Goal: Transaction & Acquisition: Purchase product/service

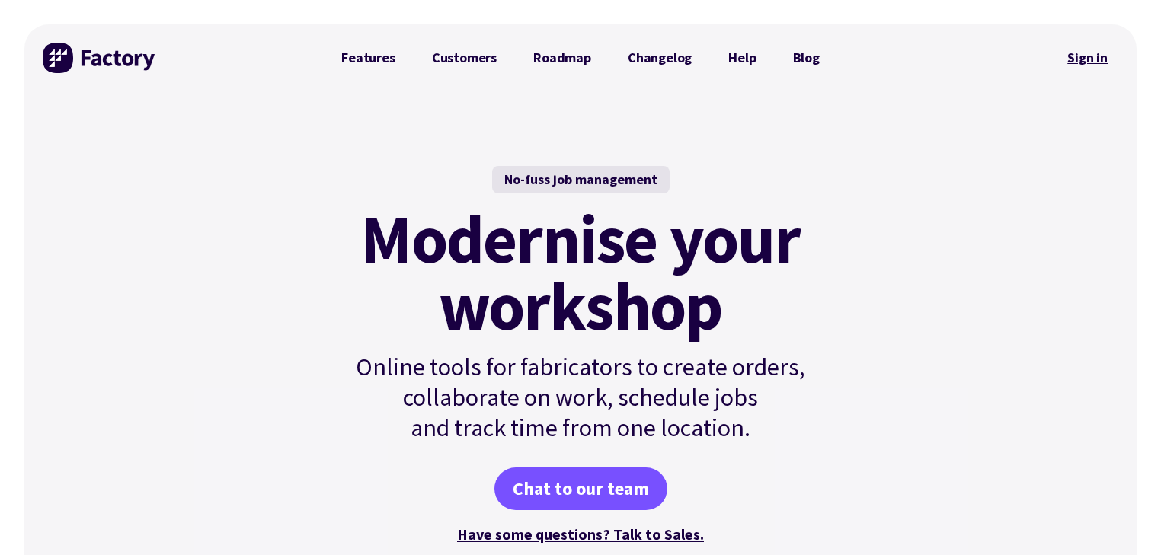
click at [567, 56] on link "Sign in" at bounding box center [1087, 57] width 62 height 35
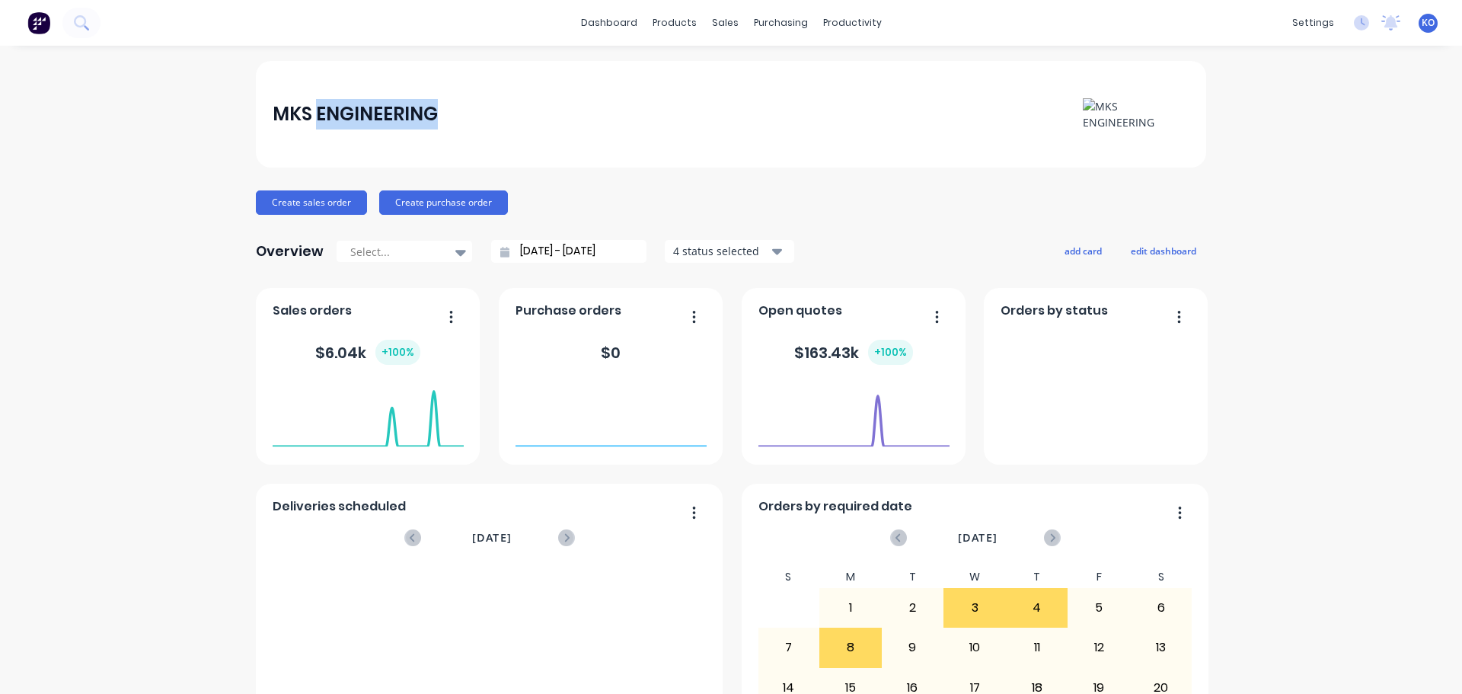
drag, startPoint x: 311, startPoint y: 113, endPoint x: 523, endPoint y: 118, distance: 211.8
click at [523, 118] on div "MKS ENGINEERING" at bounding box center [732, 114] width 918 height 32
click at [643, 123] on div "MKS ENGINEERING" at bounding box center [732, 114] width 918 height 32
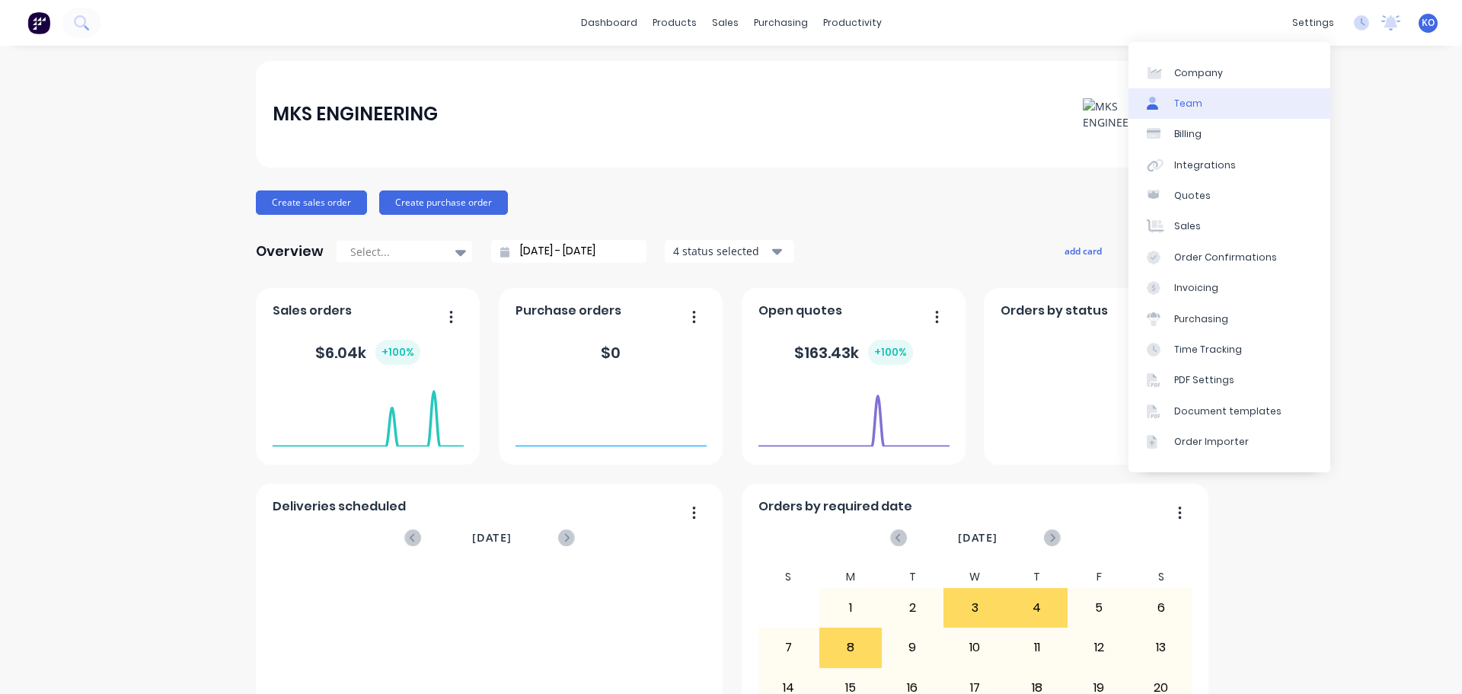
click at [1225, 113] on link "Team" at bounding box center [1230, 103] width 202 height 30
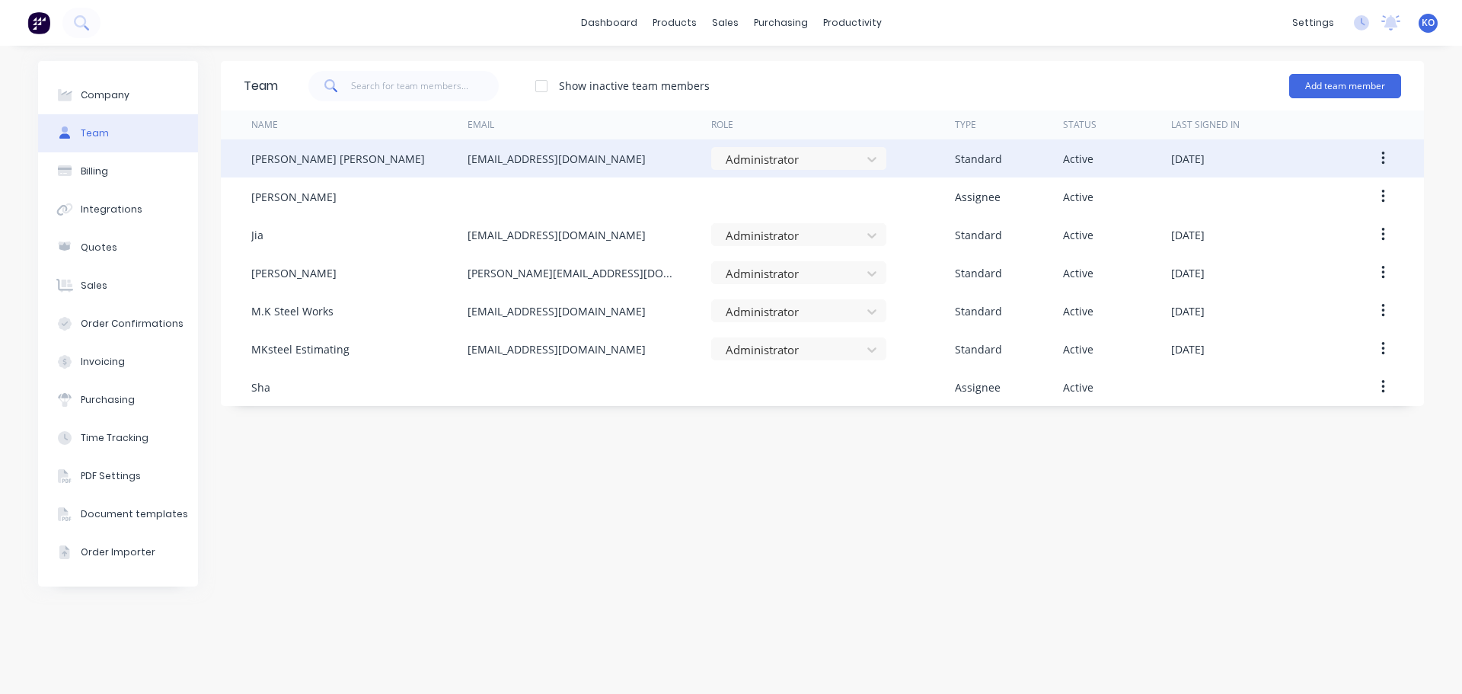
click at [1385, 155] on button "button" at bounding box center [1383, 158] width 36 height 27
click at [1330, 220] on div "Disable" at bounding box center [1328, 229] width 117 height 22
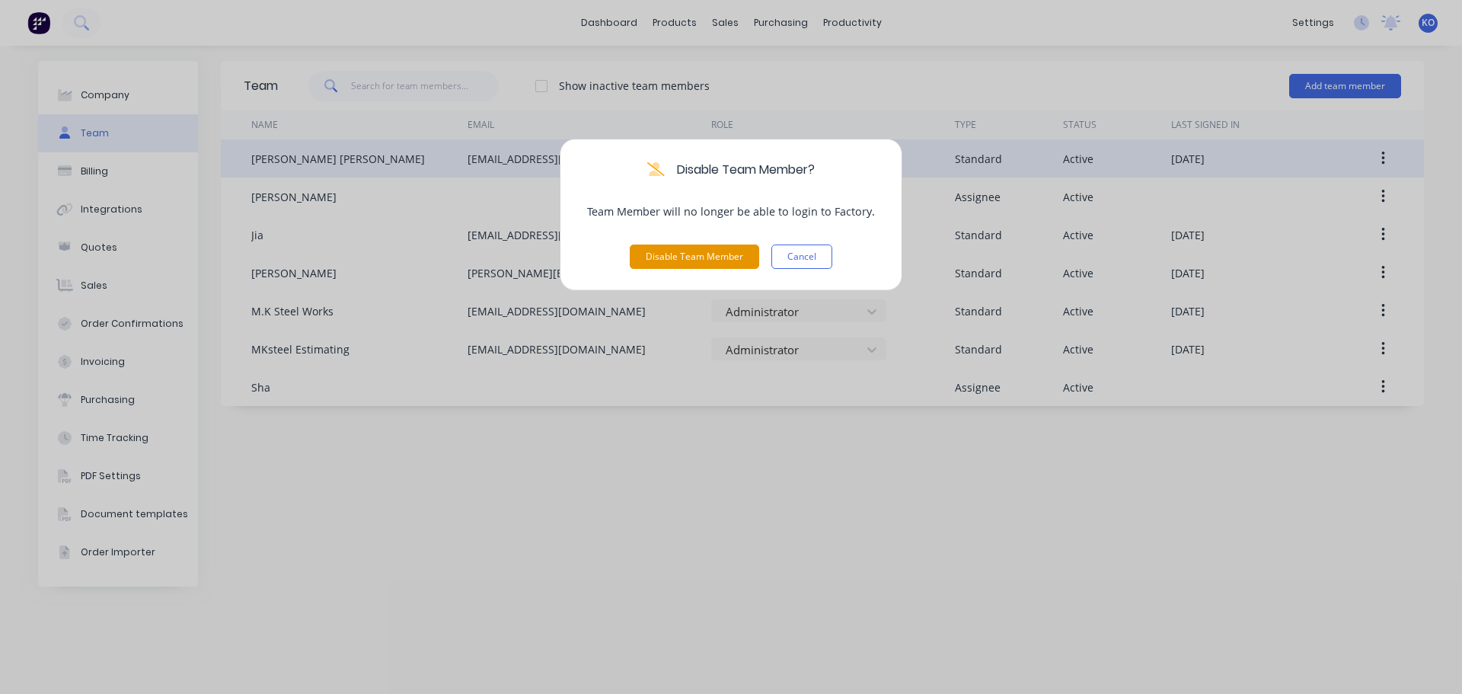
click at [682, 257] on button "Disable Team Member" at bounding box center [694, 256] width 129 height 24
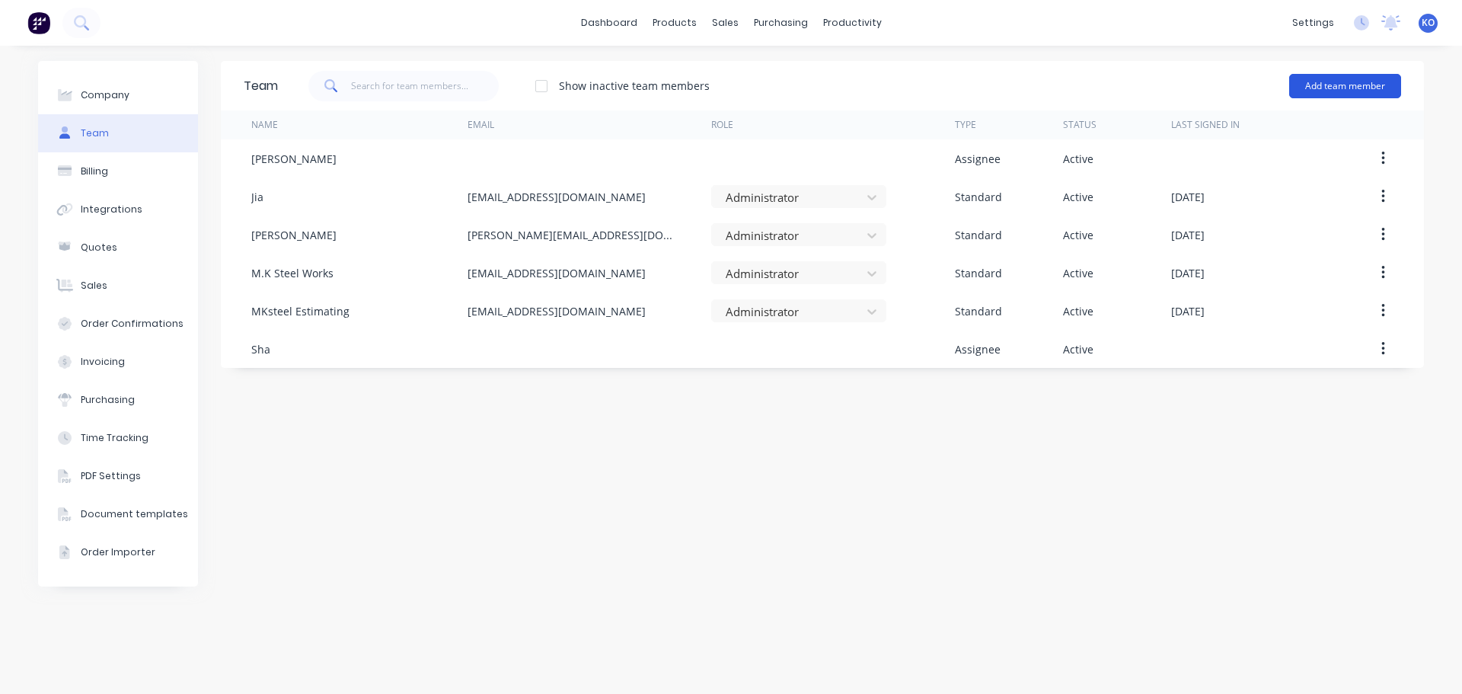
click at [1365, 89] on button "Add team member" at bounding box center [1345, 86] width 112 height 24
click at [834, 81] on div "Show inactive team members Add team member" at bounding box center [839, 86] width 1123 height 46
click at [548, 83] on div at bounding box center [541, 86] width 30 height 30
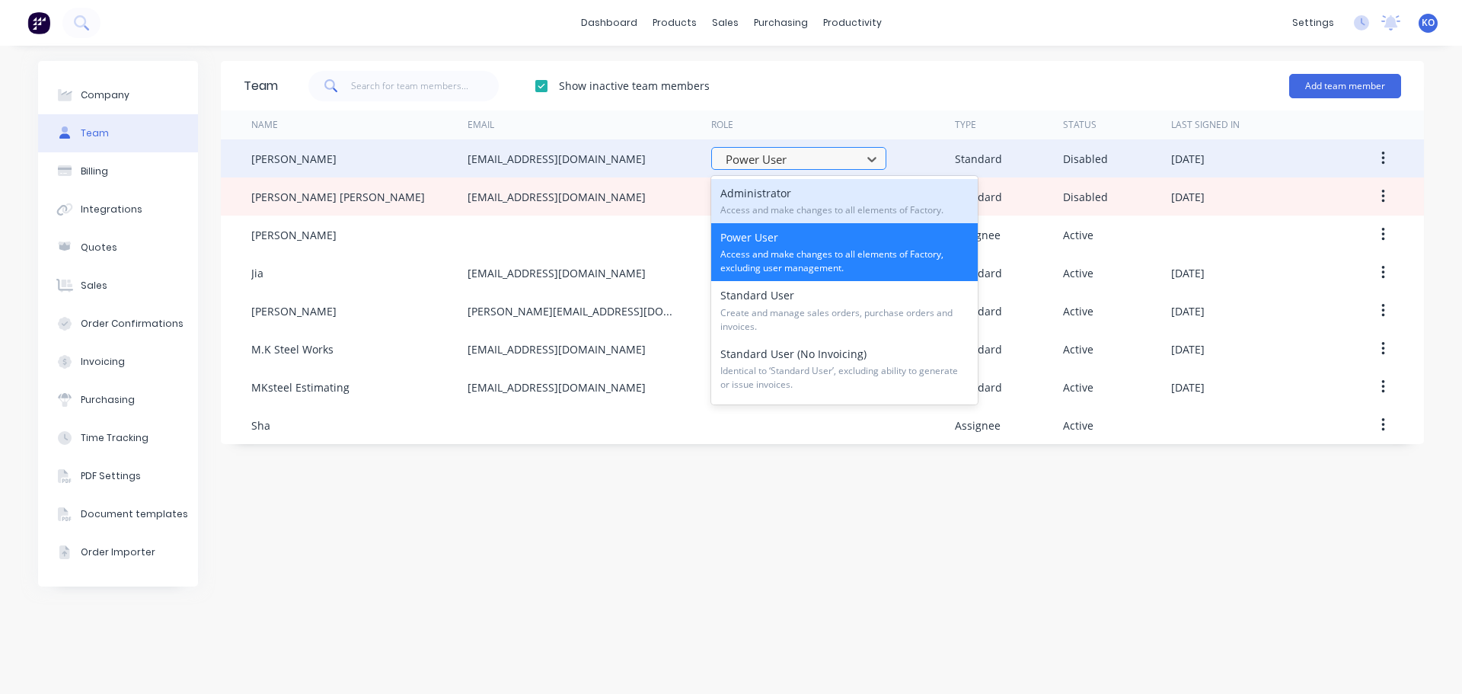
click at [782, 156] on div at bounding box center [788, 159] width 129 height 19
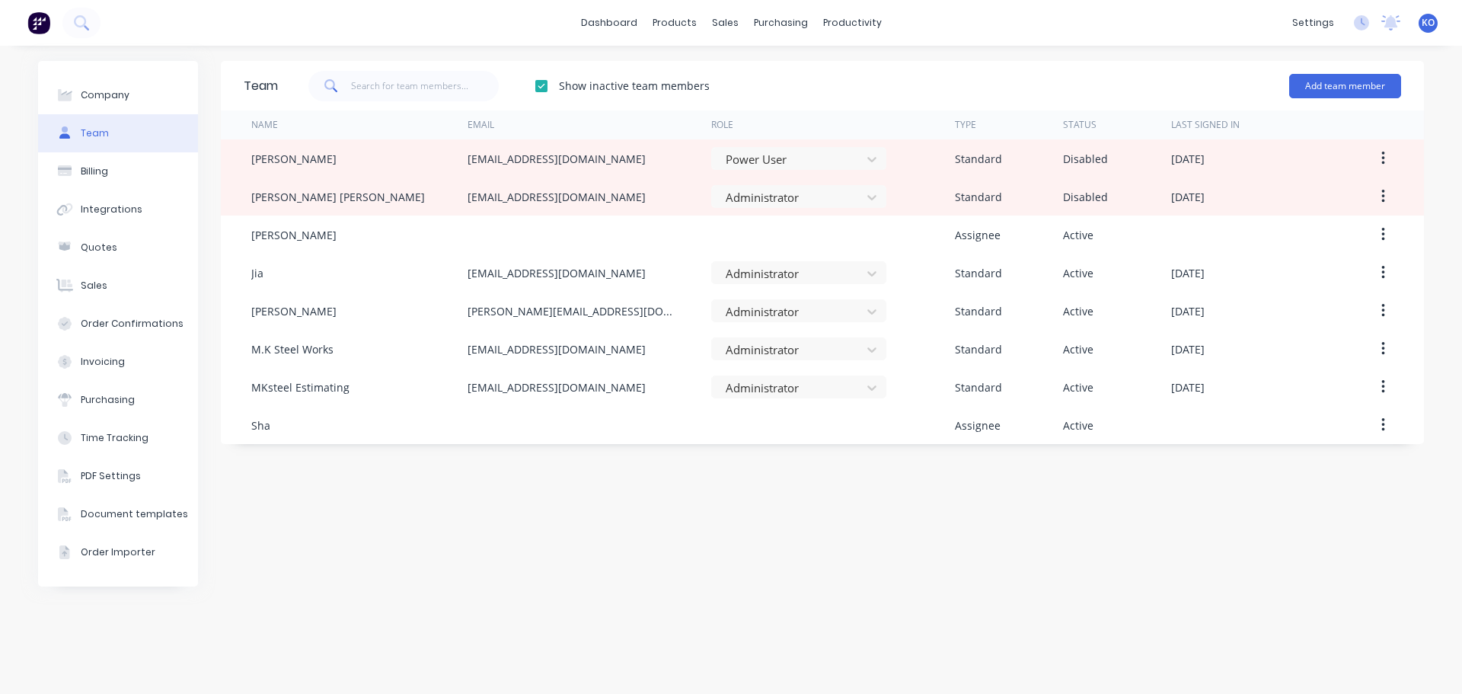
click at [837, 85] on div "Show inactive team members Add team member" at bounding box center [839, 86] width 1123 height 46
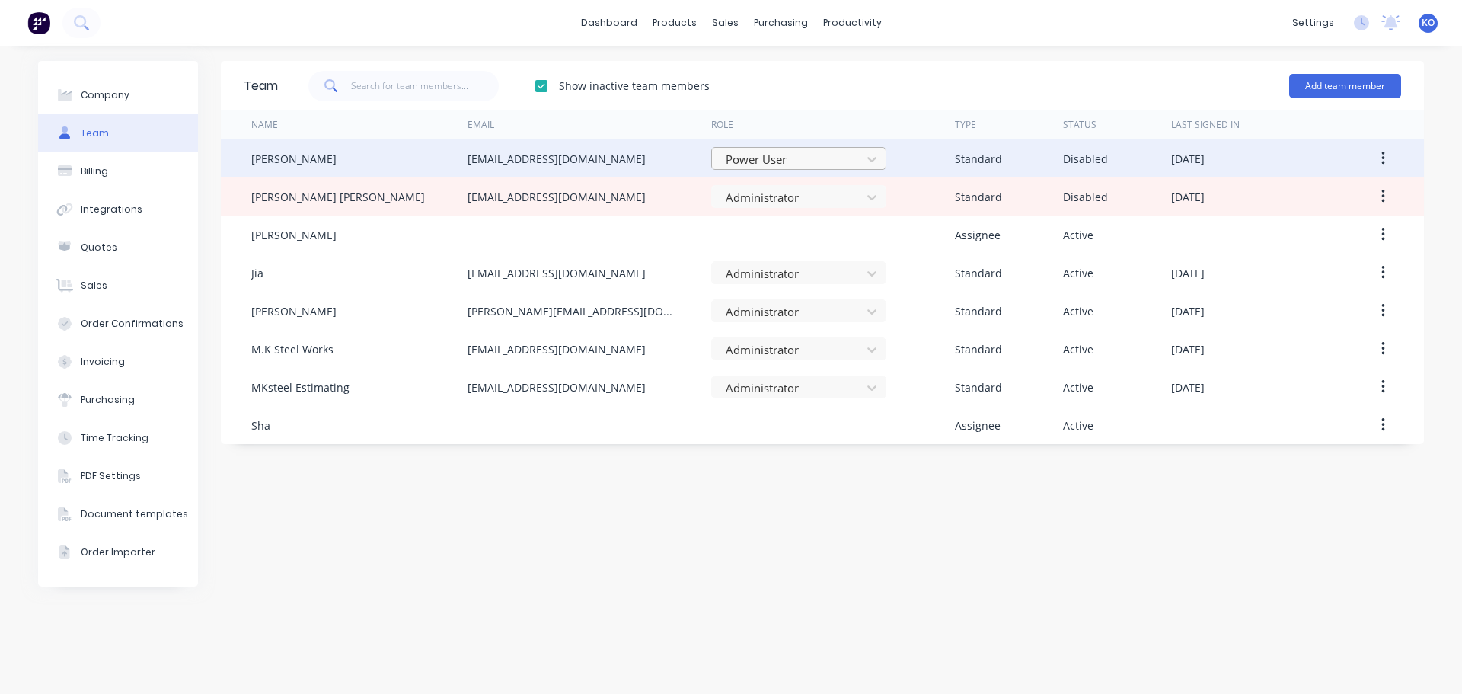
click at [824, 155] on div at bounding box center [788, 159] width 129 height 19
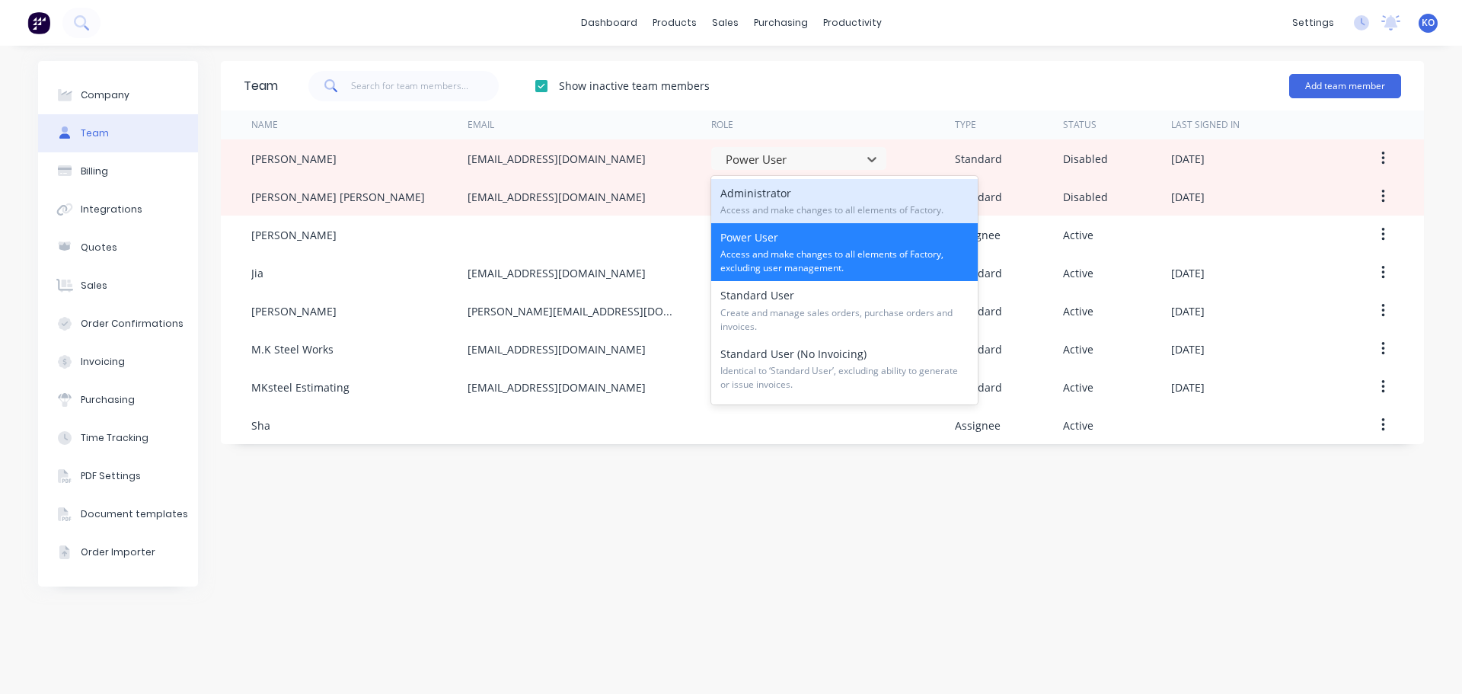
click at [858, 89] on div "Show inactive team members Add team member" at bounding box center [839, 86] width 1123 height 46
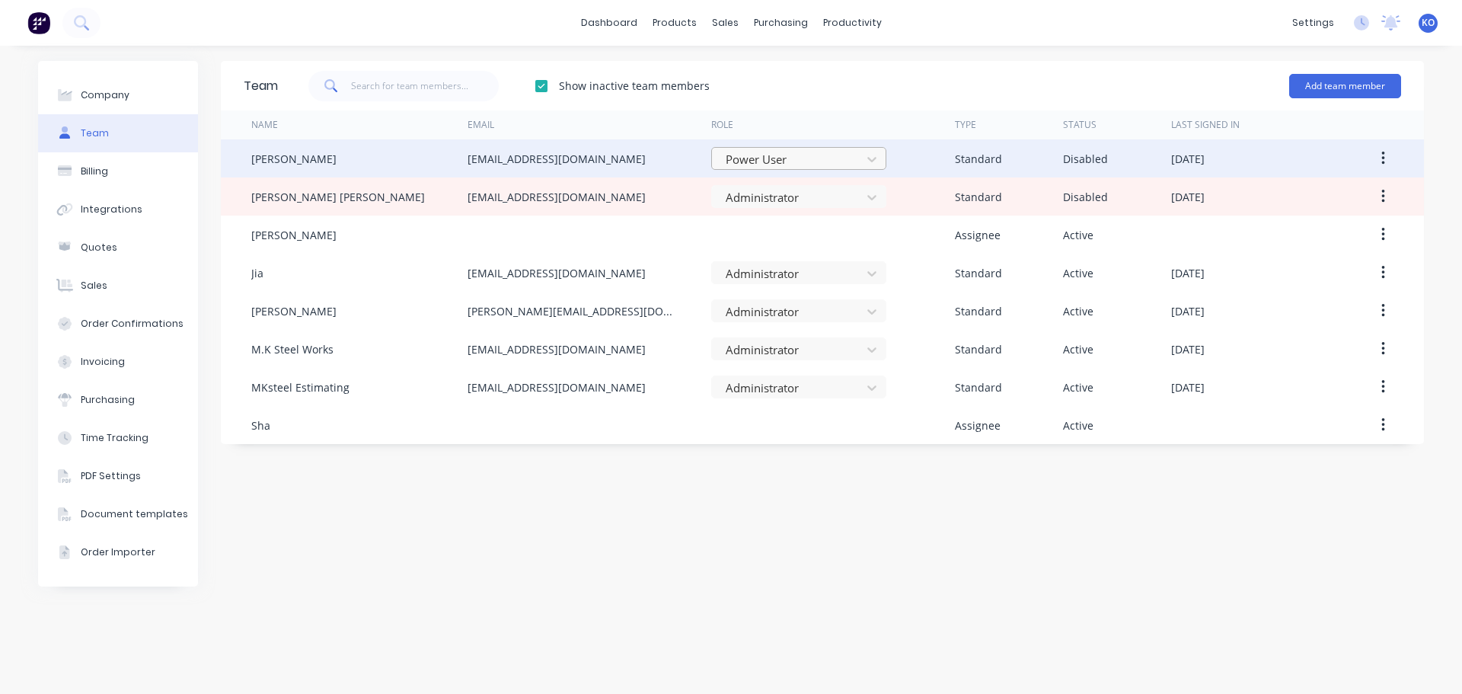
click at [795, 152] on div at bounding box center [788, 159] width 129 height 19
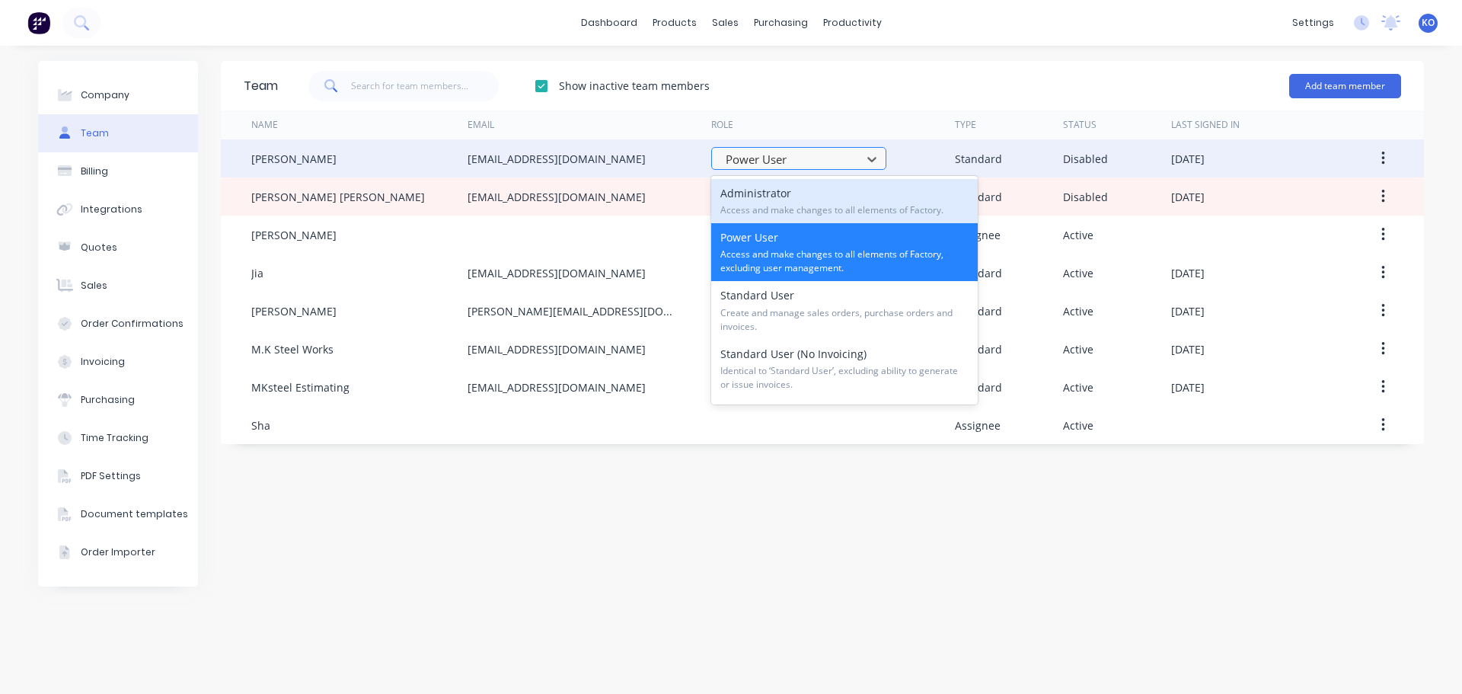
click at [795, 152] on div at bounding box center [788, 159] width 129 height 19
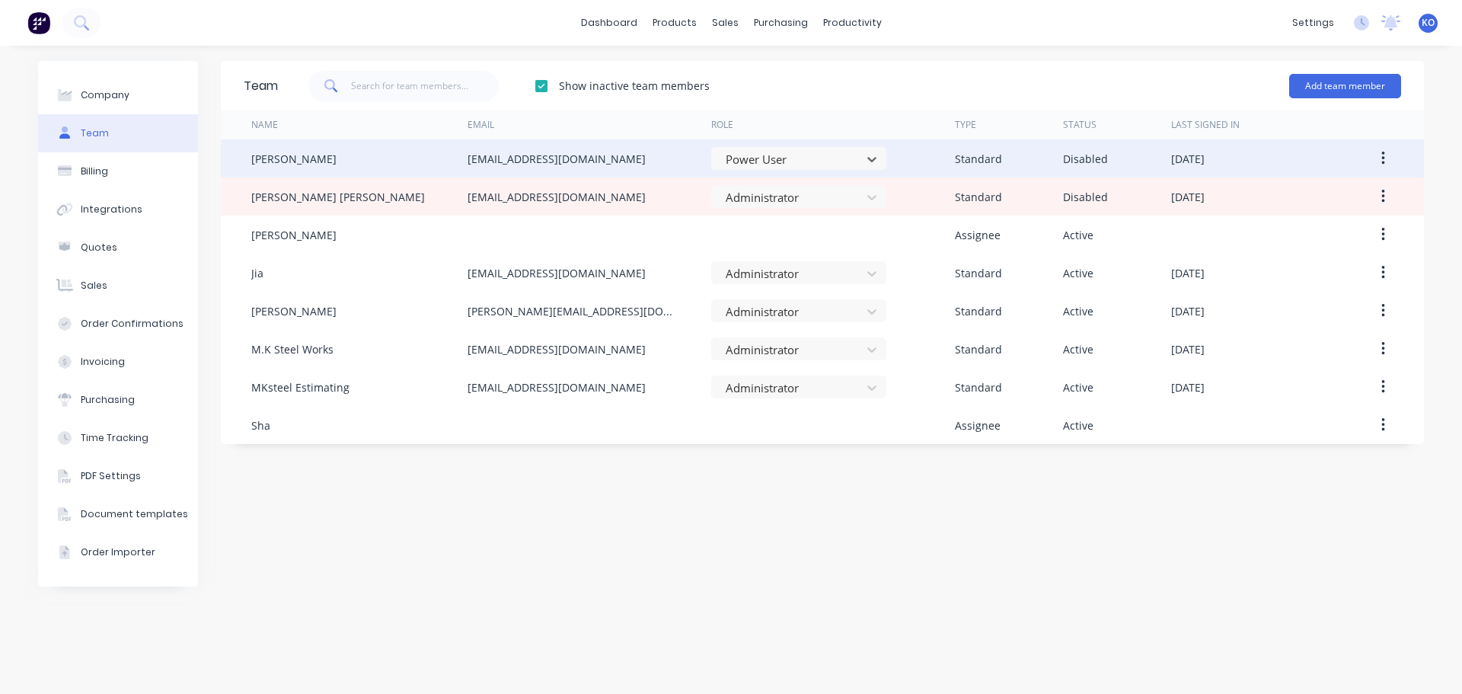
click at [1394, 158] on button "button" at bounding box center [1383, 158] width 36 height 27
click at [822, 151] on div at bounding box center [788, 159] width 129 height 19
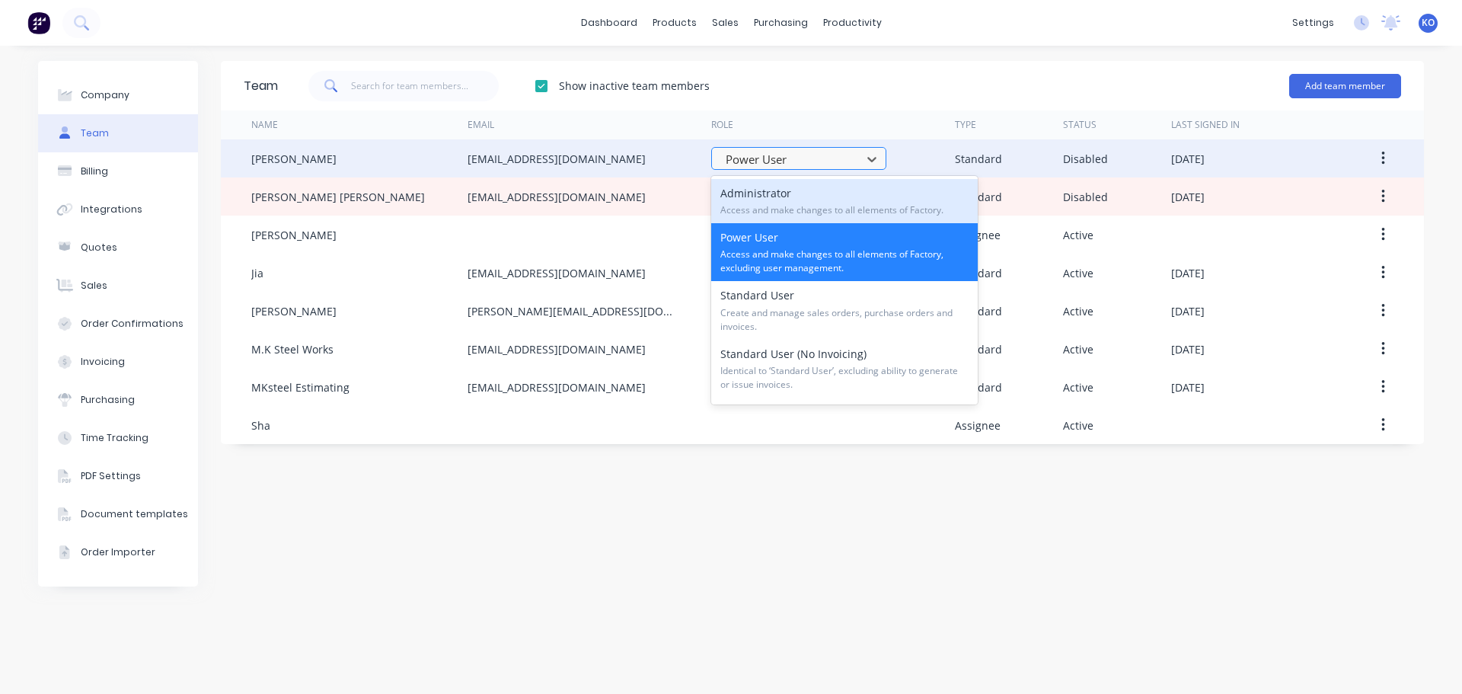
click at [822, 151] on div at bounding box center [788, 159] width 129 height 19
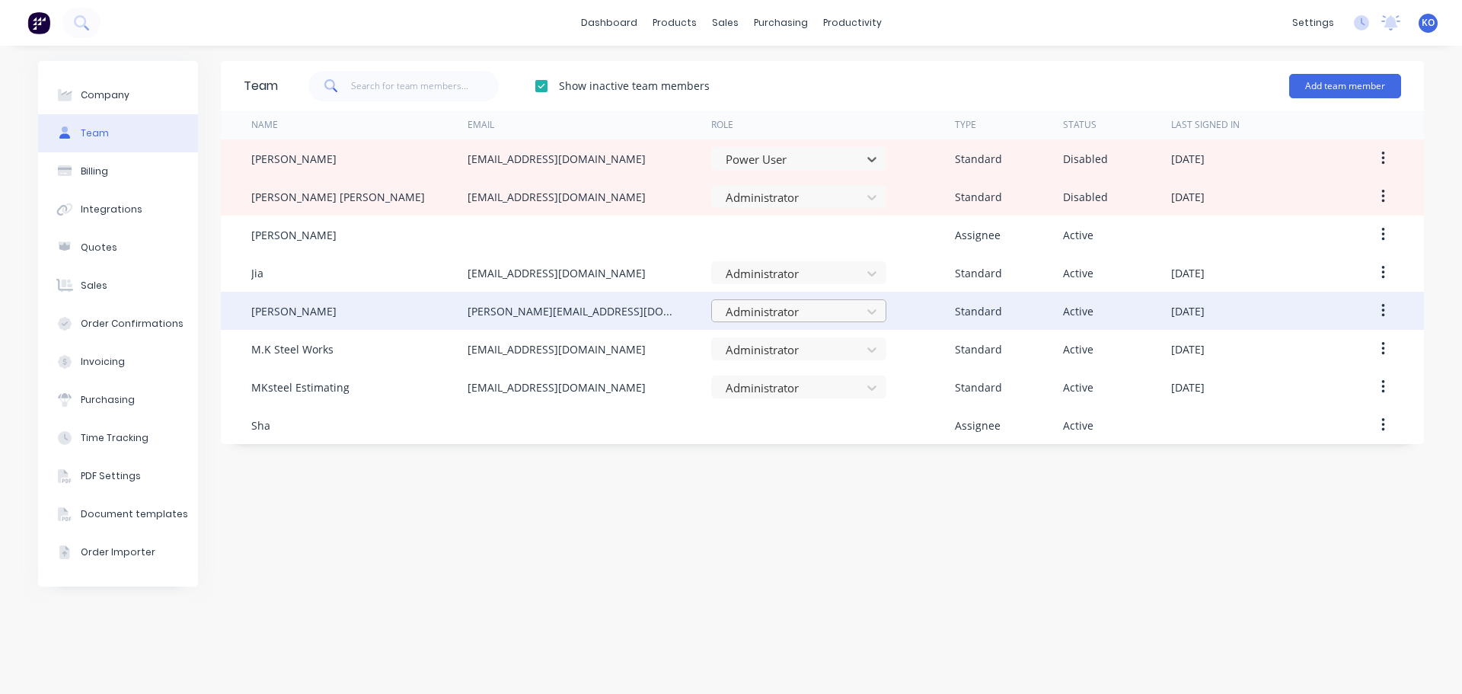
click at [818, 314] on div at bounding box center [788, 311] width 129 height 19
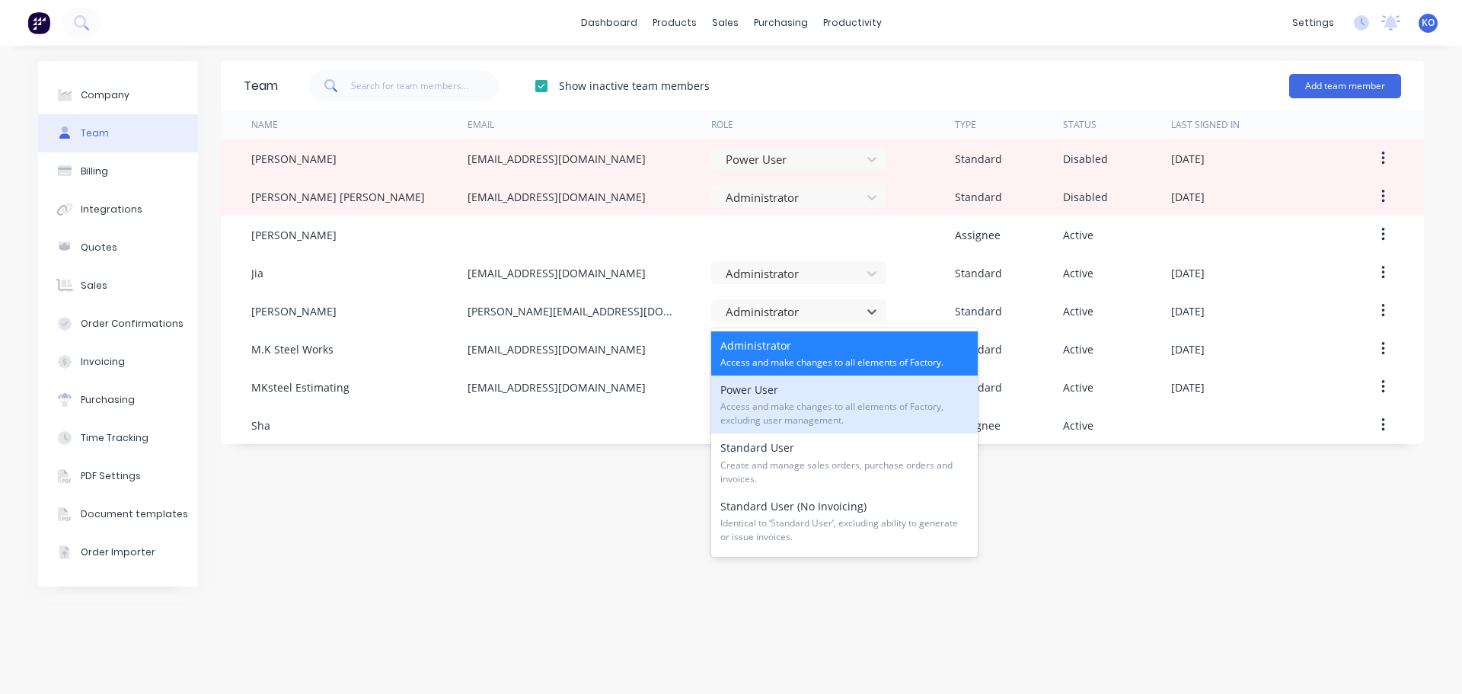
click at [819, 410] on span "Access and make changes to all elements of Factory, excluding user management." at bounding box center [844, 413] width 248 height 27
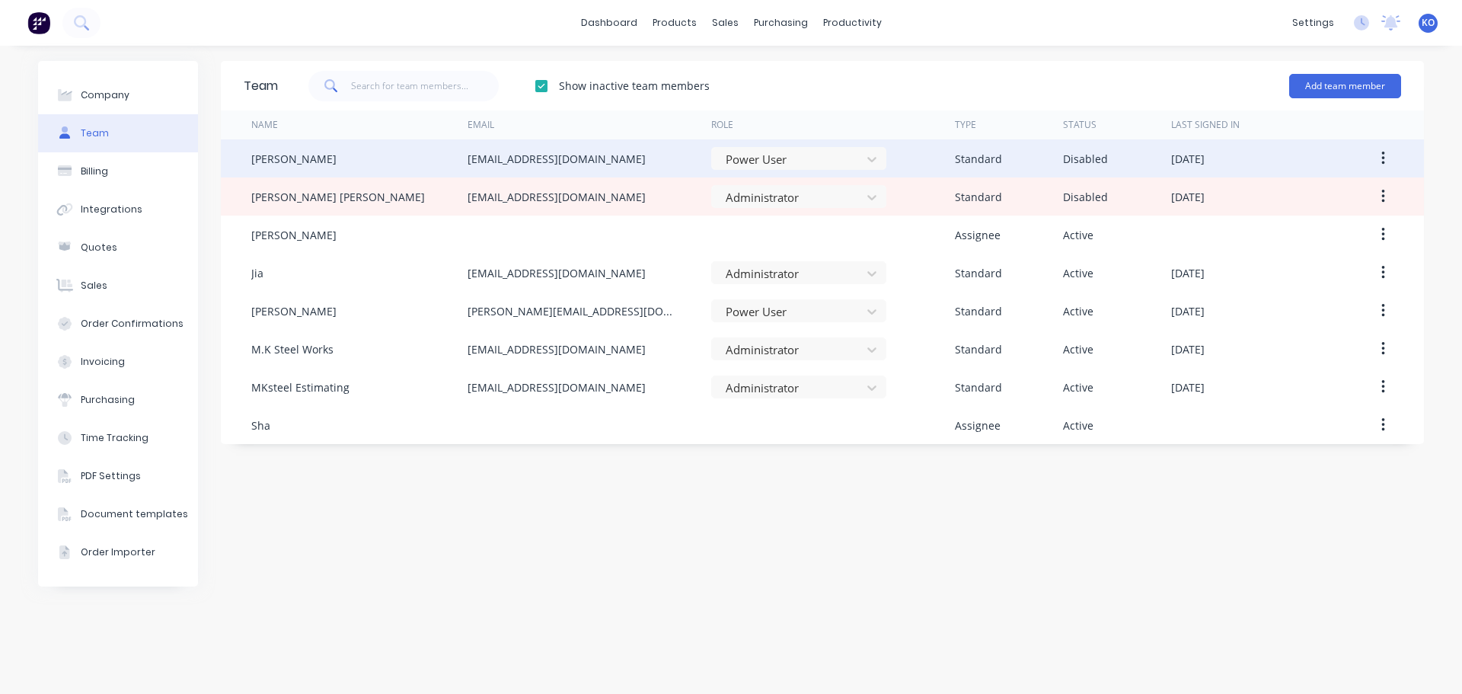
click at [1394, 160] on button "button" at bounding box center [1383, 158] width 36 height 27
click at [1337, 221] on div "Delete" at bounding box center [1328, 229] width 117 height 22
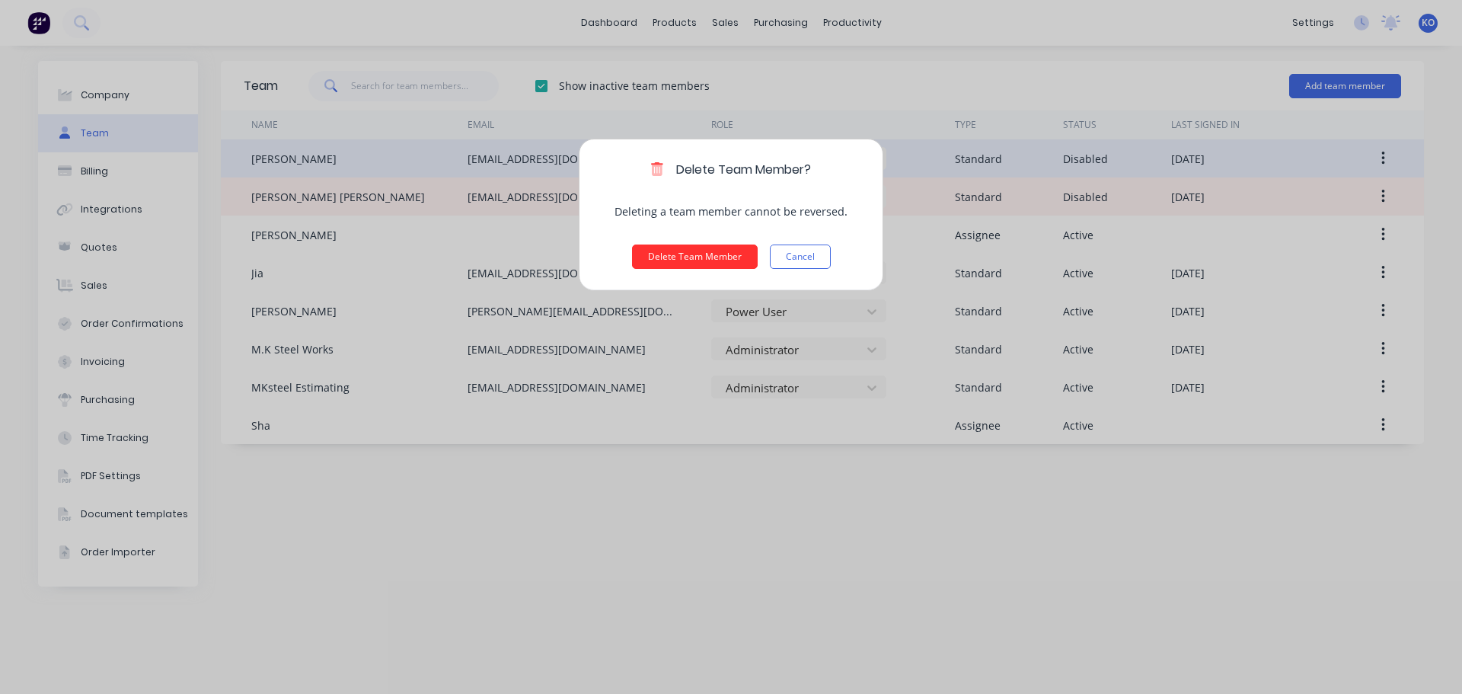
click at [711, 257] on button "Delete Team Member" at bounding box center [695, 256] width 126 height 24
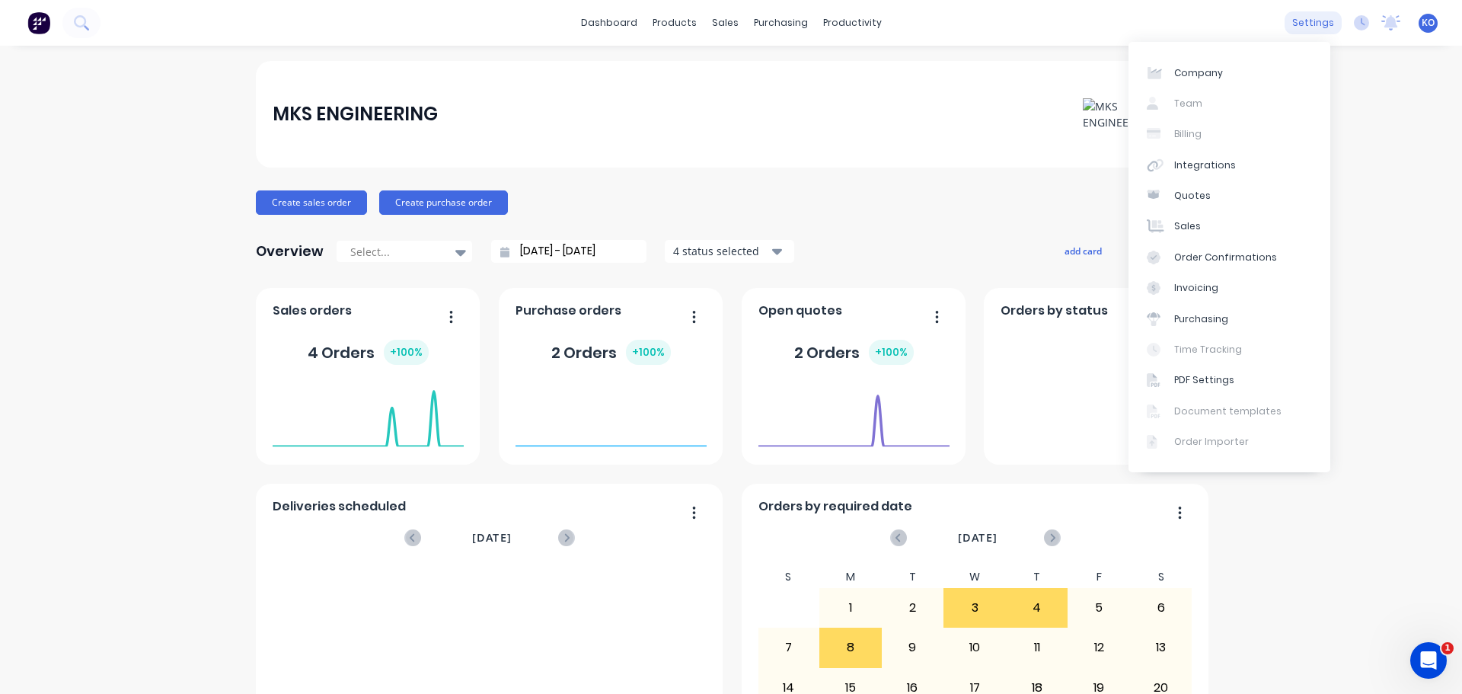
click at [1318, 24] on div "settings" at bounding box center [1313, 22] width 57 height 23
click at [1205, 107] on div "Company Team Billing Integrations Quotes Sales Order Confirmations Invoicing Pu…" at bounding box center [1230, 257] width 202 height 430
click at [1184, 101] on div "Company Team Billing Integrations Quotes Sales Order Confirmations Invoicing Pu…" at bounding box center [1230, 257] width 202 height 430
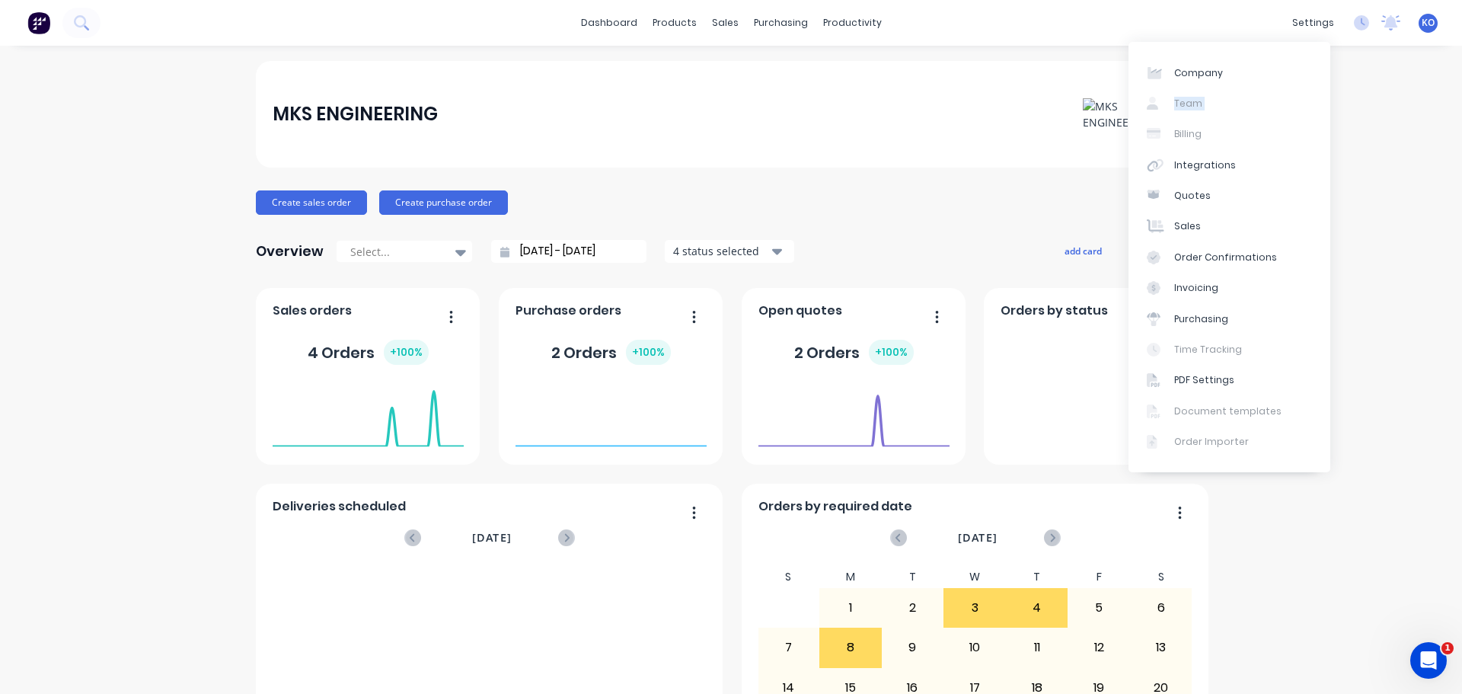
click at [1184, 101] on div "Company Team Billing Integrations Quotes Sales Order Confirmations Invoicing Pu…" at bounding box center [1230, 257] width 202 height 430
click at [1236, 110] on div "Company Team Billing Integrations Quotes Sales Order Confirmations Invoicing Pu…" at bounding box center [1230, 257] width 202 height 430
click at [1226, 73] on link "Company" at bounding box center [1230, 72] width 202 height 30
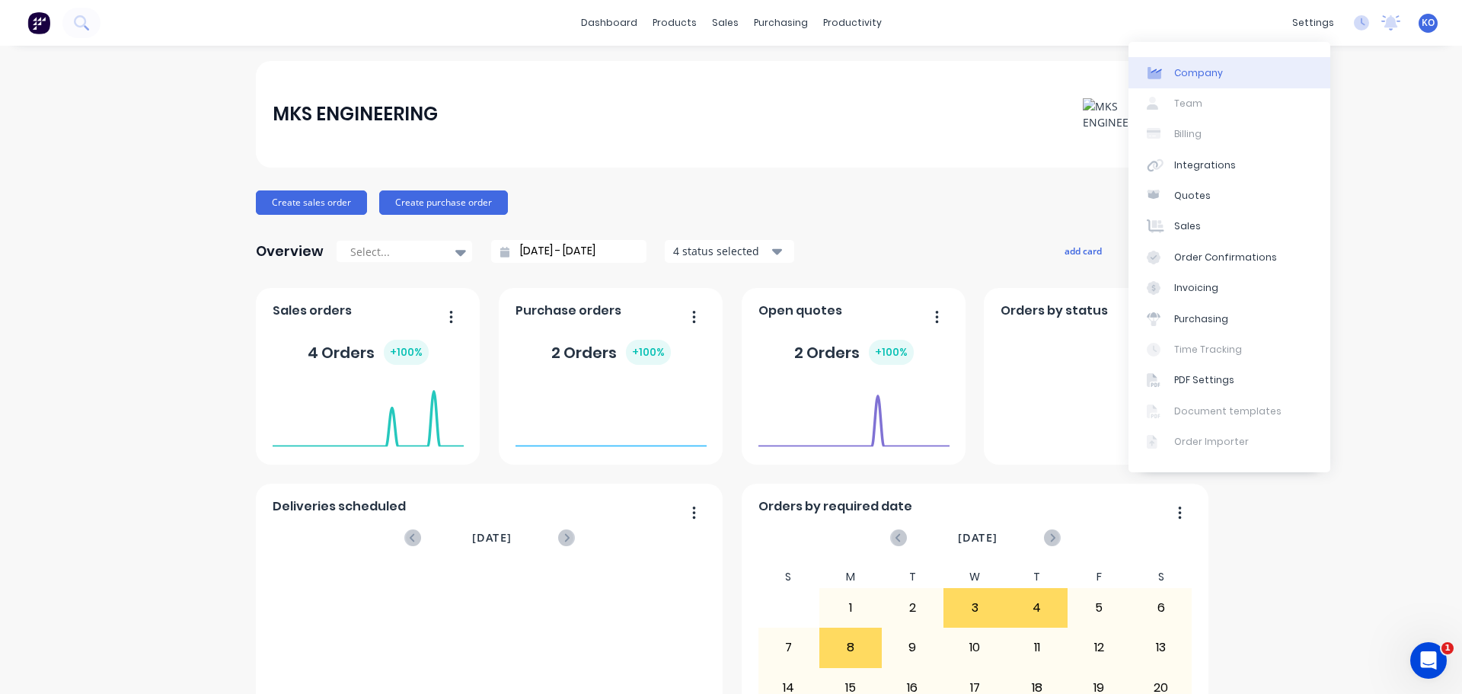
select select "AU"
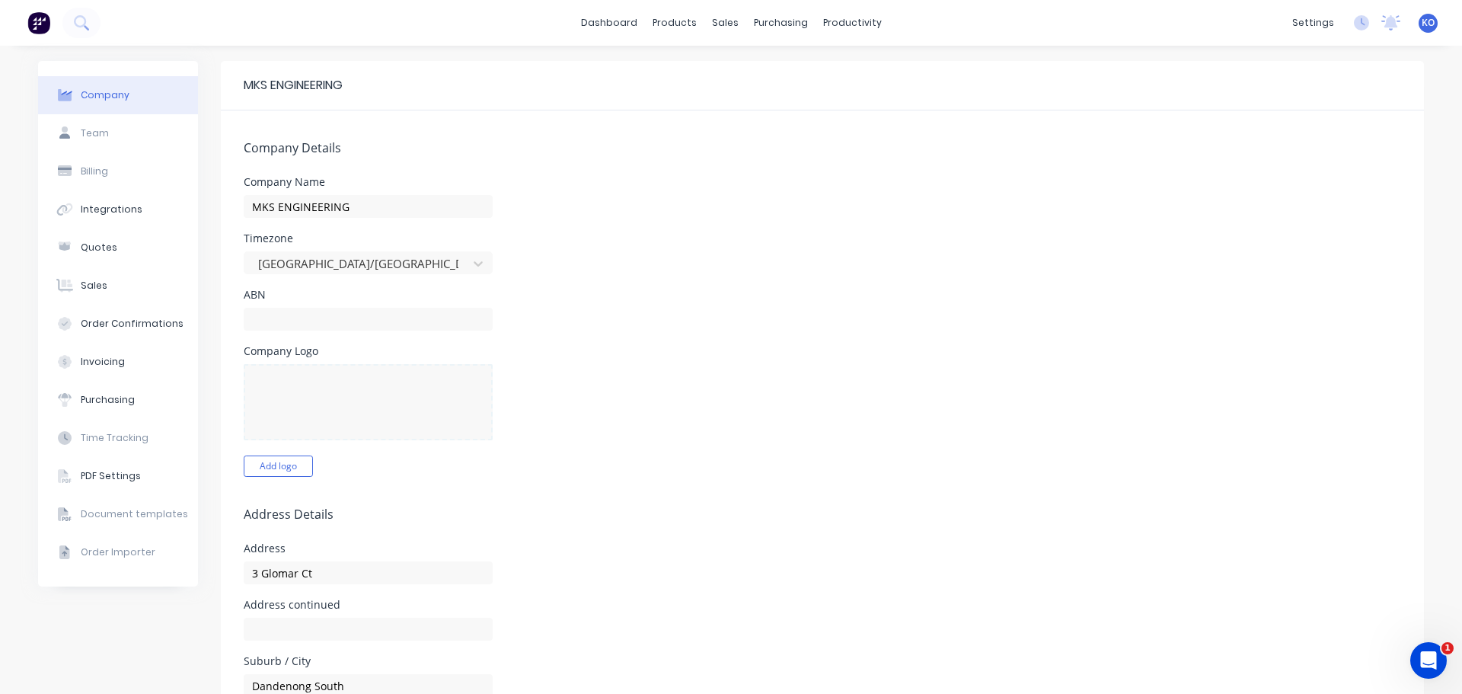
click at [788, 168] on form "Company Details Company Name MKS ENGINEERING Timezone Australia/Melbourne ABN C…" at bounding box center [822, 706] width 1203 height 1193
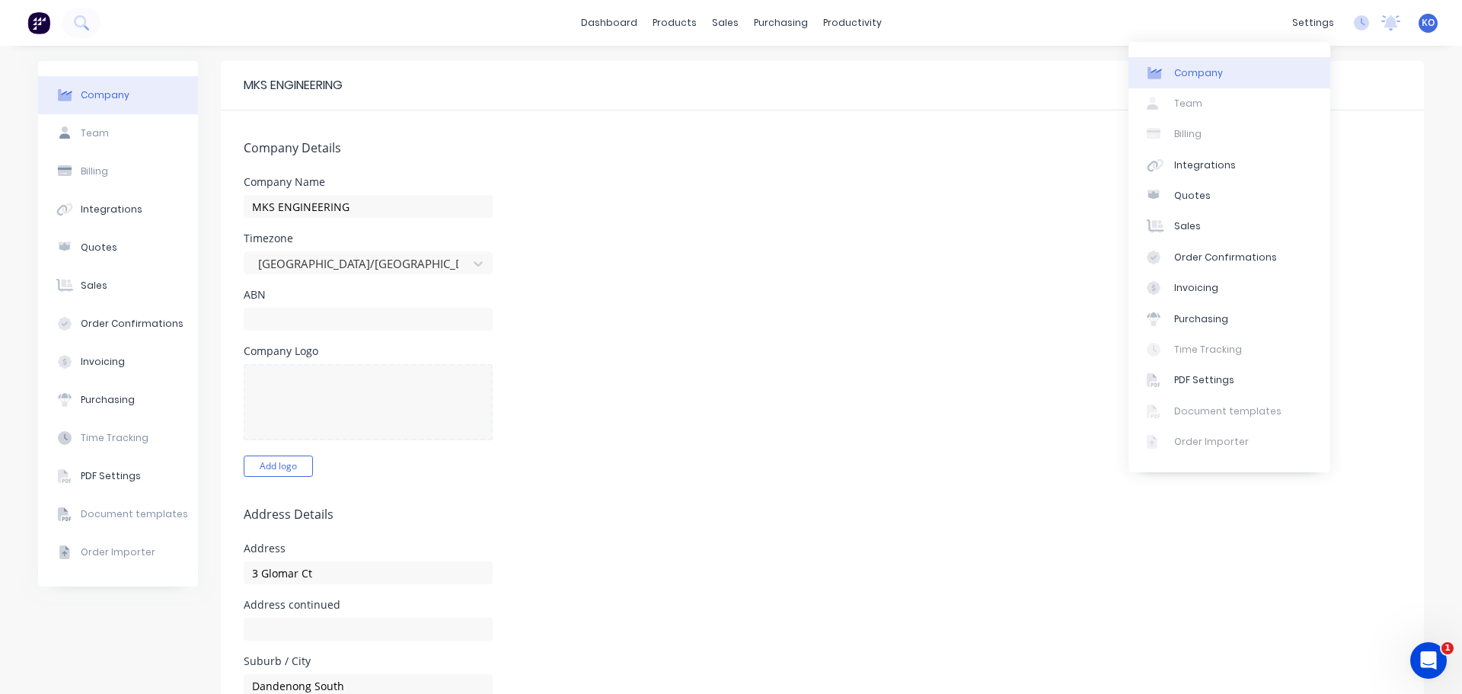
click at [1178, 106] on div "Company Team Billing Integrations Quotes Sales Order Confirmations Invoicing Pu…" at bounding box center [1230, 257] width 202 height 430
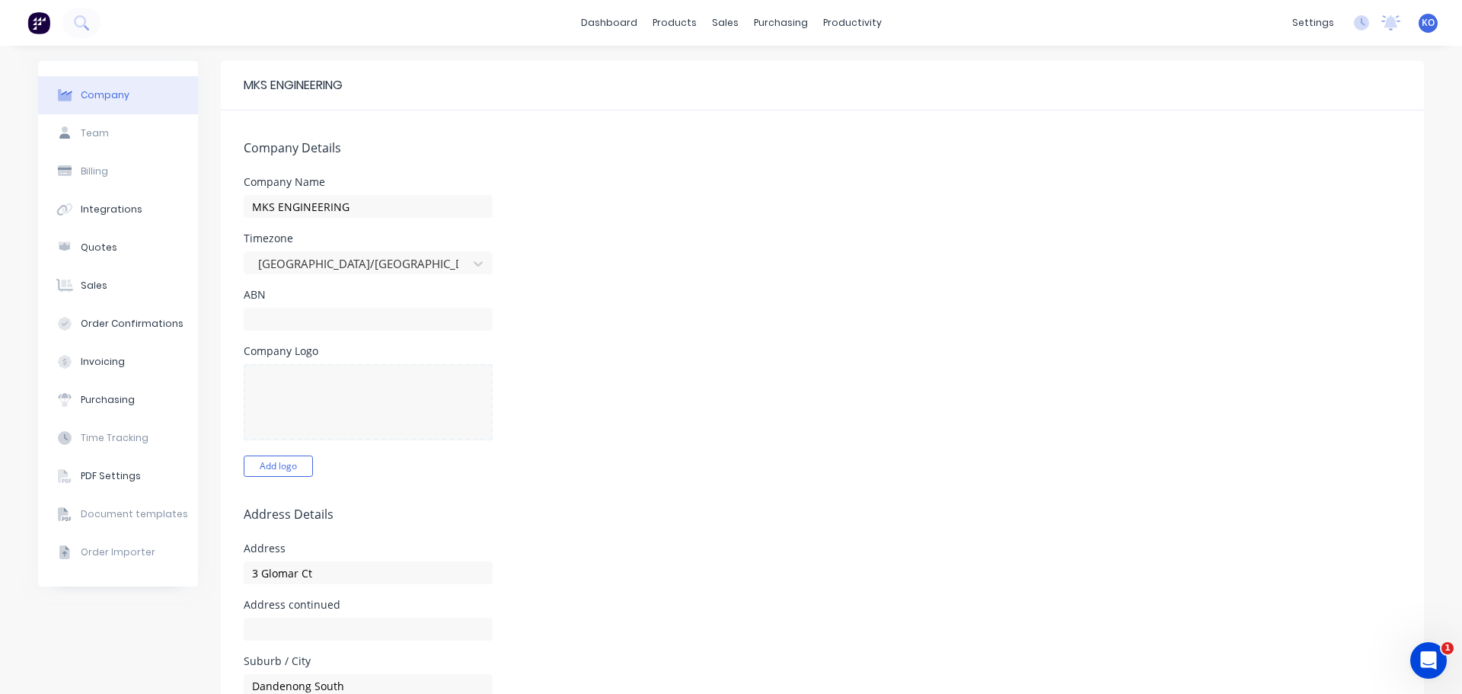
click at [1422, 20] on span "KO" at bounding box center [1428, 23] width 13 height 14
click at [1074, 252] on div "Timezone Australia/Melbourne" at bounding box center [823, 253] width 1158 height 41
click at [607, 16] on link "dashboard" at bounding box center [609, 22] width 72 height 23
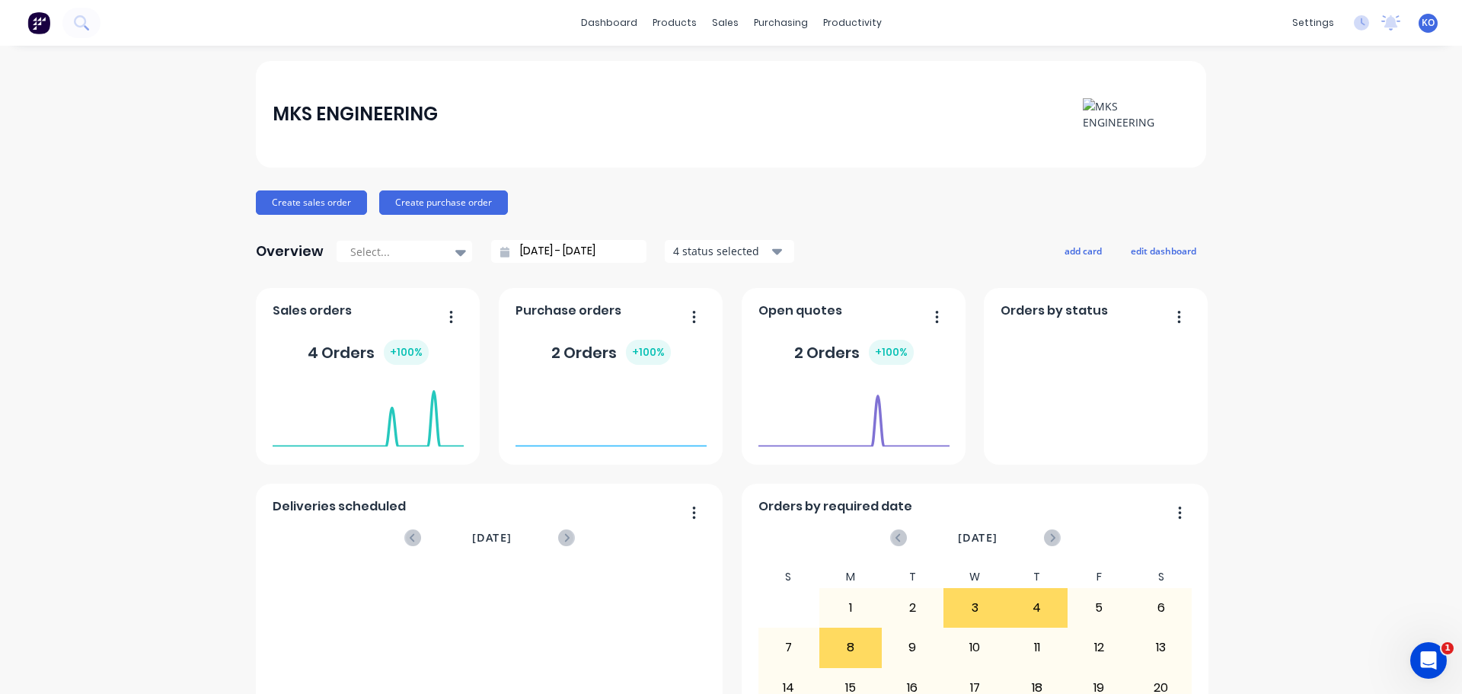
click at [619, 158] on div "MKS ENGINEERING" at bounding box center [731, 114] width 950 height 107
click at [1302, 25] on div "settings" at bounding box center [1313, 22] width 57 height 23
click at [1359, 120] on div "MKS ENGINEERING Create sales order Create purchase order Overview Select... 08/…" at bounding box center [731, 458] width 1462 height 795
click at [1292, 30] on div "settings" at bounding box center [1313, 22] width 57 height 23
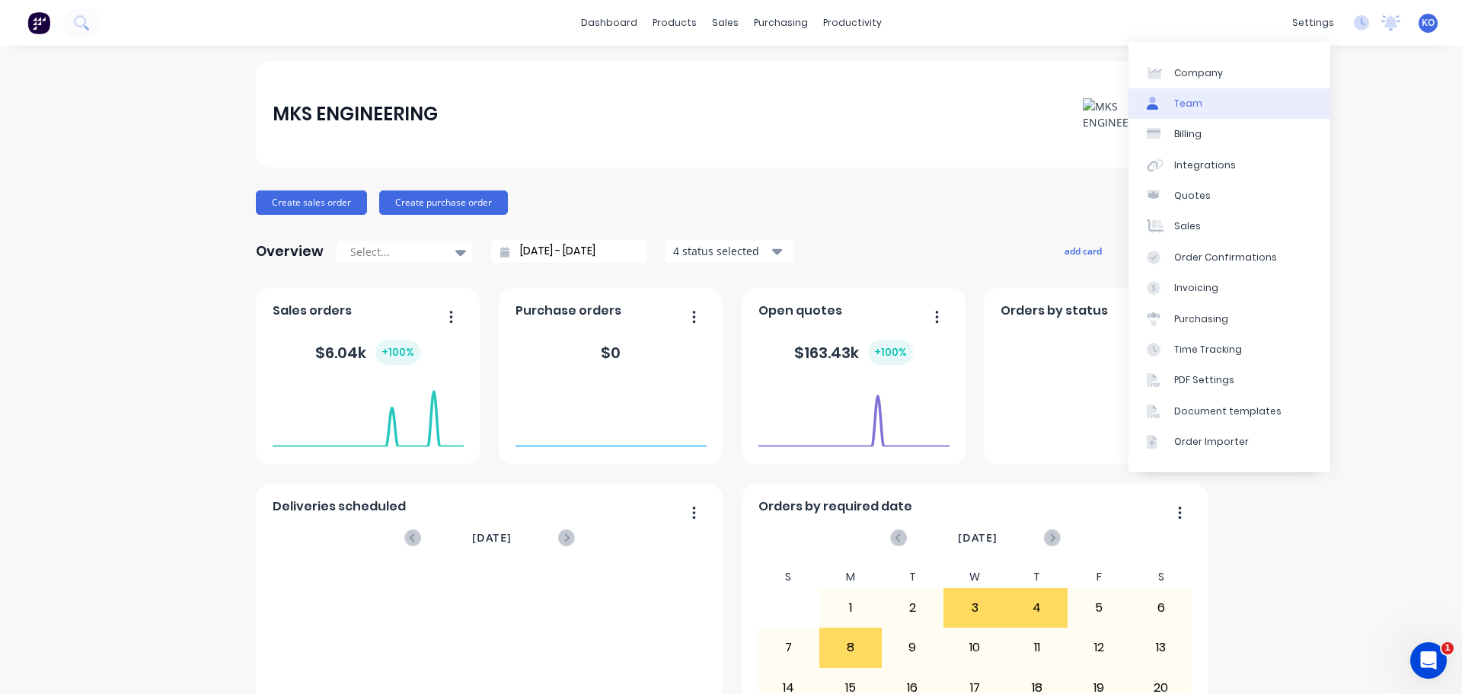
click at [1190, 113] on link "Team" at bounding box center [1230, 103] width 202 height 30
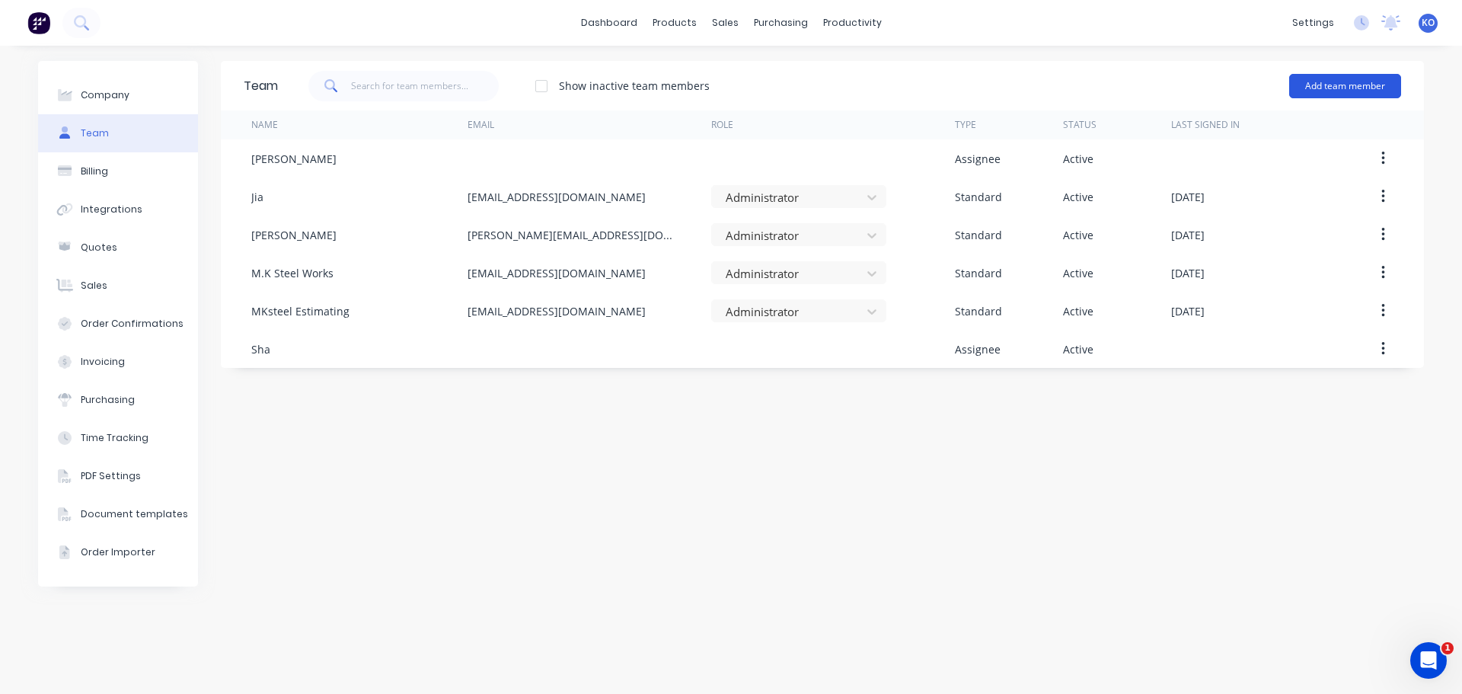
click at [1321, 91] on button "Add team member" at bounding box center [1345, 86] width 112 height 24
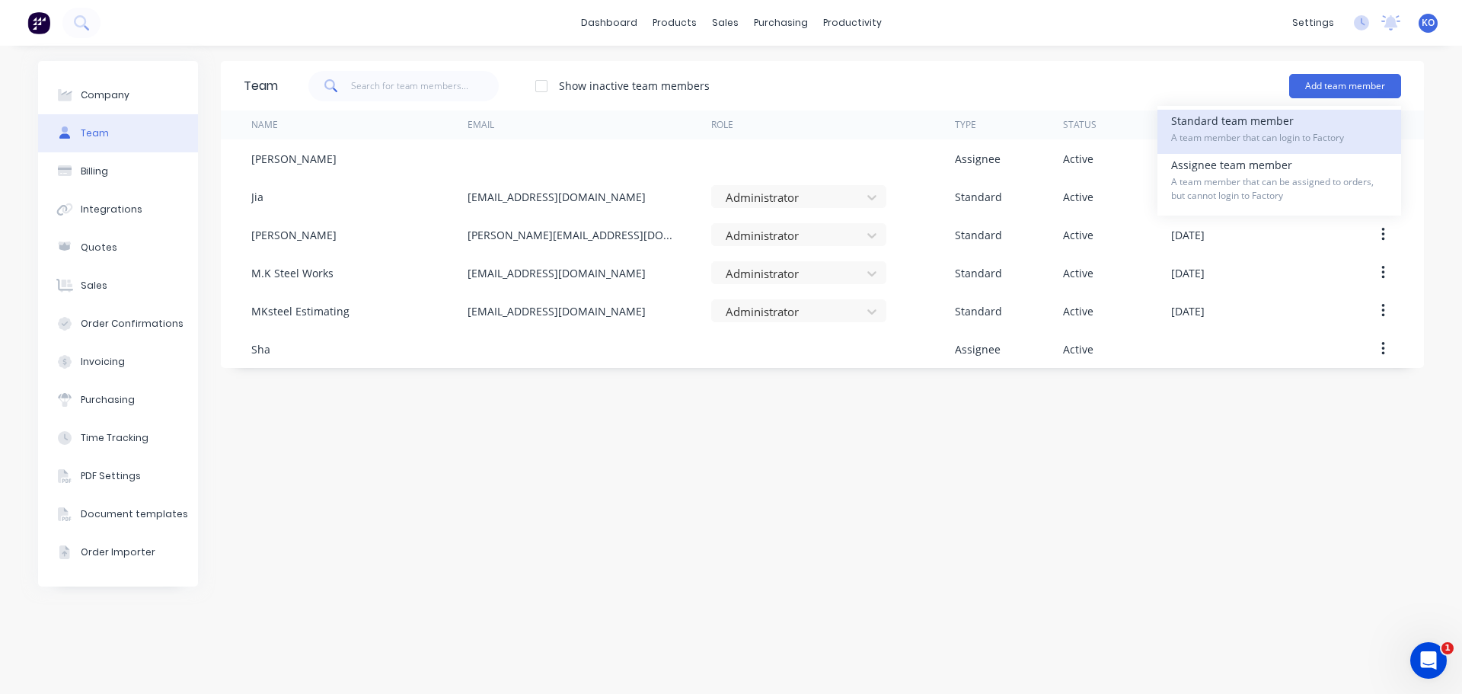
click at [1248, 141] on span "A team member that can login to Factory" at bounding box center [1279, 138] width 216 height 14
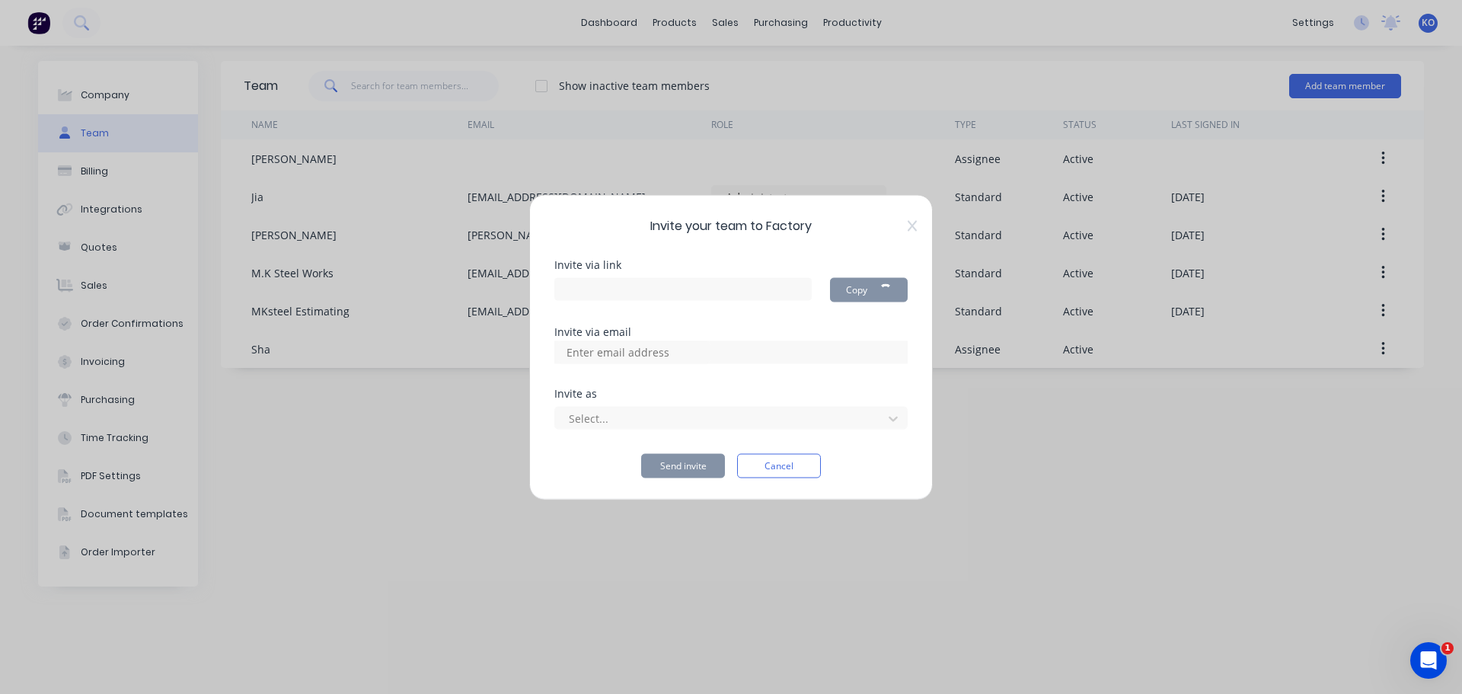
type input "https://app.factory.app/invite/j1BWyx0Y"
click at [908, 221] on icon at bounding box center [912, 225] width 9 height 11
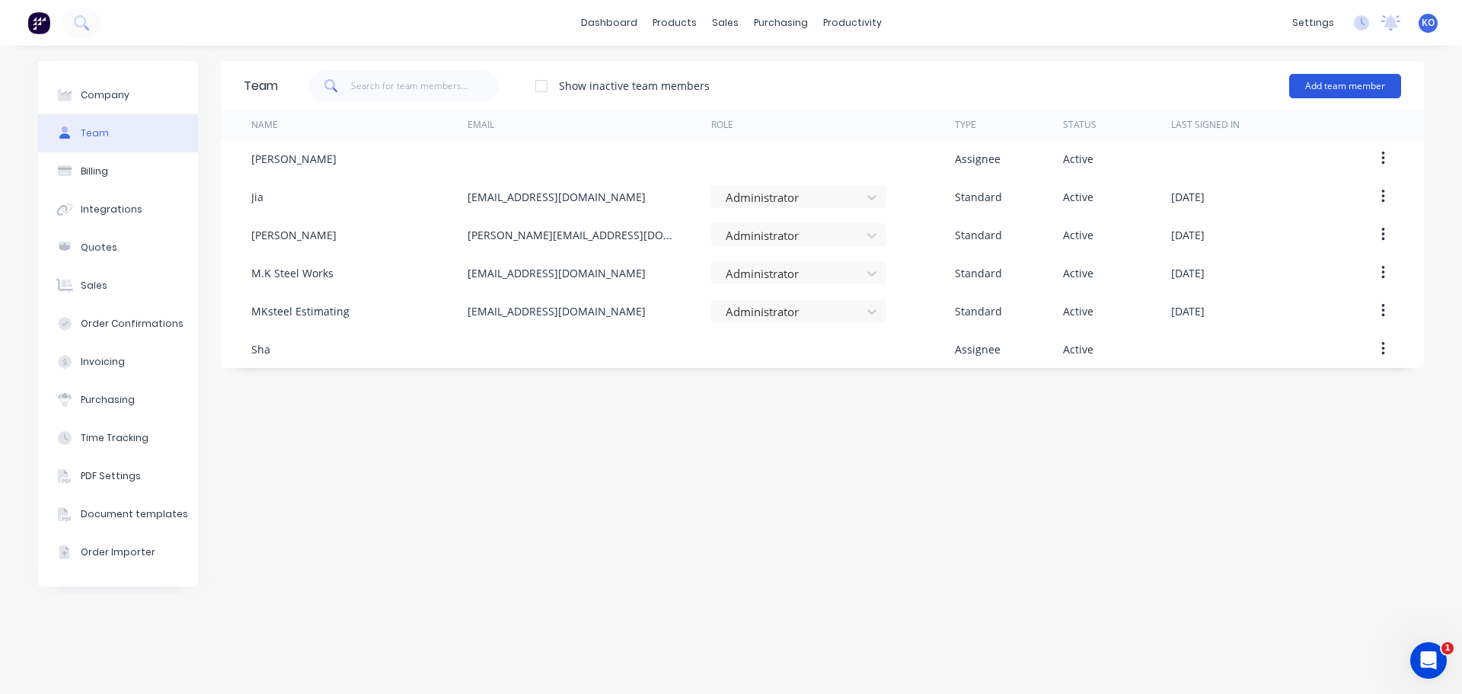
click at [1375, 76] on button "Add team member" at bounding box center [1345, 86] width 112 height 24
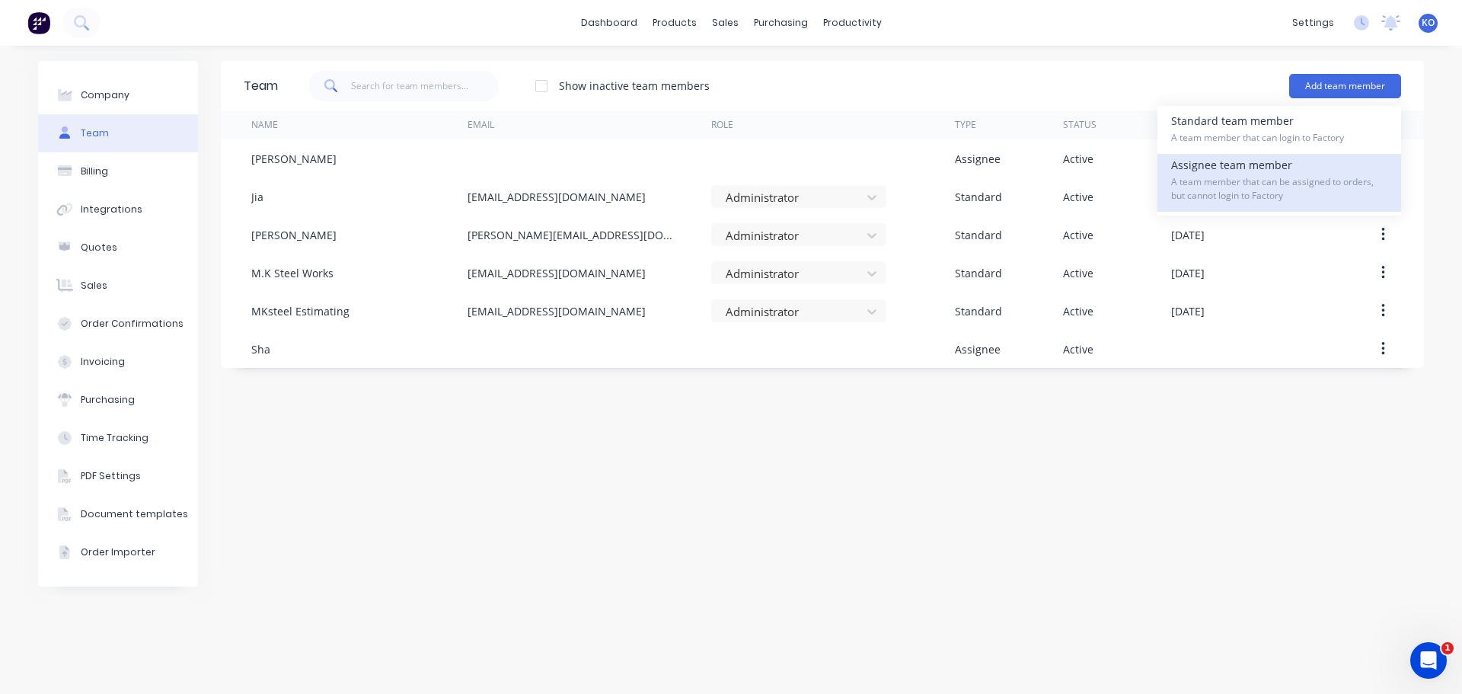
click at [1257, 192] on span "A team member that can be assigned to orders, but cannot login to Factory" at bounding box center [1279, 188] width 216 height 27
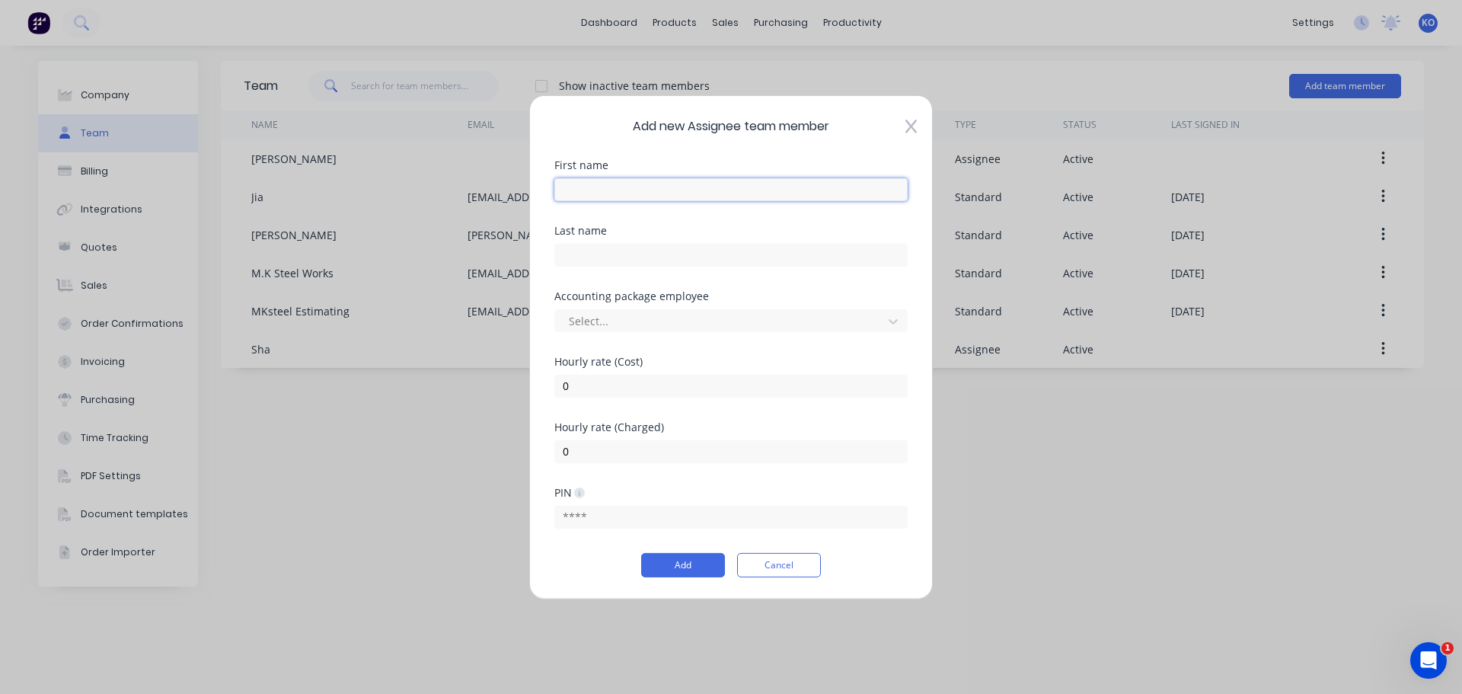
click at [633, 195] on input "text" at bounding box center [730, 188] width 353 height 23
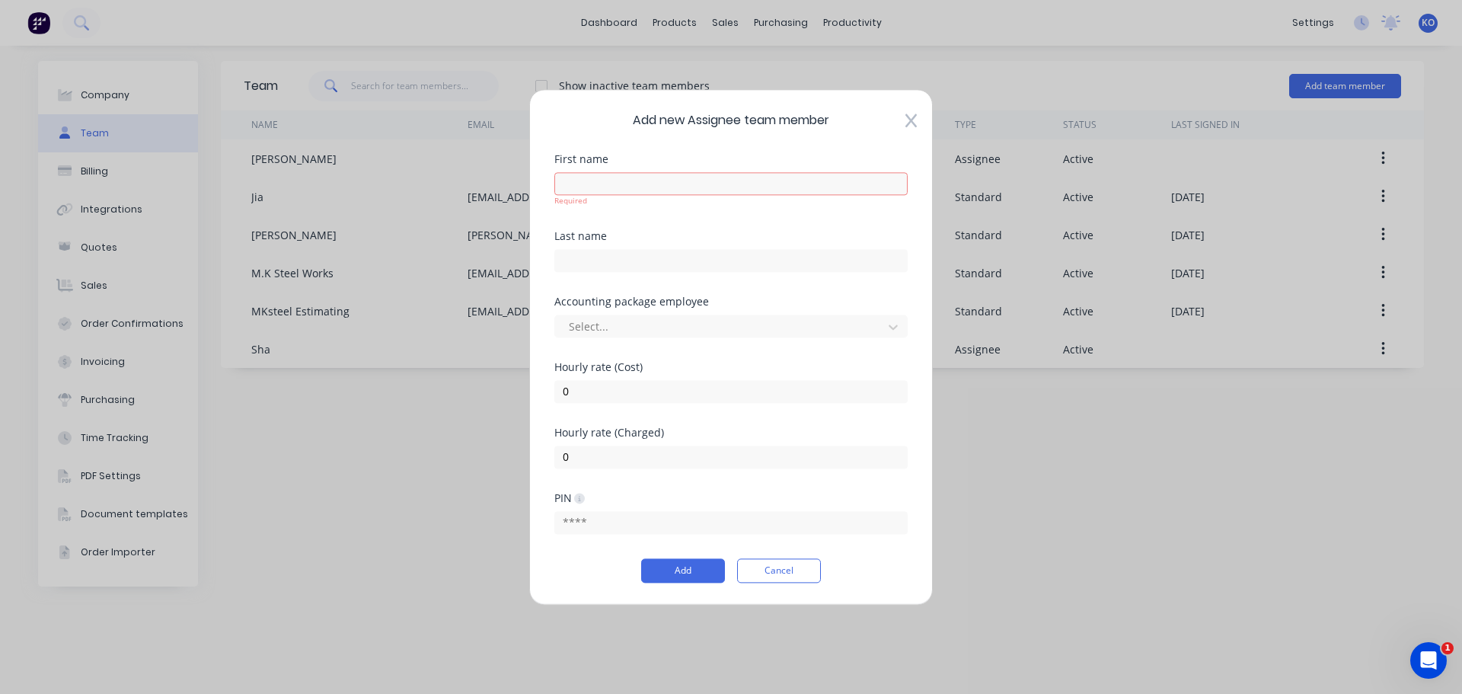
click at [586, 490] on form "First name Required Last name Accounting package employee Select... Hourly rate…" at bounding box center [730, 368] width 353 height 429
click at [582, 495] on icon at bounding box center [579, 498] width 11 height 11
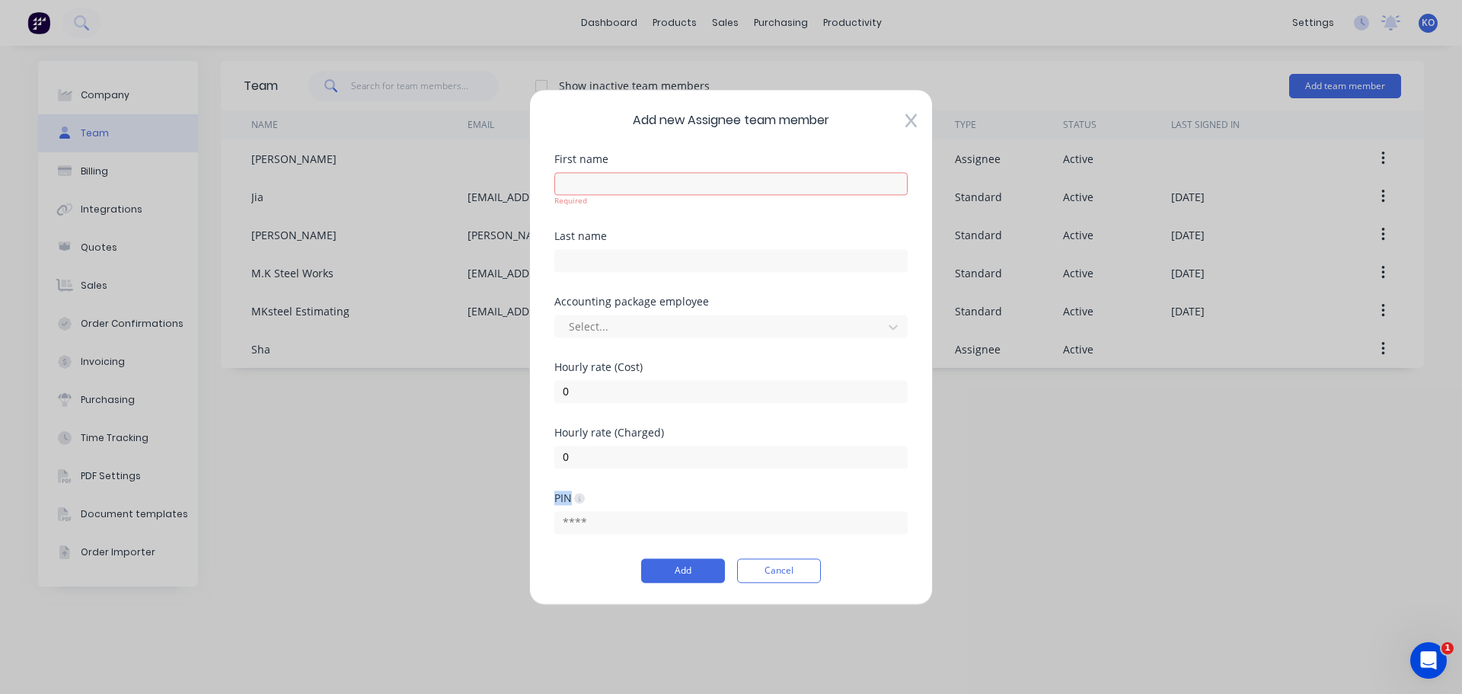
click at [582, 495] on icon at bounding box center [579, 498] width 11 height 11
click at [585, 504] on div "PIN" at bounding box center [569, 497] width 30 height 14
click at [608, 488] on div "Hourly rate (Charged) 0" at bounding box center [730, 459] width 353 height 65
click at [578, 500] on icon at bounding box center [579, 498] width 11 height 11
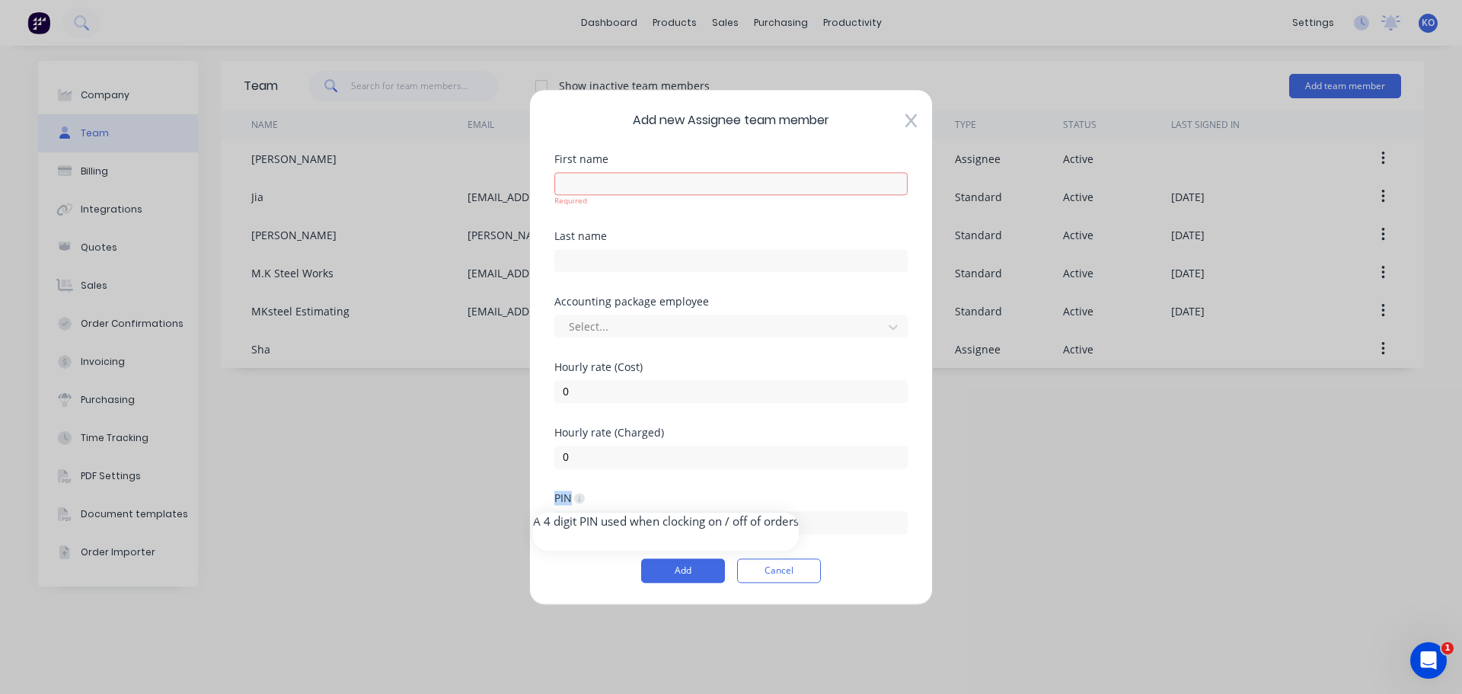
click at [578, 500] on icon at bounding box center [579, 498] width 11 height 11
click at [581, 500] on icon at bounding box center [579, 497] width 3 height 5
click at [640, 500] on div "PIN" at bounding box center [730, 498] width 353 height 11
click at [600, 515] on input "text" at bounding box center [730, 522] width 353 height 23
click at [582, 501] on icon at bounding box center [579, 498] width 11 height 11
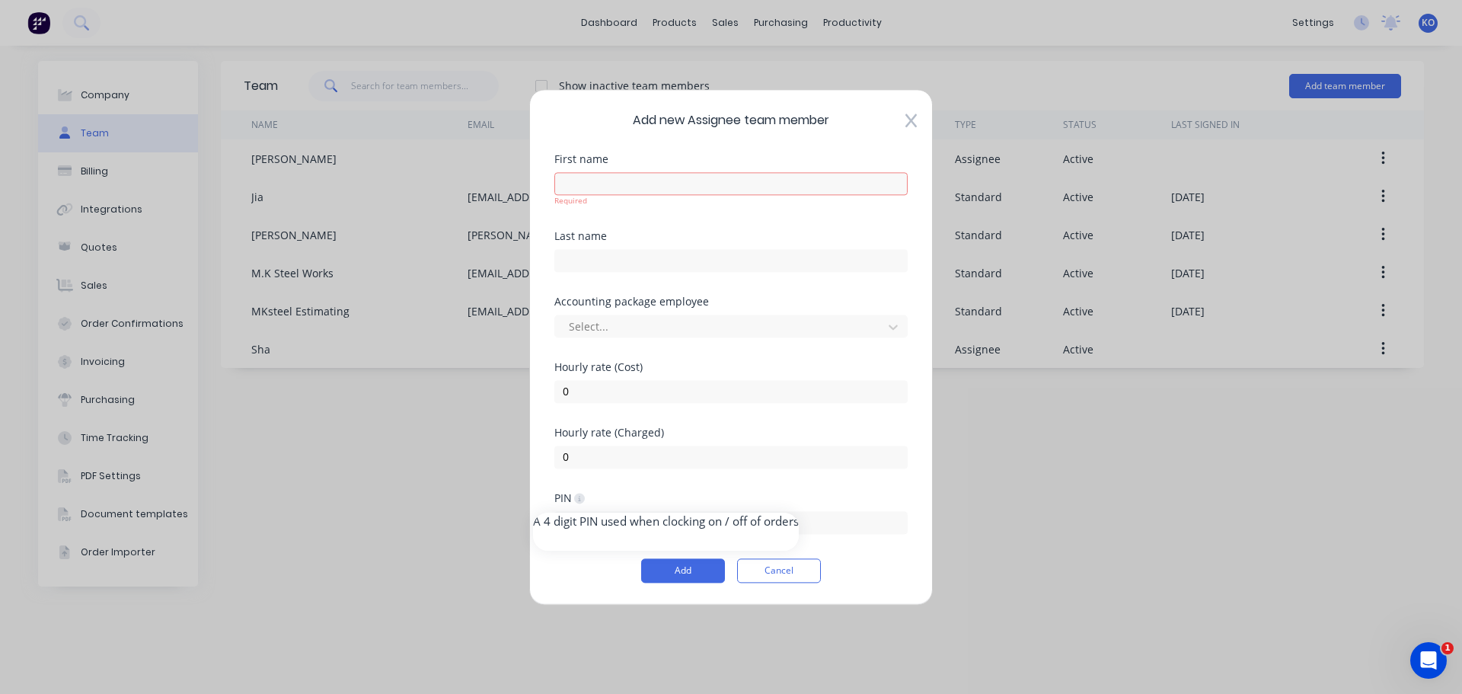
click at [582, 501] on icon at bounding box center [579, 498] width 11 height 11
click at [570, 501] on div "PIN" at bounding box center [569, 497] width 30 height 14
click at [586, 516] on input "text" at bounding box center [730, 522] width 353 height 23
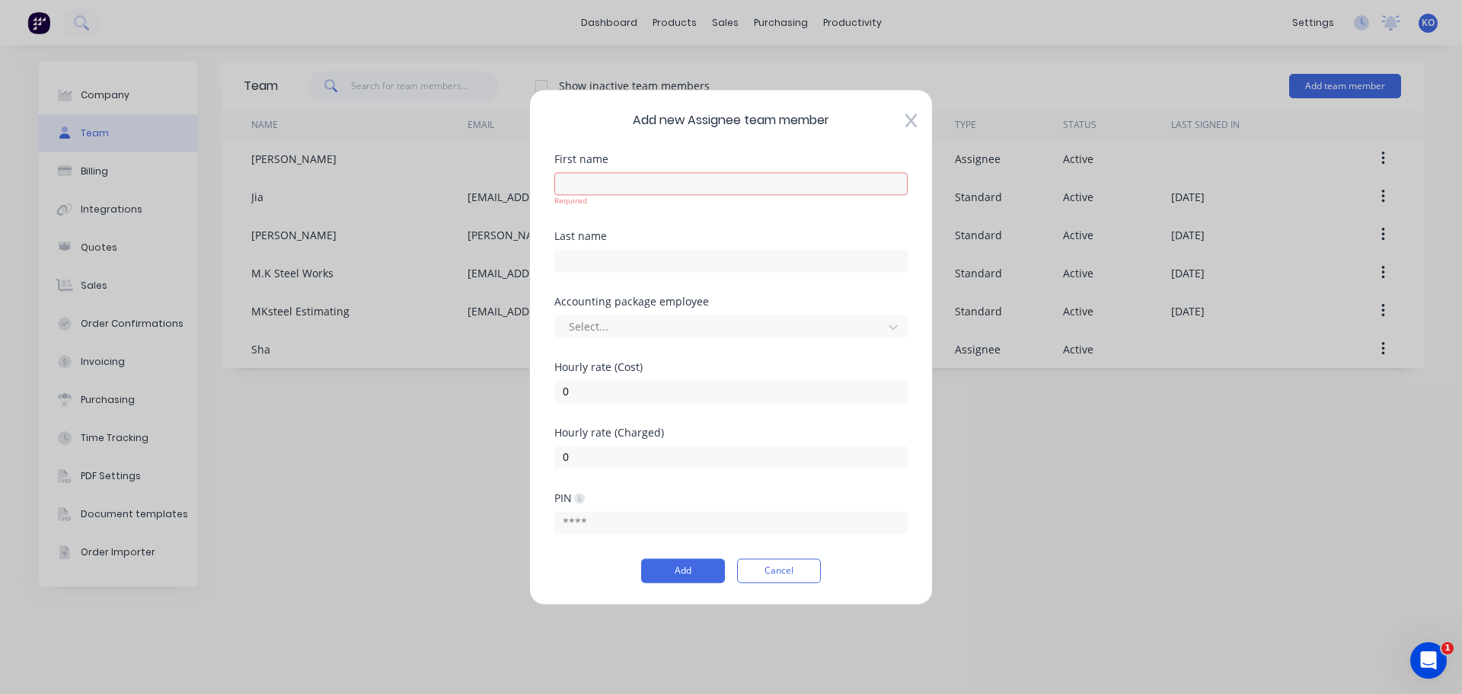
click at [582, 501] on icon at bounding box center [579, 498] width 11 height 11
click at [617, 337] on div "Select..." at bounding box center [721, 326] width 317 height 23
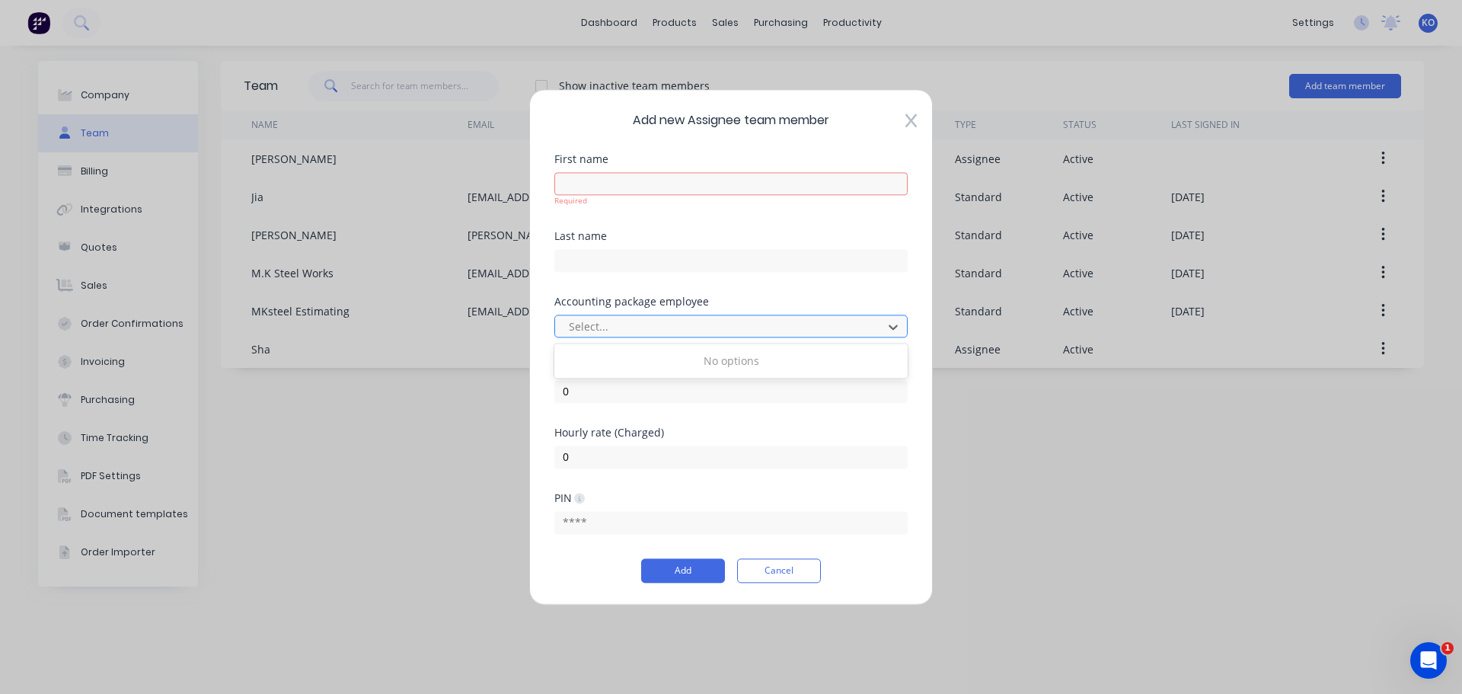
click at [647, 319] on div at bounding box center [721, 326] width 308 height 19
click at [625, 166] on div "First name Required" at bounding box center [730, 180] width 353 height 53
click at [621, 173] on input "text" at bounding box center [730, 183] width 353 height 23
type input "SIVANU"
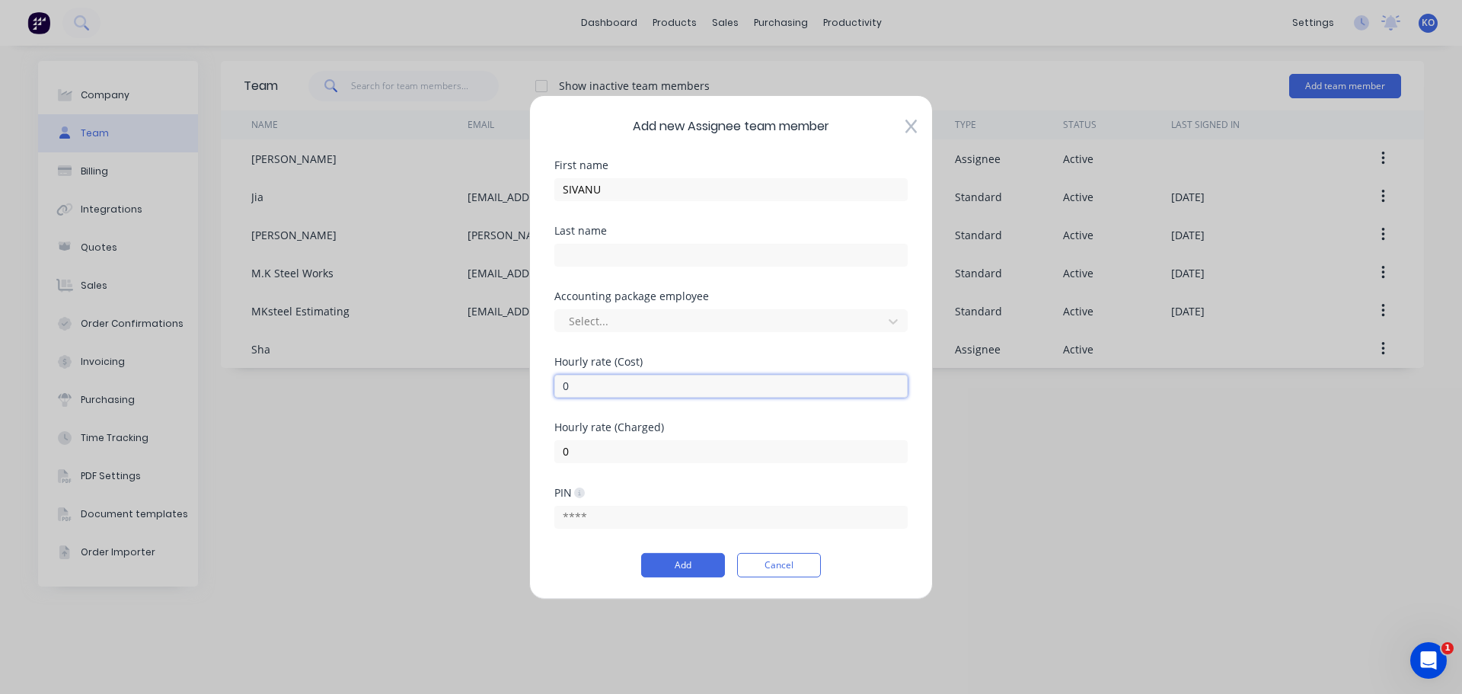
drag, startPoint x: 612, startPoint y: 389, endPoint x: 357, endPoint y: 371, distance: 255.8
click at [357, 371] on div "Add new Assignee team member First name SIVANU Last name Accounting package emp…" at bounding box center [731, 347] width 1462 height 694
click at [631, 311] on div at bounding box center [721, 320] width 308 height 19
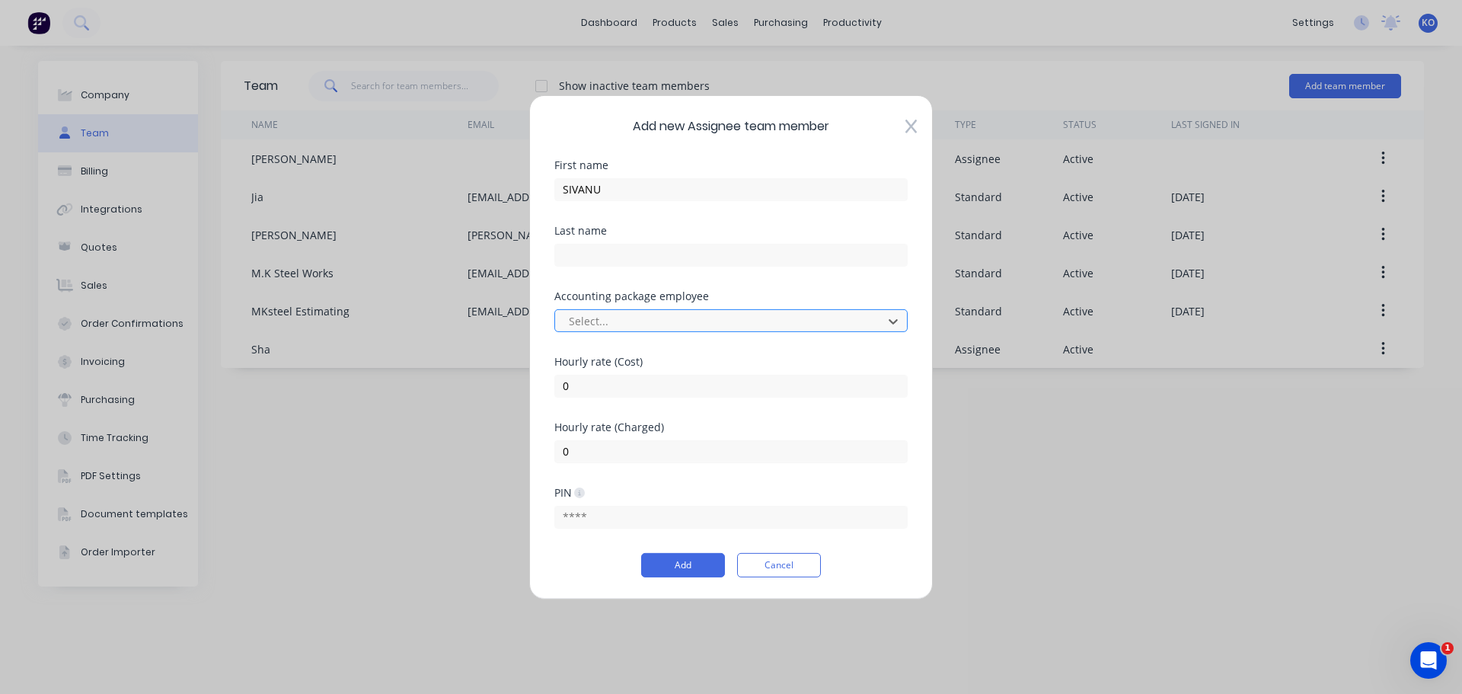
click at [630, 321] on div at bounding box center [721, 320] width 308 height 19
click at [593, 382] on input "0" at bounding box center [730, 385] width 353 height 23
drag, startPoint x: 593, startPoint y: 382, endPoint x: 459, endPoint y: 391, distance: 134.3
click at [459, 391] on div "Add new Assignee team member First name SIVANU Last name Accounting package emp…" at bounding box center [731, 347] width 1462 height 694
type input "110"
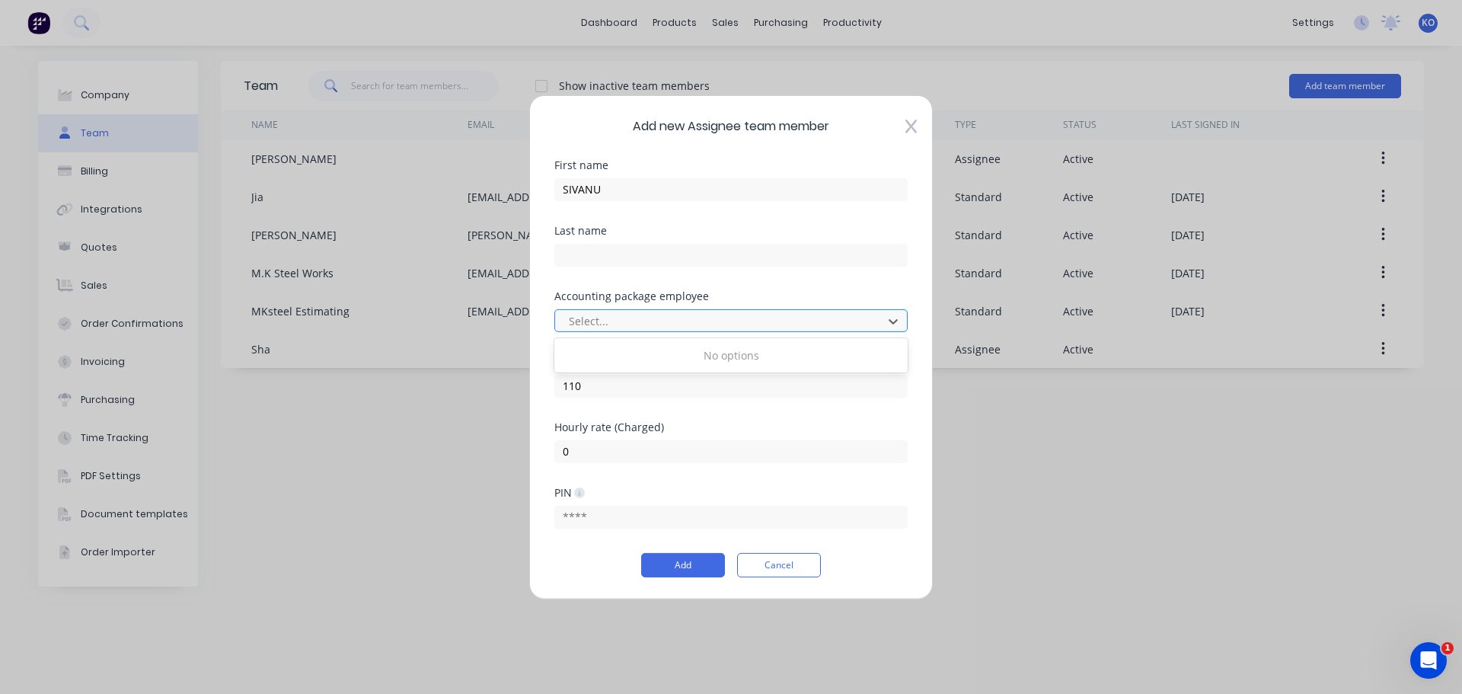
click at [739, 325] on div at bounding box center [721, 320] width 308 height 19
click at [733, 355] on div "Accounting package employee Select..." at bounding box center [730, 322] width 353 height 65
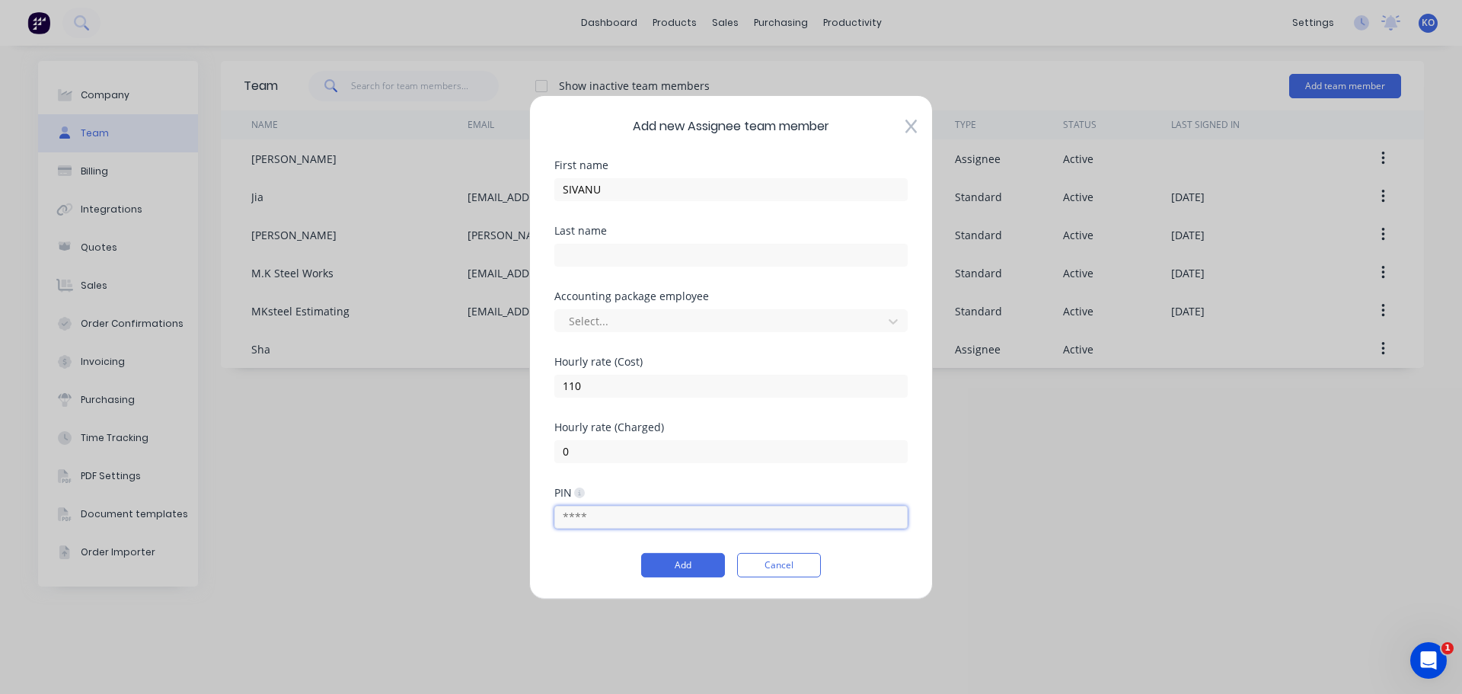
click at [612, 520] on input "text" at bounding box center [730, 517] width 353 height 23
drag, startPoint x: 461, startPoint y: 519, endPoint x: 430, endPoint y: 519, distance: 30.5
click at [430, 519] on div "Add new Assignee team member First name SIVANU Last name Accounting package emp…" at bounding box center [731, 347] width 1462 height 694
type input "0624"
click at [633, 459] on input "0" at bounding box center [730, 450] width 353 height 23
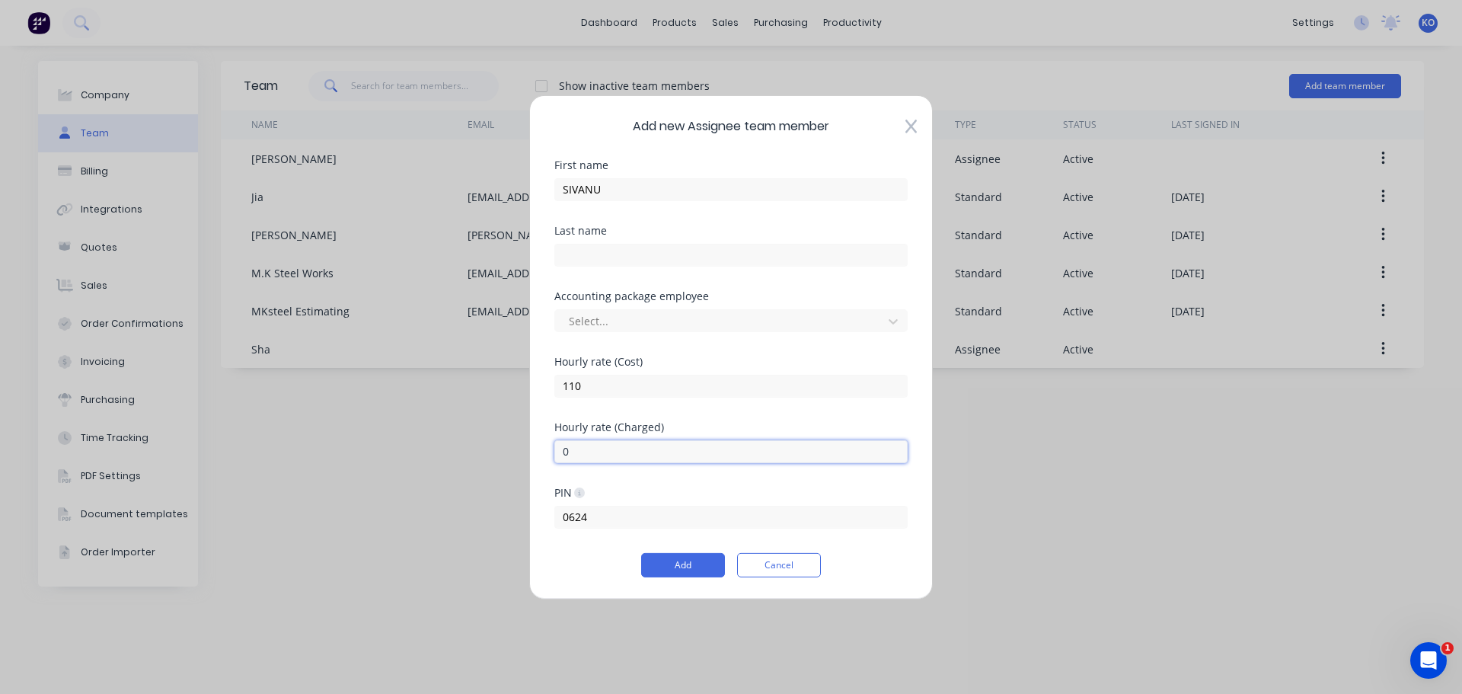
drag, startPoint x: 649, startPoint y: 454, endPoint x: 512, endPoint y: 460, distance: 137.2
click at [512, 460] on div "Add new Assignee team member First name SIVANU Last name Accounting package emp…" at bounding box center [731, 347] width 1462 height 694
click at [691, 565] on button "Add" at bounding box center [683, 565] width 84 height 24
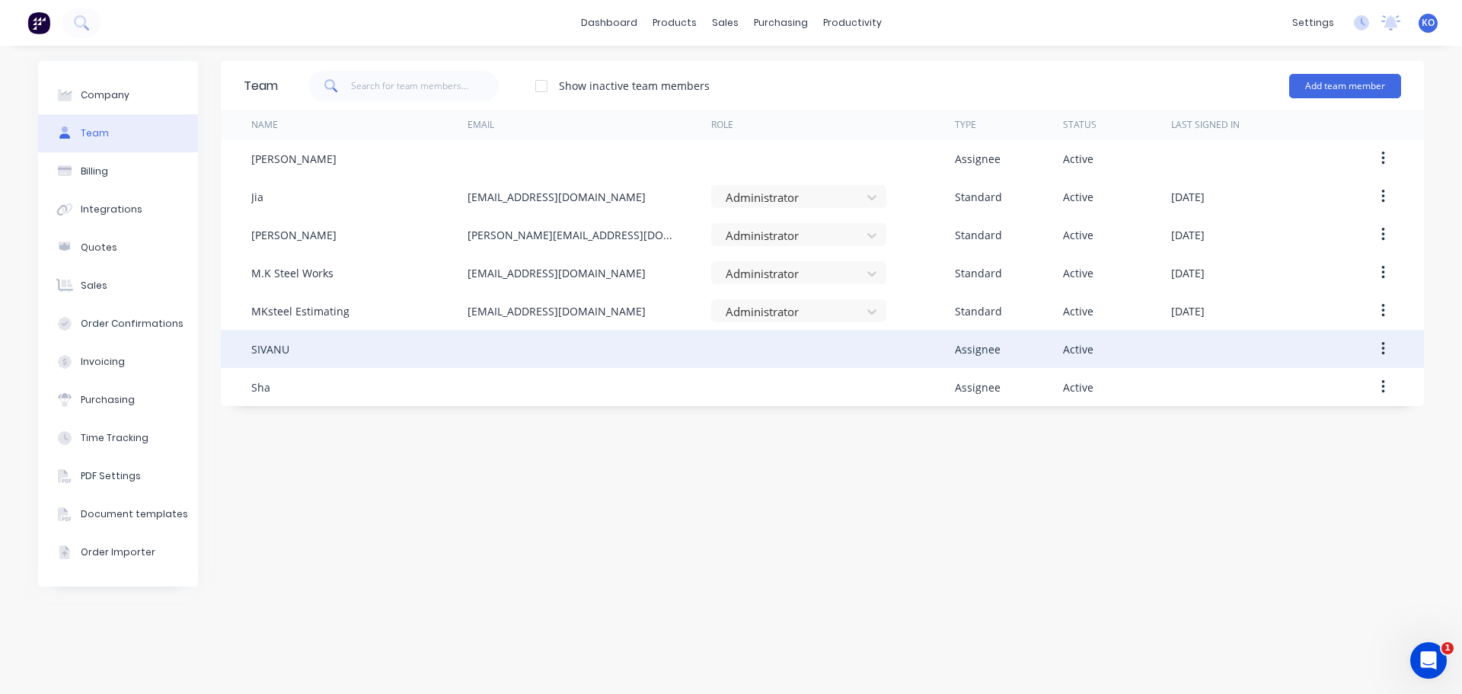
click at [551, 348] on div at bounding box center [590, 349] width 244 height 38
click at [1385, 356] on icon "button" at bounding box center [1383, 348] width 4 height 17
click at [1147, 355] on div "Active" at bounding box center [1117, 349] width 108 height 38
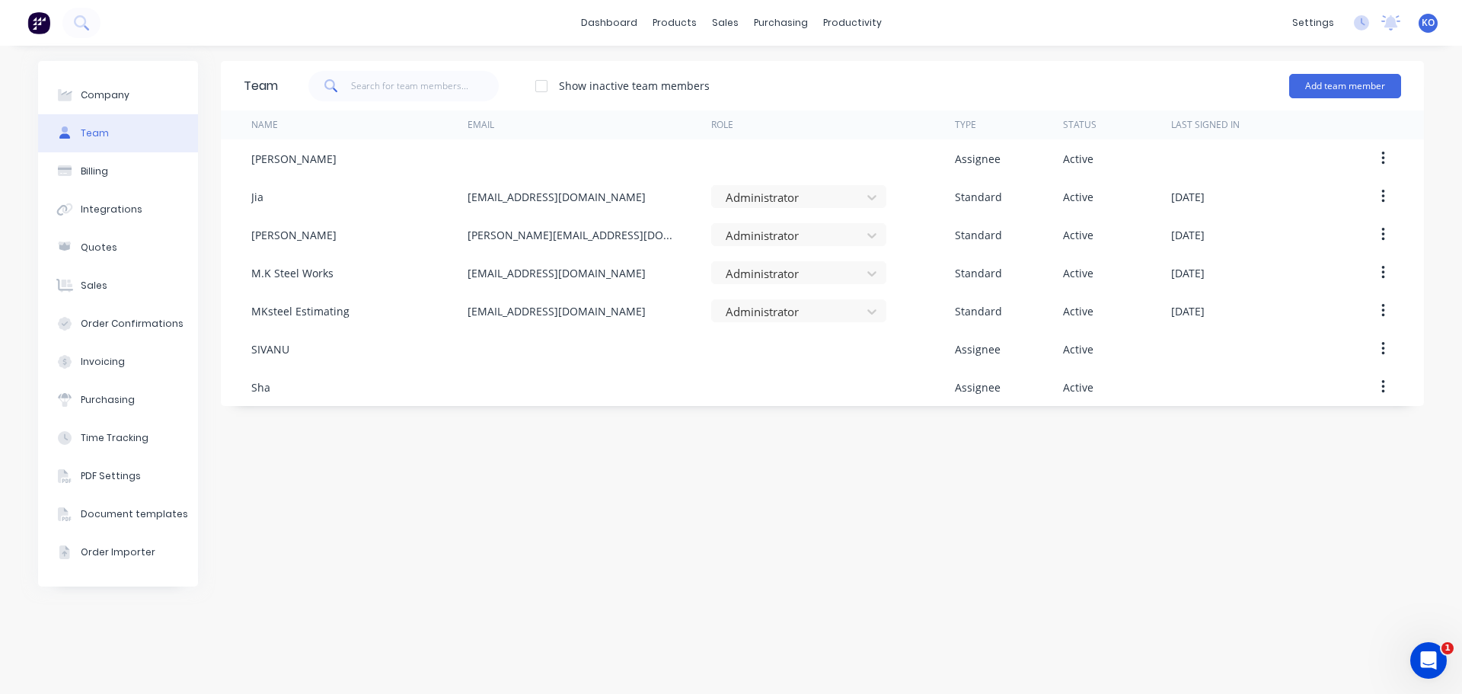
click at [783, 461] on div "Team Show inactive team members Add team member Name Email Role Type Status Las…" at bounding box center [822, 370] width 1203 height 618
click at [626, 31] on link "dashboard" at bounding box center [609, 22] width 72 height 23
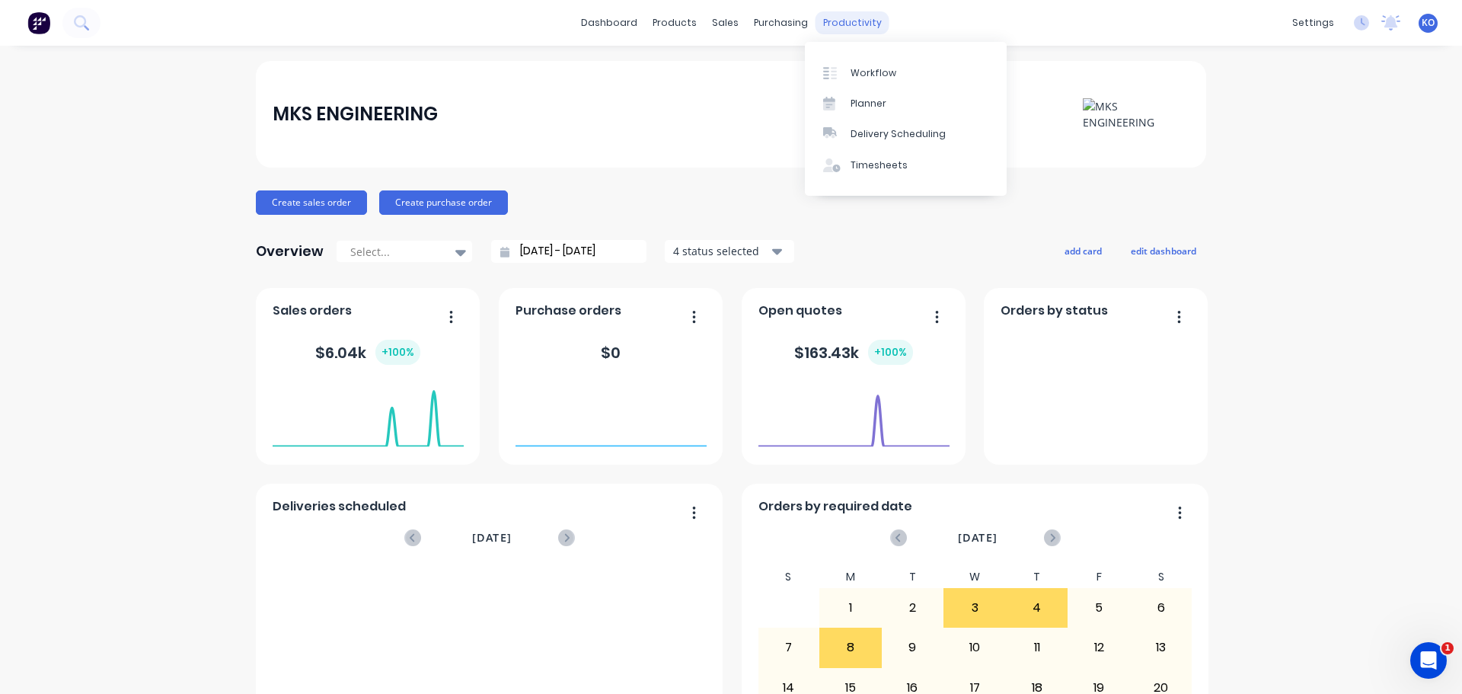
click at [838, 24] on div "productivity" at bounding box center [853, 22] width 74 height 23
click at [855, 69] on div "Workflow" at bounding box center [874, 73] width 46 height 14
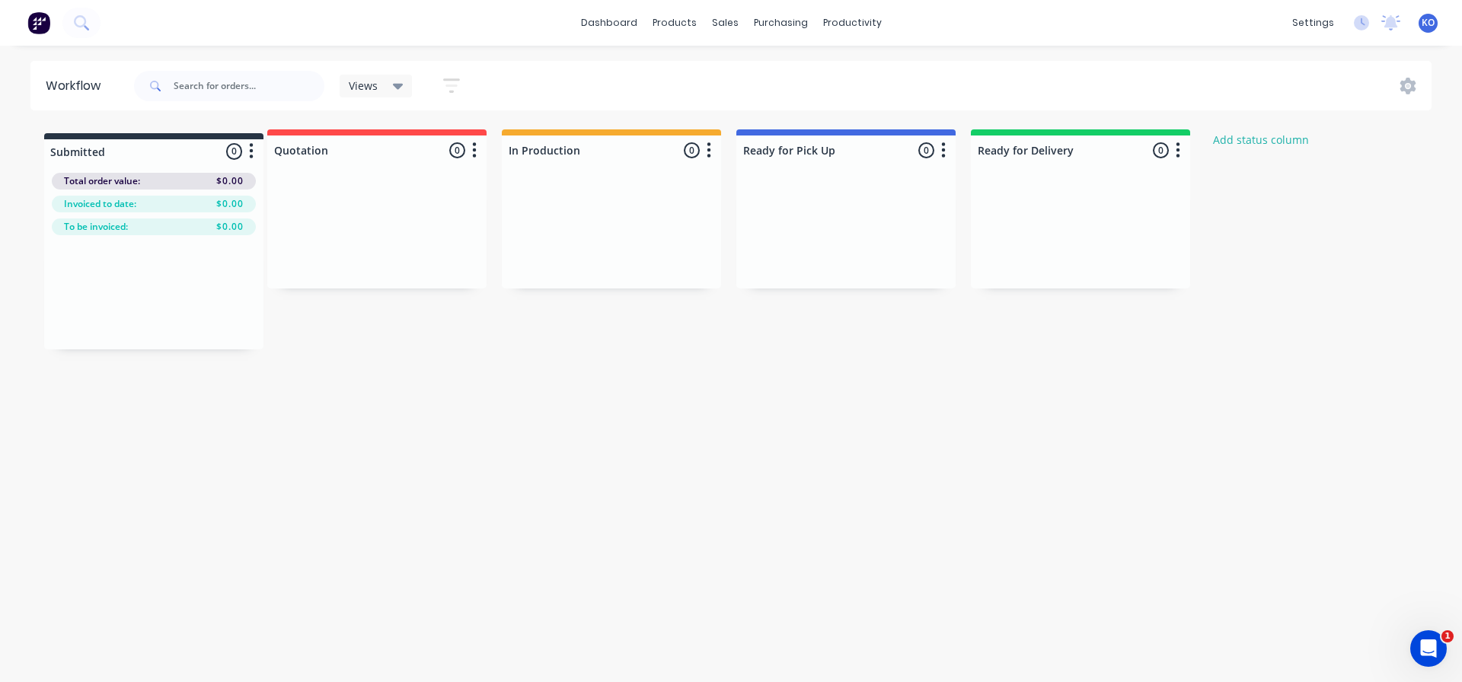
drag, startPoint x: 419, startPoint y: 145, endPoint x: 173, endPoint y: 147, distance: 246.0
click at [173, 147] on div "Quotation 0 Status colour #FF4949 hex #FF4949 Save Cancel Notifications Email S…" at bounding box center [817, 237] width 1656 height 216
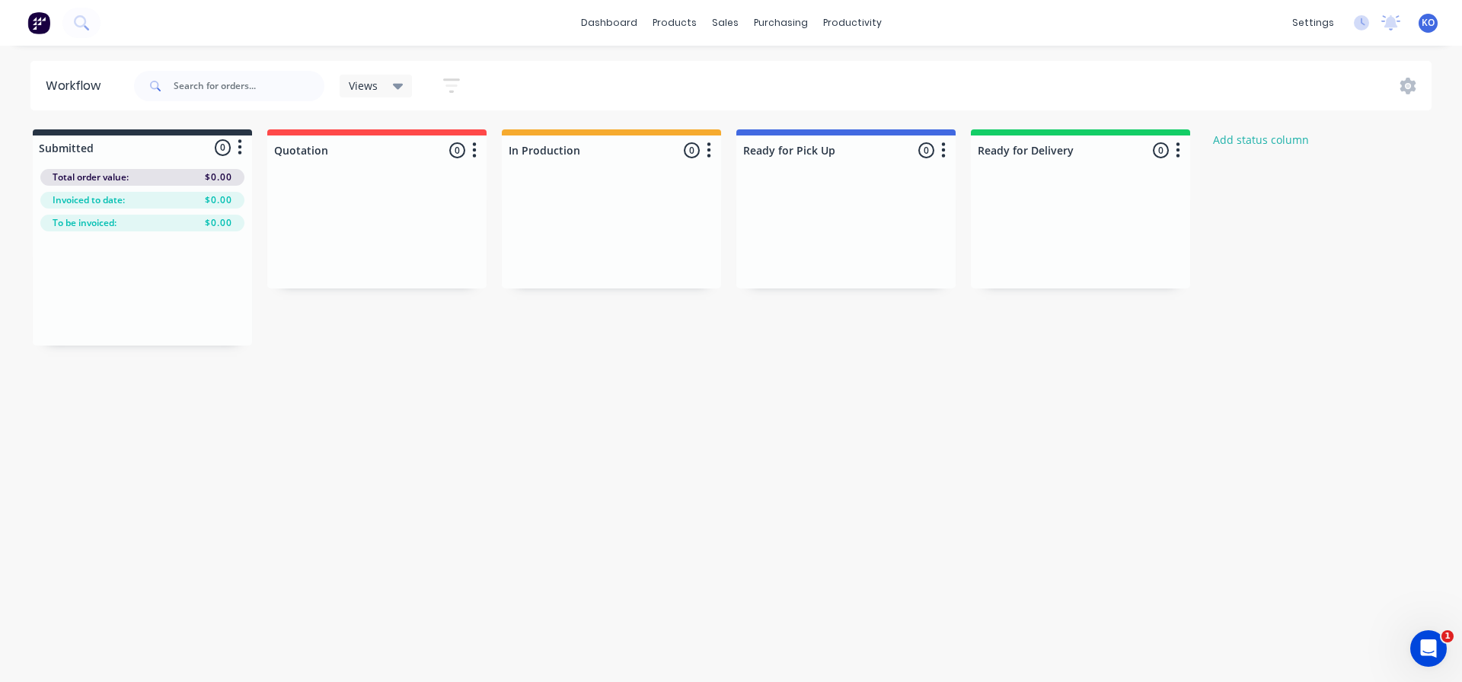
click at [241, 142] on icon "button" at bounding box center [240, 147] width 5 height 19
click at [421, 446] on div "Workflow Views Save new view None (Default) edit Show/Hide statuses Show line i…" at bounding box center [731, 356] width 1462 height 591
click at [98, 150] on div at bounding box center [142, 148] width 219 height 24
click at [857, 168] on div "Timesheets" at bounding box center [884, 165] width 57 height 14
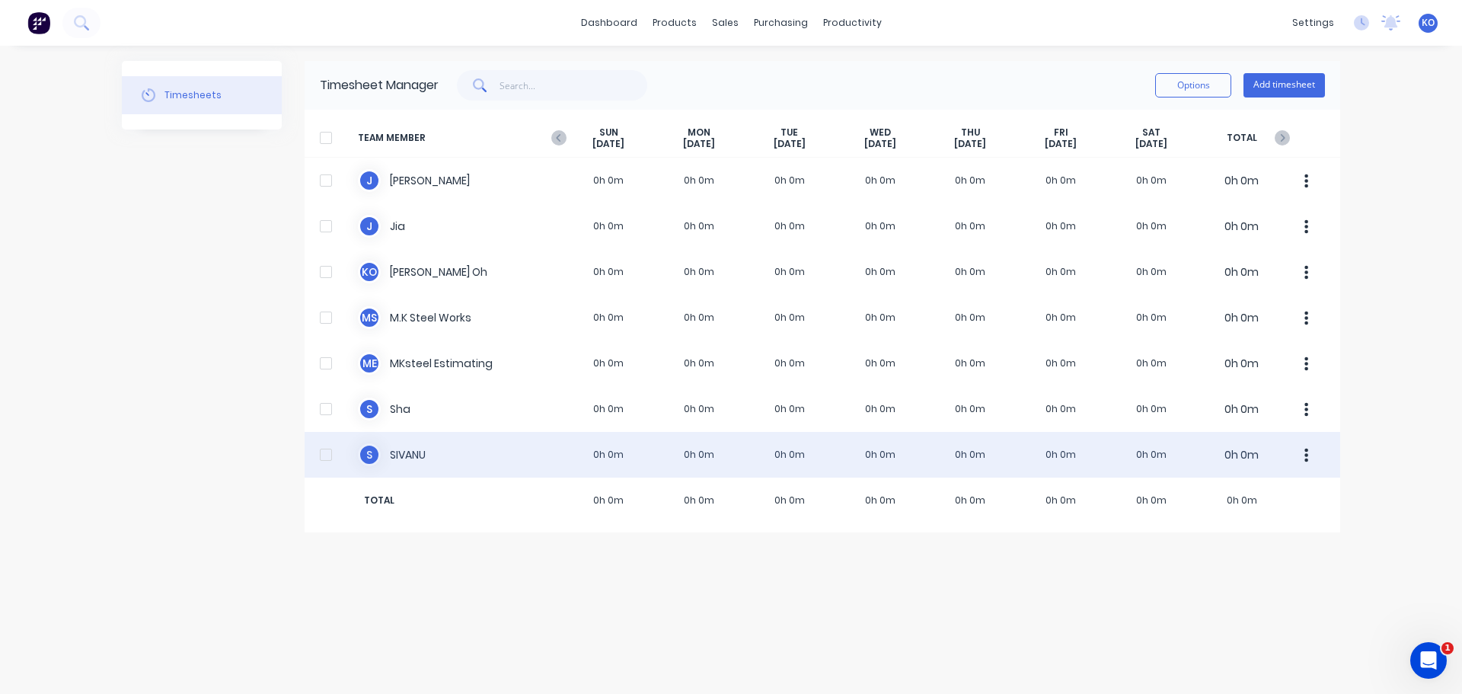
click at [322, 453] on div at bounding box center [326, 454] width 30 height 30
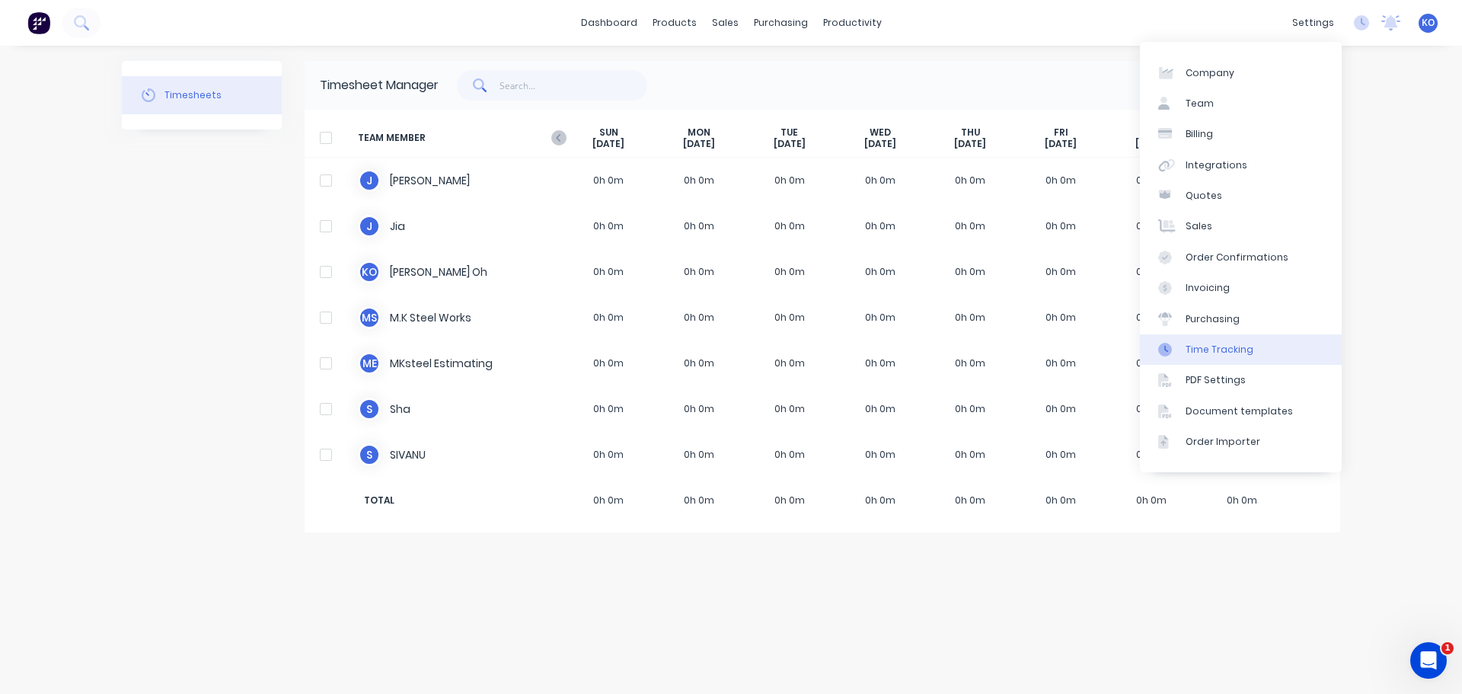
click at [1239, 355] on div "Time Tracking" at bounding box center [1220, 350] width 68 height 14
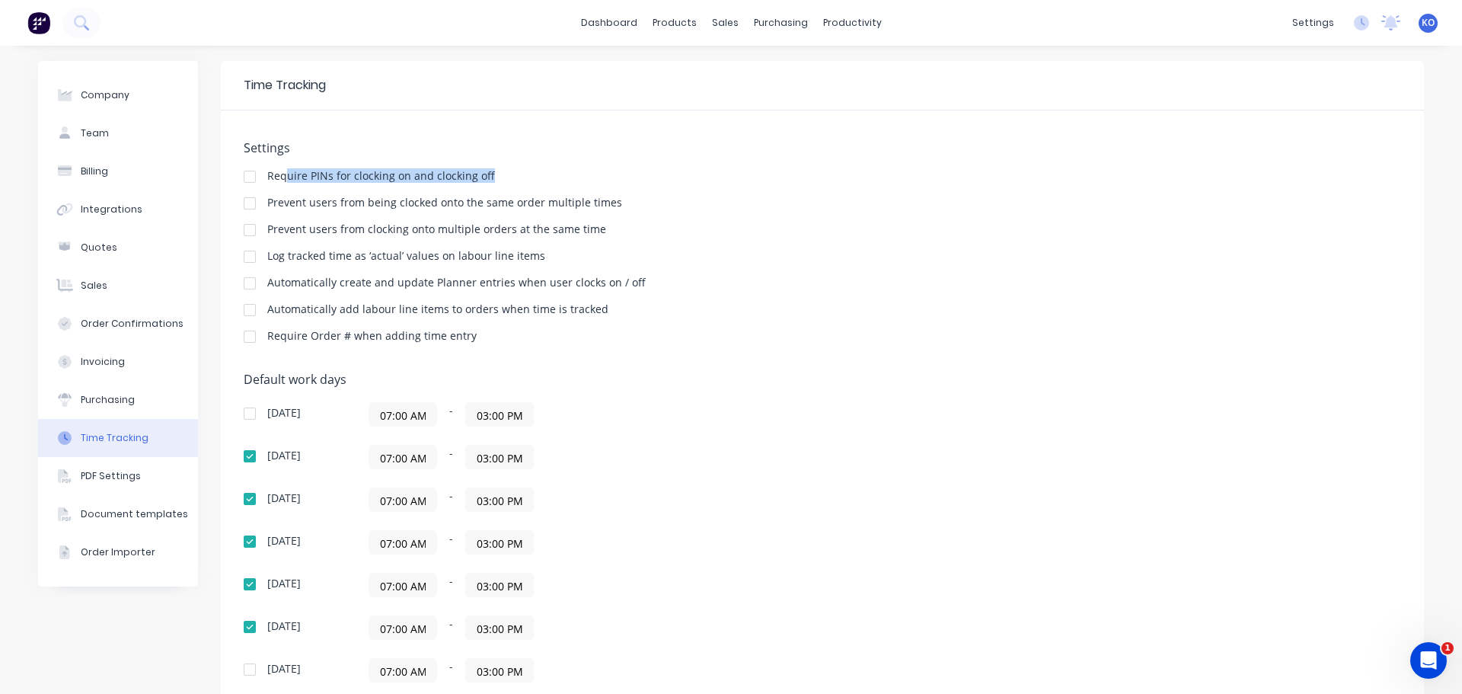
drag, startPoint x: 283, startPoint y: 180, endPoint x: 519, endPoint y: 181, distance: 236.1
click at [519, 181] on div "Require PINs for clocking on and clocking off" at bounding box center [823, 178] width 1158 height 14
click at [251, 178] on div at bounding box center [250, 176] width 30 height 30
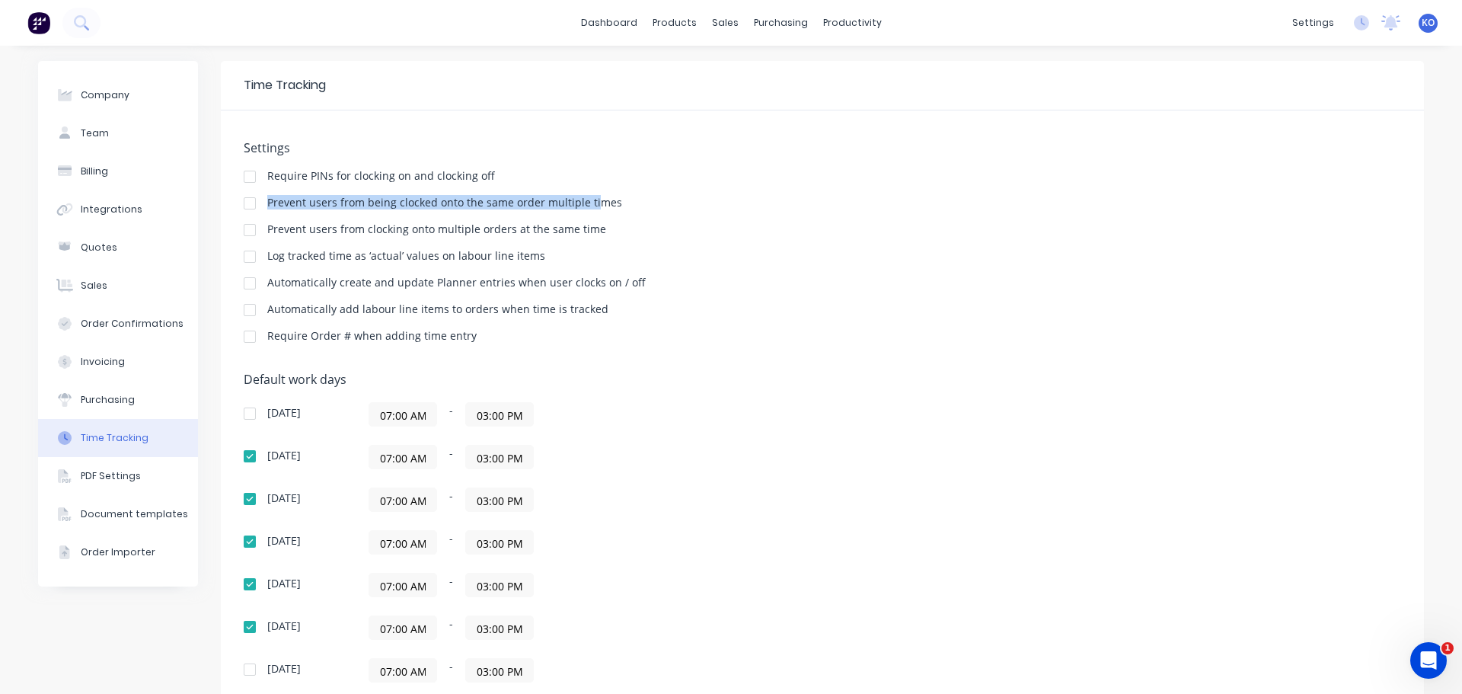
drag, startPoint x: 263, startPoint y: 196, endPoint x: 588, endPoint y: 205, distance: 325.3
click at [588, 205] on div "Prevent users from being clocked onto the same order multiple times" at bounding box center [444, 202] width 355 height 11
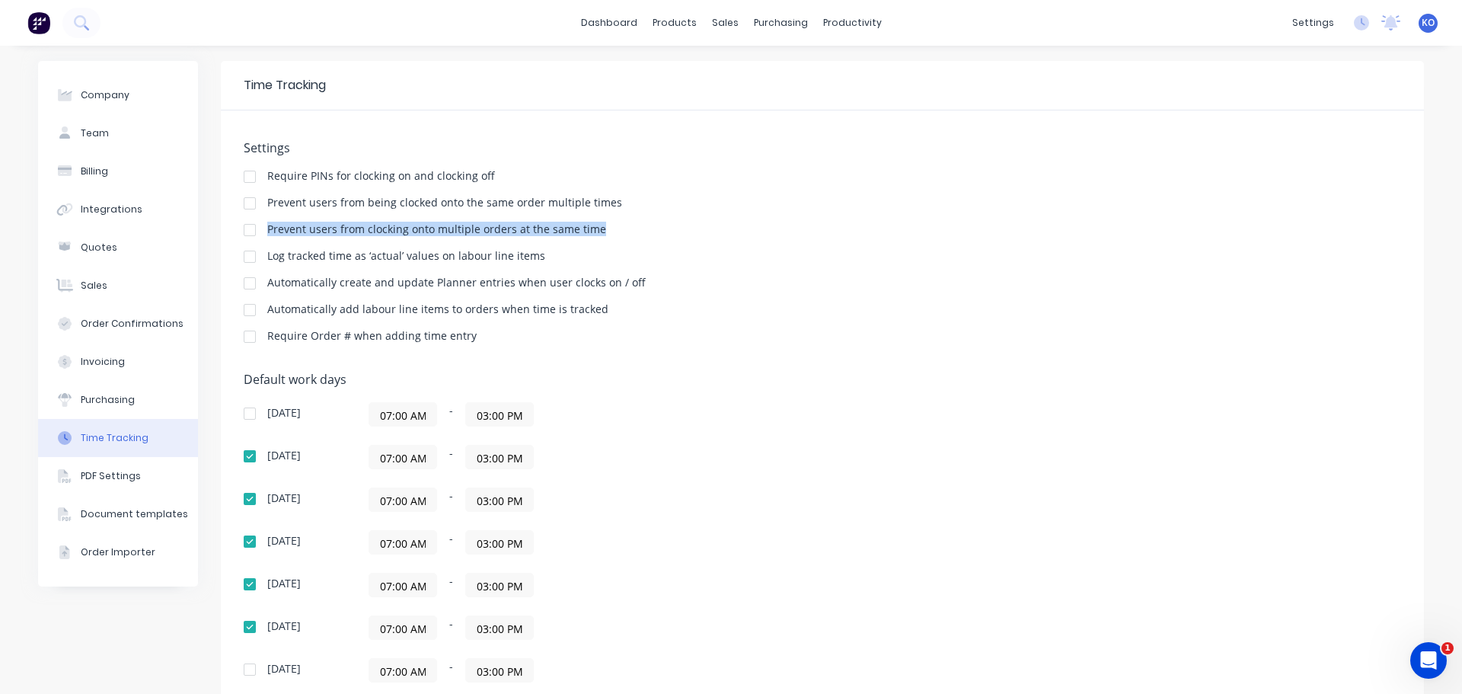
drag, startPoint x: 258, startPoint y: 229, endPoint x: 602, endPoint y: 229, distance: 344.2
click at [602, 229] on div "Prevent users from clocking onto multiple orders at the same time" at bounding box center [823, 231] width 1158 height 14
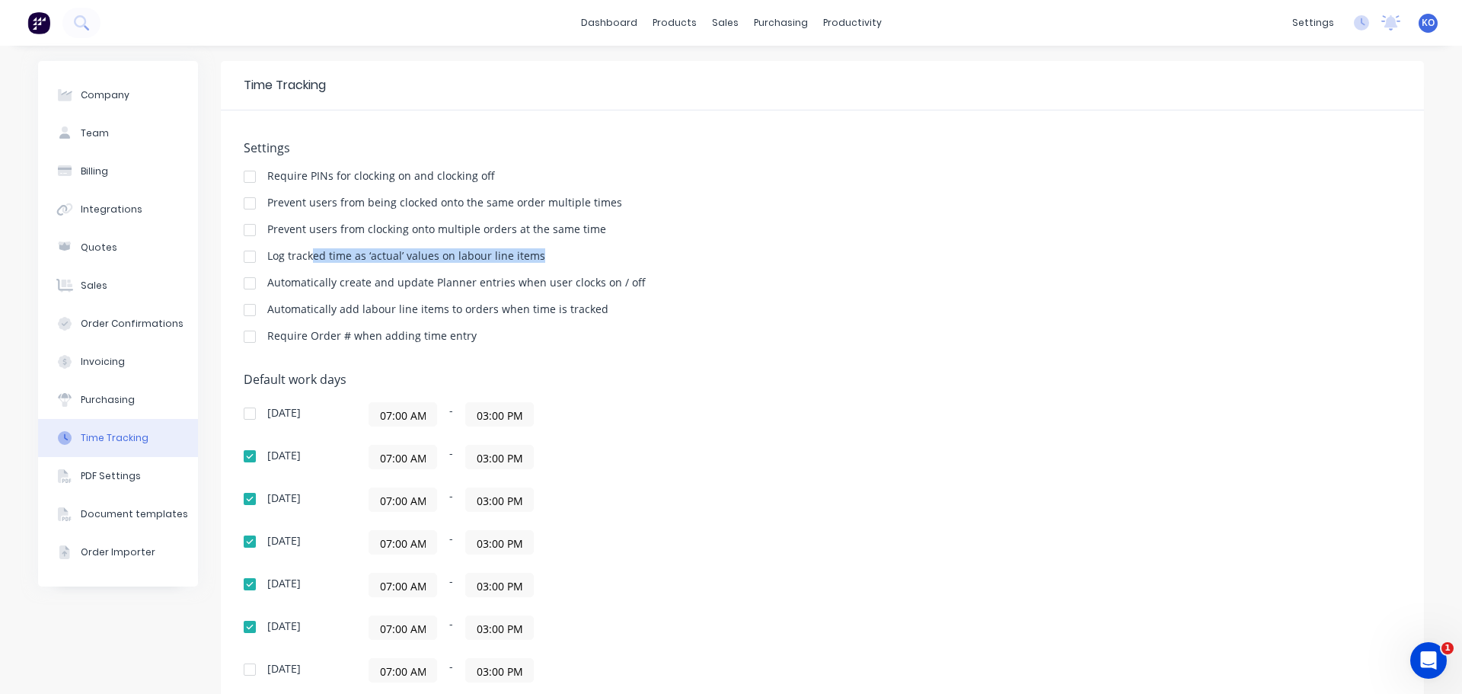
drag, startPoint x: 477, startPoint y: 262, endPoint x: 305, endPoint y: 259, distance: 172.1
click at [305, 259] on div "Log tracked time as ‘actual’ values on labour line items" at bounding box center [823, 258] width 1158 height 14
click at [305, 259] on div "Log tracked time as ‘actual’ values on labour line items" at bounding box center [406, 256] width 278 height 11
drag, startPoint x: 278, startPoint y: 257, endPoint x: 504, endPoint y: 263, distance: 226.2
click at [504, 261] on div "Log tracked time as ‘actual’ values on labour line items" at bounding box center [406, 256] width 278 height 11
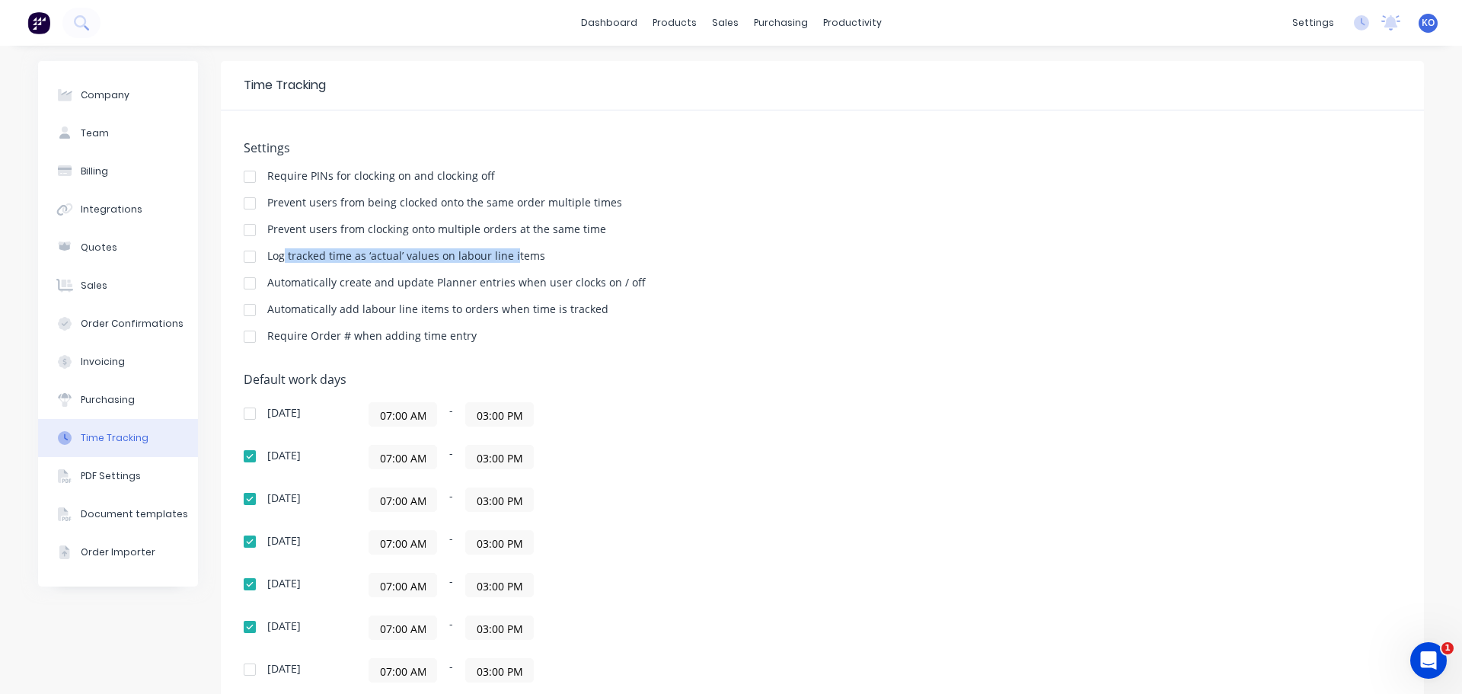
click at [504, 261] on div "Log tracked time as ‘actual’ values on labour line items" at bounding box center [406, 256] width 278 height 11
drag, startPoint x: 284, startPoint y: 286, endPoint x: 483, endPoint y: 283, distance: 198.8
click at [481, 282] on div "Automatically create and update Planner entries when user clocks on / off" at bounding box center [456, 282] width 378 height 11
click at [483, 283] on div "Automatically create and update Planner entries when user clocks on / off" at bounding box center [456, 282] width 378 height 11
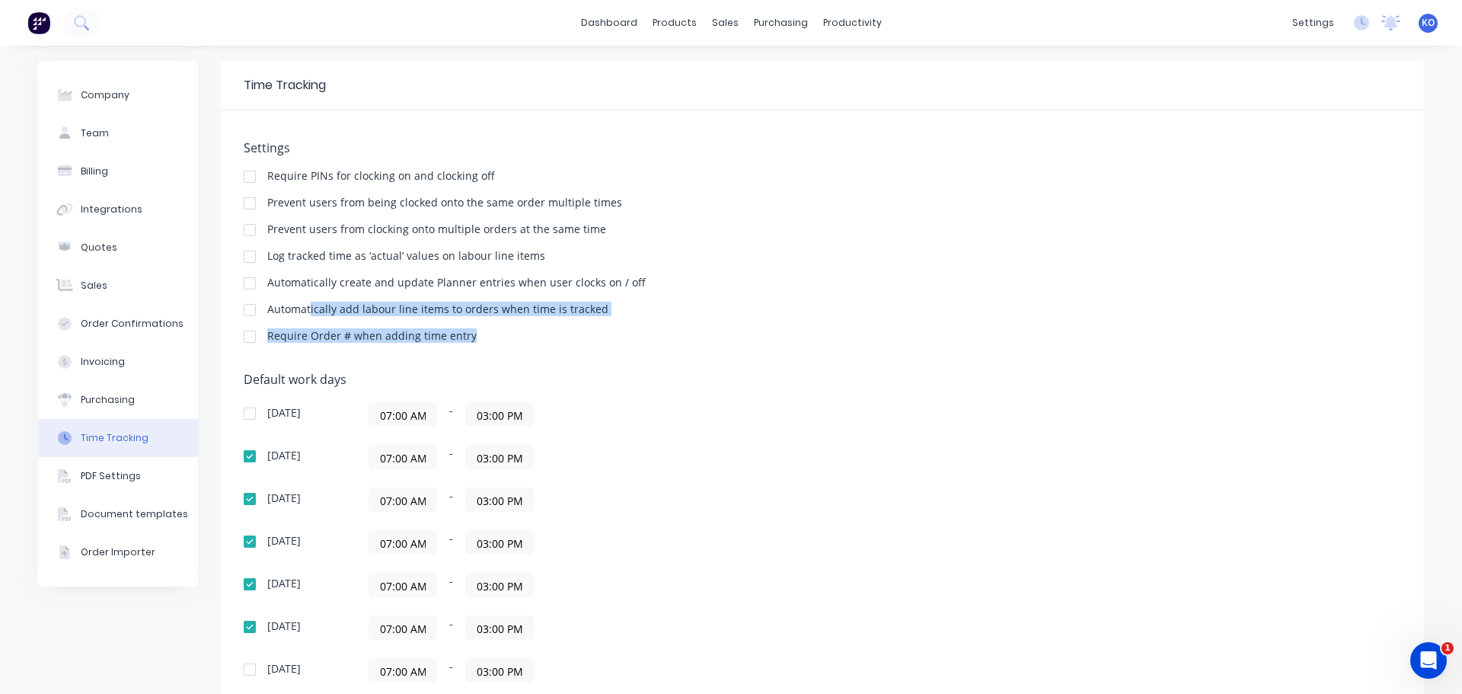
drag, startPoint x: 305, startPoint y: 301, endPoint x: 548, endPoint y: 323, distance: 243.2
click at [548, 323] on div "Settings Require PINs for clocking on and clocking off Prevent users from being…" at bounding box center [823, 249] width 1158 height 216
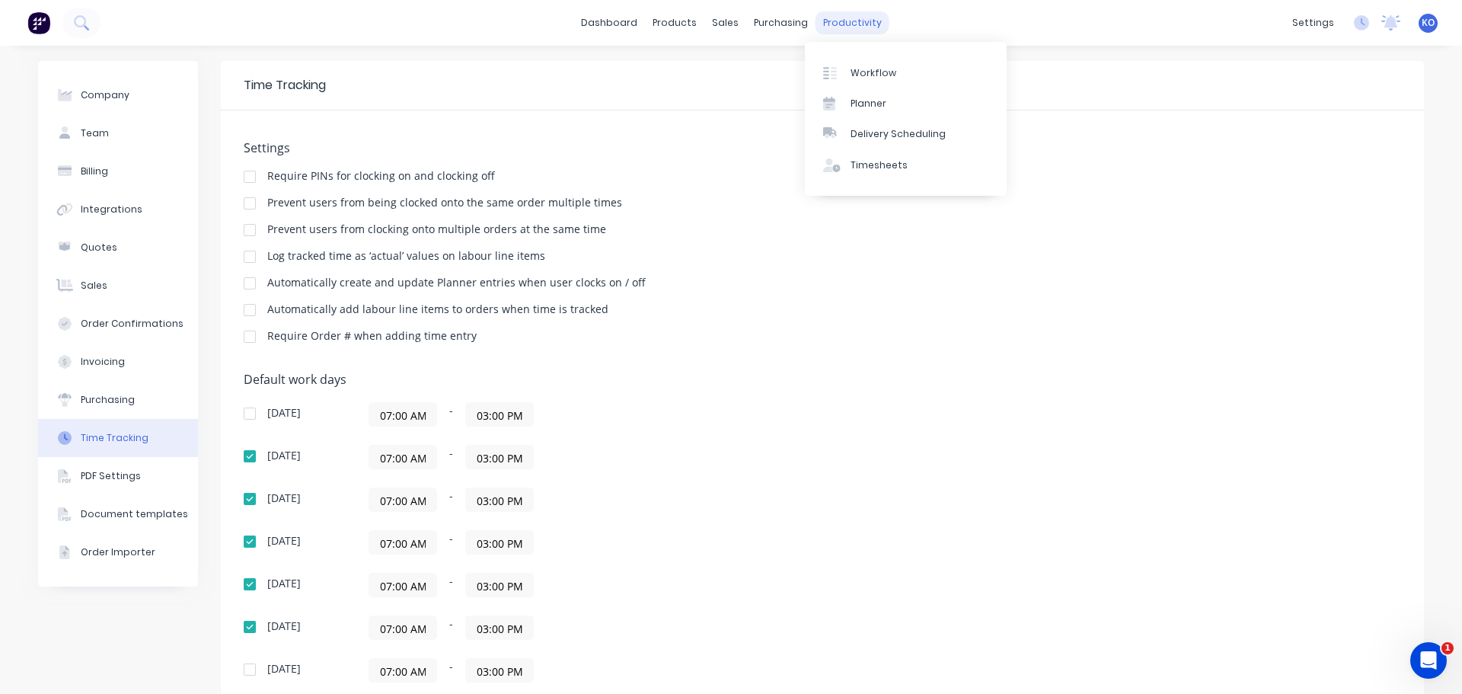
click at [844, 34] on div "productivity" at bounding box center [853, 22] width 74 height 23
click at [775, 22] on div "purchasing" at bounding box center [780, 22] width 69 height 23
click at [689, 22] on div "products" at bounding box center [674, 22] width 59 height 23
click at [714, 19] on div "sales" at bounding box center [725, 22] width 42 height 23
click at [761, 130] on div "Price Level Manager" at bounding box center [792, 134] width 95 height 14
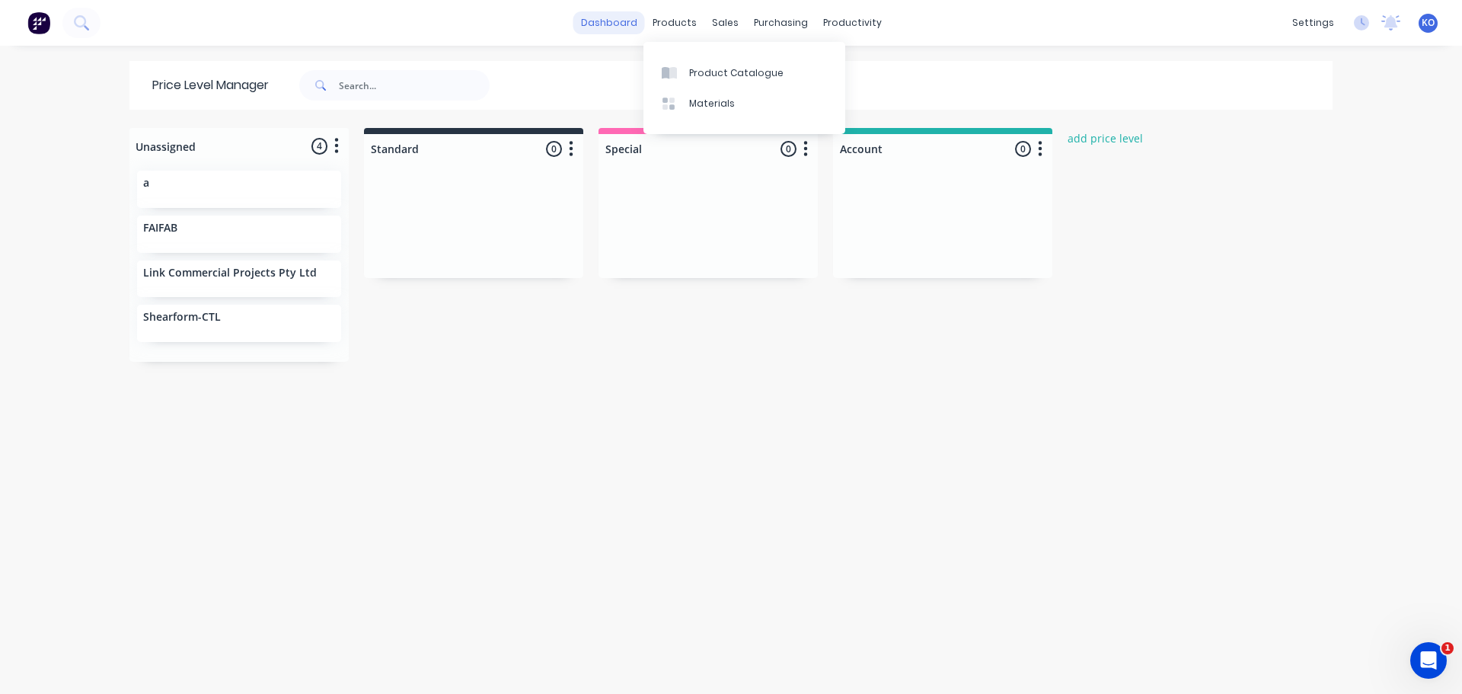
click at [618, 21] on link "dashboard" at bounding box center [609, 22] width 72 height 23
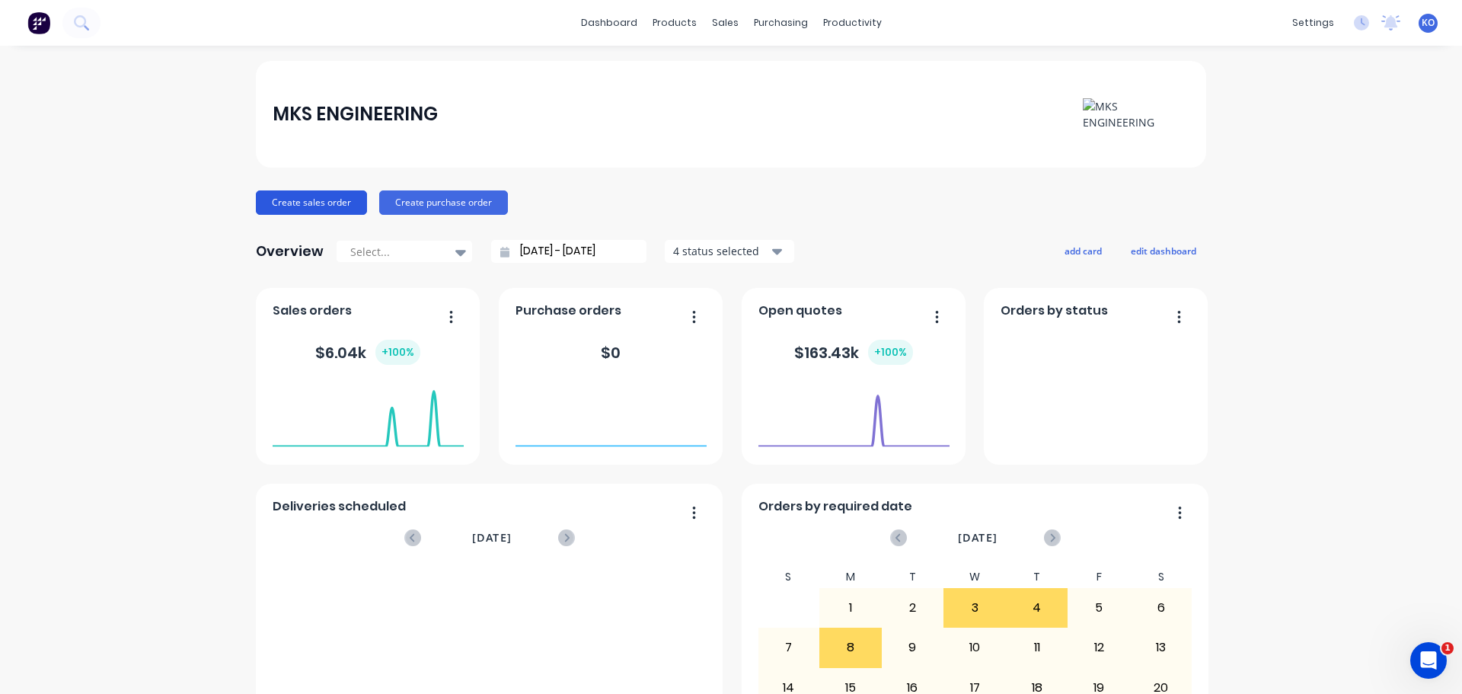
click at [327, 205] on button "Create sales order" at bounding box center [311, 202] width 111 height 24
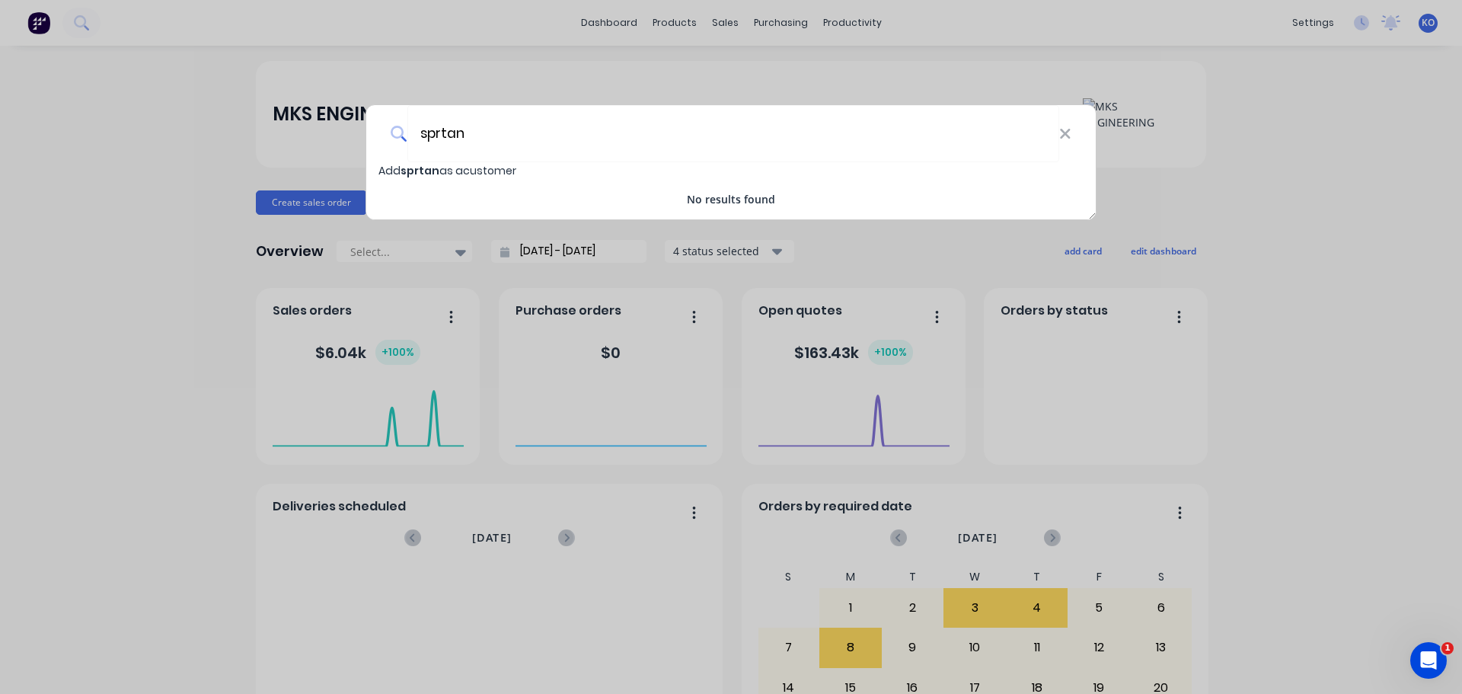
type input "sprtan"
click at [430, 174] on span "sprtan" at bounding box center [420, 170] width 39 height 15
select select "AU"
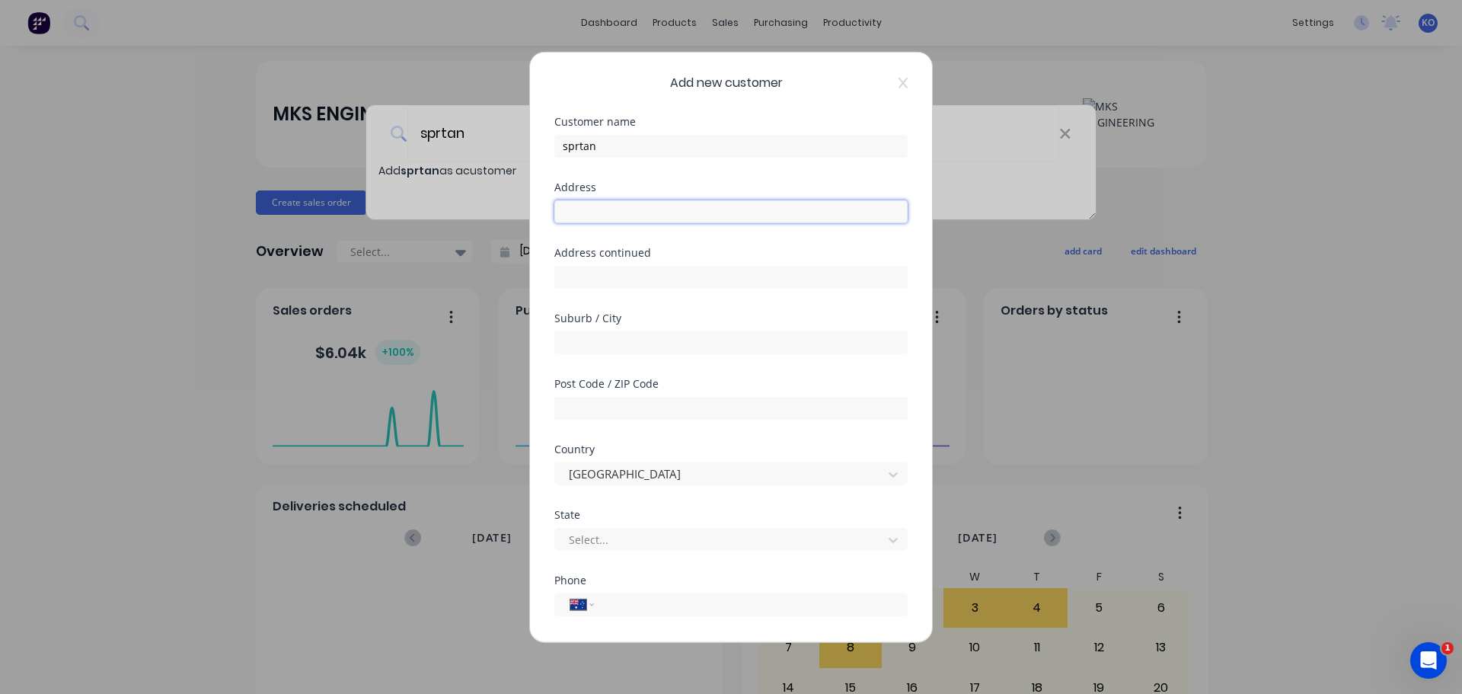
click at [612, 213] on input "text" at bounding box center [730, 211] width 353 height 23
drag, startPoint x: 642, startPoint y: 148, endPoint x: 439, endPoint y: 154, distance: 202.7
click at [439, 154] on div "Add new customer Customer name sprtan Address Address continued Suburb / City P…" at bounding box center [731, 347] width 1462 height 694
paste input "Spartan Engineering Solutions Pty Ltd"
type input "Spartan Engineering Solutions Pty Ltd"
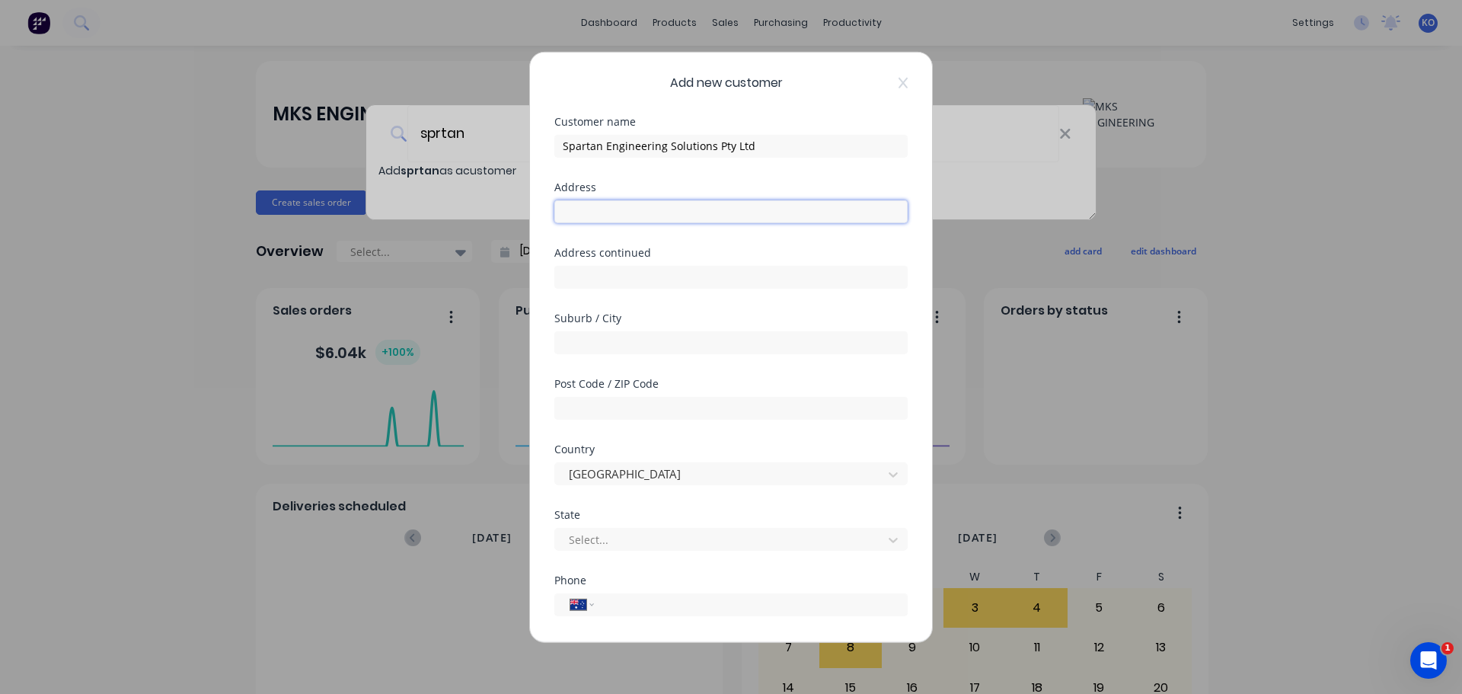
click at [653, 209] on input "text" at bounding box center [730, 211] width 353 height 23
paste input "5B Tarmac Way, Pakenham VIC 3810"
drag, startPoint x: 767, startPoint y: 209, endPoint x: 606, endPoint y: 213, distance: 160.7
click at [606, 213] on input "5B Tarmac Way, Pakenham VIC 3810" at bounding box center [730, 211] width 353 height 23
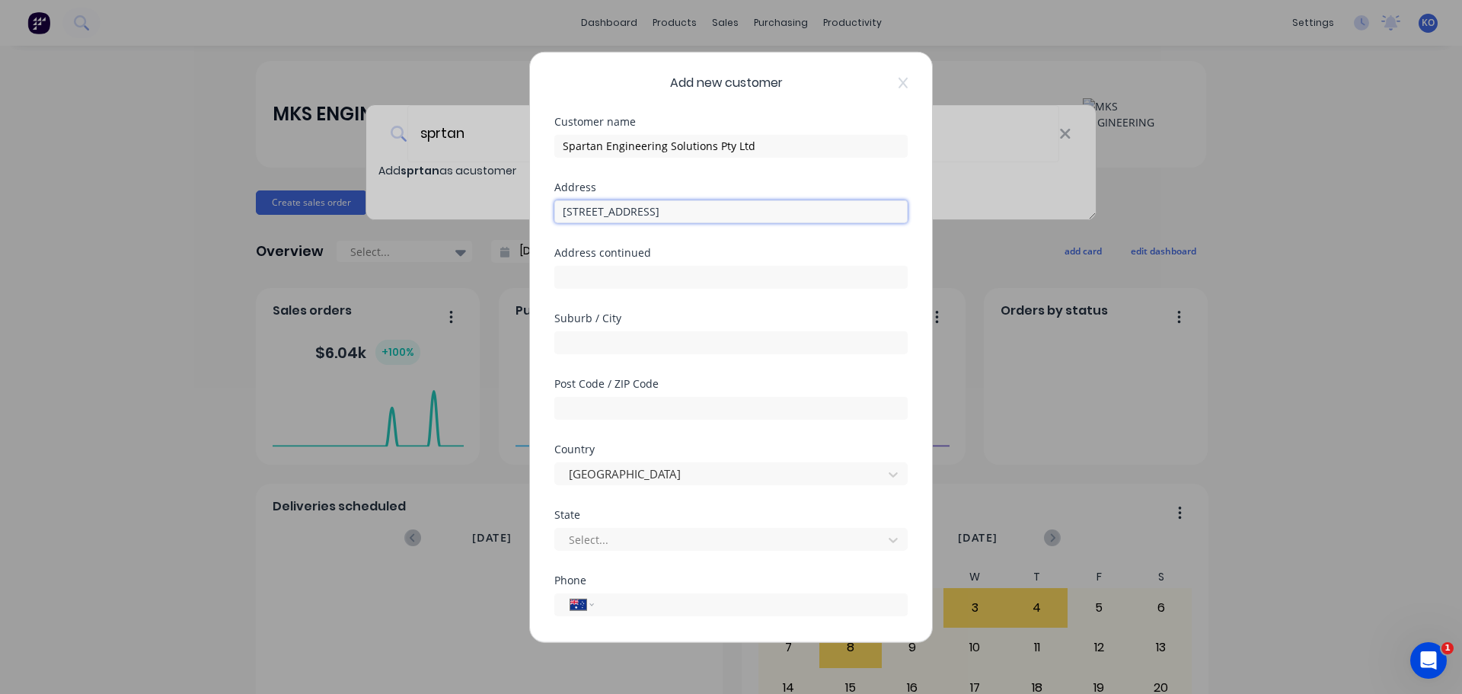
drag, startPoint x: 637, startPoint y: 212, endPoint x: 771, endPoint y: 214, distance: 134.8
click at [771, 214] on input "5B Tarmac Way, Pakenham VIC 3810" at bounding box center [730, 211] width 353 height 23
type input "5B Tarmac Way"
click at [662, 344] on input "text" at bounding box center [730, 342] width 353 height 23
paste input ", Pakenham VIC 3810"
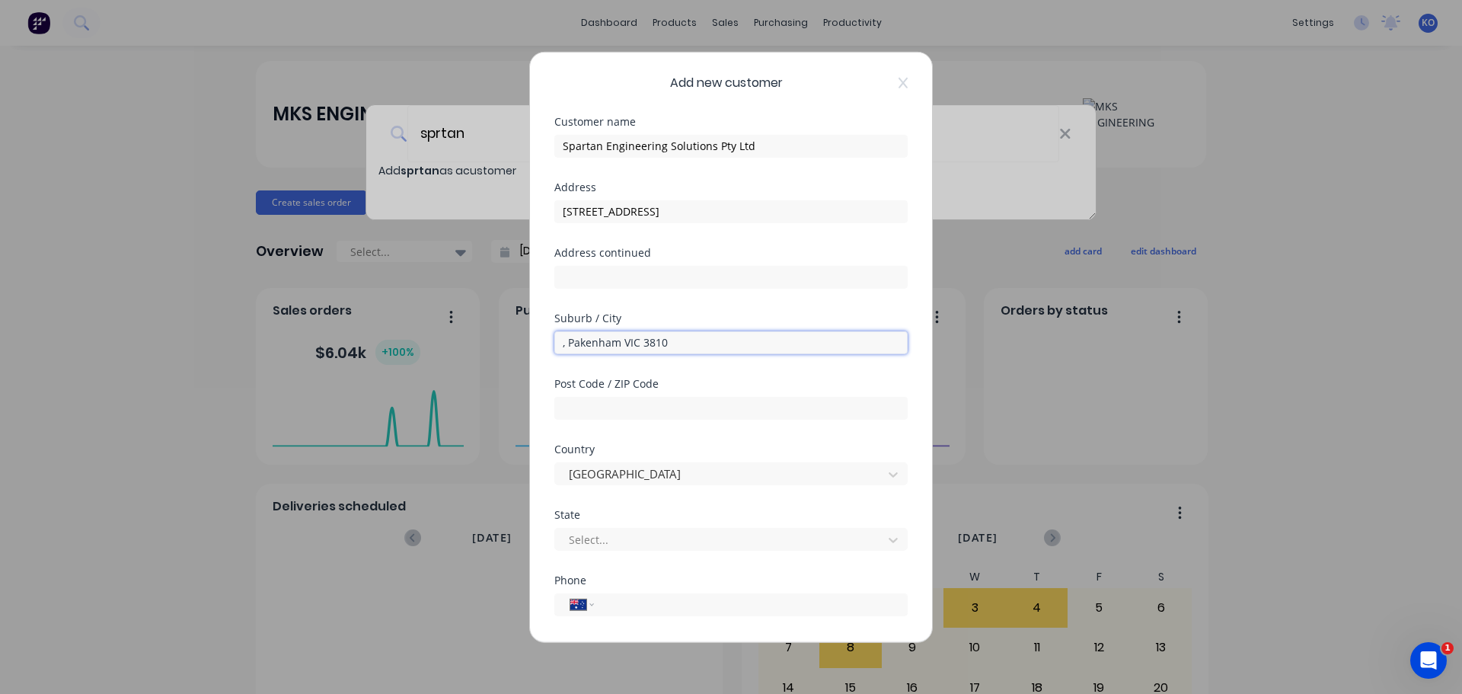
drag, startPoint x: 689, startPoint y: 346, endPoint x: 623, endPoint y: 350, distance: 66.4
click at [623, 350] on input ", Pakenham VIC 3810" at bounding box center [730, 342] width 353 height 23
click at [568, 345] on input ", Pakenham VIC 3810" at bounding box center [730, 342] width 353 height 23
drag, startPoint x: 686, startPoint y: 344, endPoint x: 618, endPoint y: 348, distance: 68.6
click at [618, 348] on input "Pakenham VIC 3810" at bounding box center [730, 342] width 353 height 23
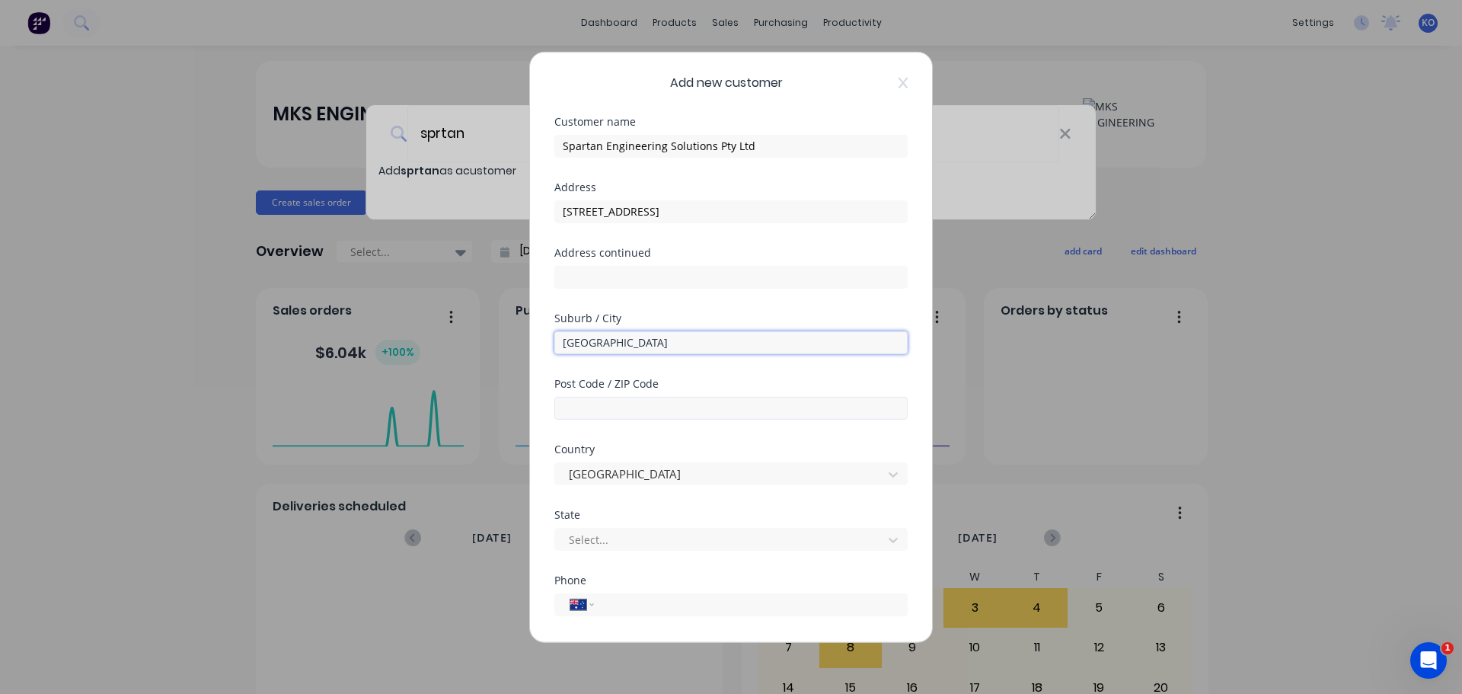
type input "Pakenham"
click at [599, 410] on input "text" at bounding box center [730, 407] width 353 height 23
paste input ", Pakenham VIC 3810"
drag, startPoint x: 635, startPoint y: 409, endPoint x: 227, endPoint y: 389, distance: 408.7
click at [228, 389] on div "Add new customer Customer name Spartan Engineering Solutions Pty Ltd Address 5B…" at bounding box center [731, 347] width 1462 height 694
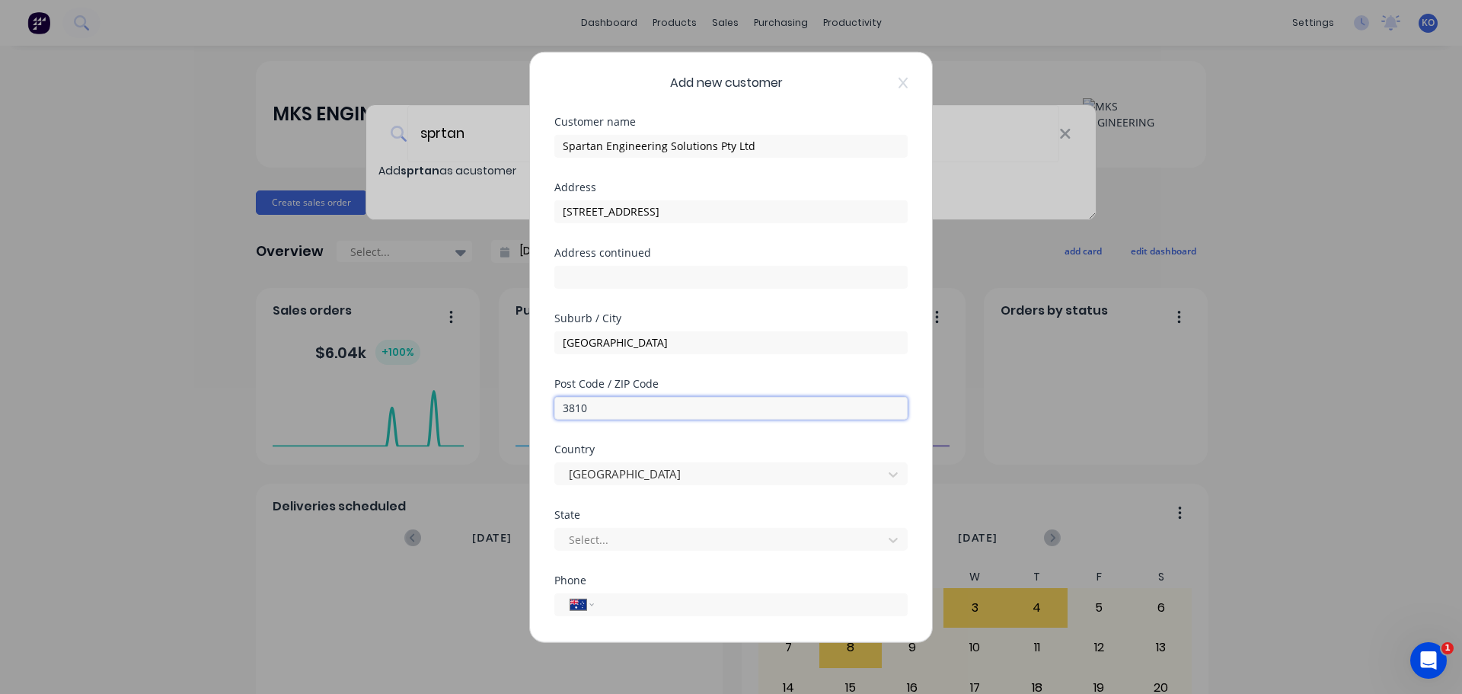
type input "3810"
click at [653, 544] on div at bounding box center [721, 539] width 308 height 19
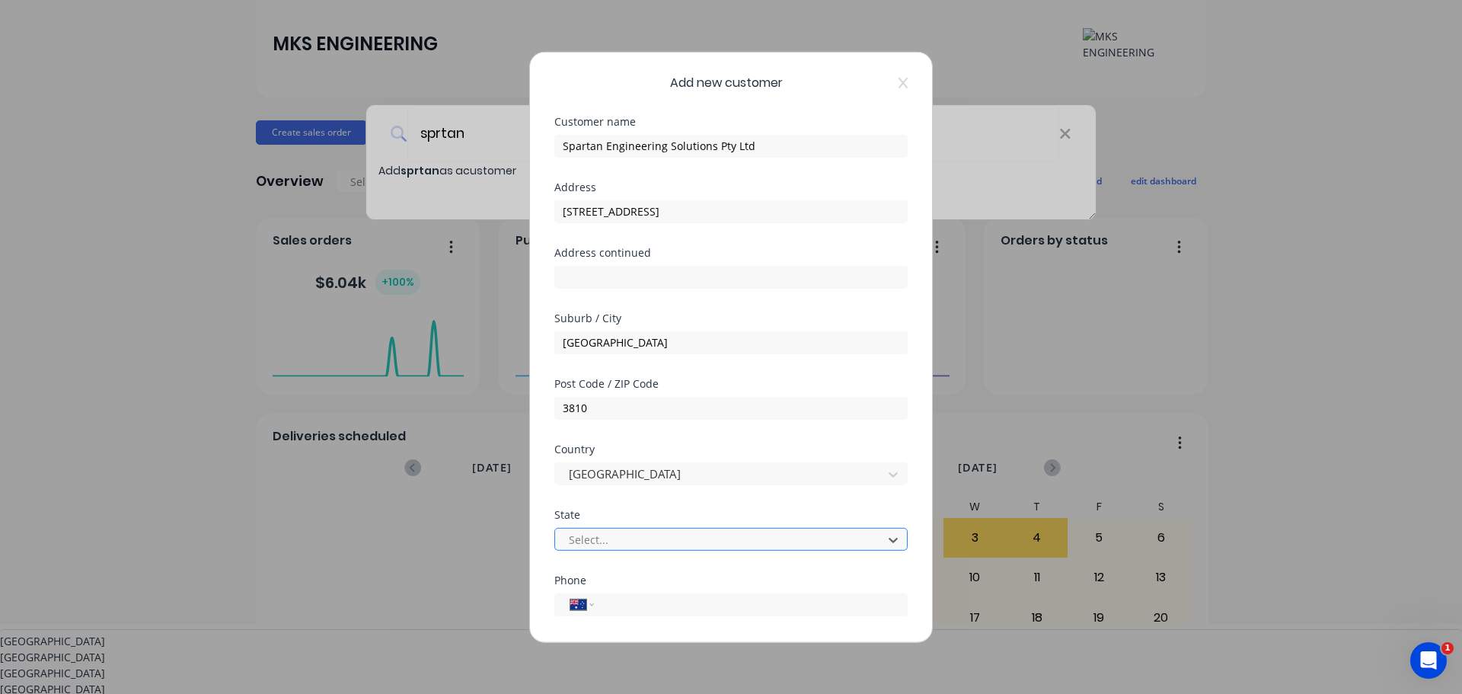
scroll to position [74, 0]
type input "v"
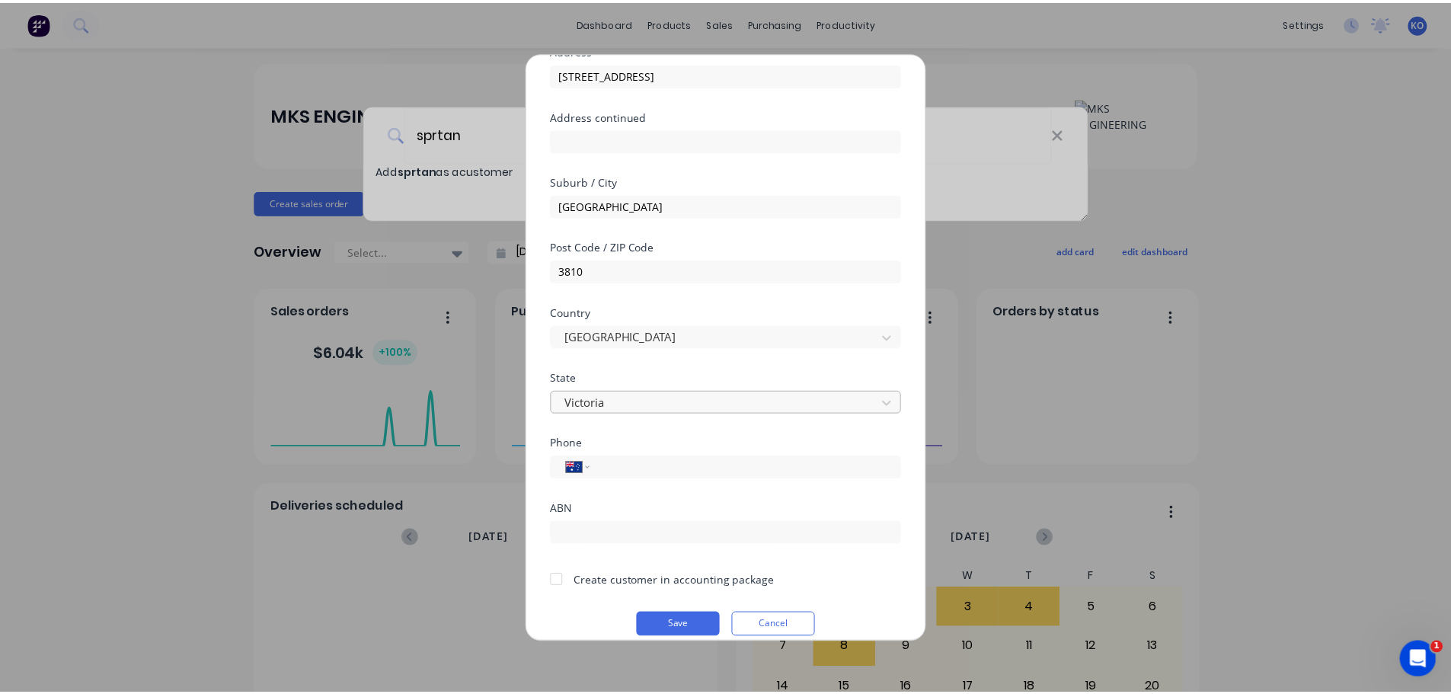
scroll to position [153, 0]
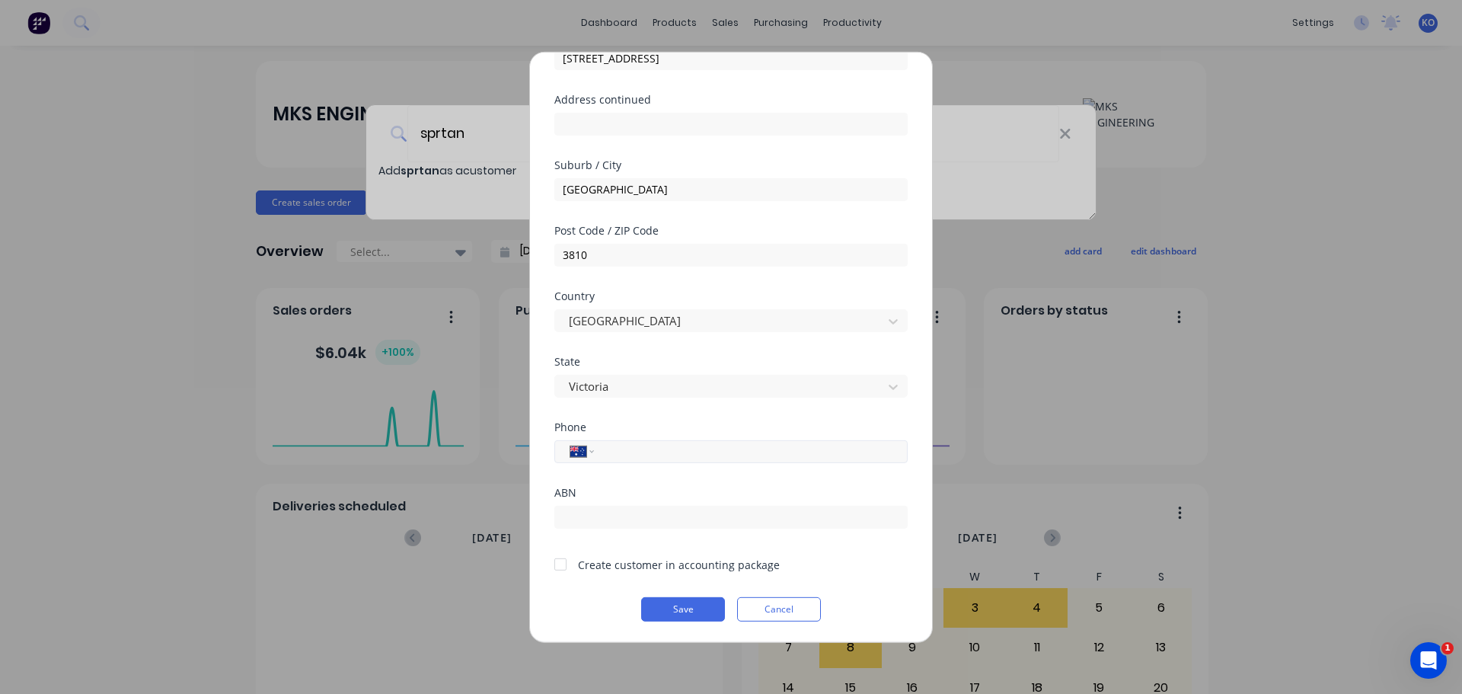
click at [634, 456] on input "tel" at bounding box center [748, 451] width 287 height 18
paste input "(03) 5940 0342"
type input "(03) 5940 0342"
click at [562, 565] on div at bounding box center [560, 564] width 30 height 30
click at [566, 565] on div at bounding box center [560, 564] width 30 height 30
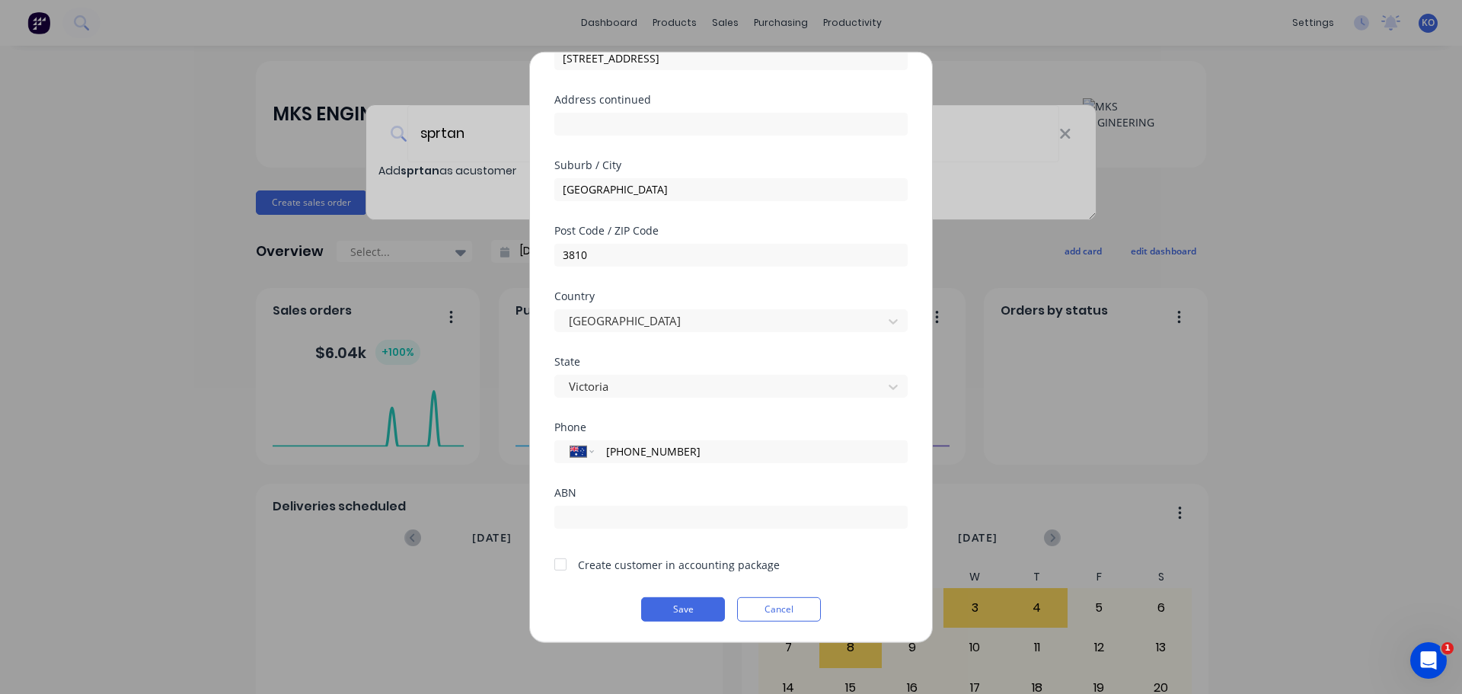
click at [566, 565] on div at bounding box center [560, 564] width 30 height 30
click at [696, 611] on button "Save" at bounding box center [683, 608] width 84 height 24
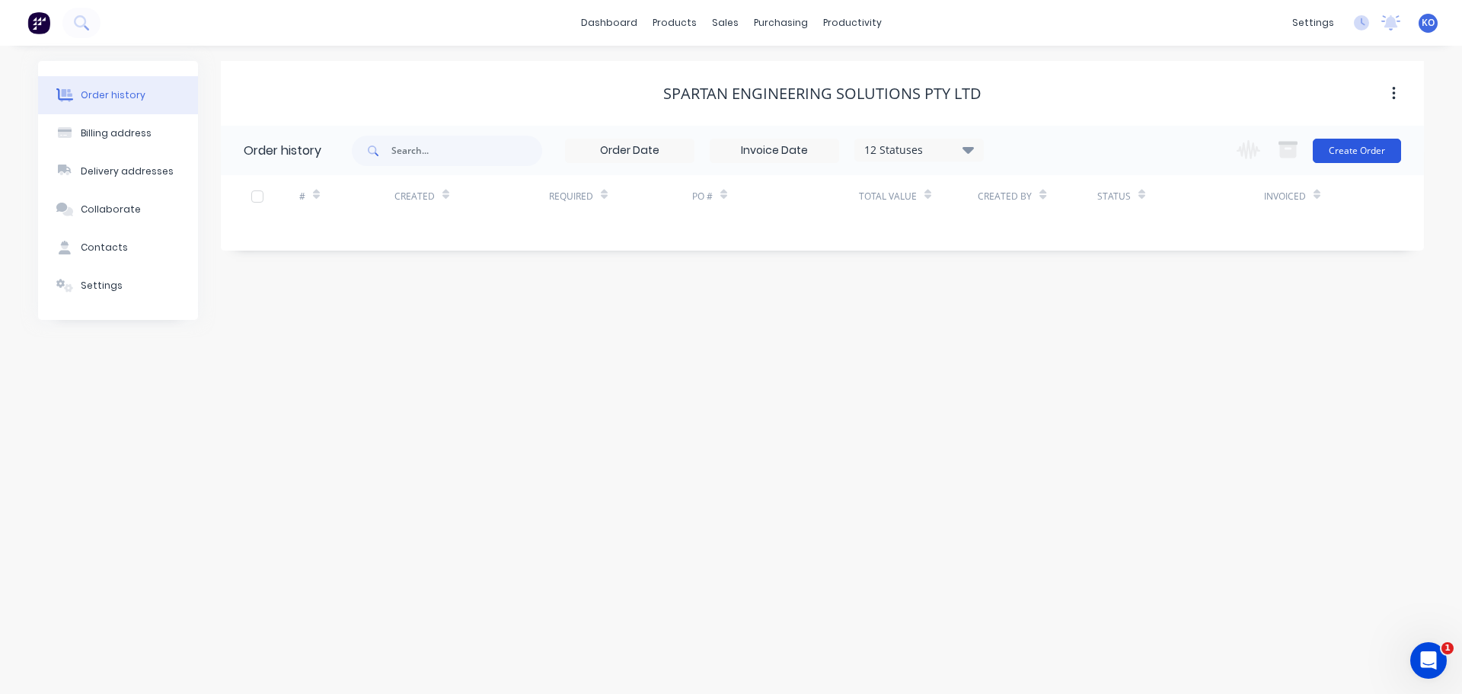
click at [1359, 149] on button "Create Order" at bounding box center [1357, 151] width 88 height 24
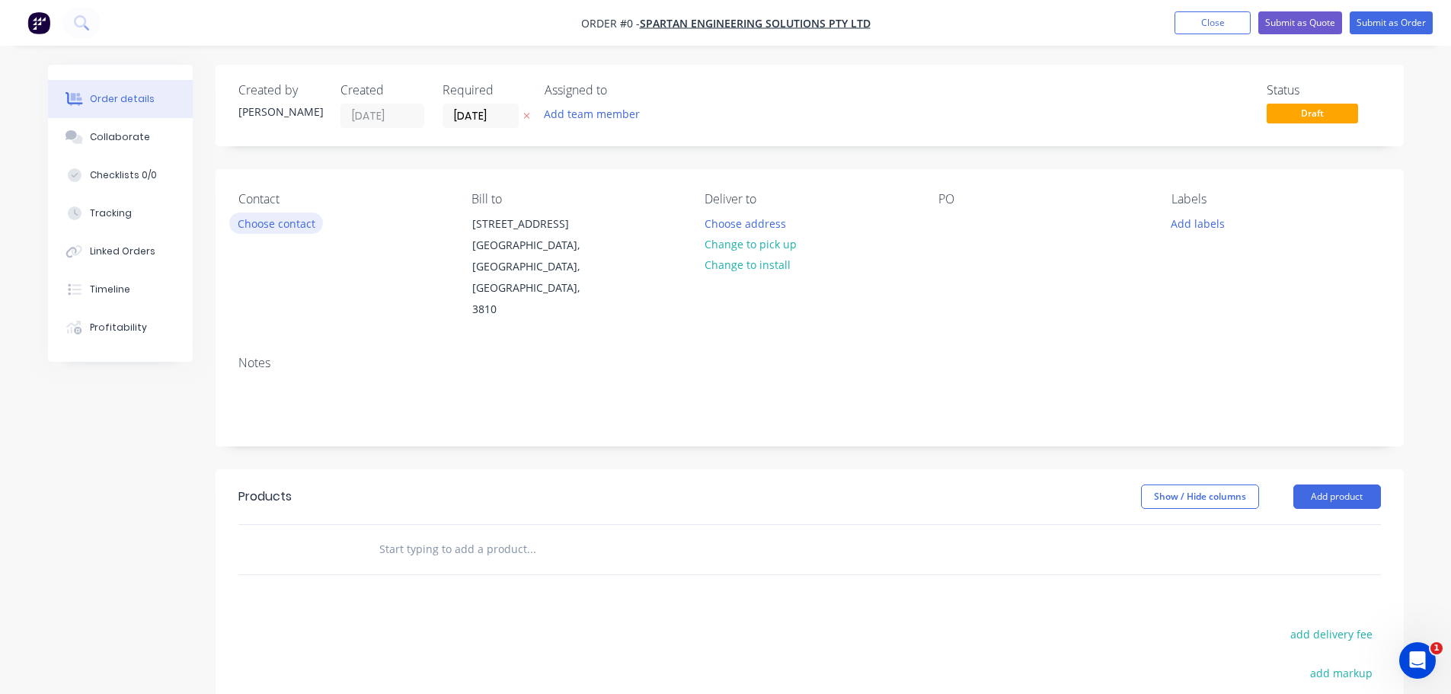
click at [307, 226] on button "Choose contact" at bounding box center [276, 222] width 94 height 21
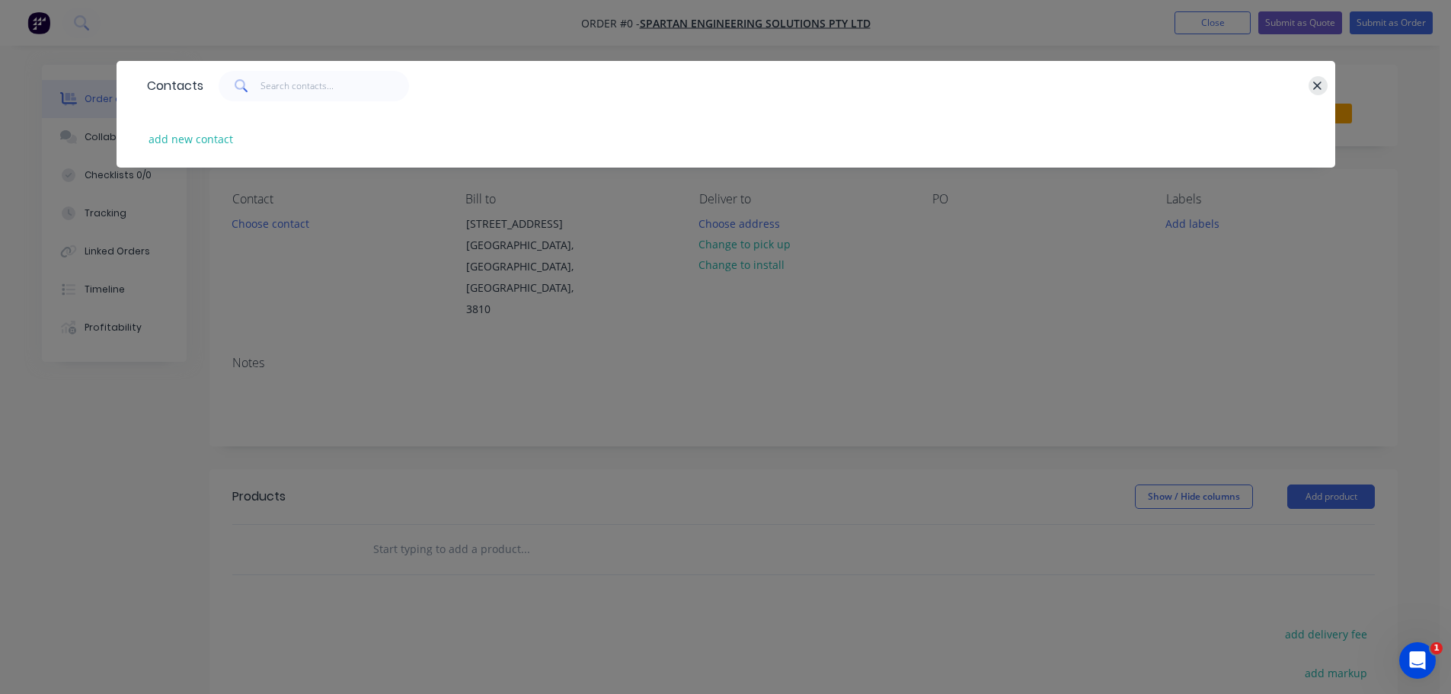
click at [1317, 88] on icon "button" at bounding box center [1317, 86] width 10 height 14
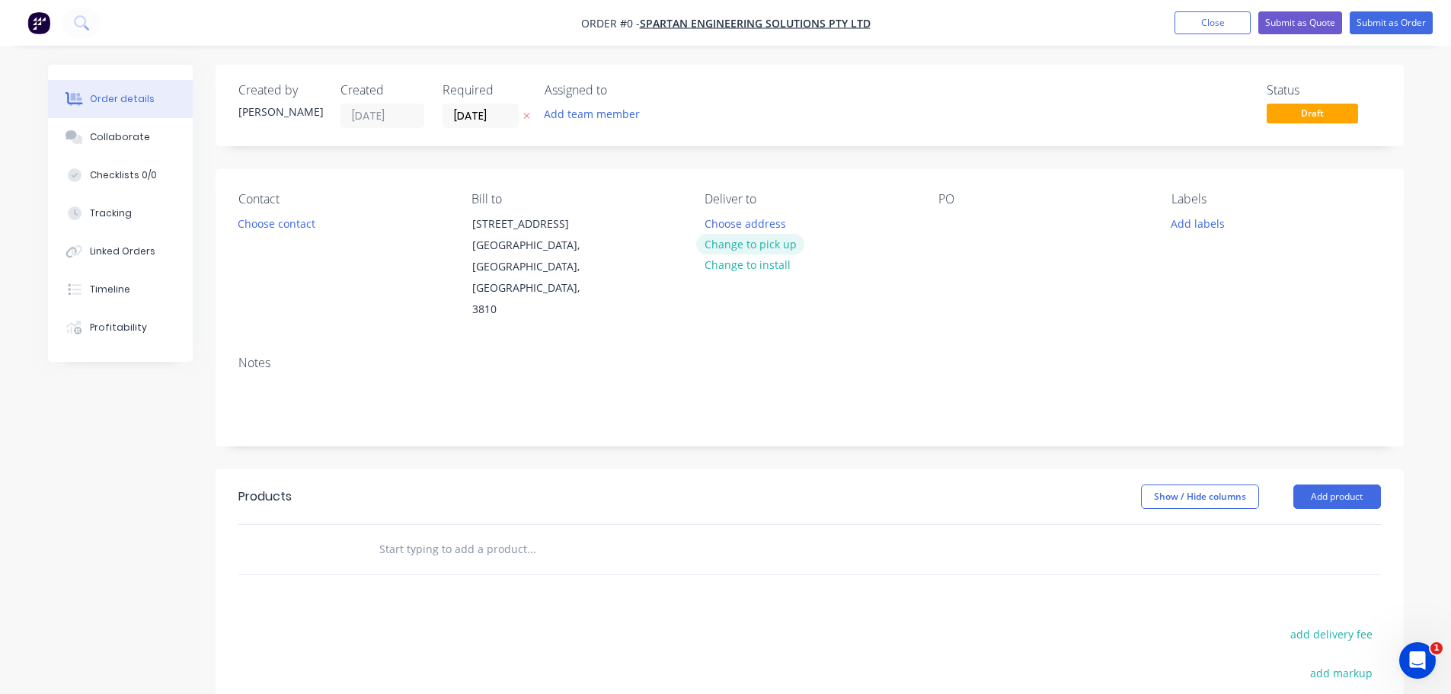
click at [752, 249] on button "Change to pick up" at bounding box center [750, 244] width 108 height 21
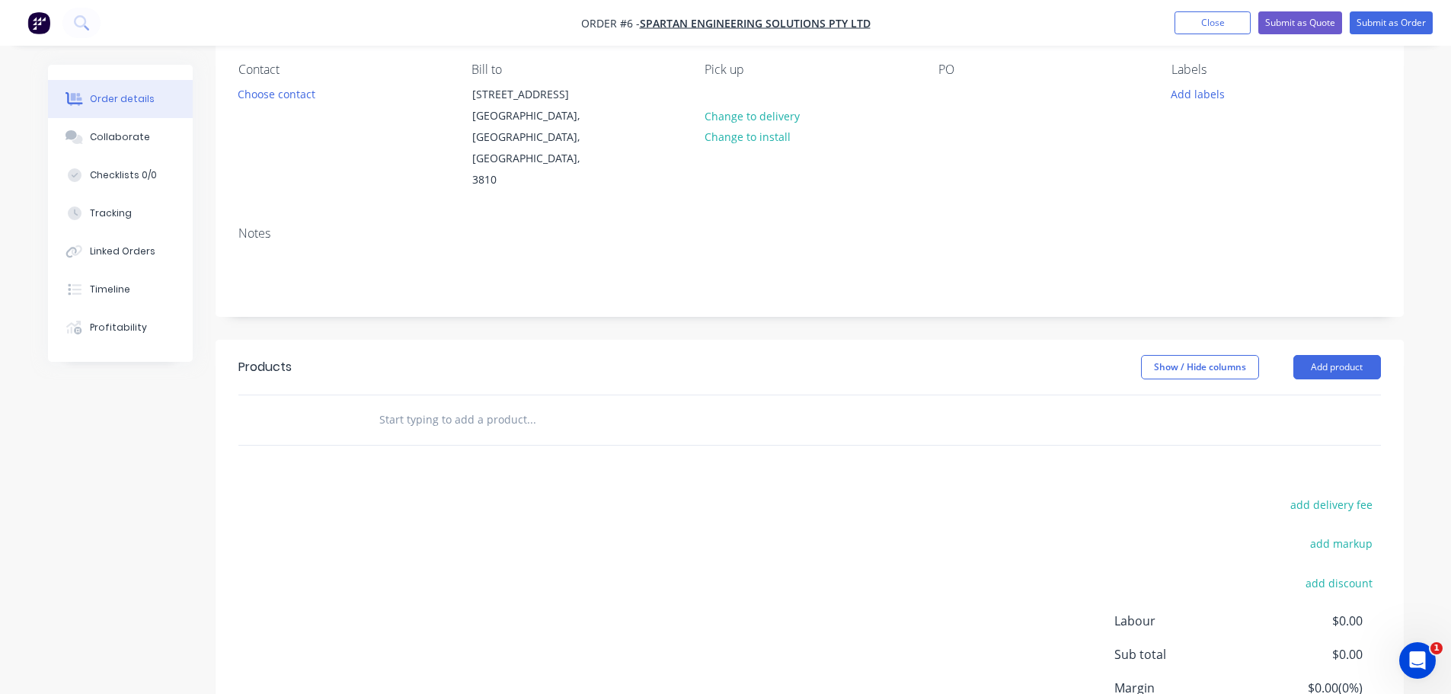
scroll to position [203, 0]
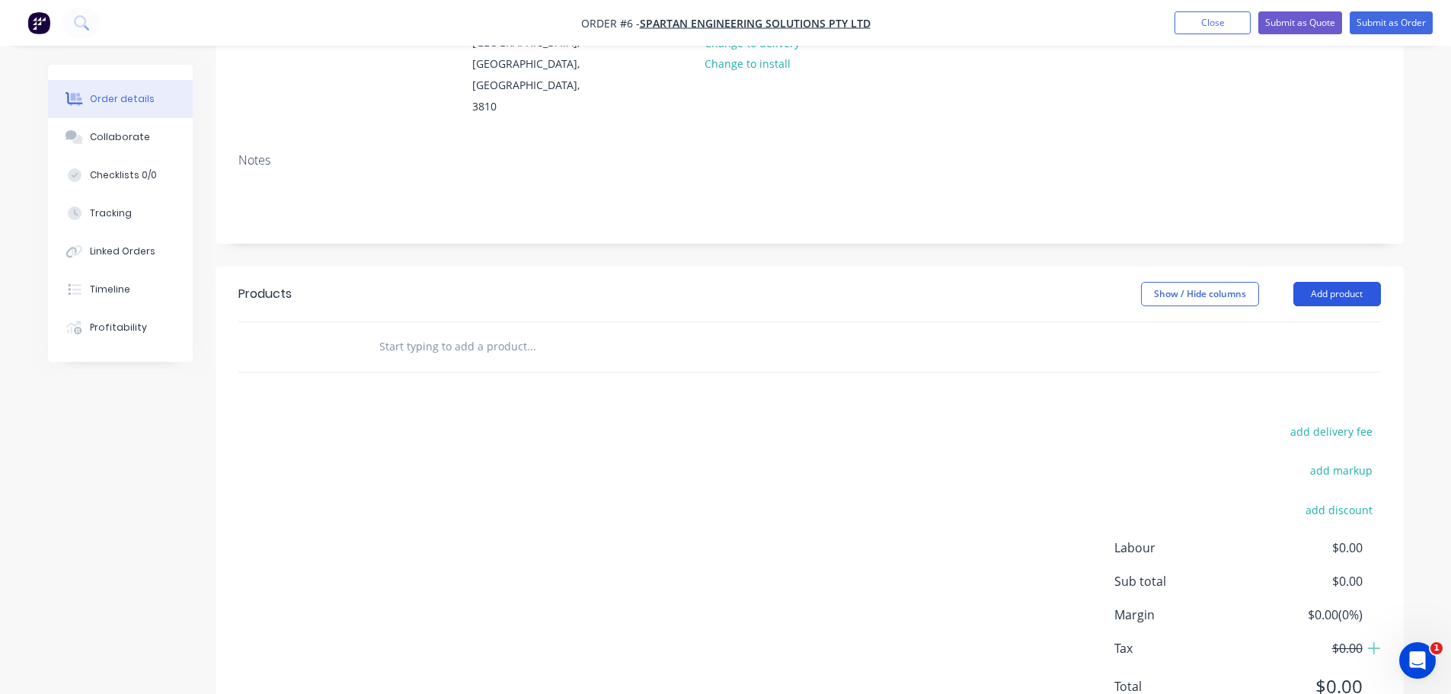
click at [1356, 282] on button "Add product" at bounding box center [1337, 294] width 88 height 24
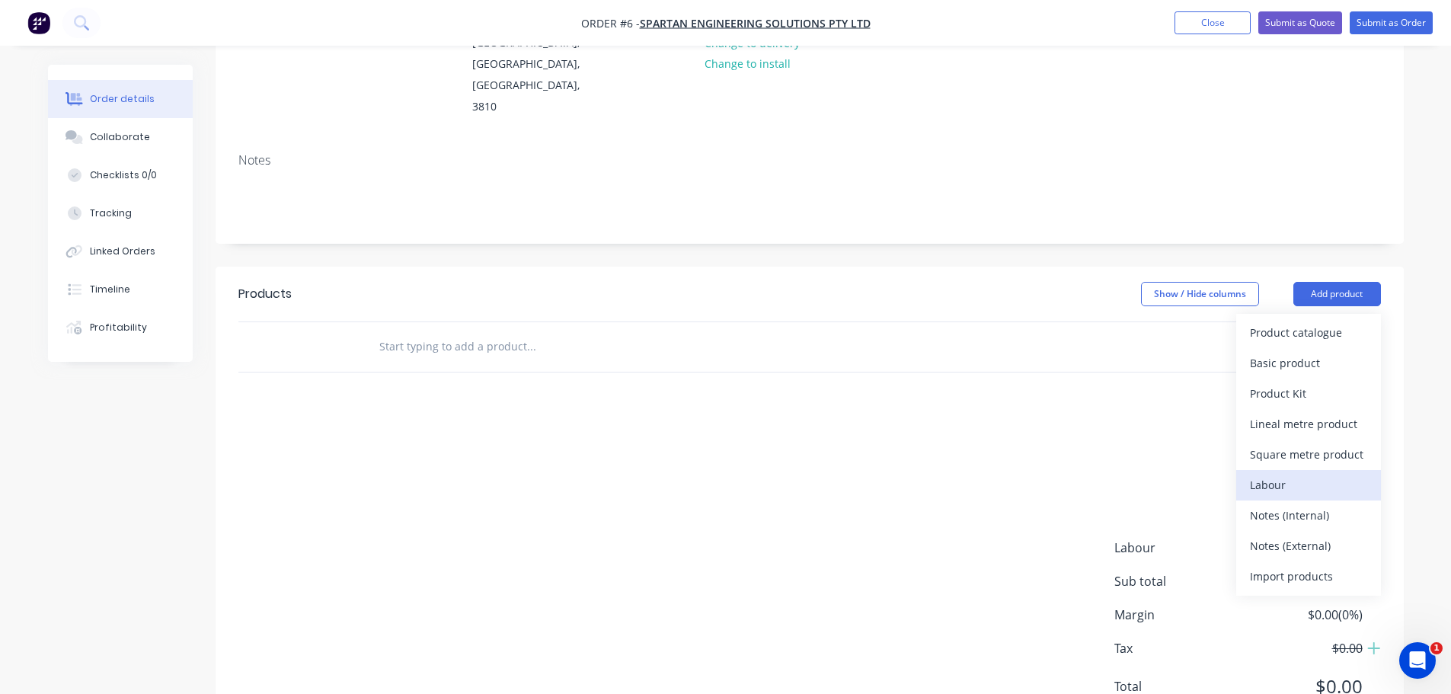
click at [1318, 474] on div "Labour" at bounding box center [1308, 485] width 117 height 22
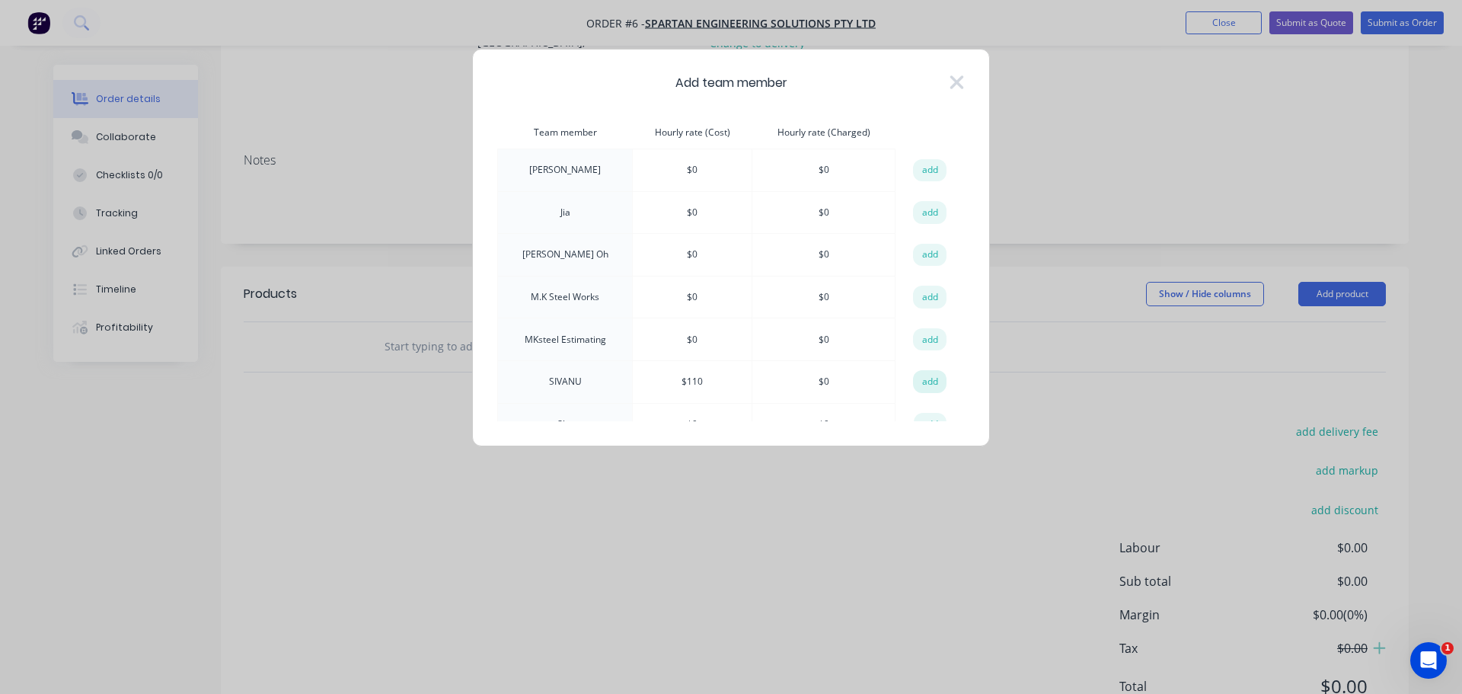
click at [931, 386] on button "add" at bounding box center [930, 381] width 34 height 23
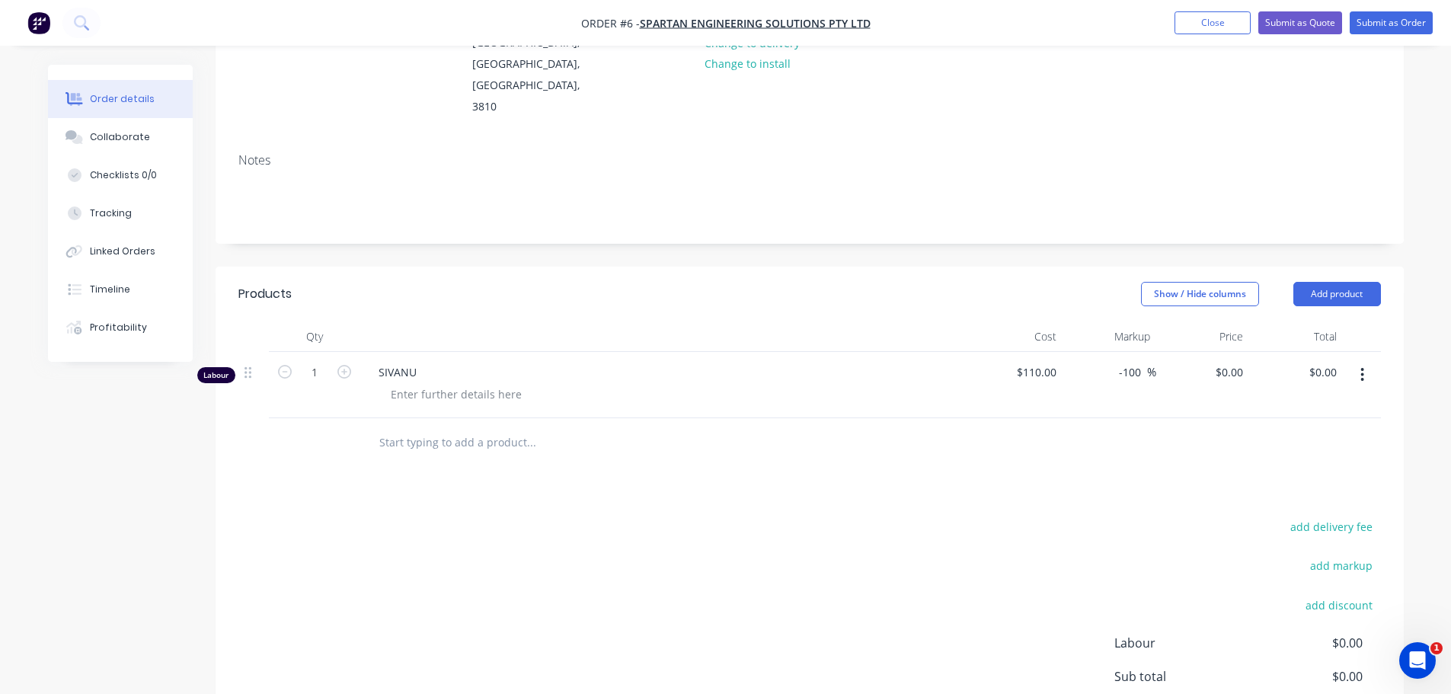
click at [543, 383] on div at bounding box center [670, 394] width 585 height 22
click at [514, 383] on div at bounding box center [455, 394] width 155 height 22
click at [1342, 282] on button "Add product" at bounding box center [1337, 294] width 88 height 24
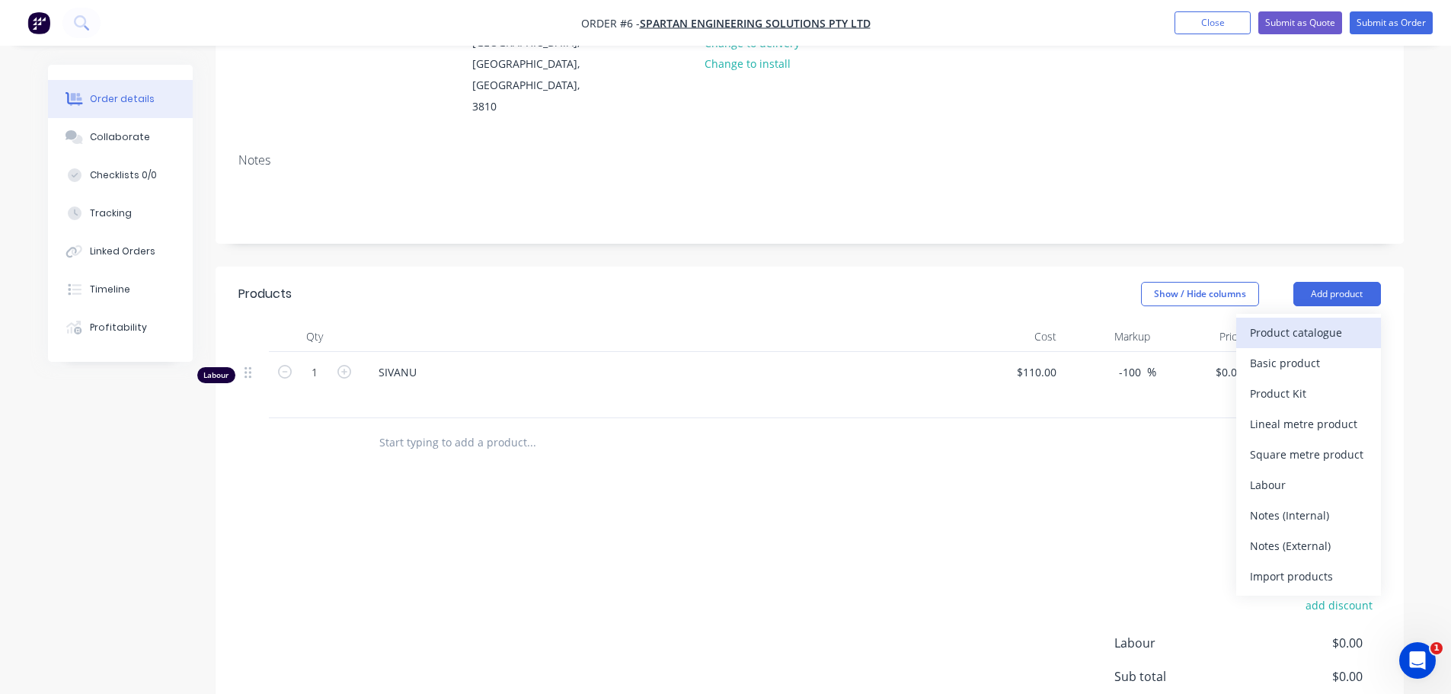
click at [1315, 318] on button "Product catalogue" at bounding box center [1308, 333] width 145 height 30
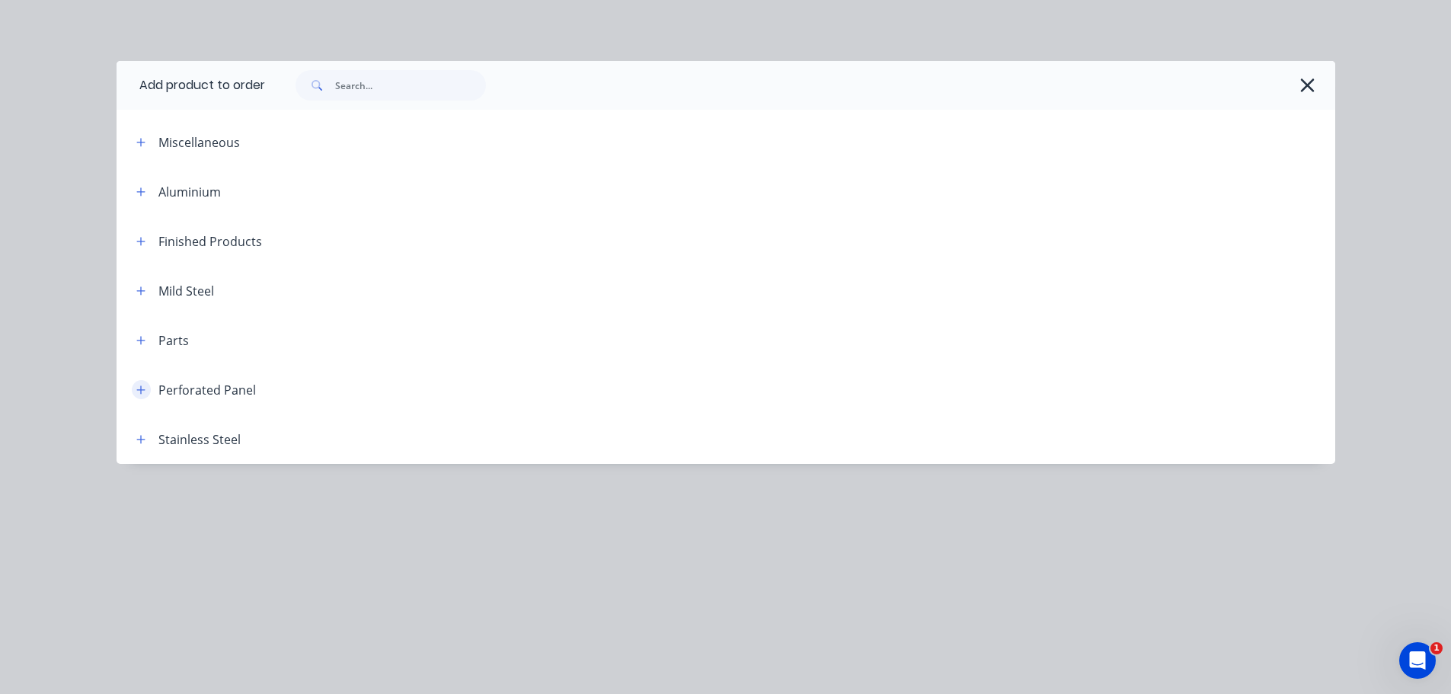
click at [145, 387] on icon "button" at bounding box center [140, 390] width 9 height 11
click at [142, 345] on icon "button" at bounding box center [140, 340] width 9 height 11
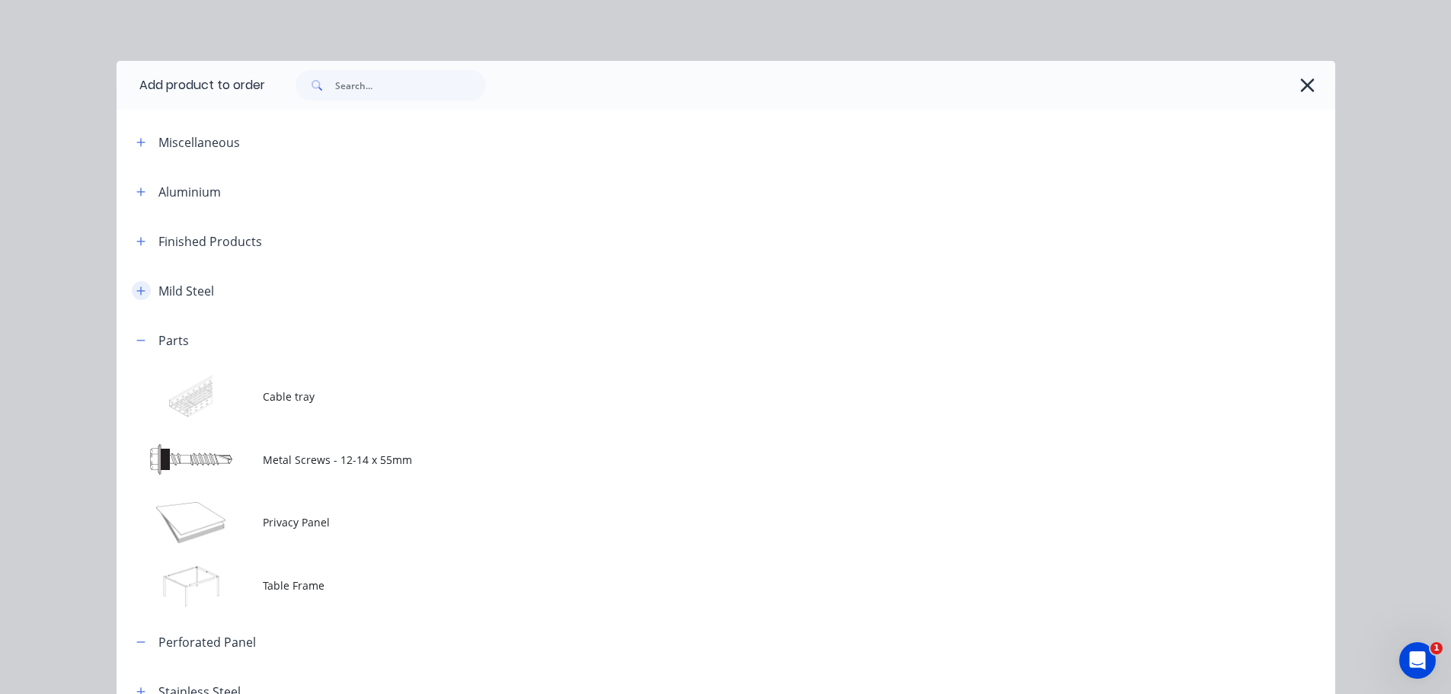
click at [139, 286] on icon "button" at bounding box center [140, 291] width 9 height 11
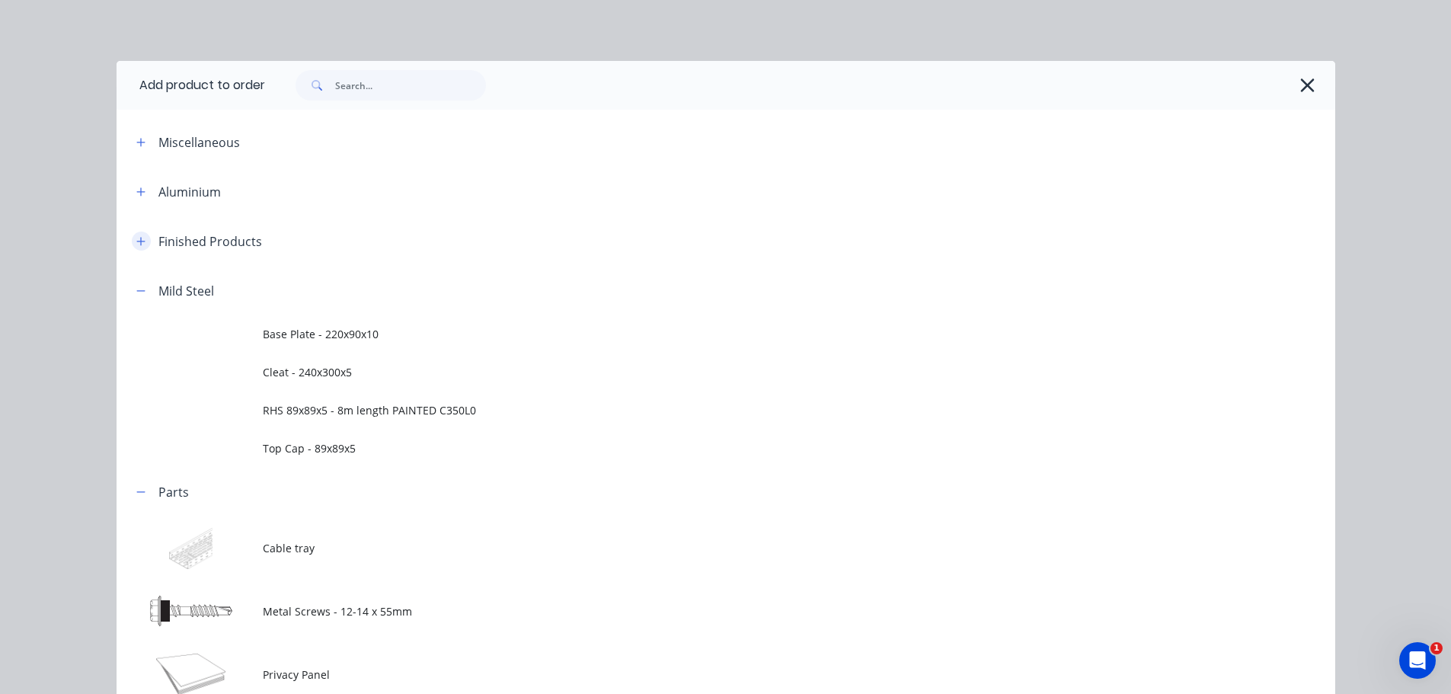
click at [136, 239] on icon "button" at bounding box center [140, 241] width 8 height 8
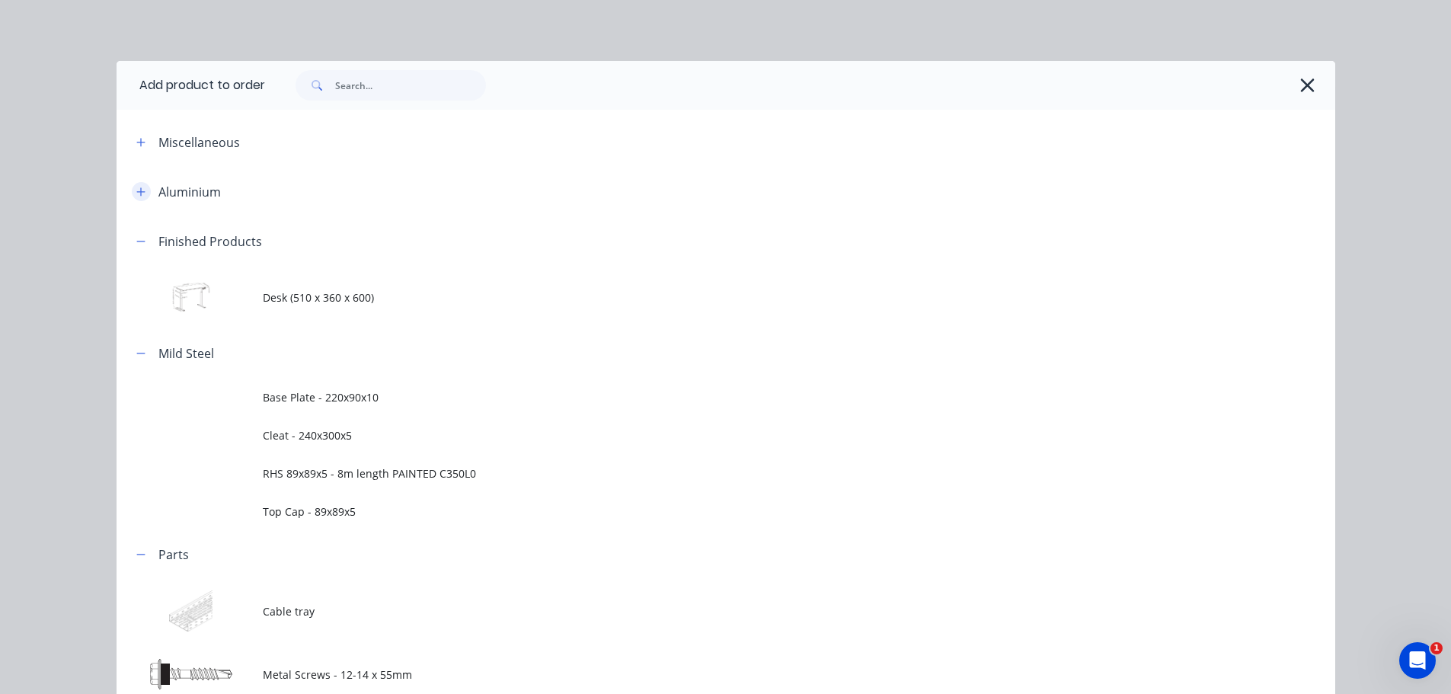
click at [132, 185] on button "button" at bounding box center [141, 191] width 19 height 19
click at [139, 136] on button "button" at bounding box center [141, 142] width 19 height 19
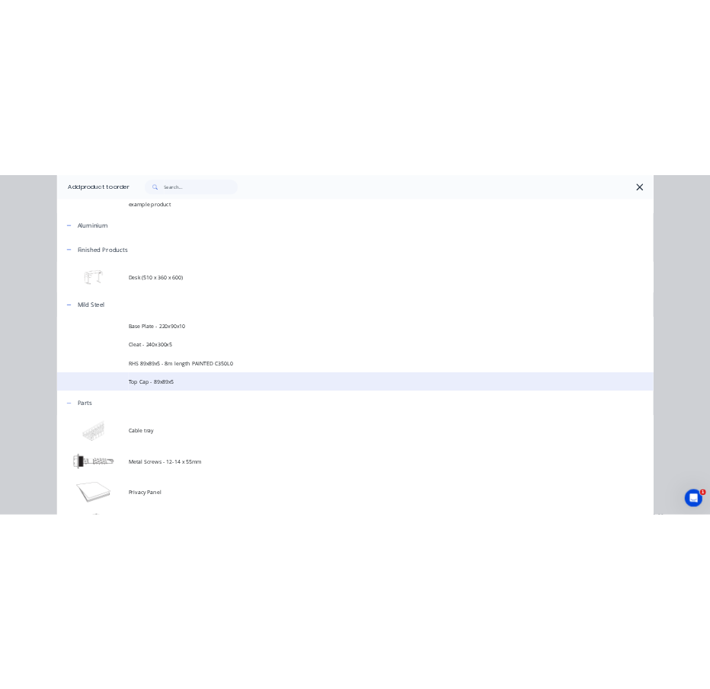
scroll to position [417, 0]
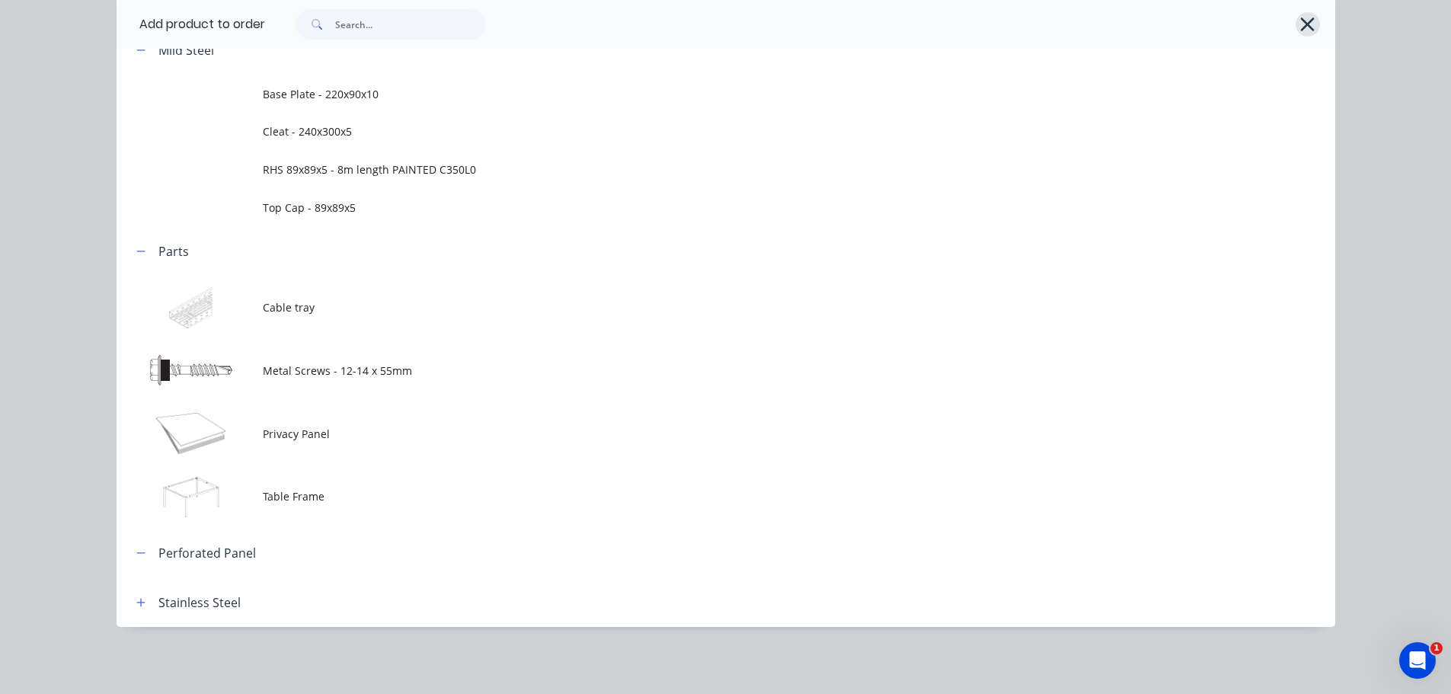
click at [1310, 24] on button "button" at bounding box center [1307, 24] width 24 height 24
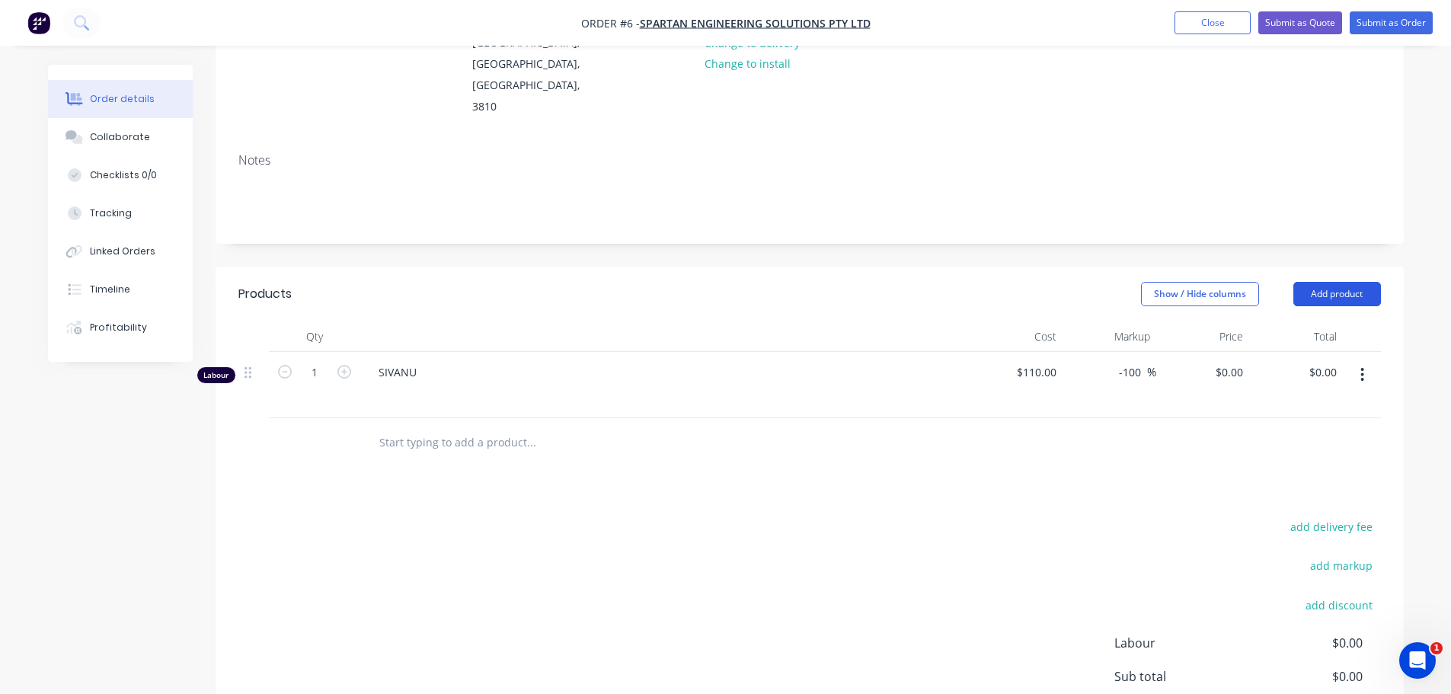
click at [1339, 282] on button "Add product" at bounding box center [1337, 294] width 88 height 24
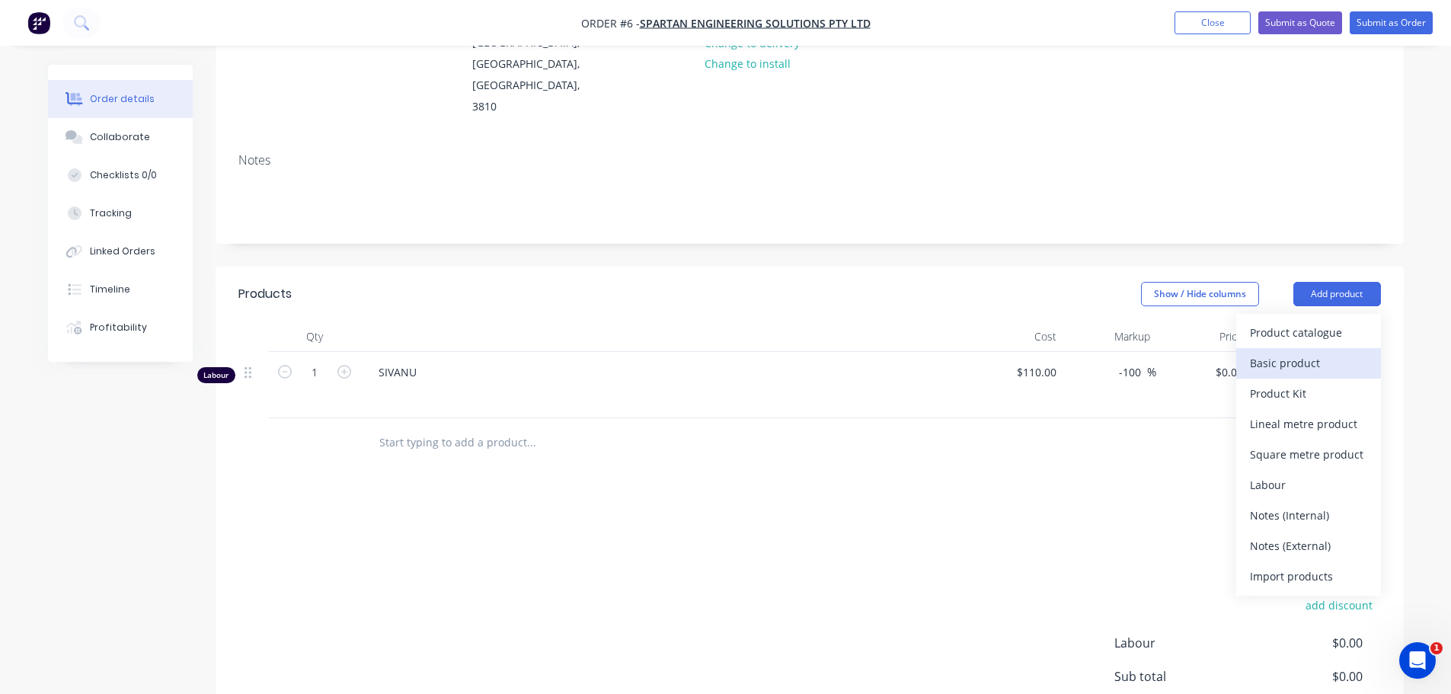
click at [1330, 352] on div "Basic product" at bounding box center [1308, 363] width 117 height 22
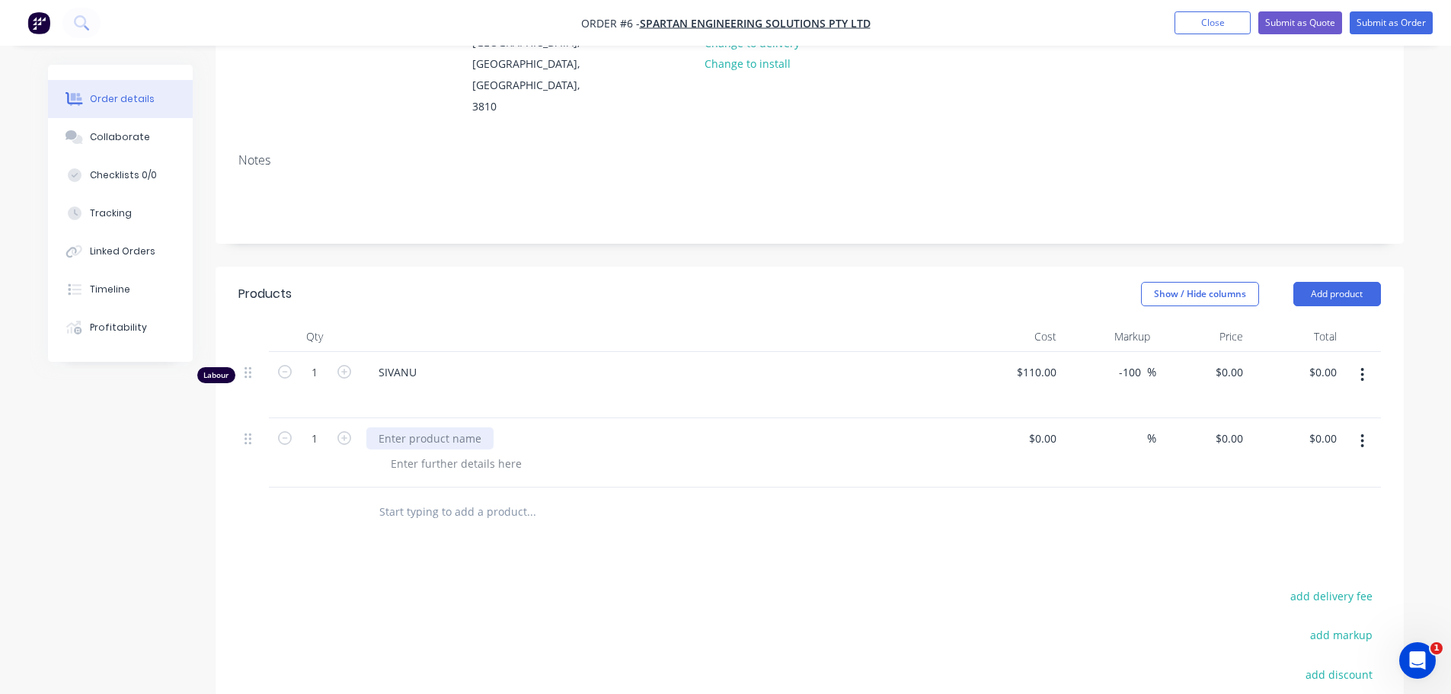
click at [410, 427] on div at bounding box center [429, 438] width 127 height 22
click at [950, 507] on div "Products Show / Hide columns Add product Qty Cost Markup Price Total Labour 1 S…" at bounding box center [810, 585] width 1188 height 636
click at [244, 418] on div at bounding box center [253, 452] width 30 height 69
click at [1361, 282] on button "Add product" at bounding box center [1337, 294] width 88 height 24
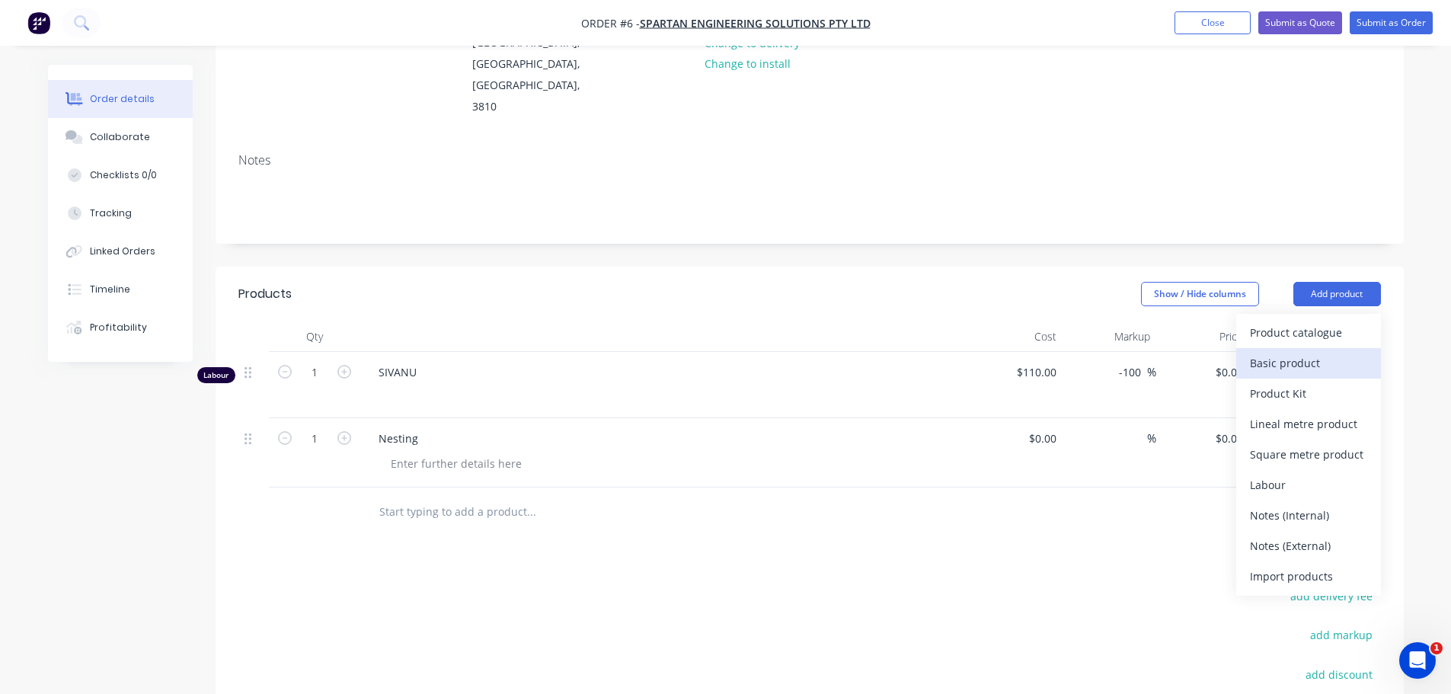
click at [1318, 352] on div "Basic product" at bounding box center [1308, 363] width 117 height 22
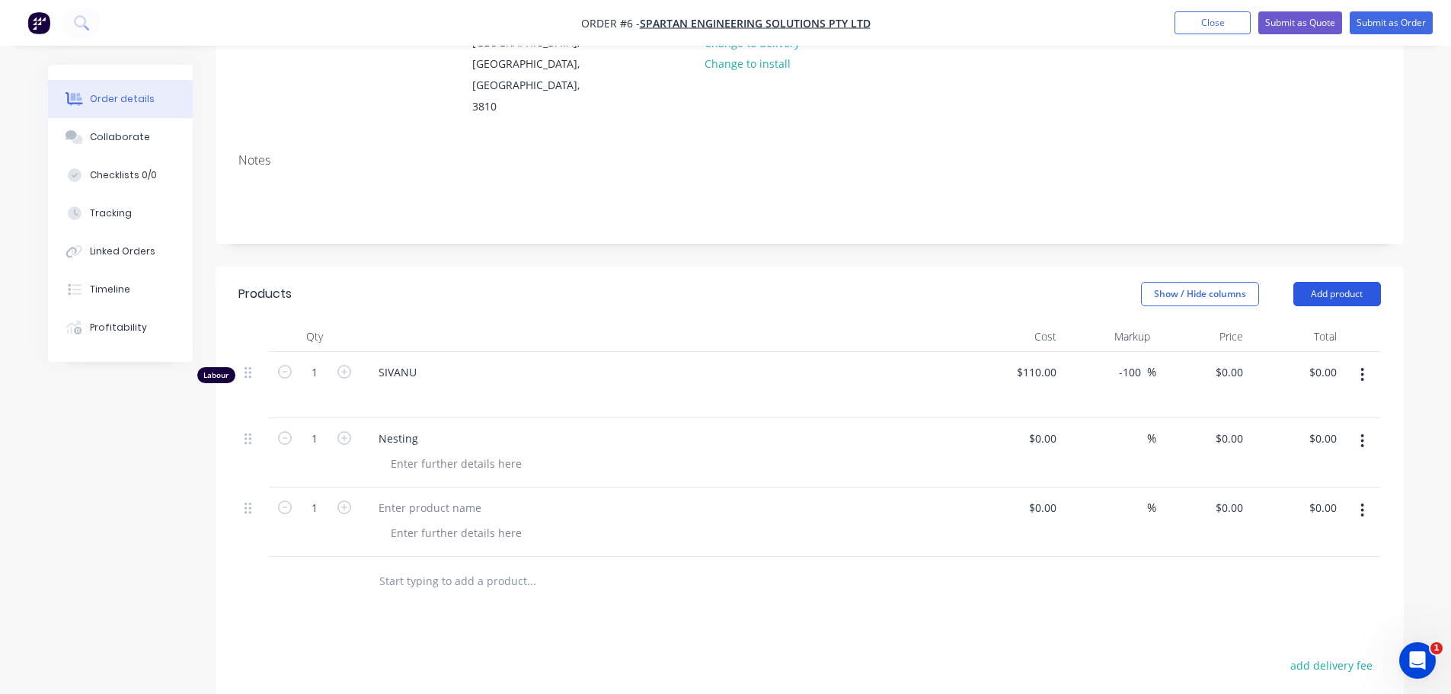
click at [1346, 282] on button "Add product" at bounding box center [1337, 294] width 88 height 24
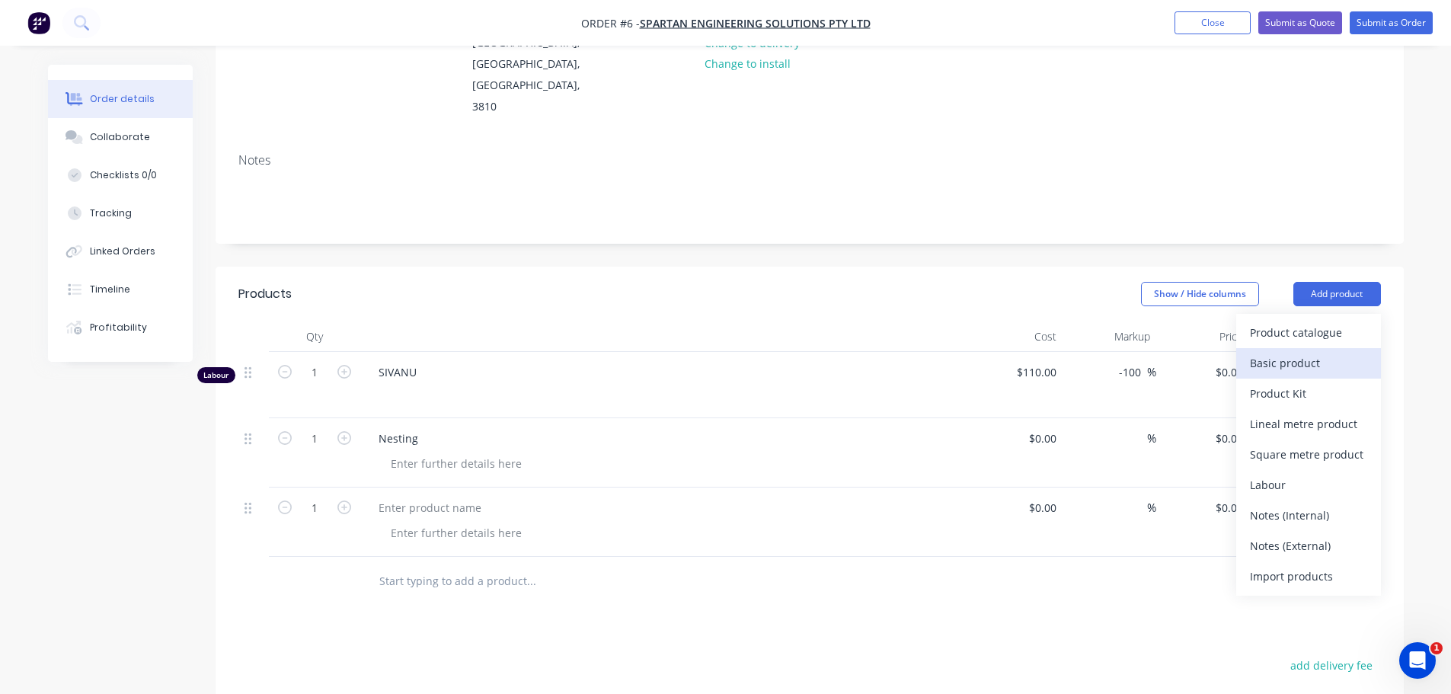
click at [1317, 352] on div "Basic product" at bounding box center [1308, 363] width 117 height 22
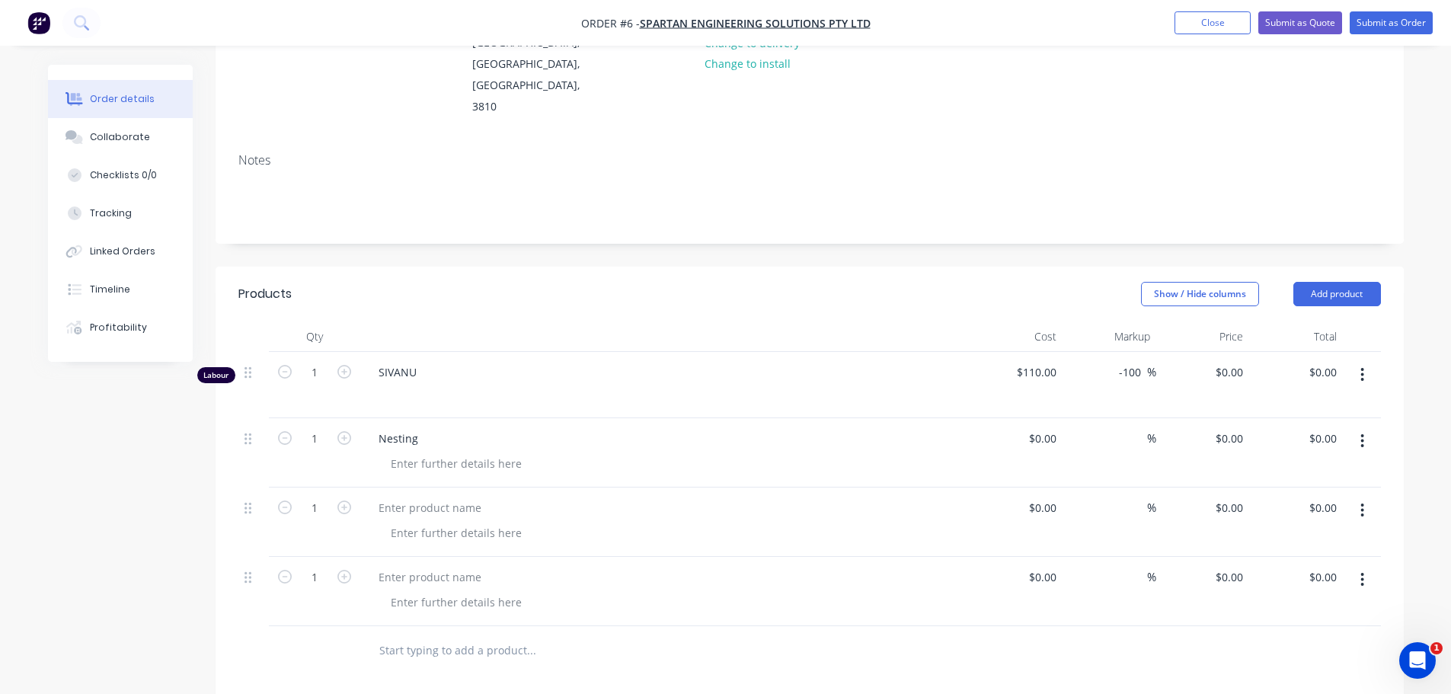
click at [1330, 267] on header "Products Show / Hide columns Add product" at bounding box center [810, 294] width 1188 height 55
click at [1350, 282] on button "Add product" at bounding box center [1337, 294] width 88 height 24
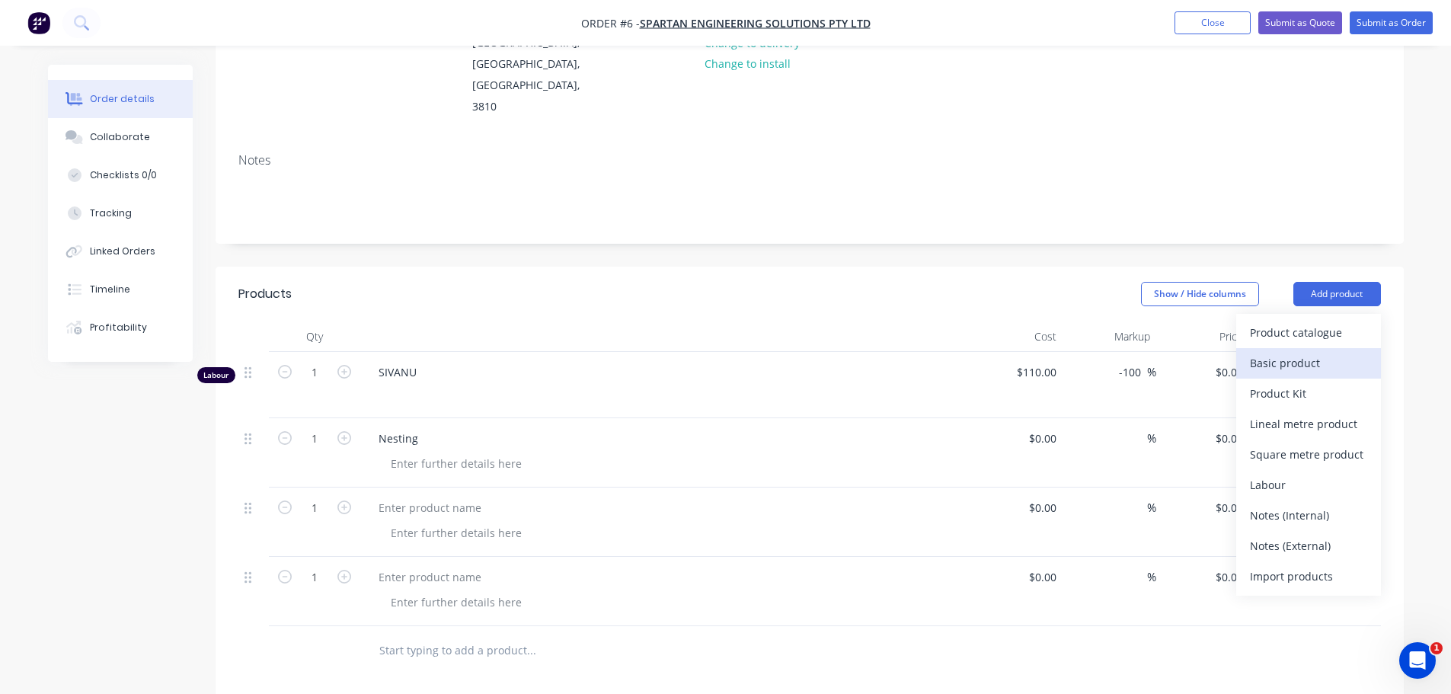
click at [1326, 352] on div "Basic product" at bounding box center [1308, 363] width 117 height 22
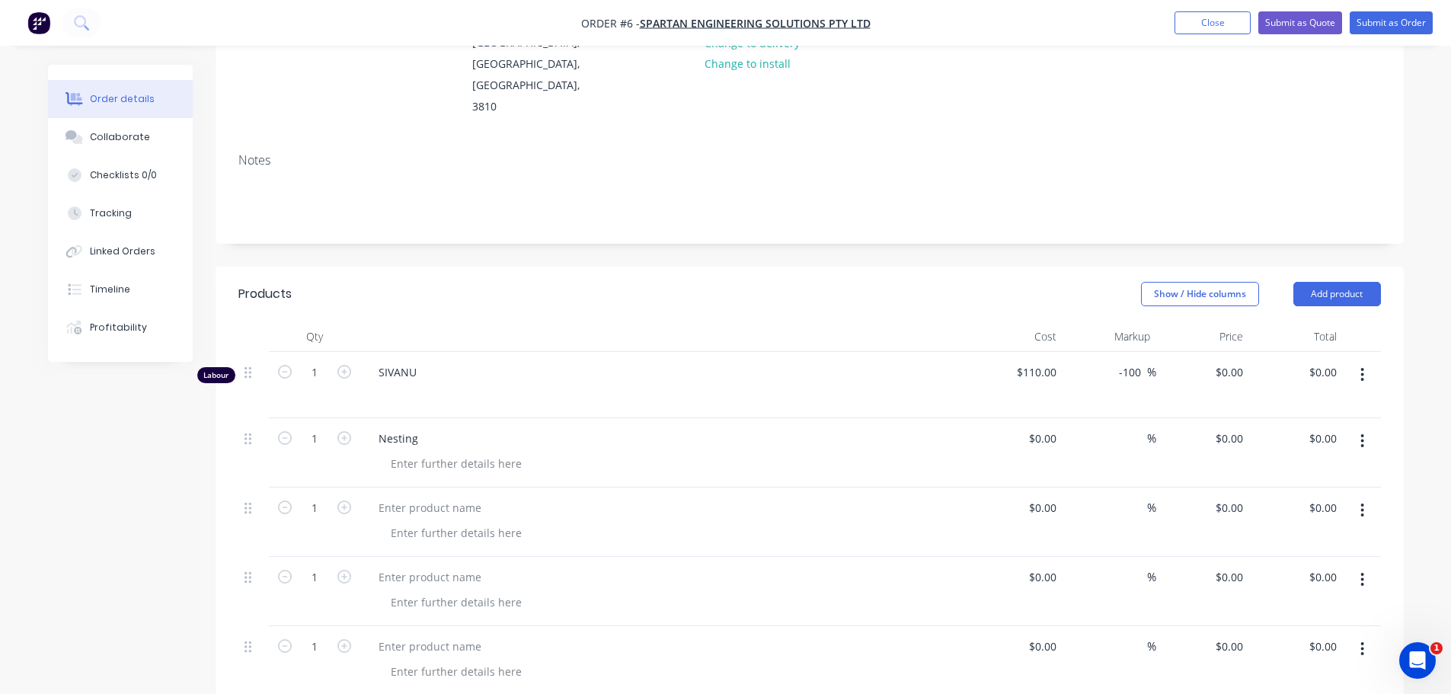
click at [1359, 361] on button "button" at bounding box center [1362, 374] width 36 height 27
click at [1286, 495] on div "Delete" at bounding box center [1308, 506] width 117 height 22
click at [454, 430] on div at bounding box center [429, 441] width 127 height 22
type input "$0.00"
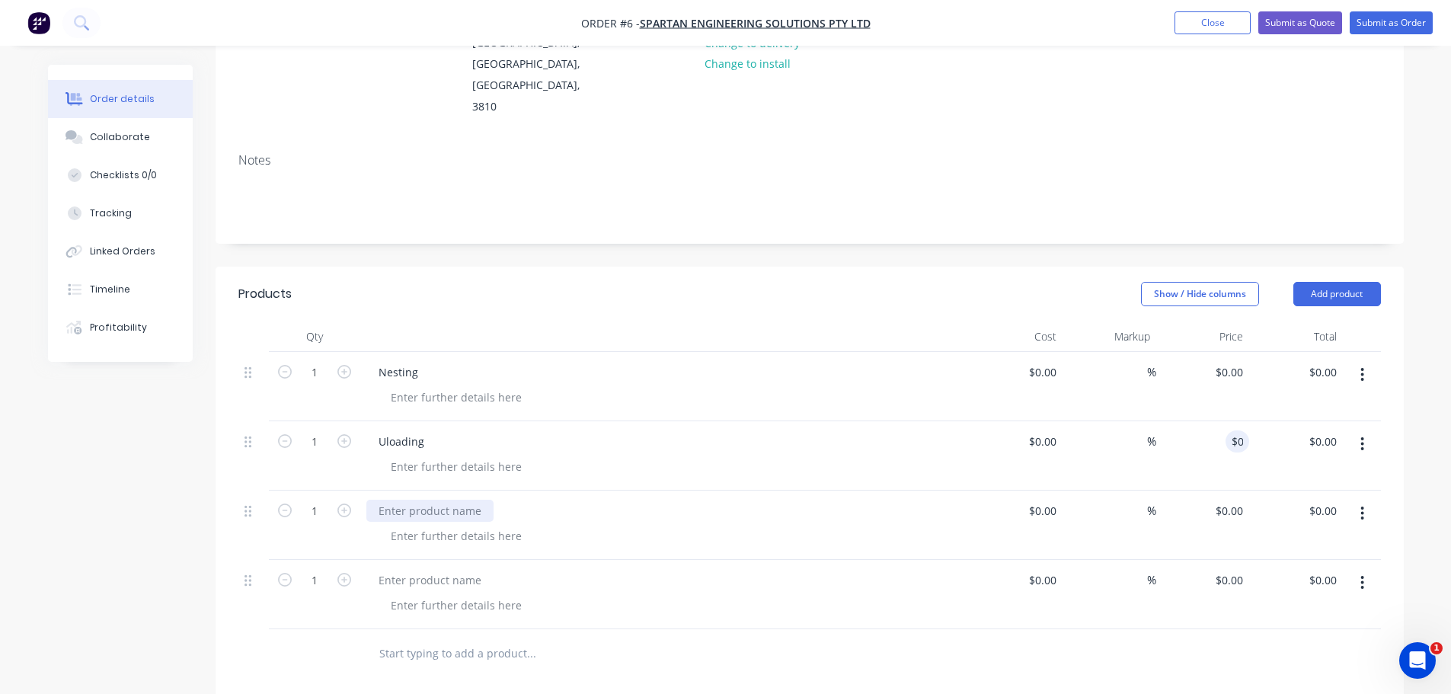
click at [388, 500] on div at bounding box center [429, 511] width 127 height 22
click at [410, 569] on div at bounding box center [429, 580] width 127 height 22
click at [420, 569] on div at bounding box center [429, 580] width 127 height 22
click at [1323, 282] on button "Add product" at bounding box center [1337, 294] width 88 height 24
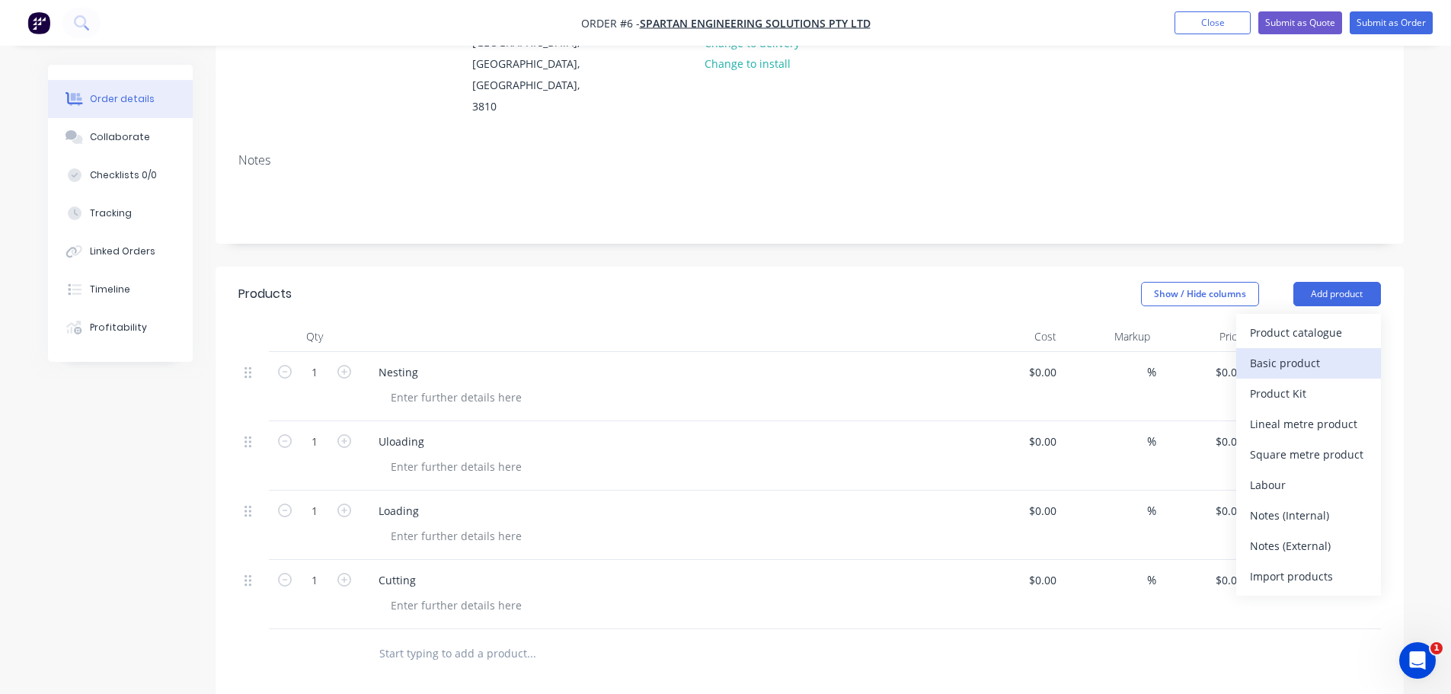
click at [1315, 352] on div "Basic product" at bounding box center [1308, 363] width 117 height 22
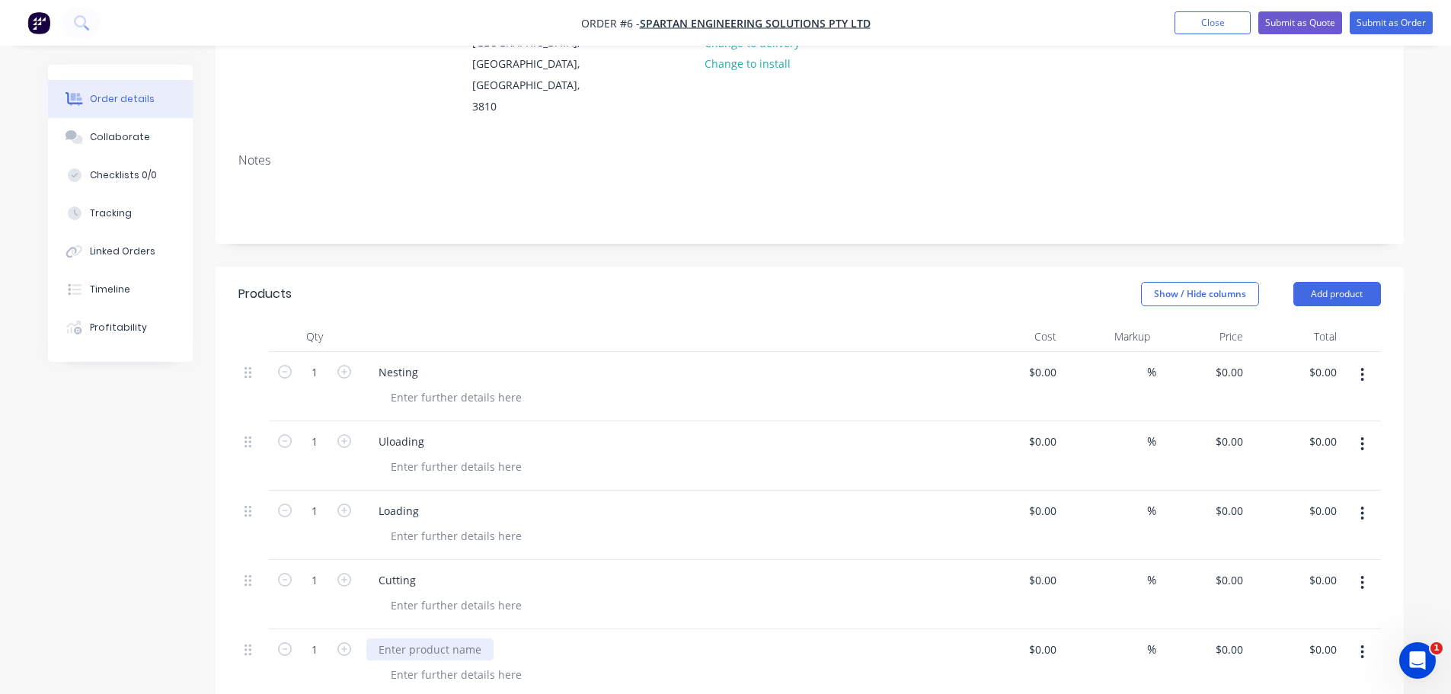
click at [432, 638] on div at bounding box center [429, 649] width 127 height 22
click at [550, 321] on div at bounding box center [664, 336] width 609 height 30
click at [787, 282] on div "Show / Hide columns Add product" at bounding box center [930, 294] width 899 height 24
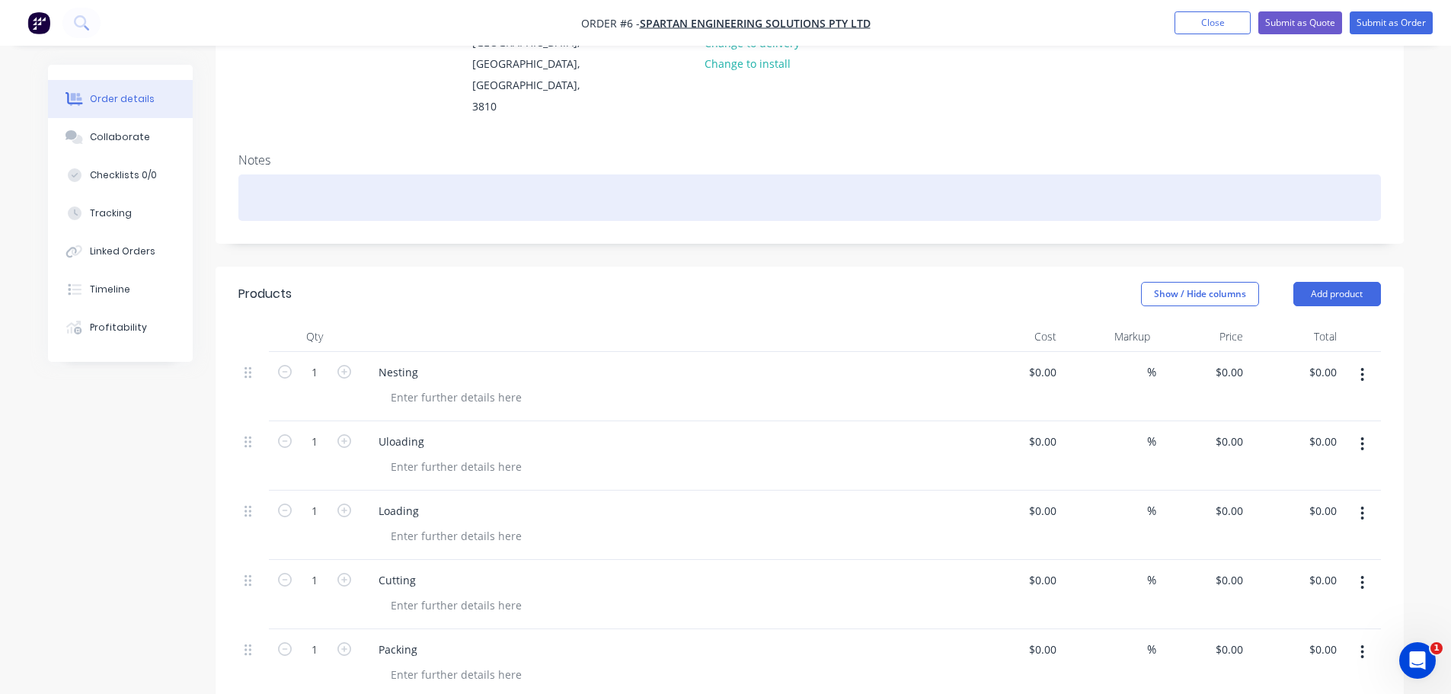
click at [838, 174] on div at bounding box center [809, 197] width 1142 height 46
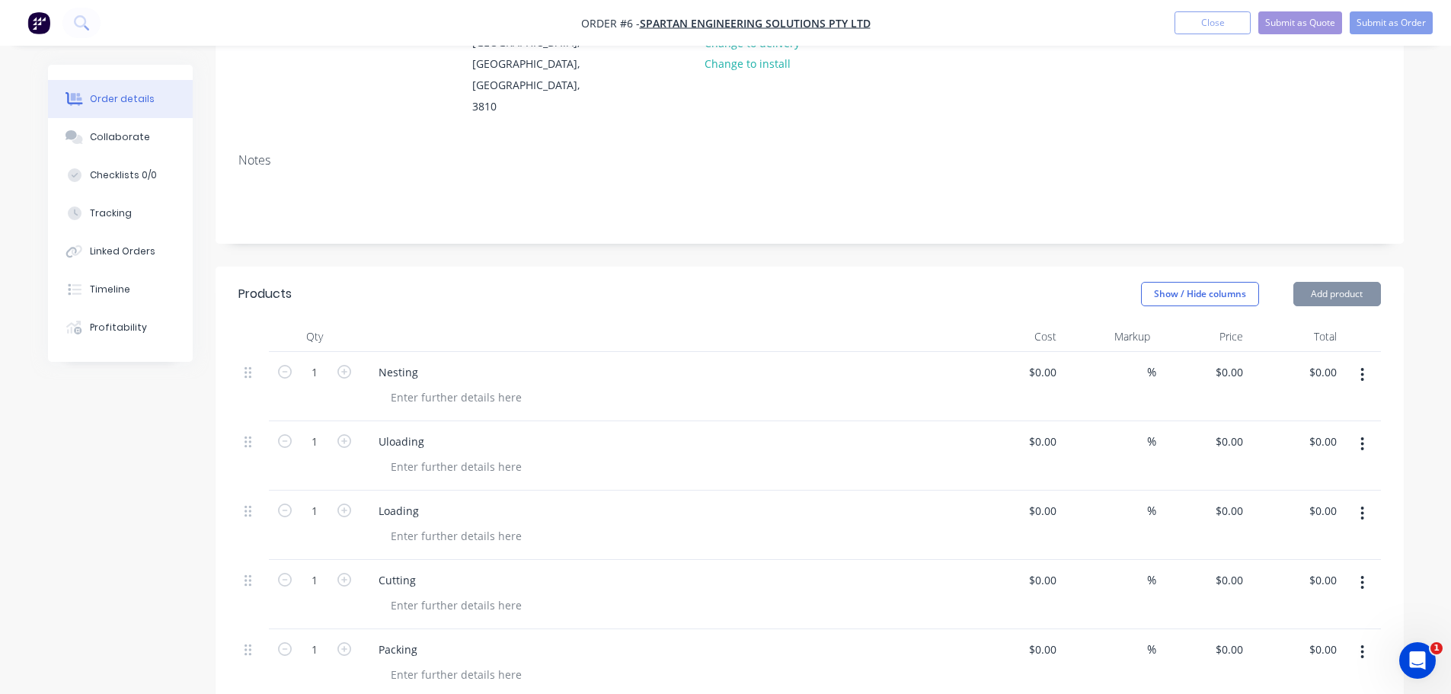
click at [755, 282] on div "Show / Hide columns Add product" at bounding box center [930, 294] width 899 height 24
click at [925, 282] on div "Show / Hide columns Add product" at bounding box center [930, 294] width 899 height 24
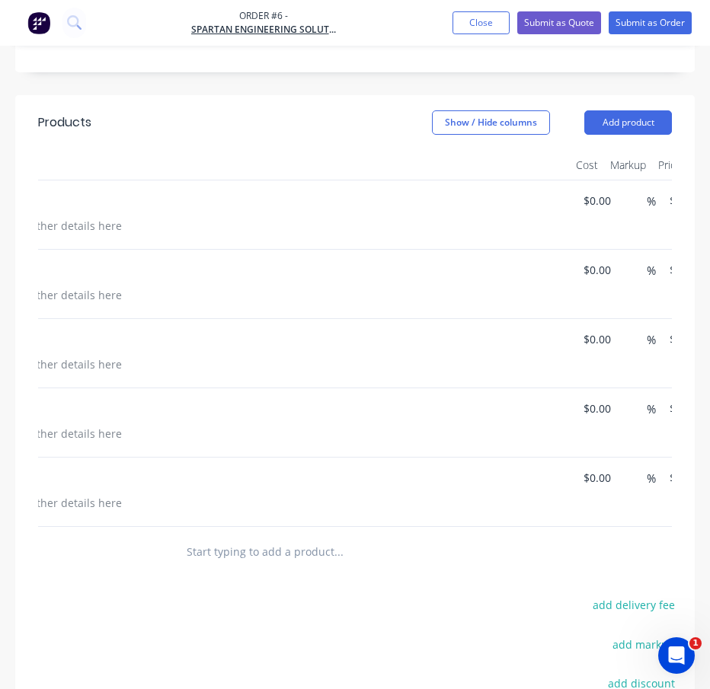
scroll to position [0, 199]
click at [583, 190] on input at bounding box center [600, 201] width 35 height 22
click at [593, 190] on input "0" at bounding box center [592, 201] width 18 height 22
type input "$55.00"
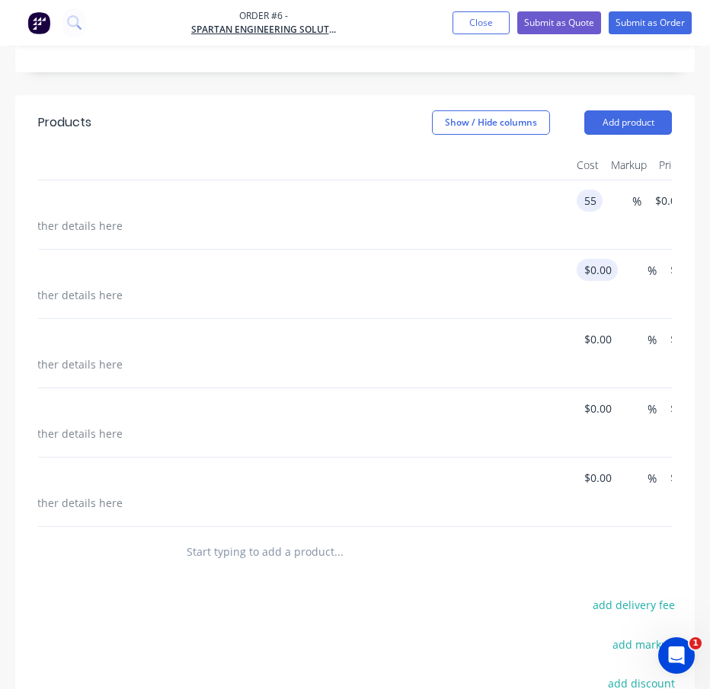
type input "$55.00"
click at [589, 259] on input "0" at bounding box center [600, 270] width 35 height 22
type input "$9.16"
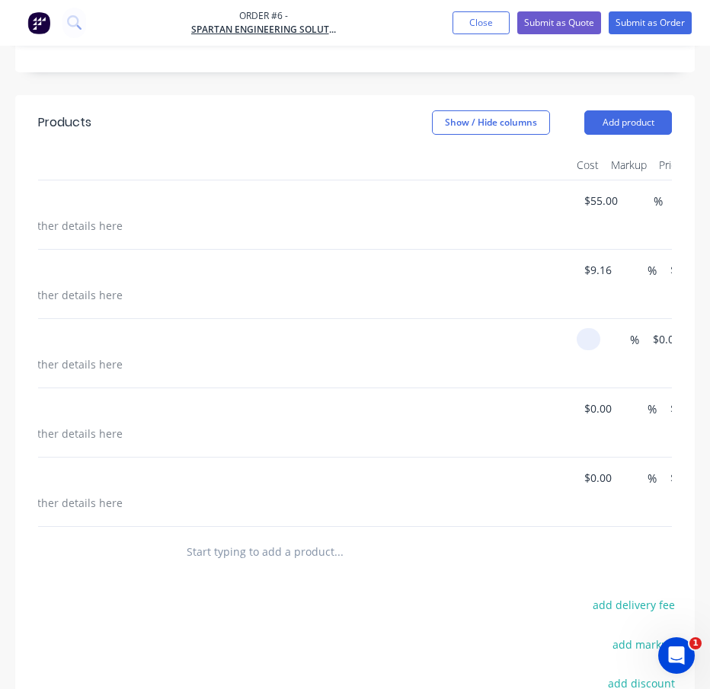
click at [473, 319] on div "1 Loading % $0.00 $0.00 $0.00 $0.00" at bounding box center [156, 353] width 634 height 69
type input "$9.16"
click at [596, 398] on input at bounding box center [600, 409] width 35 height 22
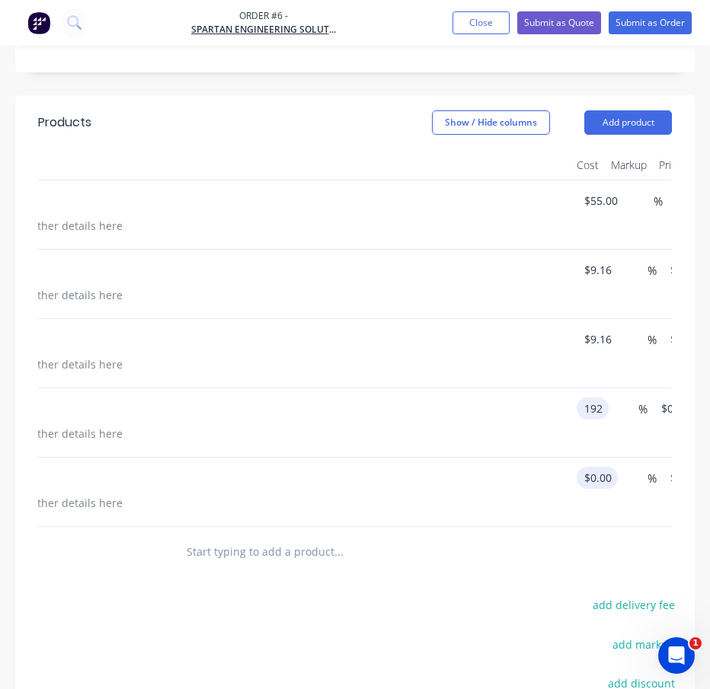
type input "$192.00"
click at [473, 458] on div "1 Packing $0.00 % $0.00 $0.00 $0.00 $0.00" at bounding box center [156, 492] width 634 height 69
type input "$6.87"
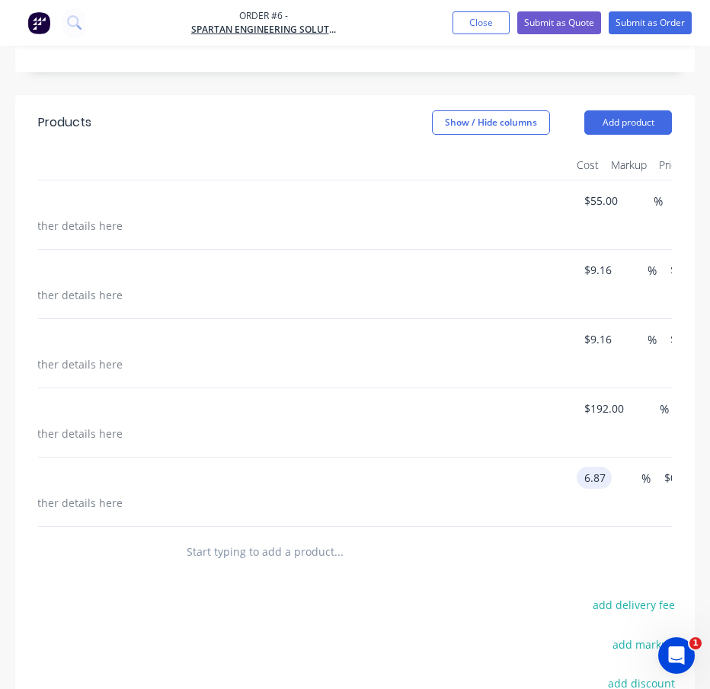
type input "$6.87"
click at [489, 548] on div "Products Show / Hide columns Add product Qty Cost Markup Price Total 1 Nesting …" at bounding box center [354, 498] width 679 height 806
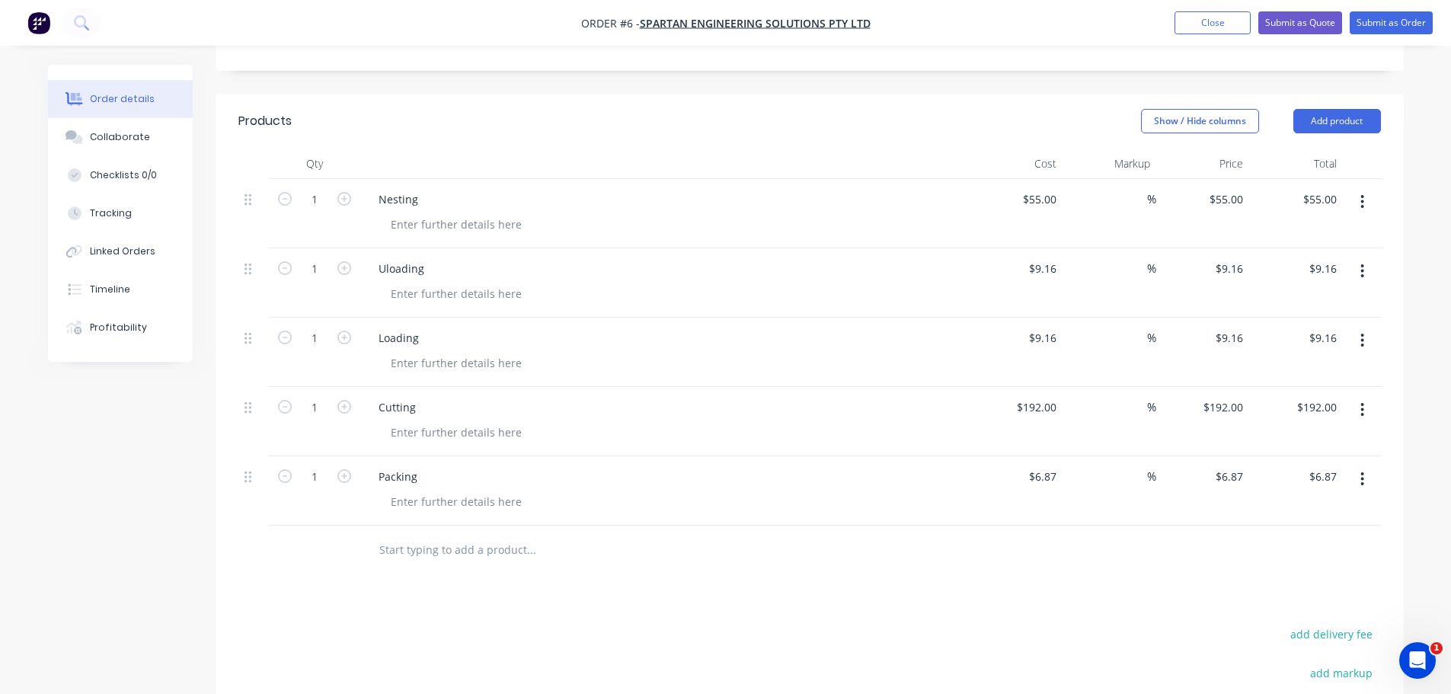
scroll to position [298, 0]
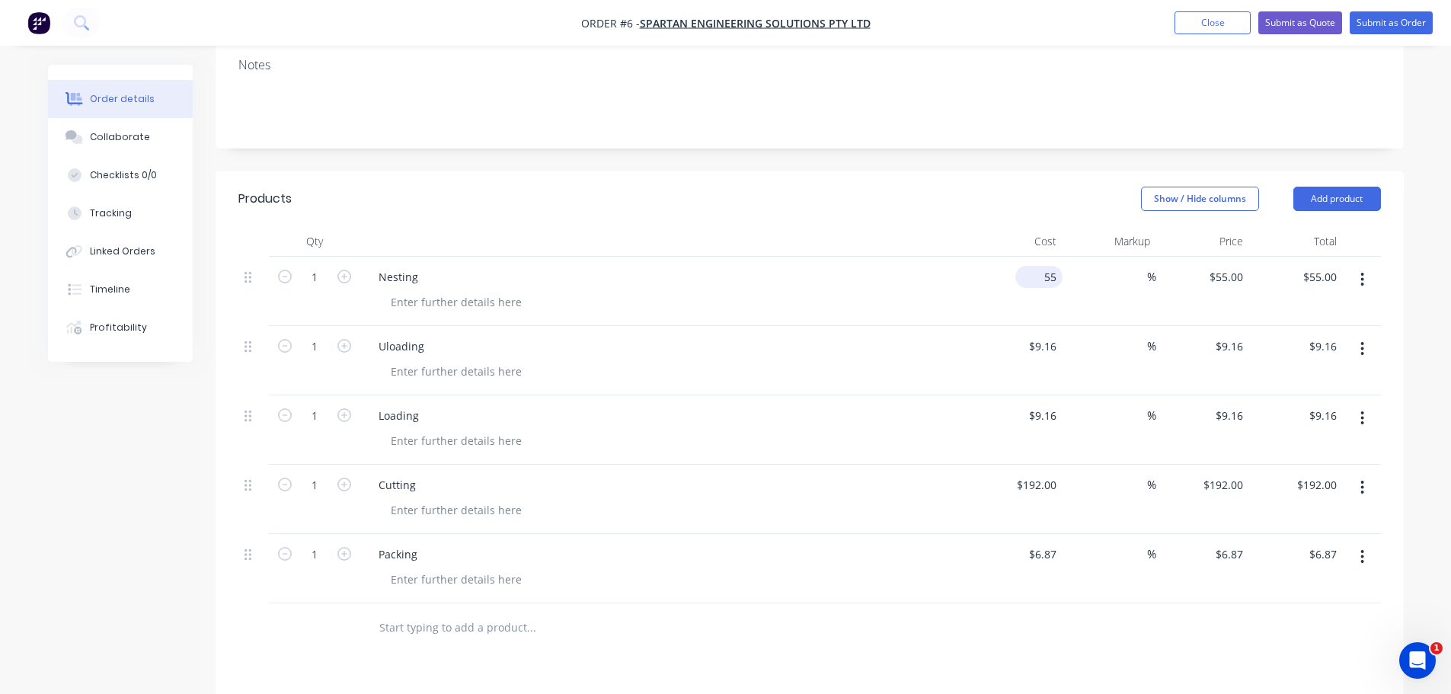
click at [1043, 266] on input "55" at bounding box center [1041, 277] width 41 height 22
type input "$55.00"
click at [1389, 24] on button "Submit as Order" at bounding box center [1390, 22] width 83 height 23
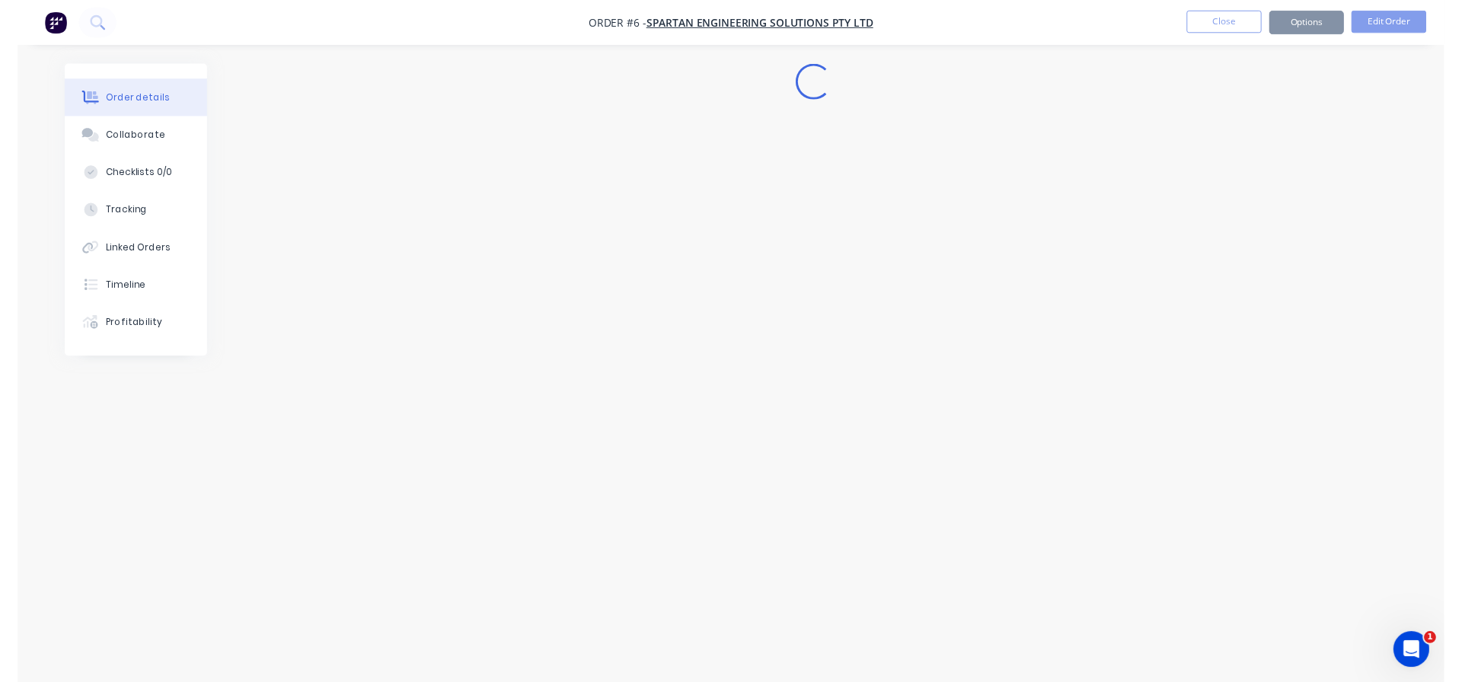
scroll to position [0, 0]
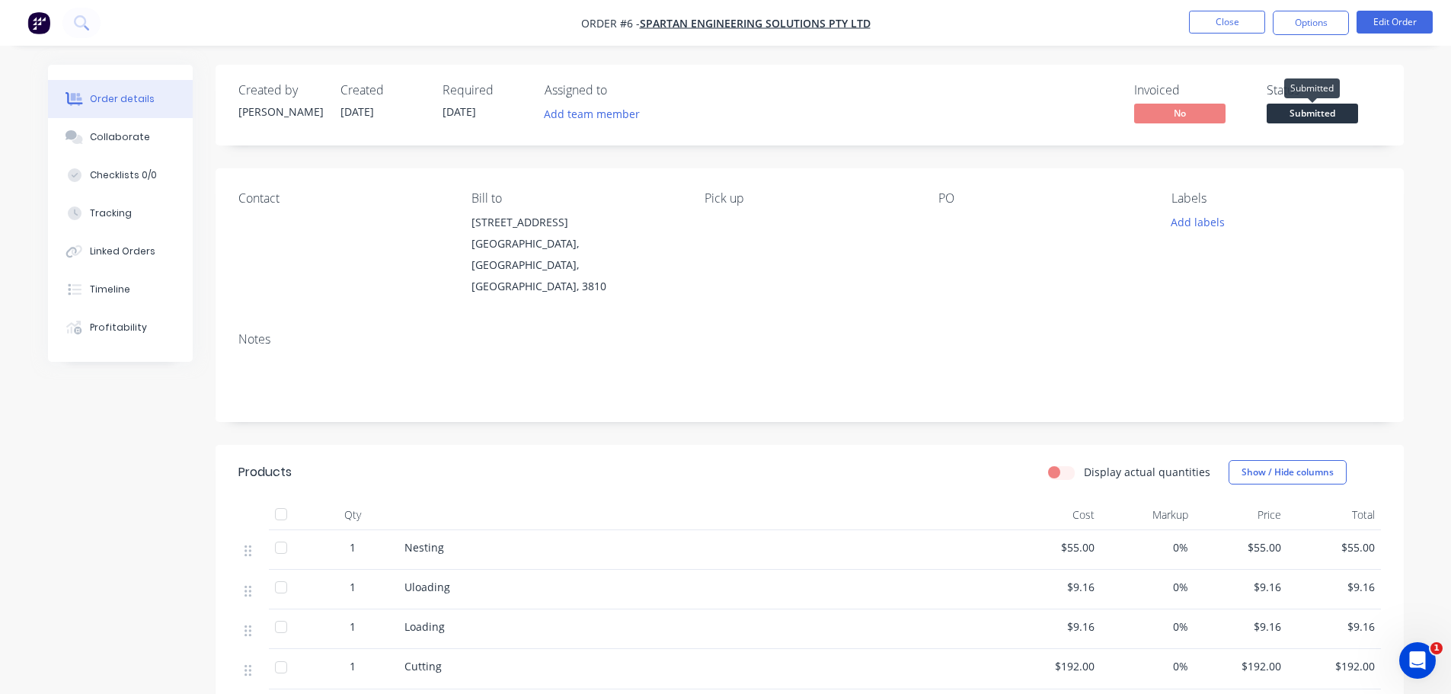
click at [1305, 113] on span "Submitted" at bounding box center [1311, 113] width 91 height 19
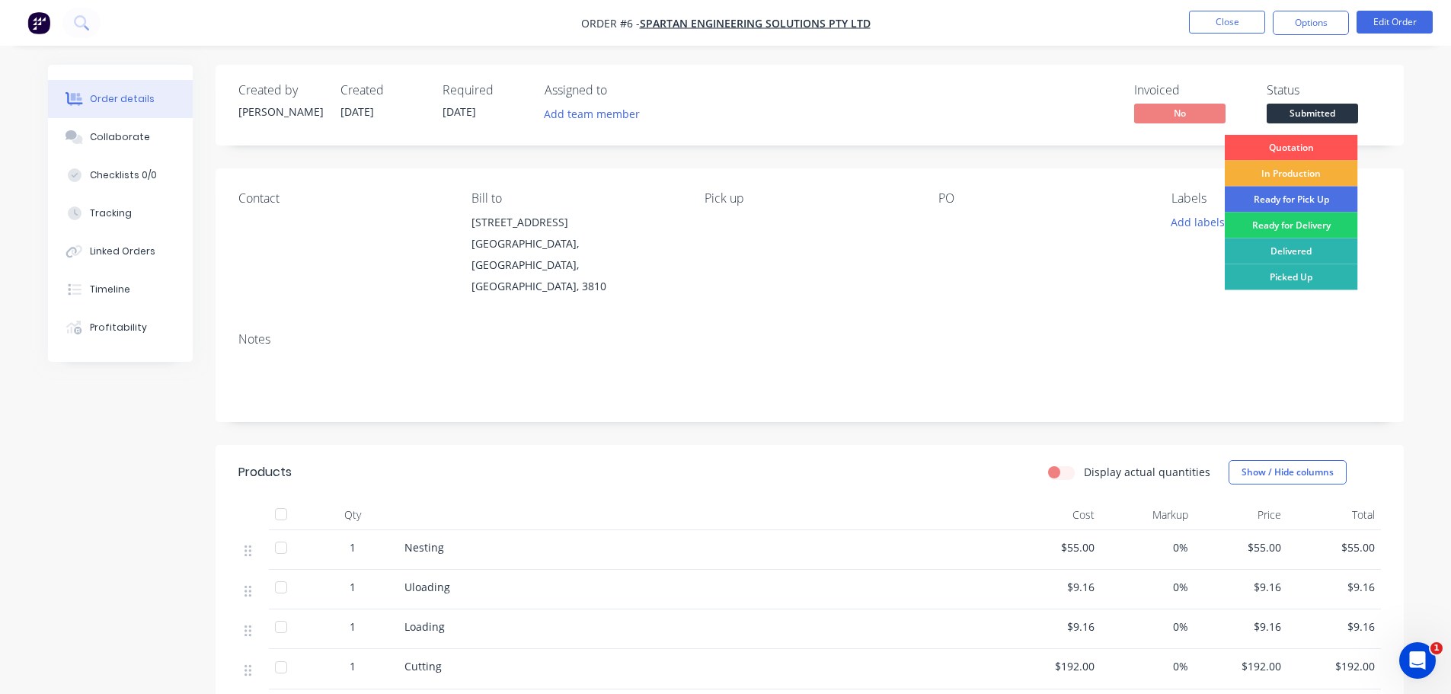
click at [924, 71] on div "Created by Kevin Created 08/09/25 Required 08/09/25 Assigned to Add team member…" at bounding box center [810, 105] width 1188 height 81
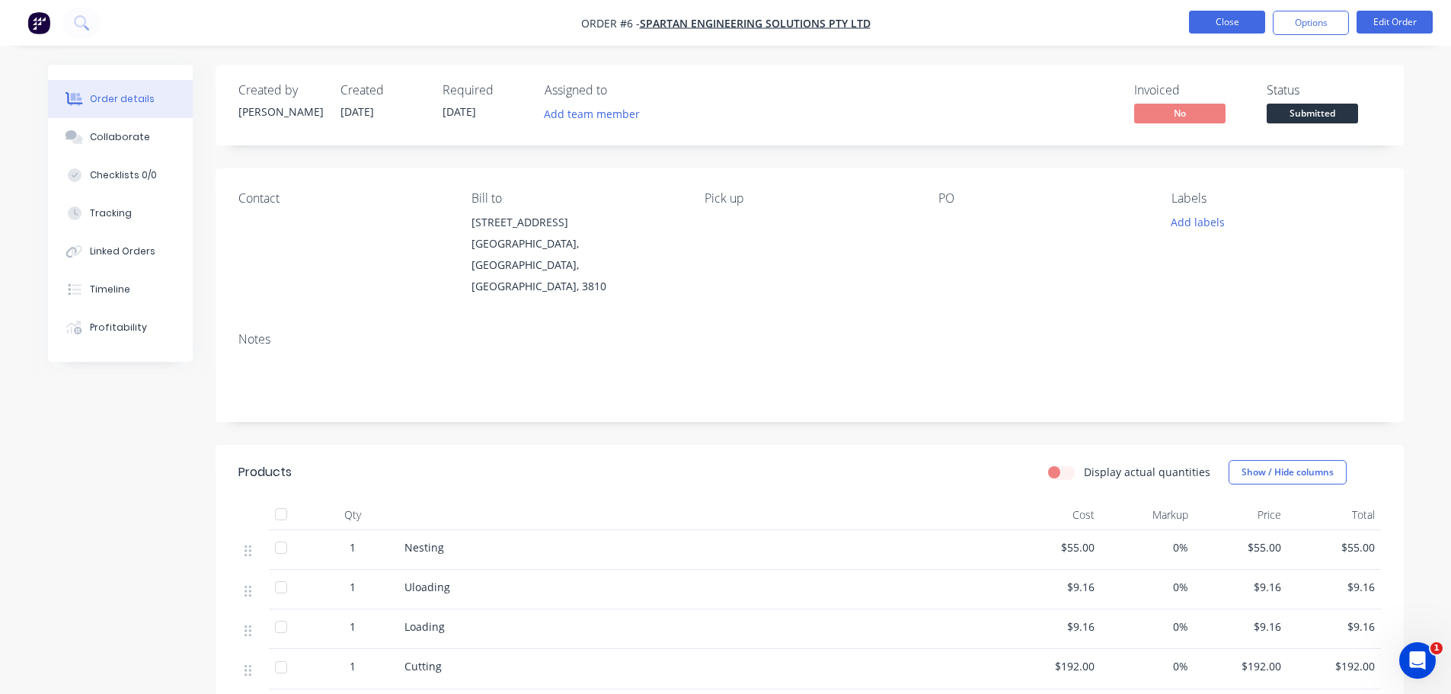
click at [1256, 27] on button "Close" at bounding box center [1227, 22] width 76 height 23
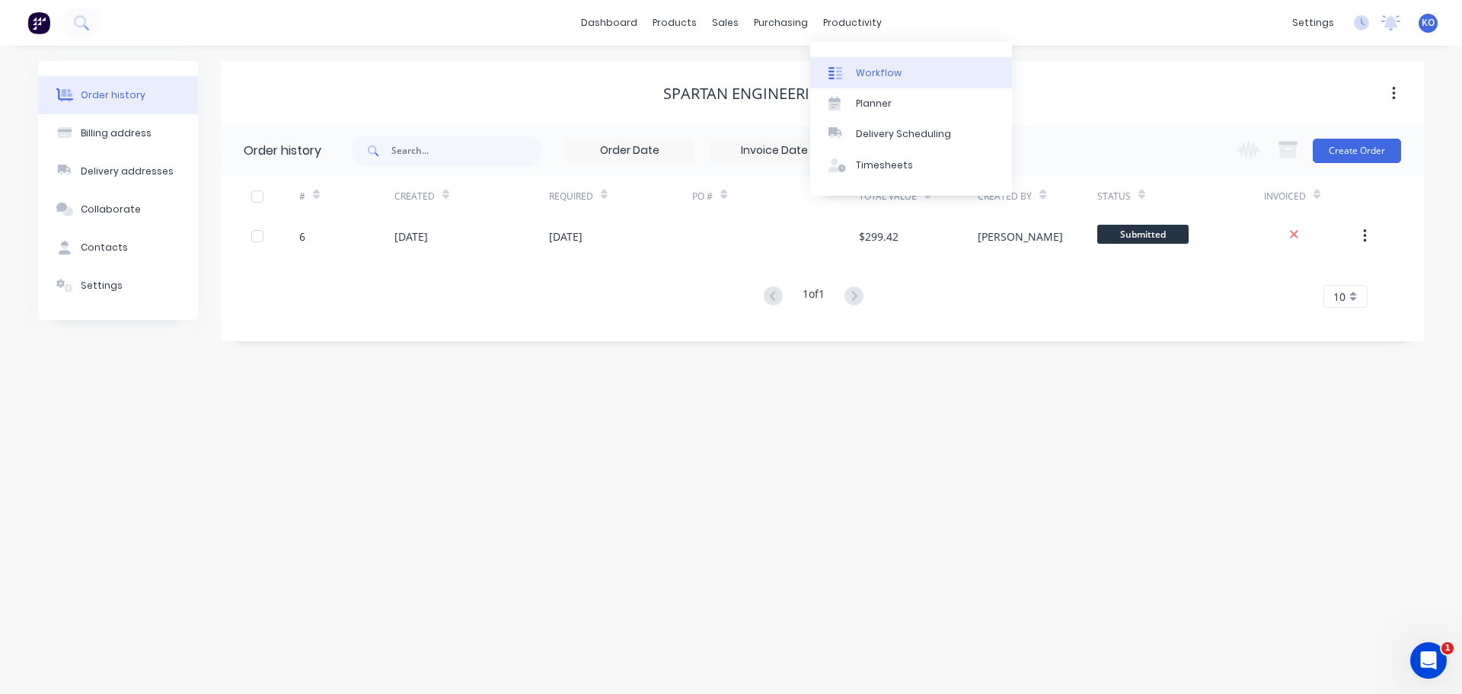
click at [864, 72] on div "Workflow" at bounding box center [879, 73] width 46 height 14
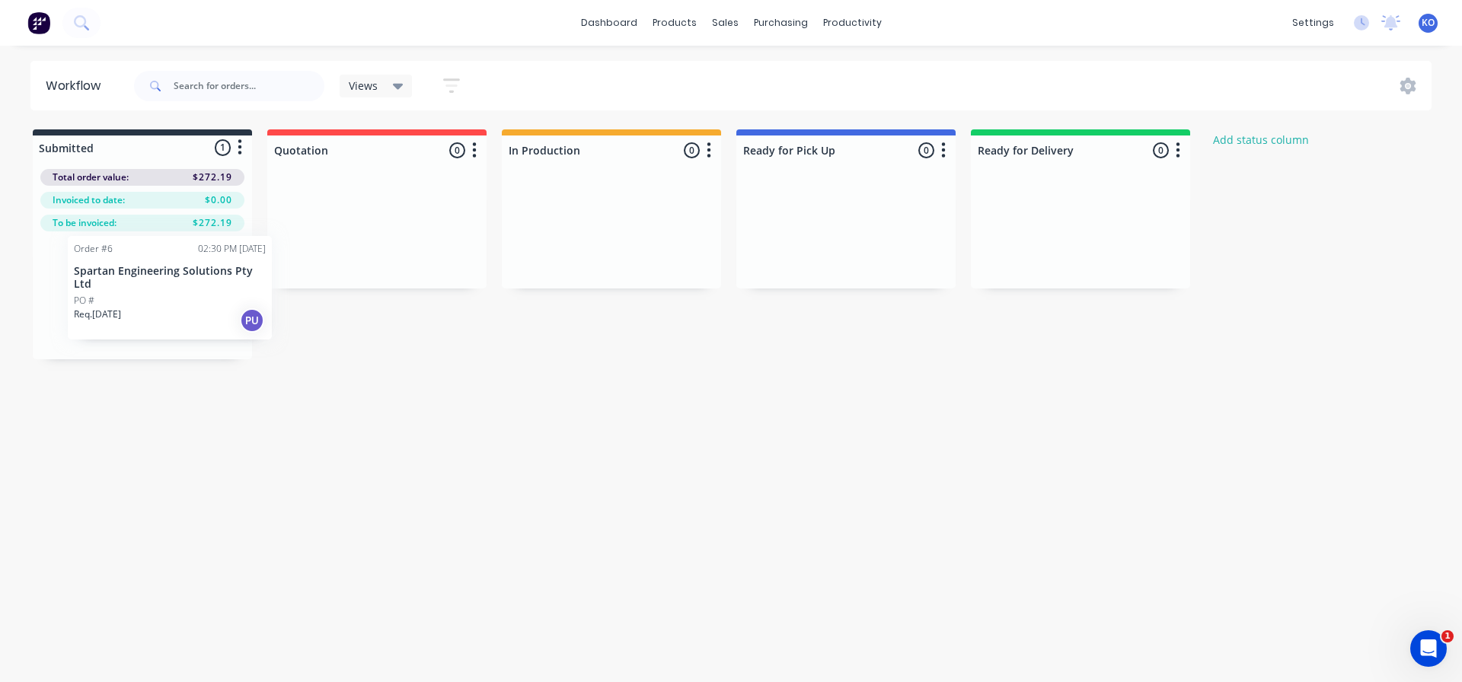
drag, startPoint x: 106, startPoint y: 280, endPoint x: 138, endPoint y: 273, distance: 32.9
click at [138, 273] on div "Order #6 02:30 PM 08/09/25 Spartan Engineering Solutions Pty Ltd PO # Req. 08/0…" at bounding box center [142, 296] width 219 height 128
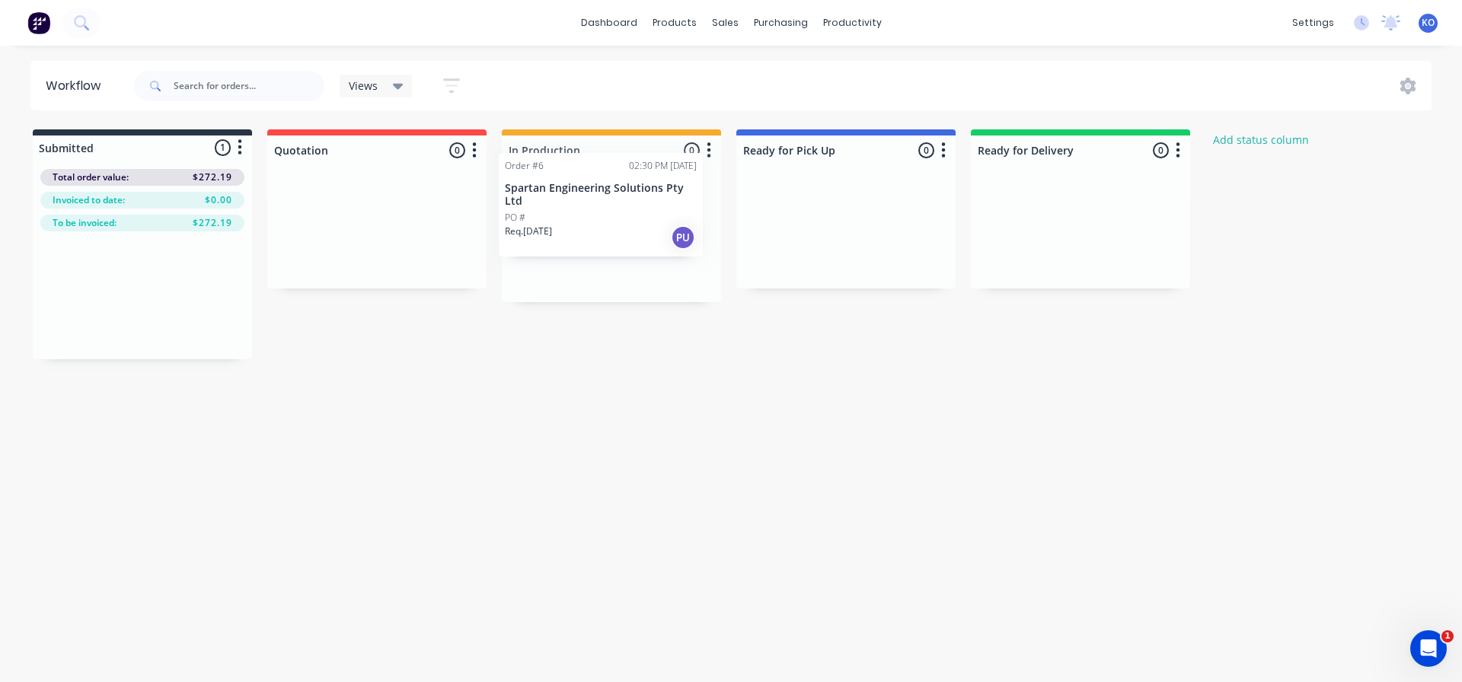
drag, startPoint x: 106, startPoint y: 310, endPoint x: 582, endPoint y: 217, distance: 485.0
click at [582, 217] on div "Submitted 1 Status colour #273444 hex #273444 Save Cancel Summaries Total order…" at bounding box center [817, 244] width 1656 height 230
click at [712, 153] on button "button" at bounding box center [709, 151] width 18 height 18
click at [639, 416] on div "Workflow Views Save new view None (Default) edit Show/Hide statuses Show line i…" at bounding box center [731, 356] width 1462 height 591
click at [600, 252] on div "PO #" at bounding box center [612, 251] width 192 height 14
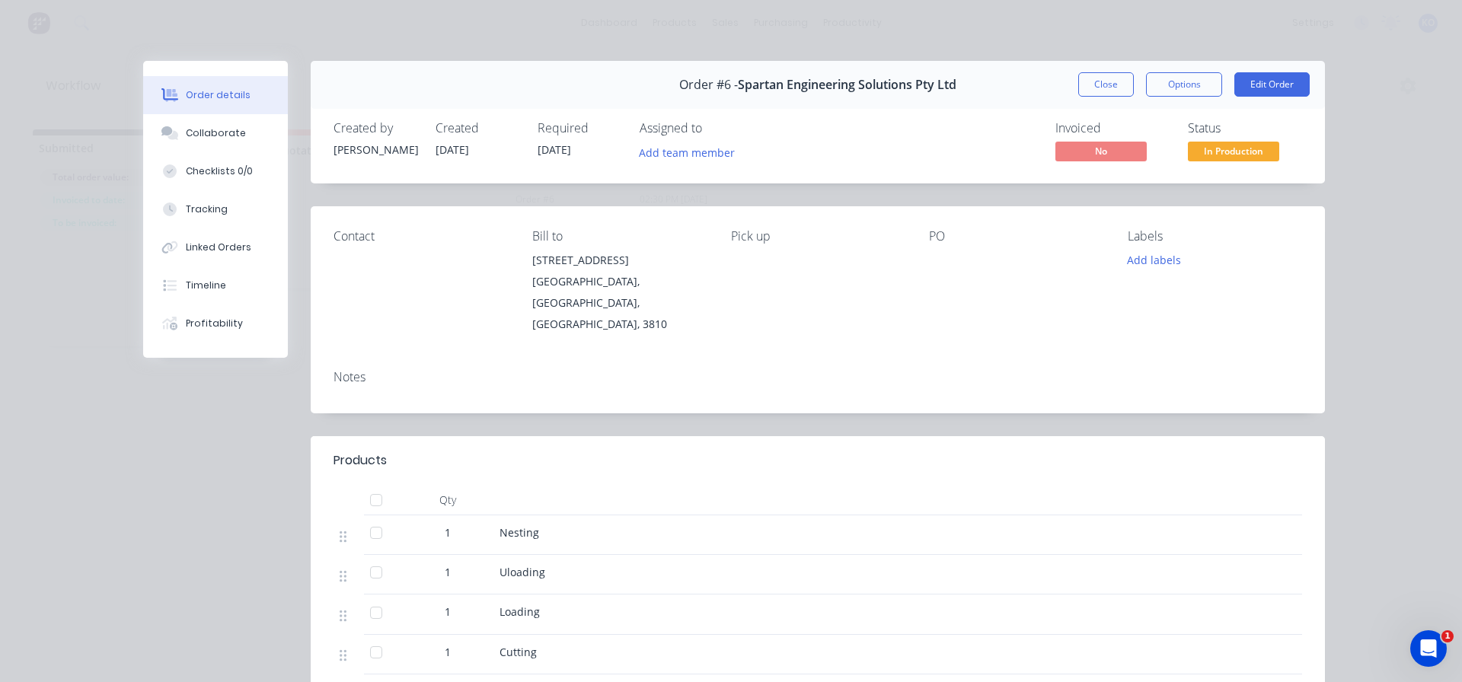
click at [381, 244] on div "Contact" at bounding box center [421, 282] width 174 height 106
click at [664, 144] on button "Add team member" at bounding box center [687, 152] width 112 height 21
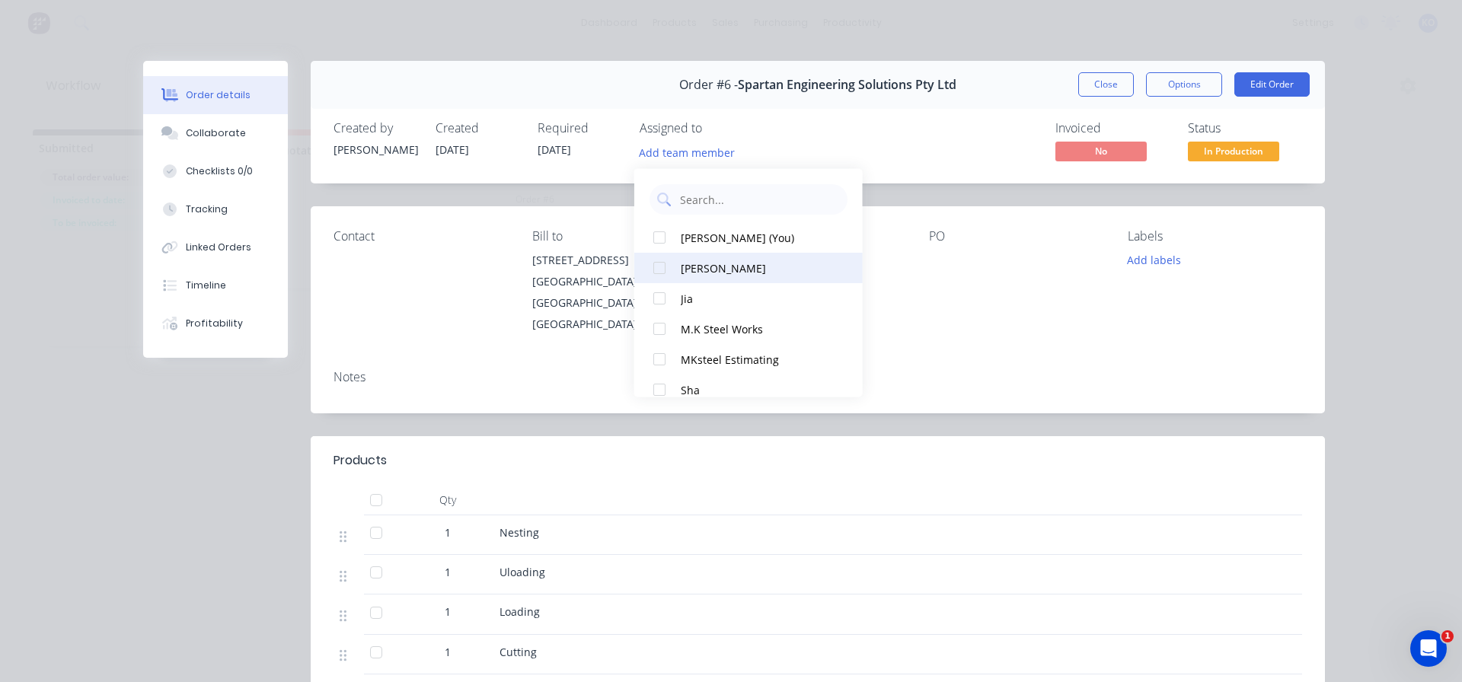
scroll to position [46, 0]
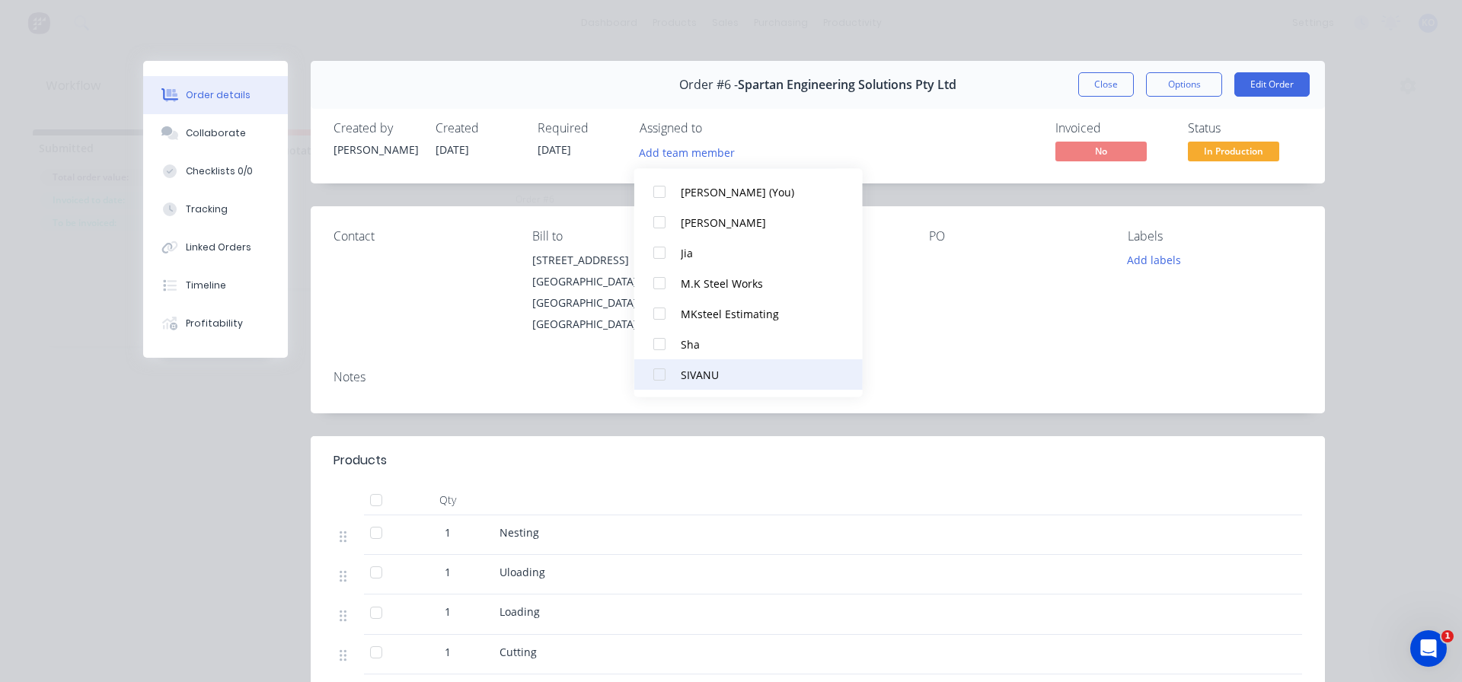
click at [660, 376] on div at bounding box center [659, 374] width 30 height 30
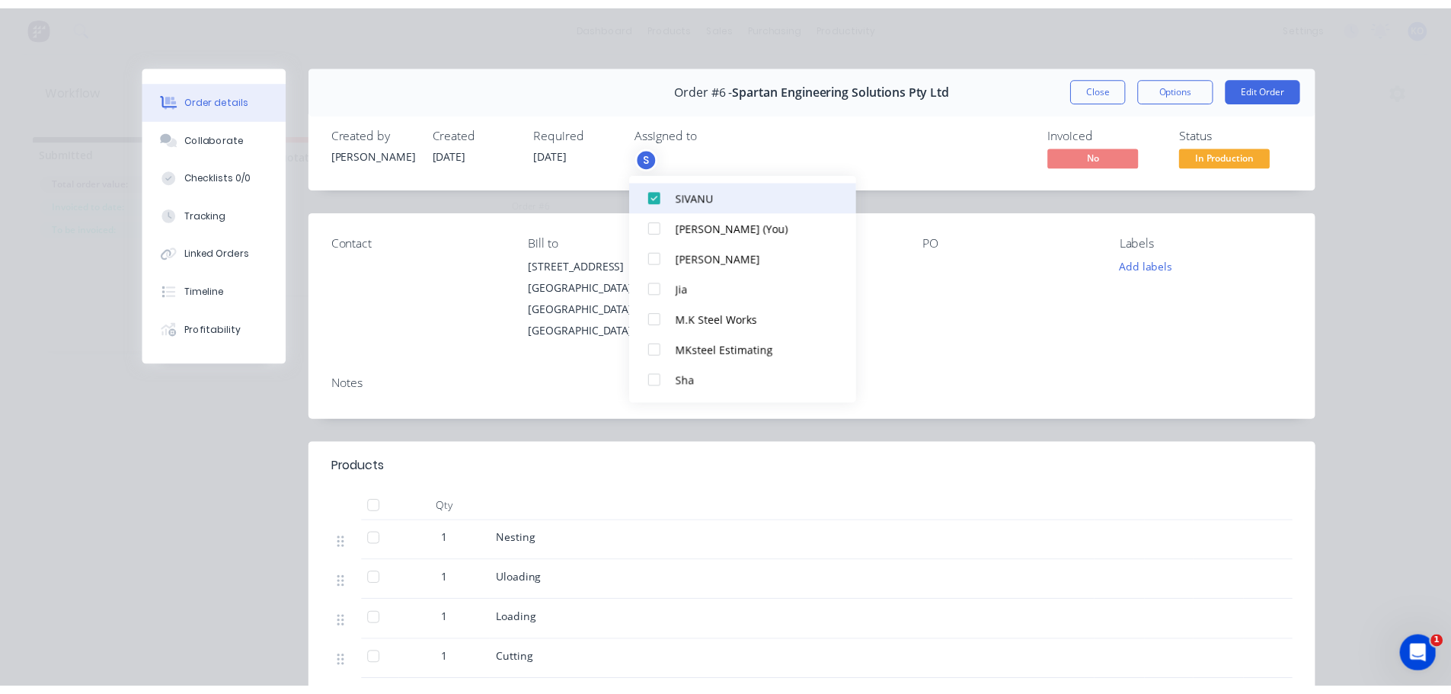
scroll to position [0, 0]
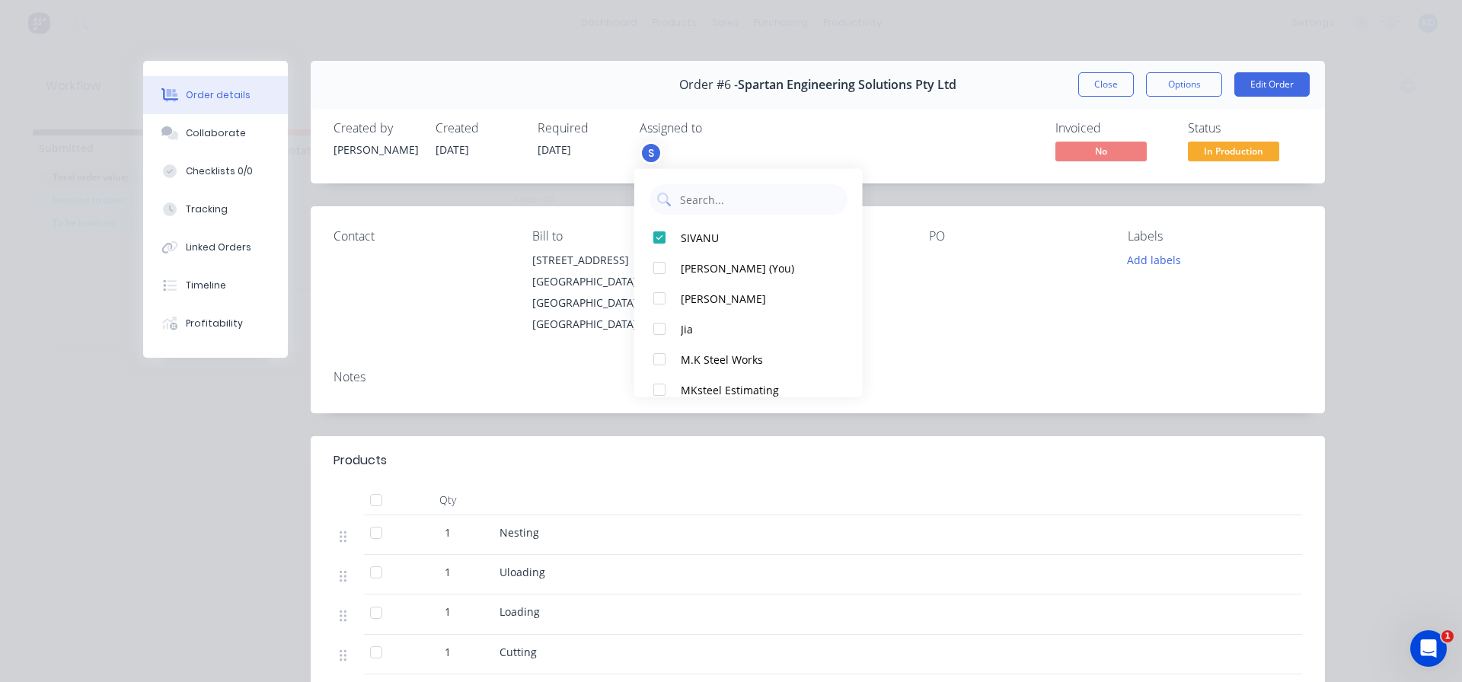
click at [981, 436] on header "Products" at bounding box center [818, 460] width 1014 height 49
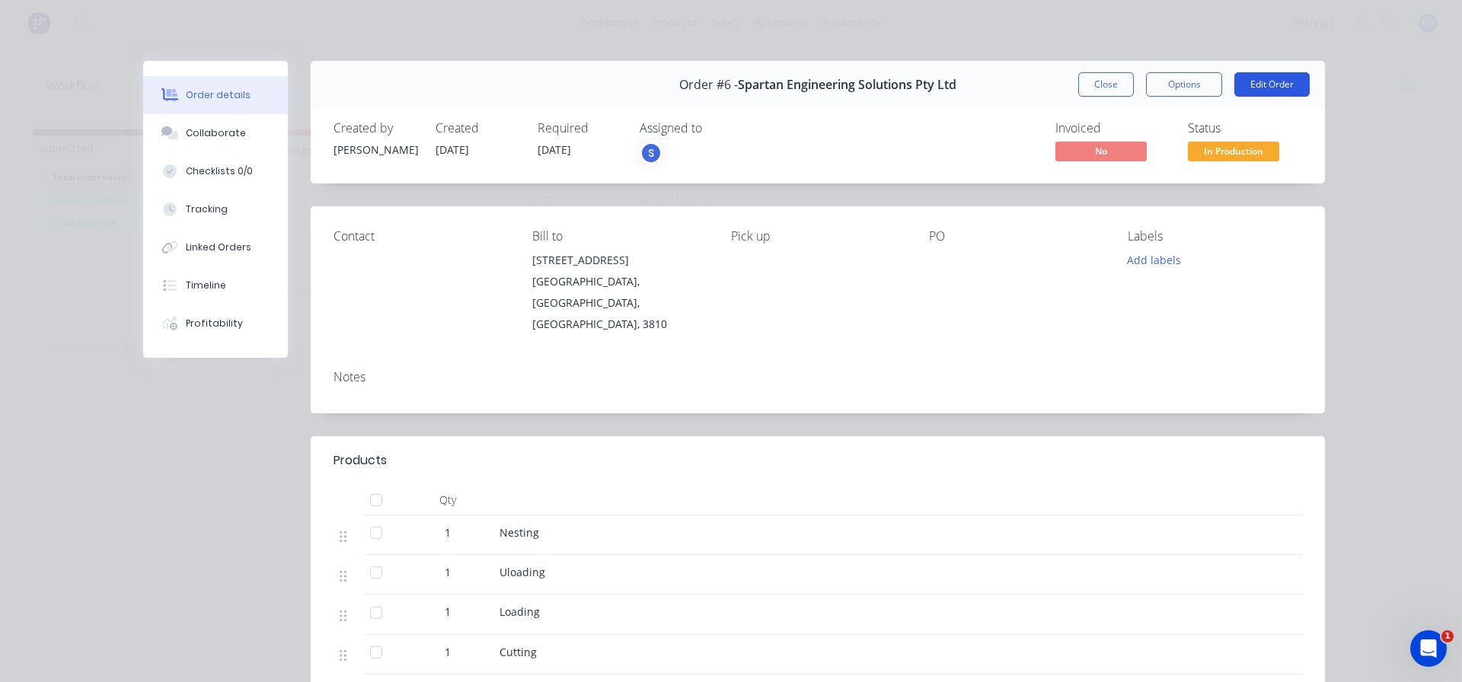
click at [1246, 81] on button "Edit Order" at bounding box center [1271, 84] width 75 height 24
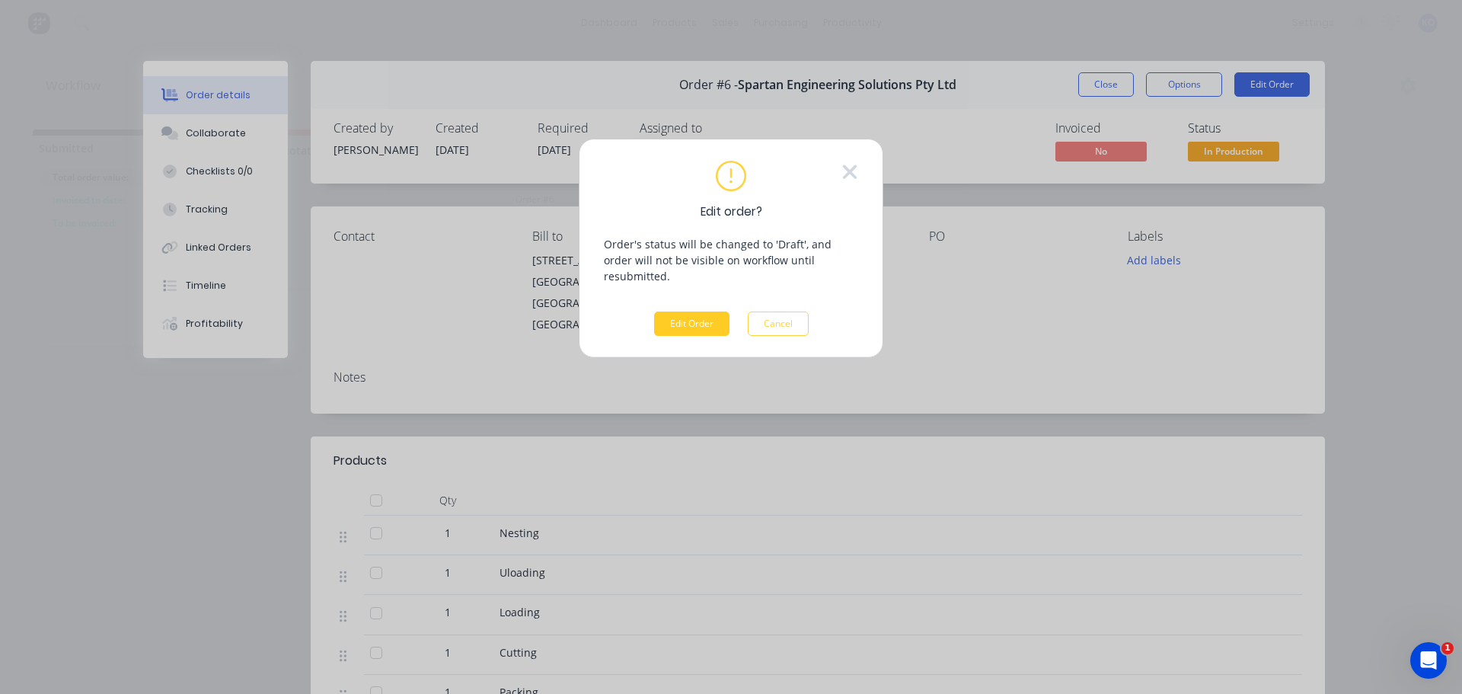
click at [689, 315] on button "Edit Order" at bounding box center [691, 323] width 75 height 24
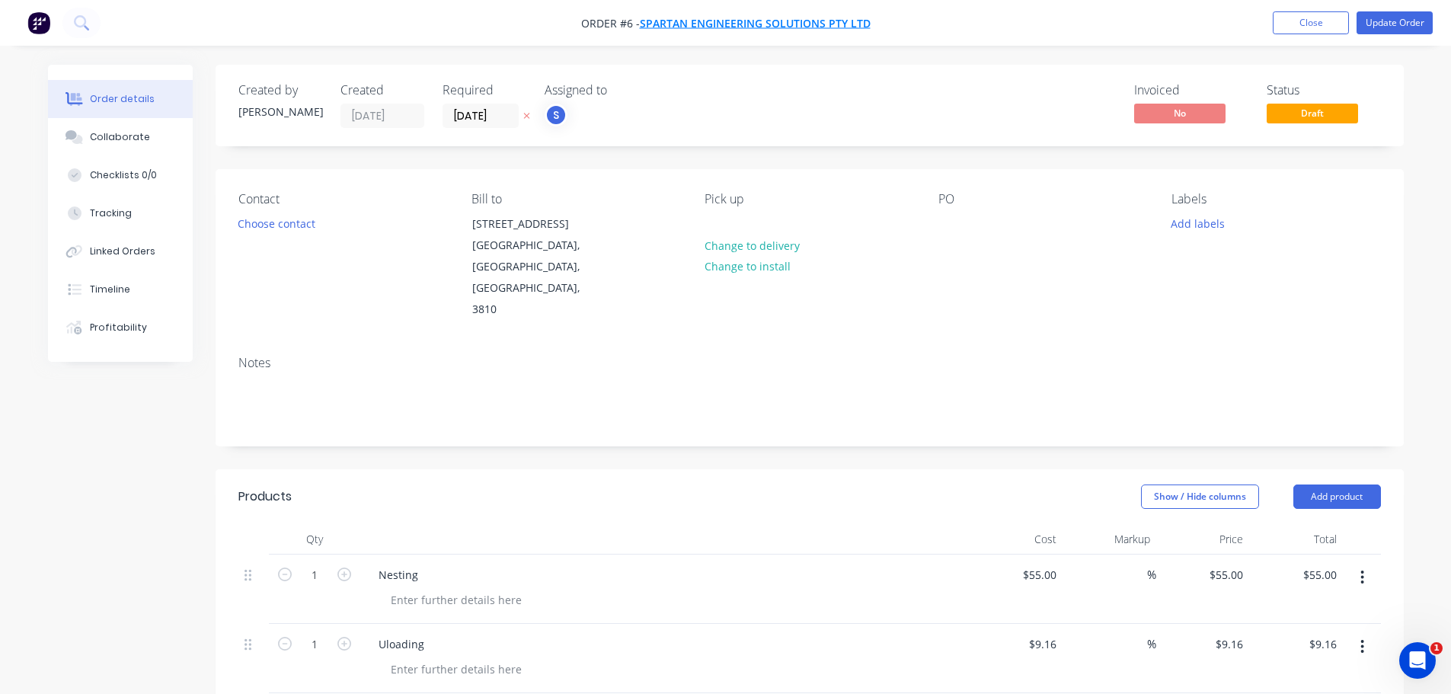
click at [666, 18] on span "Spartan Engineering Solutions Pty Ltd" at bounding box center [755, 23] width 231 height 14
click at [606, 20] on span "Order #6 -" at bounding box center [610, 23] width 59 height 14
click at [944, 252] on div "PO" at bounding box center [1042, 256] width 209 height 129
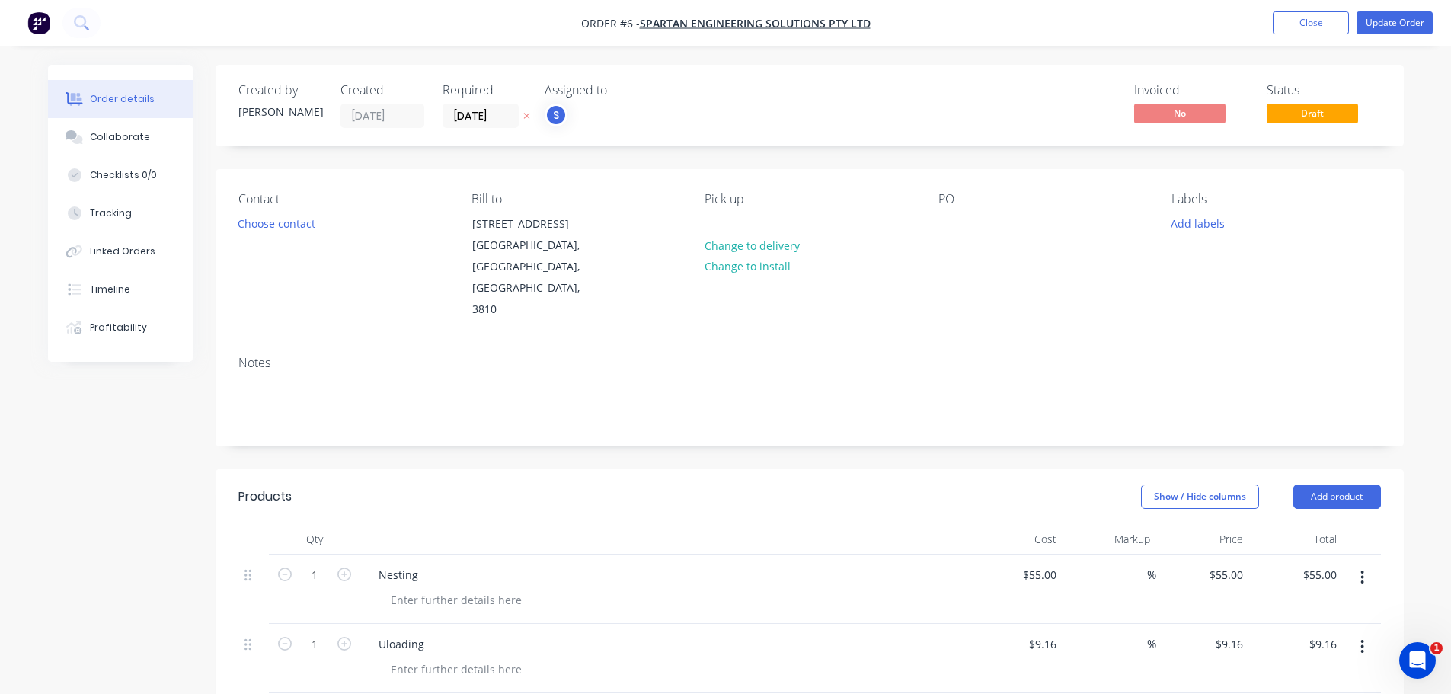
click at [596, 18] on span "Order #6 -" at bounding box center [610, 23] width 59 height 14
click at [473, 117] on input "08/09/25" at bounding box center [480, 115] width 75 height 23
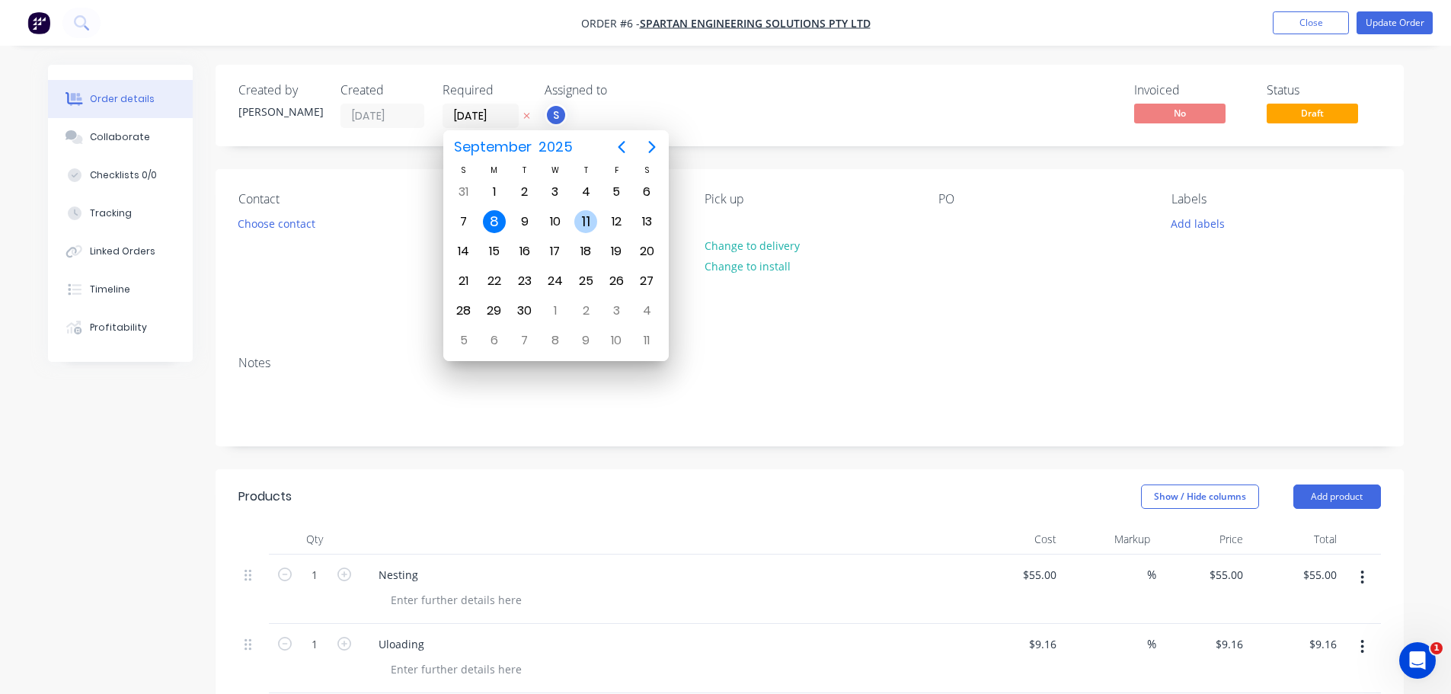
click at [582, 223] on div "11" at bounding box center [585, 221] width 23 height 23
type input "11/09/25"
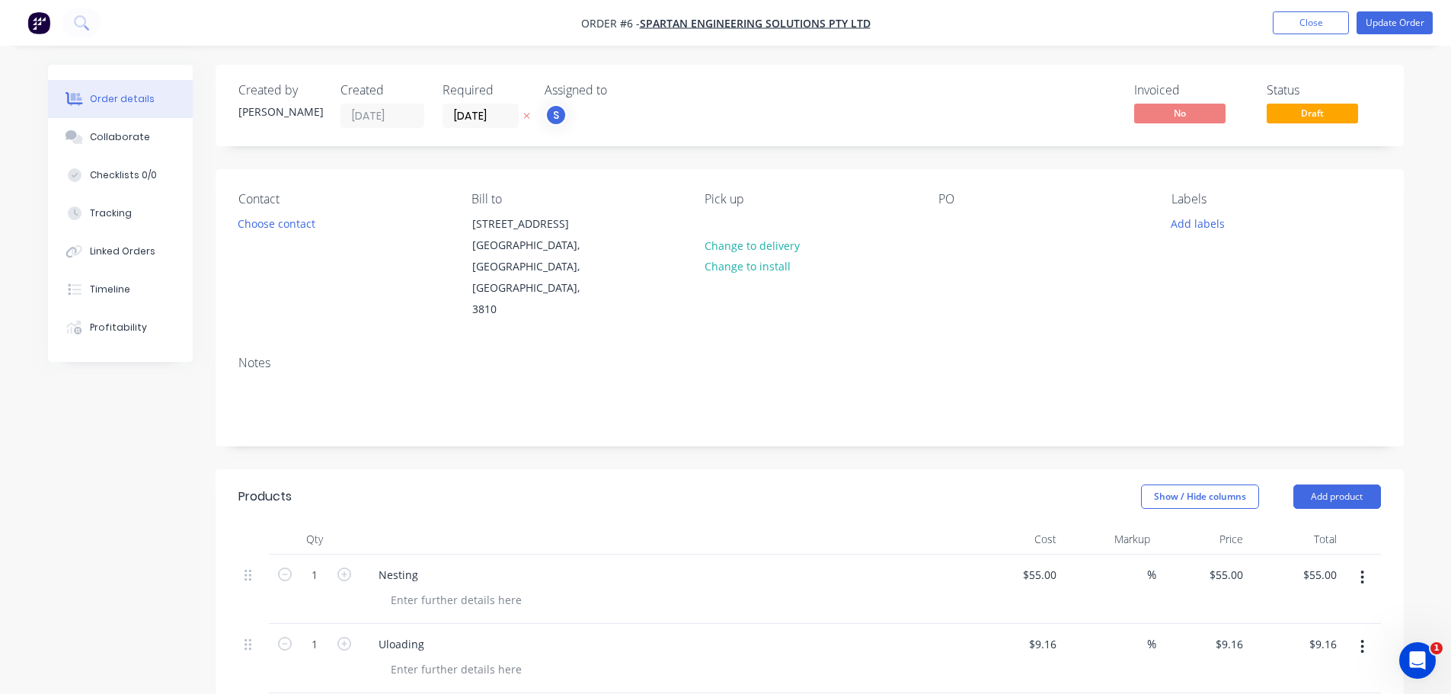
click at [679, 131] on div "Created by Kevin Created 08/09/25 Required 11/09/25 Assigned to S Invoiced No S…" at bounding box center [810, 105] width 1188 height 81
click at [273, 356] on div "Notes" at bounding box center [809, 363] width 1142 height 14
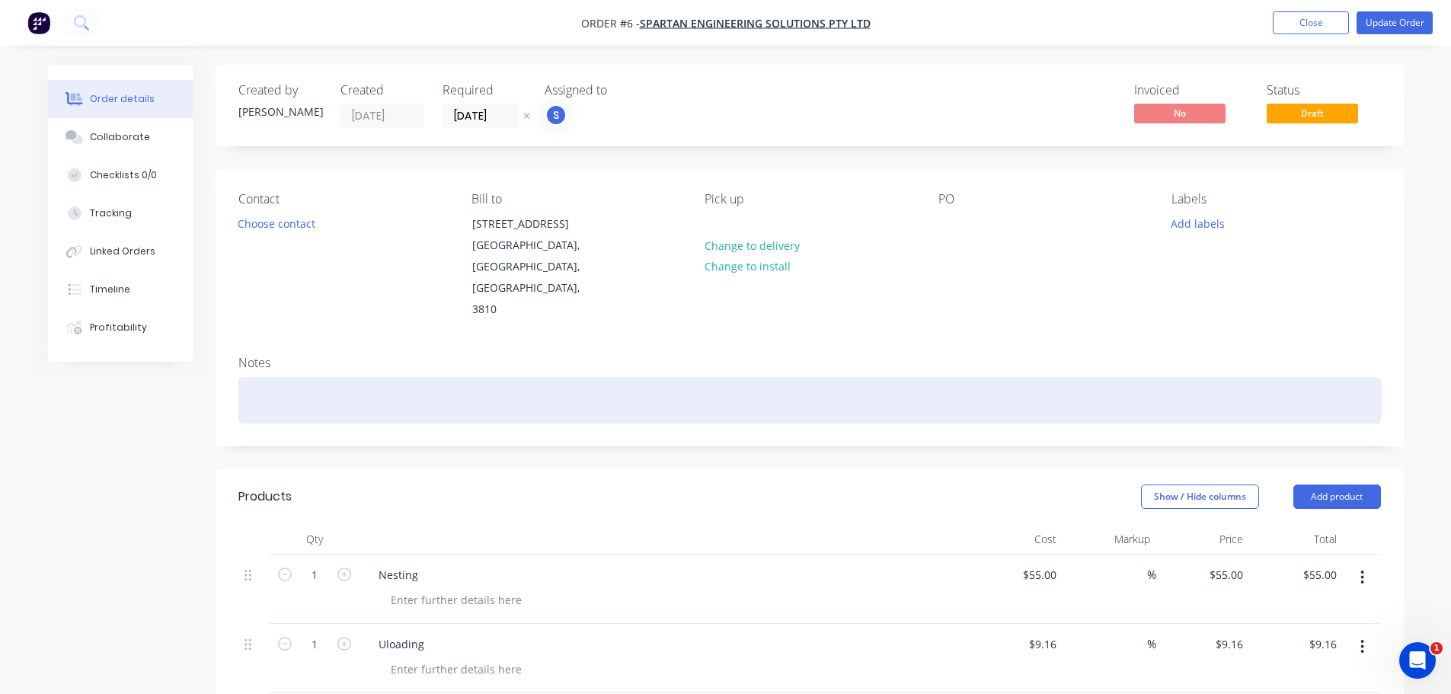
click at [286, 377] on div at bounding box center [809, 400] width 1142 height 46
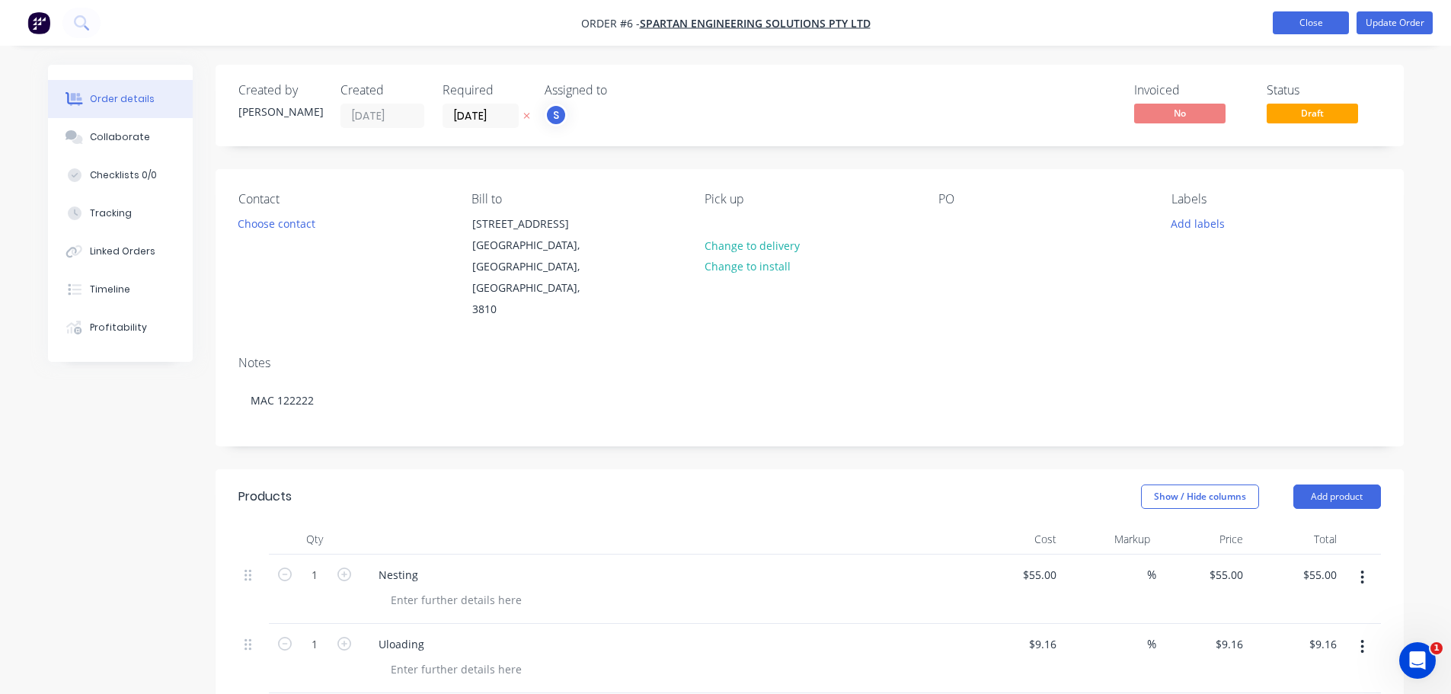
click at [1302, 20] on button "Close" at bounding box center [1311, 22] width 76 height 23
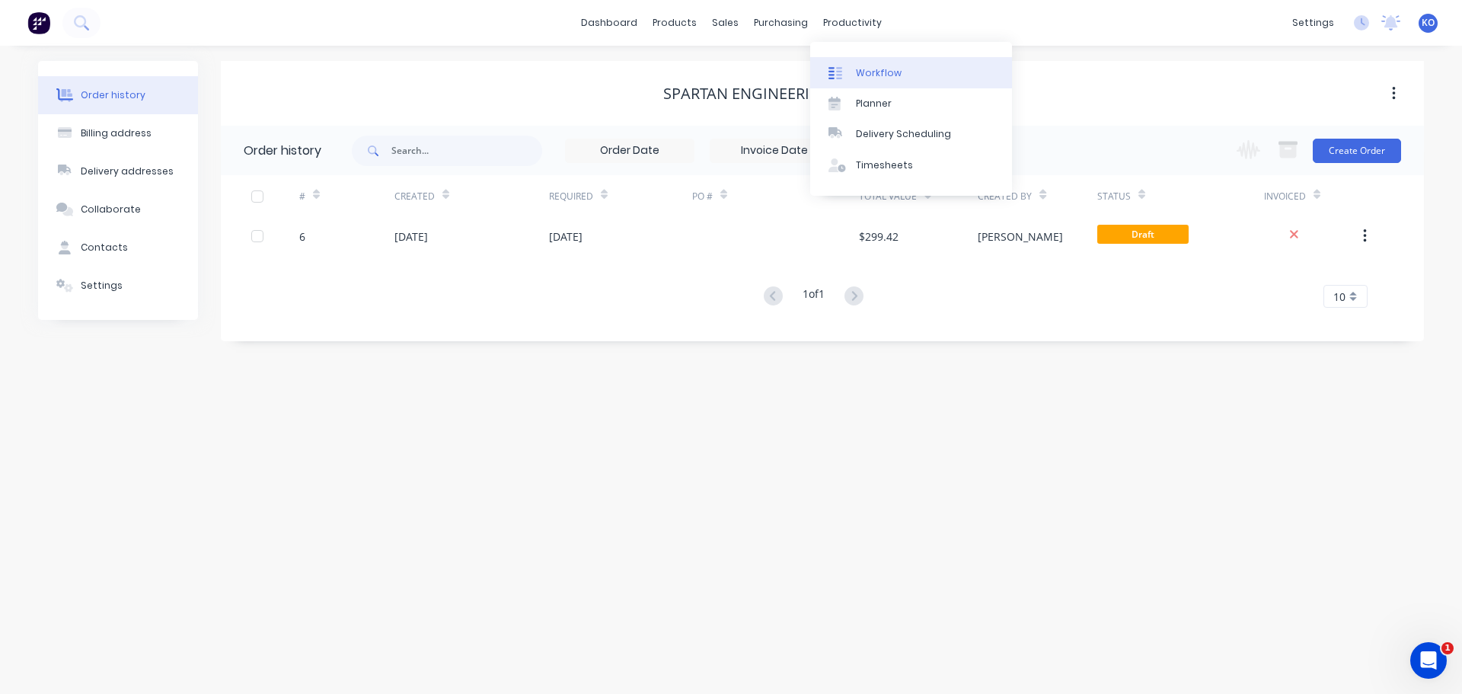
click at [858, 71] on div "Workflow" at bounding box center [879, 73] width 46 height 14
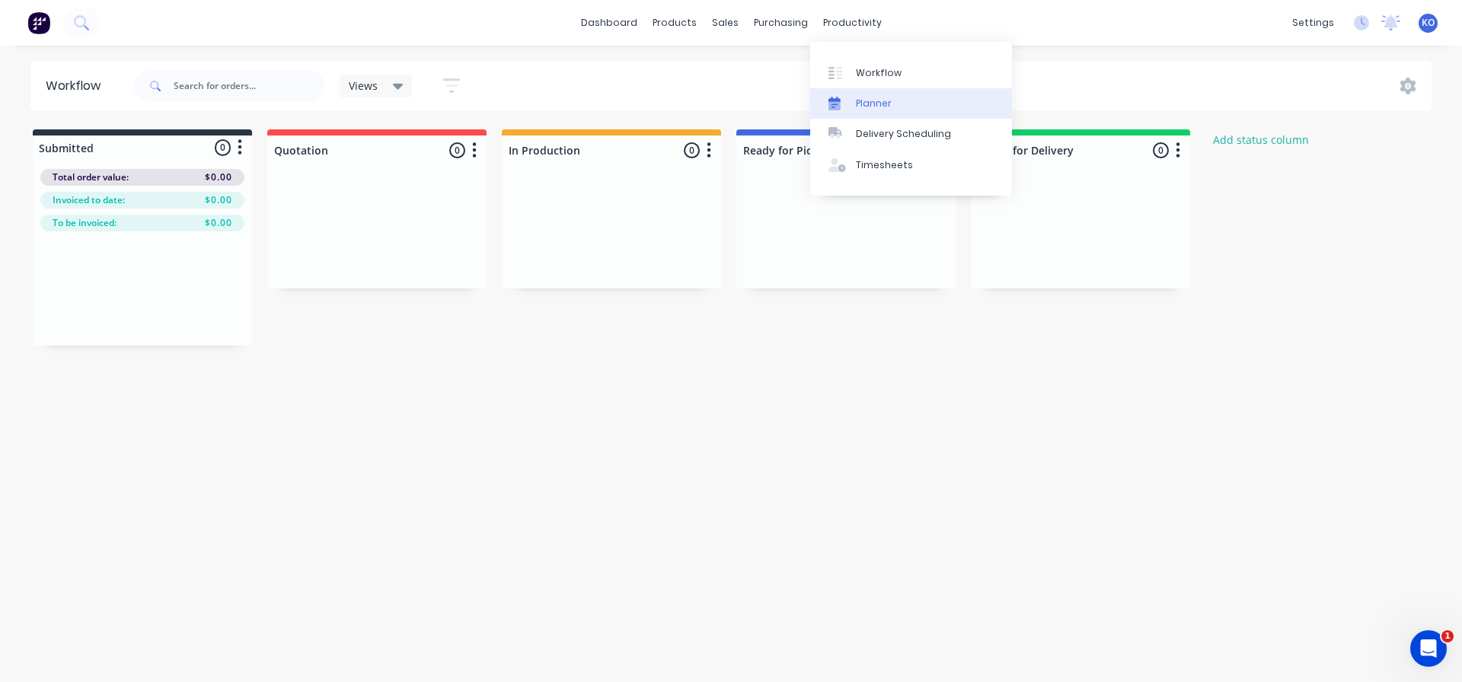
click at [865, 111] on link "Planner" at bounding box center [911, 103] width 202 height 30
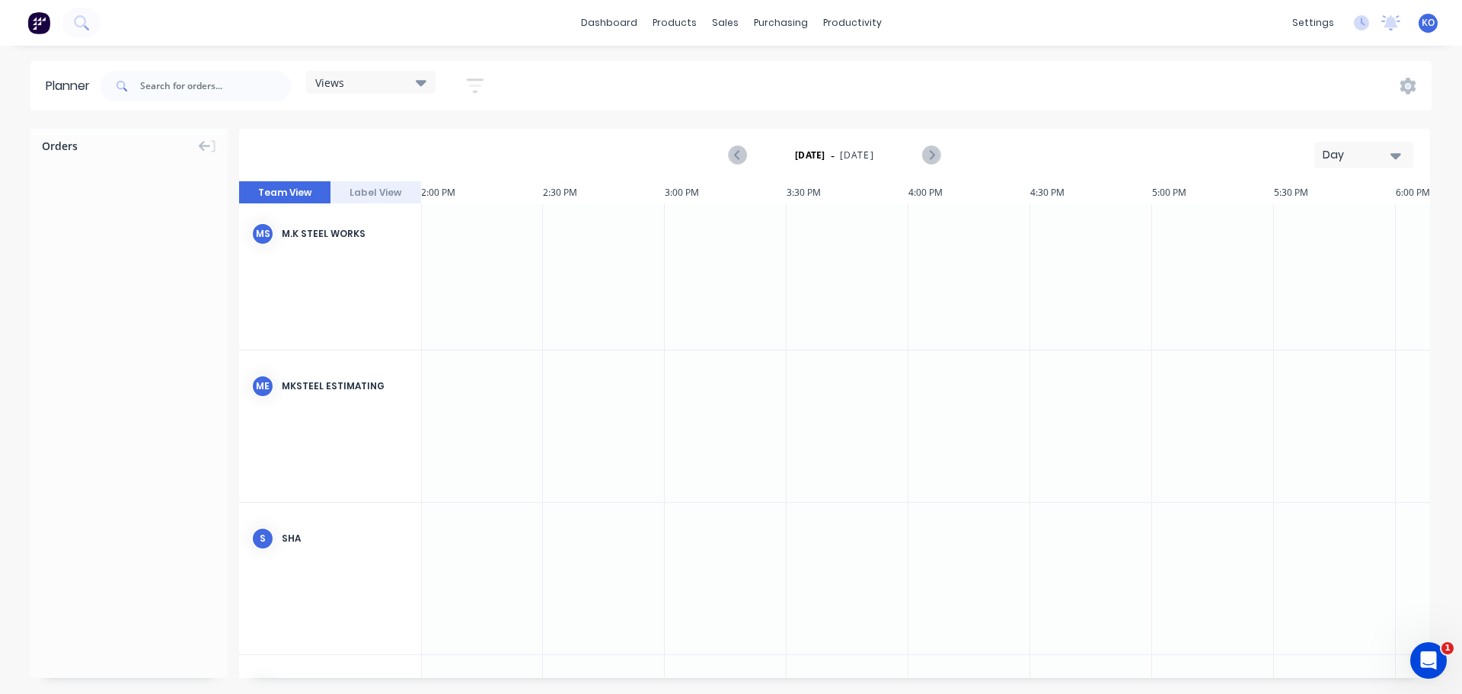
scroll to position [610, 3413]
click at [475, 547] on div at bounding box center [482, 590] width 122 height 152
click at [361, 543] on div "SIVANU" at bounding box center [345, 550] width 127 height 14
click at [436, 541] on div at bounding box center [482, 590] width 122 height 152
click at [661, 557] on div at bounding box center [604, 590] width 122 height 152
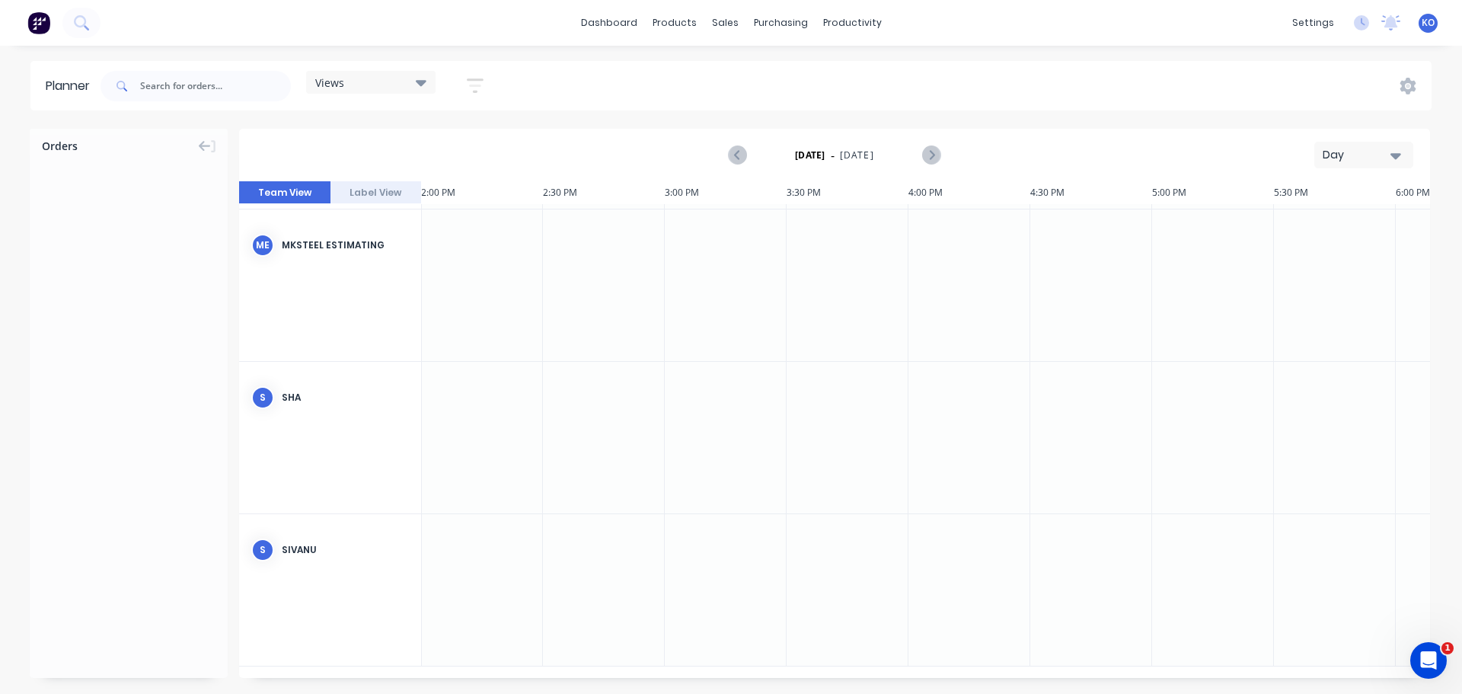
click at [822, 572] on div at bounding box center [848, 590] width 122 height 152
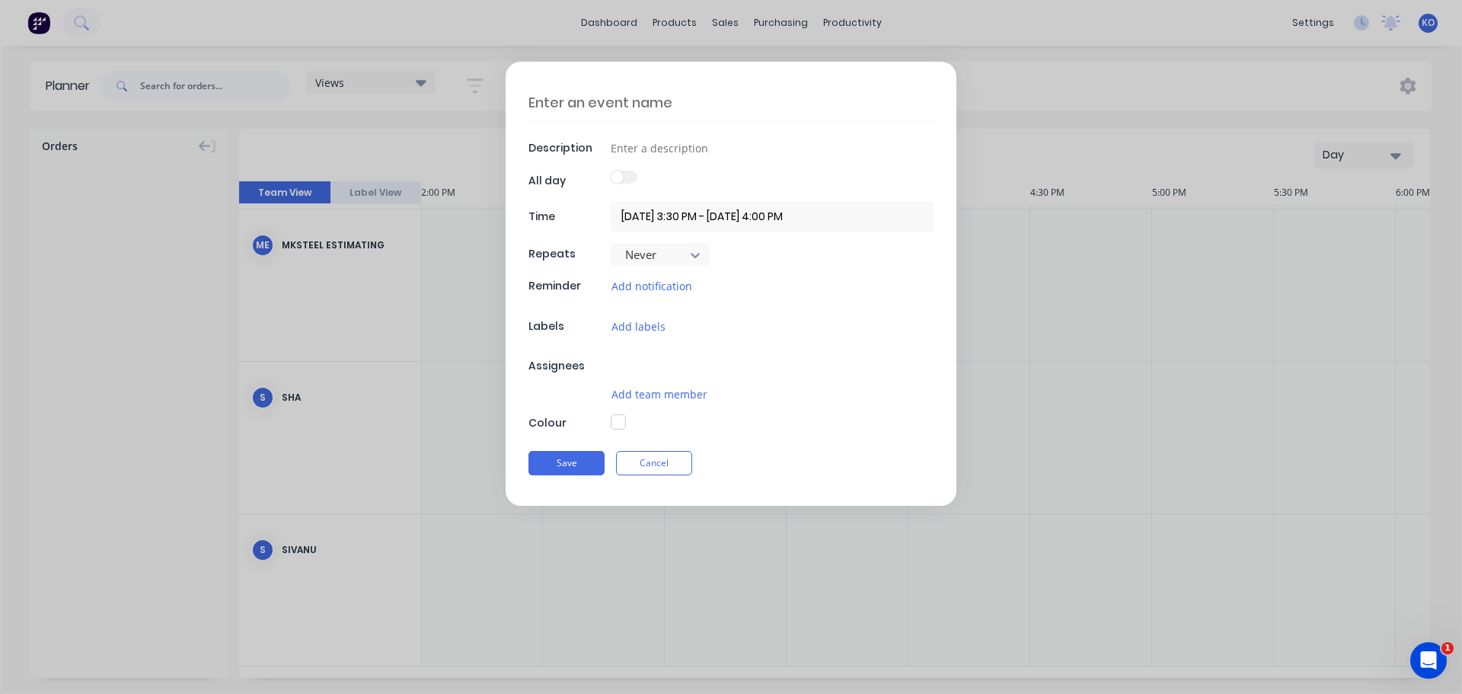
scroll to position [599, 3413]
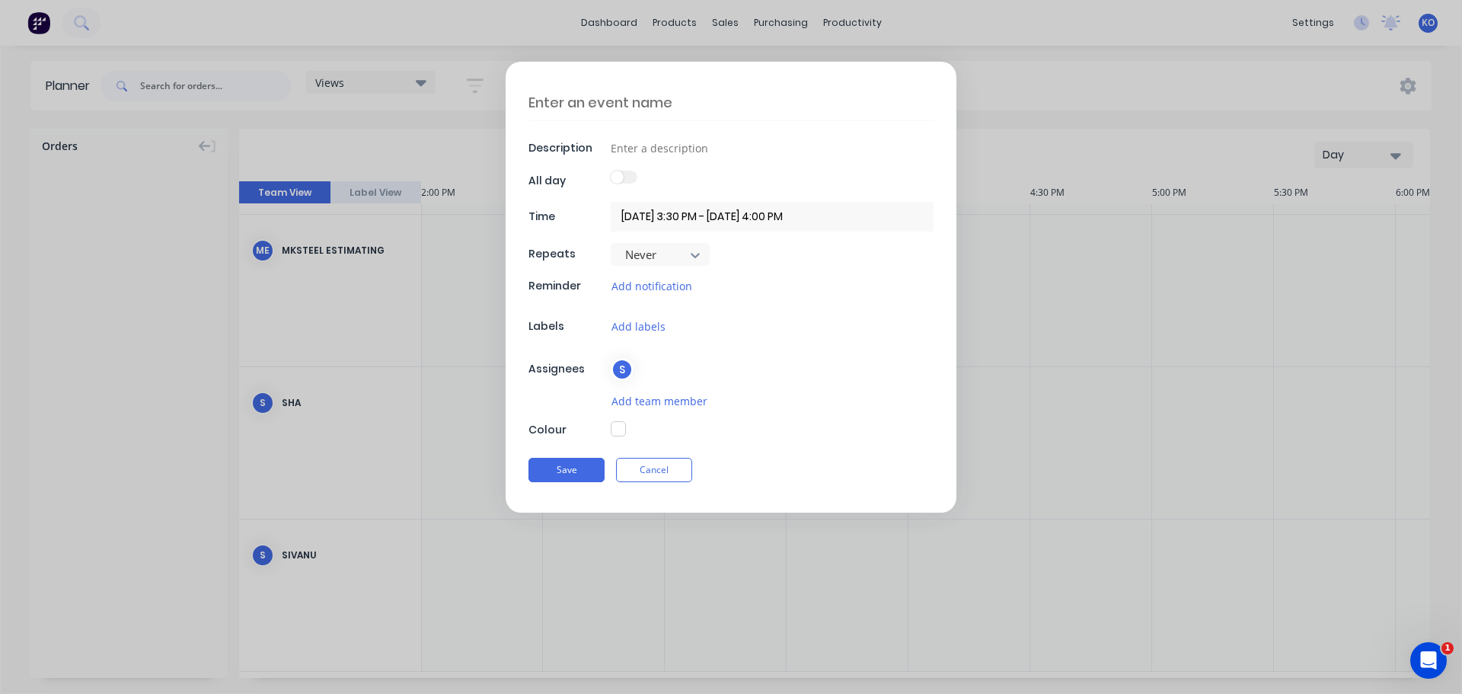
click at [998, 583] on div "Description All day Time 08/09/2025 3:30 PM - 08/09/2025 4:00 PM Repeats Never …" at bounding box center [731, 347] width 1462 height 694
click at [915, 38] on div "Description All day Time 08/09/2025 3:30 PM - 08/09/2025 4:00 PM Repeats Never …" at bounding box center [731, 347] width 1462 height 694
click at [647, 468] on button "Cancel" at bounding box center [654, 470] width 76 height 24
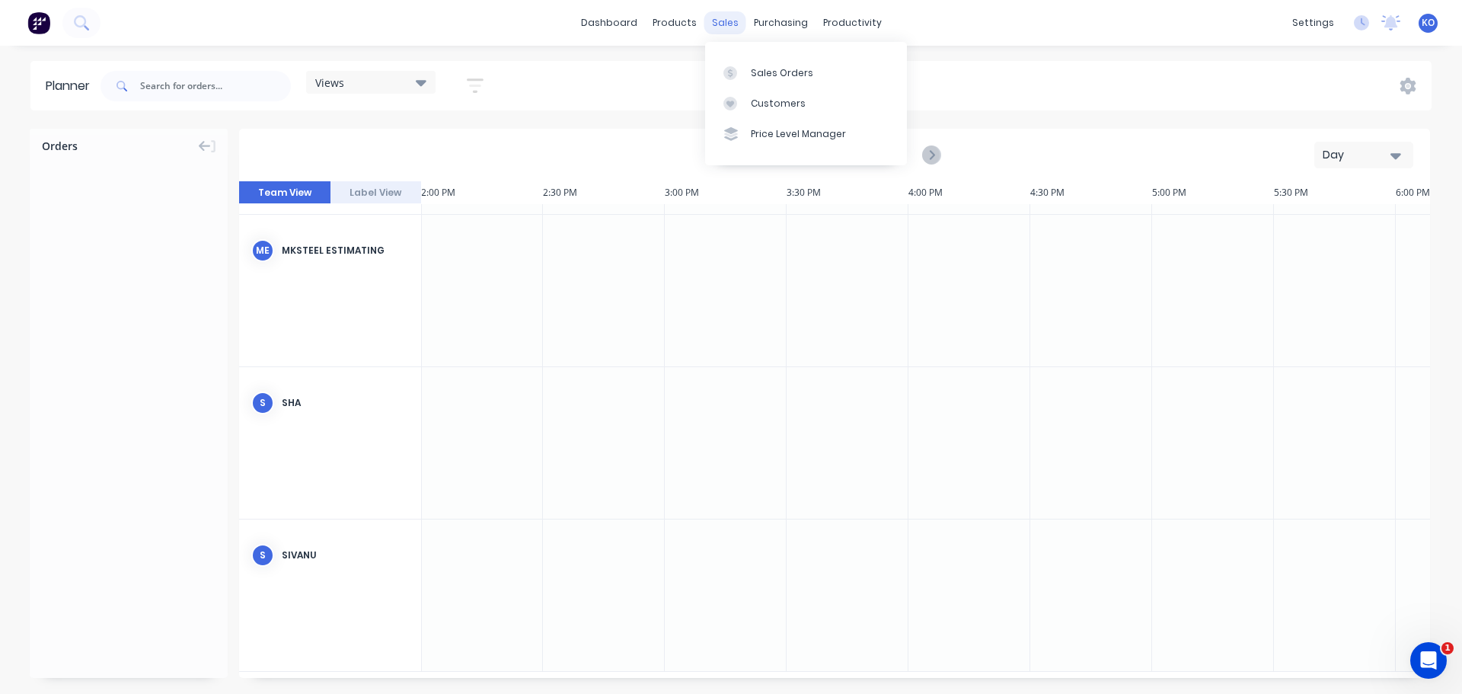
click at [707, 21] on div "sales" at bounding box center [725, 22] width 42 height 23
click at [742, 64] on link "Sales Orders" at bounding box center [806, 72] width 202 height 30
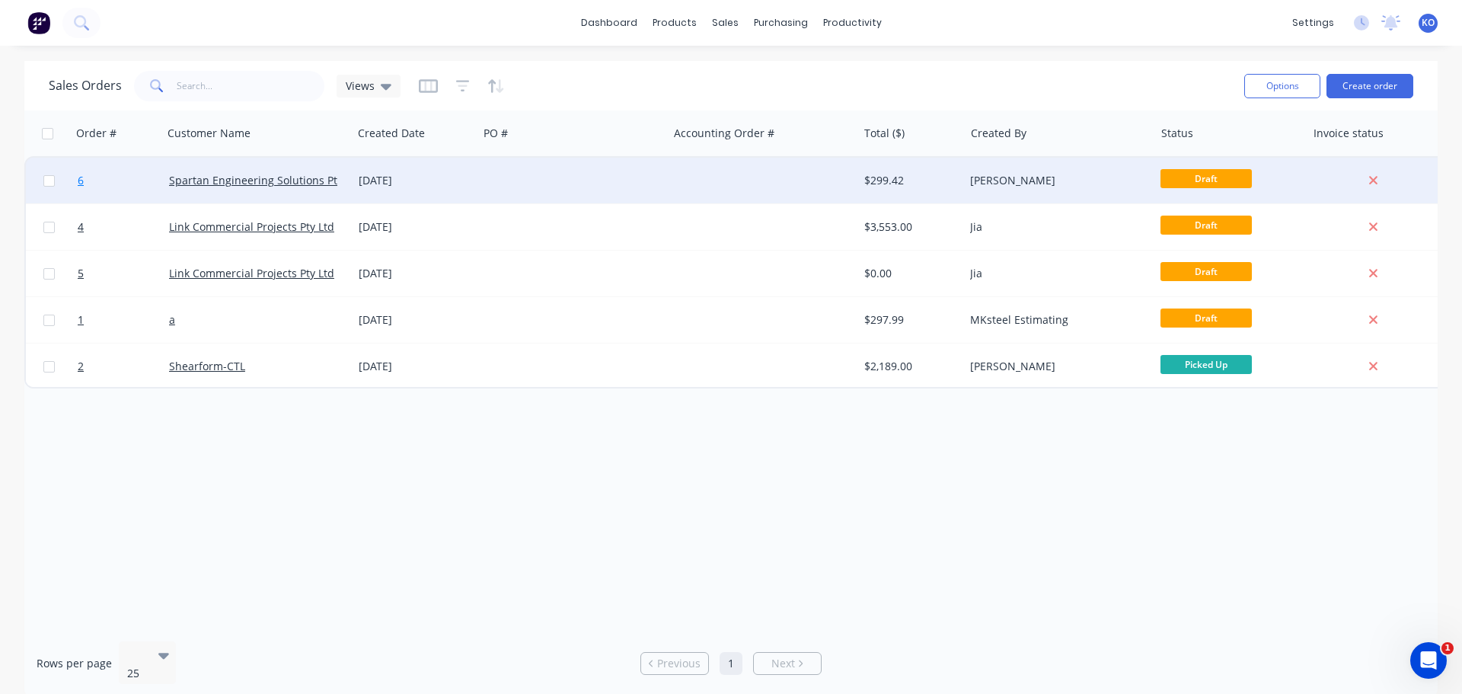
click at [79, 180] on span "6" at bounding box center [81, 180] width 6 height 15
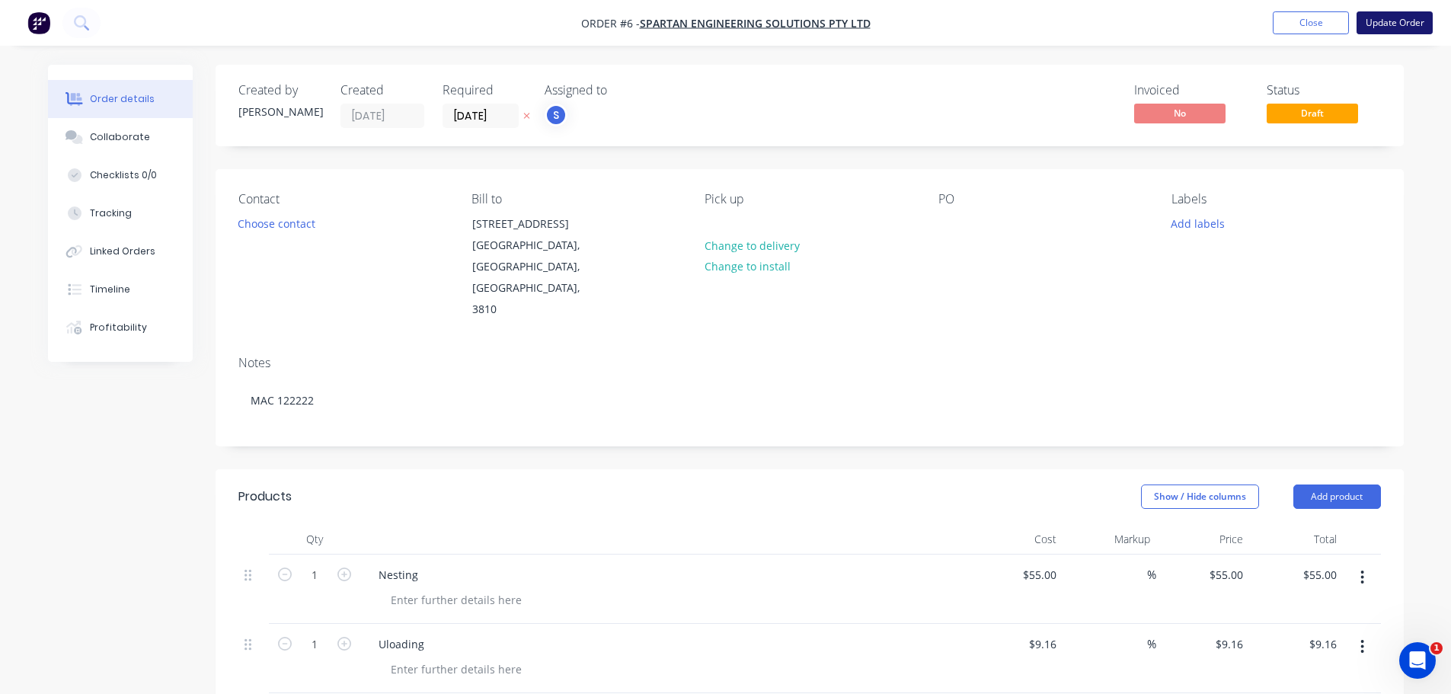
click at [1391, 27] on button "Update Order" at bounding box center [1394, 22] width 76 height 23
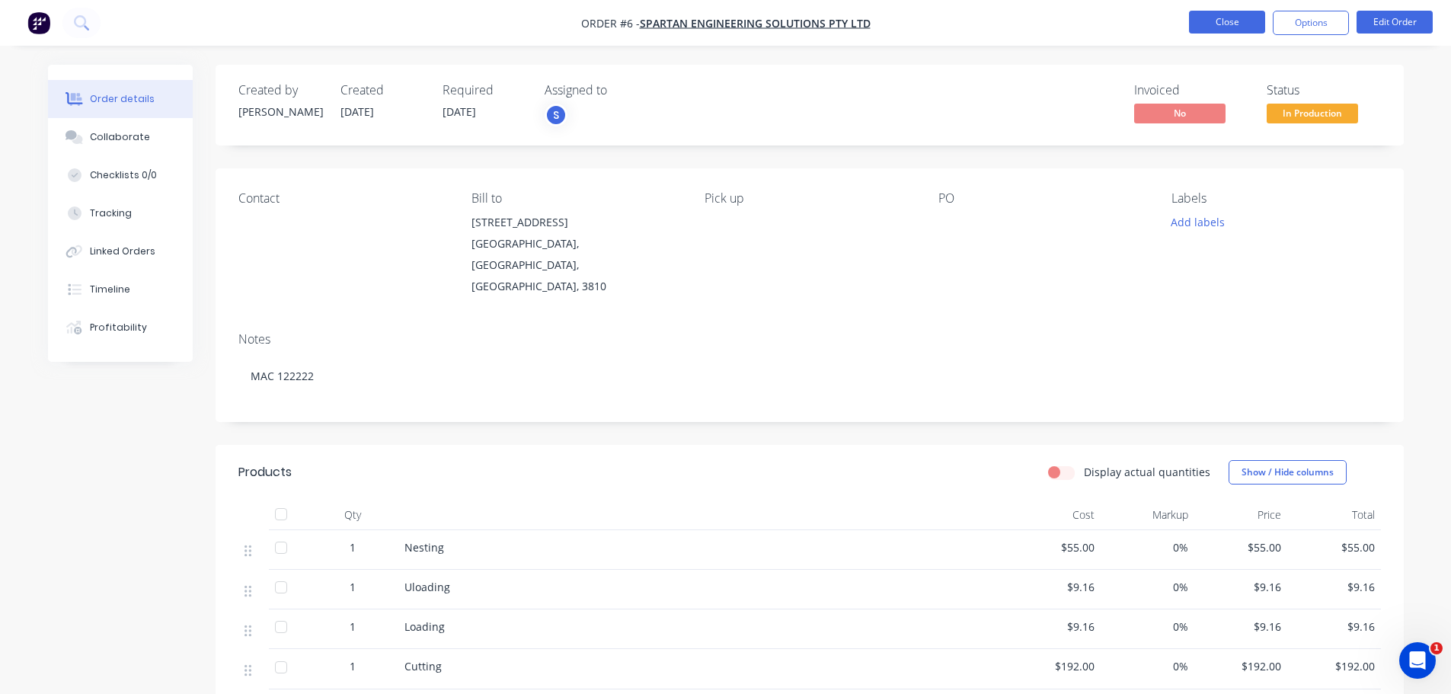
click at [1215, 18] on button "Close" at bounding box center [1227, 22] width 76 height 23
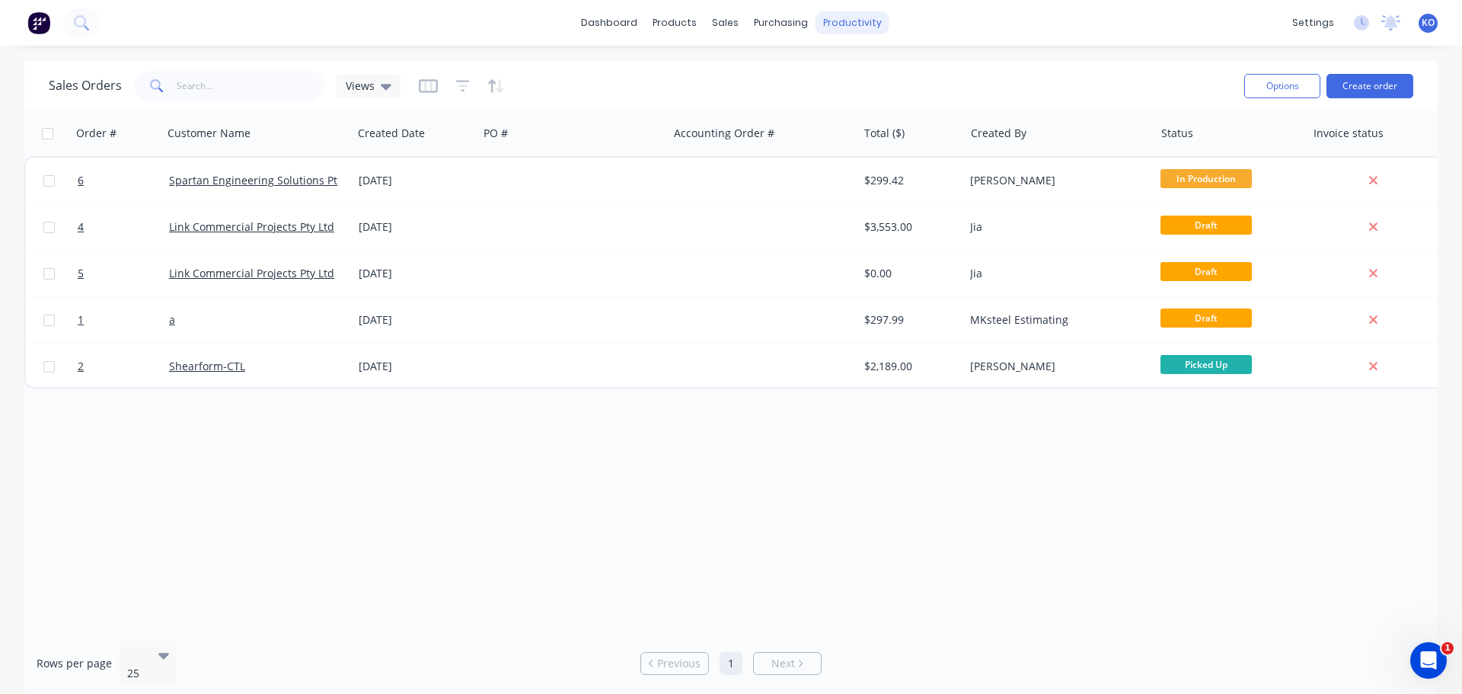
click at [872, 21] on div "productivity" at bounding box center [853, 22] width 74 height 23
click at [865, 65] on link "Workflow" at bounding box center [911, 72] width 202 height 30
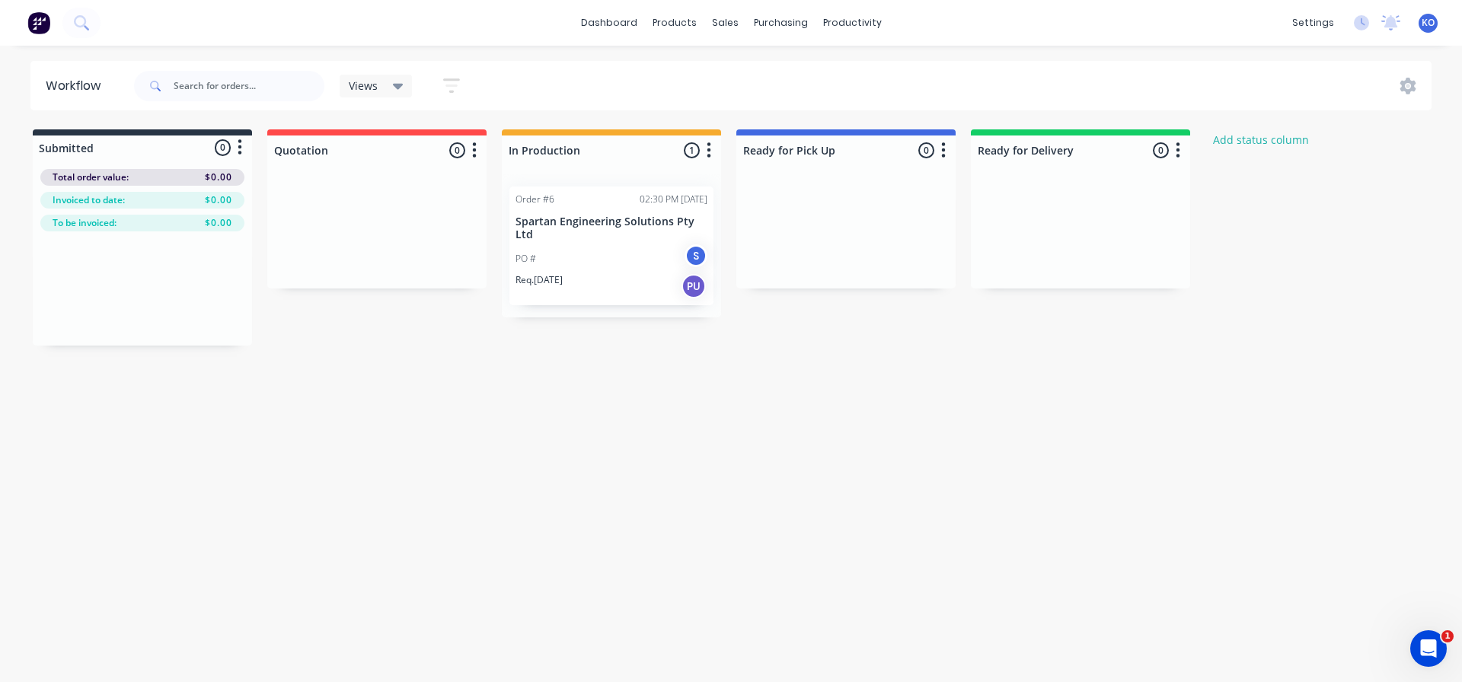
click at [1420, 18] on div "KO MKS ENGINEERING Kevin Oh Administrator Profile Sign out" at bounding box center [1428, 23] width 19 height 19
click at [1302, 21] on div "settings" at bounding box center [1313, 22] width 57 height 23
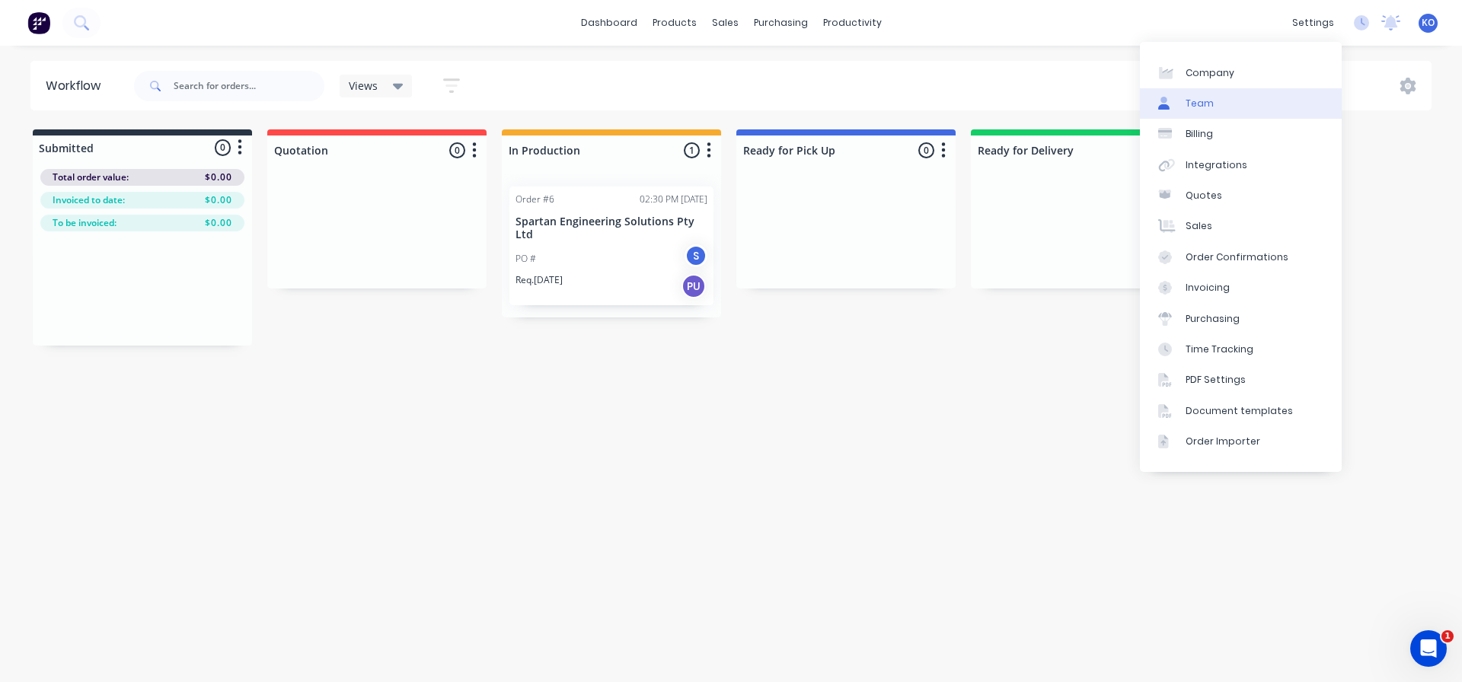
click at [1232, 106] on link "Team" at bounding box center [1241, 103] width 202 height 30
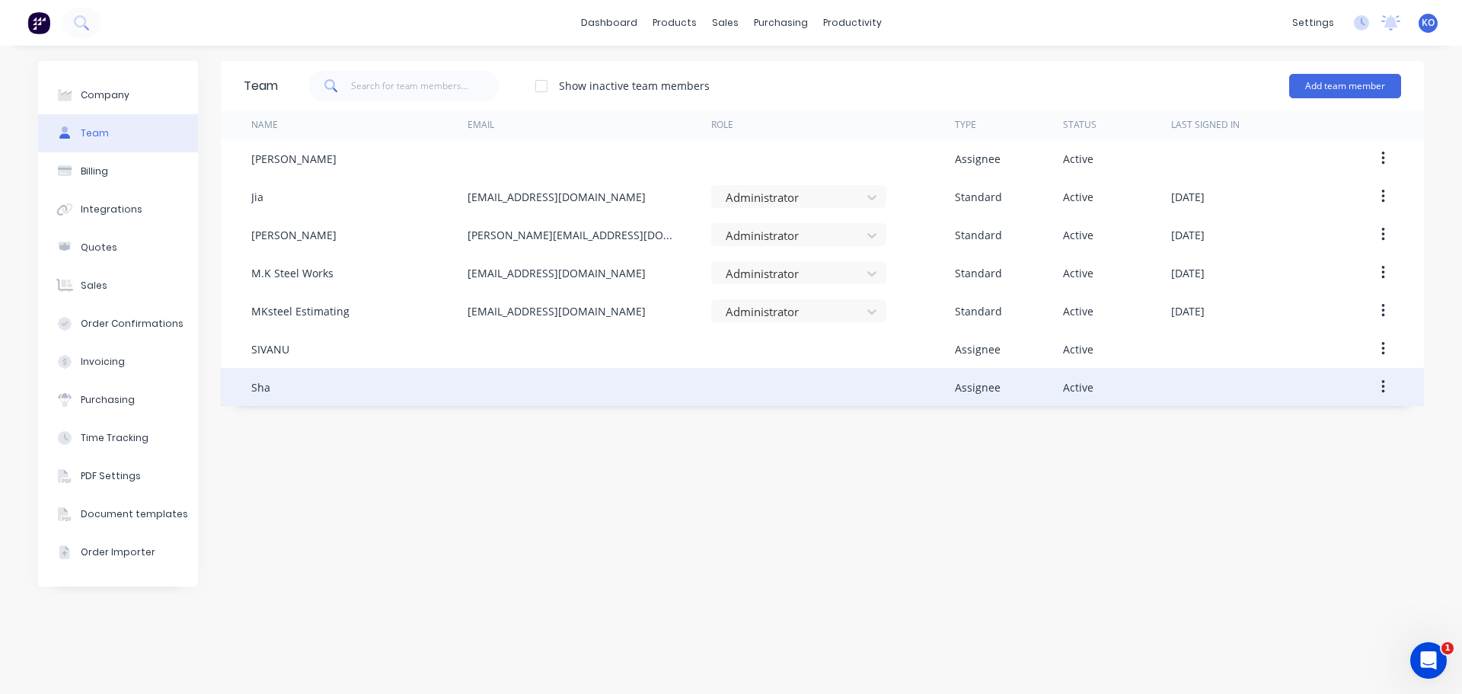
click at [1381, 388] on icon "button" at bounding box center [1383, 386] width 4 height 17
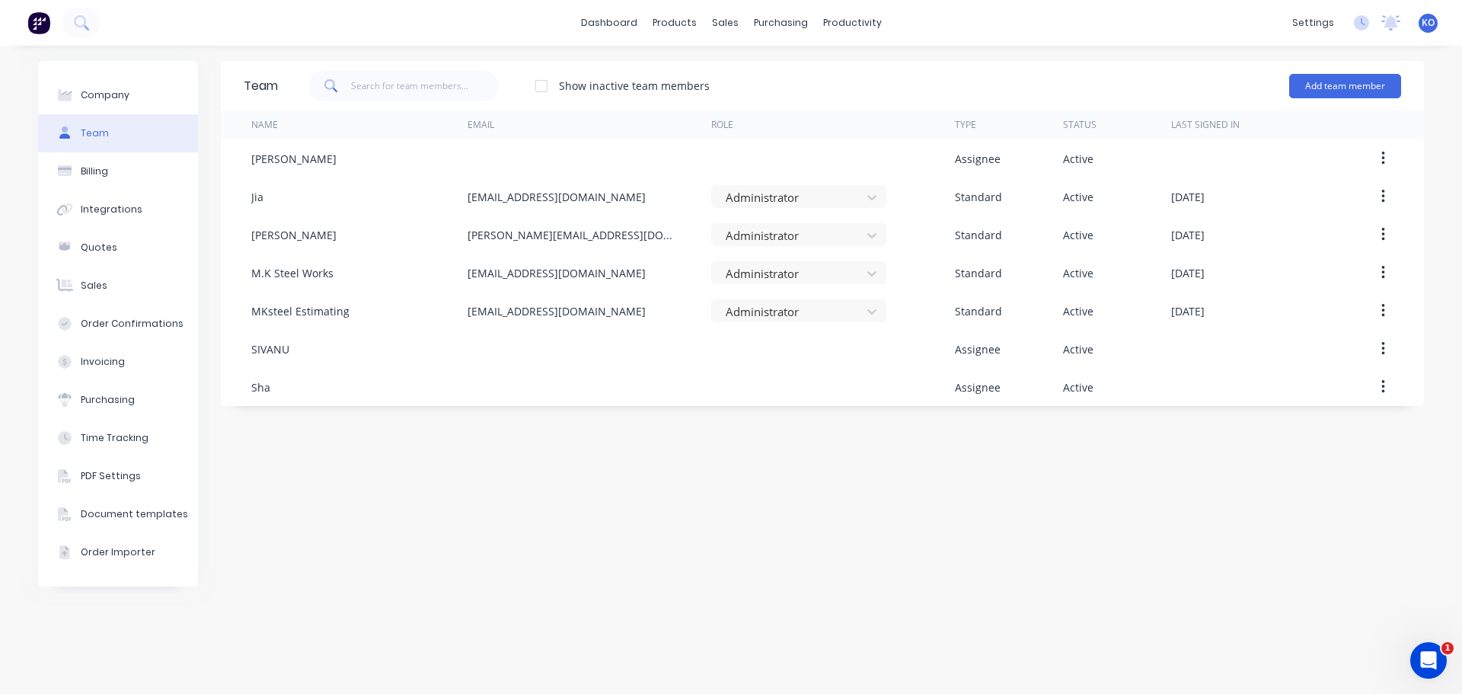
click at [557, 423] on div "Team Show inactive team members Add team member Name Email Role Type Status Las…" at bounding box center [822, 370] width 1203 height 618
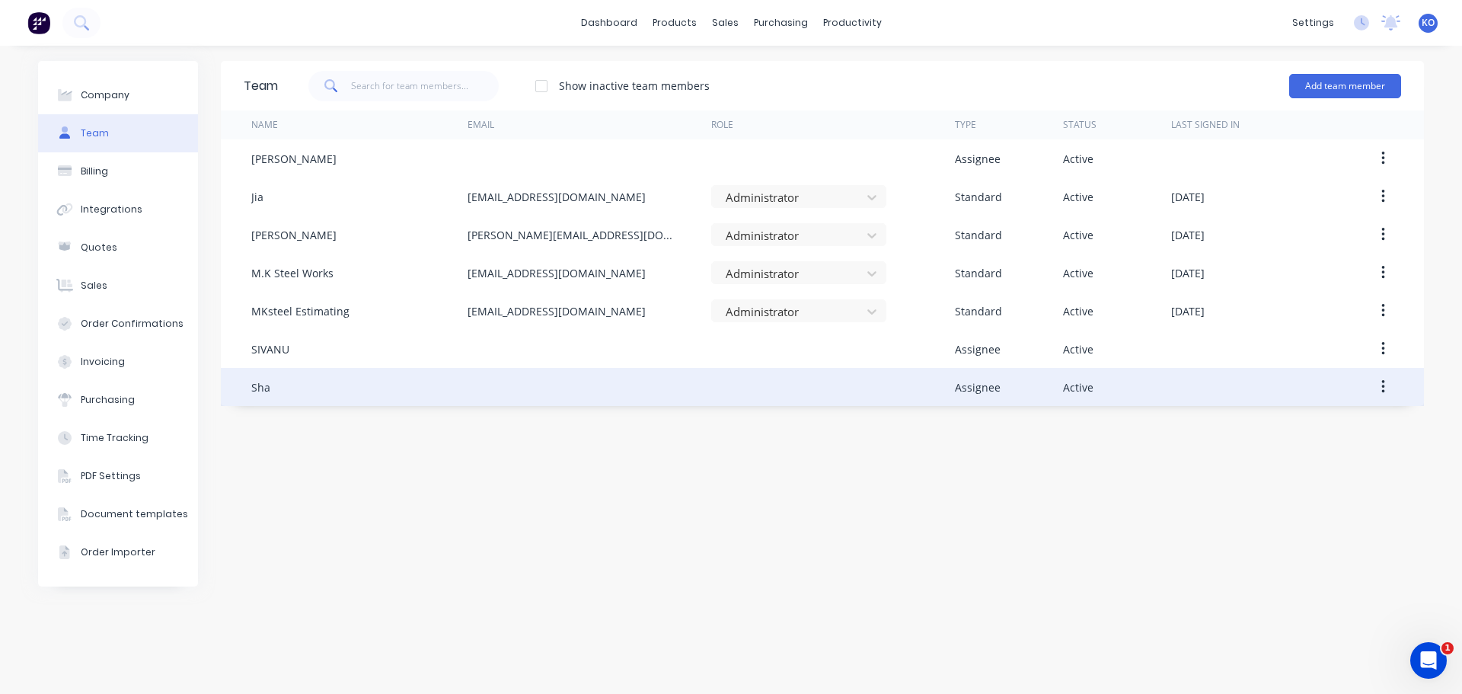
click at [535, 397] on div at bounding box center [590, 387] width 244 height 38
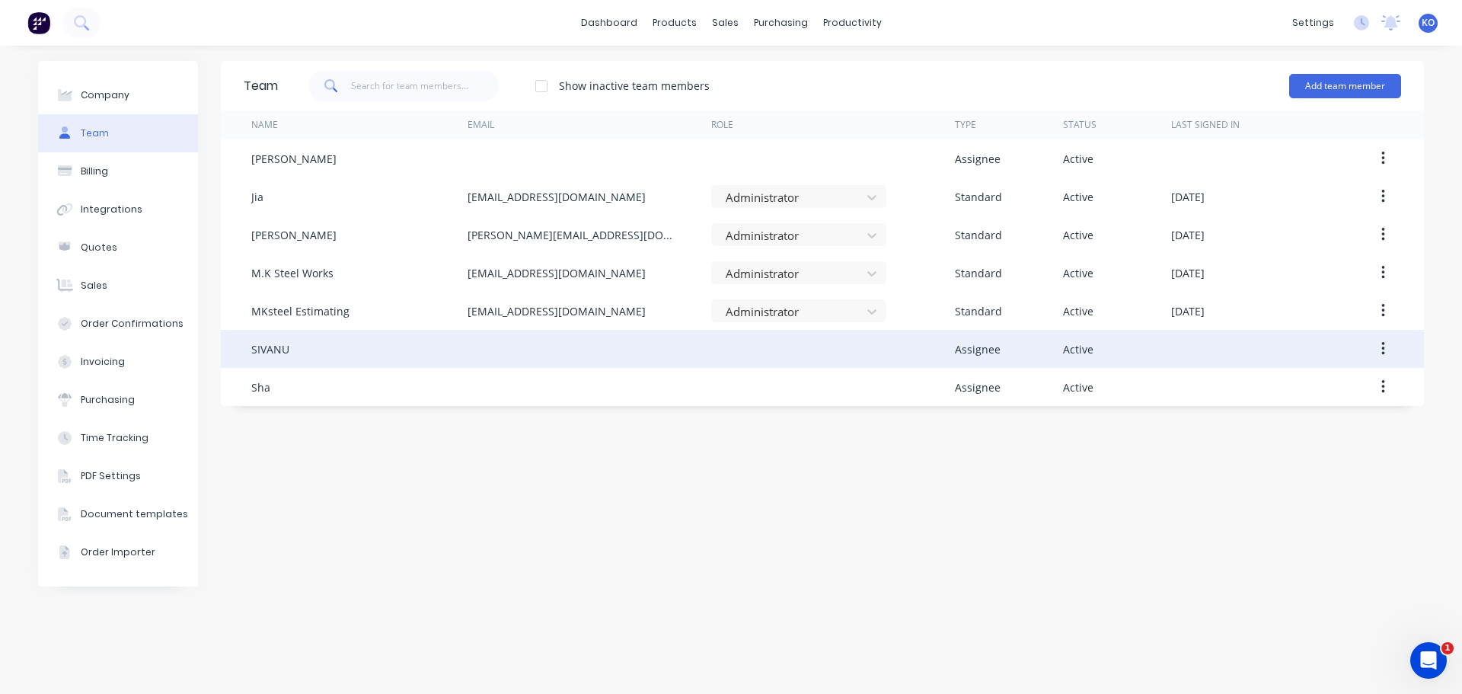
click at [554, 350] on div at bounding box center [590, 349] width 244 height 38
click at [1384, 346] on icon "button" at bounding box center [1383, 348] width 4 height 17
click at [1309, 389] on div "Edit" at bounding box center [1328, 389] width 117 height 22
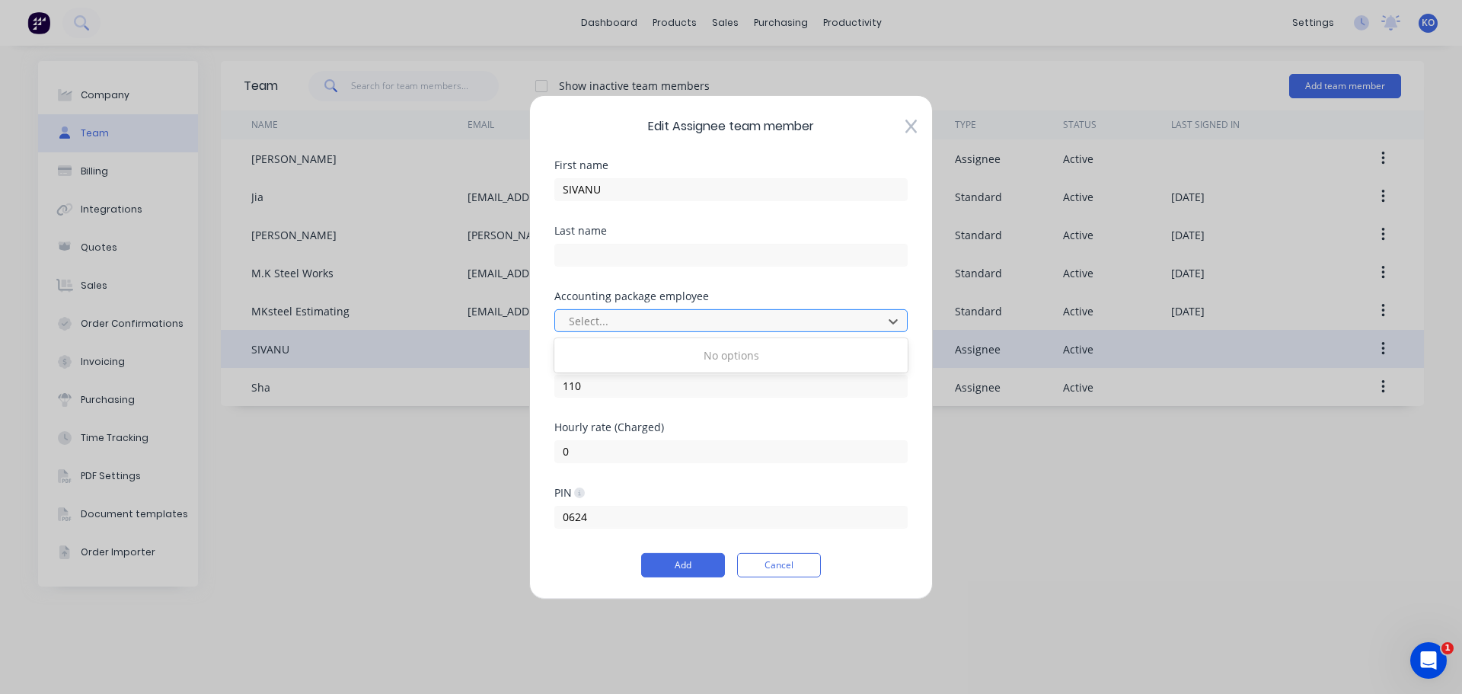
click at [672, 328] on div at bounding box center [721, 320] width 308 height 19
click at [912, 135] on div "Edit Assignee team member First name SIVANU Last name Accounting package employ…" at bounding box center [731, 346] width 404 height 504
click at [915, 127] on icon at bounding box center [910, 126] width 11 height 15
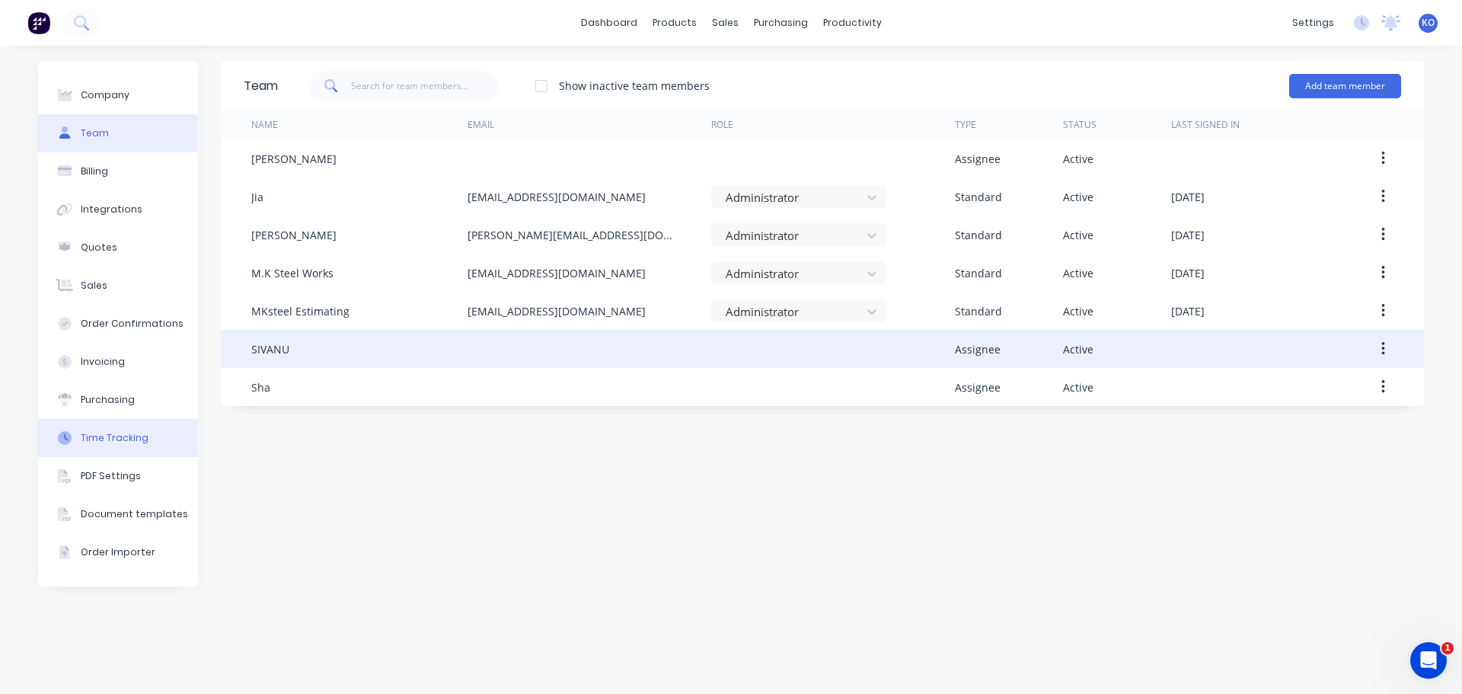
click at [116, 440] on div "Time Tracking" at bounding box center [115, 438] width 68 height 14
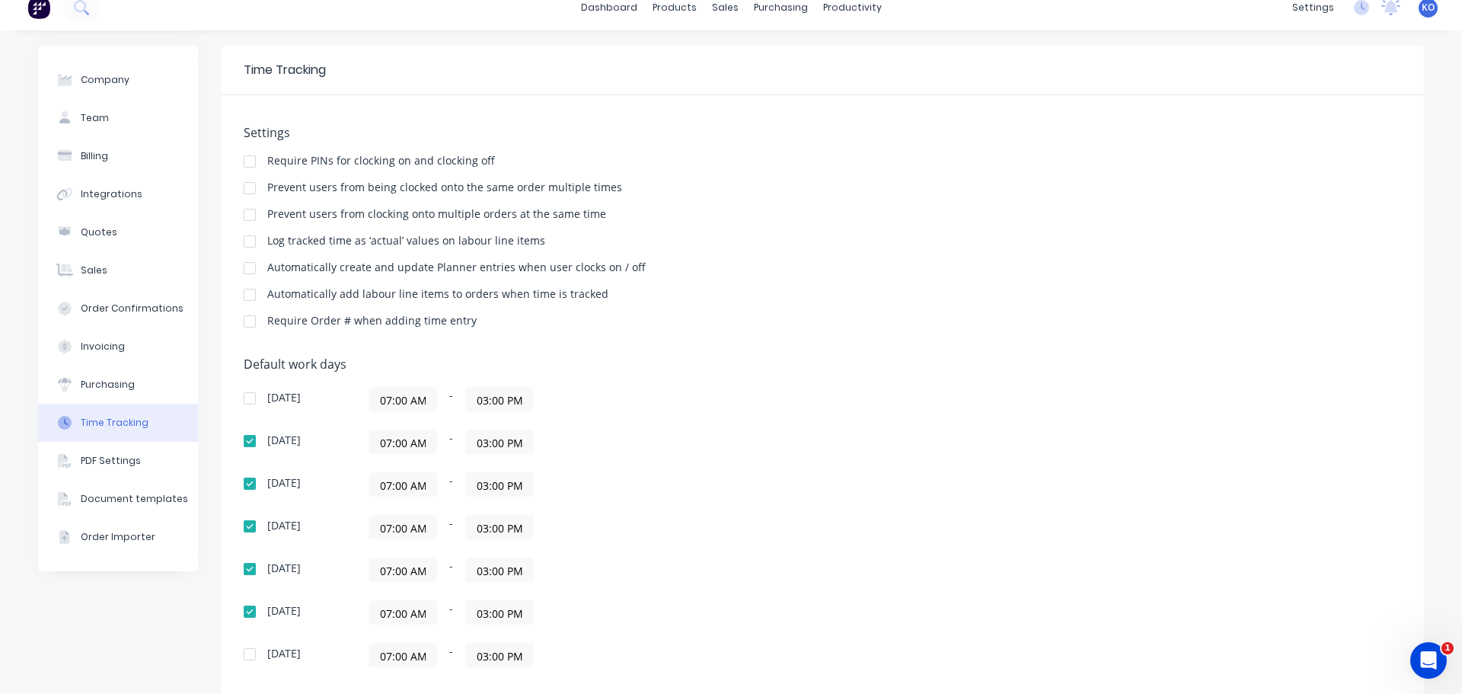
scroll to position [117, 0]
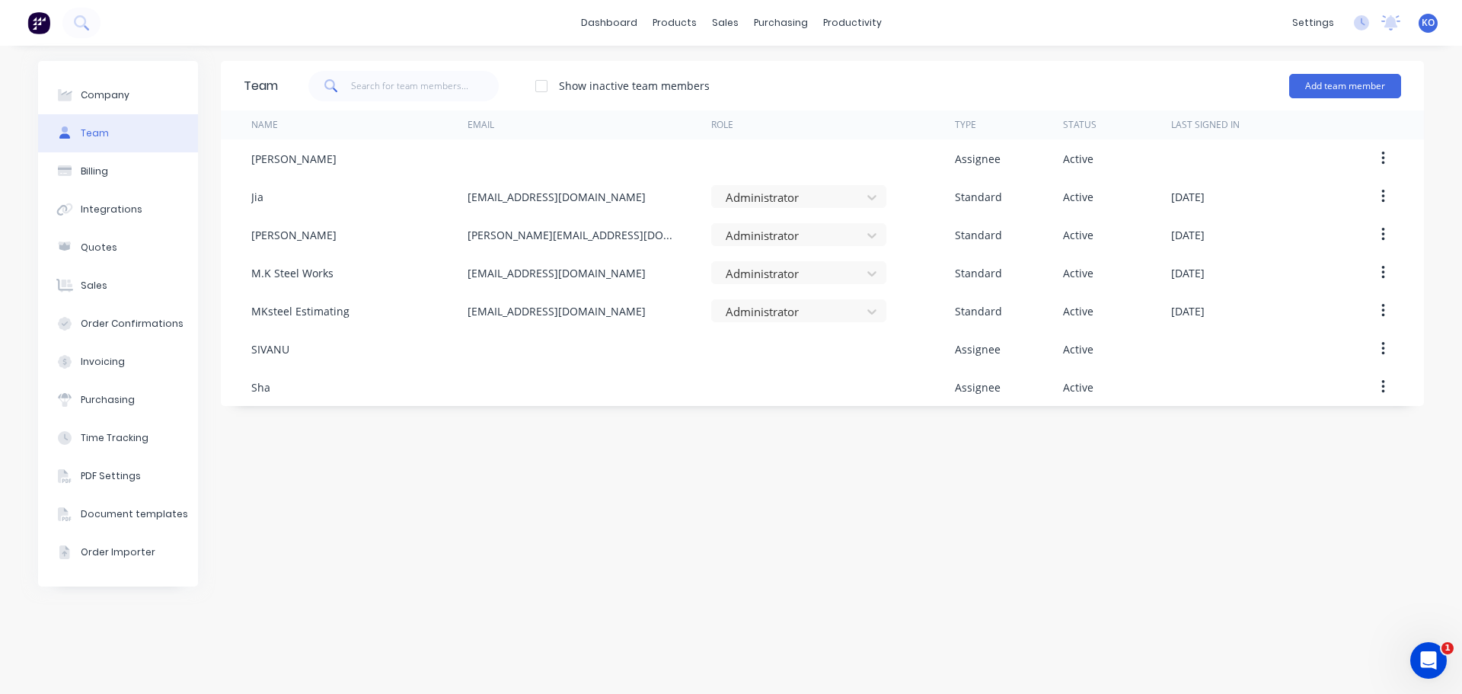
click at [546, 88] on div at bounding box center [541, 86] width 30 height 30
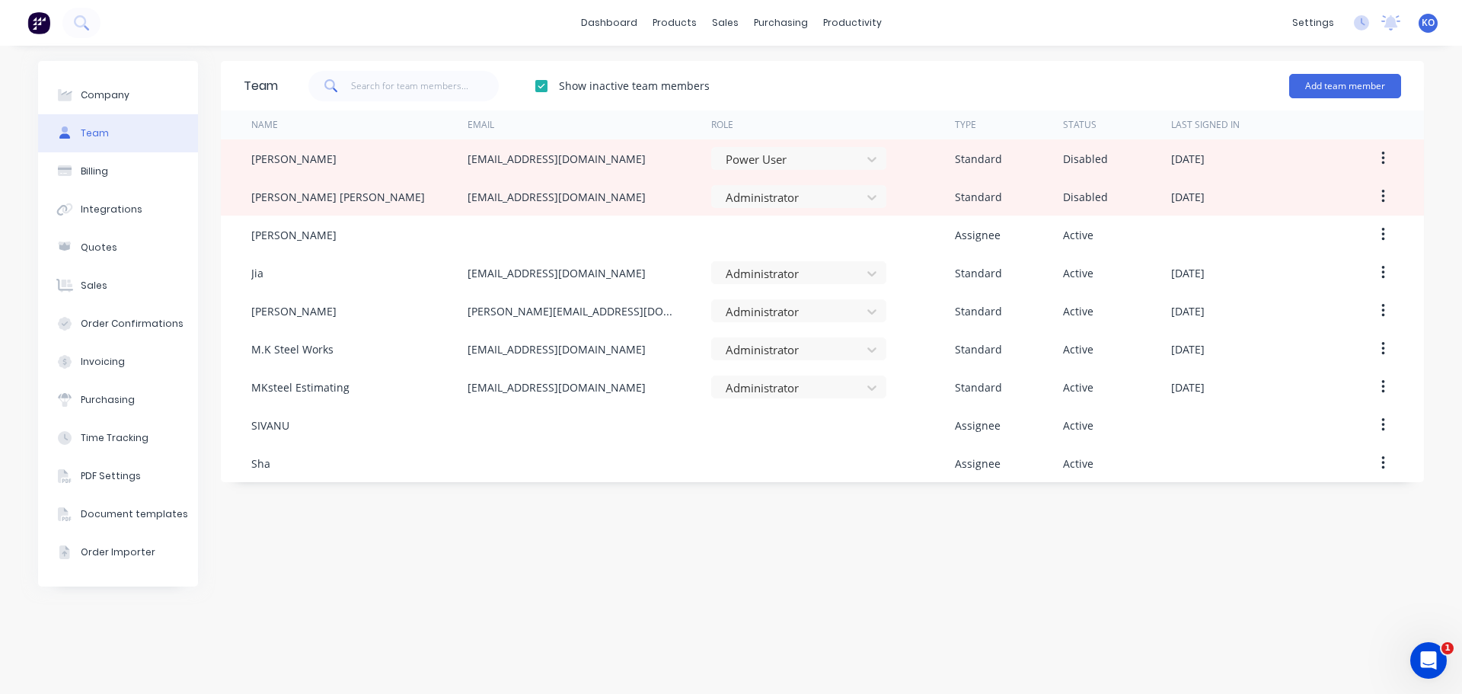
click at [546, 88] on div at bounding box center [541, 86] width 30 height 30
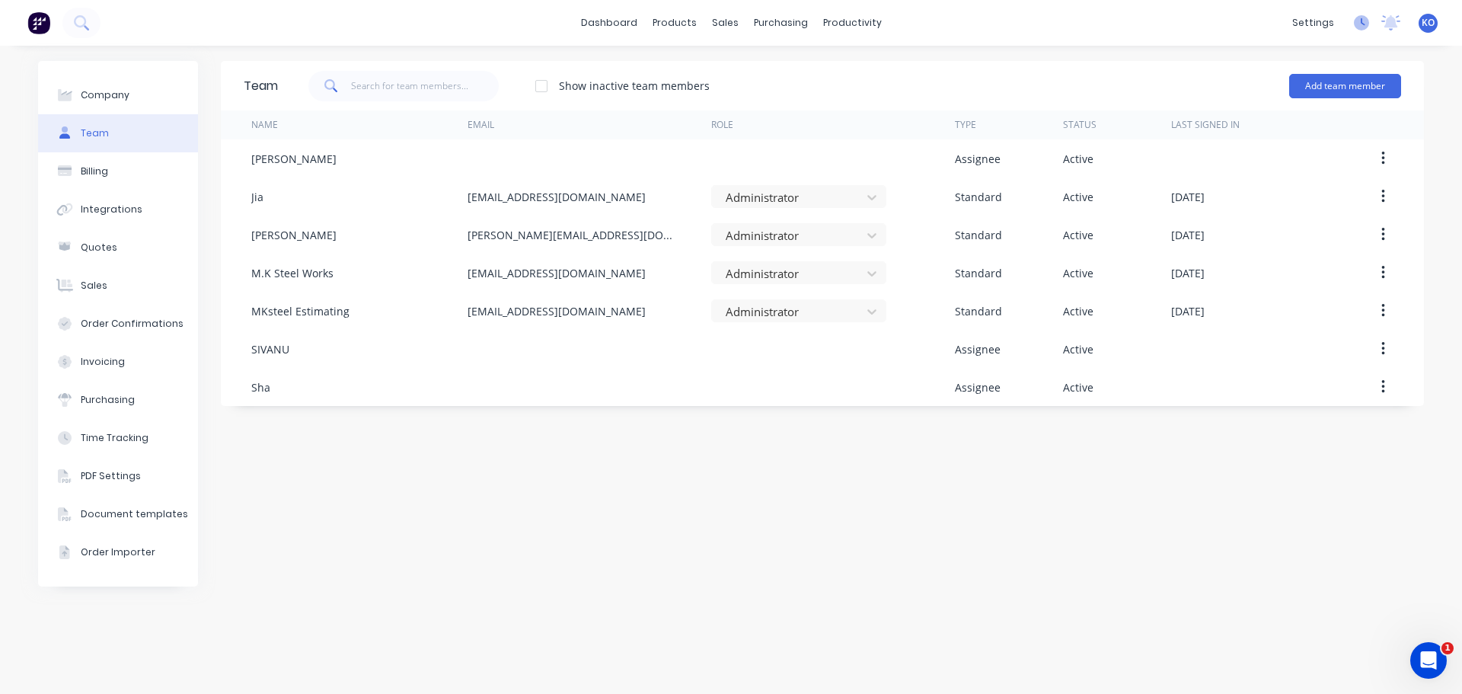
click at [1360, 21] on icon at bounding box center [1361, 22] width 15 height 15
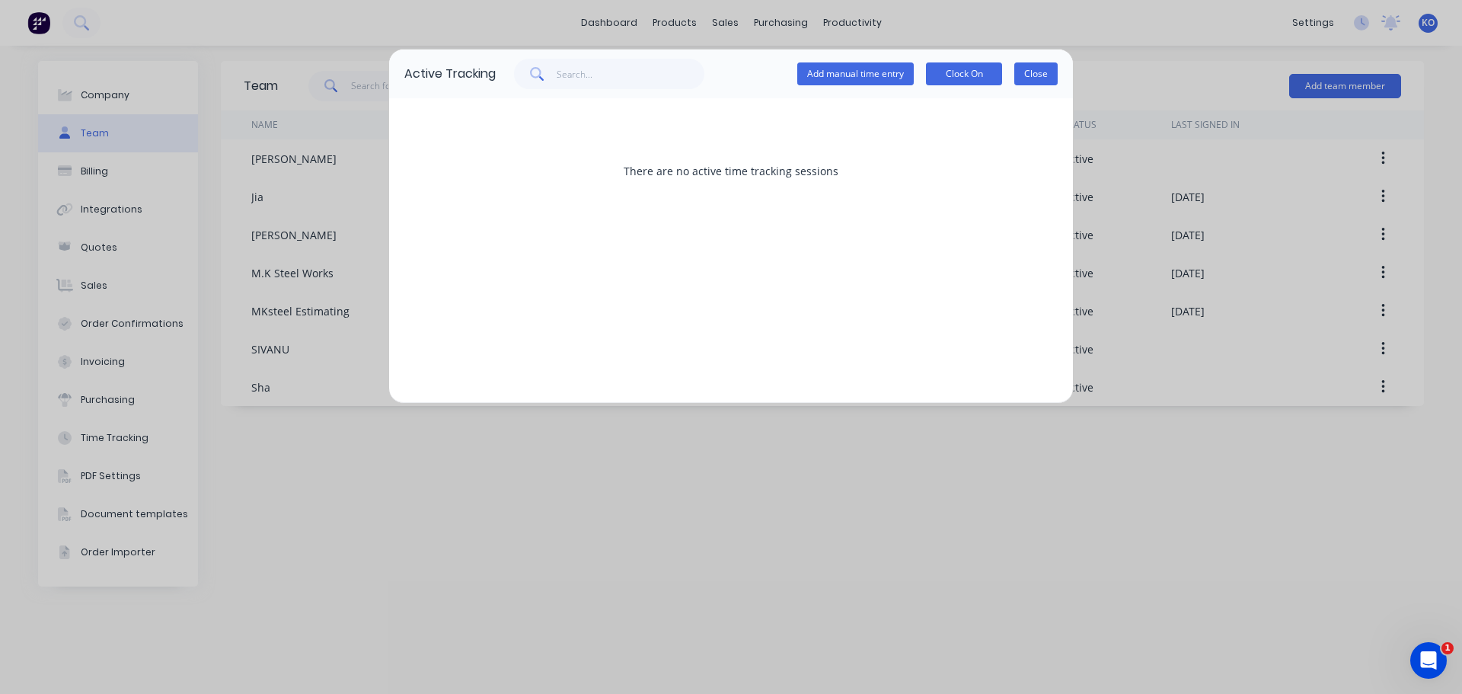
click at [1033, 78] on button "Close" at bounding box center [1035, 73] width 43 height 23
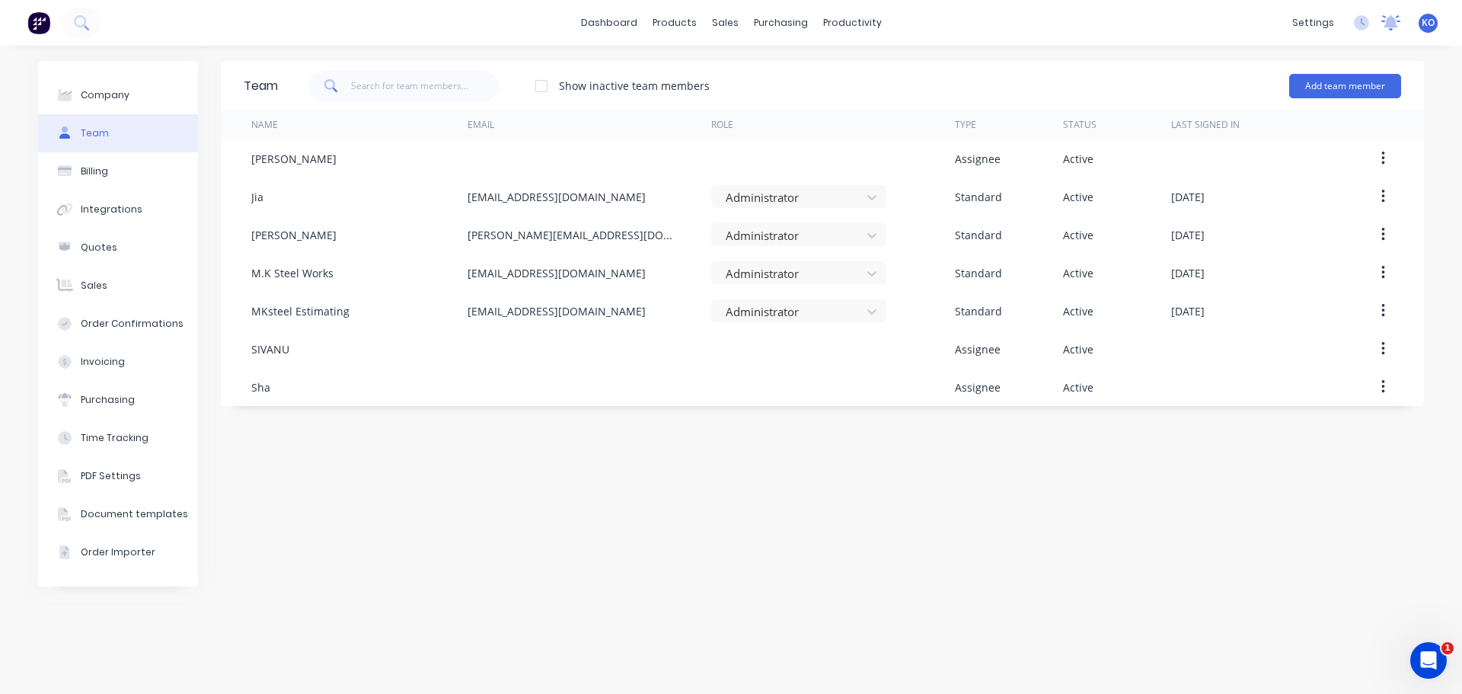
click at [1394, 18] on icon at bounding box center [1392, 21] width 14 height 12
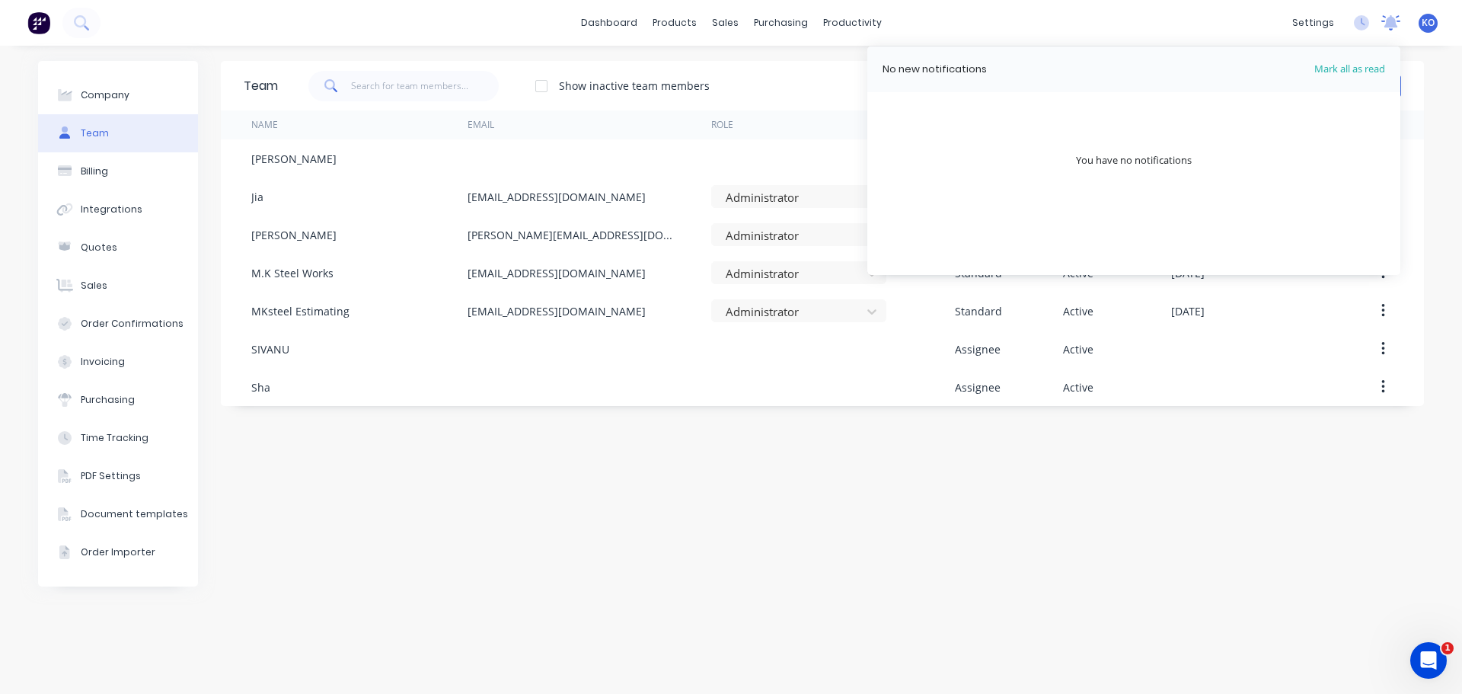
click at [1394, 18] on icon at bounding box center [1392, 21] width 14 height 12
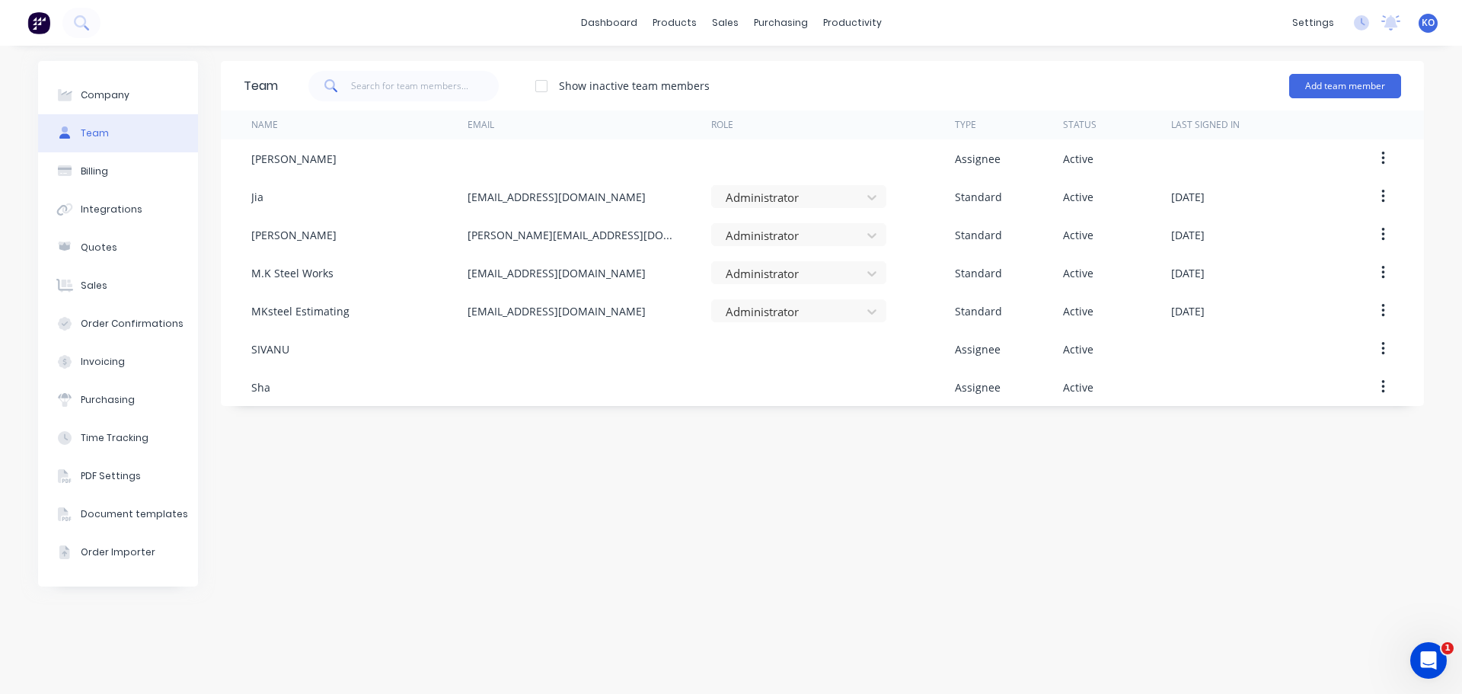
click at [1433, 23] on span "KO" at bounding box center [1428, 23] width 13 height 14
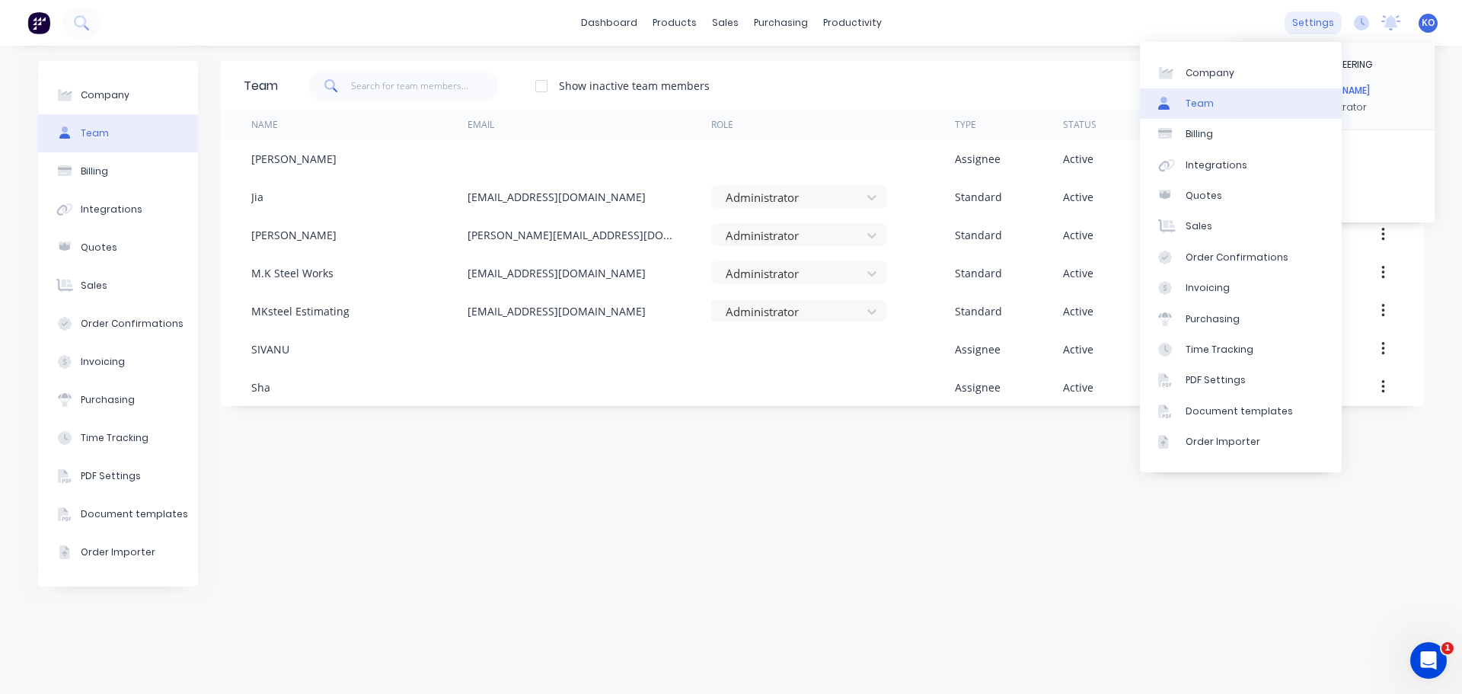
click at [1314, 17] on div "settings" at bounding box center [1313, 22] width 57 height 23
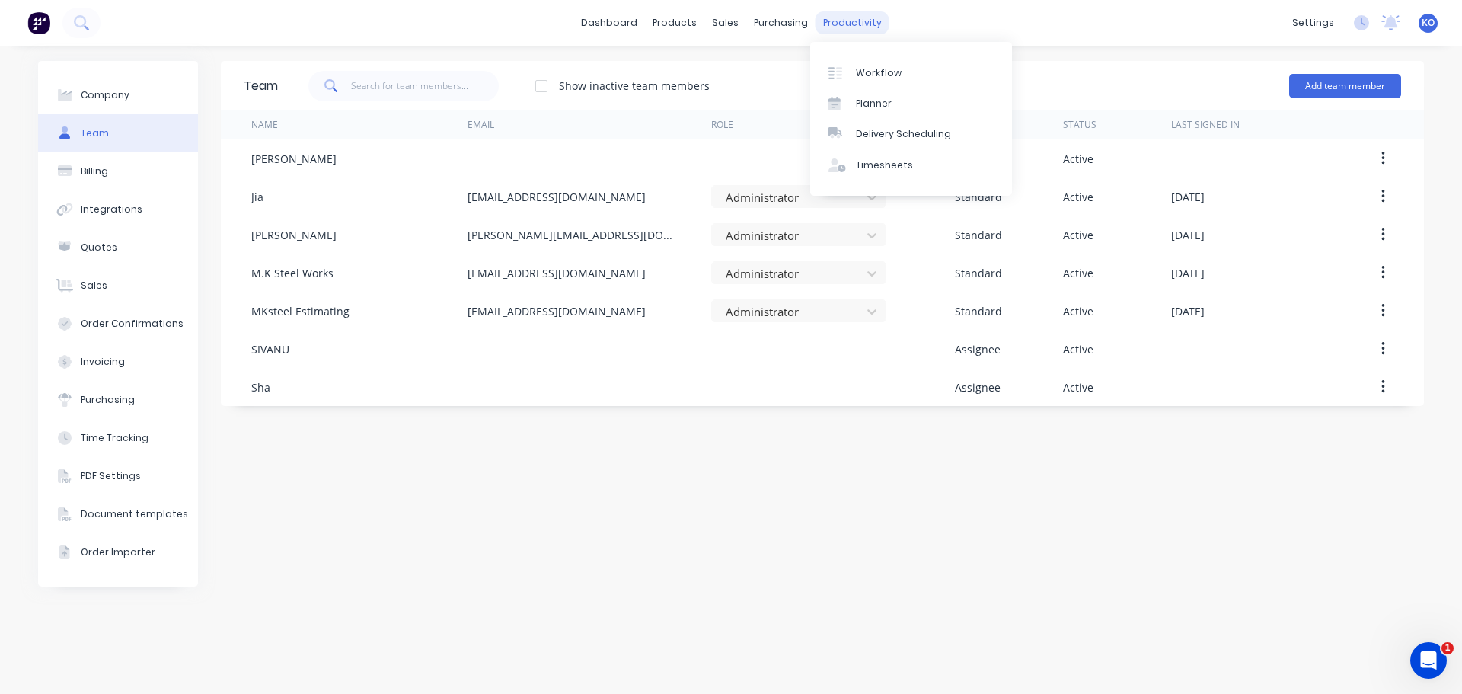
click at [853, 17] on div "productivity" at bounding box center [853, 22] width 74 height 23
click at [880, 72] on div "Workflow" at bounding box center [879, 73] width 46 height 14
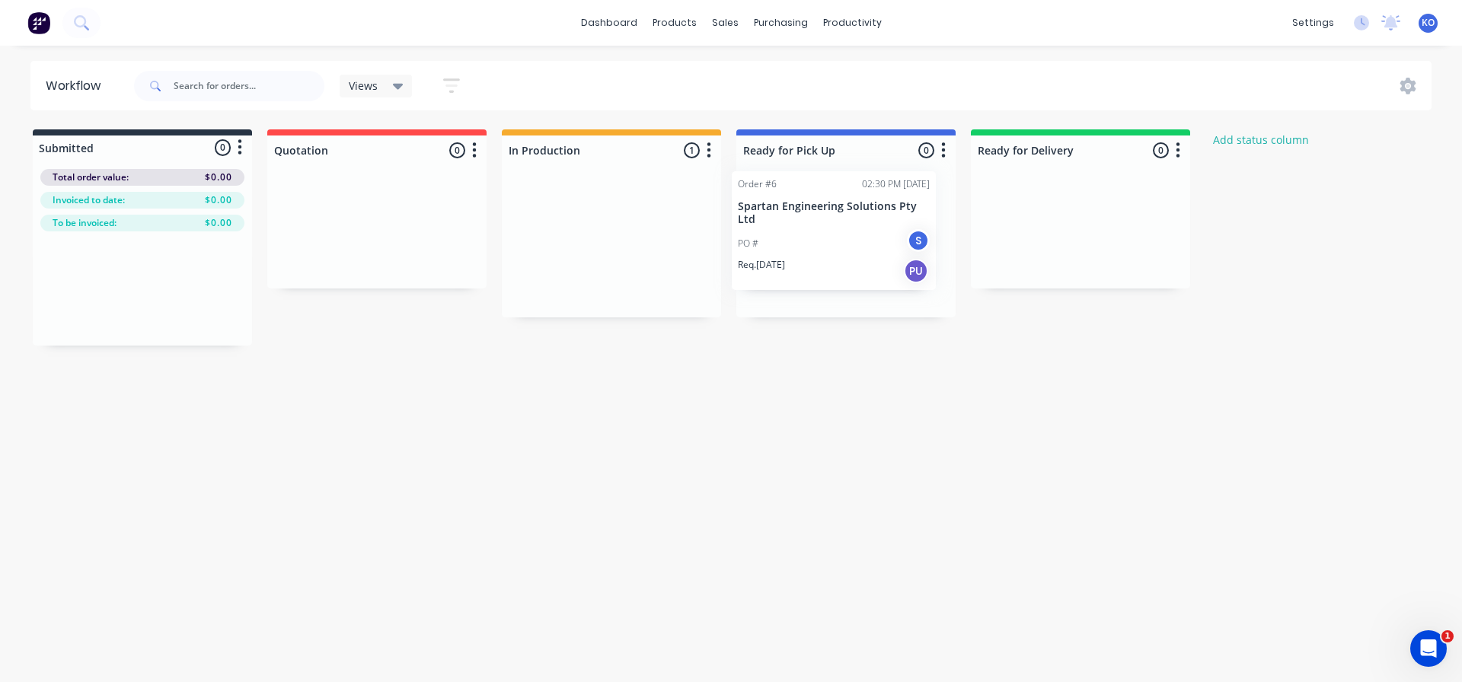
drag, startPoint x: 580, startPoint y: 225, endPoint x: 813, endPoint y: 209, distance: 232.9
click at [813, 209] on div "Submitted 0 Status colour #273444 hex #273444 Save Cancel Summaries Total order…" at bounding box center [817, 237] width 1656 height 216
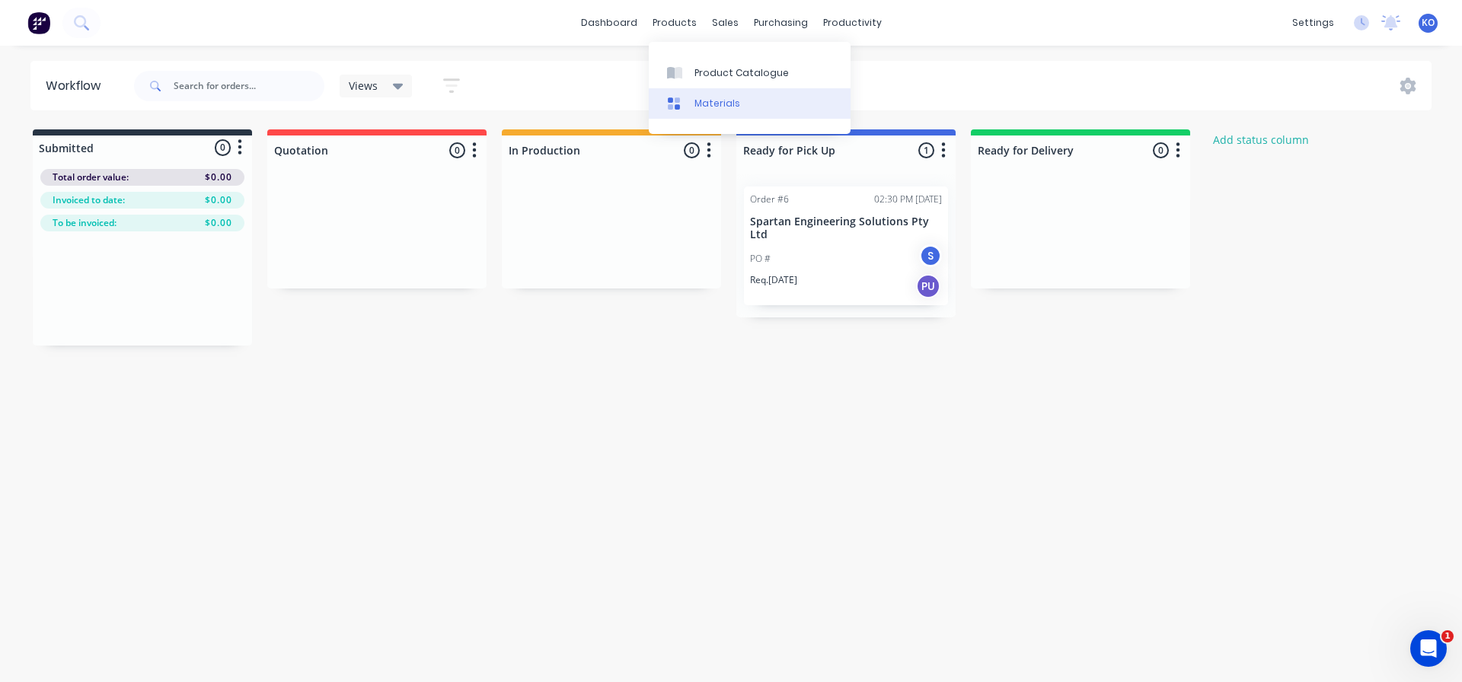
click at [704, 108] on div "Materials" at bounding box center [718, 104] width 46 height 14
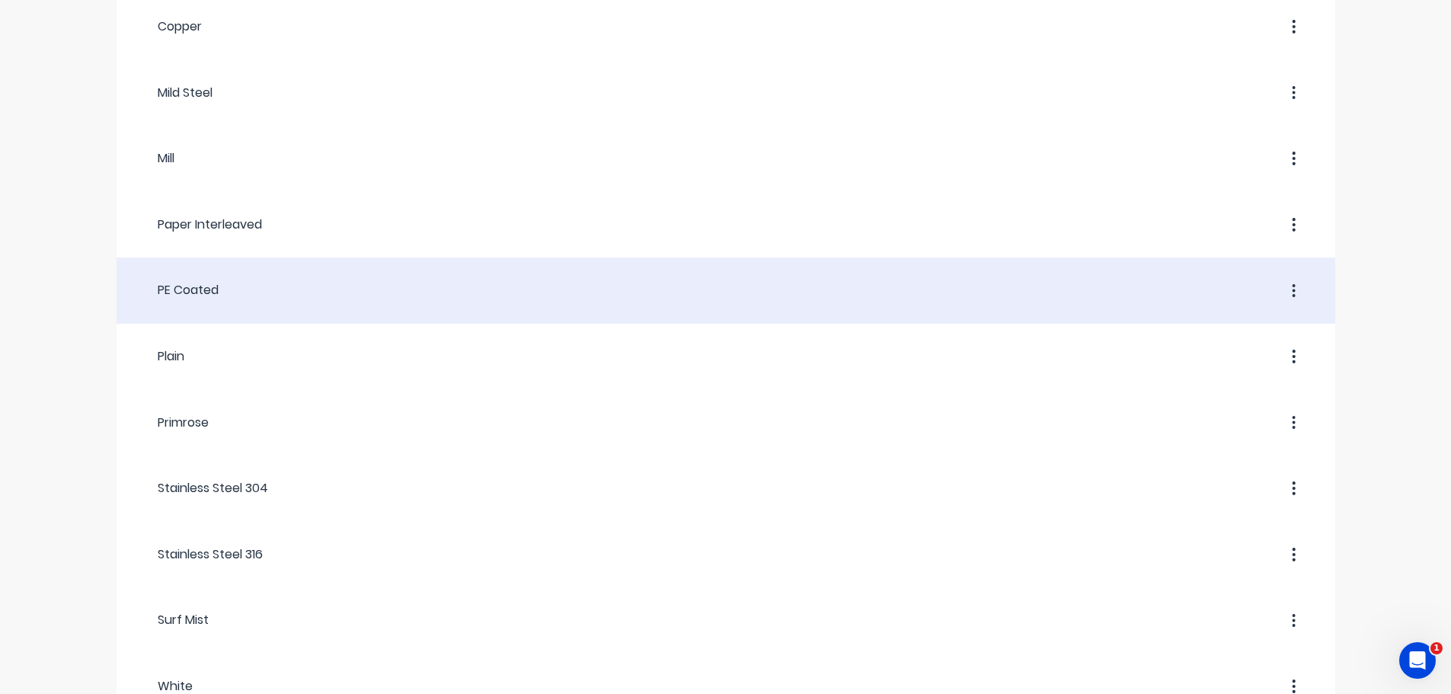
scroll to position [443, 0]
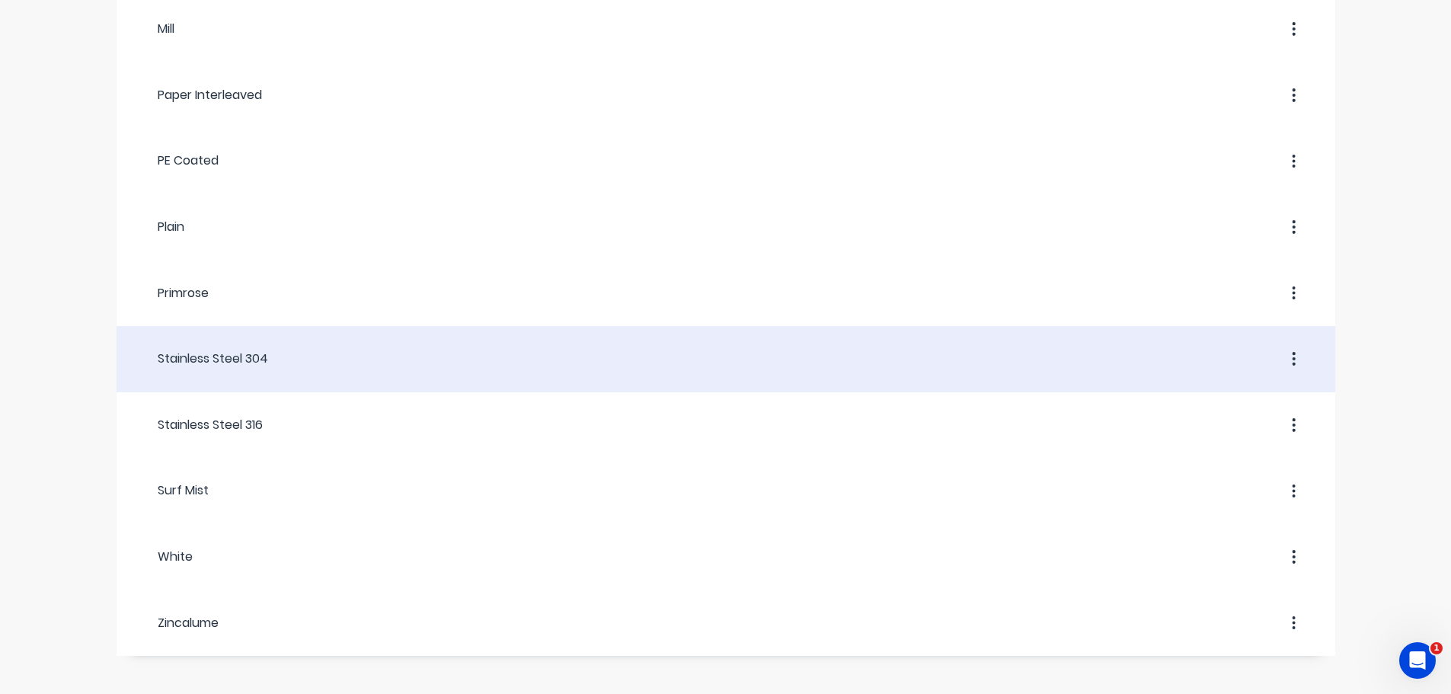
click at [459, 367] on div at bounding box center [790, 358] width 1044 height 27
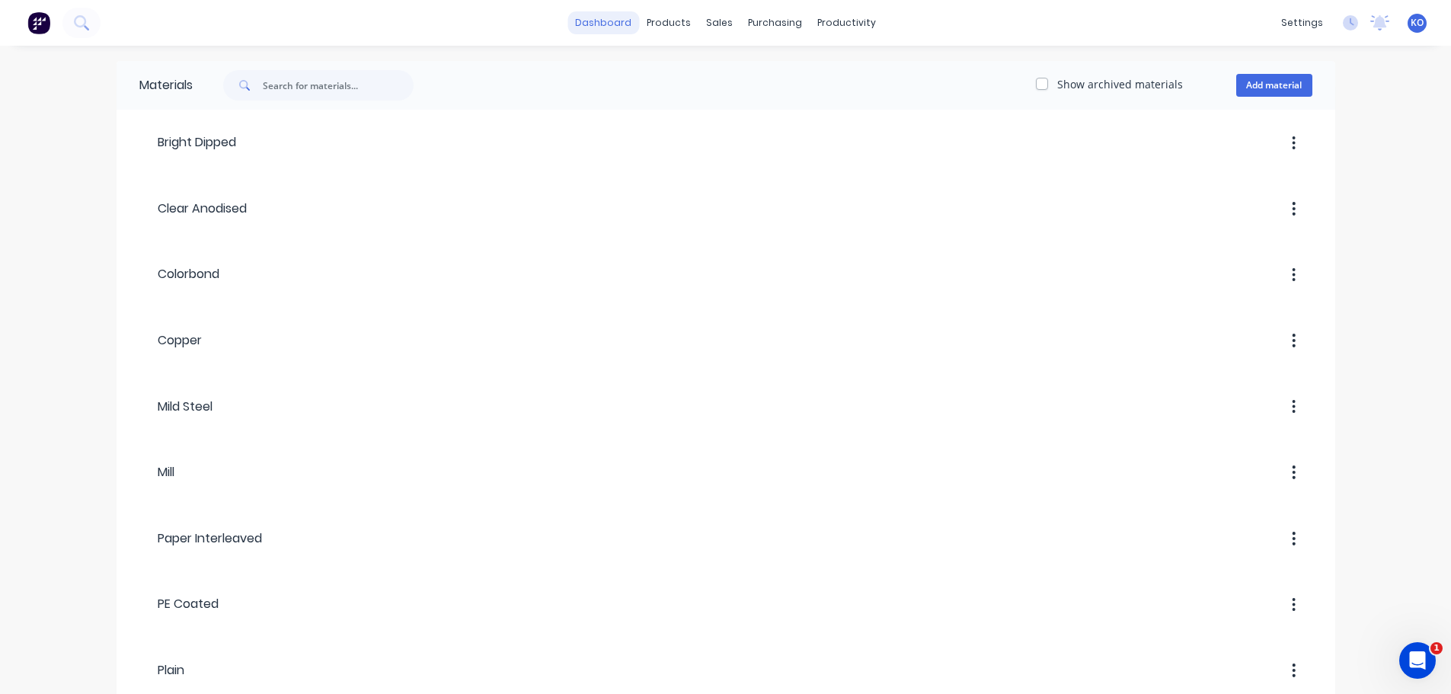
click at [596, 21] on link "dashboard" at bounding box center [603, 22] width 72 height 23
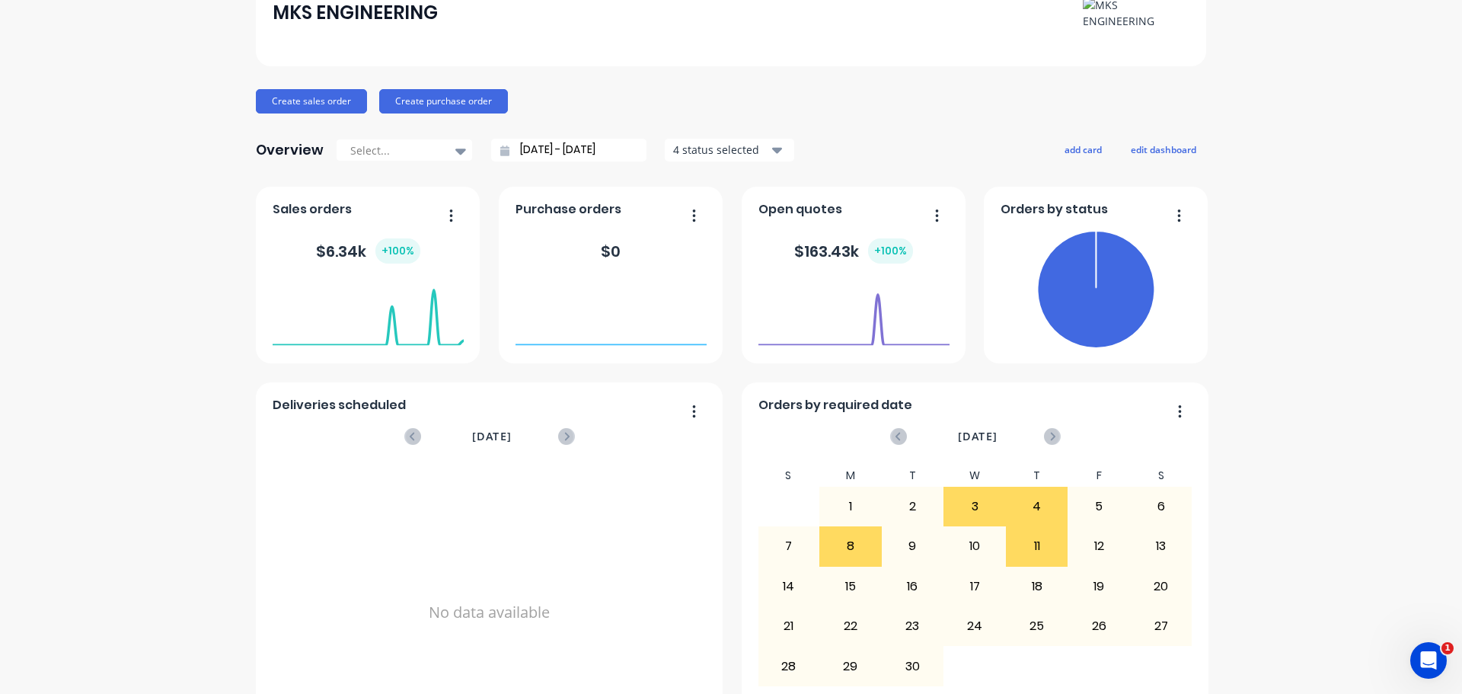
scroll to position [177, 0]
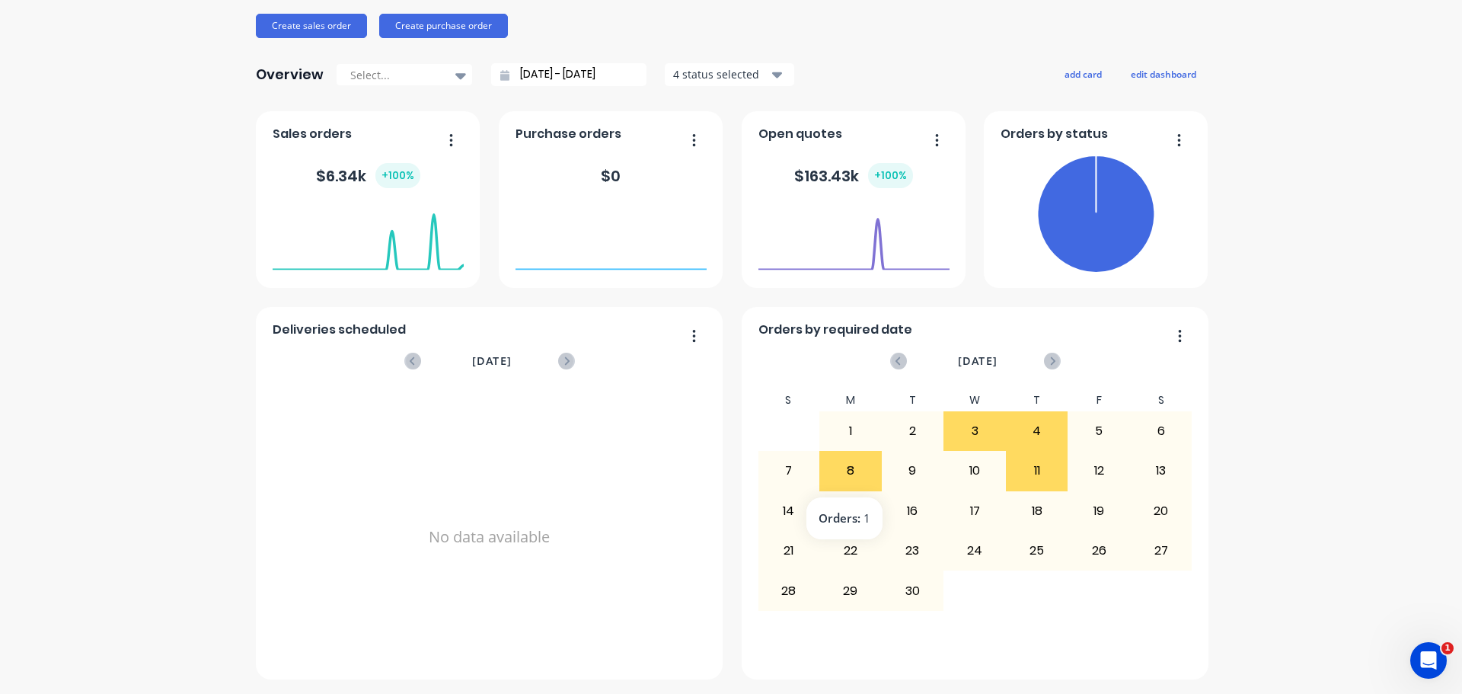
click at [833, 468] on div "8" at bounding box center [850, 471] width 61 height 38
click at [838, 467] on div "8" at bounding box center [850, 471] width 61 height 38
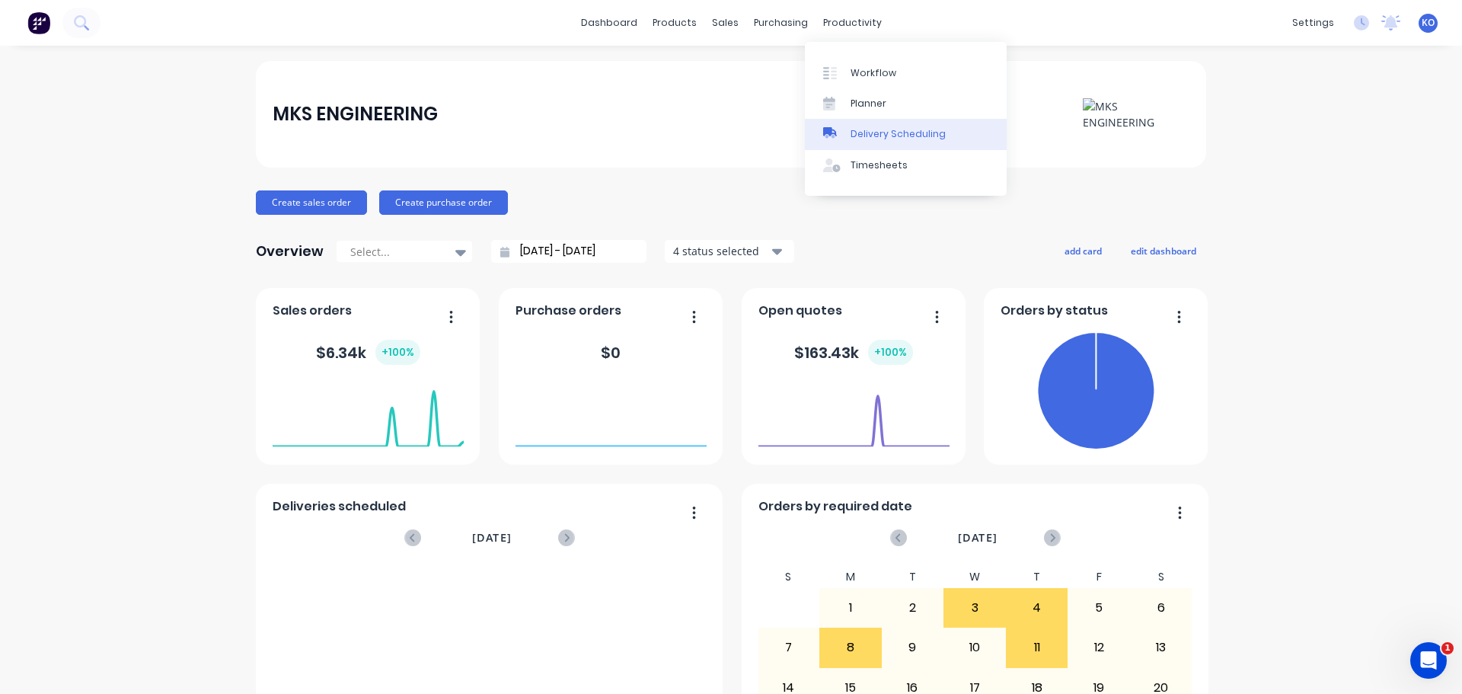
click at [858, 133] on div "Delivery Scheduling" at bounding box center [898, 134] width 95 height 14
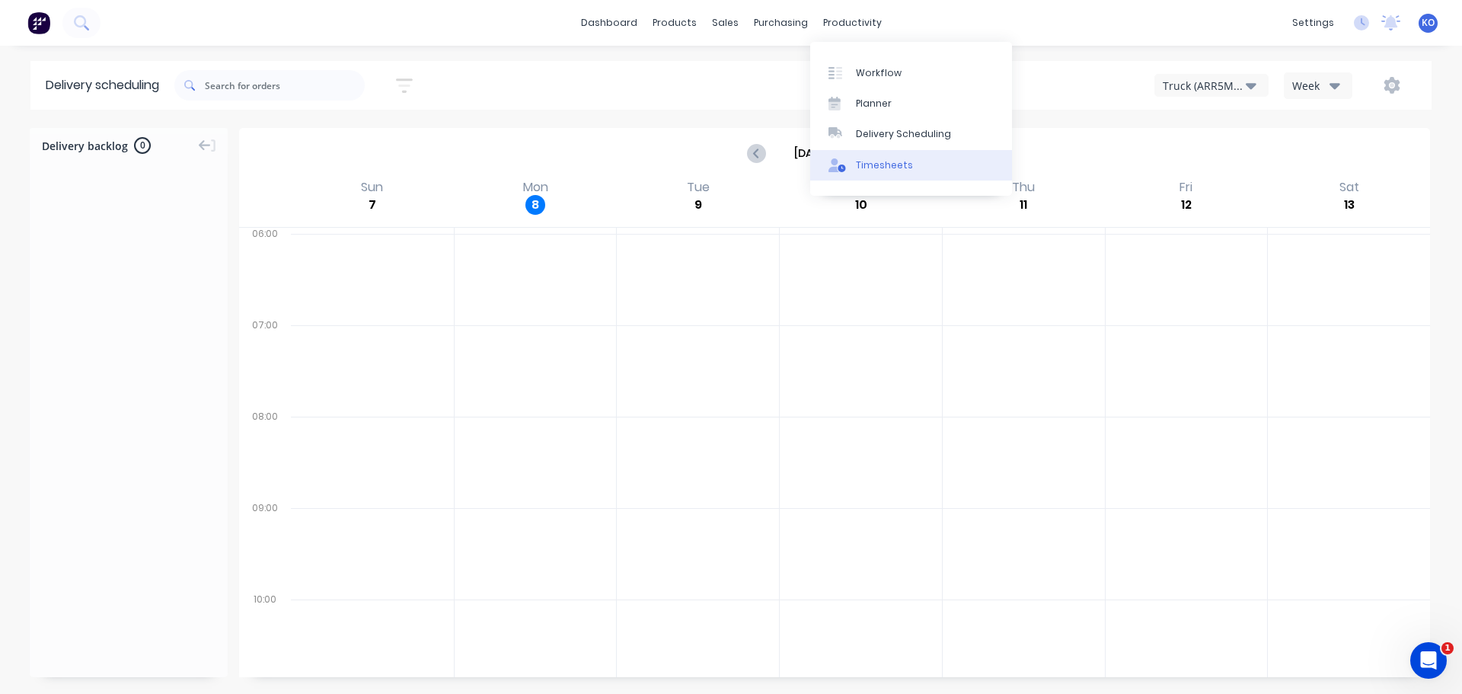
click at [874, 157] on link "Timesheets" at bounding box center [911, 165] width 202 height 30
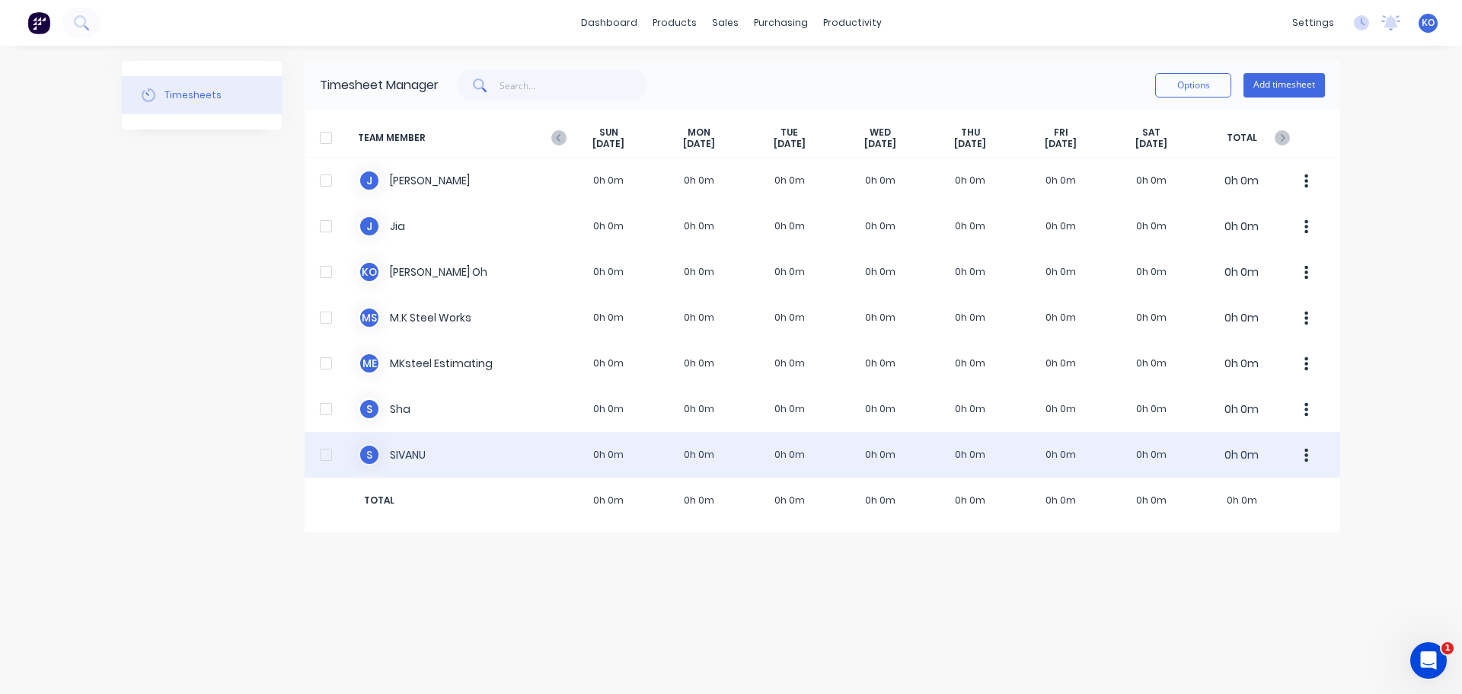
click at [1306, 458] on icon "button" at bounding box center [1307, 455] width 4 height 14
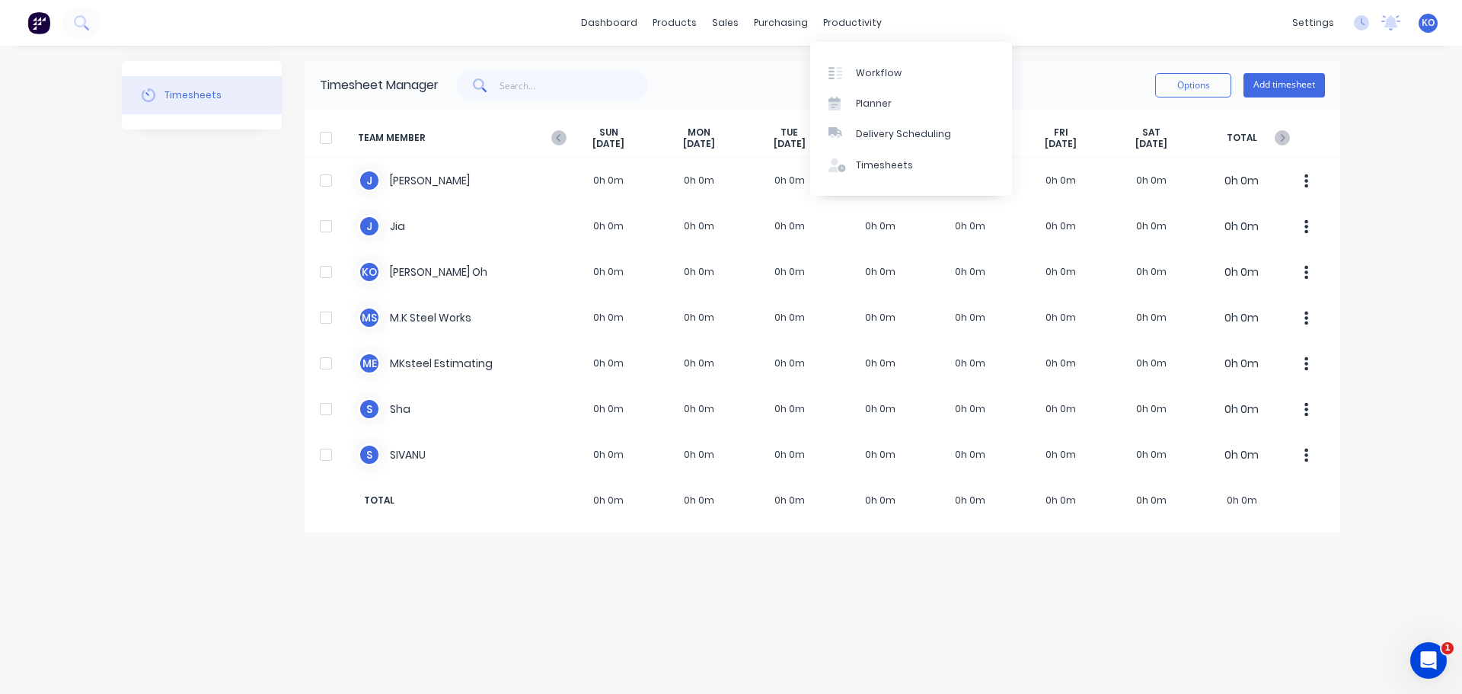
click at [838, 0] on div "dashboard products sales purchasing productivity dashboard products Product Cat…" at bounding box center [731, 23] width 1462 height 46
click at [864, 65] on link "Workflow" at bounding box center [911, 72] width 202 height 30
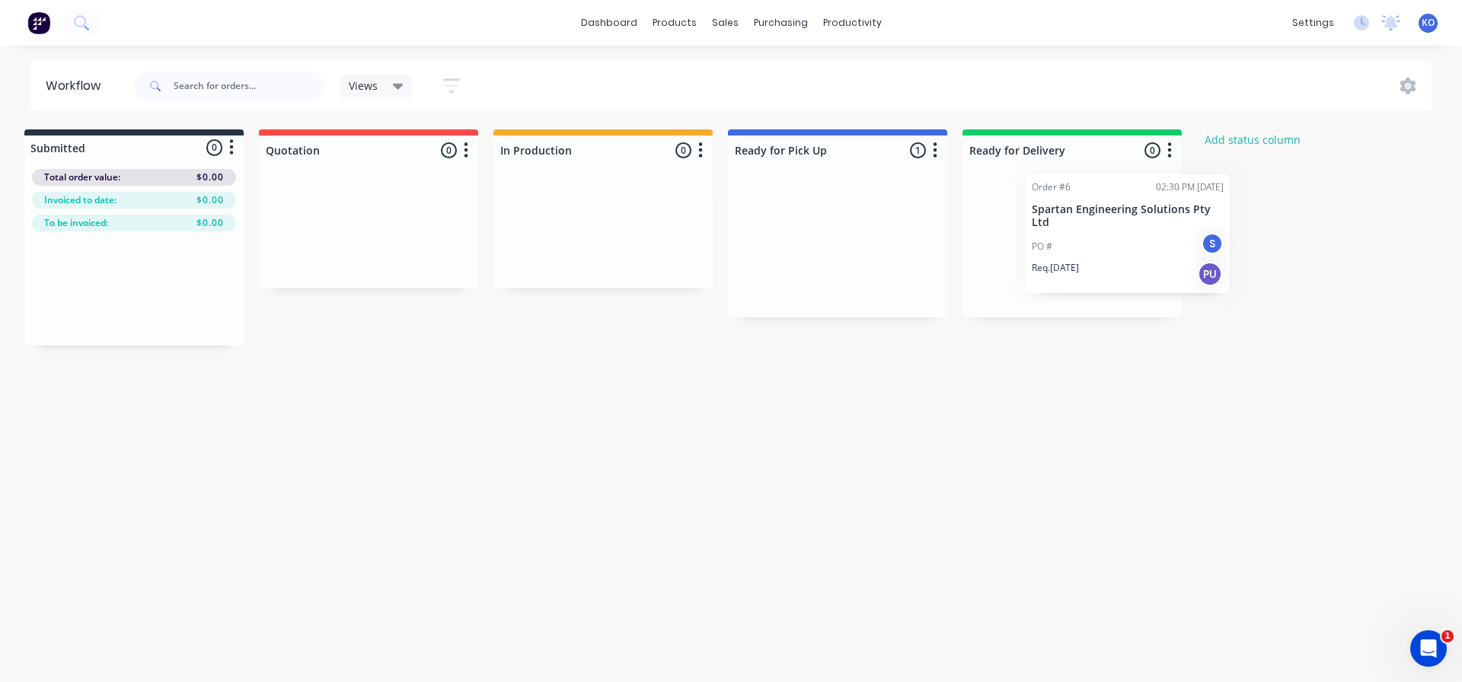
drag, startPoint x: 804, startPoint y: 226, endPoint x: 1100, endPoint y: 209, distance: 296.8
click at [1100, 209] on div "Submitted 0 Status colour #273444 hex #273444 Save Cancel Summaries Total order…" at bounding box center [808, 237] width 1656 height 216
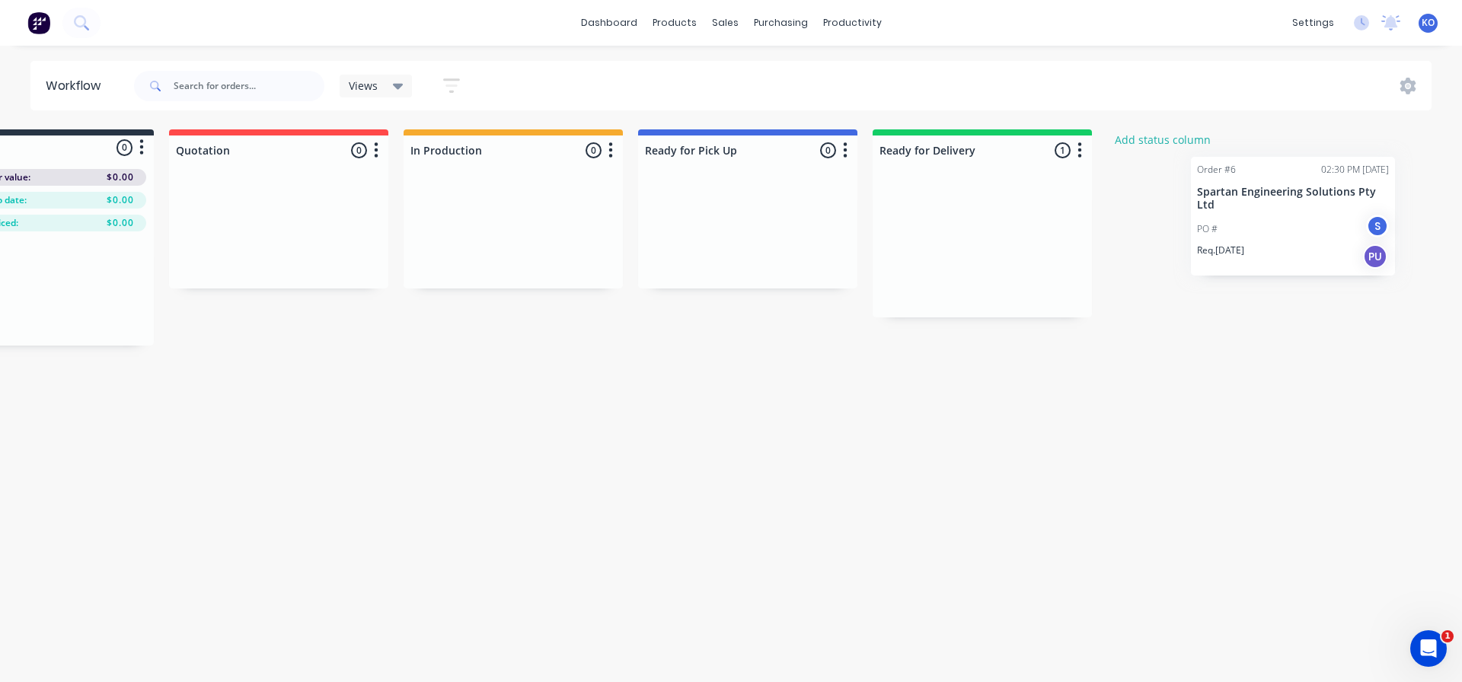
scroll to position [0, 194]
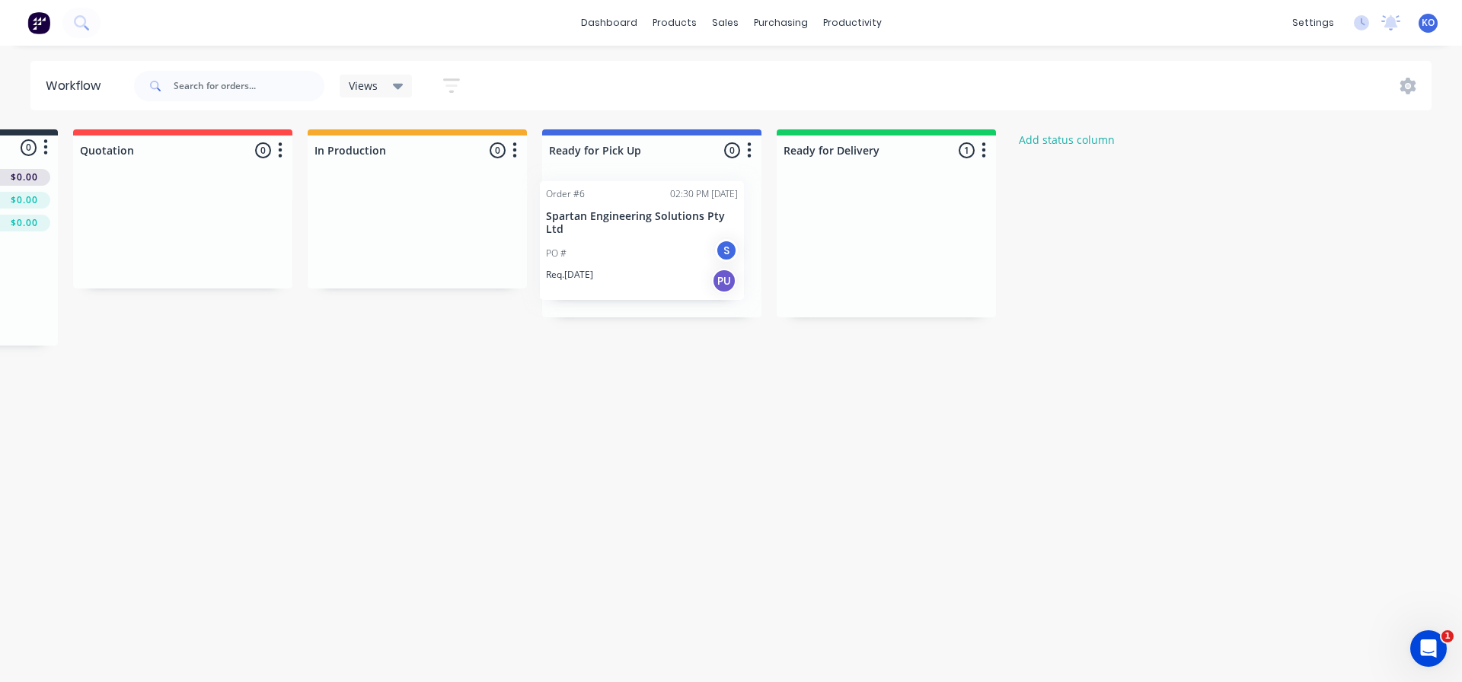
drag, startPoint x: 1040, startPoint y: 234, endPoint x: 616, endPoint y: 228, distance: 423.5
click at [616, 228] on div "Submitted 0 Status colour #273444 hex #273444 Save Cancel Summaries Total order…" at bounding box center [622, 237] width 1656 height 216
click at [689, 226] on p "Spartan Engineering Solutions Pty Ltd" at bounding box center [652, 229] width 192 height 26
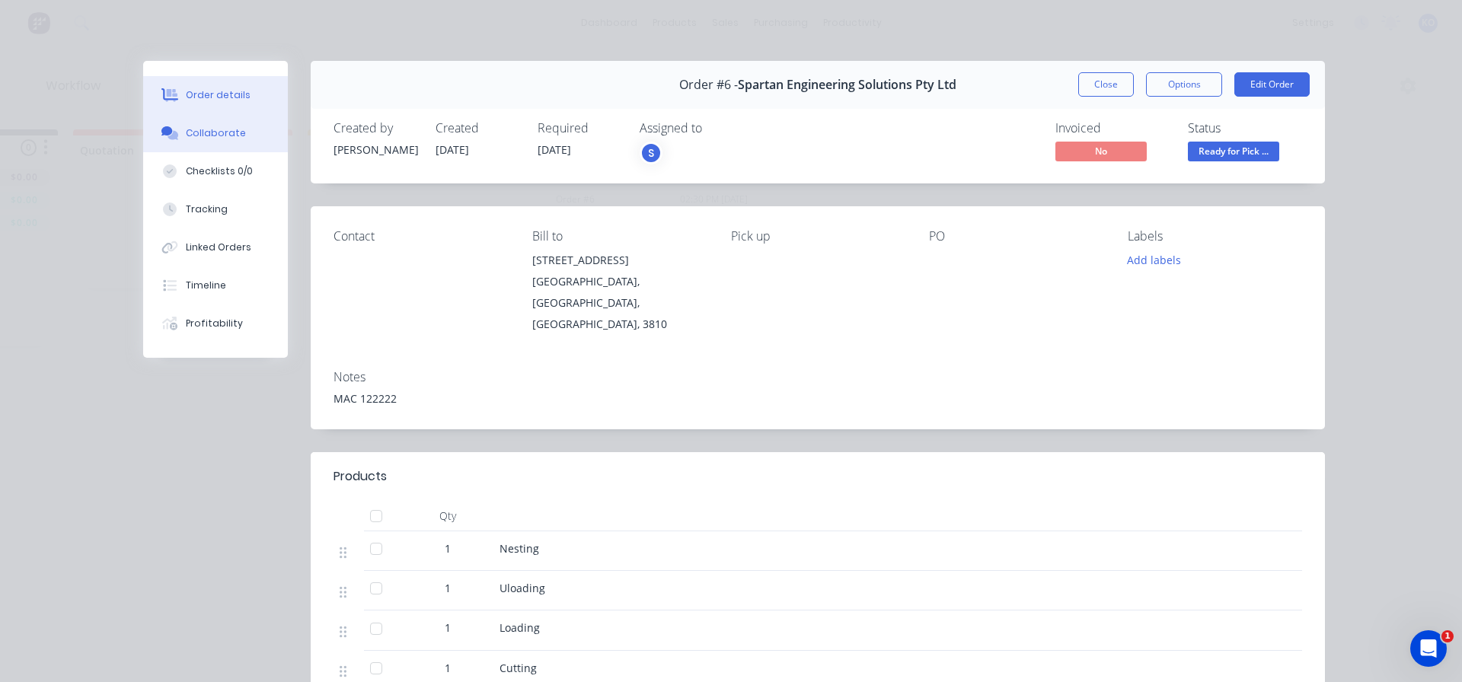
click at [189, 129] on div "Collaborate" at bounding box center [216, 133] width 60 height 14
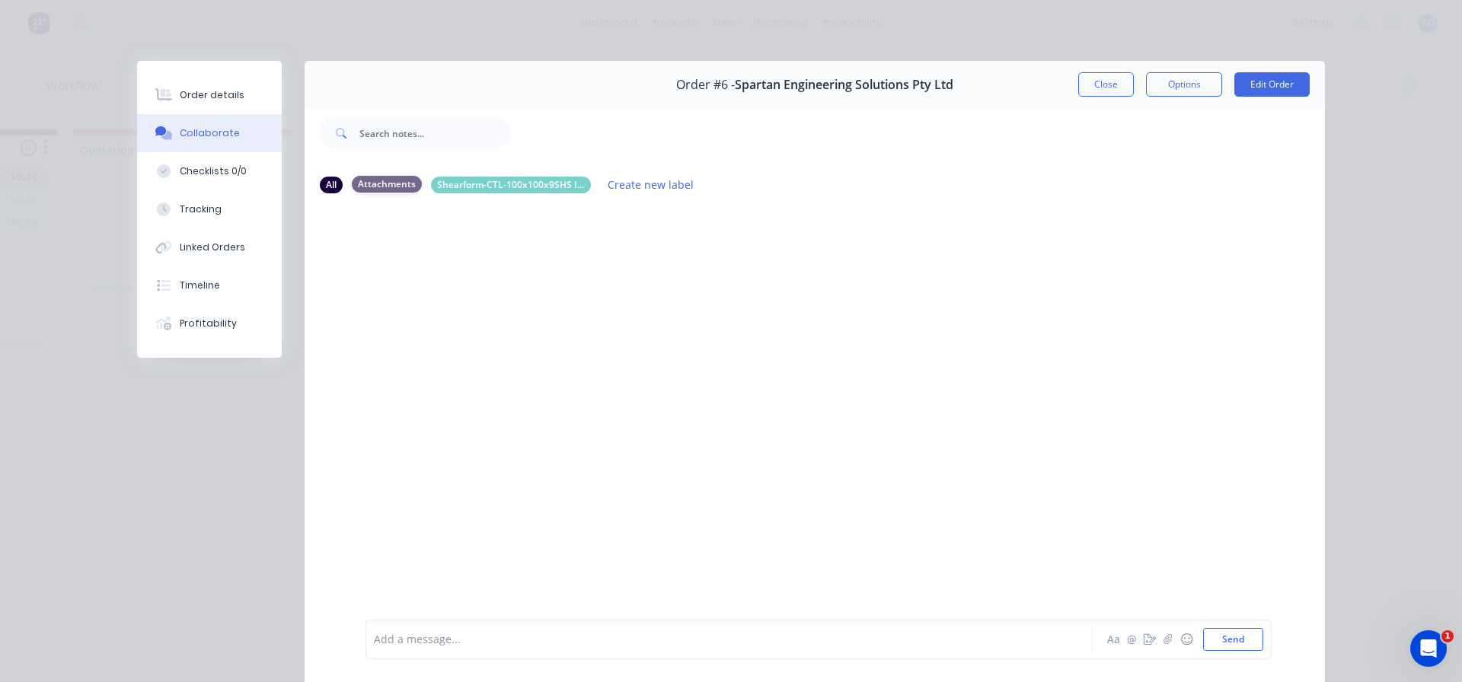
click at [360, 184] on div "Attachments" at bounding box center [387, 184] width 70 height 17
click at [333, 190] on div "All" at bounding box center [331, 184] width 23 height 17
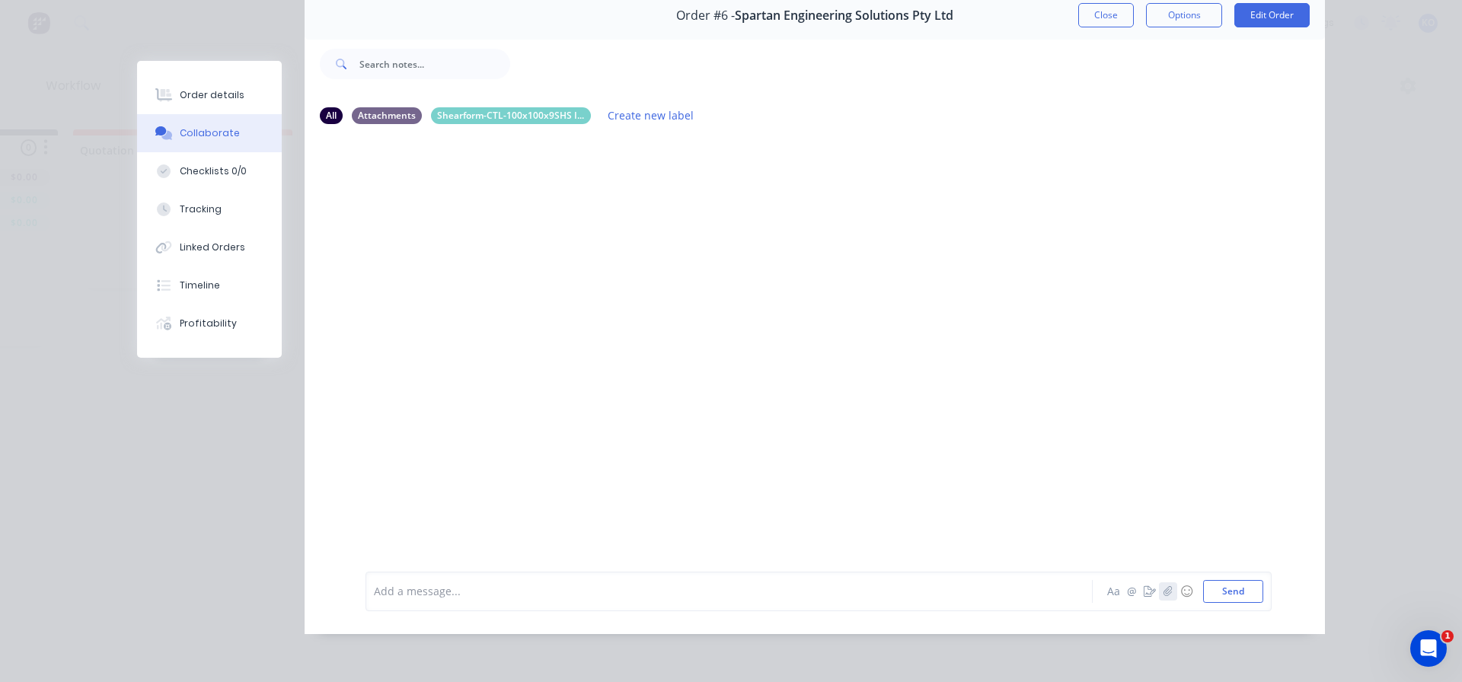
click at [1169, 599] on button "button" at bounding box center [1168, 592] width 18 height 18
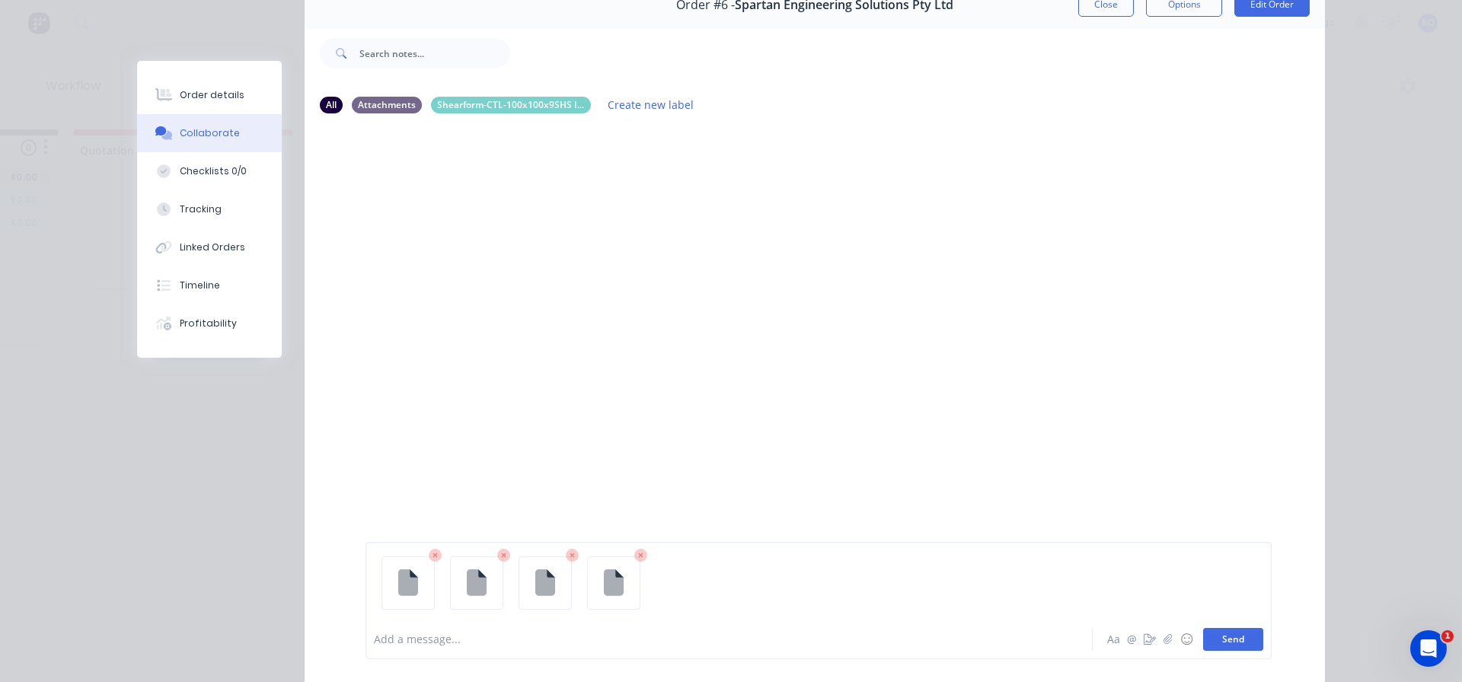
click at [1248, 644] on button "Send" at bounding box center [1233, 639] width 60 height 23
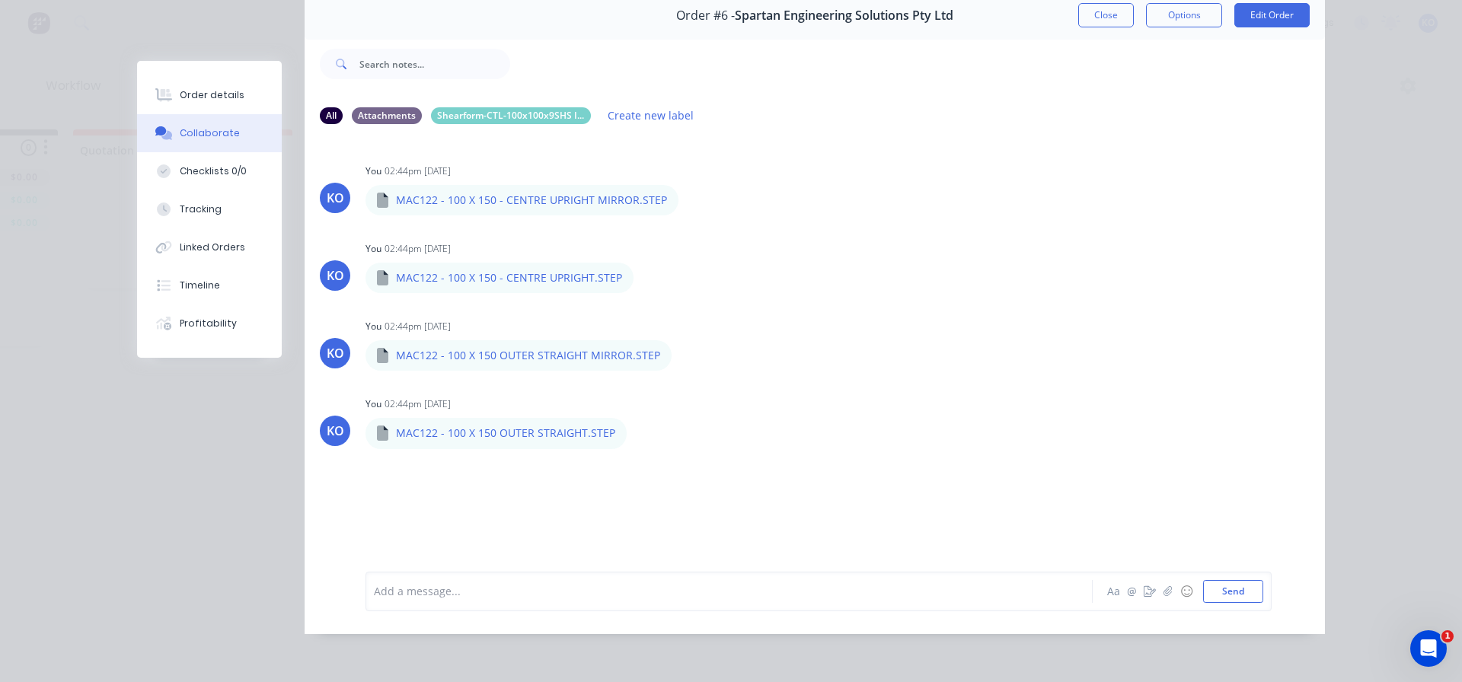
click at [682, 586] on div at bounding box center [708, 591] width 666 height 16
click at [484, 107] on div "Shearform-CTL-100x100x9SHS ITEM 1" at bounding box center [511, 115] width 160 height 17
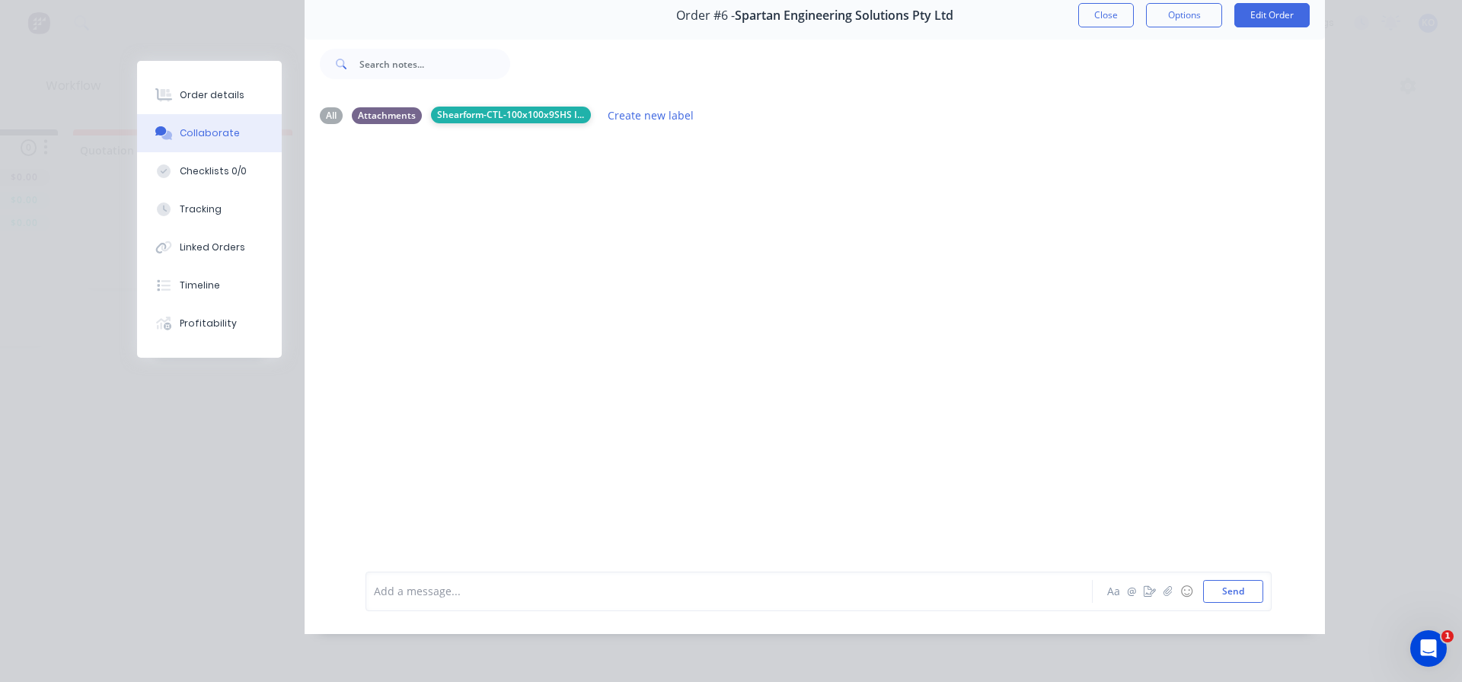
click at [470, 107] on div "Shearform-CTL-100x100x9SHS ITEM 1" at bounding box center [511, 115] width 160 height 17
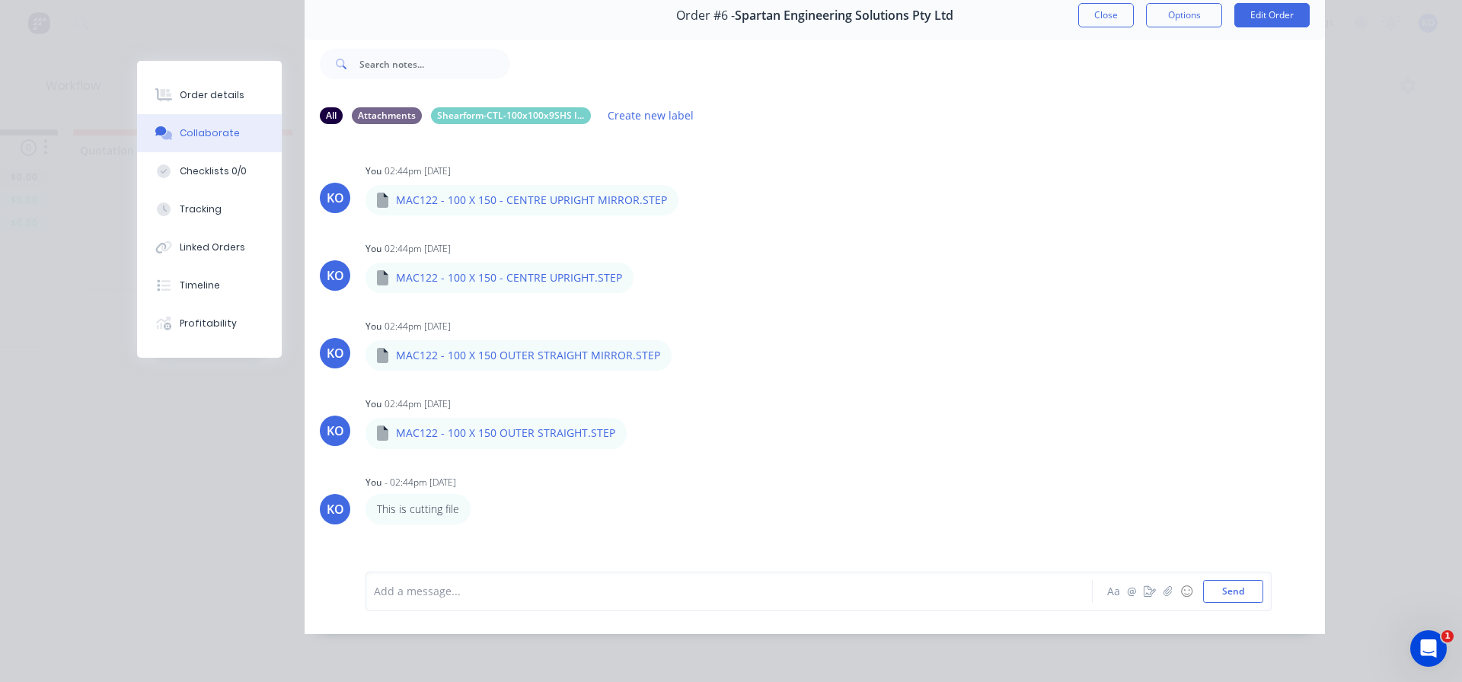
drag, startPoint x: 479, startPoint y: 102, endPoint x: 454, endPoint y: 145, distance: 50.2
click at [454, 145] on div "All Attachments Shearform-CTL-100x100x9SHS ITEM 1 Create new label KO You 02:44…" at bounding box center [815, 363] width 1020 height 539
click at [474, 105] on div "All Attachments Shearform-CTL-100x100x9SHS ITEM 1 Create new label" at bounding box center [815, 115] width 990 height 21
click at [465, 107] on div "Shearform-CTL-100x100x9SHS ITEM 1" at bounding box center [511, 115] width 160 height 17
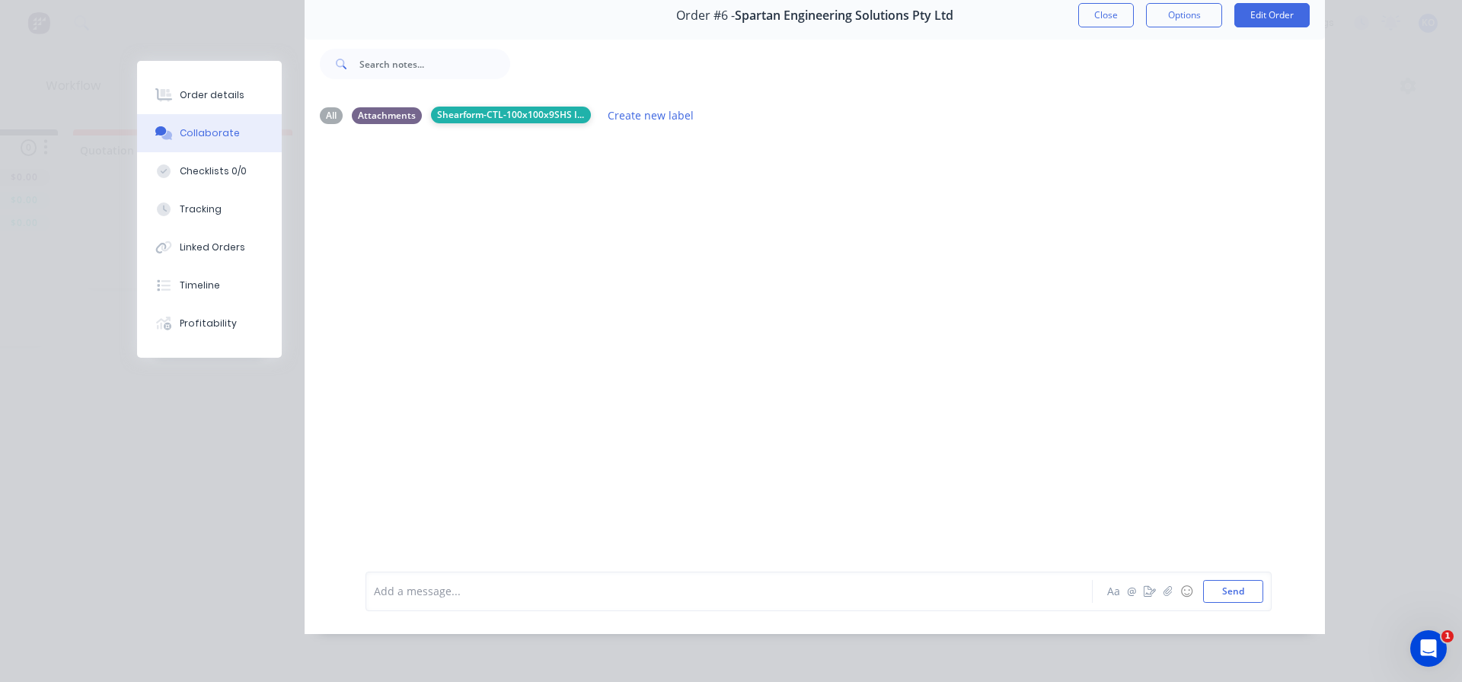
click at [580, 107] on div "Shearform-CTL-100x100x9SHS ITEM 1" at bounding box center [511, 115] width 160 height 17
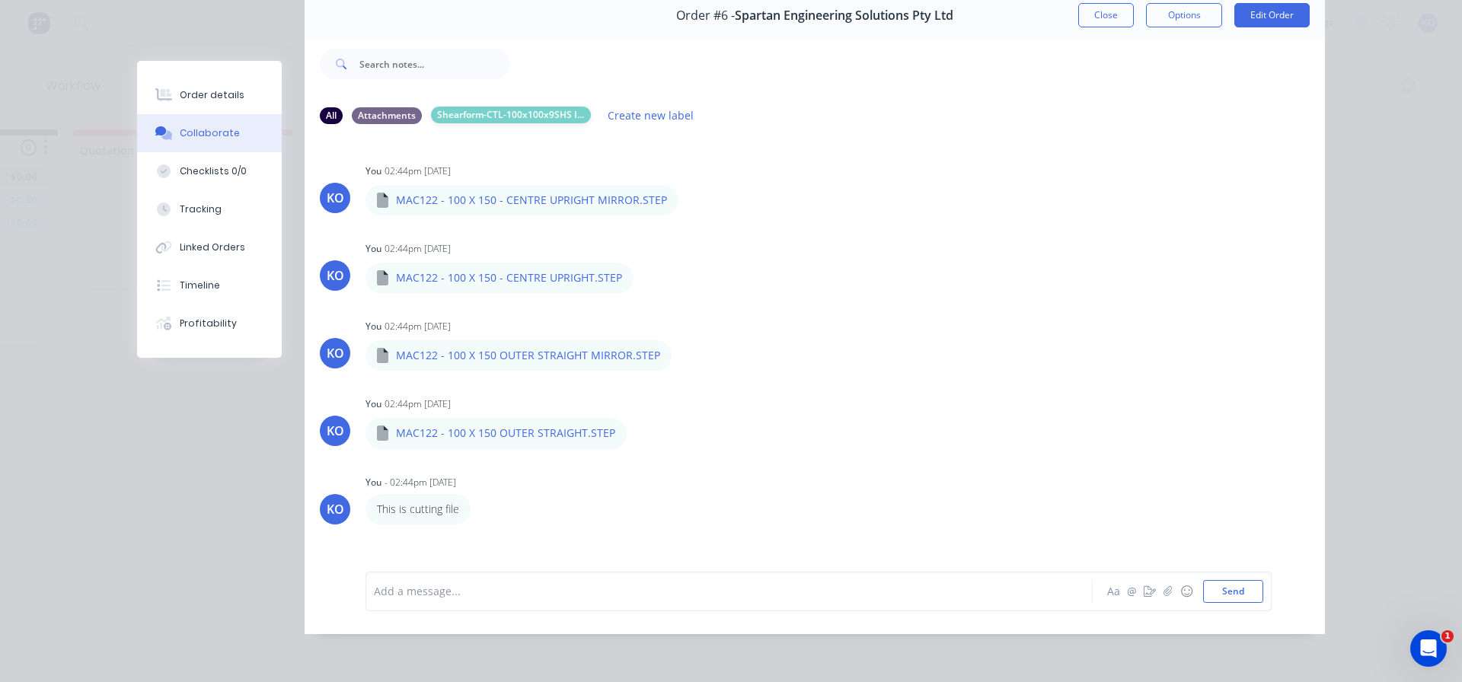
click at [578, 107] on div "Shearform-CTL-100x100x9SHS ITEM 1" at bounding box center [511, 115] width 160 height 17
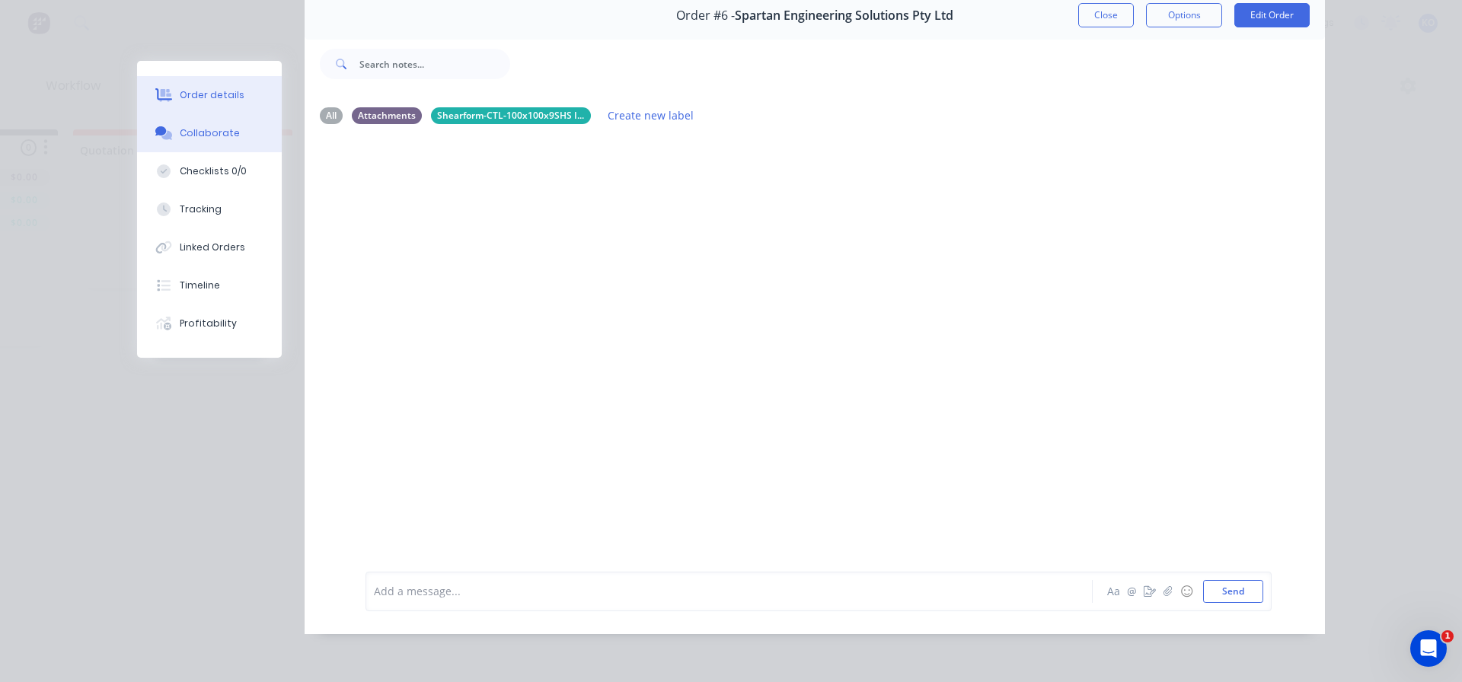
click at [237, 85] on button "Order details" at bounding box center [209, 95] width 145 height 38
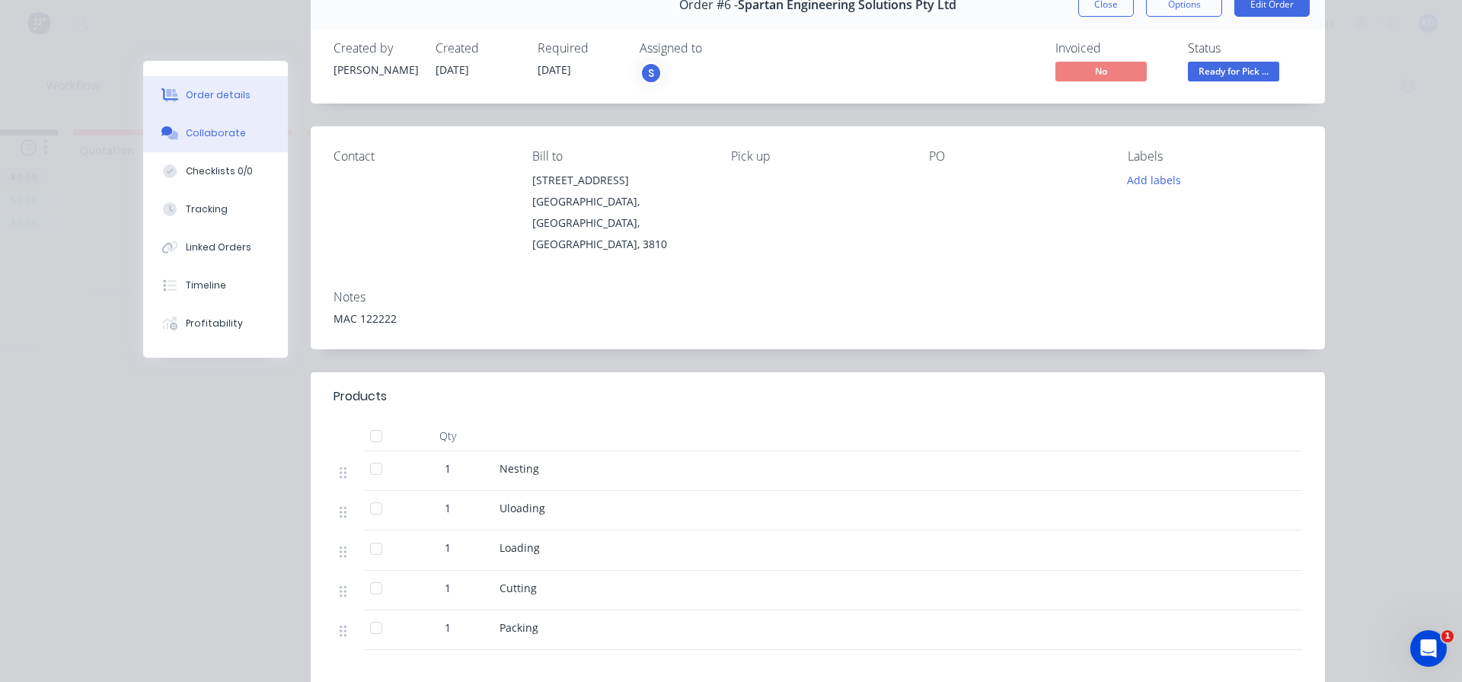
click at [232, 136] on div "Collaborate" at bounding box center [216, 133] width 60 height 14
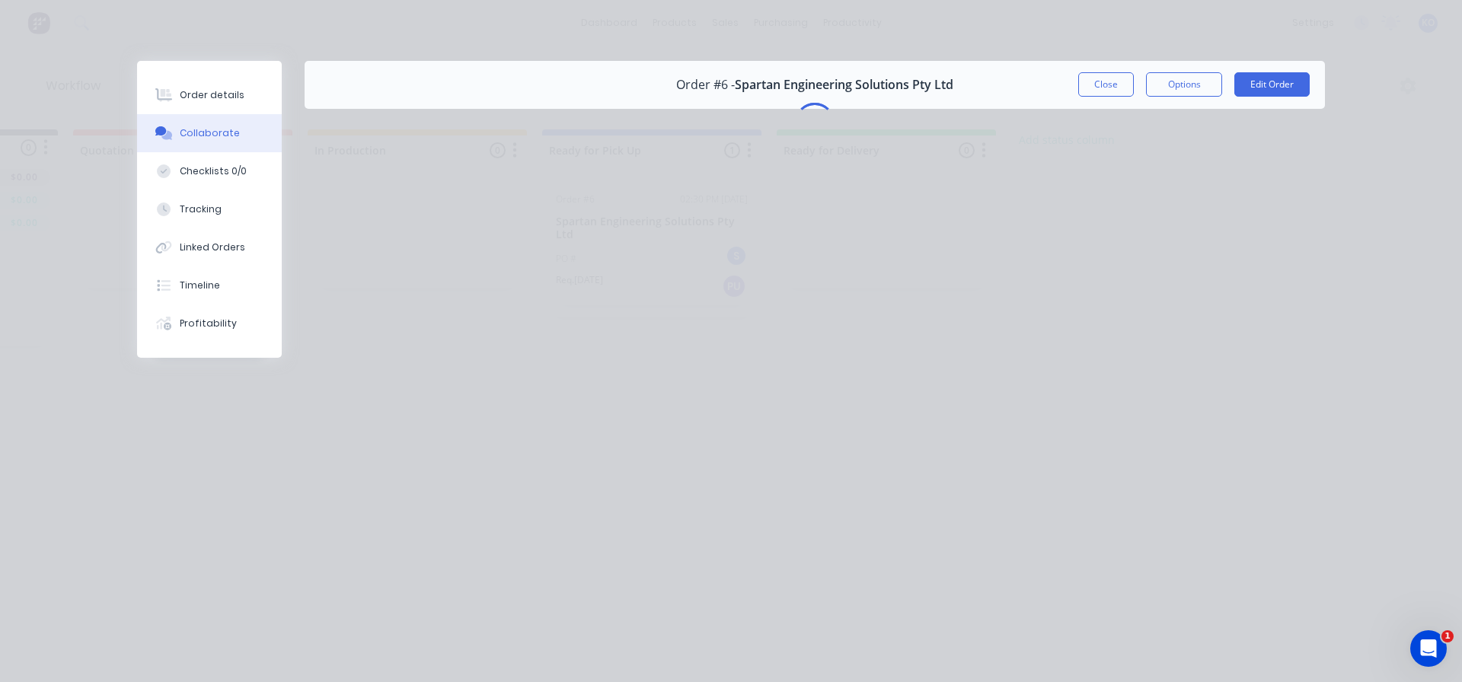
scroll to position [0, 0]
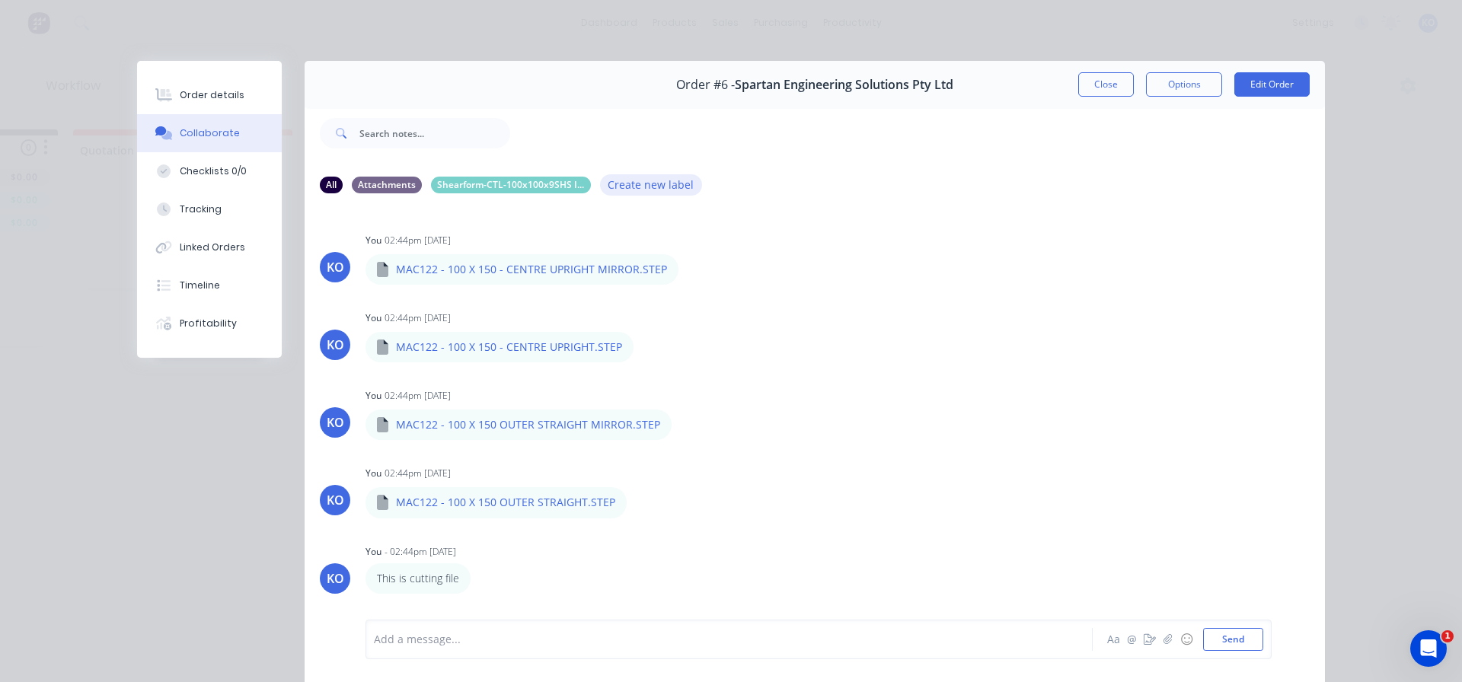
click at [628, 184] on button "Create new label" at bounding box center [651, 184] width 102 height 21
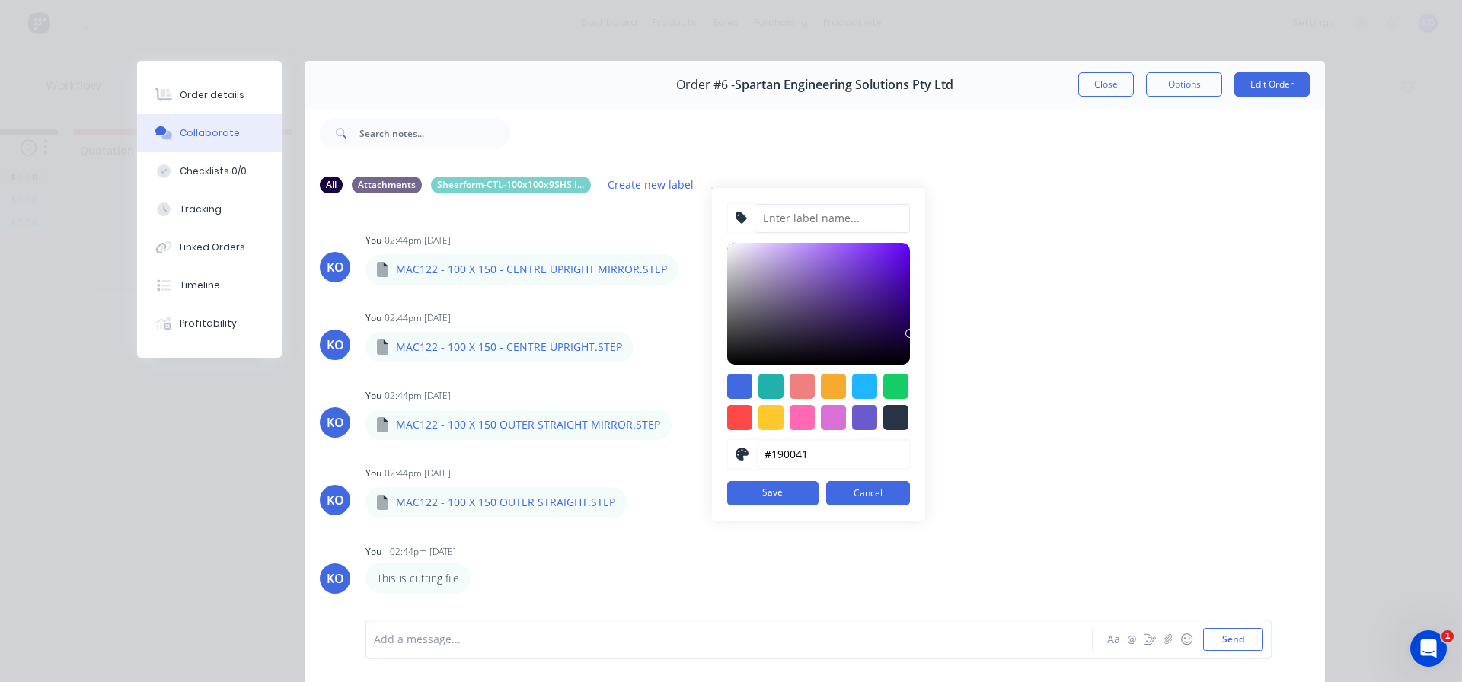
click at [788, 219] on input at bounding box center [832, 218] width 155 height 29
type input "MAC 14222222"
click at [765, 487] on button "Save" at bounding box center [772, 493] width 91 height 24
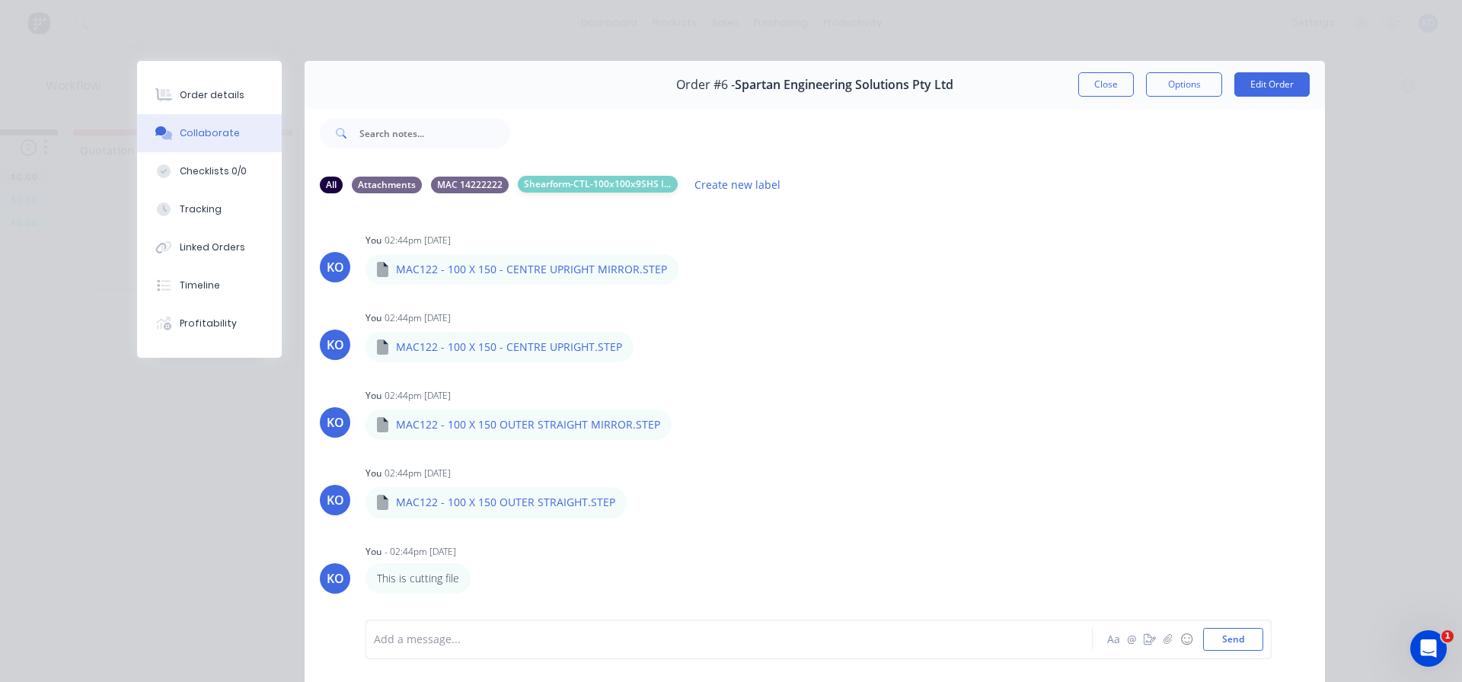
click at [551, 177] on div "Shearform-CTL-100x100x9SHS ITEM 1" at bounding box center [598, 184] width 160 height 17
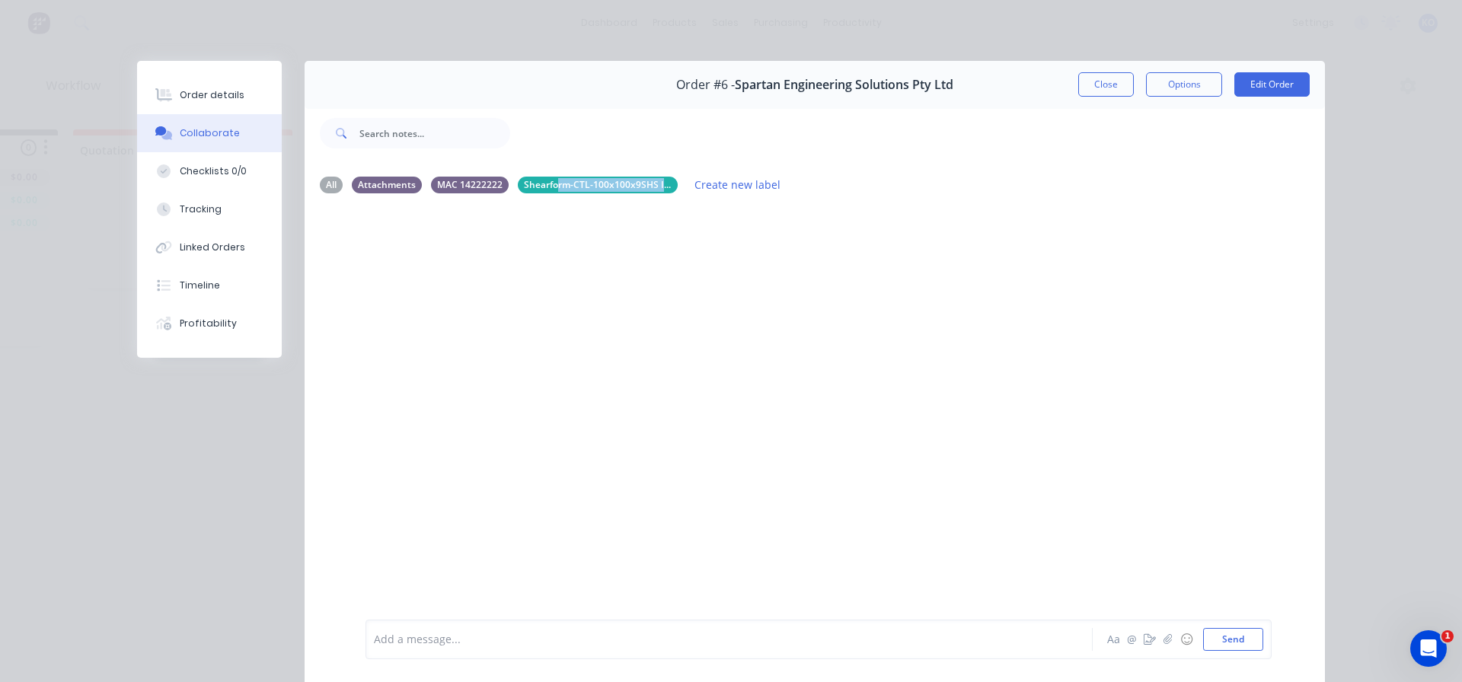
drag, startPoint x: 551, startPoint y: 177, endPoint x: 550, endPoint y: 219, distance: 41.1
click at [547, 225] on div "All Attachments MAC 14222222 Shearform-CTL-100x100x9SHS ITEM 1 Create new label…" at bounding box center [815, 433] width 1020 height 539
click at [570, 180] on div "Shearform-CTL-100x100x9SHS ITEM 1" at bounding box center [598, 184] width 160 height 17
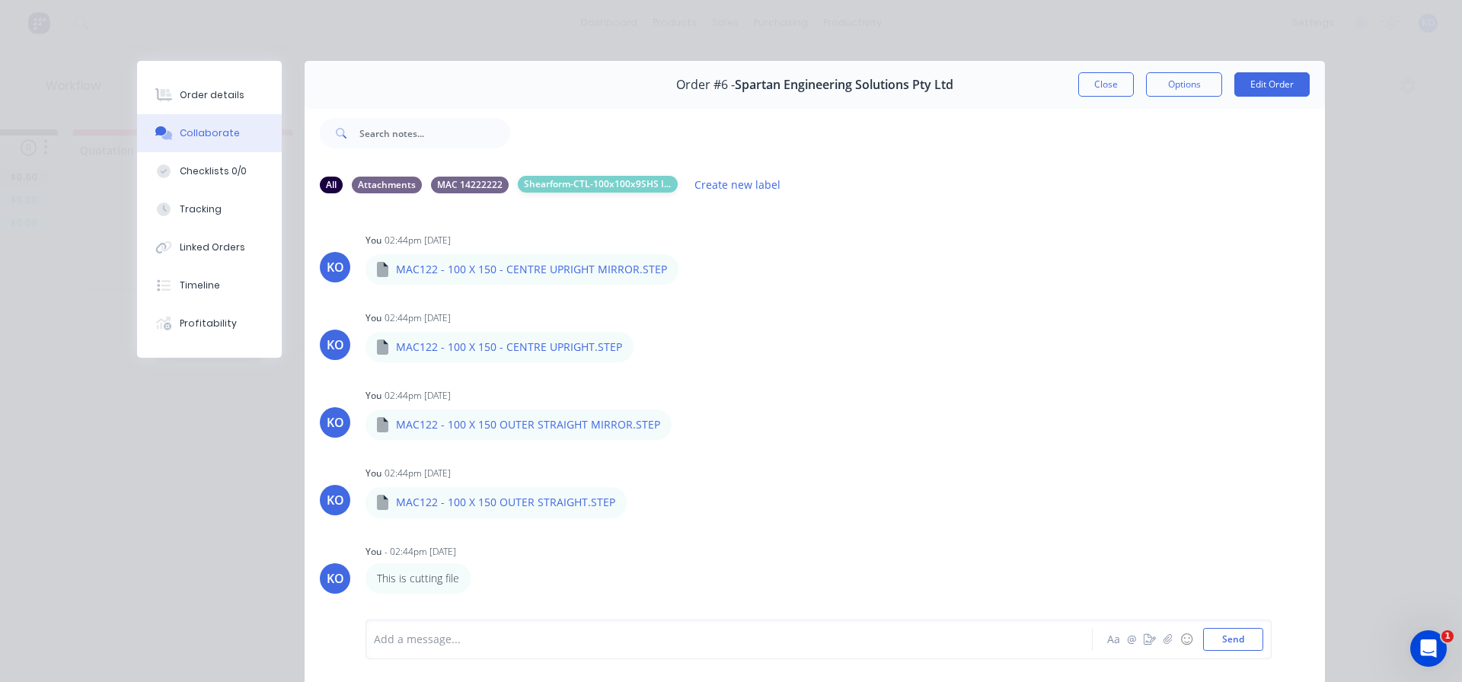
click at [662, 187] on div "Shearform-CTL-100x100x9SHS ITEM 1" at bounding box center [598, 184] width 160 height 17
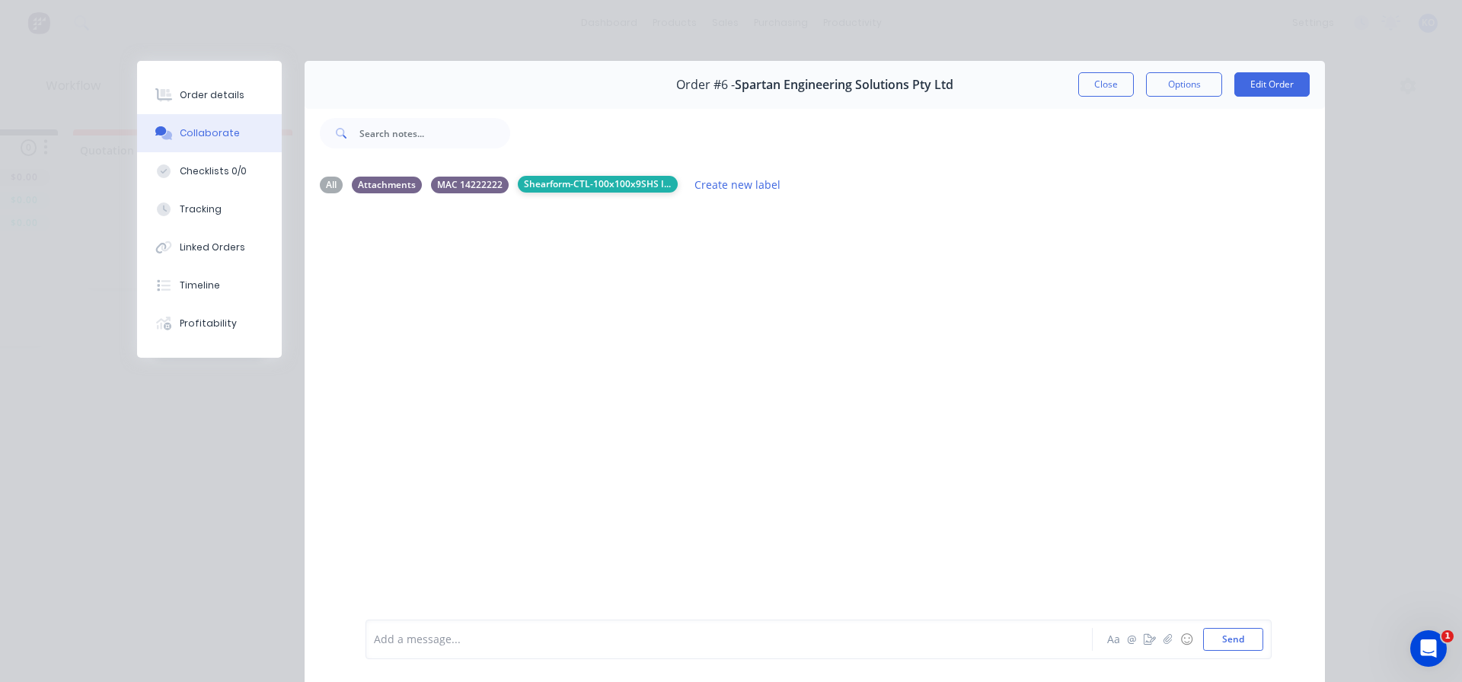
click at [662, 187] on div "Shearform-CTL-100x100x9SHS ITEM 1" at bounding box center [598, 184] width 160 height 17
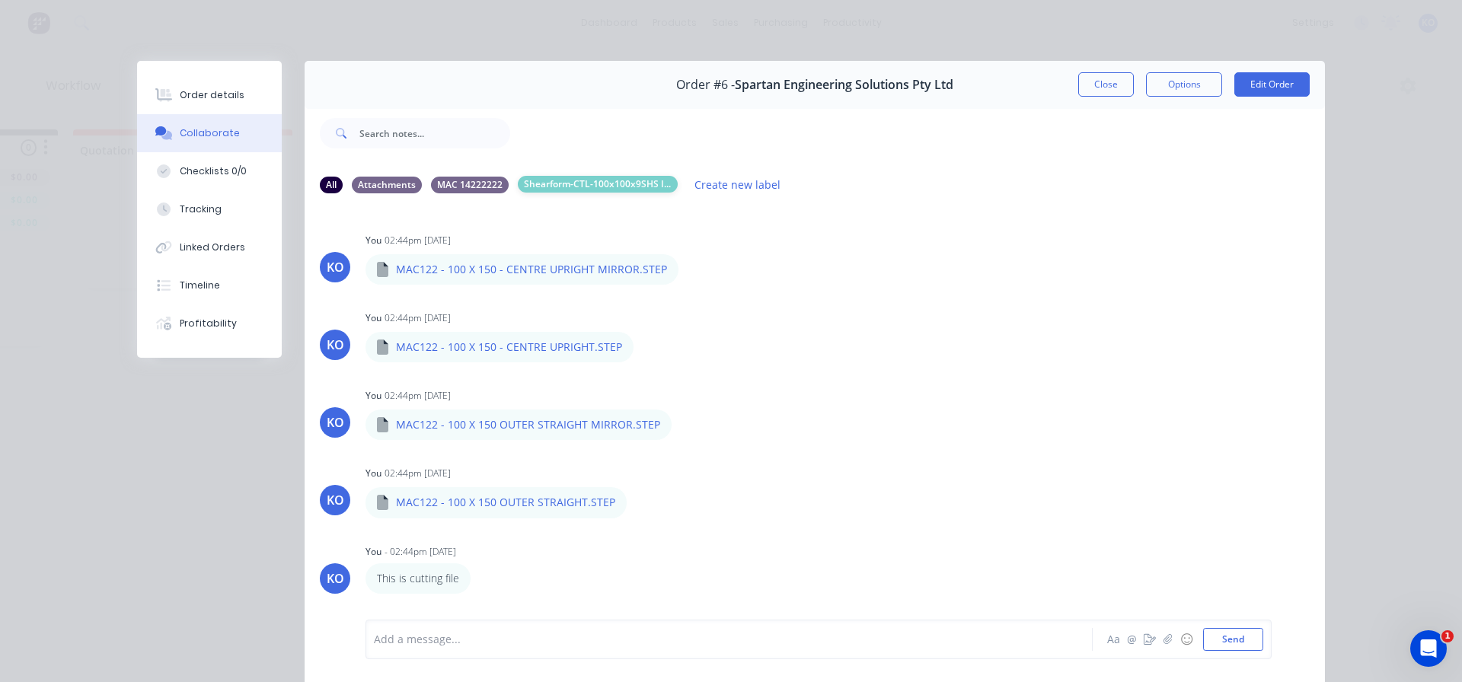
click at [612, 180] on div "Shearform-CTL-100x100x9SHS ITEM 1" at bounding box center [598, 184] width 160 height 17
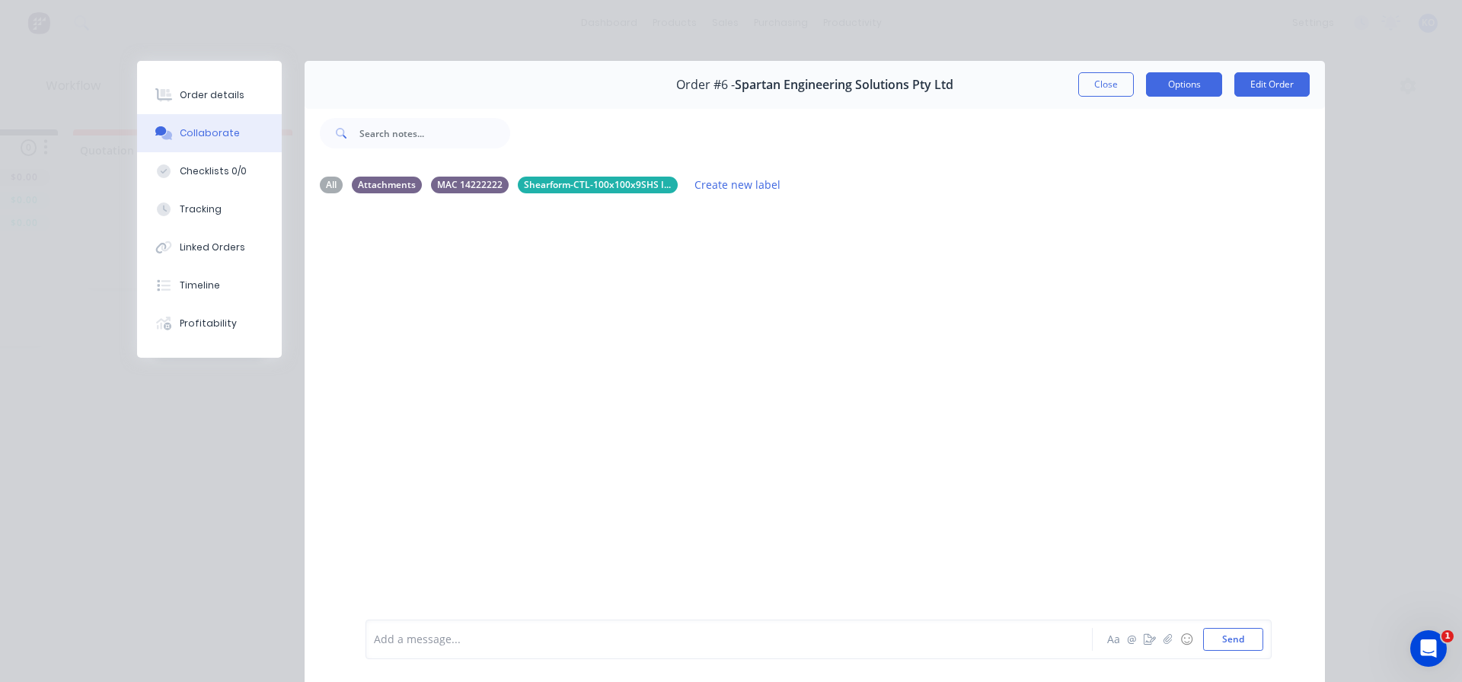
click at [1187, 86] on button "Options" at bounding box center [1184, 84] width 76 height 24
click at [460, 187] on div "MAC 14222222" at bounding box center [470, 184] width 78 height 17
click at [618, 189] on div "Shearform-CTL-100x100x9SHS ITEM 1" at bounding box center [598, 184] width 160 height 17
click at [599, 213] on div at bounding box center [815, 412] width 1020 height 412
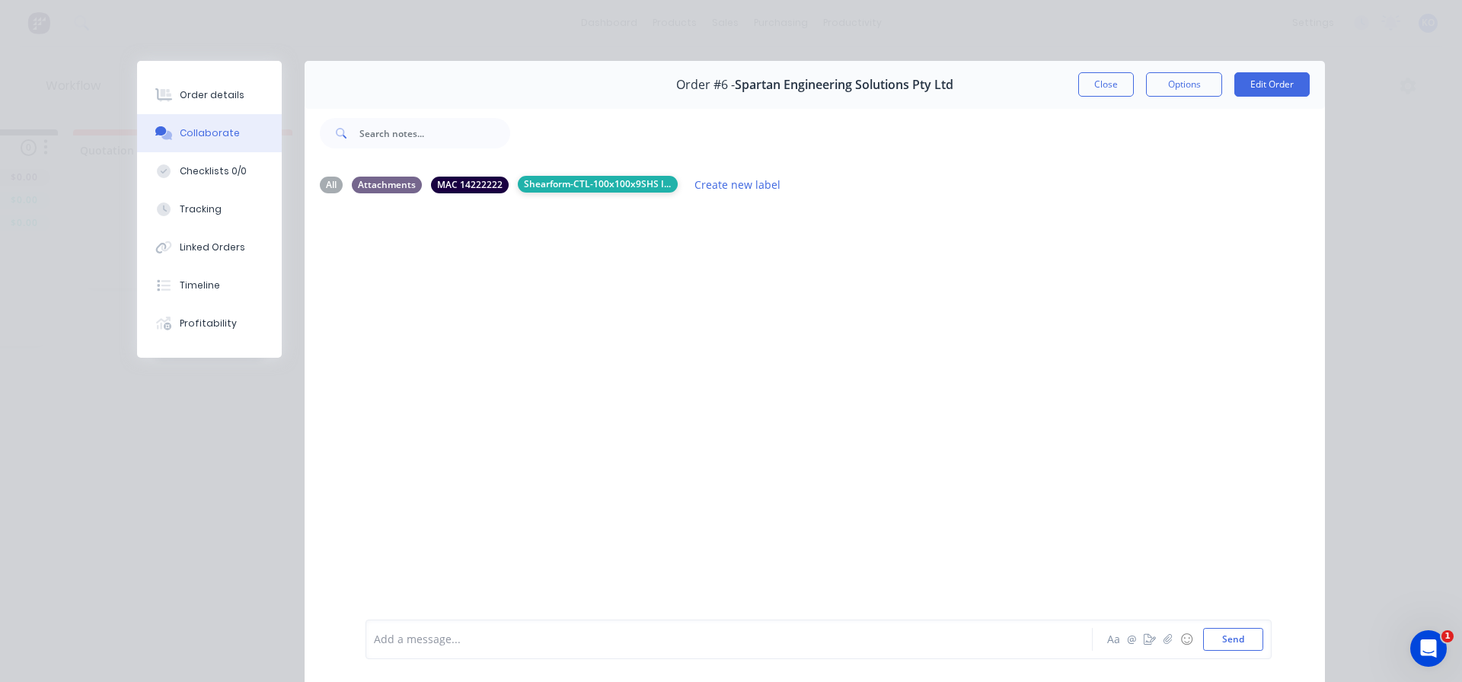
click at [614, 186] on div "Shearform-CTL-100x100x9SHS ITEM 1" at bounding box center [598, 184] width 160 height 17
click at [584, 242] on div at bounding box center [815, 412] width 1020 height 412
click at [454, 188] on div "MAC 14222222" at bounding box center [470, 184] width 78 height 17
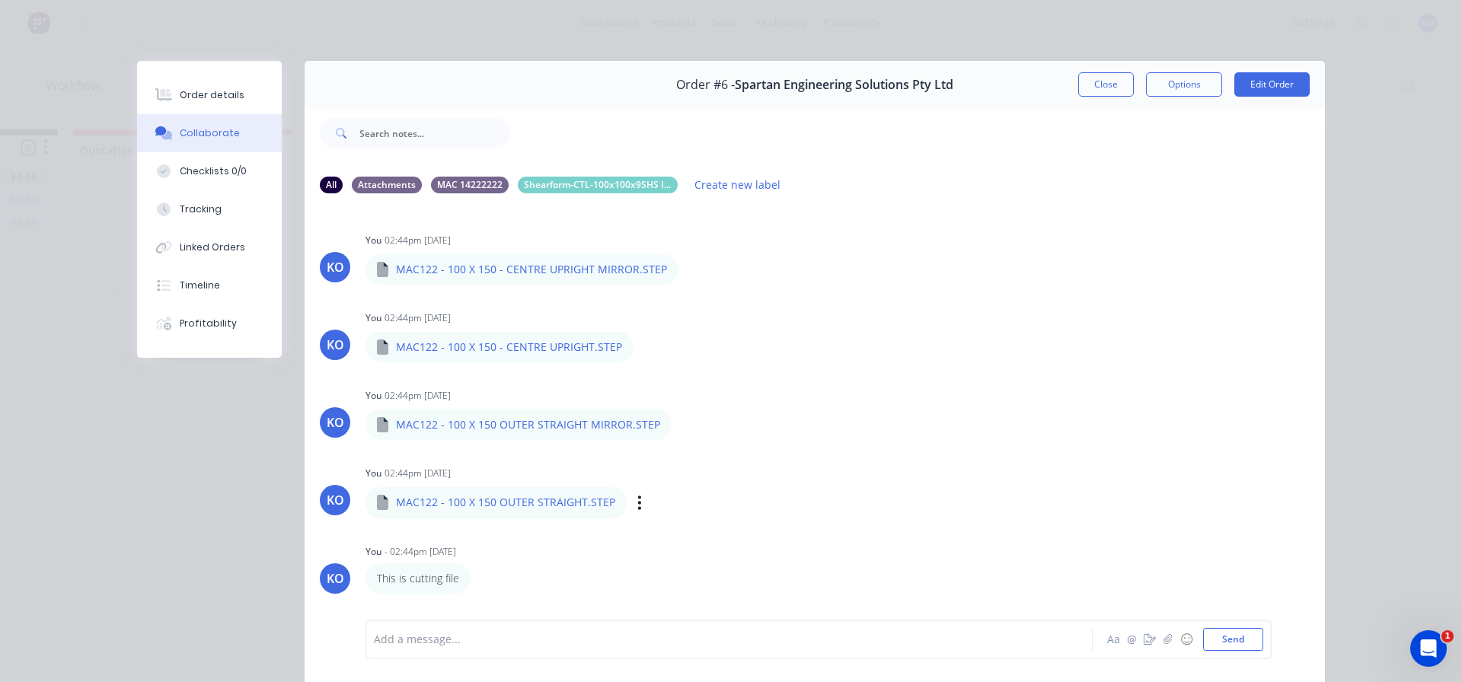
scroll to position [80, 0]
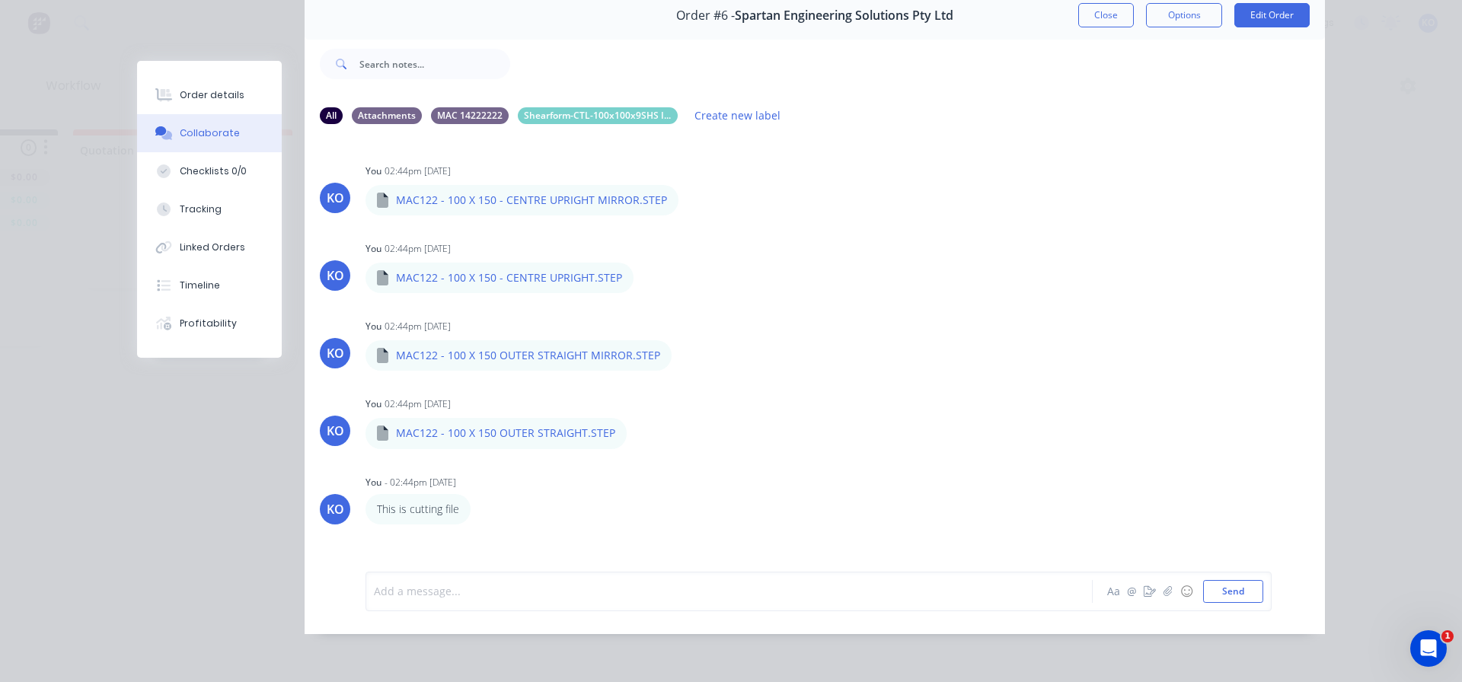
click at [476, 584] on div at bounding box center [708, 591] width 666 height 16
click at [190, 170] on div "Checklists 0/0" at bounding box center [213, 171] width 67 height 14
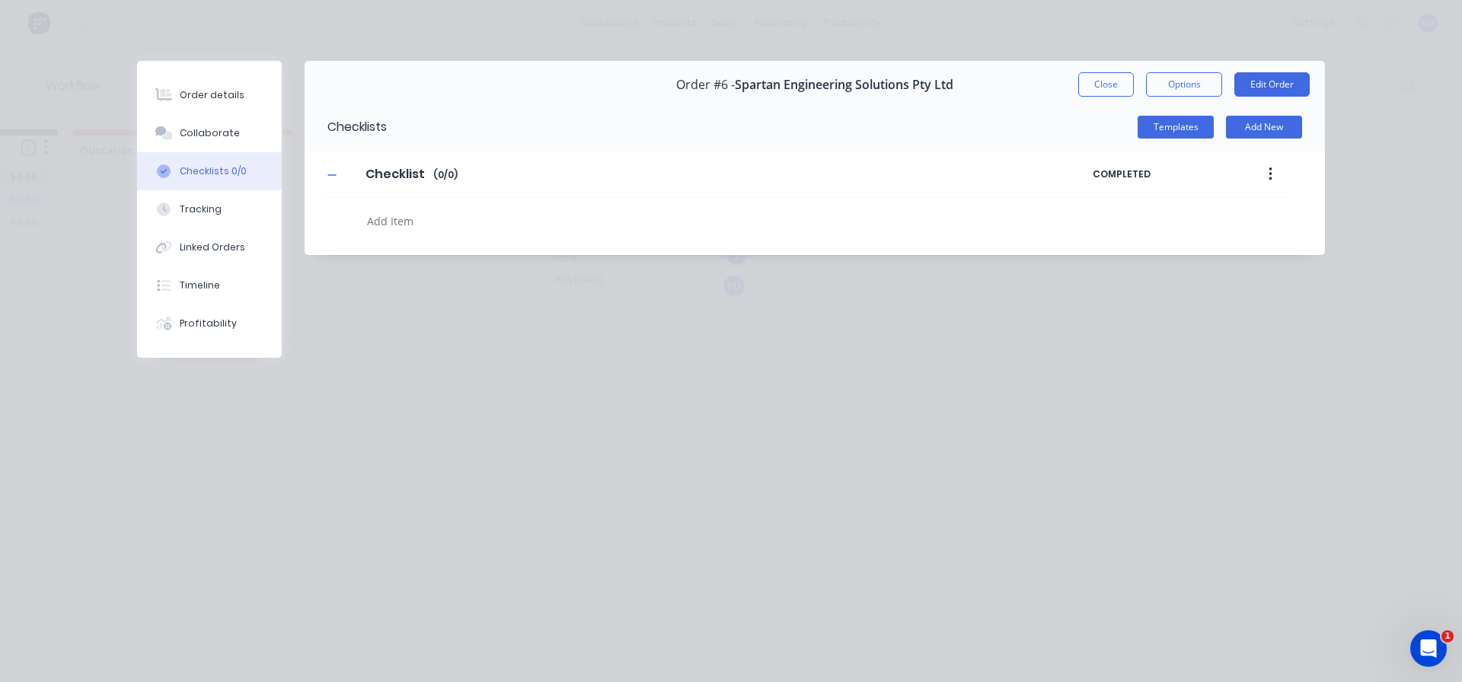
scroll to position [0, 0]
click at [1156, 171] on span "COMPLETED" at bounding box center [1157, 175] width 129 height 14
click at [1263, 178] on button "button" at bounding box center [1271, 174] width 36 height 27
click at [883, 179] on div "Checklist Checklist Enter Checklist name ( 0 / 0 )" at bounding box center [708, 174] width 770 height 27
click at [398, 170] on input "Checklist" at bounding box center [394, 174] width 77 height 23
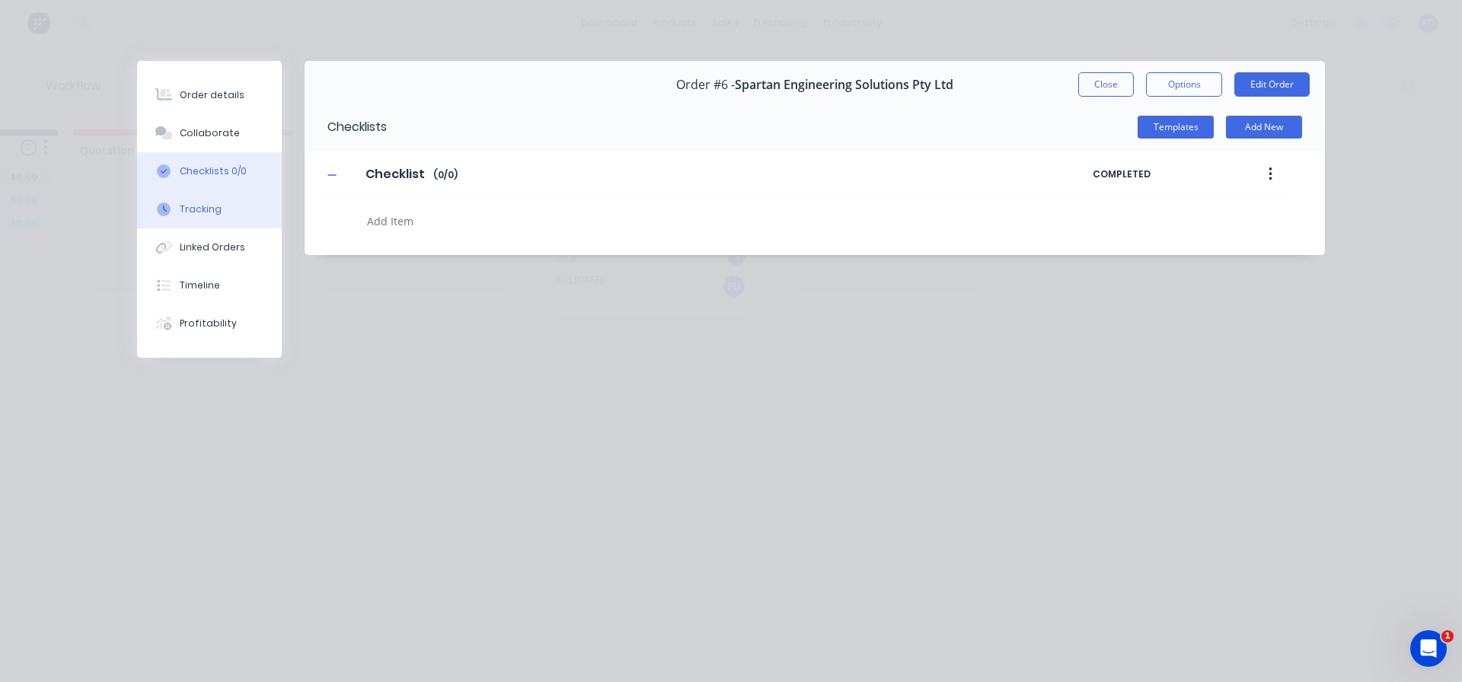
click at [221, 200] on button "Tracking" at bounding box center [209, 209] width 145 height 38
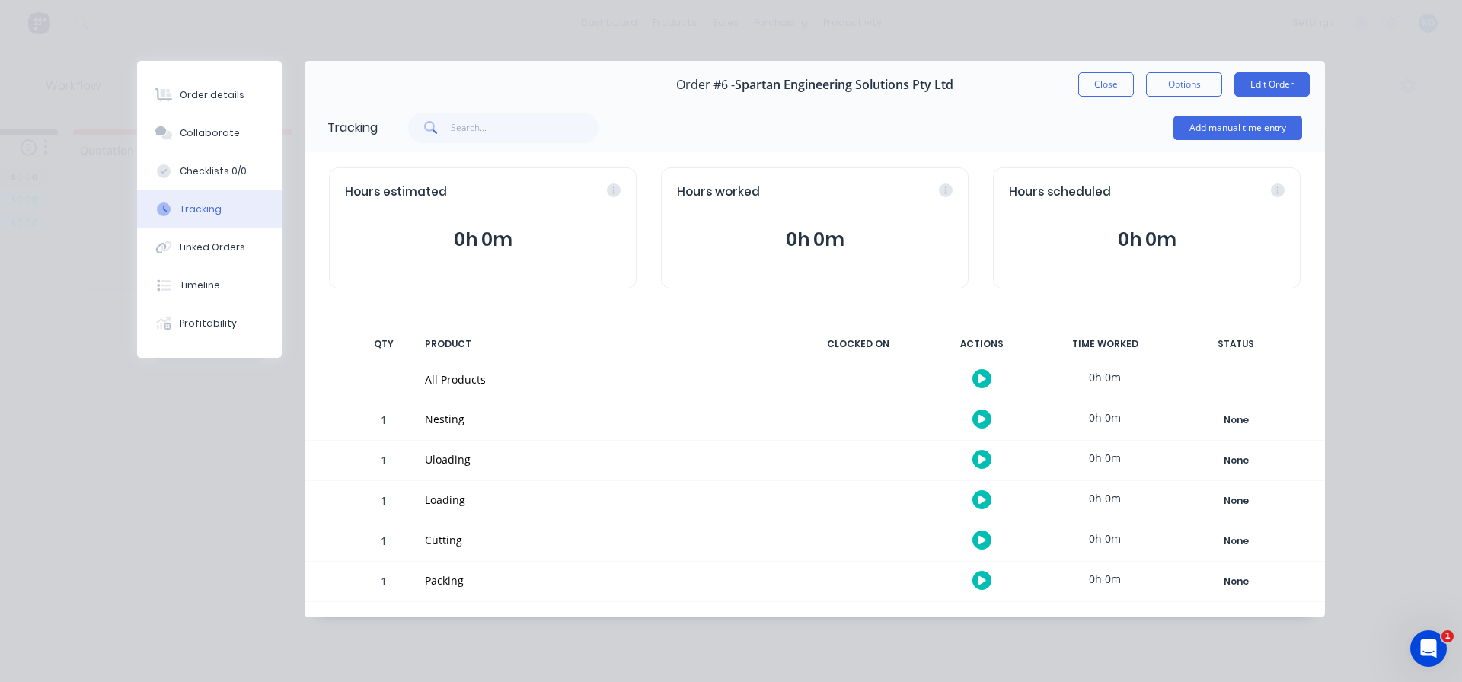
click at [983, 416] on icon "button" at bounding box center [983, 419] width 8 height 10
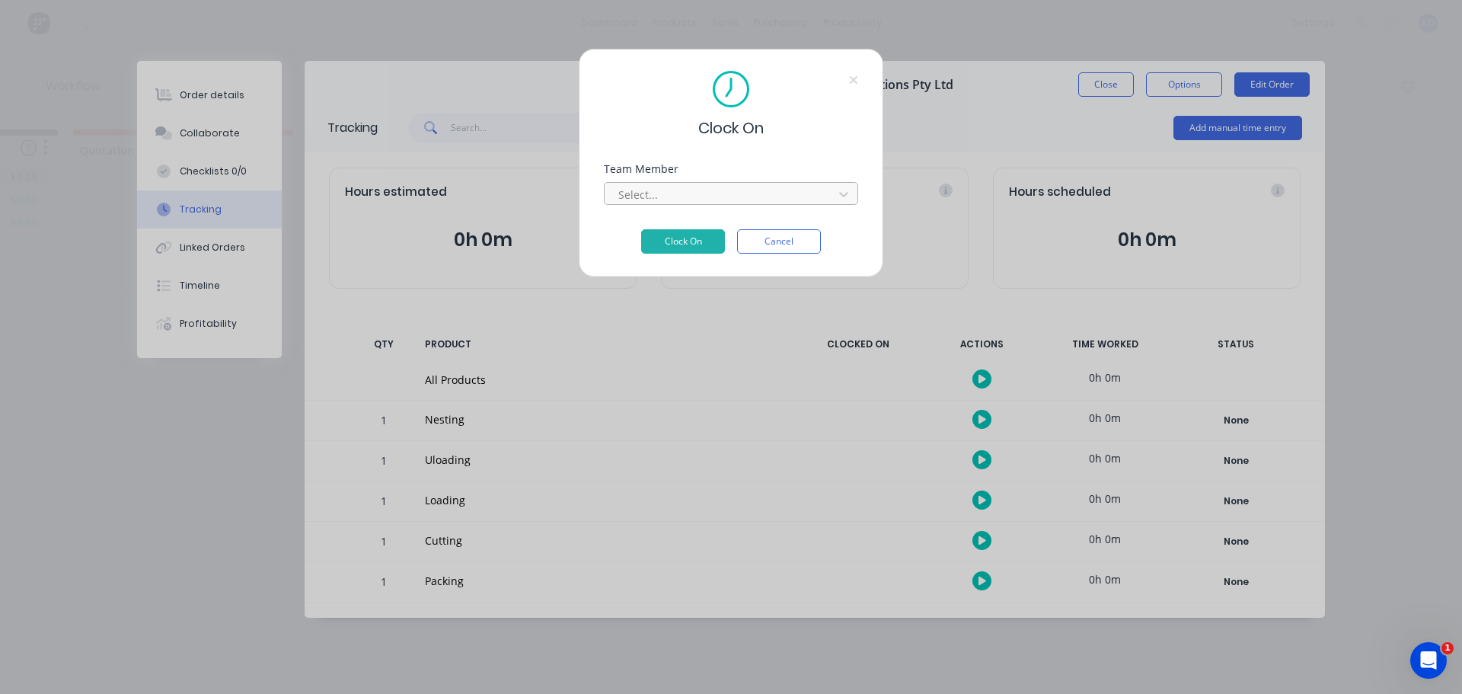
click at [658, 191] on div at bounding box center [721, 194] width 209 height 19
click at [670, 244] on button "Clock On" at bounding box center [683, 241] width 84 height 24
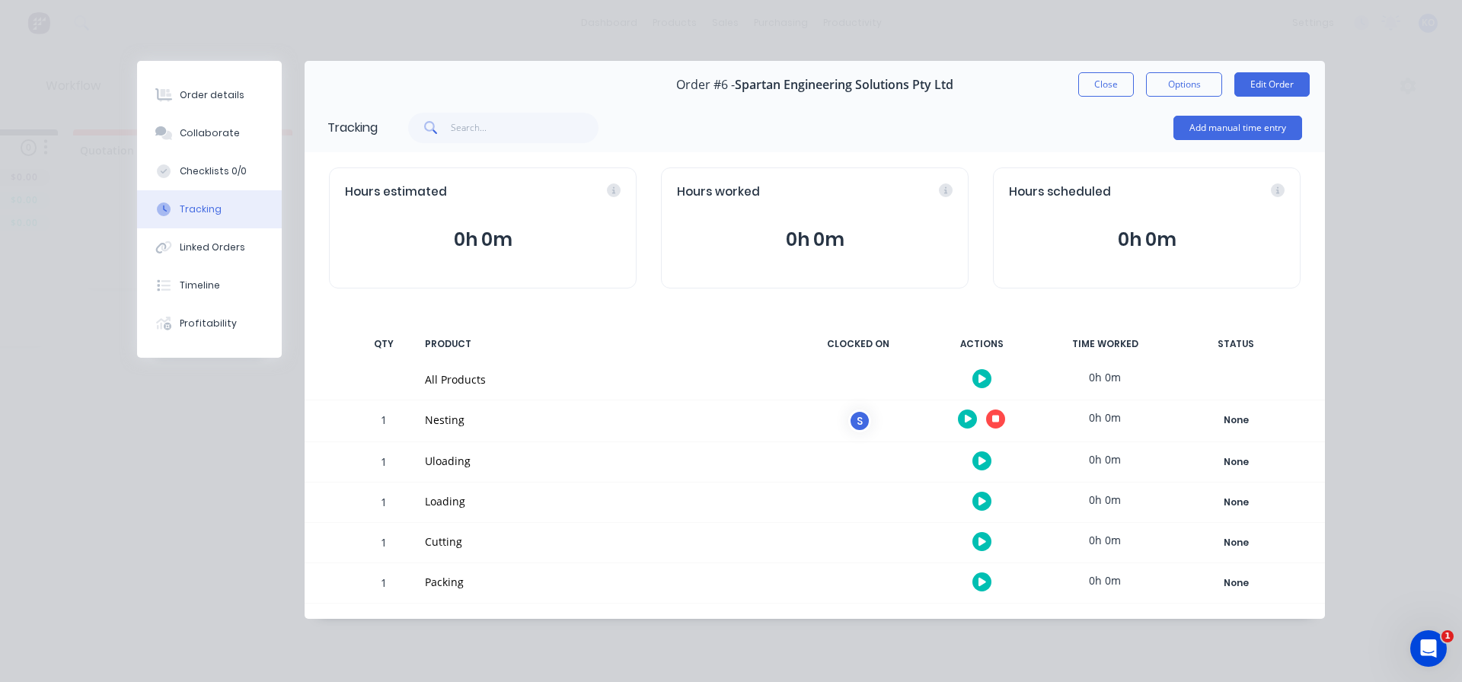
click at [998, 419] on icon "button" at bounding box center [996, 420] width 8 height 8
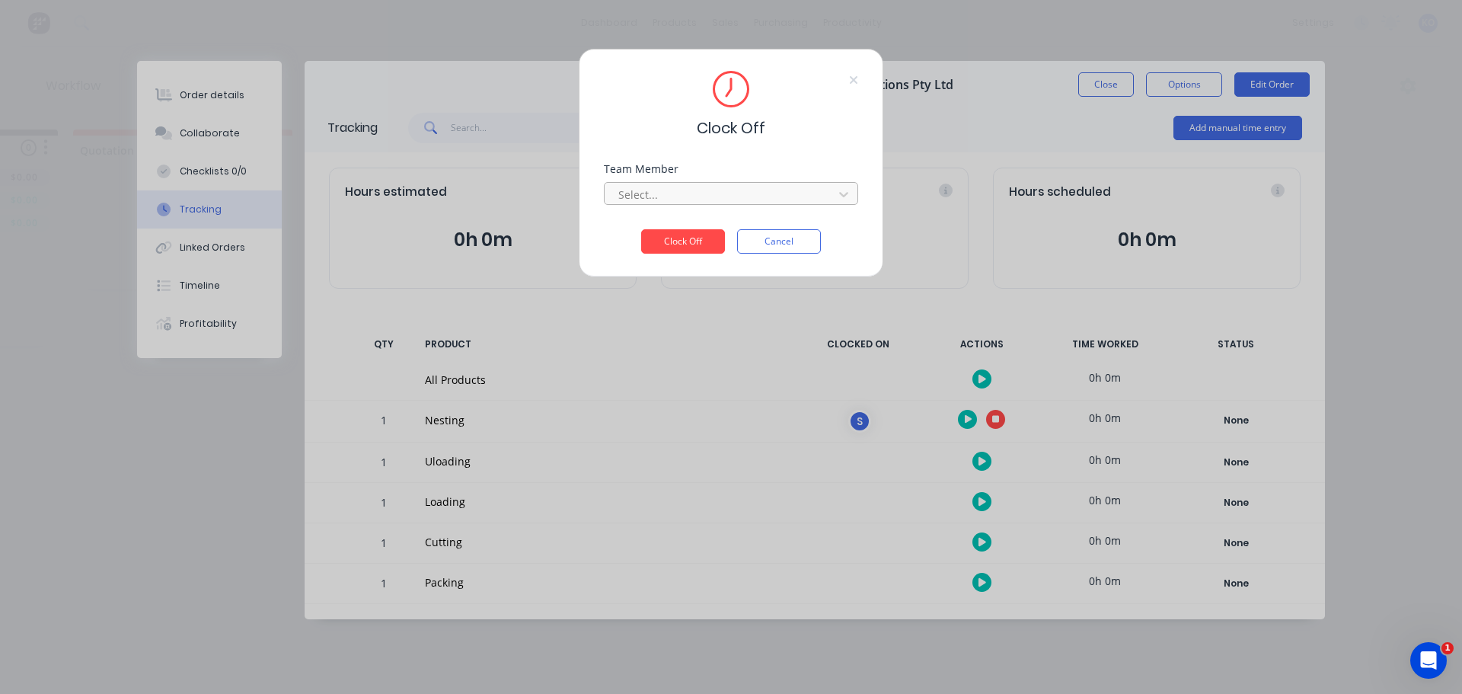
click at [651, 190] on div at bounding box center [721, 194] width 209 height 19
click at [654, 235] on button "Clock Off" at bounding box center [683, 241] width 84 height 24
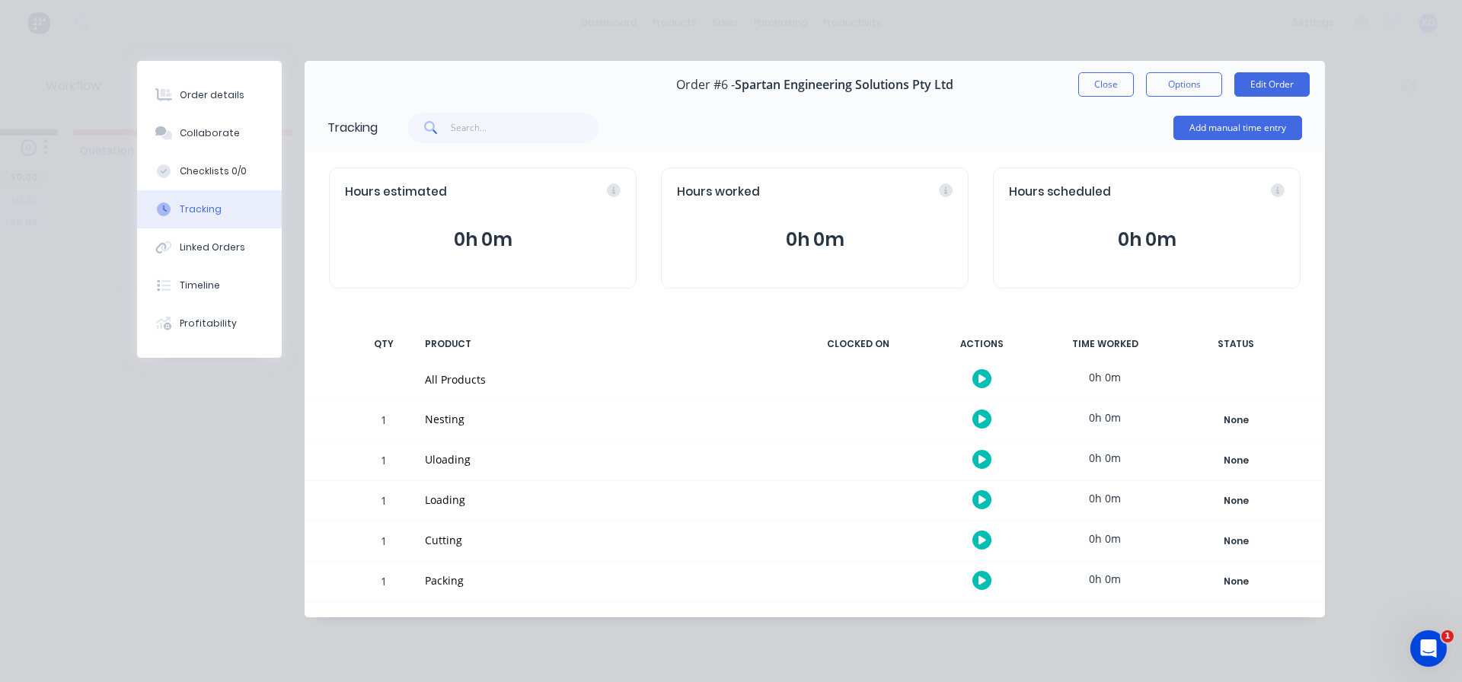
click at [988, 420] on button "button" at bounding box center [982, 419] width 19 height 19
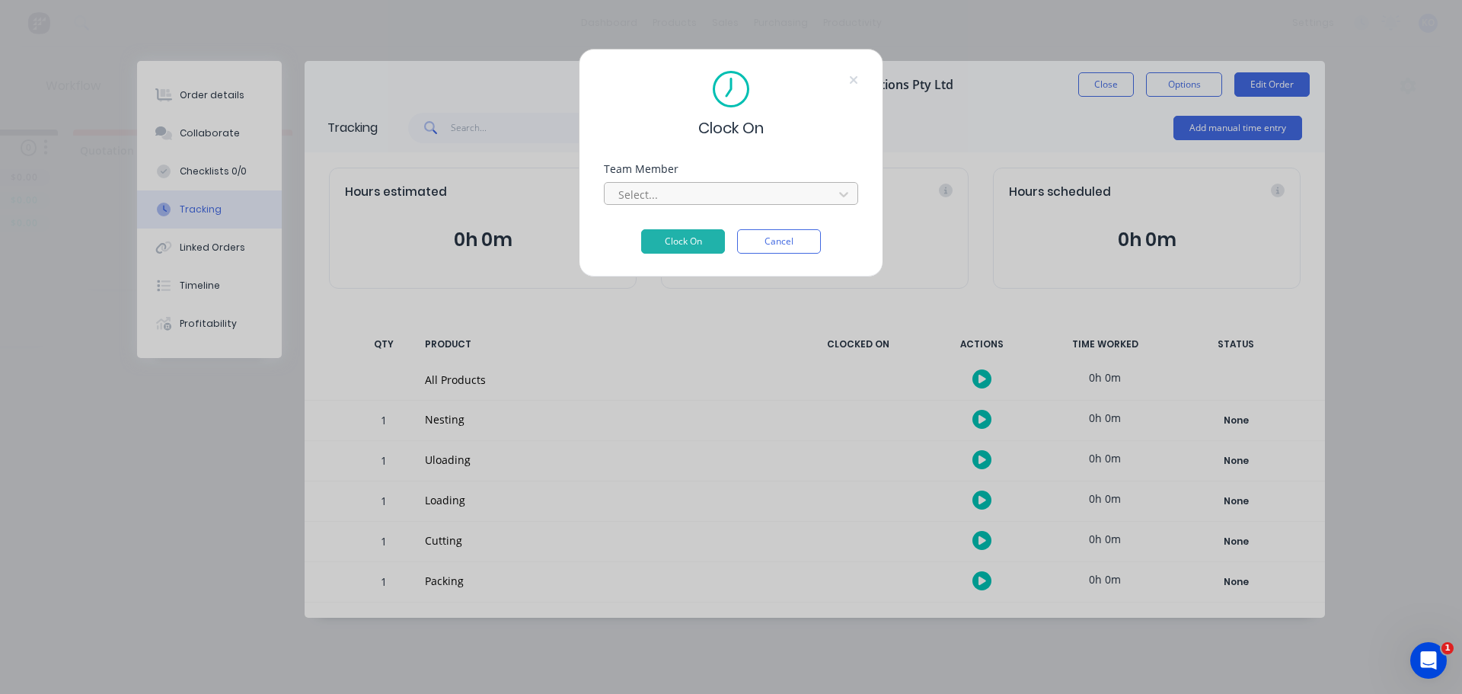
click at [686, 198] on div at bounding box center [721, 194] width 209 height 19
click at [658, 246] on button "Clock On" at bounding box center [683, 241] width 84 height 24
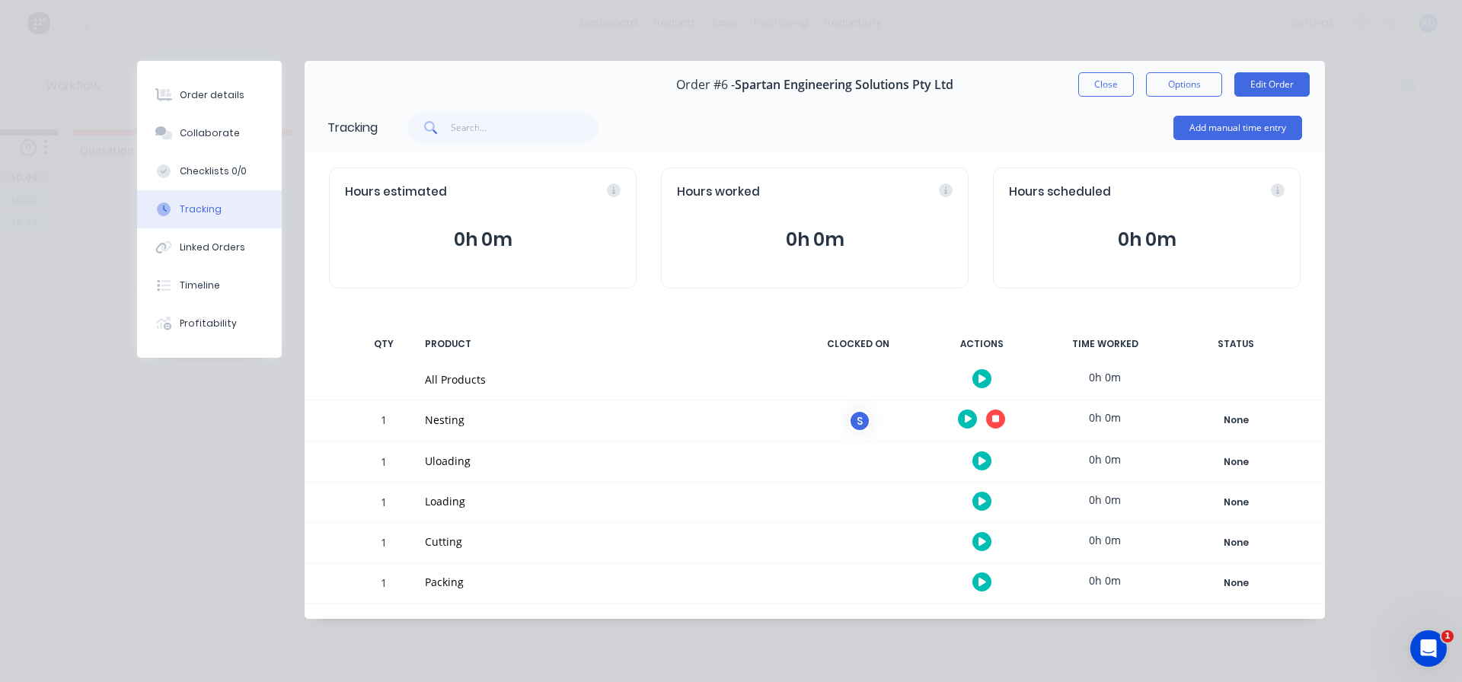
click at [858, 421] on div "S" at bounding box center [859, 421] width 23 height 23
click at [979, 460] on icon "button" at bounding box center [983, 461] width 8 height 8
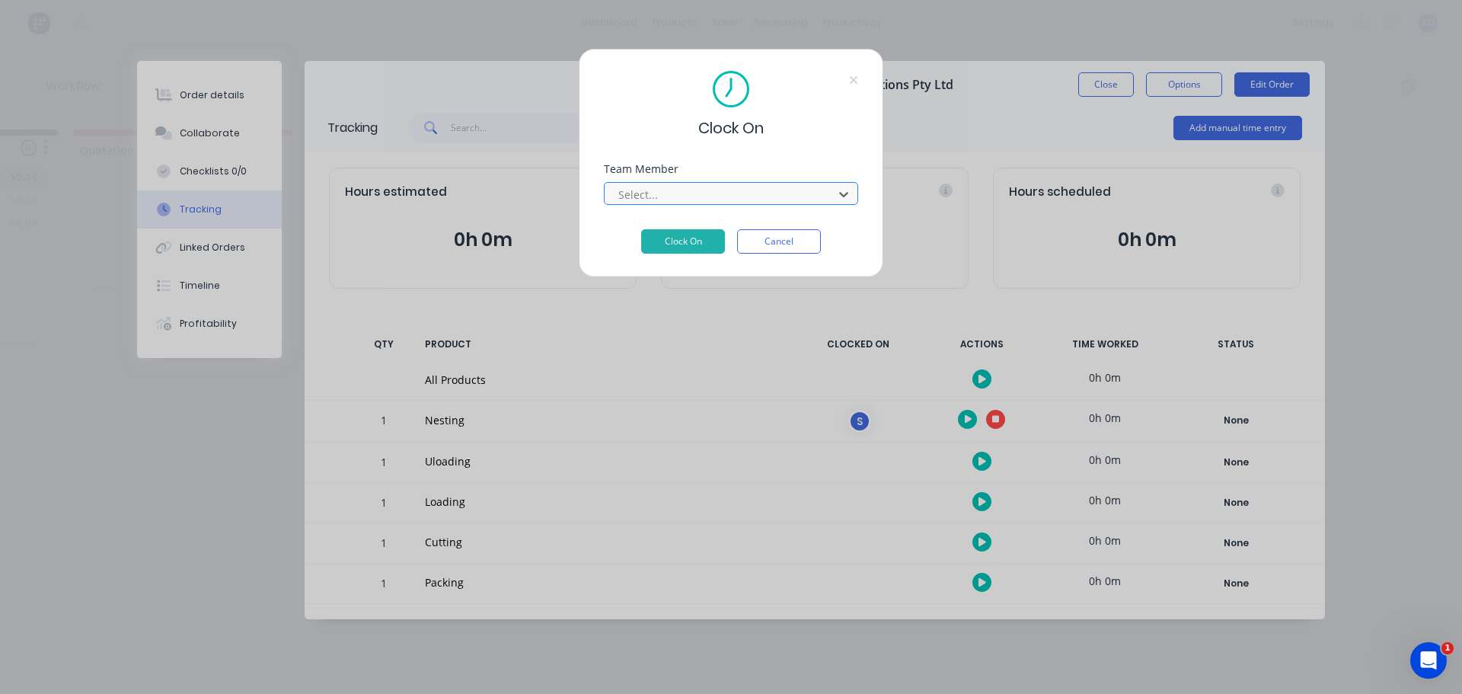
click at [693, 183] on div "Select..." at bounding box center [731, 193] width 254 height 23
click at [650, 248] on button "Clock On" at bounding box center [683, 241] width 84 height 24
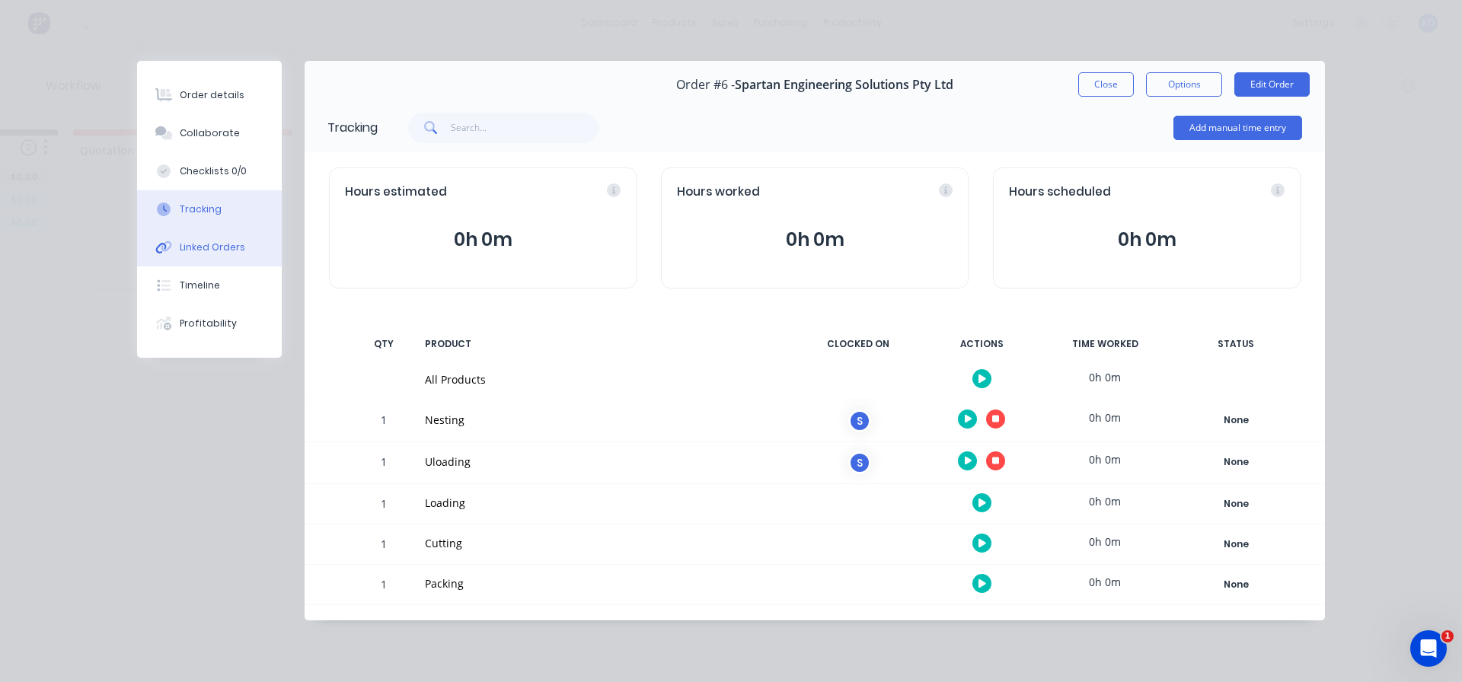
click at [240, 250] on div "Linked Orders" at bounding box center [212, 248] width 65 height 14
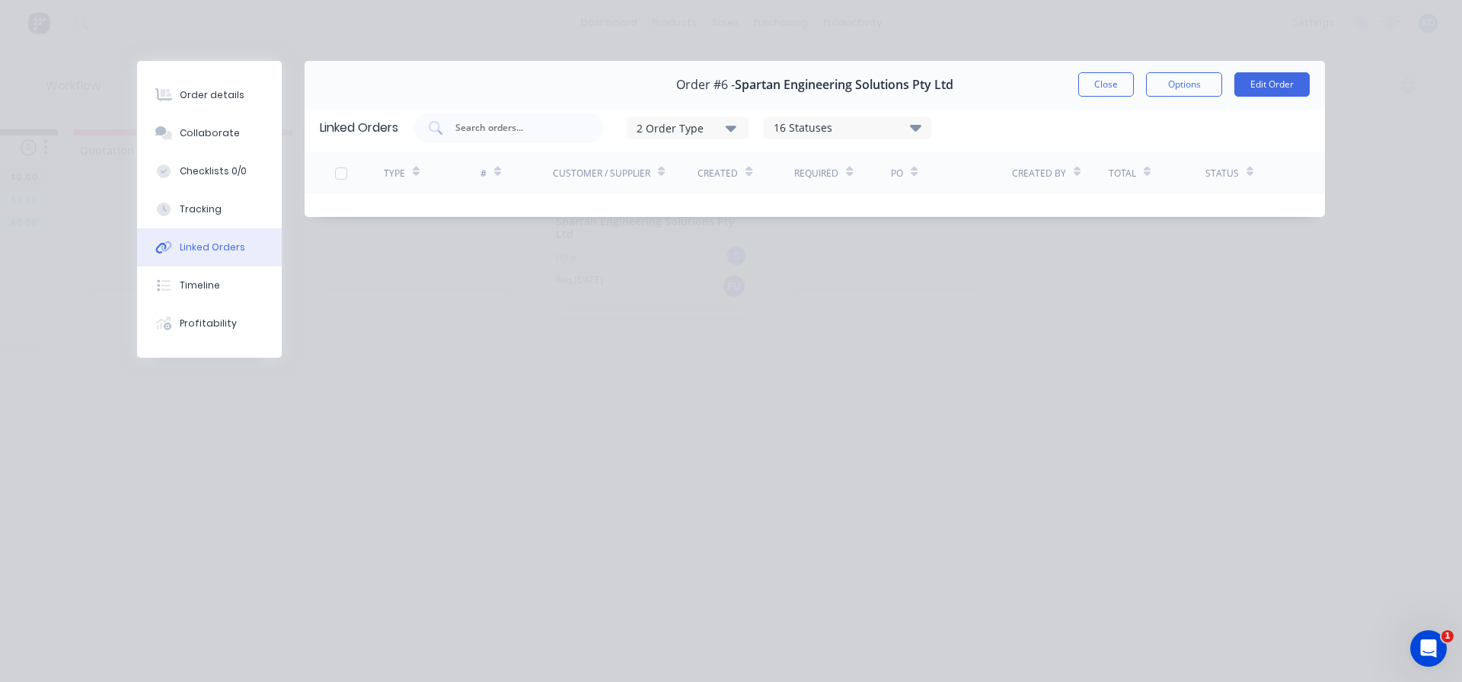
click at [347, 172] on div at bounding box center [341, 173] width 30 height 30
click at [174, 286] on div at bounding box center [163, 286] width 23 height 14
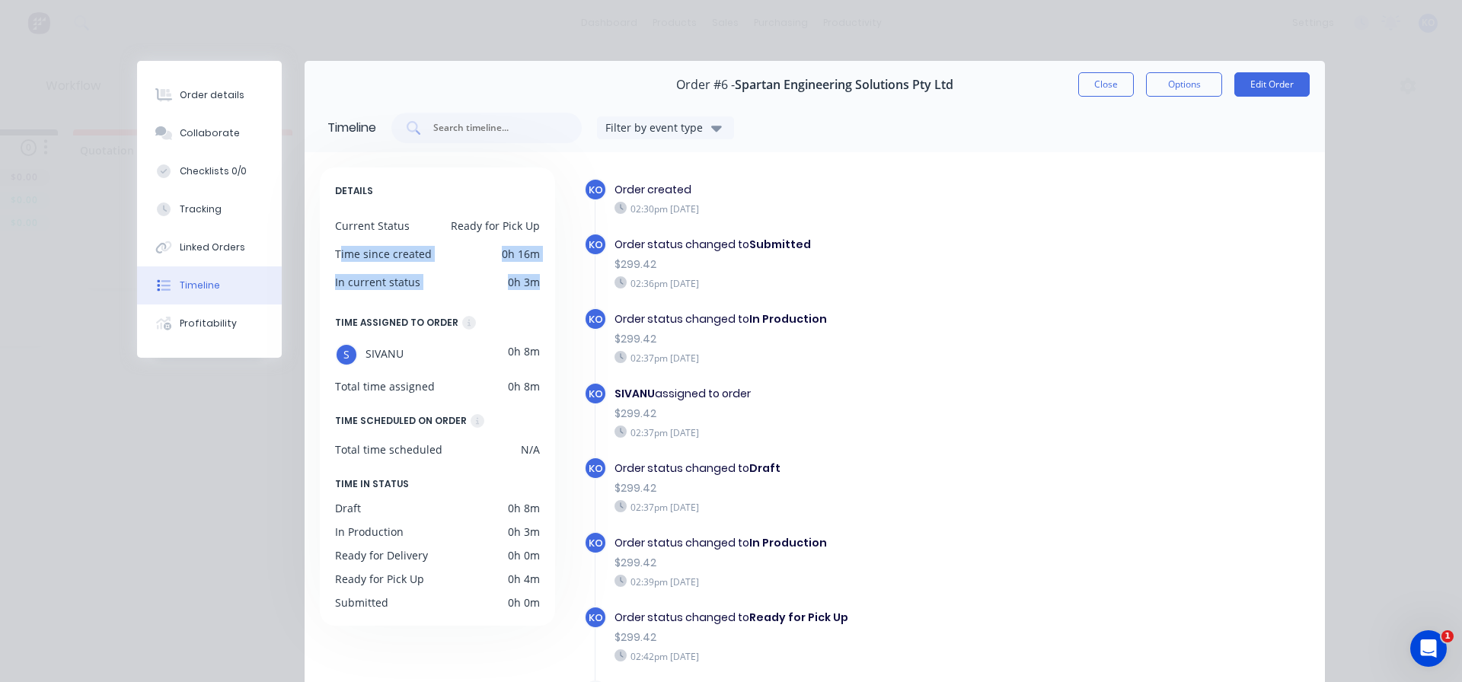
drag, startPoint x: 335, startPoint y: 250, endPoint x: 532, endPoint y: 285, distance: 200.3
click at [532, 285] on div "DETAILS Current Status Ready for Pick Up Time since created 0h 16m In current s…" at bounding box center [437, 397] width 235 height 458
click at [532, 285] on div "0h 3m" at bounding box center [524, 282] width 32 height 16
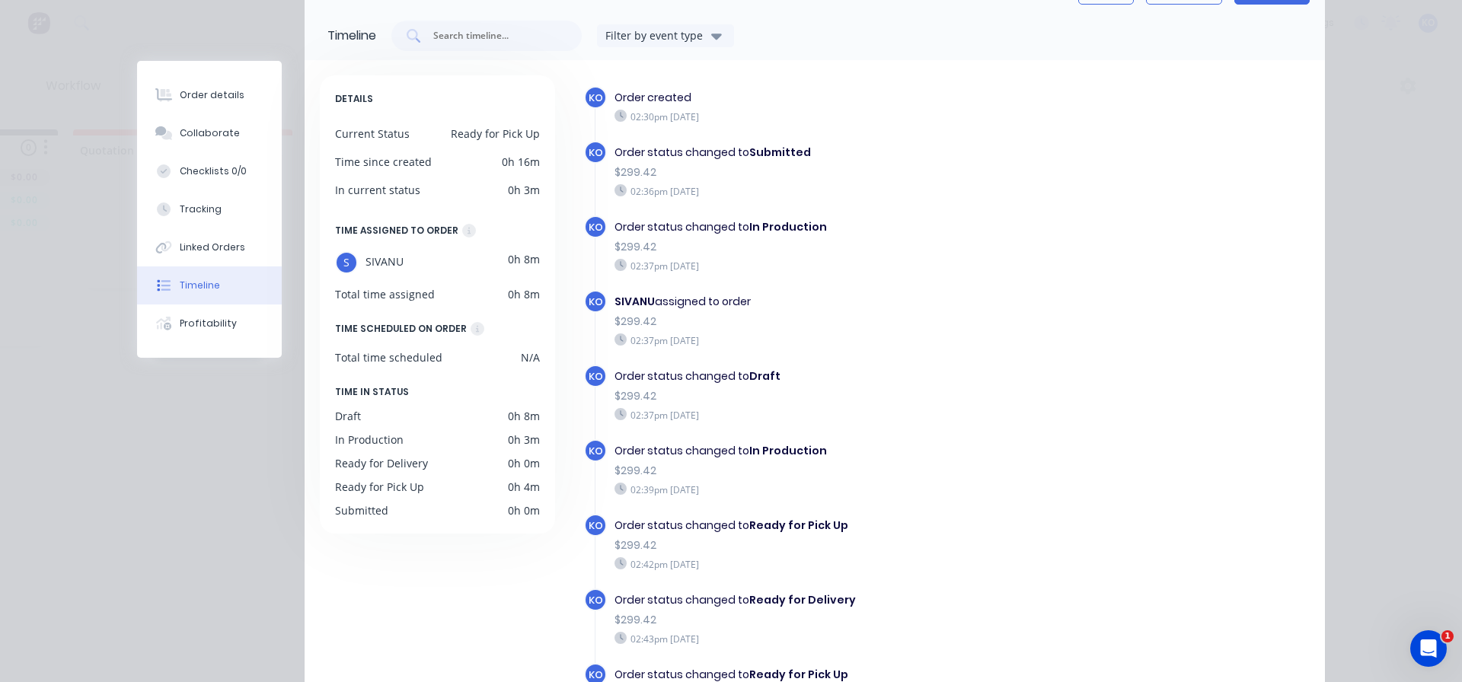
scroll to position [101, 0]
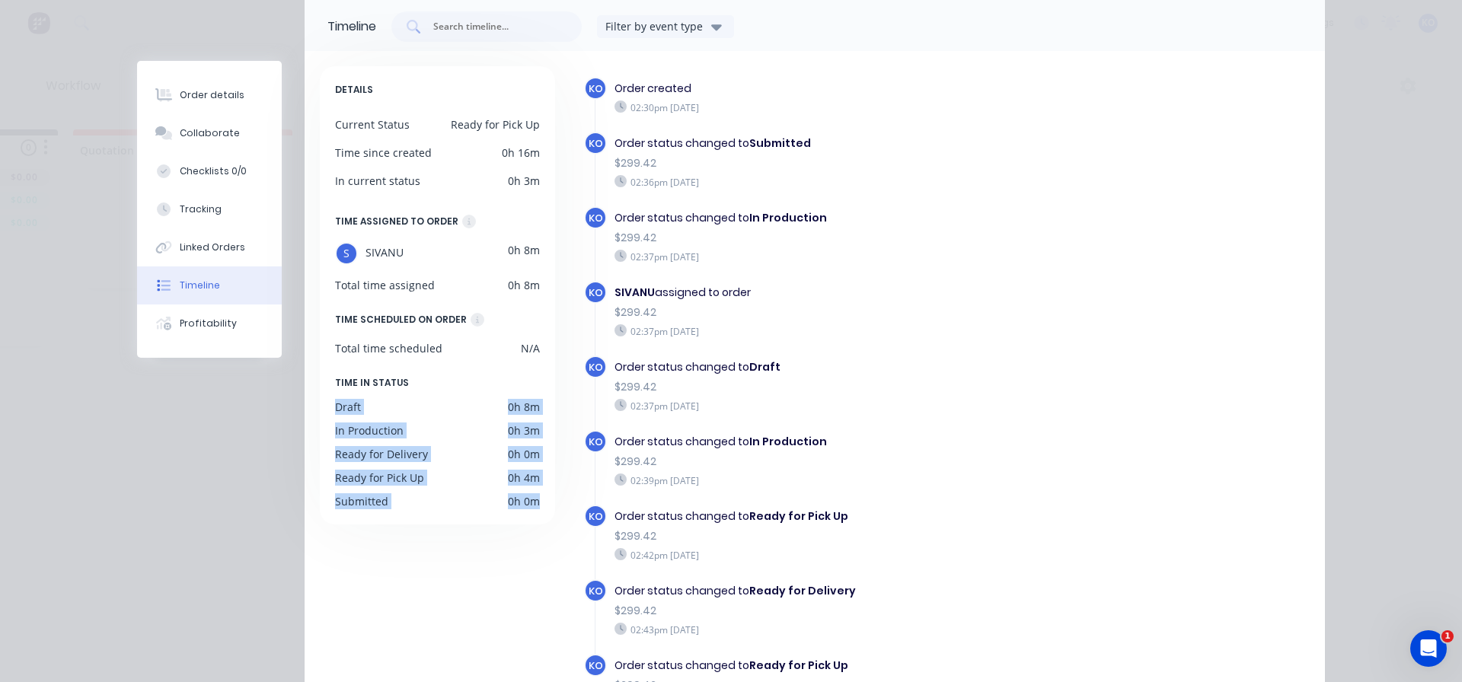
drag, startPoint x: 331, startPoint y: 412, endPoint x: 536, endPoint y: 498, distance: 222.9
click at [536, 498] on div "DETAILS Current Status Ready for Pick Up Time since created 0h 16m In current s…" at bounding box center [437, 295] width 235 height 458
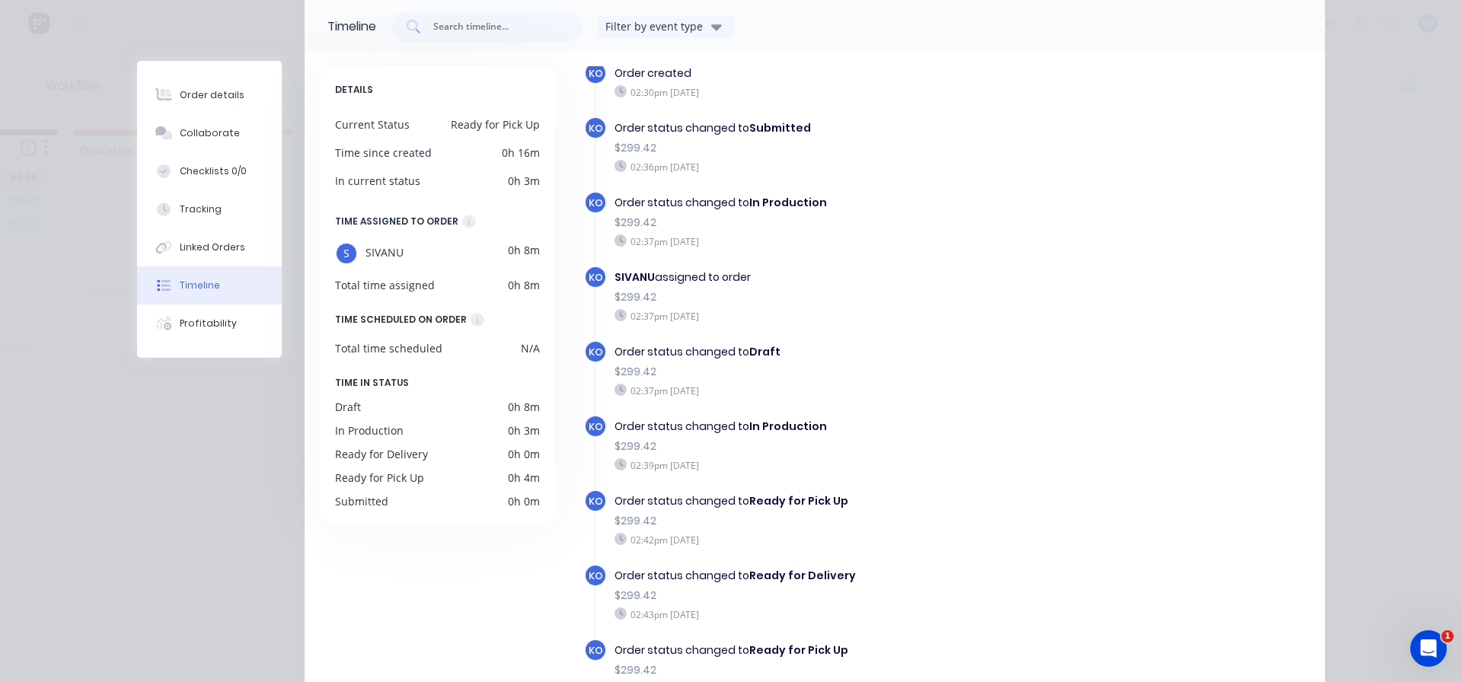
scroll to position [0, 0]
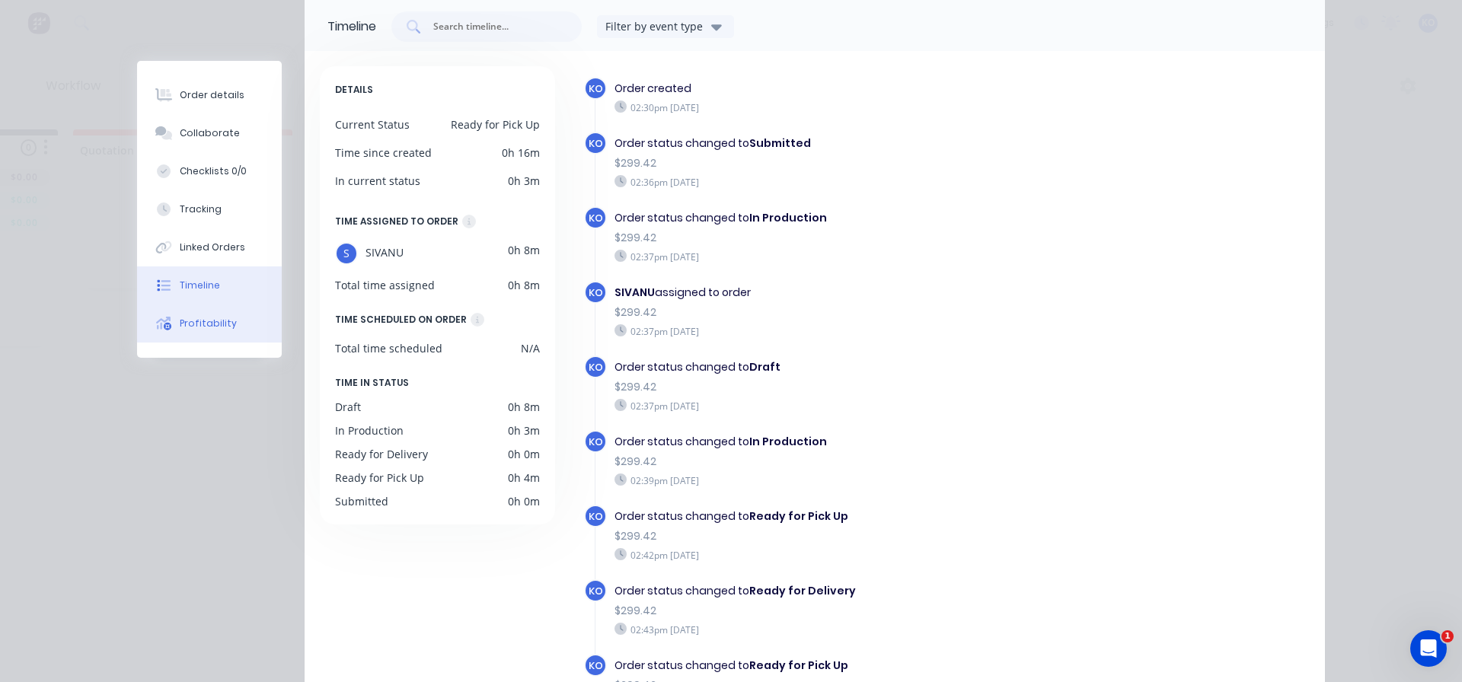
click at [180, 321] on div "Profitability" at bounding box center [208, 324] width 57 height 14
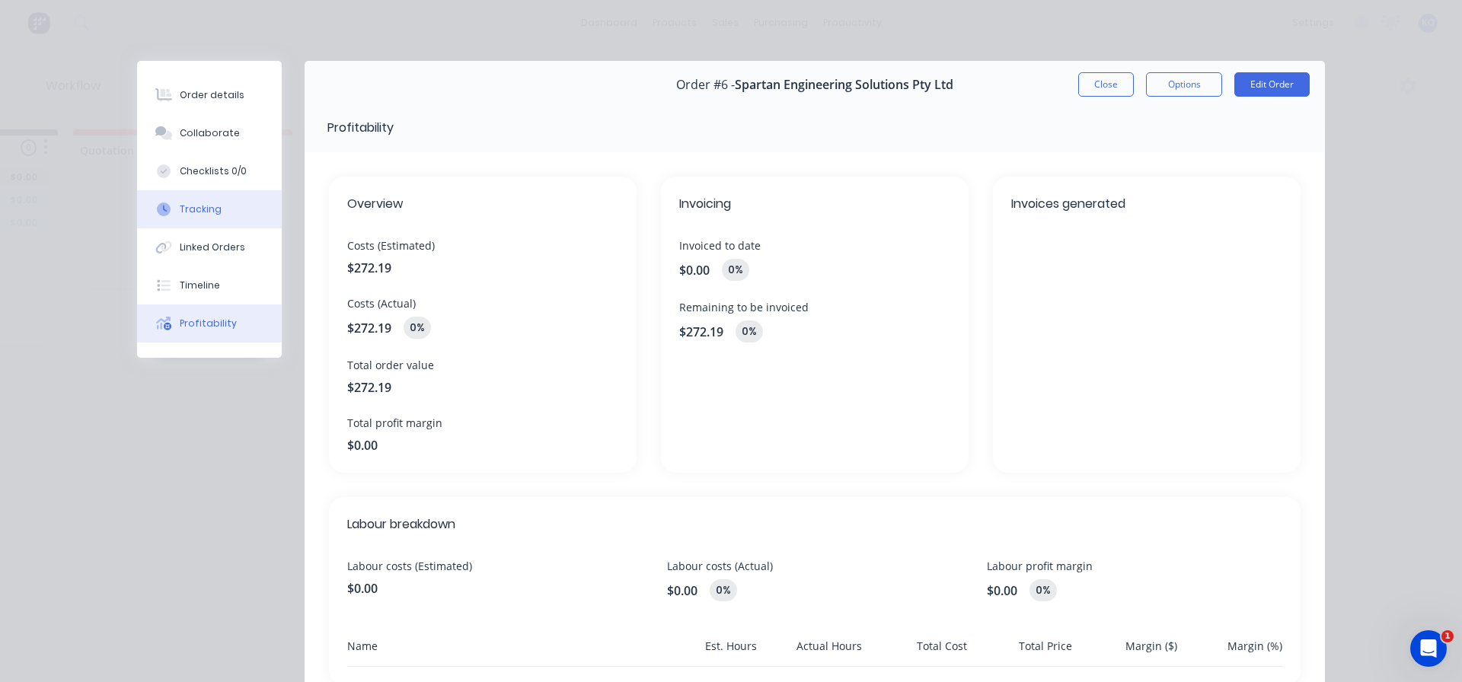
click at [205, 216] on button "Tracking" at bounding box center [209, 209] width 145 height 38
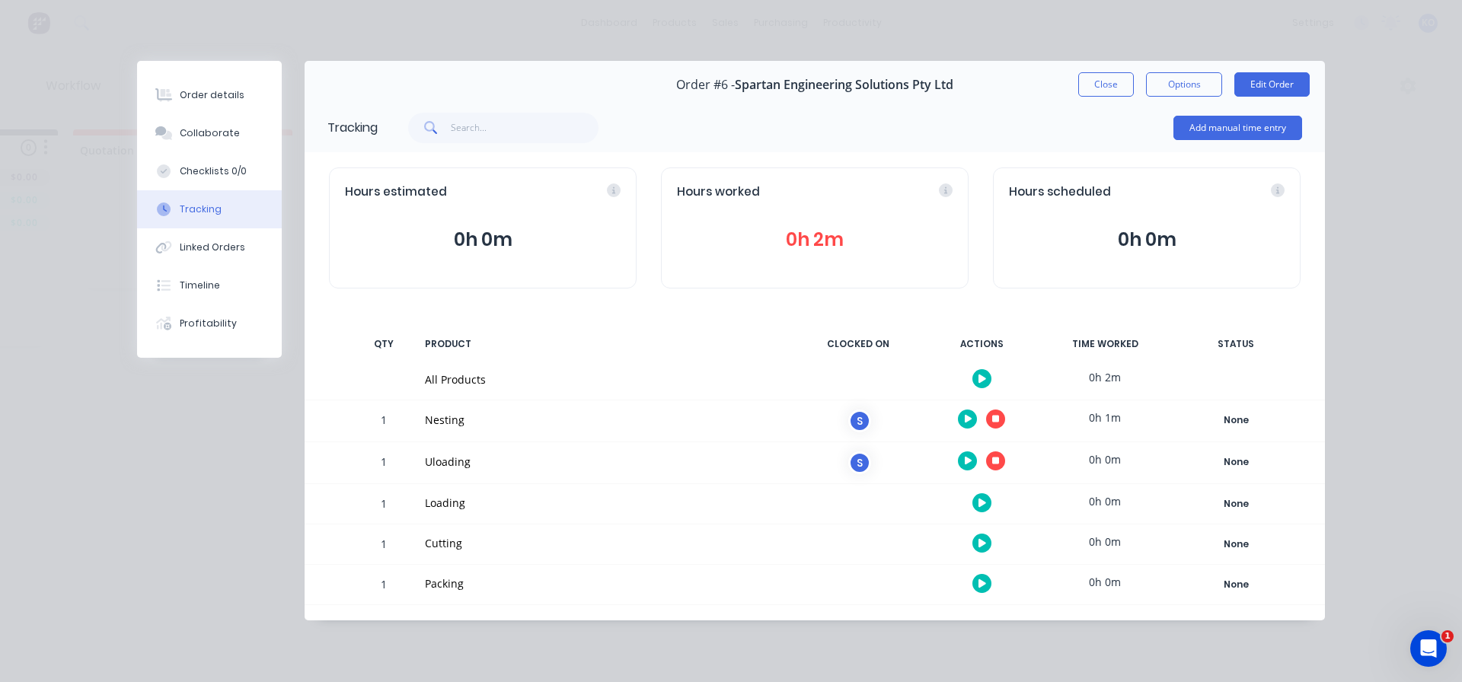
click at [999, 461] on button "button" at bounding box center [995, 461] width 19 height 19
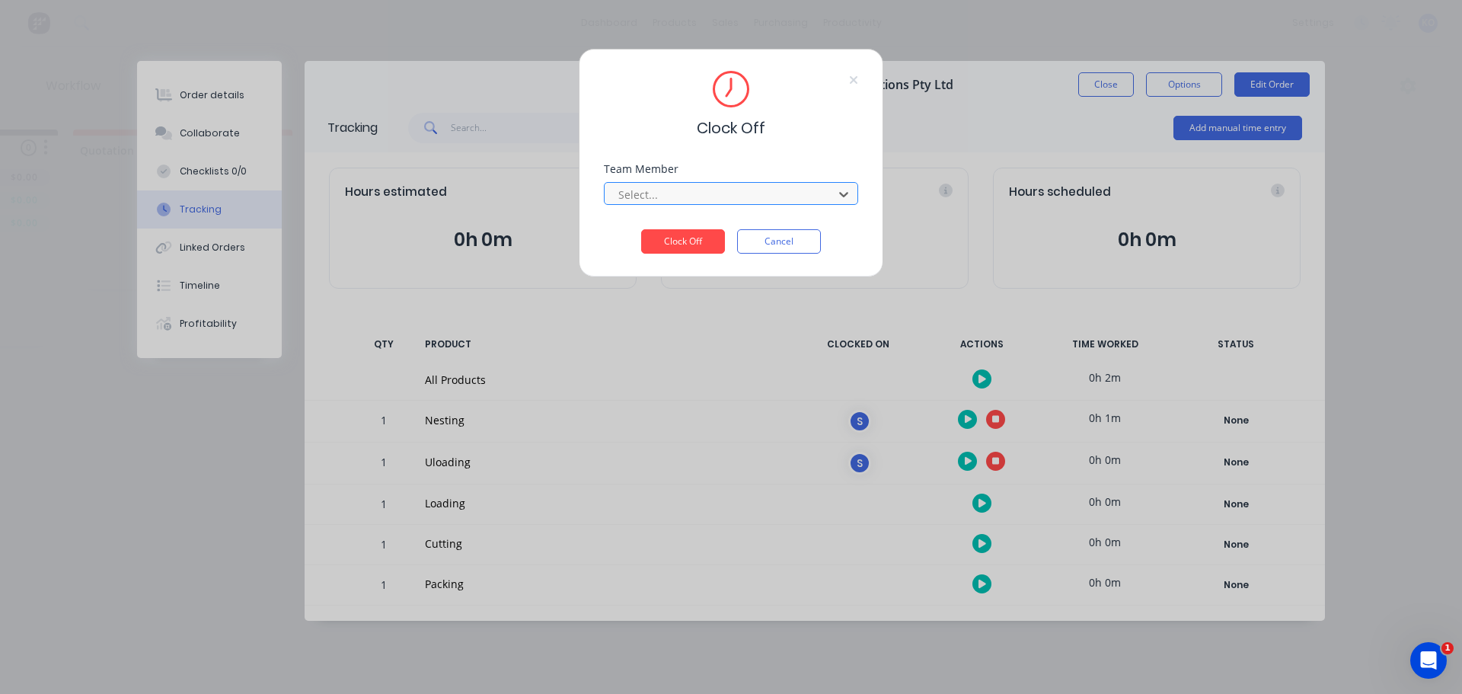
click at [672, 205] on div "Select..." at bounding box center [721, 194] width 218 height 23
click at [658, 238] on button "Clock Off" at bounding box center [683, 241] width 84 height 24
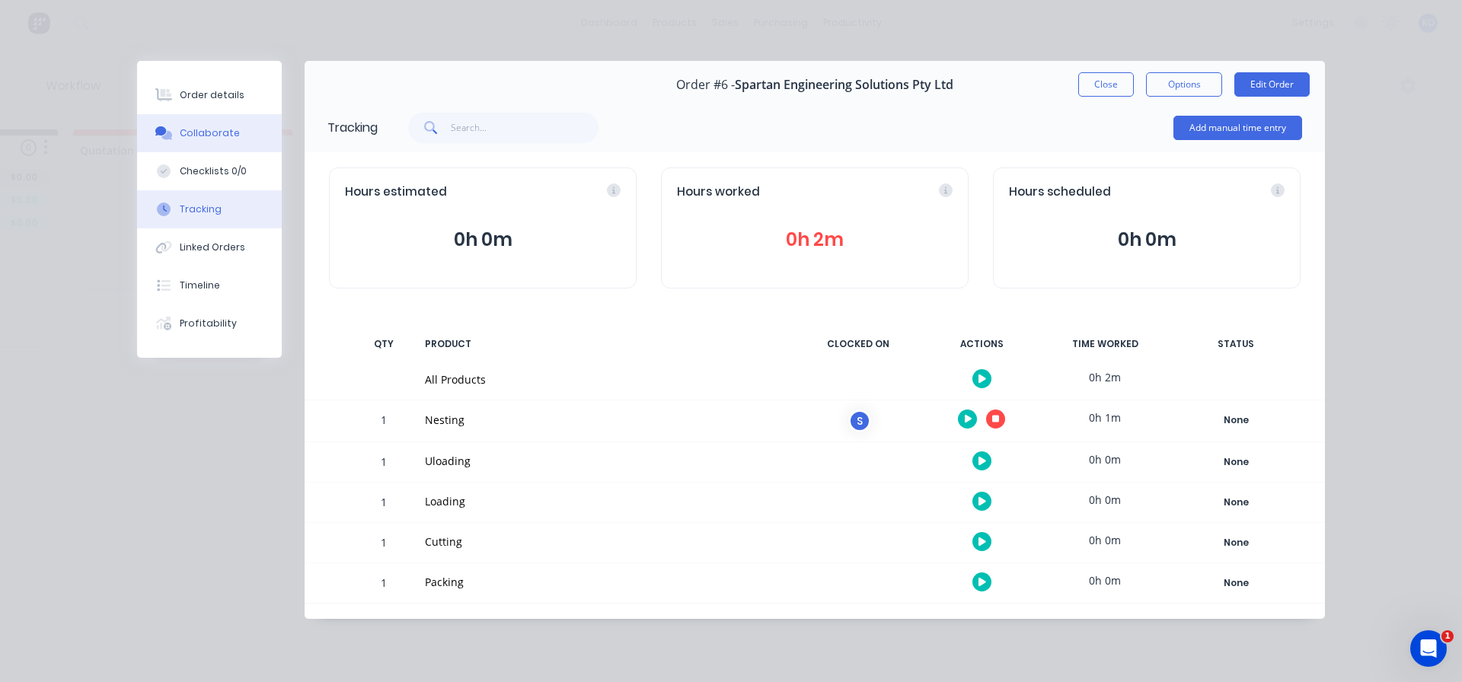
click at [209, 139] on div "Collaborate" at bounding box center [210, 133] width 60 height 14
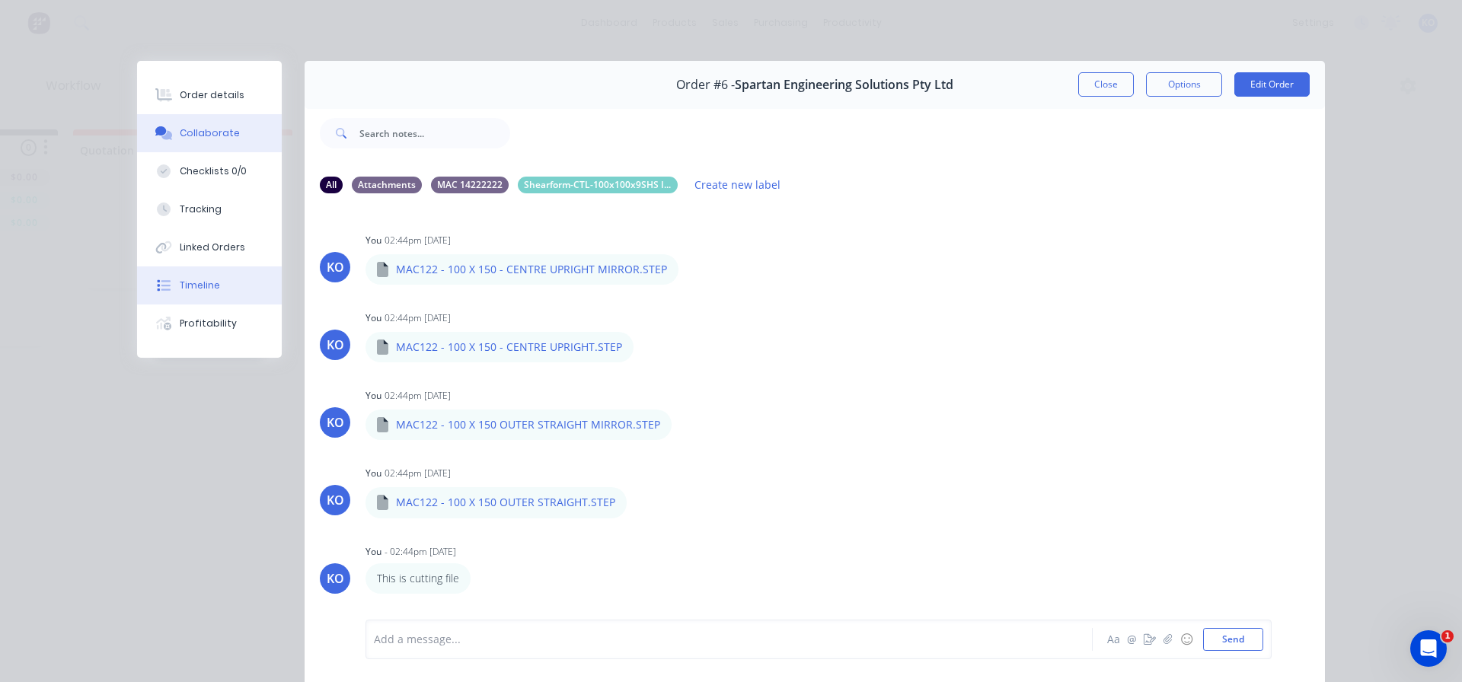
click at [206, 270] on button "Timeline" at bounding box center [209, 286] width 145 height 38
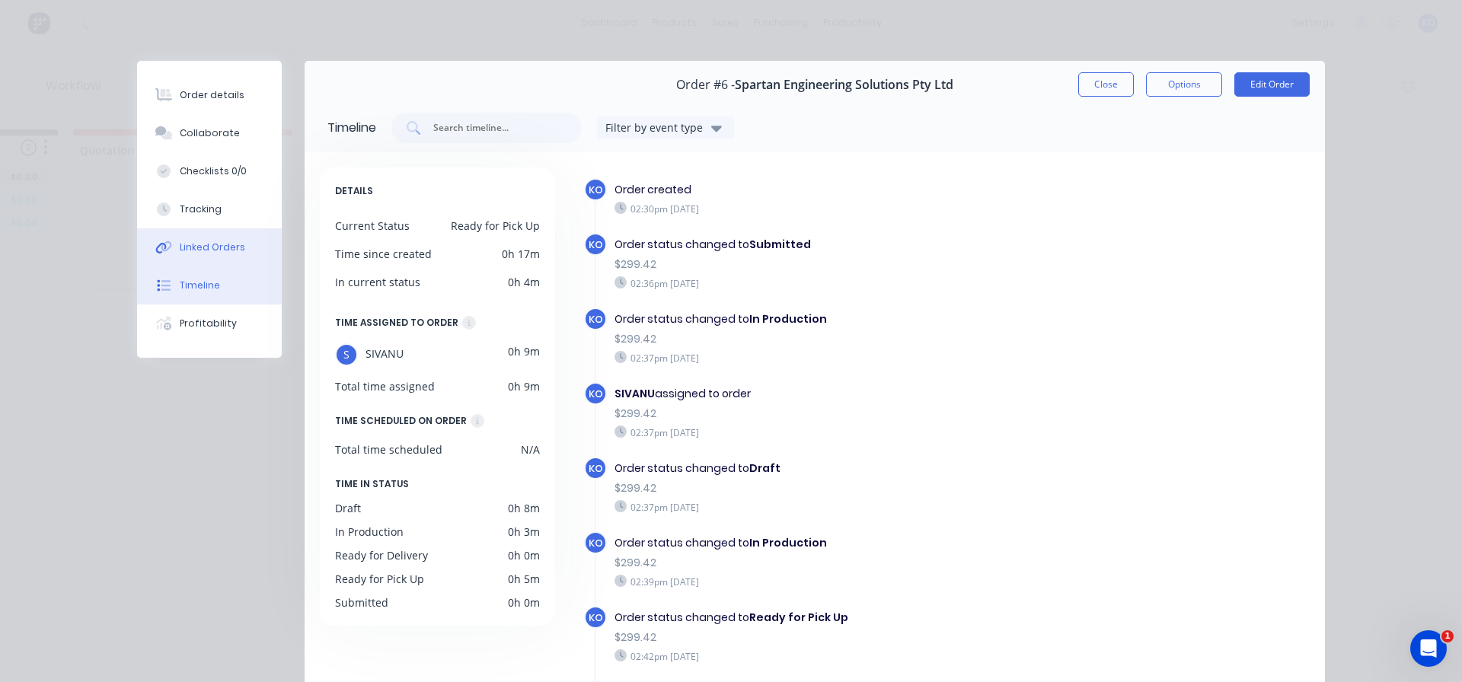
click at [233, 236] on button "Linked Orders" at bounding box center [209, 247] width 145 height 38
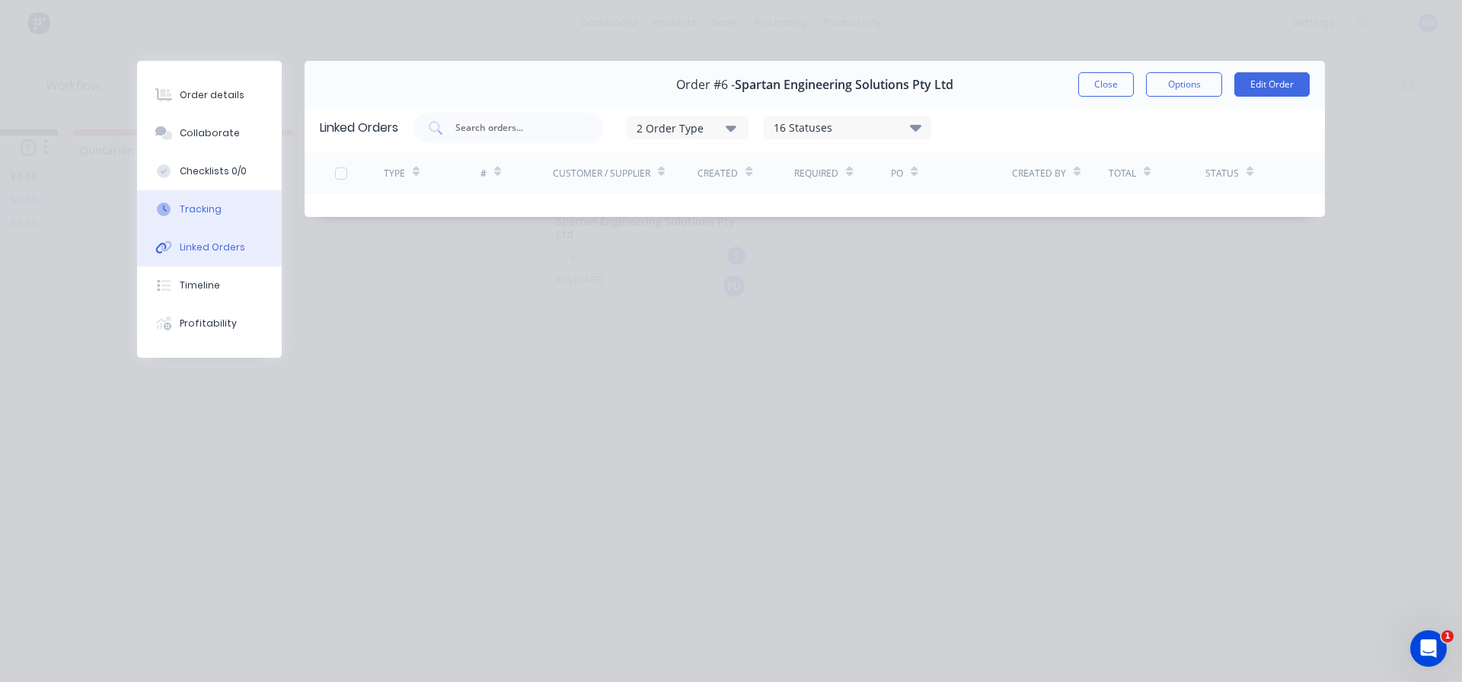
click at [212, 201] on button "Tracking" at bounding box center [209, 209] width 145 height 38
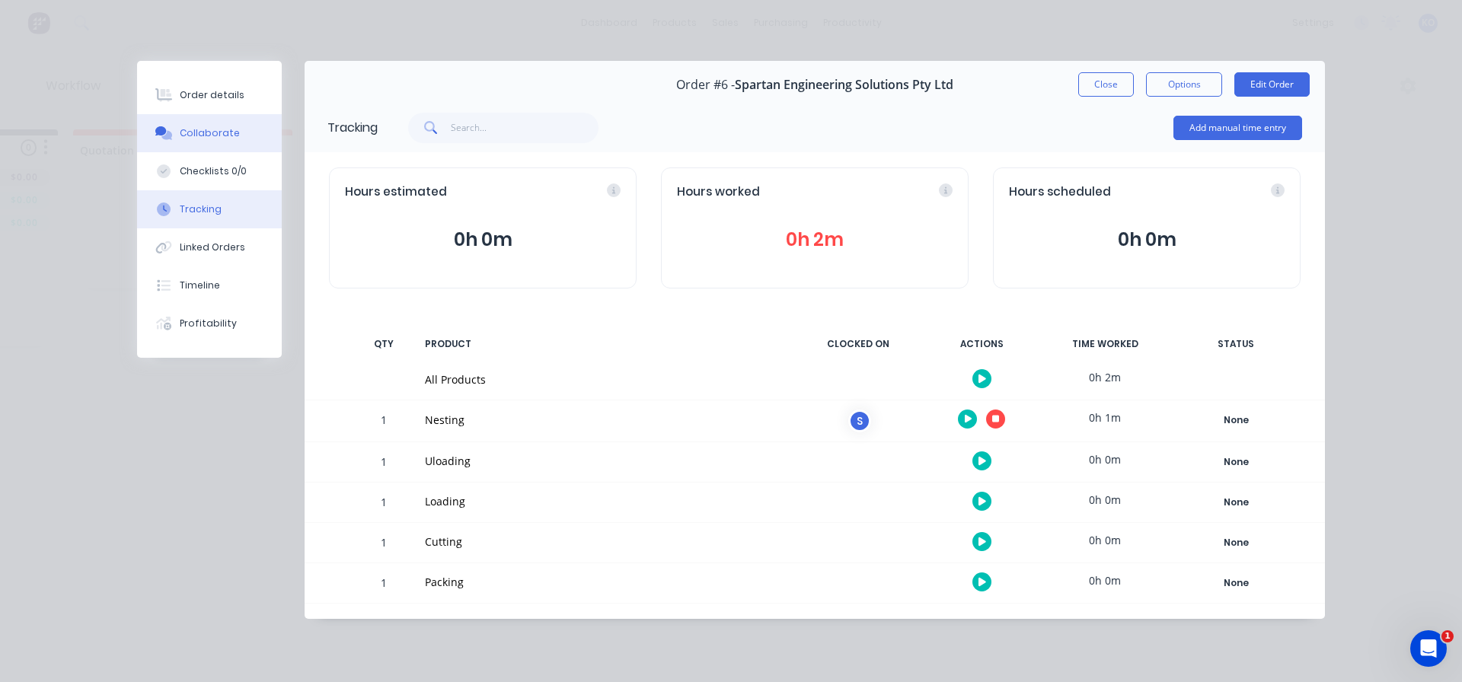
click at [196, 123] on button "Collaborate" at bounding box center [209, 133] width 145 height 38
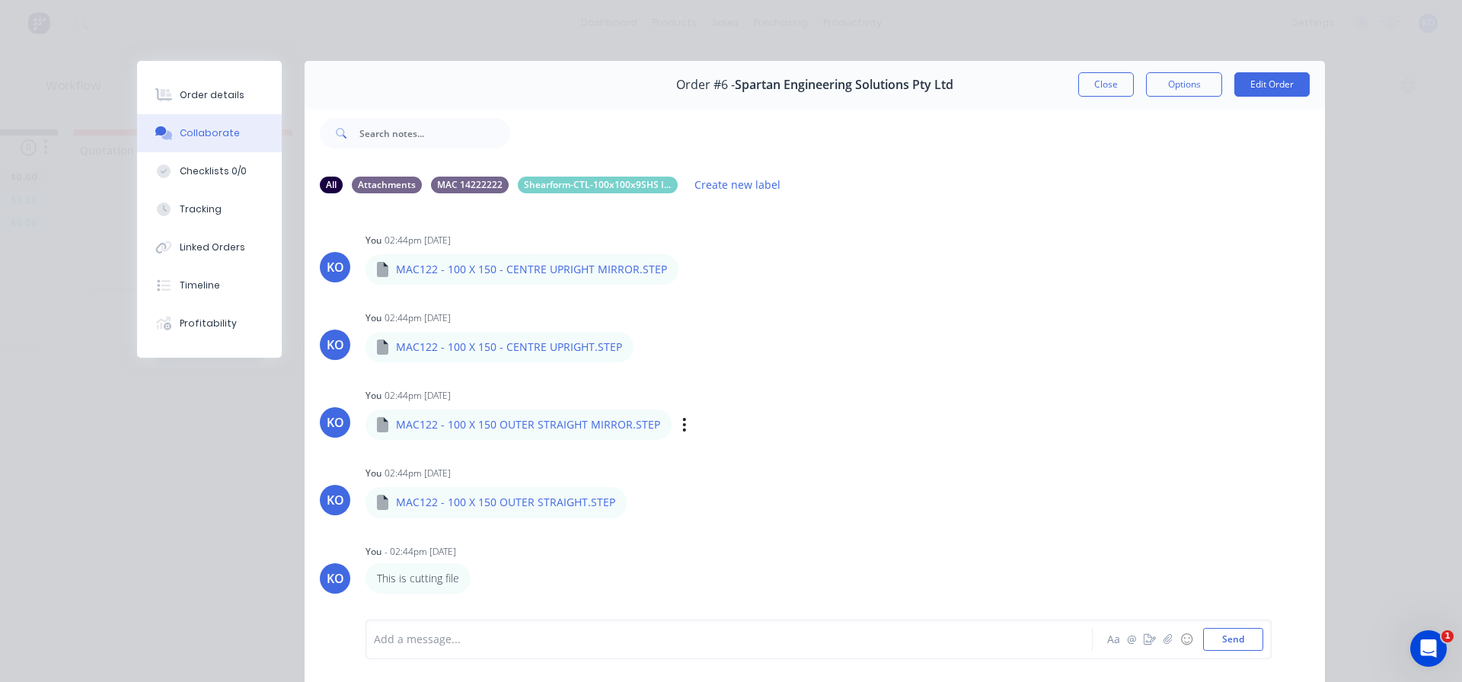
scroll to position [80, 0]
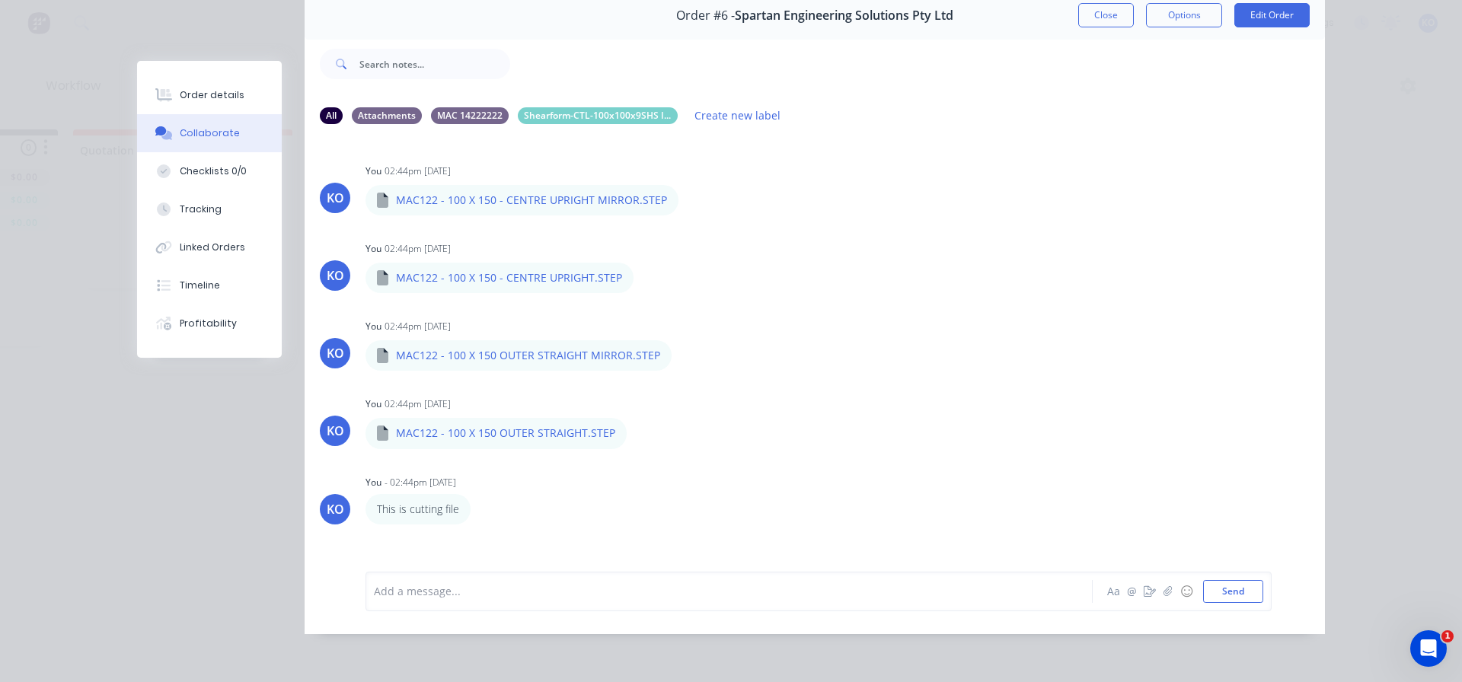
click at [417, 582] on div "Add a message..." at bounding box center [707, 591] width 667 height 23
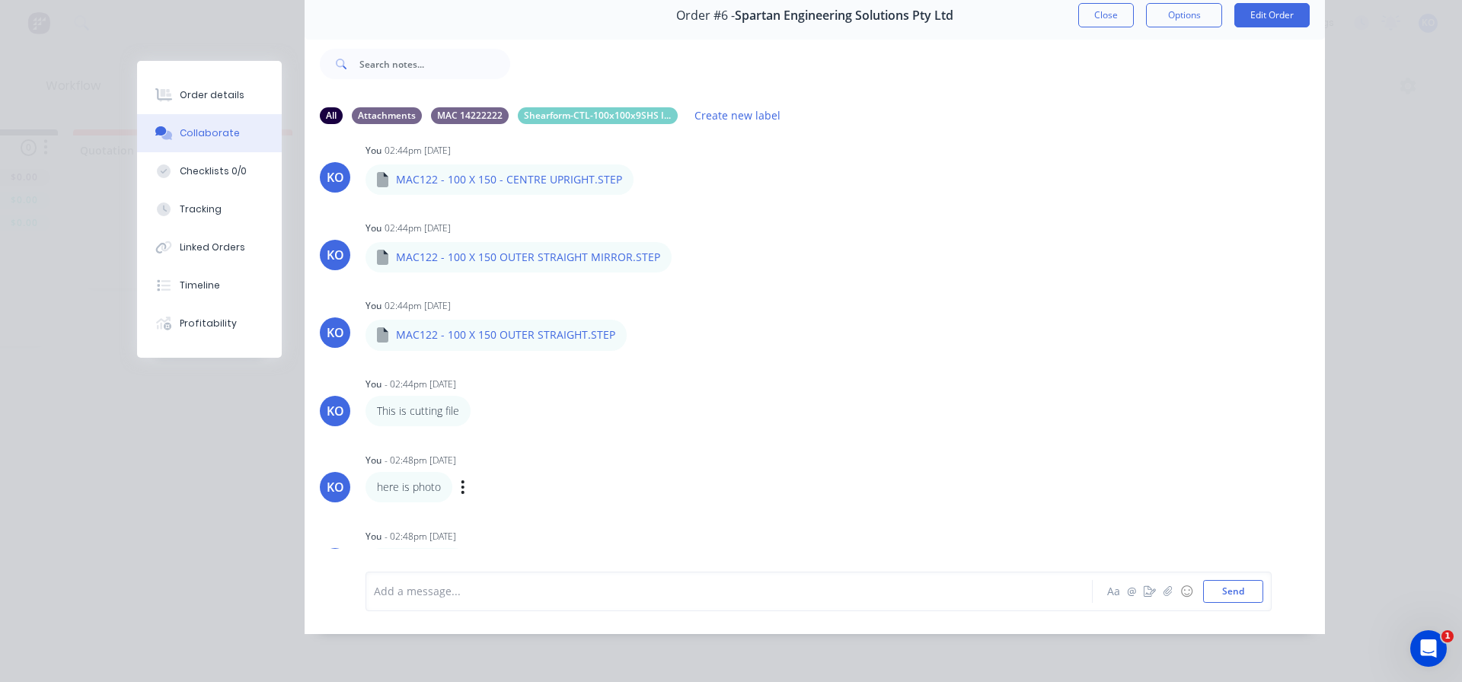
scroll to position [117, 0]
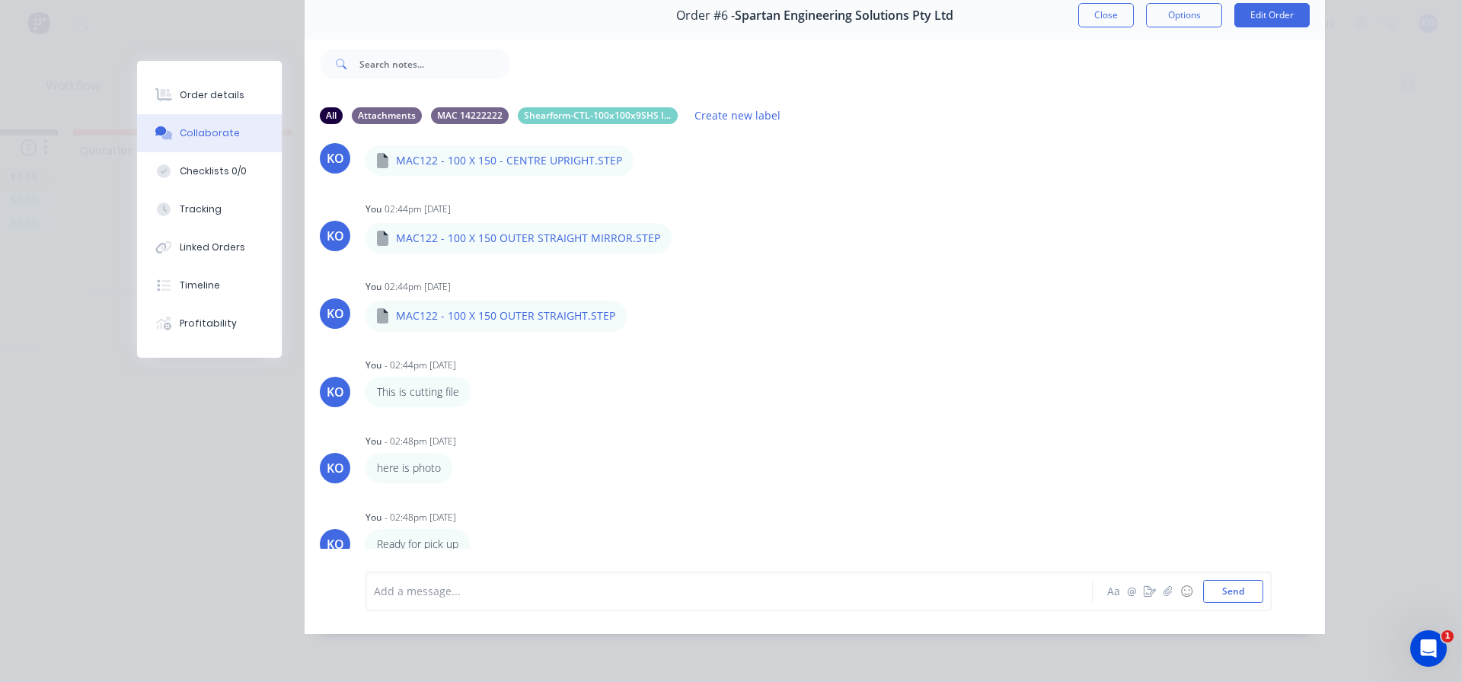
click at [658, 592] on div at bounding box center [708, 591] width 666 height 16
click at [392, 56] on input "text" at bounding box center [434, 64] width 151 height 30
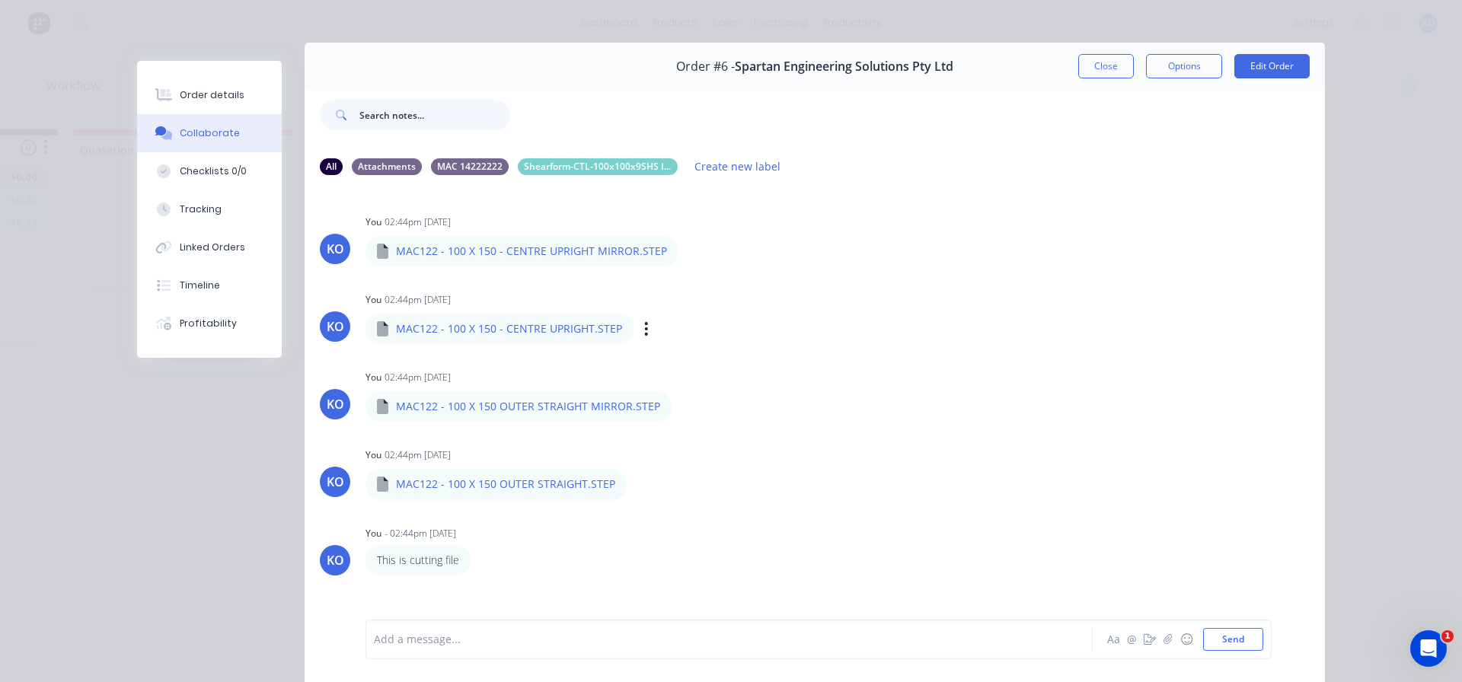
scroll to position [0, 0]
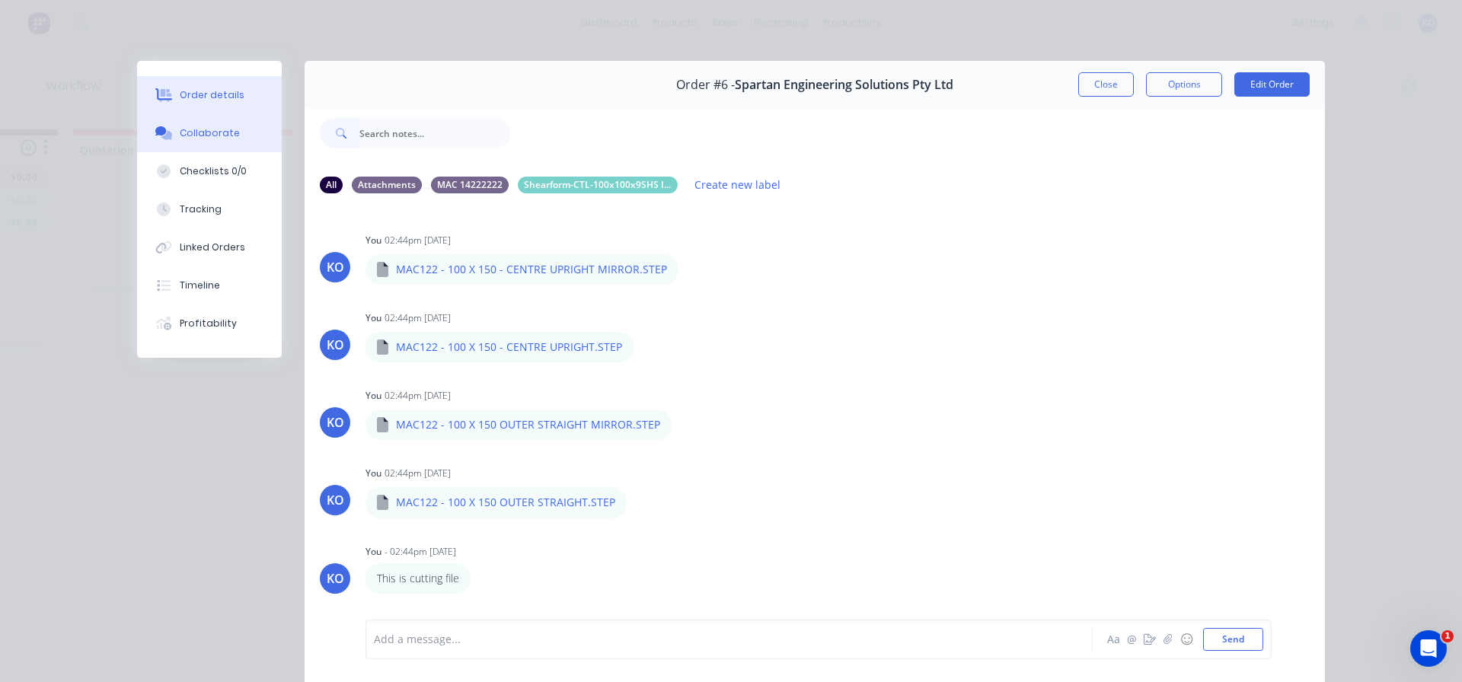
click at [218, 94] on div "Order details" at bounding box center [212, 95] width 65 height 14
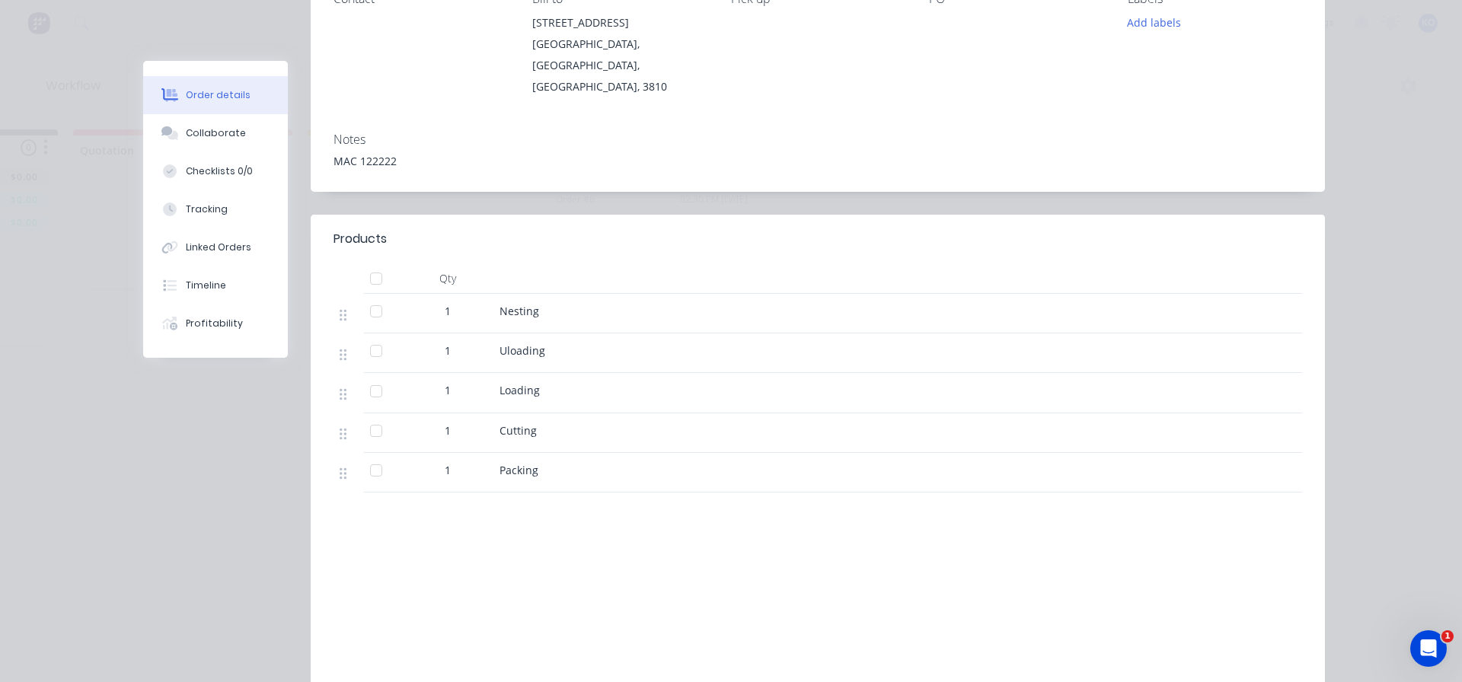
scroll to position [331, 0]
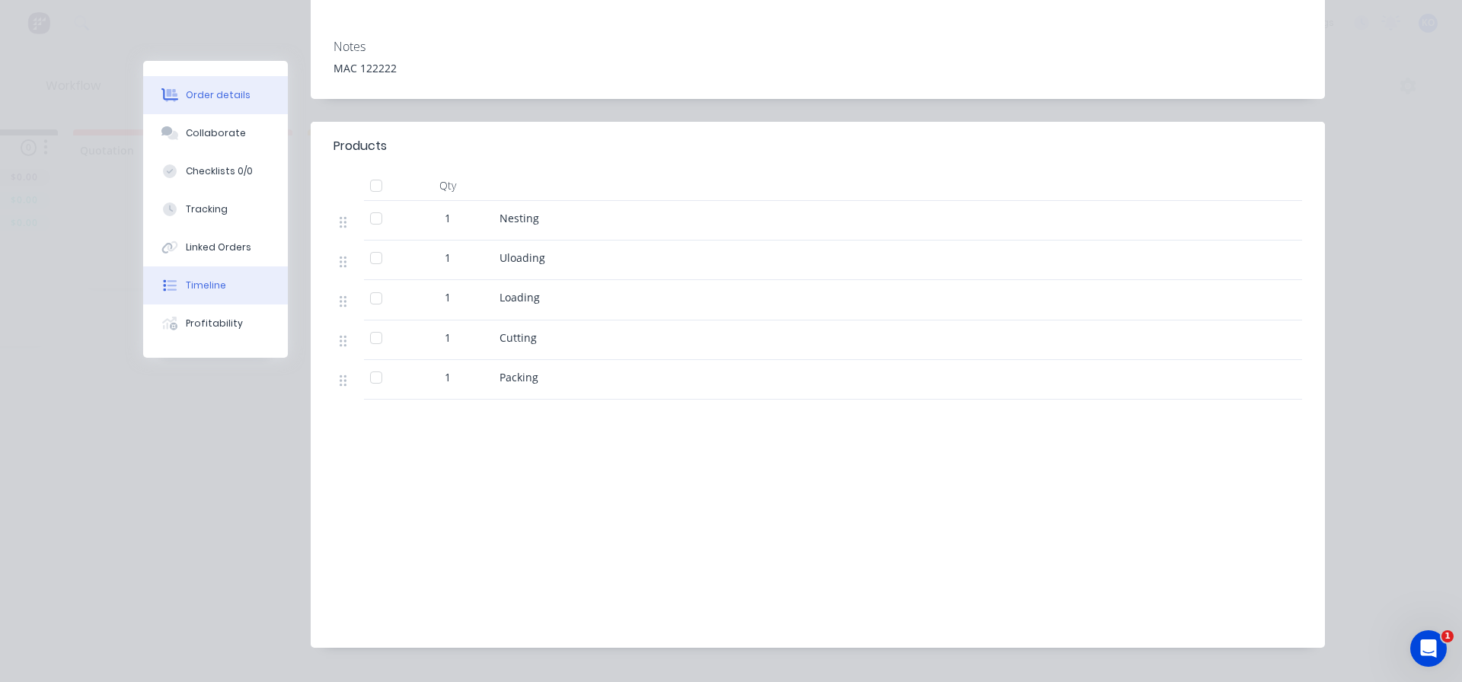
click at [227, 269] on button "Timeline" at bounding box center [215, 286] width 145 height 38
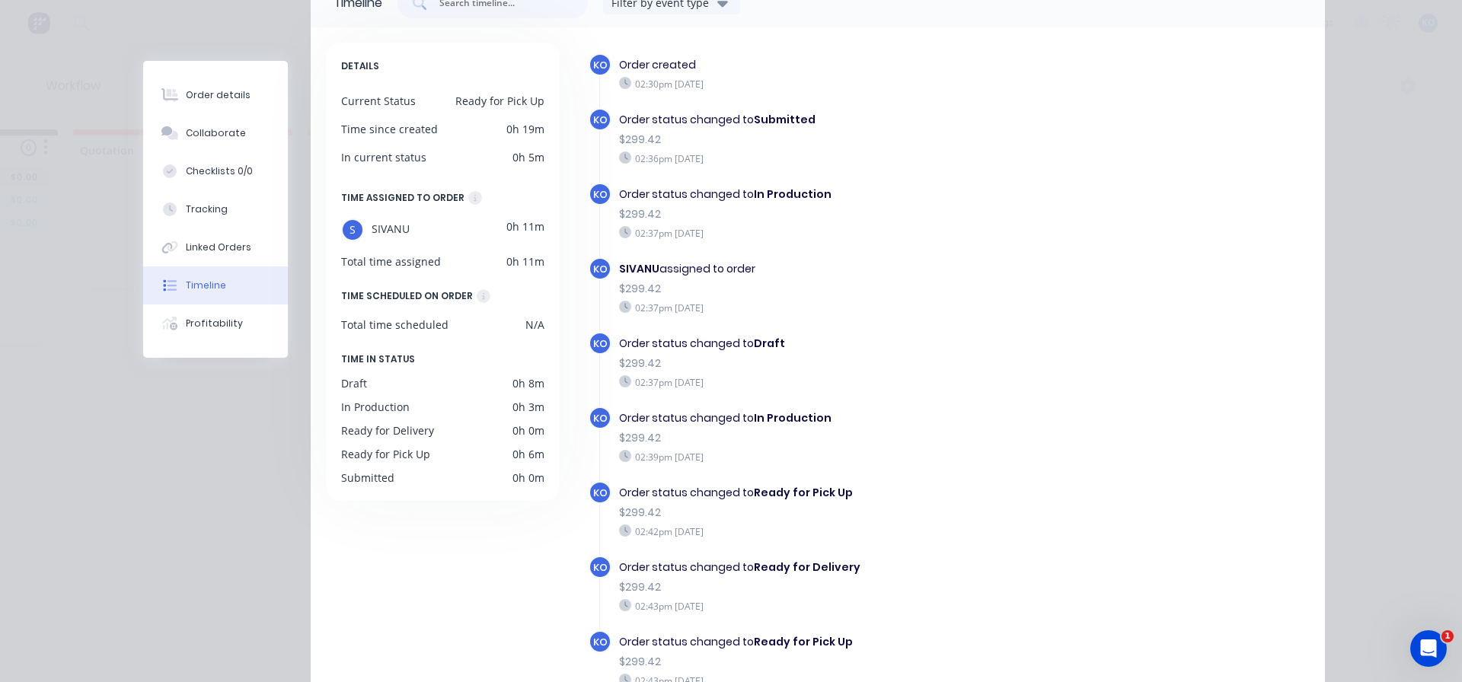
scroll to position [215, 0]
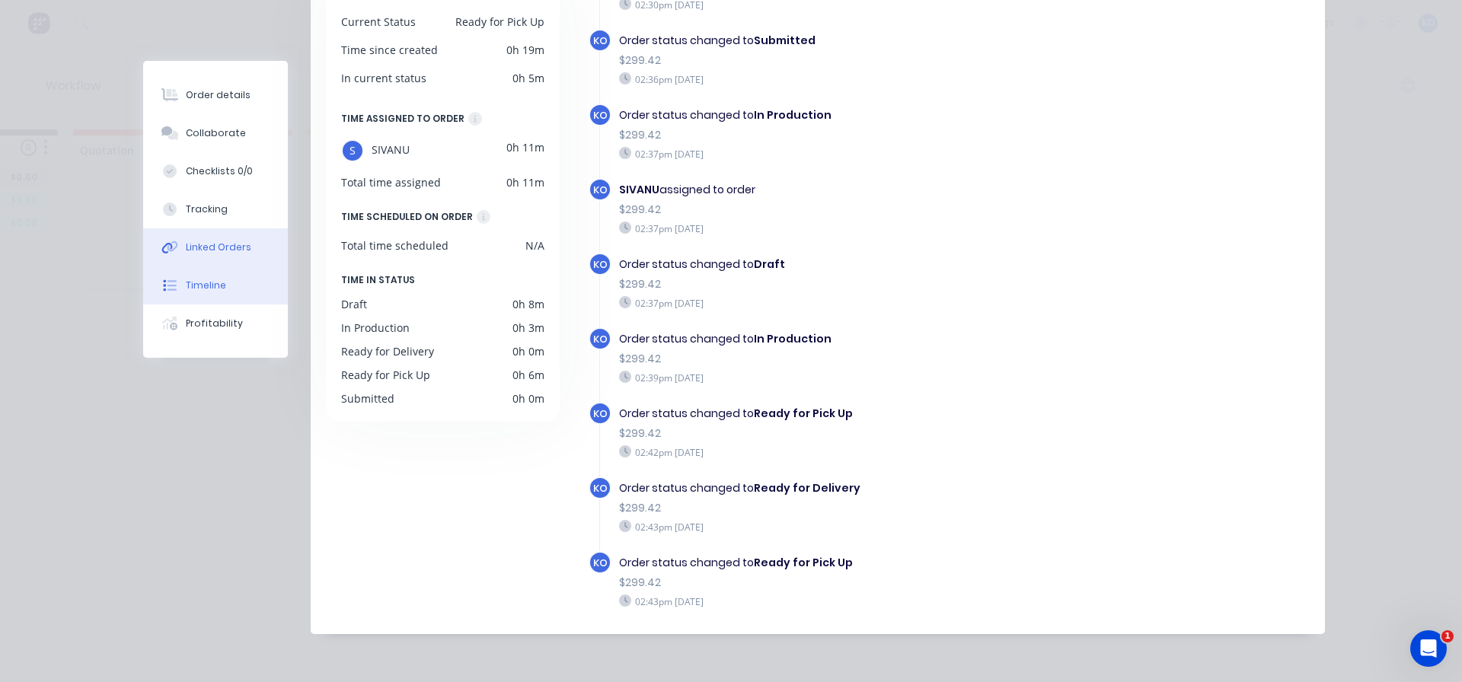
click at [219, 238] on button "Linked Orders" at bounding box center [215, 247] width 145 height 38
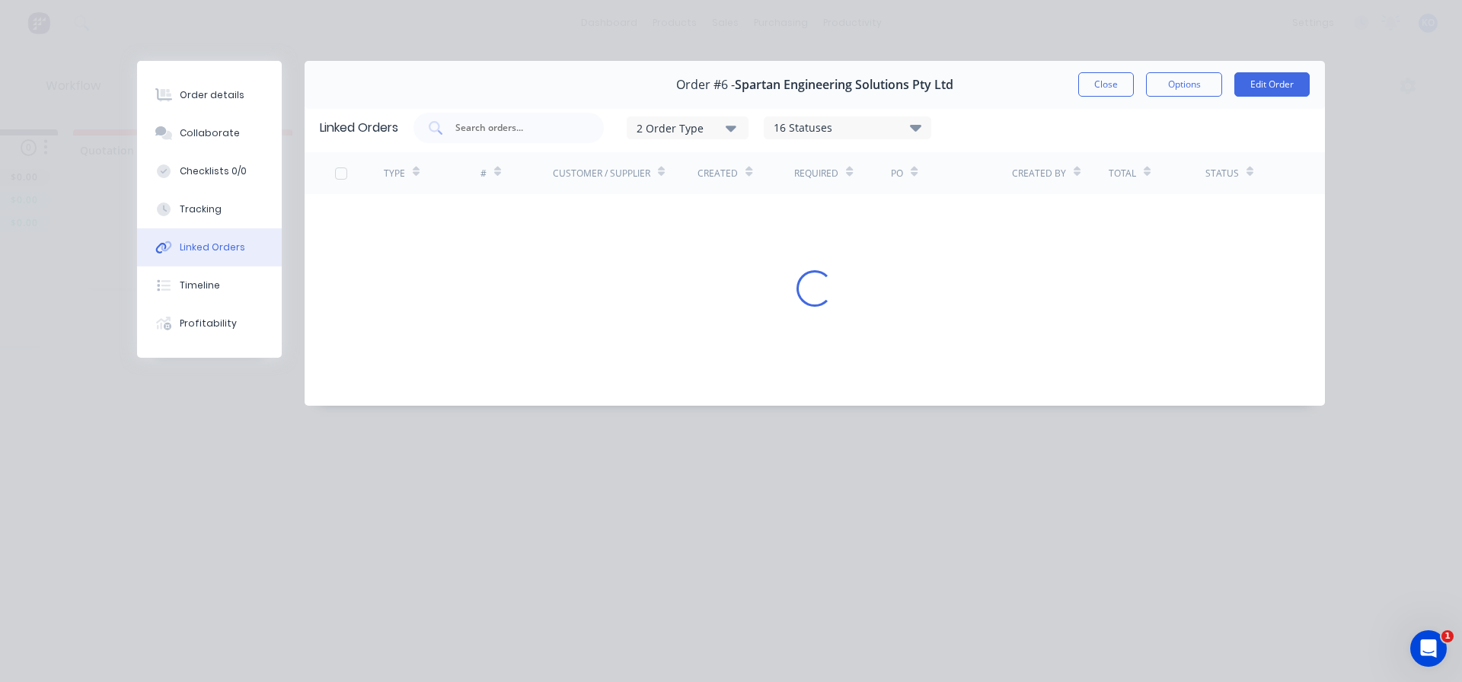
scroll to position [0, 0]
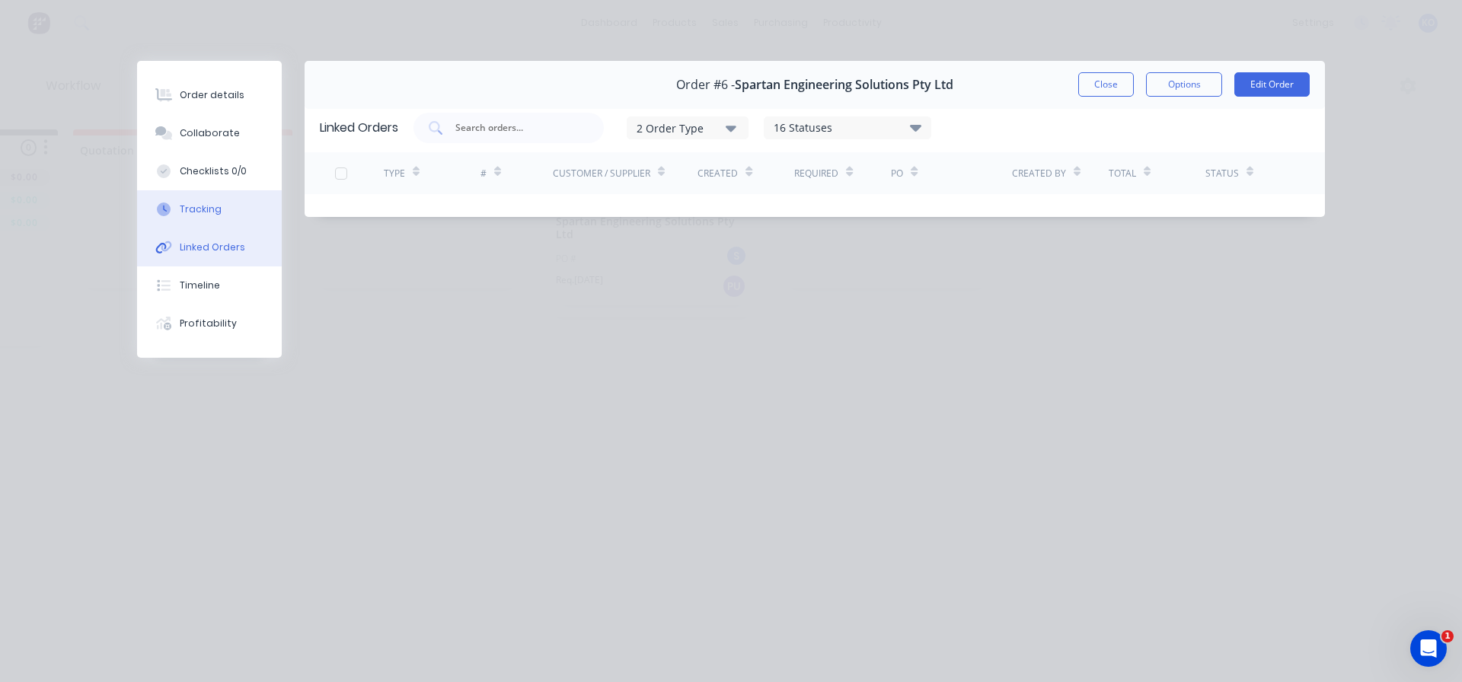
click at [224, 218] on button "Tracking" at bounding box center [209, 209] width 145 height 38
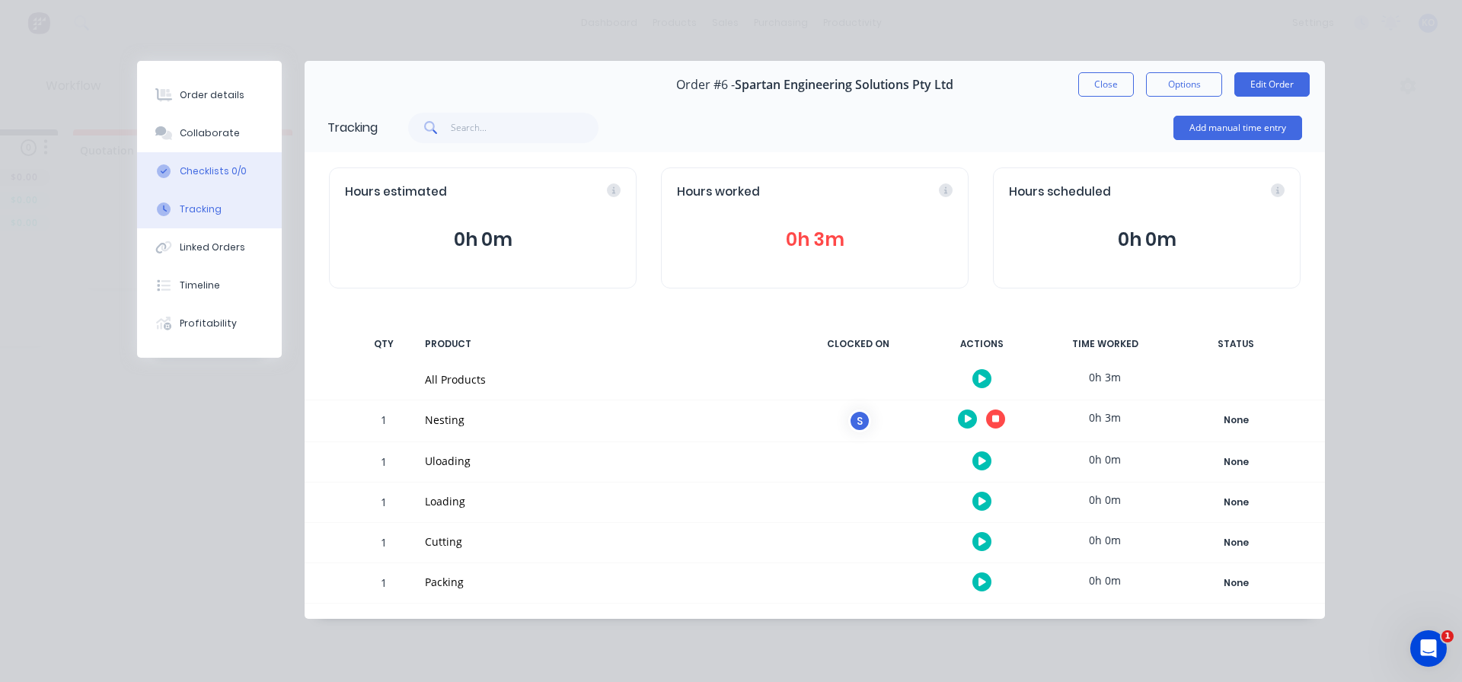
click at [233, 174] on div "Checklists 0/0" at bounding box center [213, 171] width 67 height 14
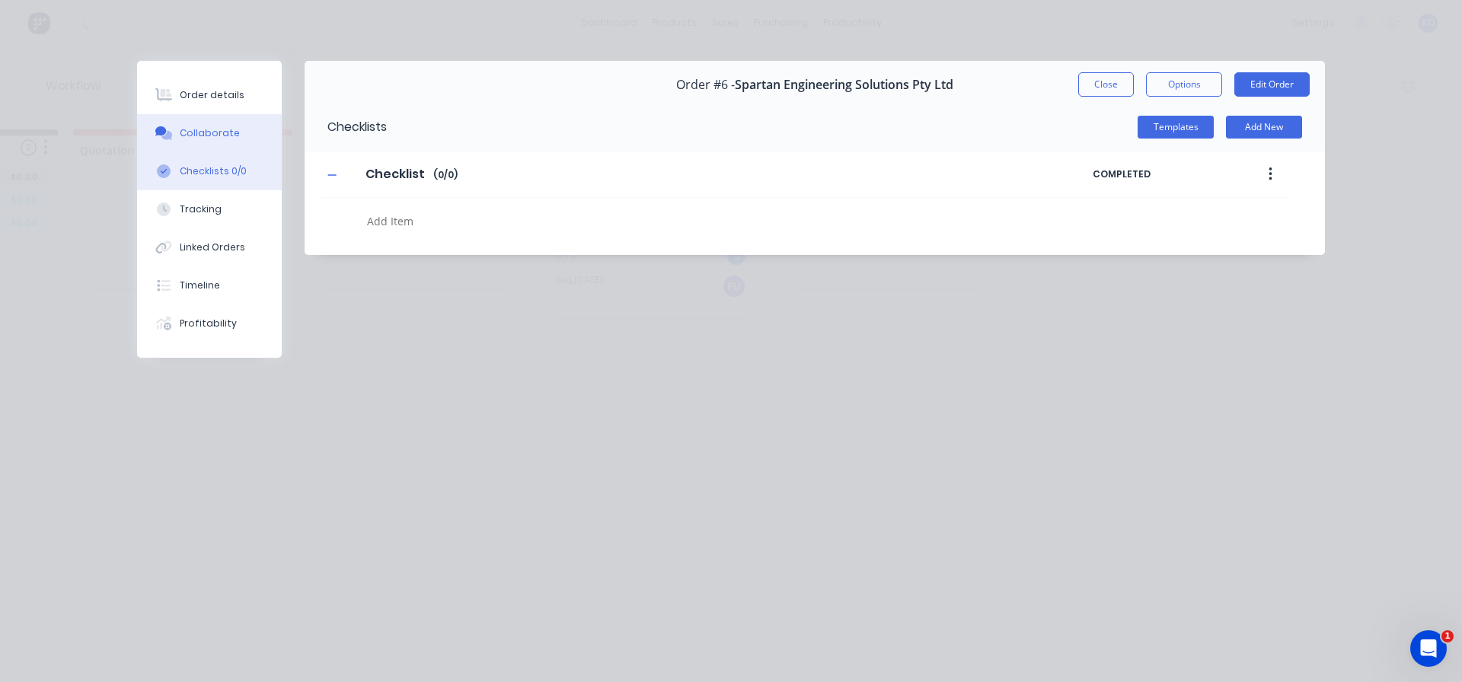
click at [220, 135] on div "Collaborate" at bounding box center [210, 133] width 60 height 14
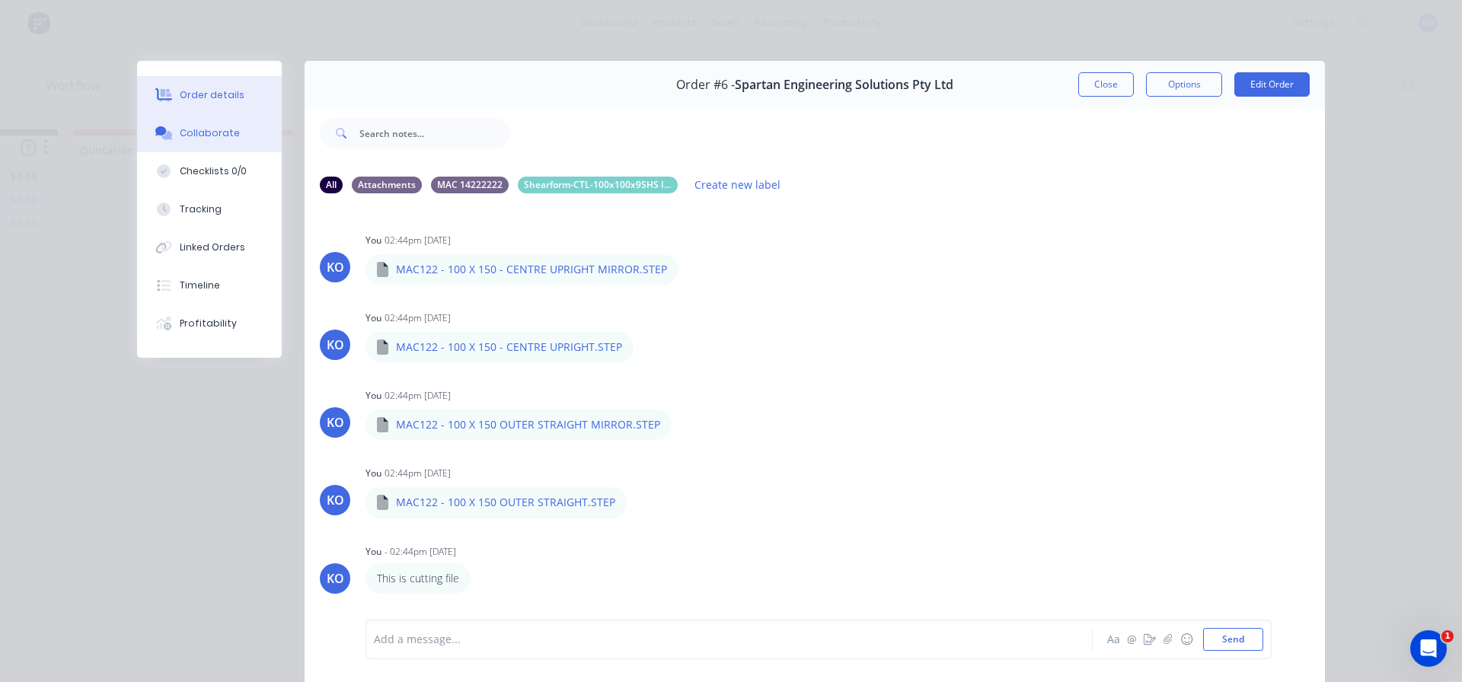
click at [218, 97] on div "Order details" at bounding box center [212, 95] width 65 height 14
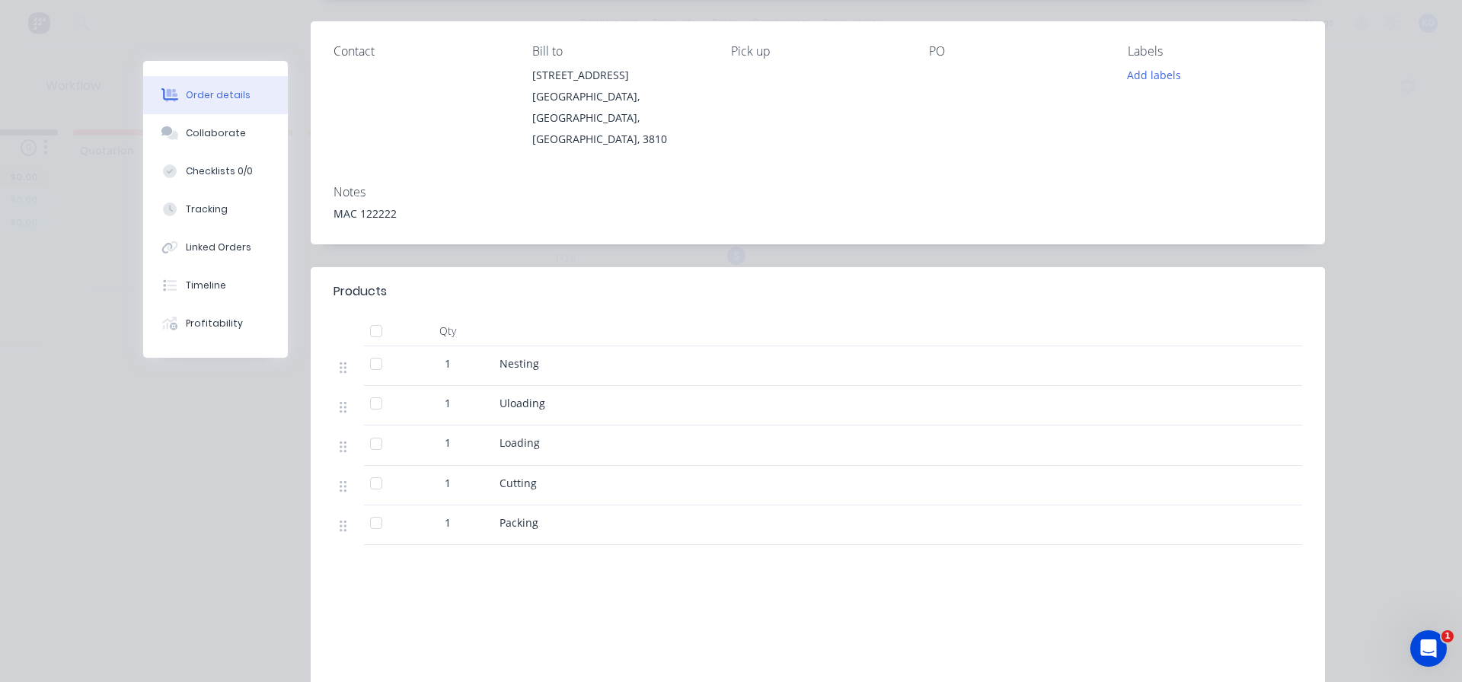
scroll to position [305, 0]
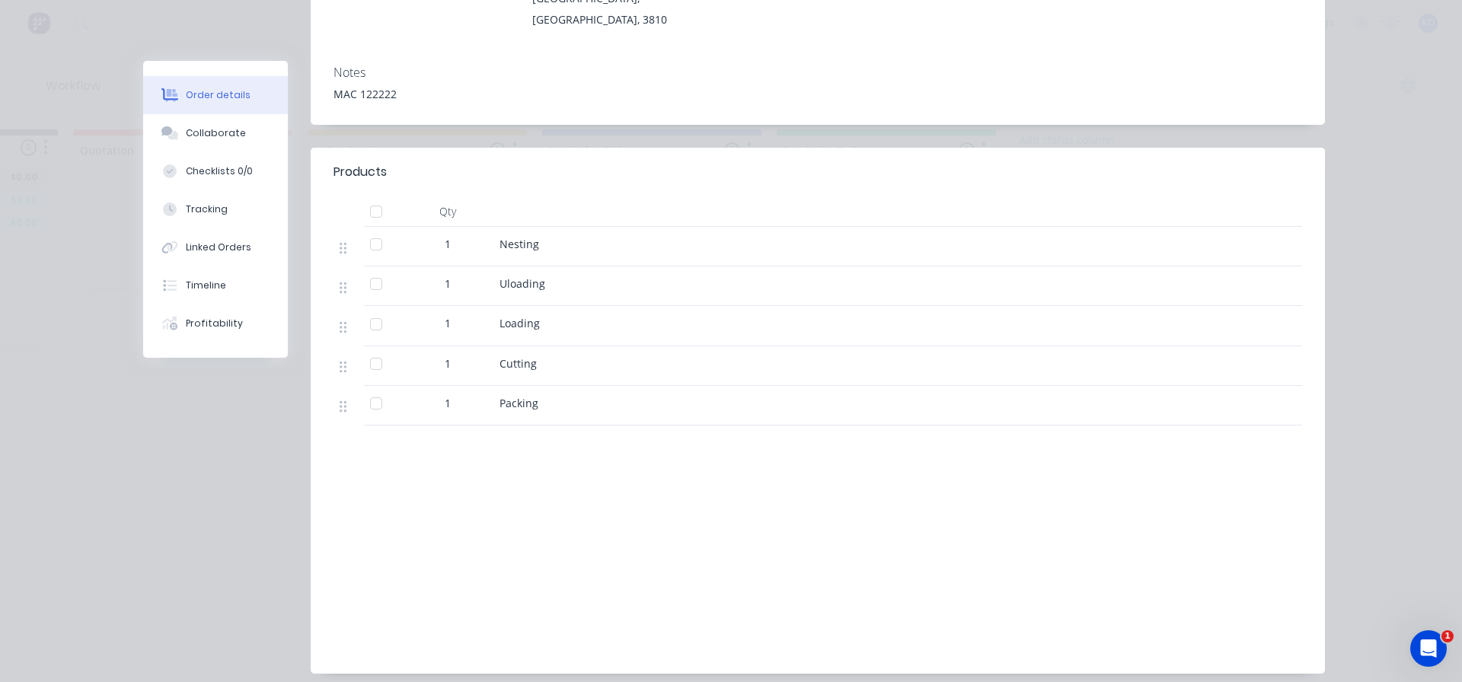
click at [500, 237] on span "Nesting" at bounding box center [520, 244] width 40 height 14
click at [381, 229] on div at bounding box center [376, 244] width 30 height 30
click at [369, 269] on div at bounding box center [376, 284] width 30 height 30
click at [366, 309] on div at bounding box center [376, 324] width 30 height 30
click at [370, 349] on div at bounding box center [376, 364] width 30 height 30
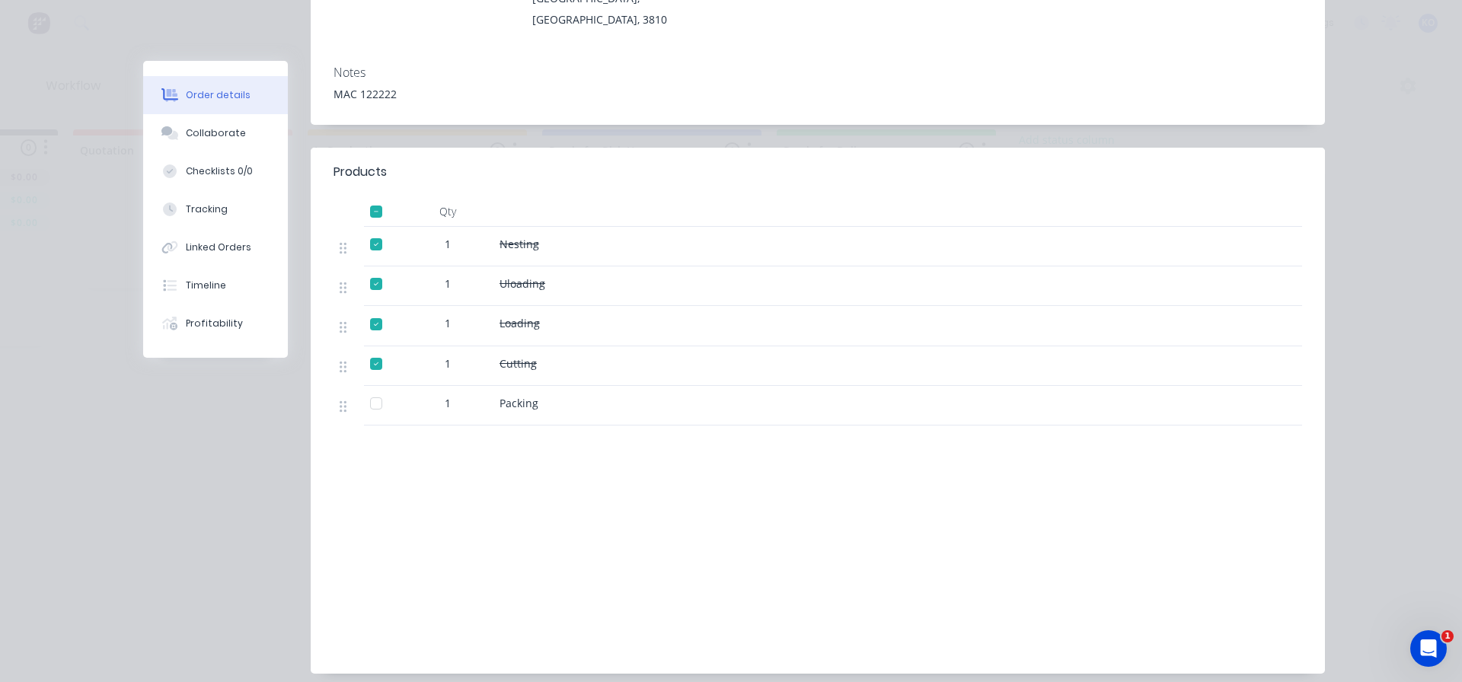
click at [367, 388] on div at bounding box center [376, 403] width 30 height 30
click at [375, 196] on div at bounding box center [376, 211] width 30 height 30
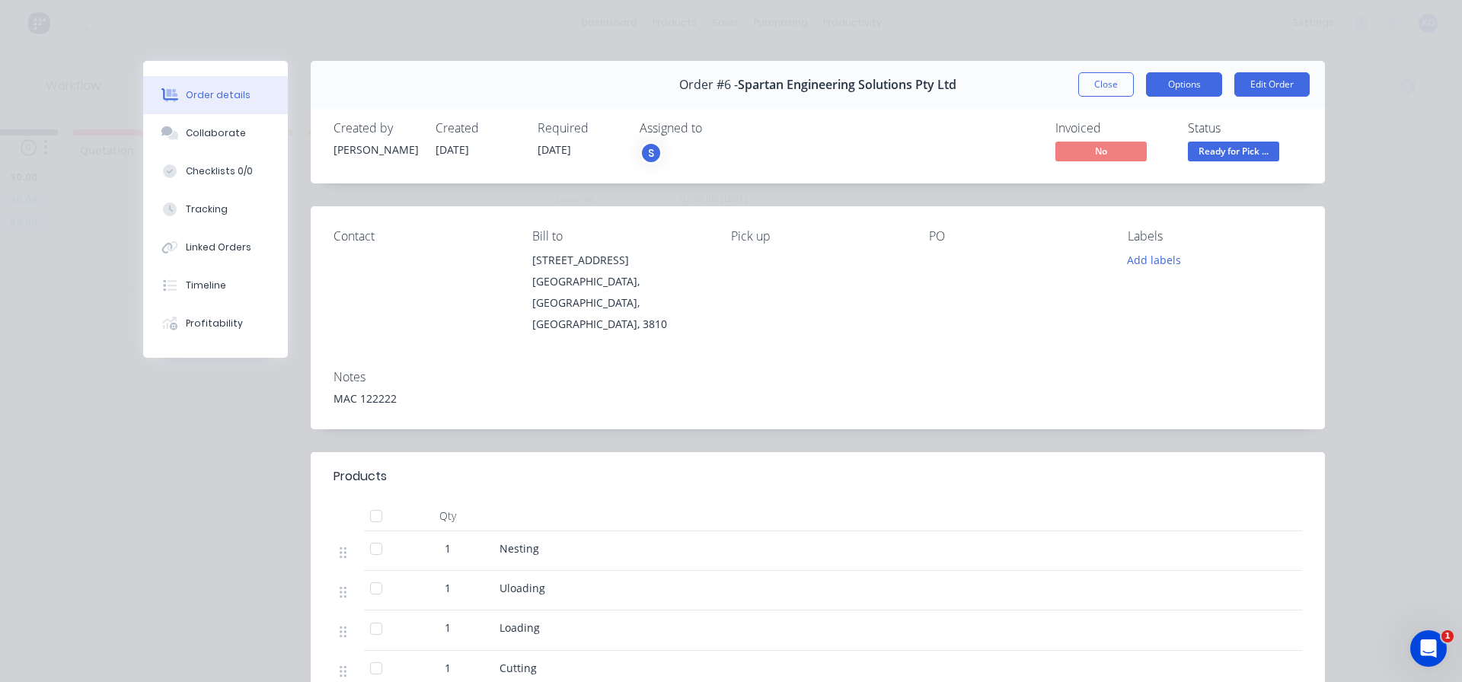
click at [1147, 87] on button "Options" at bounding box center [1184, 84] width 76 height 24
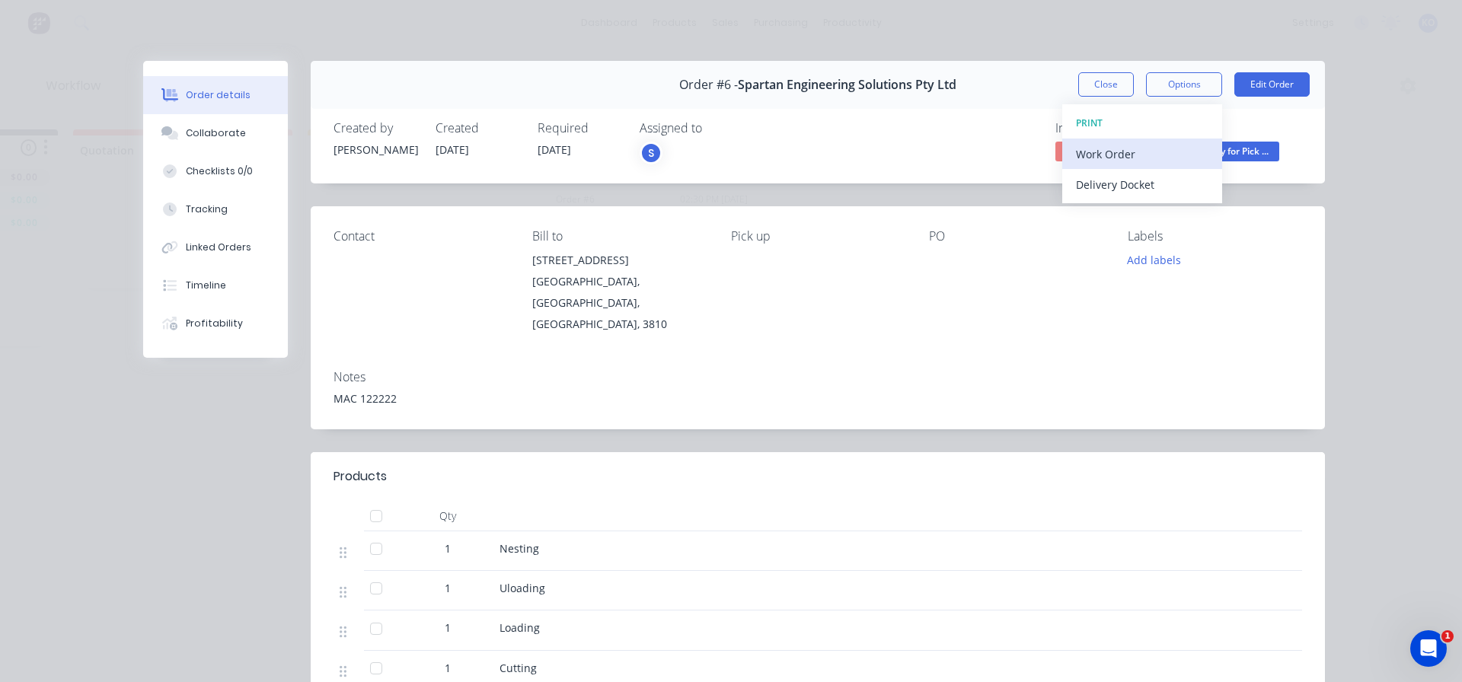
click at [1119, 147] on div "Work Order" at bounding box center [1142, 154] width 133 height 22
click at [1097, 191] on div "Standard" at bounding box center [1142, 185] width 133 height 22
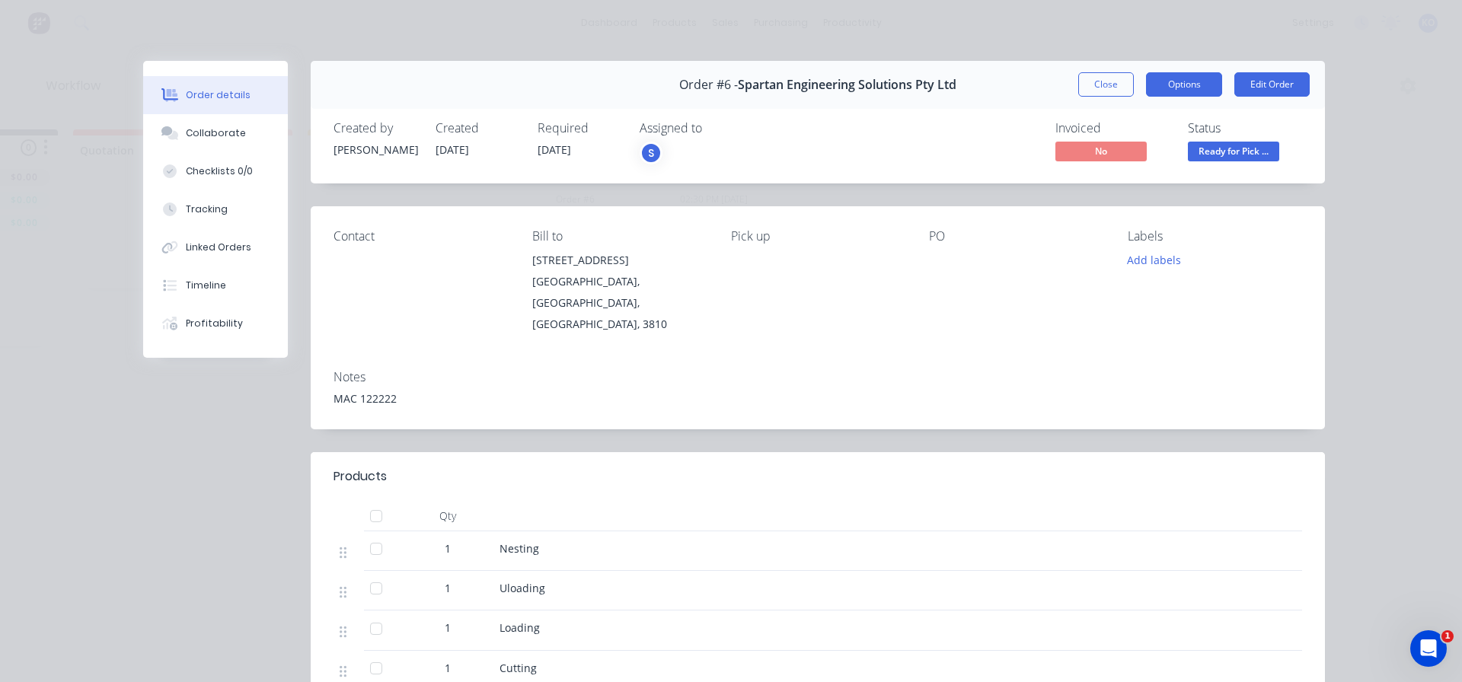
click at [1180, 87] on button "Options" at bounding box center [1184, 84] width 76 height 24
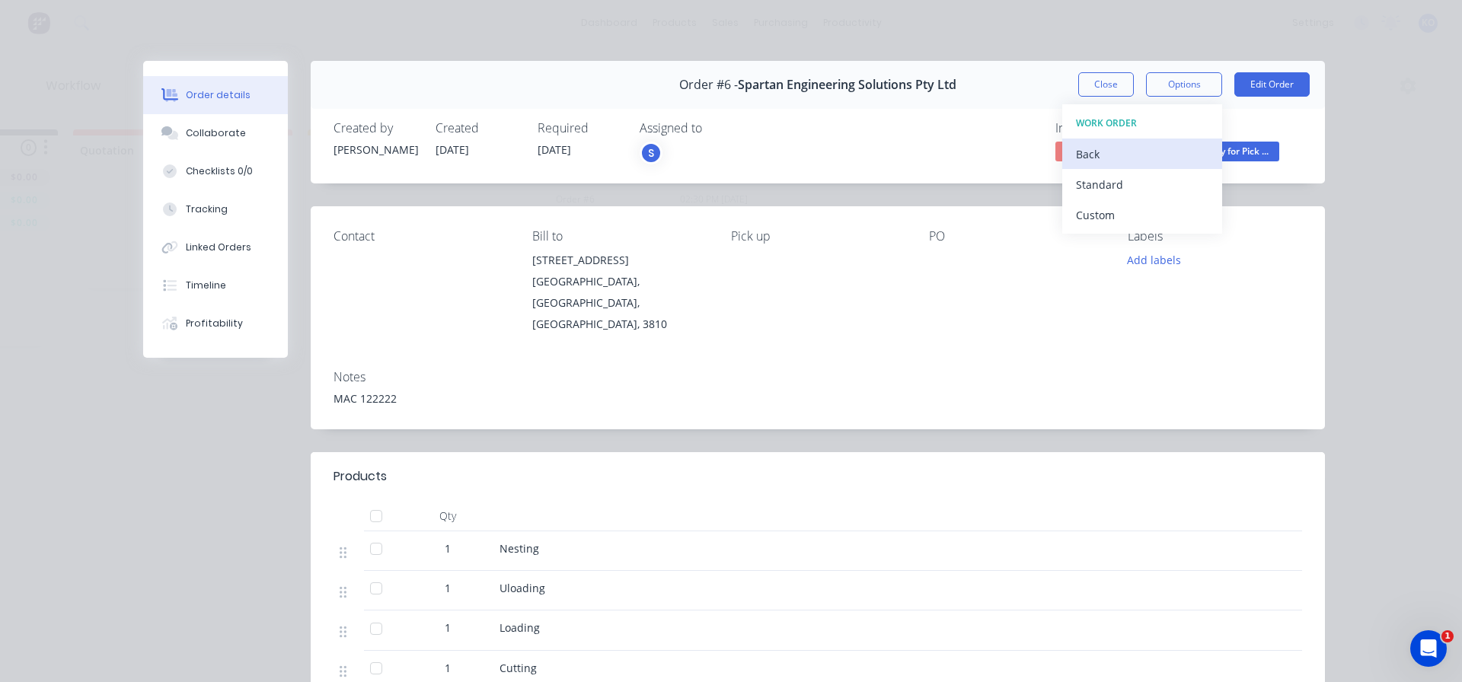
click at [1149, 161] on div "Back" at bounding box center [1142, 154] width 133 height 22
click at [1132, 187] on div "Delivery Docket" at bounding box center [1142, 185] width 133 height 22
click at [1118, 185] on div "Standard" at bounding box center [1142, 185] width 133 height 22
click at [1173, 84] on button "Options" at bounding box center [1184, 84] width 76 height 24
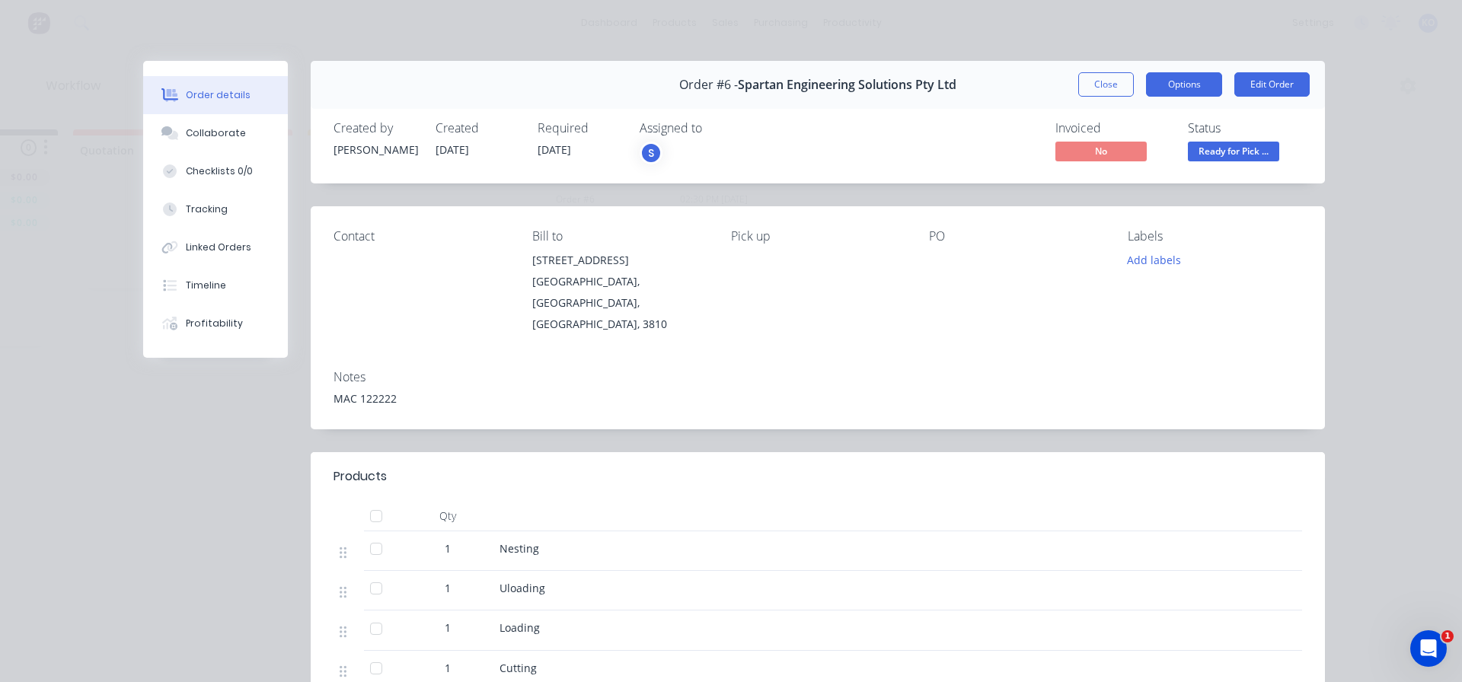
click at [1177, 84] on button "Options" at bounding box center [1184, 84] width 76 height 24
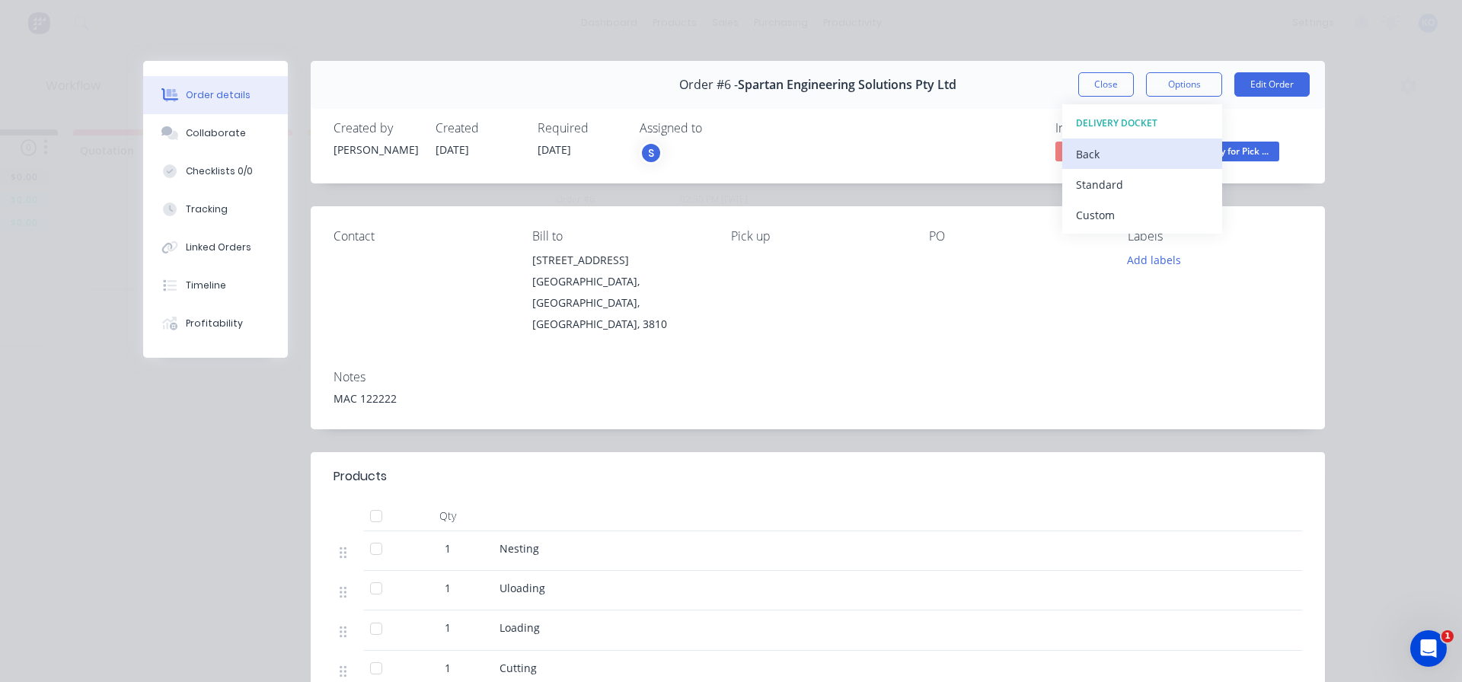
click at [1120, 149] on div "Back" at bounding box center [1142, 154] width 133 height 22
click at [1101, 183] on div "Delivery Docket" at bounding box center [1142, 185] width 133 height 22
click at [1100, 203] on button "Custom" at bounding box center [1142, 215] width 160 height 30
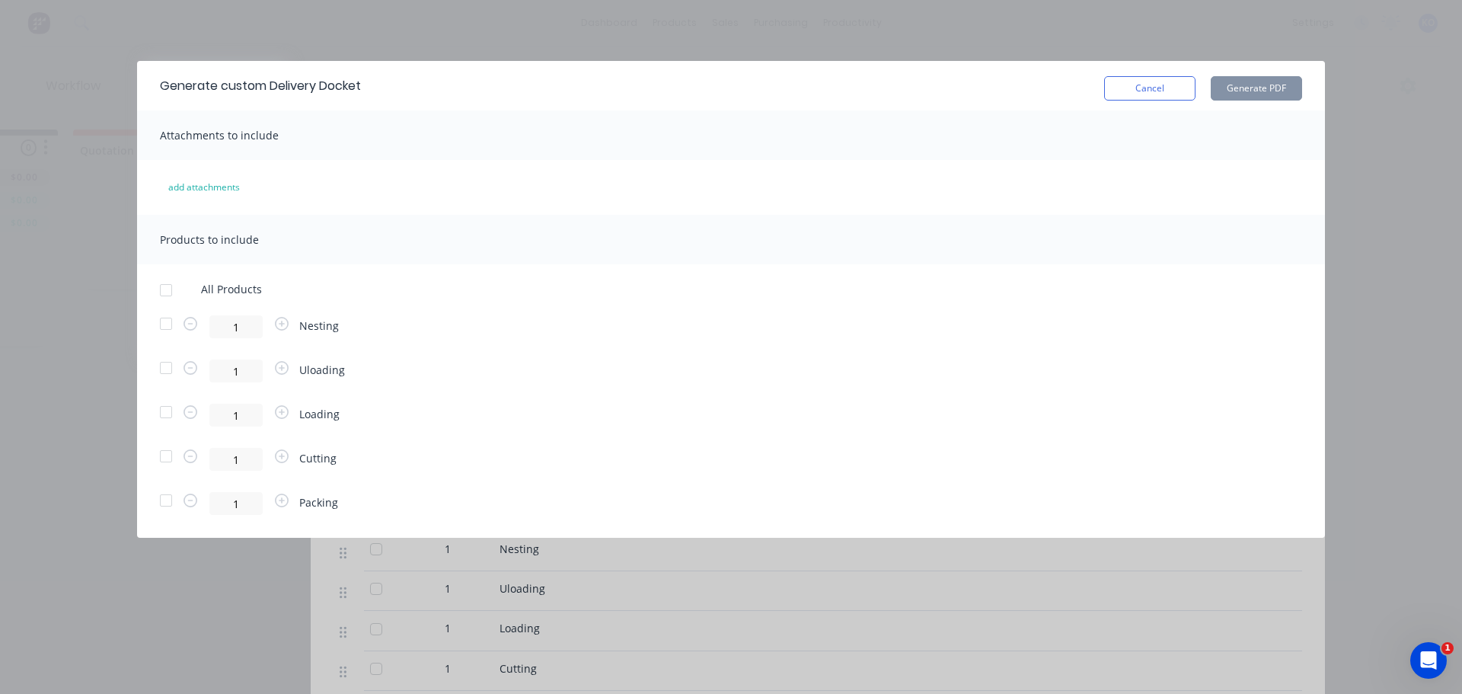
click at [295, 130] on div "Attachments to include" at bounding box center [731, 135] width 1188 height 50
click at [334, 143] on div "Attachments to include" at bounding box center [731, 135] width 1188 height 50
click at [340, 134] on div "Attachments to include" at bounding box center [731, 135] width 1188 height 50
click at [230, 140] on span "Attachments to include" at bounding box center [219, 135] width 119 height 14
click at [214, 194] on button "add attachments" at bounding box center [204, 187] width 104 height 24
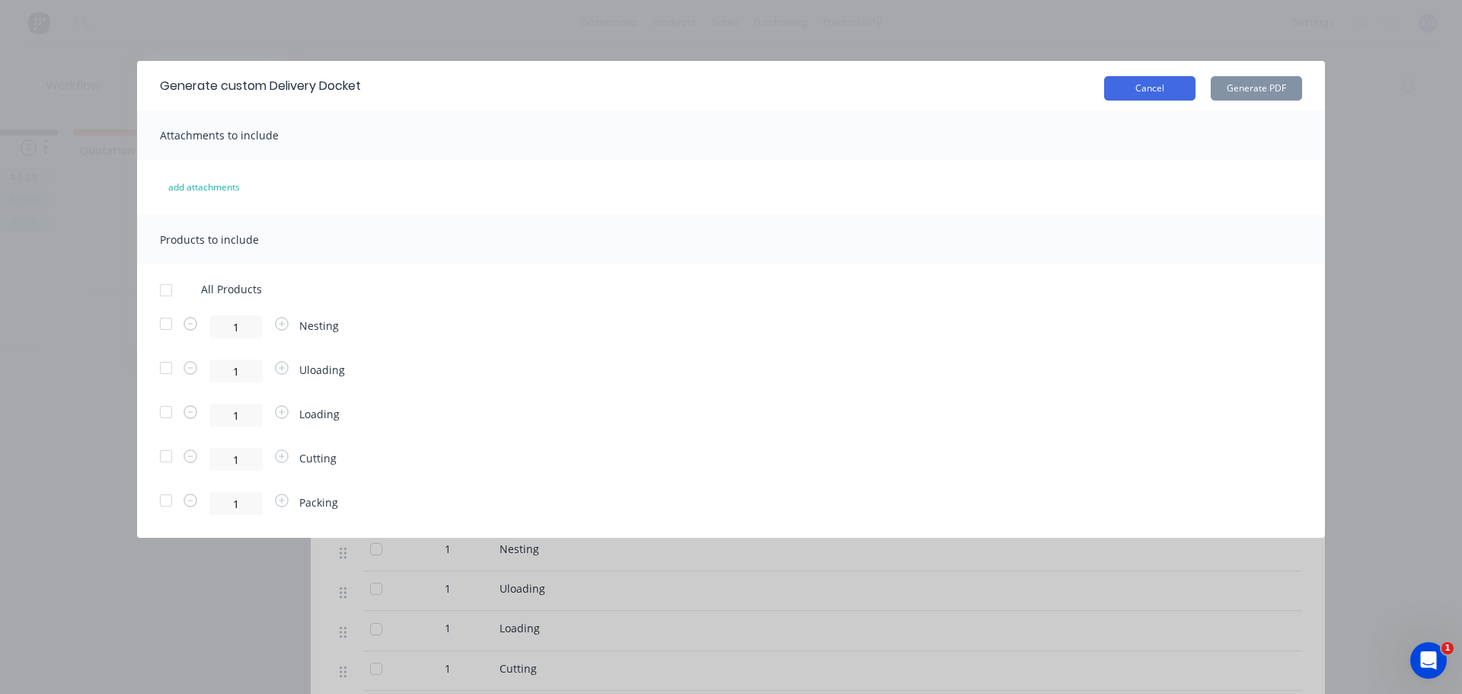
click at [1129, 89] on button "Cancel" at bounding box center [1149, 88] width 91 height 24
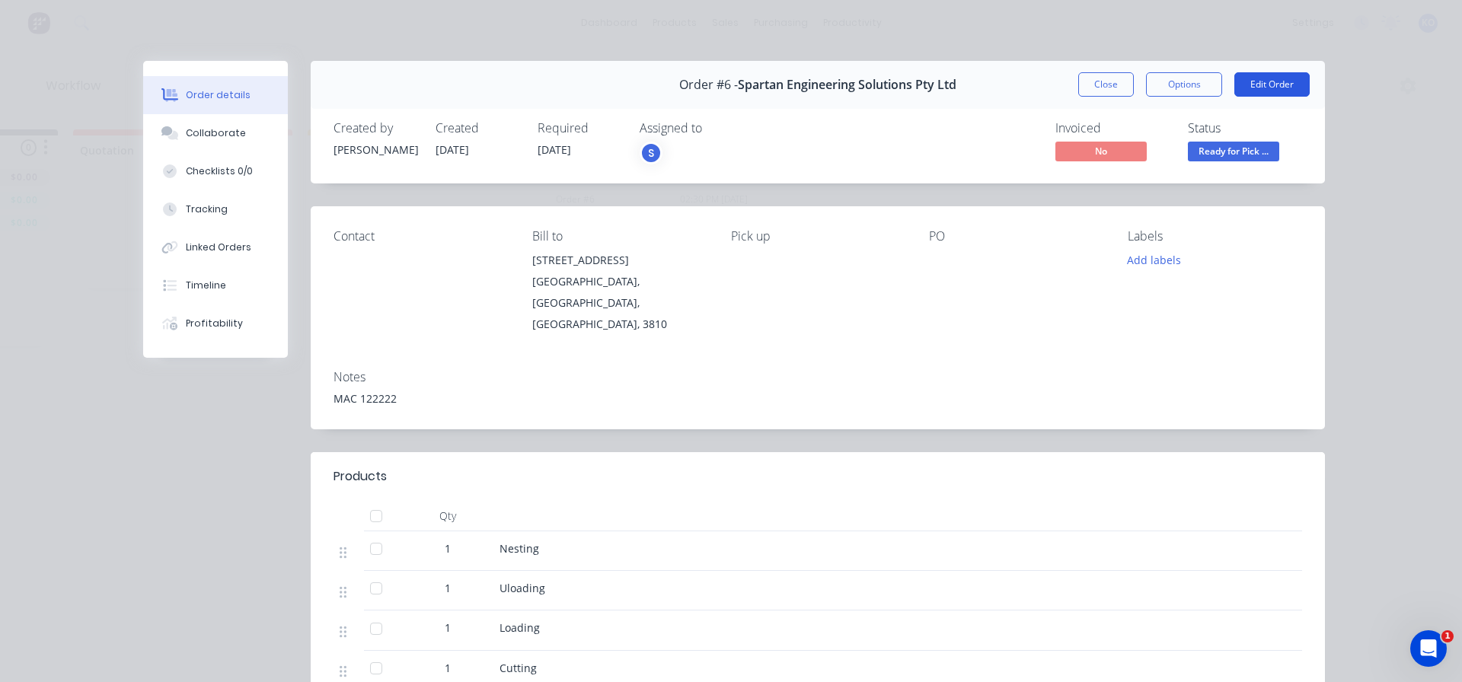
click at [1276, 82] on button "Edit Order" at bounding box center [1271, 84] width 75 height 24
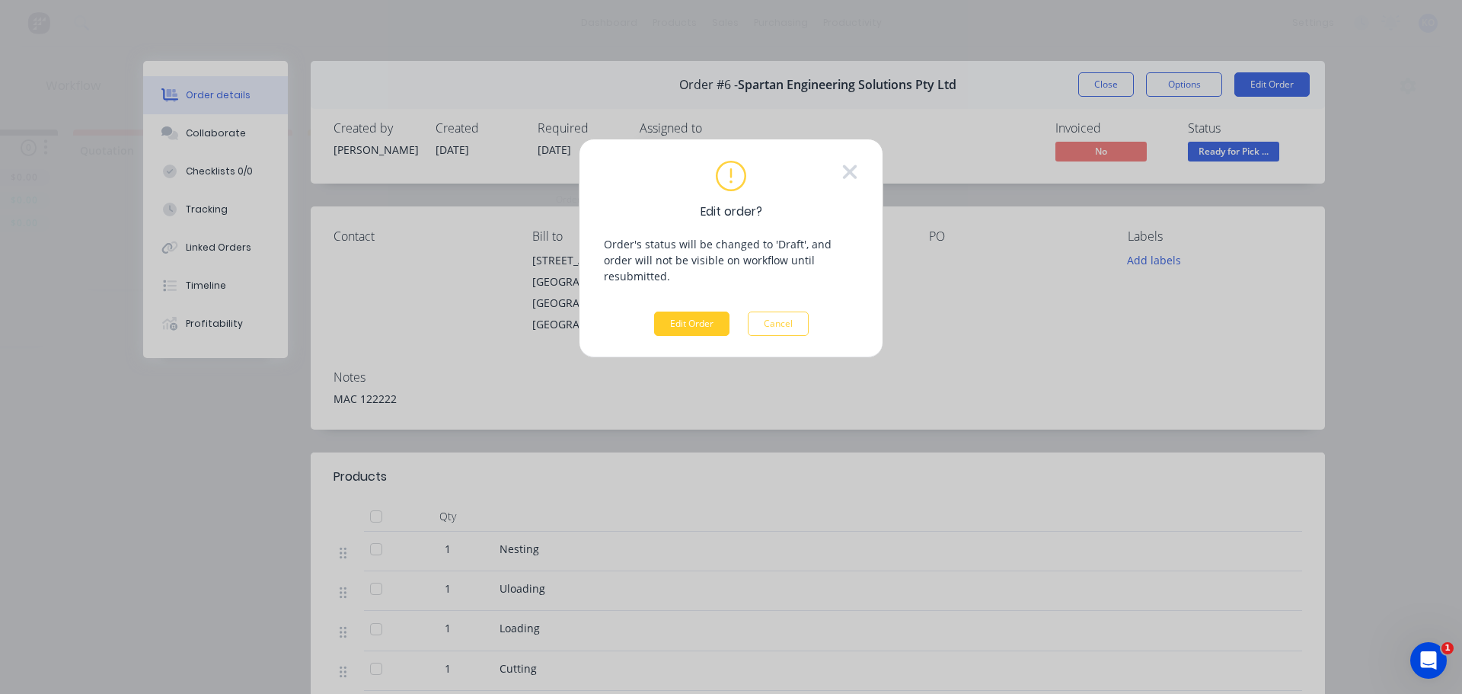
click at [693, 311] on button "Edit Order" at bounding box center [691, 323] width 75 height 24
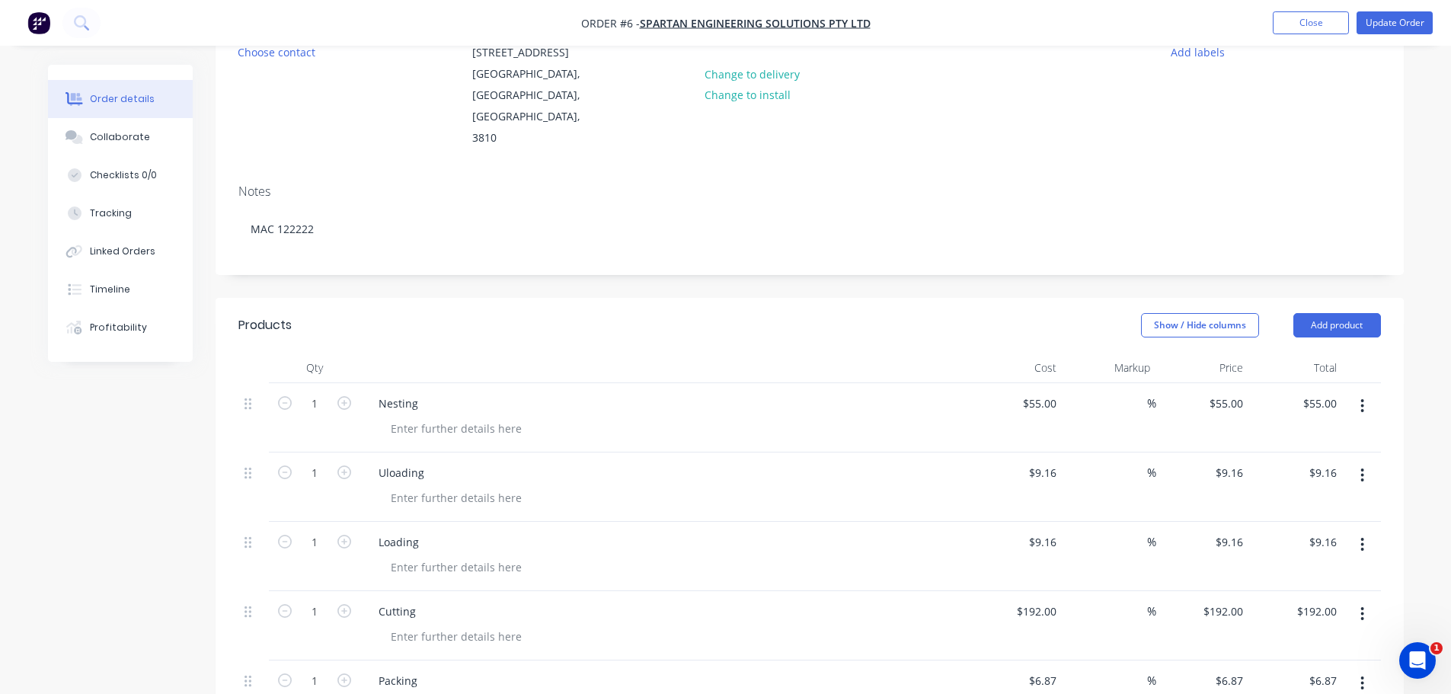
scroll to position [203, 0]
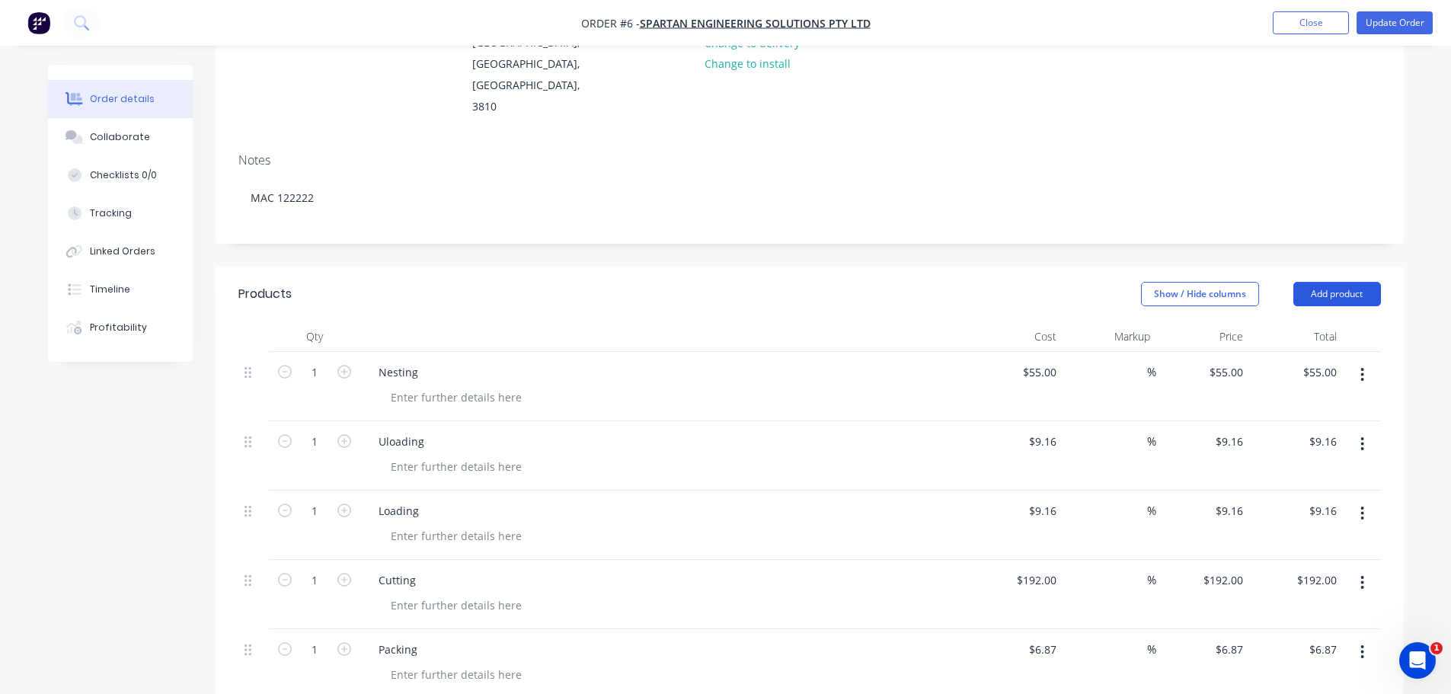
click at [1307, 282] on button "Add product" at bounding box center [1337, 294] width 88 height 24
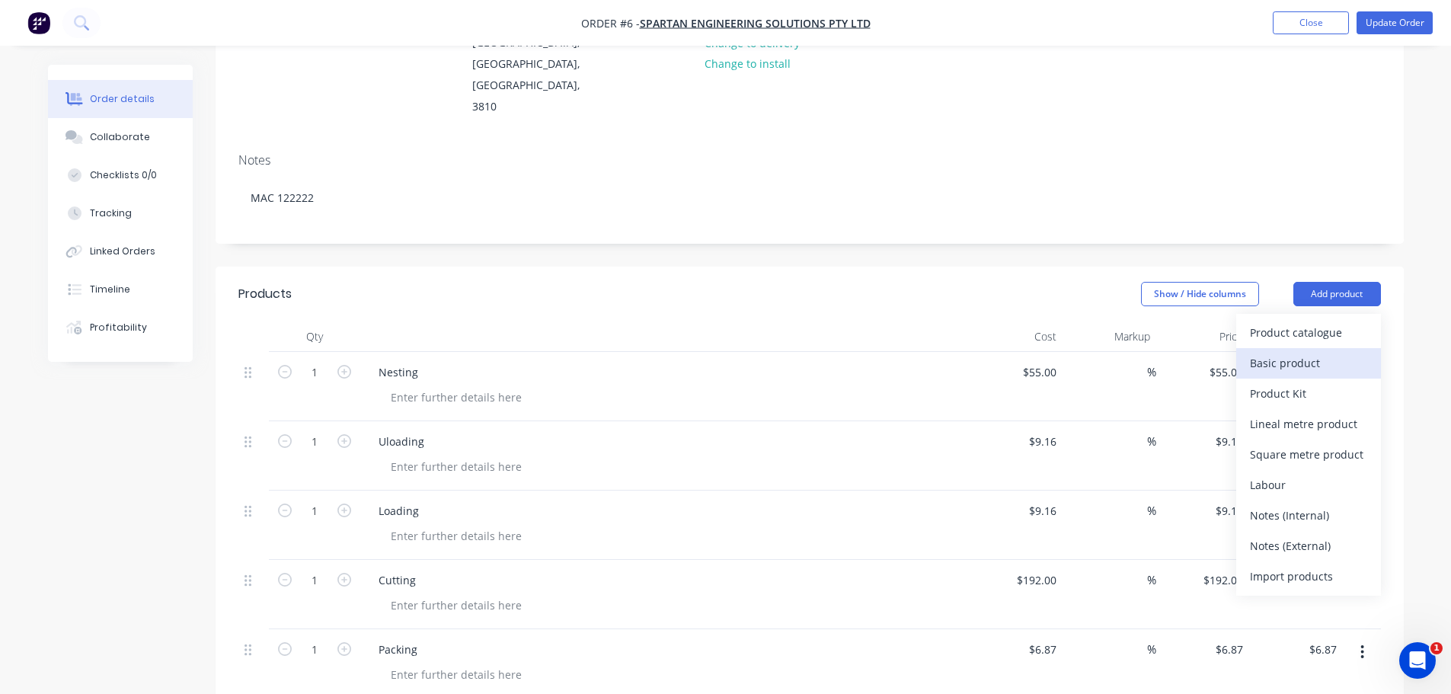
click at [1302, 352] on div "Basic product" at bounding box center [1308, 363] width 117 height 22
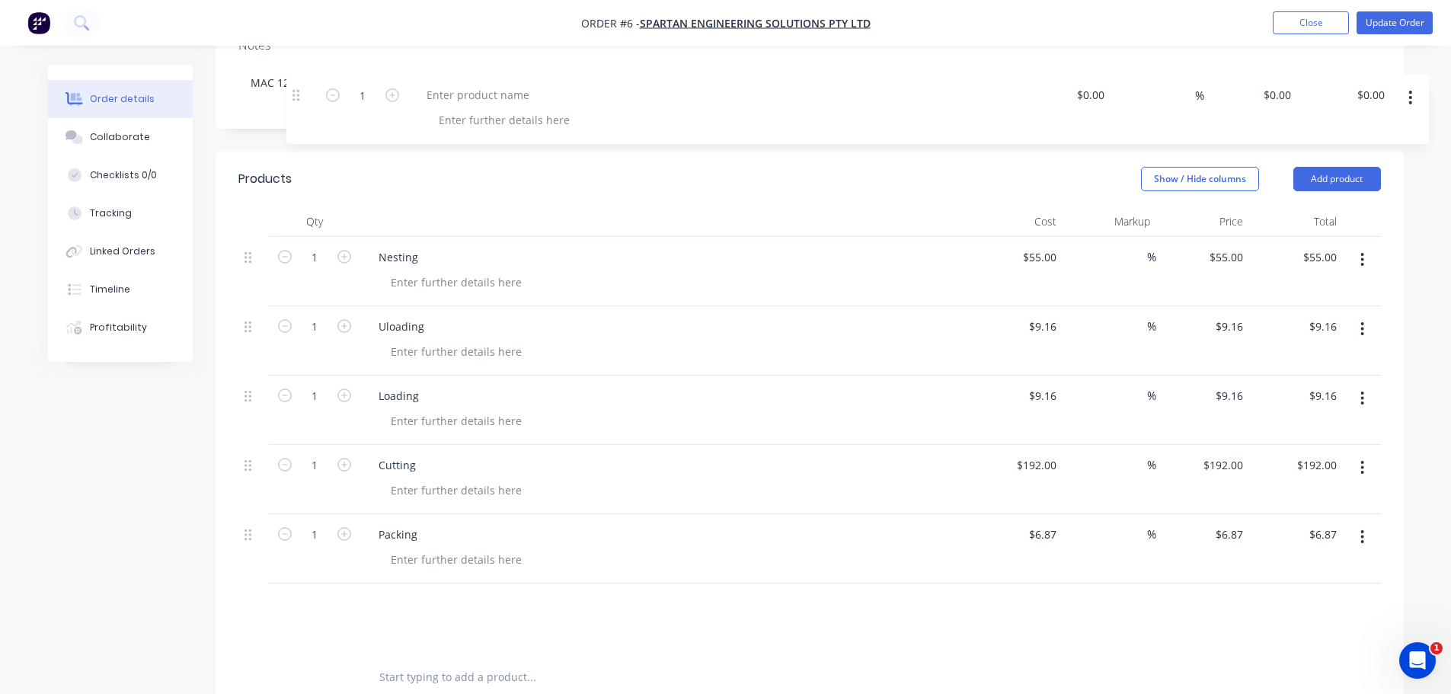
scroll to position [302, 0]
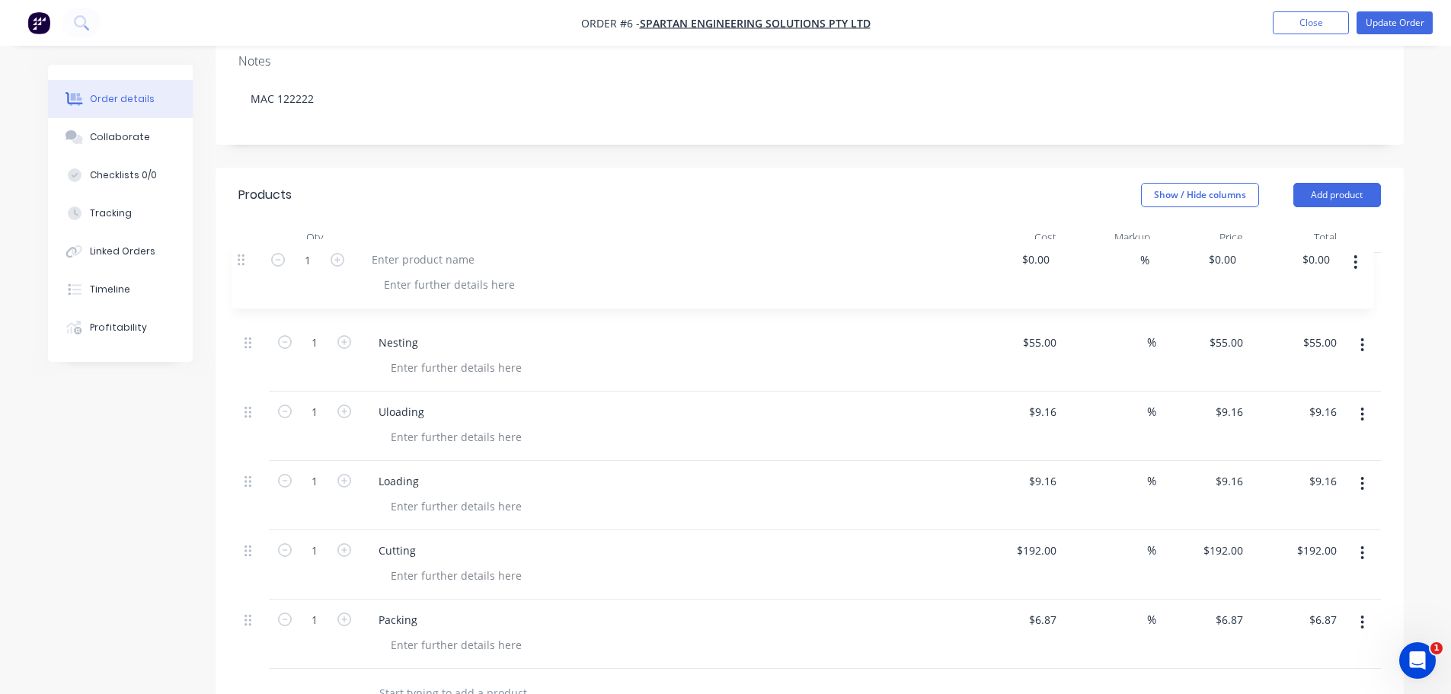
drag, startPoint x: 253, startPoint y: 372, endPoint x: 252, endPoint y: 250, distance: 122.6
click at [252, 253] on div "1 Nesting $55.00 $55.00 % $55.00 $55.00 $55.00 $55.00 1 Uloading $9.16 $9.16 % …" at bounding box center [809, 461] width 1142 height 416
click at [450, 262] on div at bounding box center [429, 273] width 127 height 22
click at [577, 178] on header "Products Show / Hide columns Add product" at bounding box center [810, 195] width 1188 height 55
click at [489, 356] on div at bounding box center [455, 367] width 155 height 22
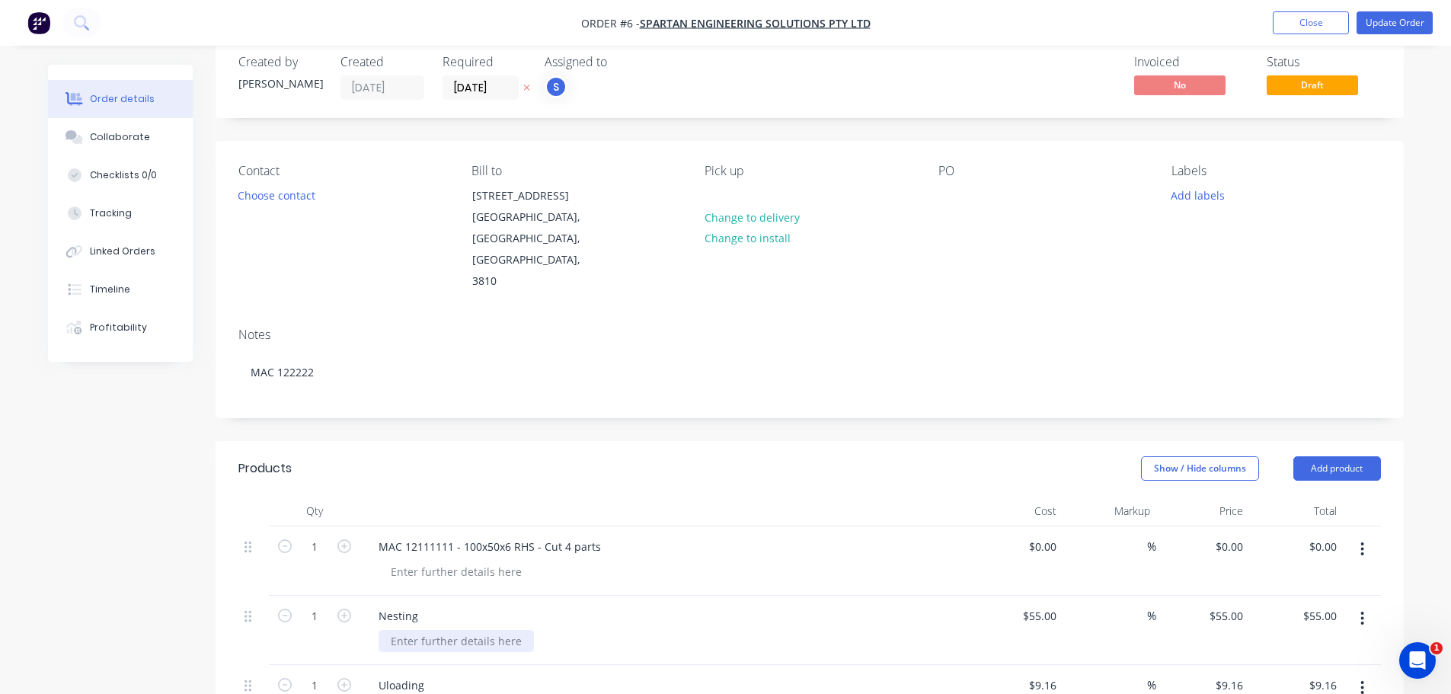
scroll to position [0, 0]
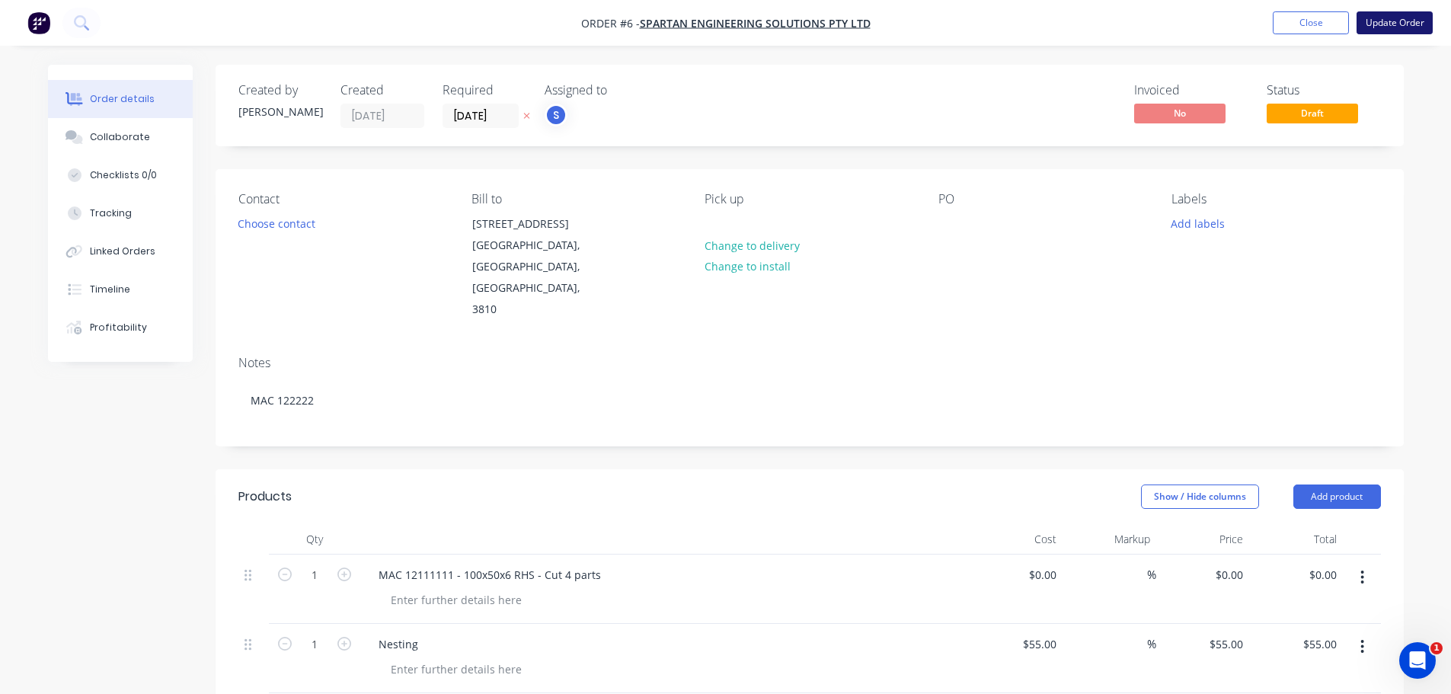
click at [1383, 26] on button "Update Order" at bounding box center [1394, 22] width 76 height 23
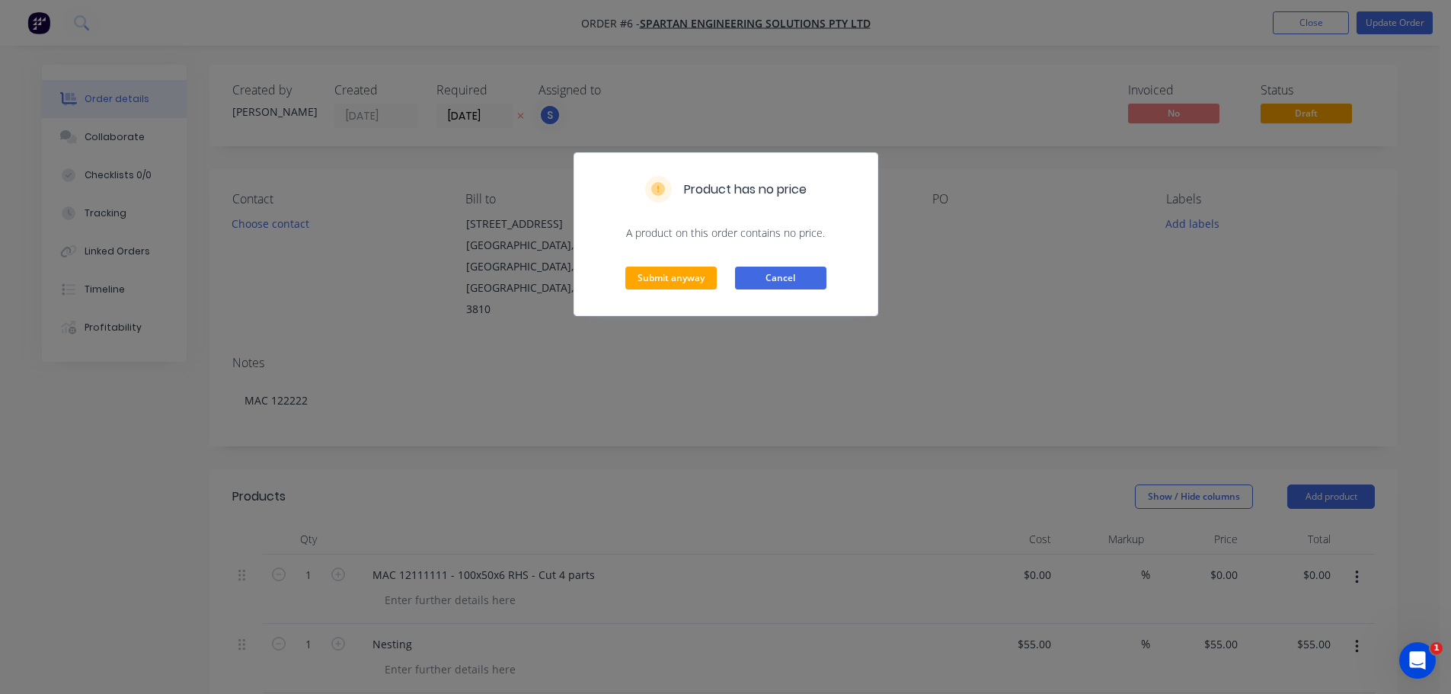
click at [746, 274] on button "Cancel" at bounding box center [780, 278] width 91 height 23
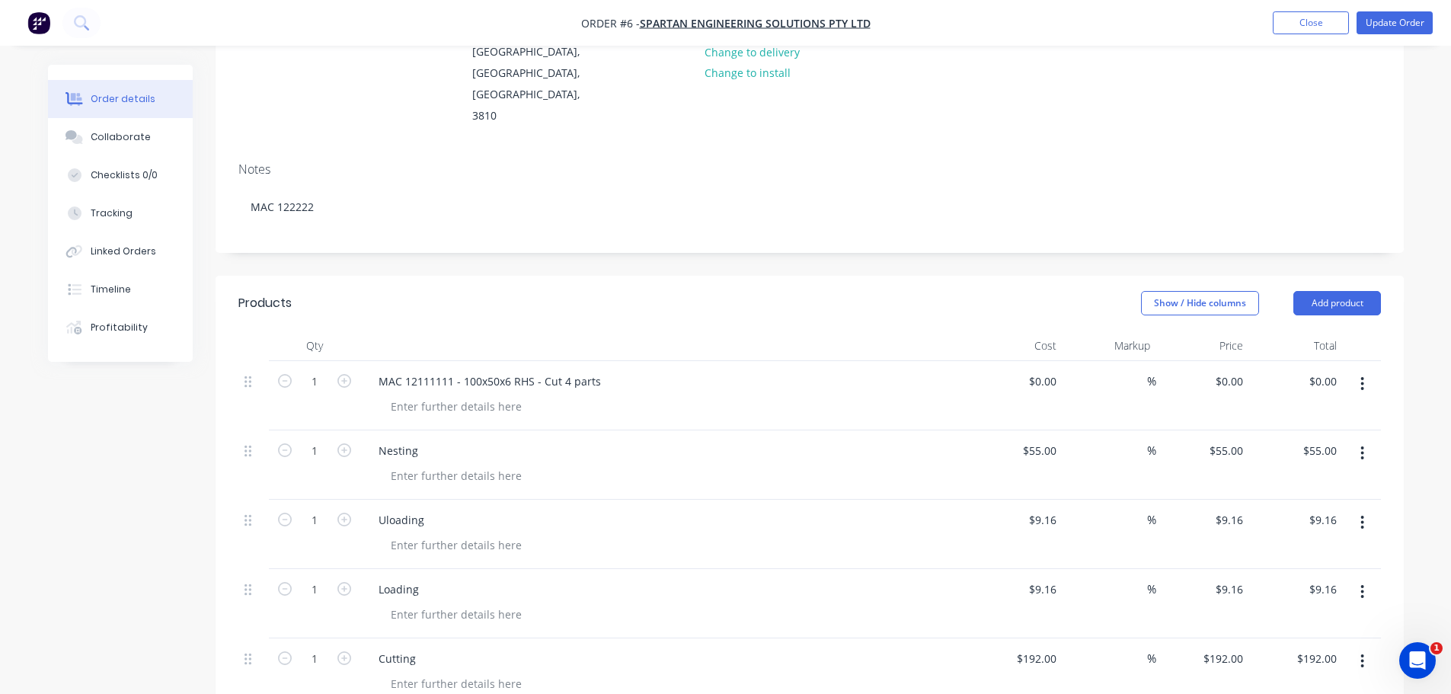
scroll to position [203, 0]
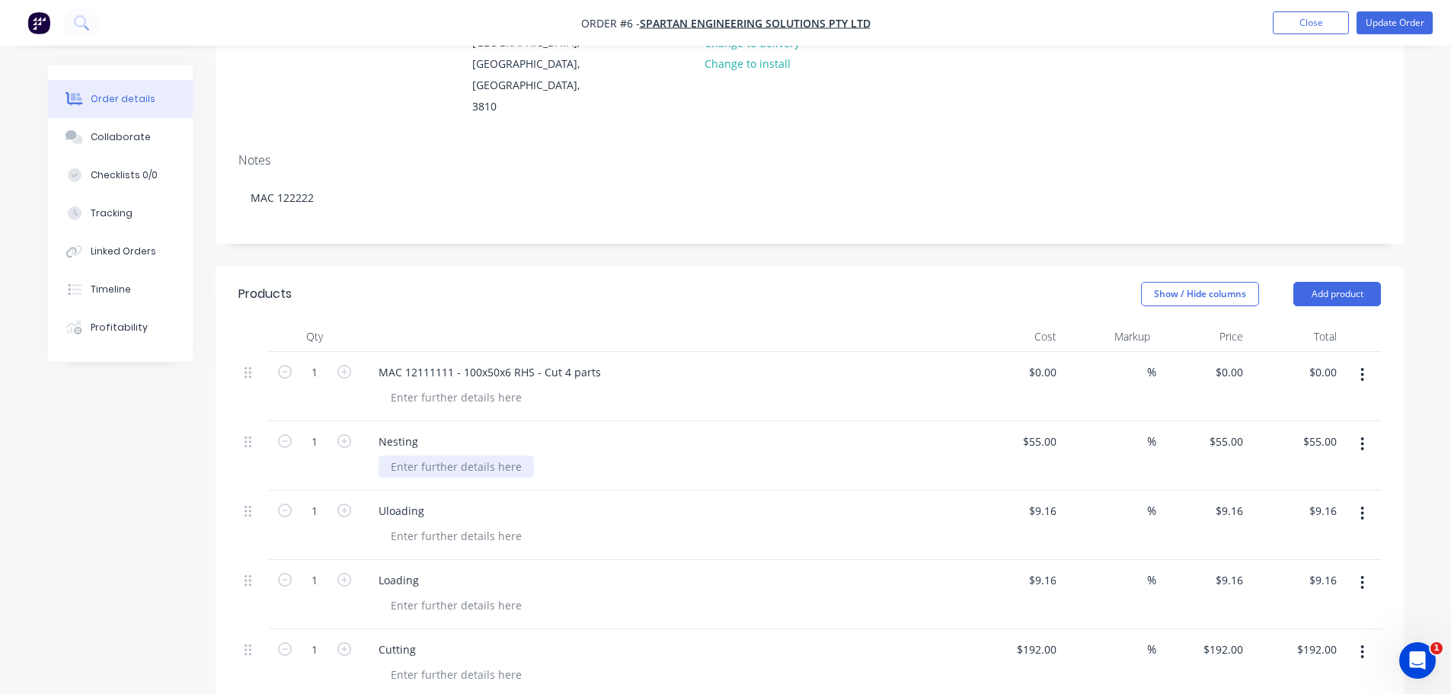
click at [411, 455] on div at bounding box center [455, 466] width 155 height 22
click at [1398, 16] on button "Update Order" at bounding box center [1394, 22] width 76 height 23
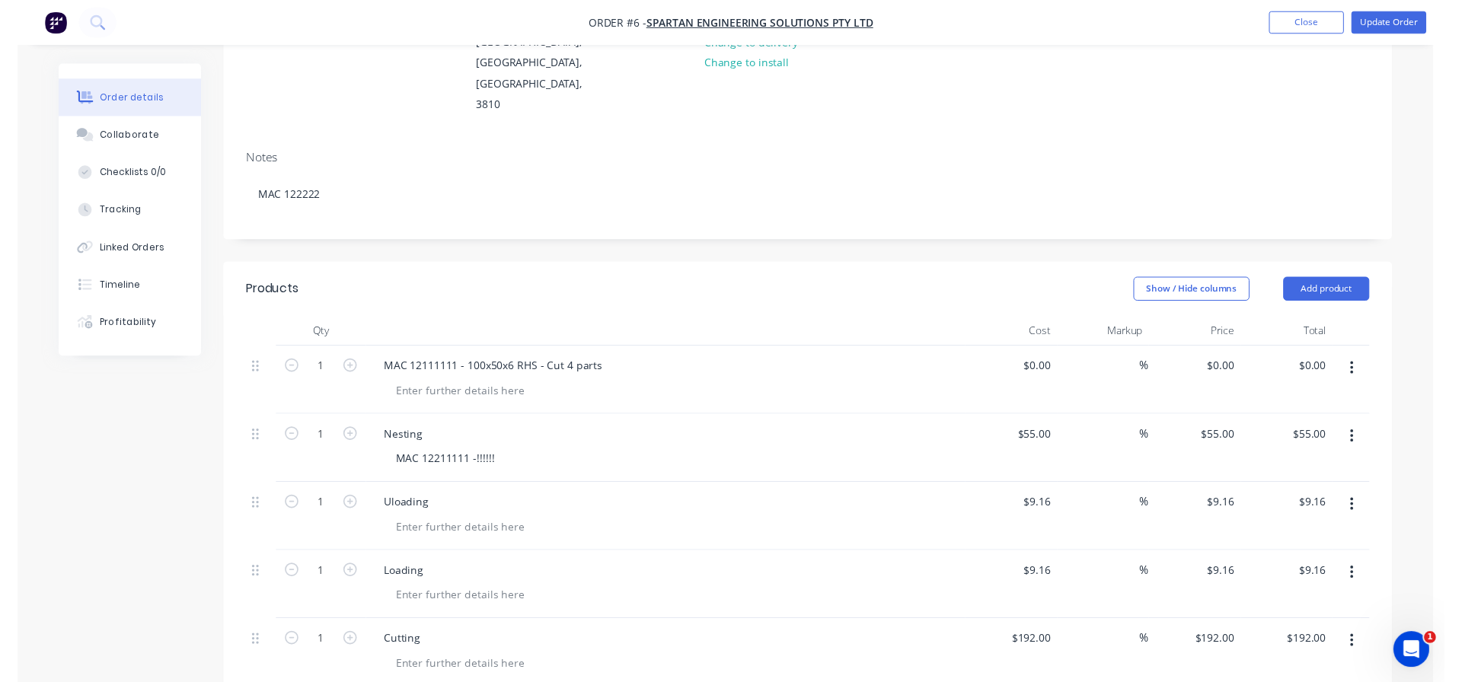
scroll to position [0, 0]
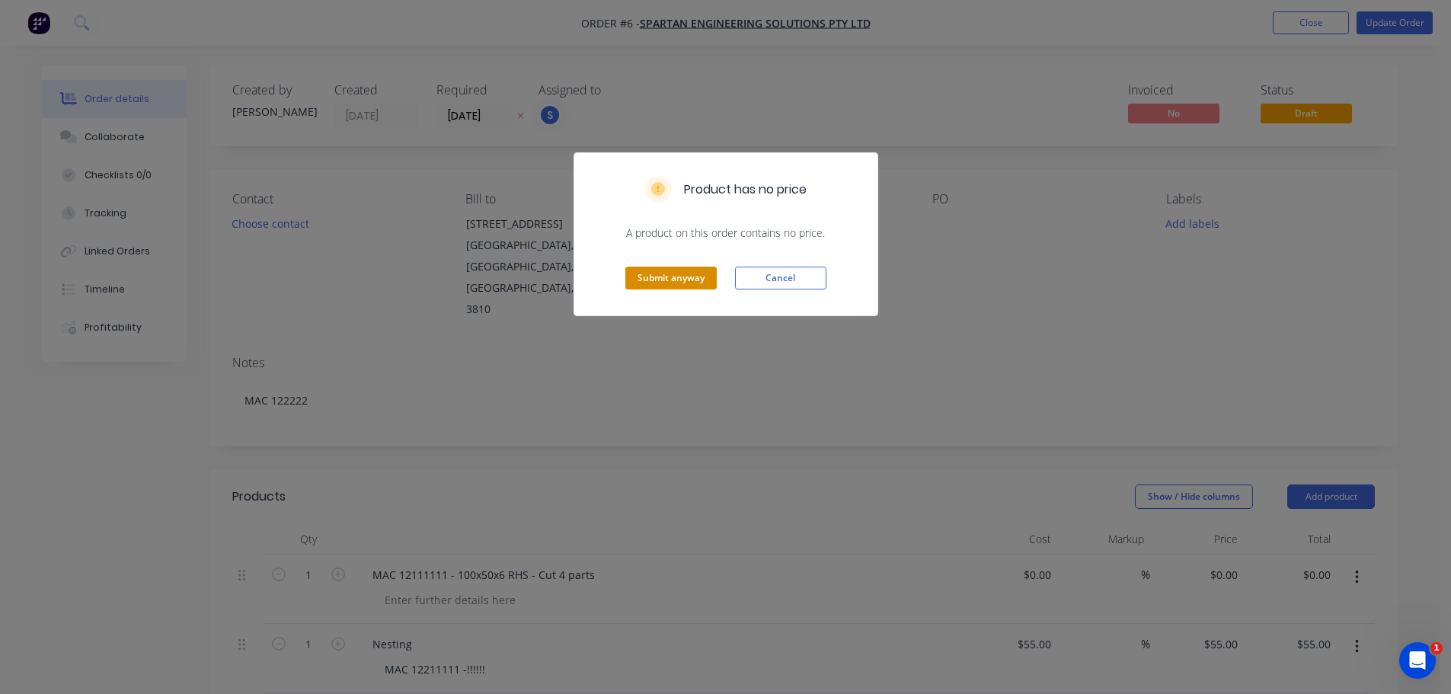
click at [676, 269] on button "Submit anyway" at bounding box center [670, 278] width 91 height 23
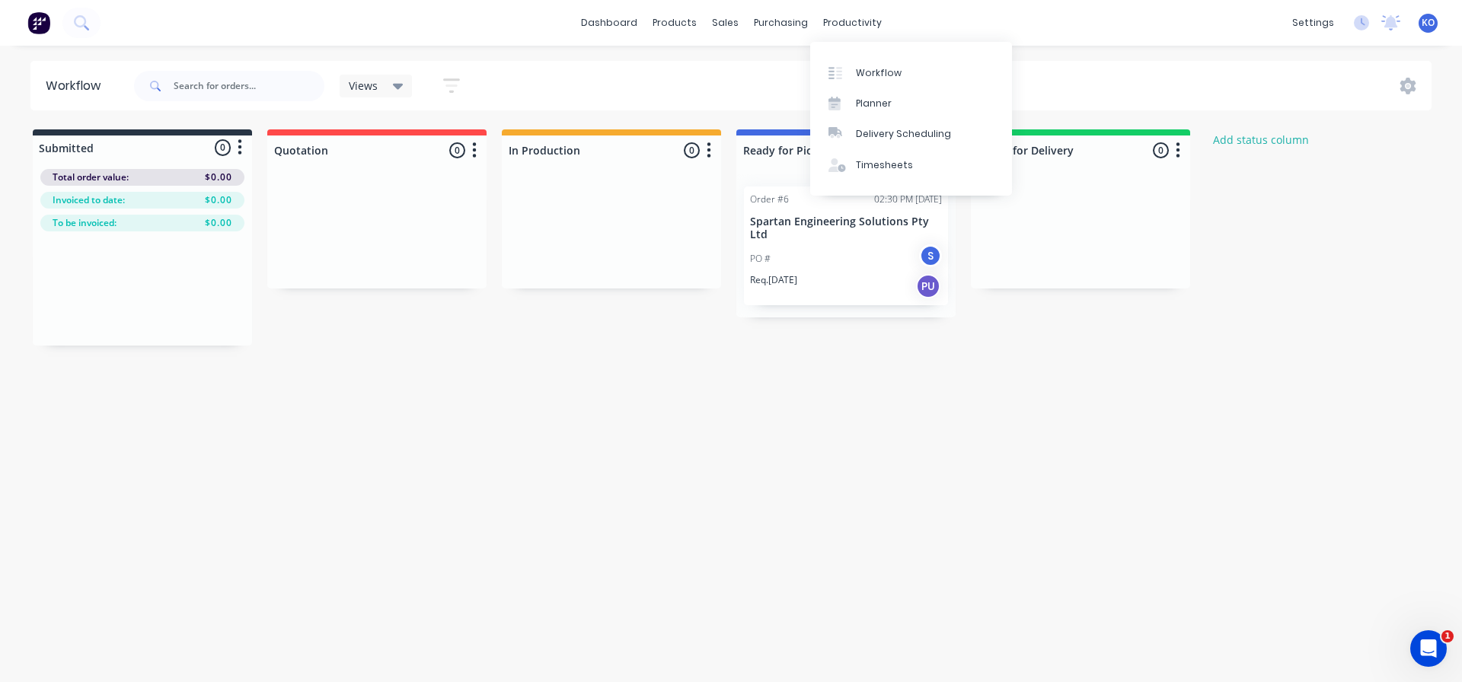
click at [822, 226] on p "Spartan Engineering Solutions Pty Ltd" at bounding box center [846, 229] width 192 height 26
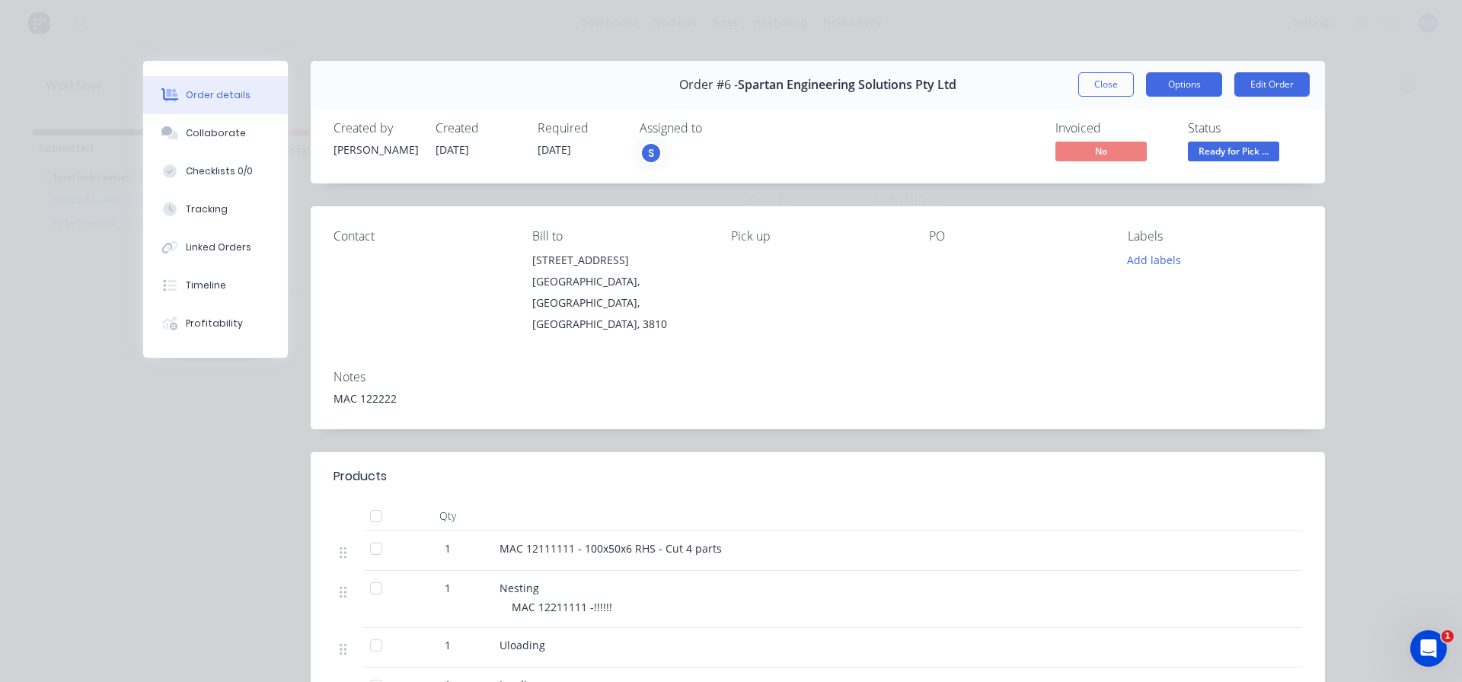
click at [1167, 89] on button "Options" at bounding box center [1184, 84] width 76 height 24
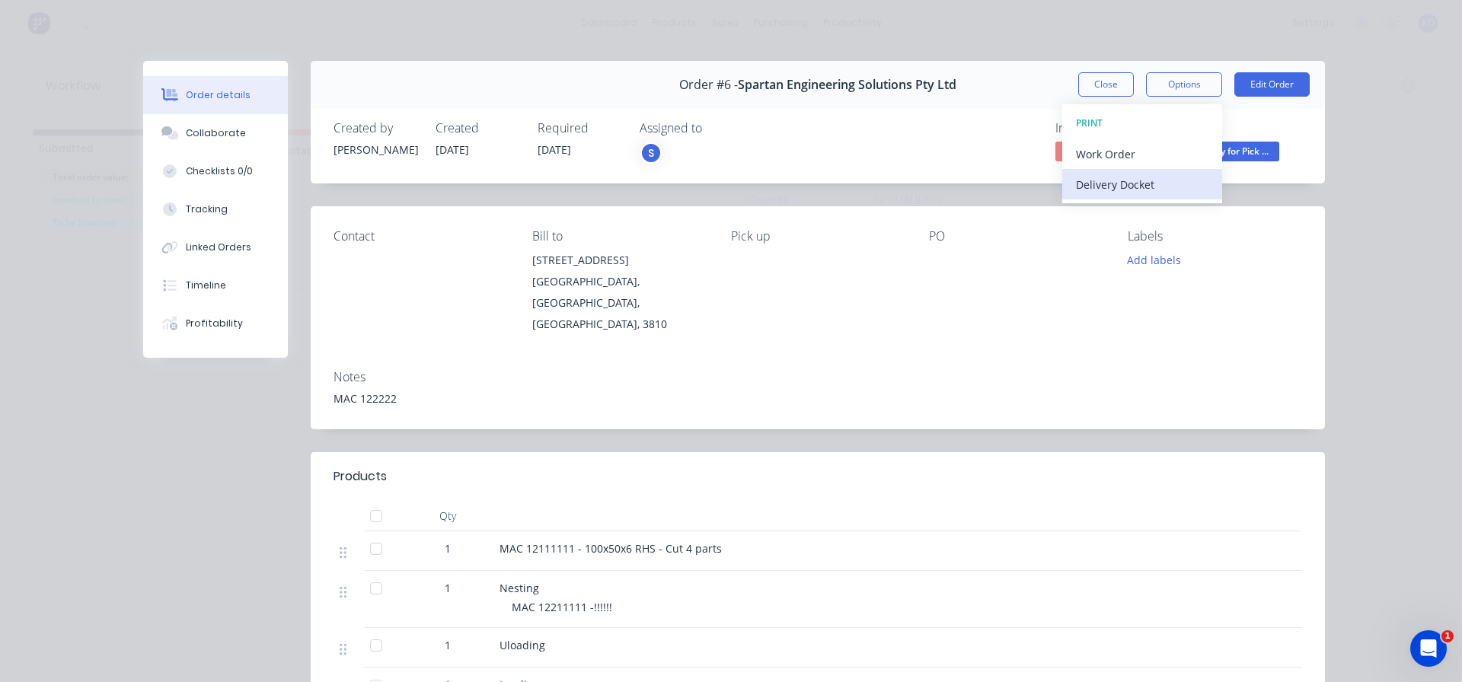
click at [1144, 181] on div "Delivery Docket" at bounding box center [1142, 185] width 133 height 22
click at [1127, 182] on div "Standard" at bounding box center [1142, 185] width 133 height 22
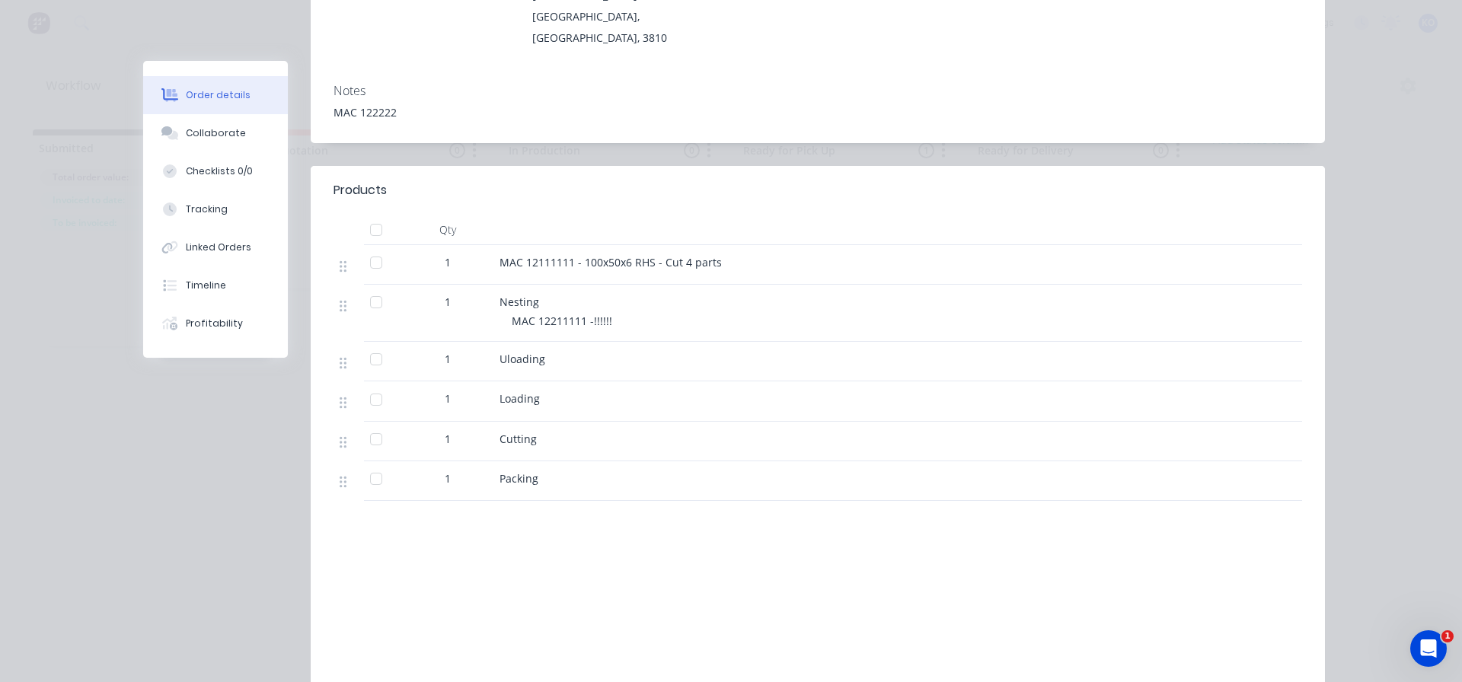
scroll to position [388, 0]
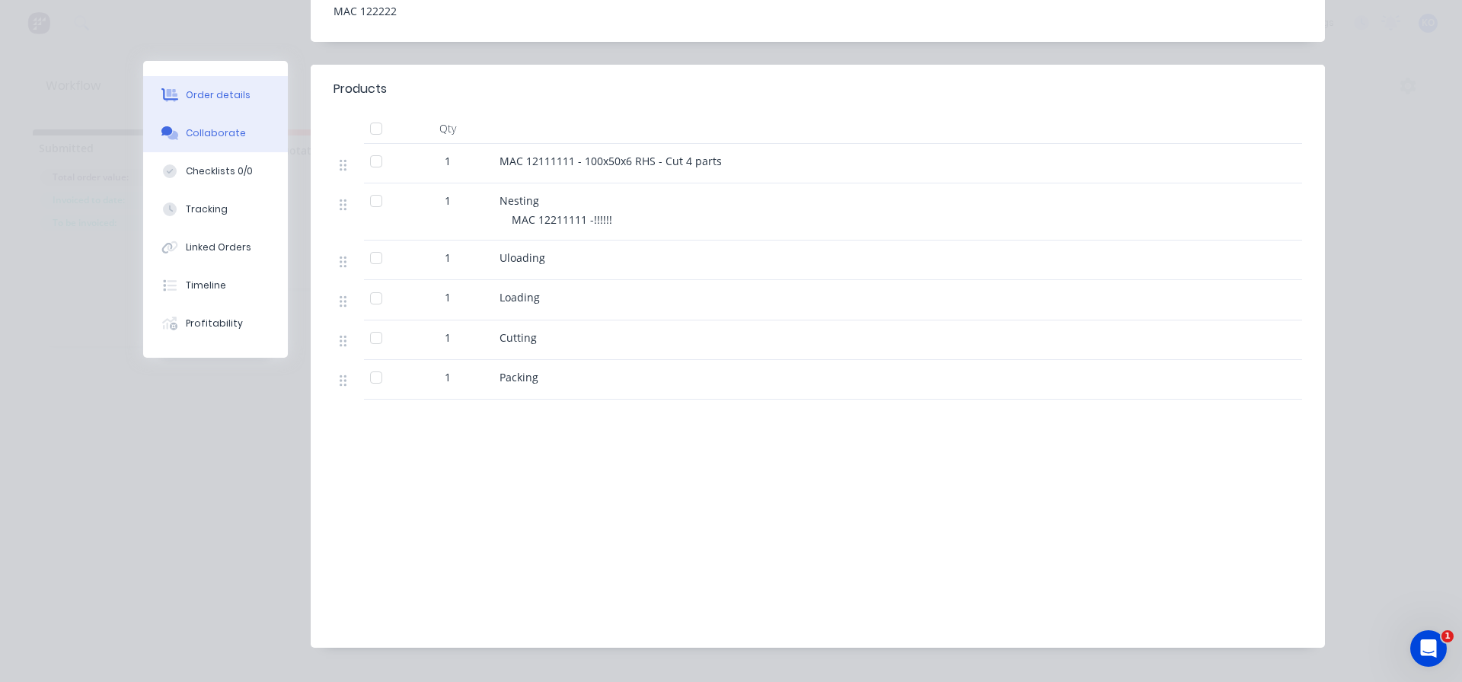
click at [232, 133] on div "Collaborate" at bounding box center [216, 133] width 60 height 14
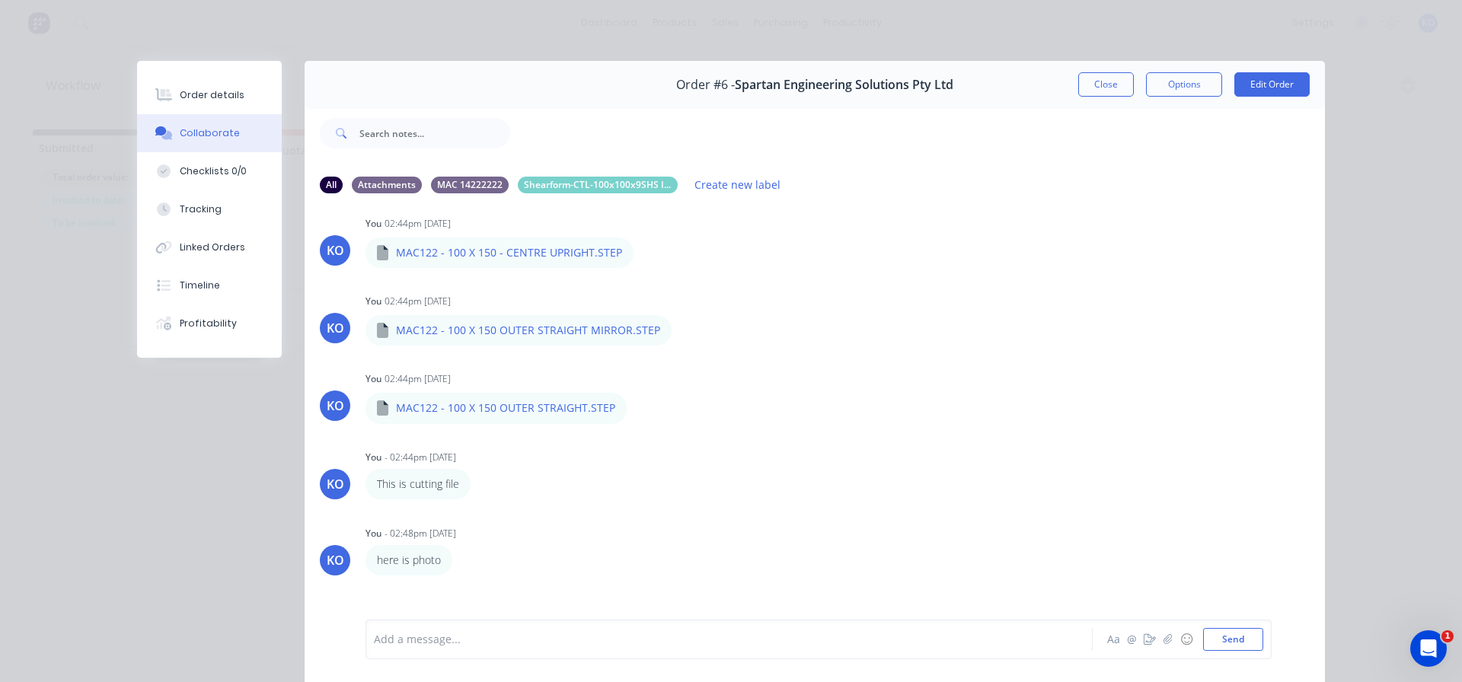
scroll to position [117, 0]
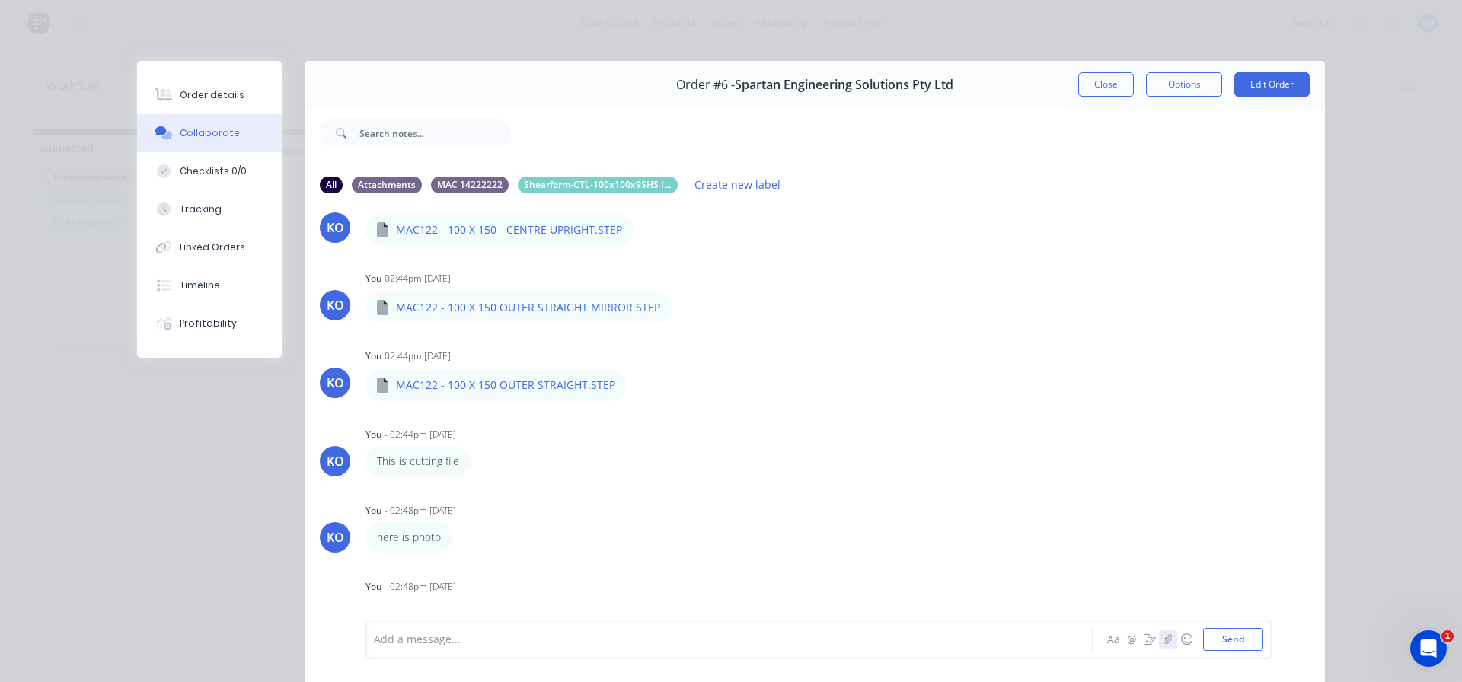
click at [1164, 642] on icon "button" at bounding box center [1168, 639] width 9 height 11
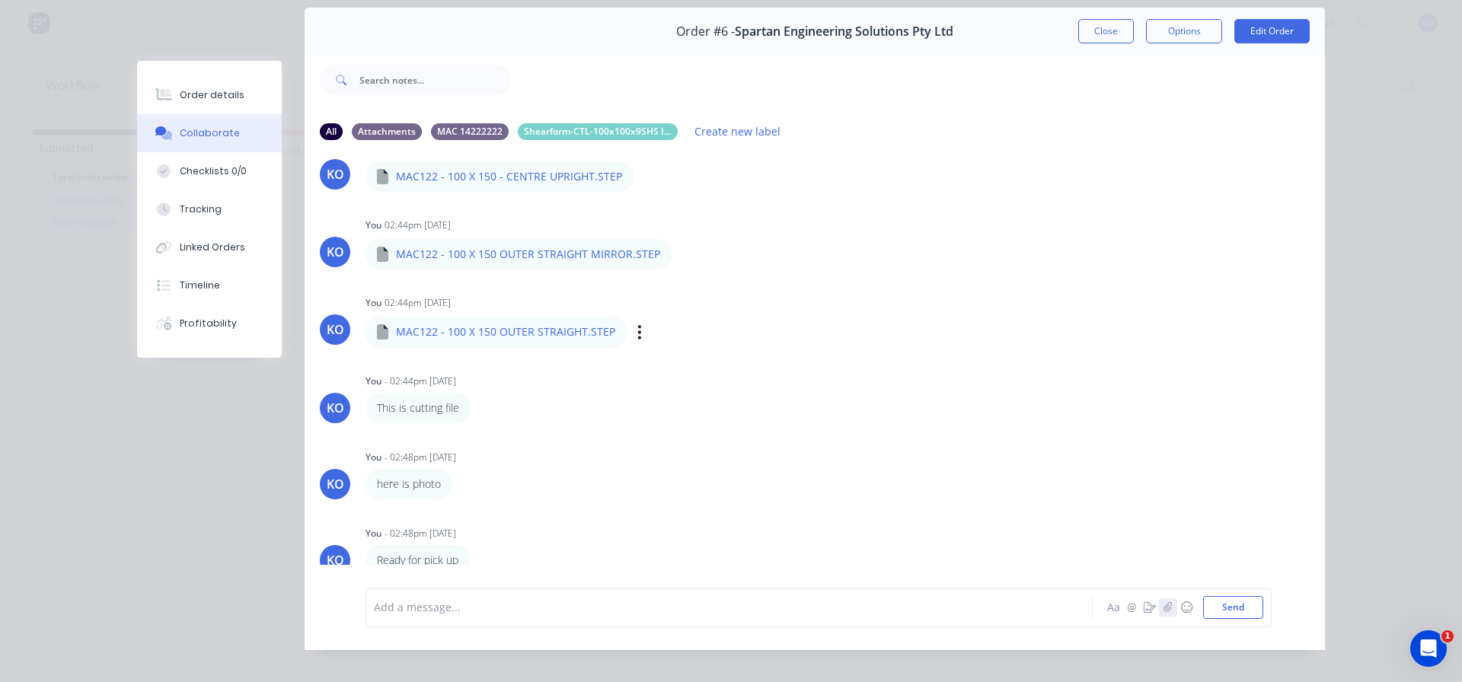
scroll to position [80, 0]
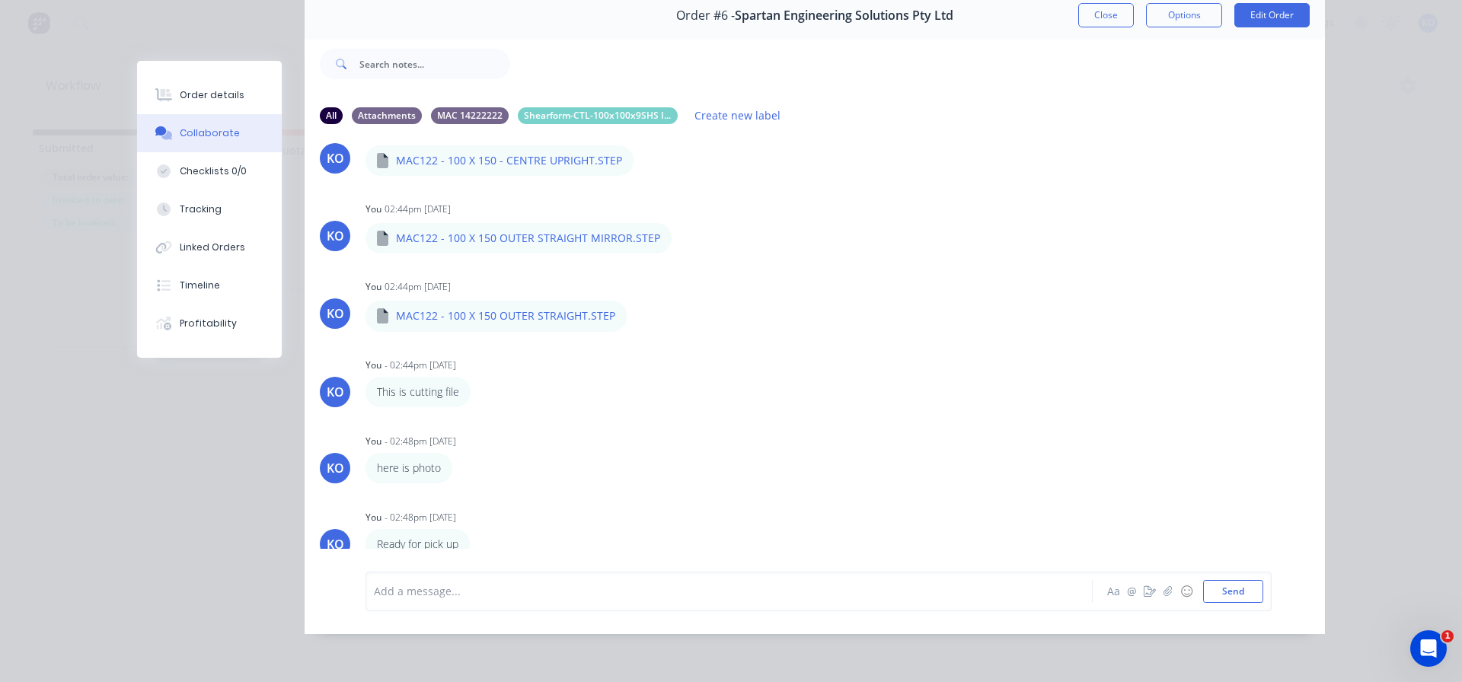
click at [667, 474] on div "KO You 02:44pm 08/09/25 MAC122 - 100 X 150 - CENTRE UPRIGHT MIRROR.STEP MAC122 …" at bounding box center [815, 343] width 1020 height 412
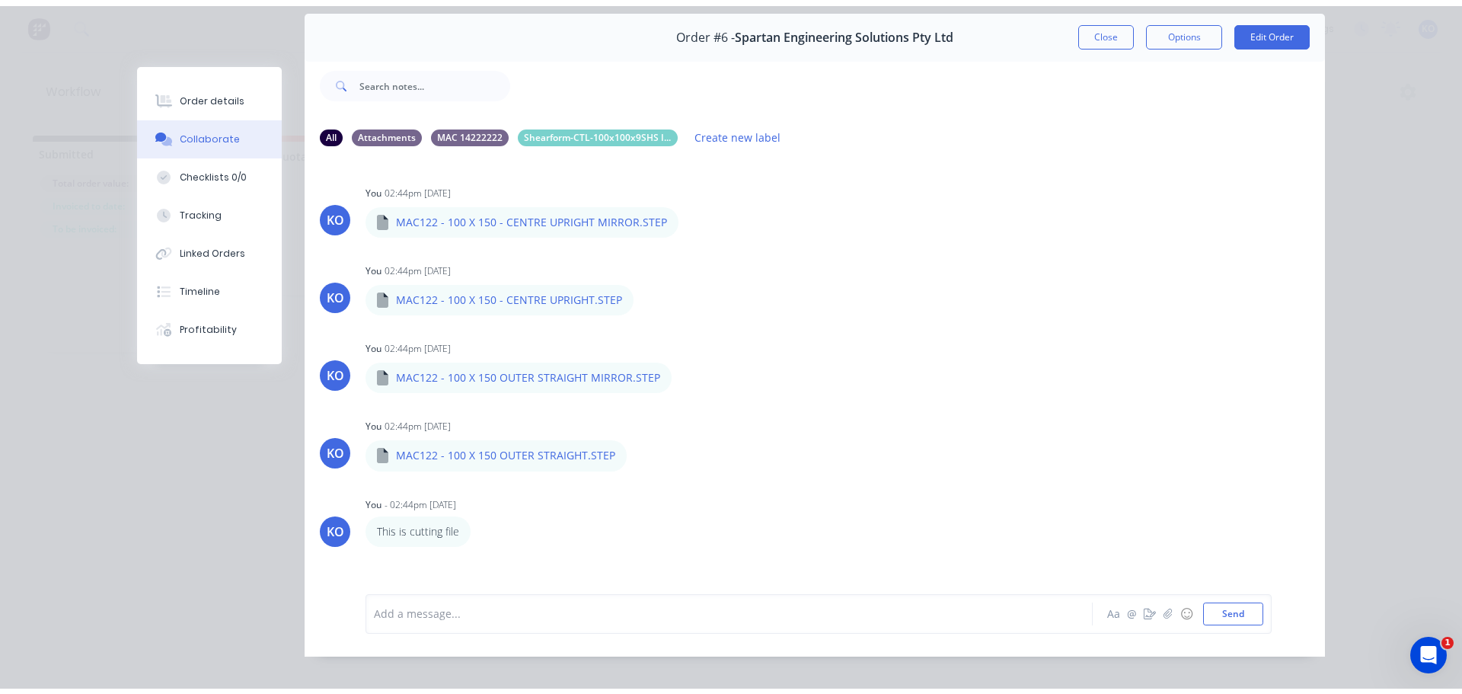
scroll to position [0, 0]
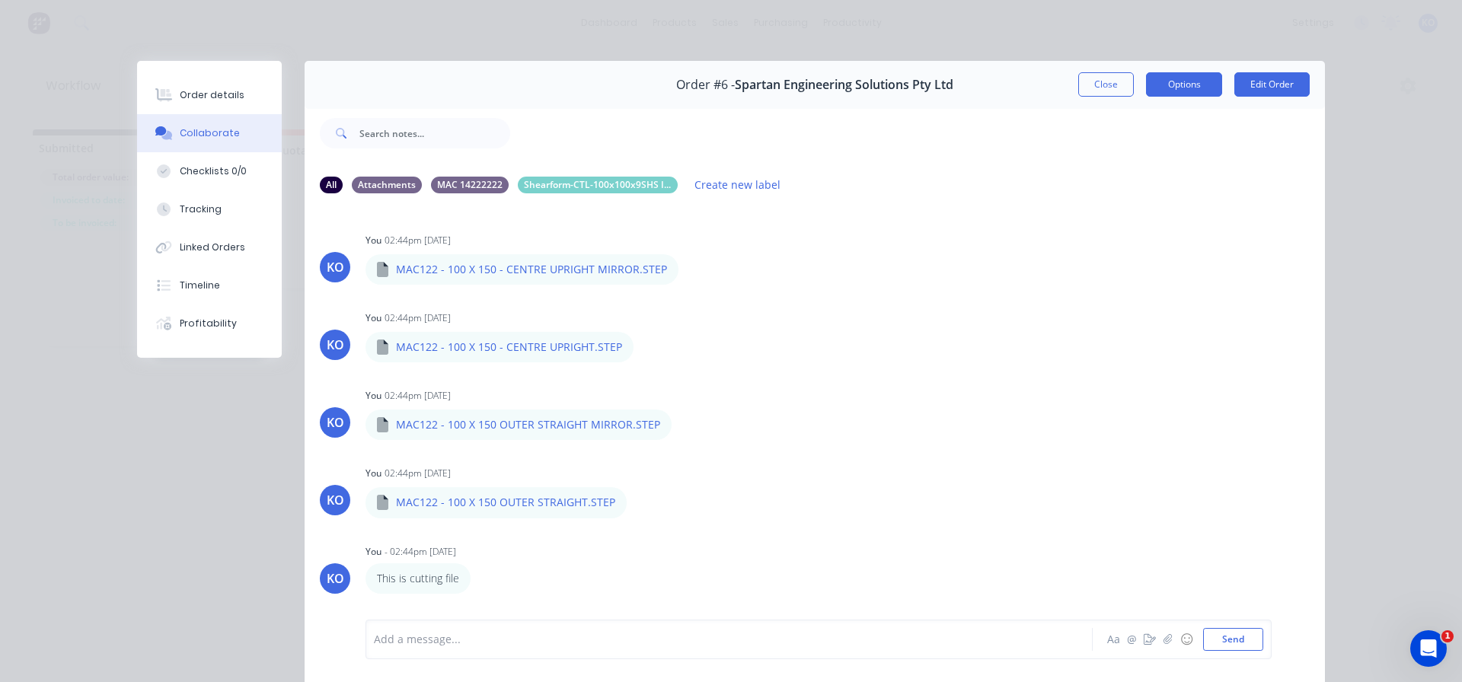
click at [1197, 95] on button "Options" at bounding box center [1184, 84] width 76 height 24
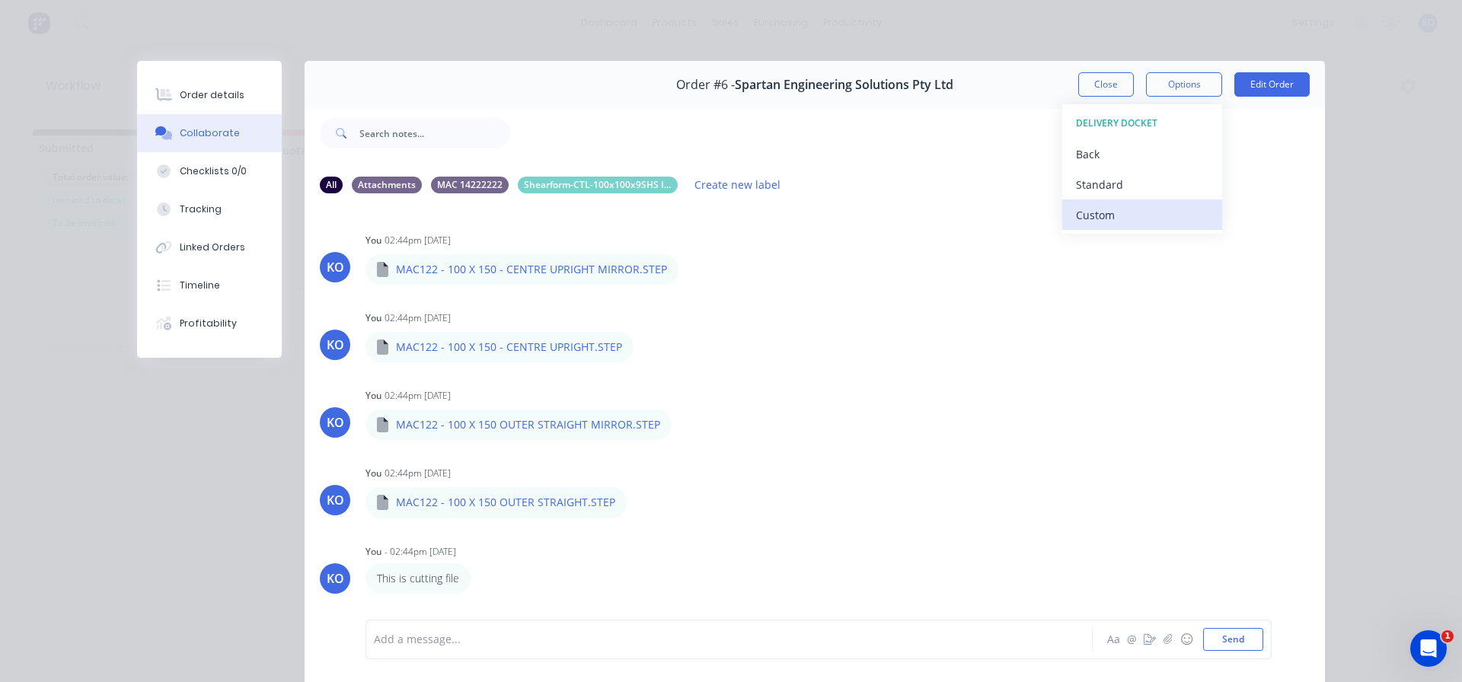
click at [1153, 201] on button "Custom" at bounding box center [1142, 215] width 160 height 30
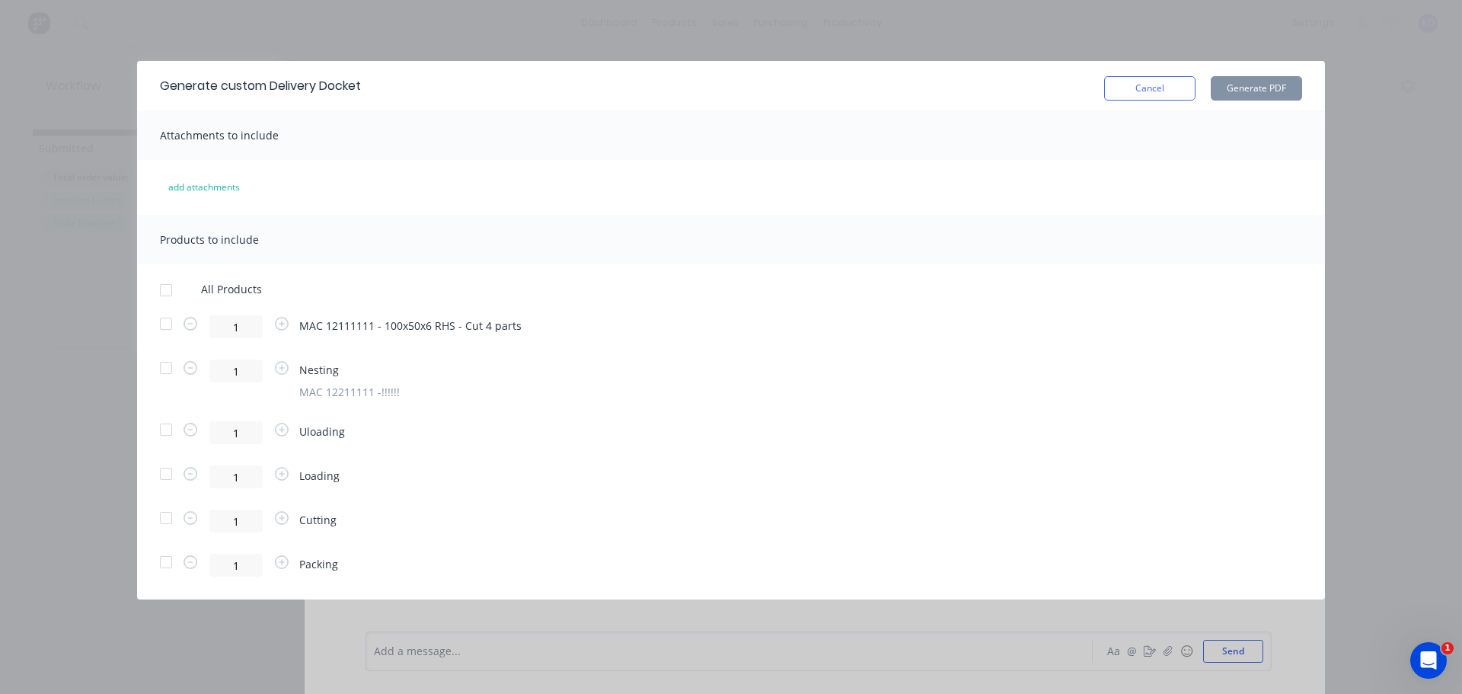
click at [230, 135] on span "Attachments to include" at bounding box center [219, 135] width 119 height 14
click at [209, 190] on button "add attachments" at bounding box center [204, 187] width 104 height 24
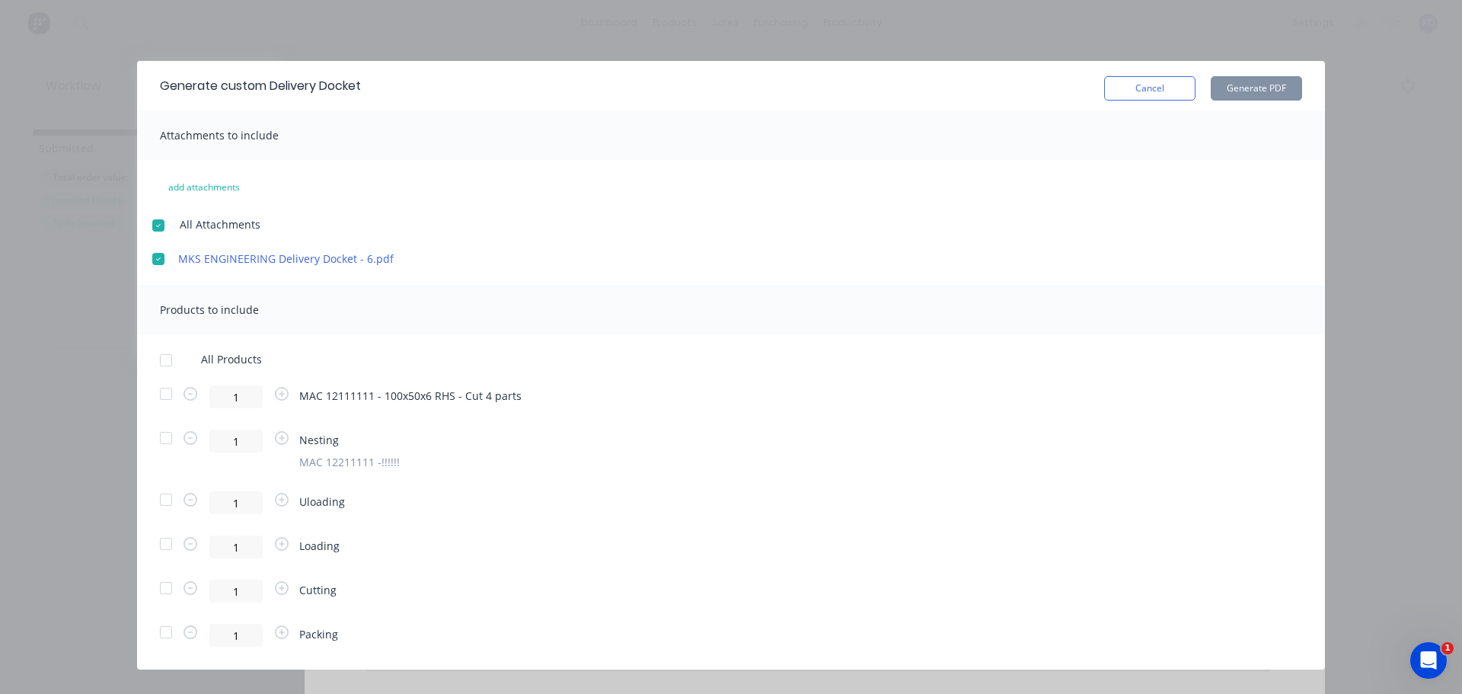
scroll to position [117, 0]
click at [172, 385] on div at bounding box center [166, 393] width 30 height 30
click at [1267, 88] on button "Generate PDF" at bounding box center [1256, 88] width 91 height 24
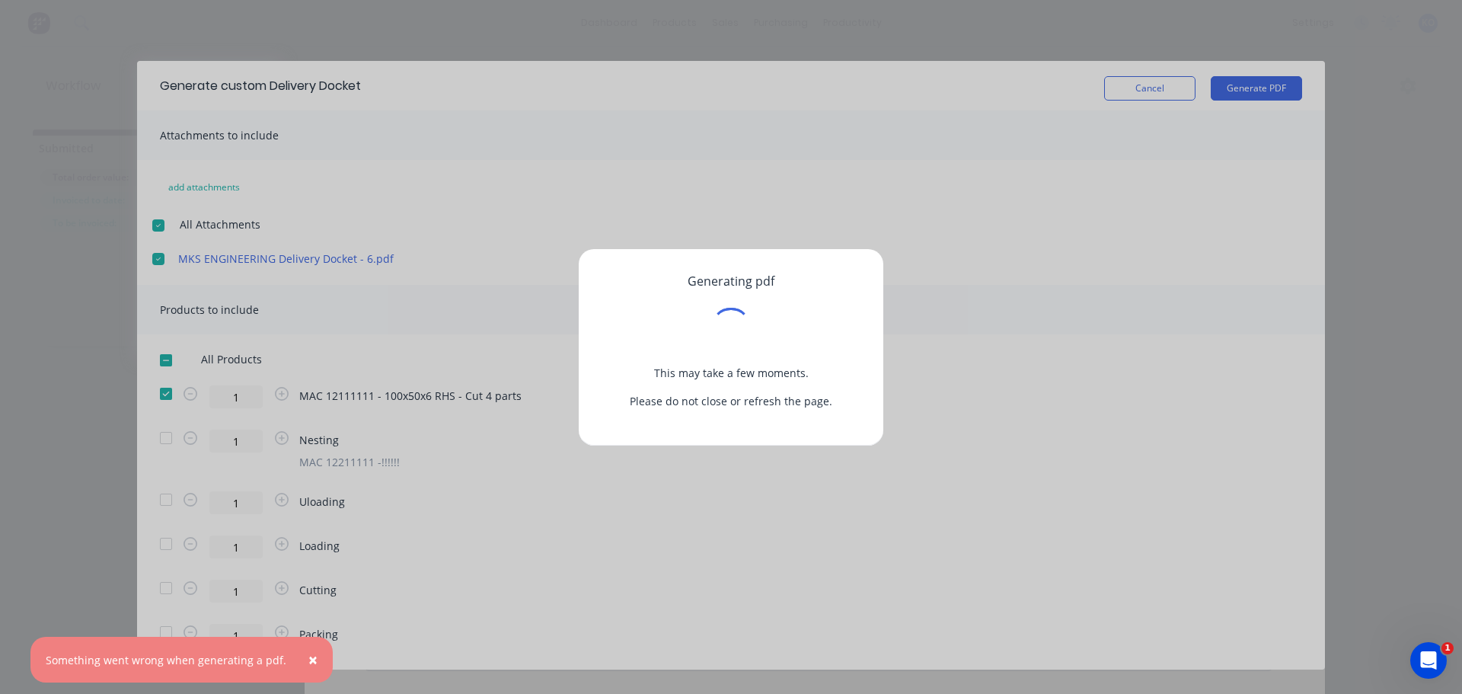
click at [308, 660] on span "×" at bounding box center [312, 659] width 9 height 21
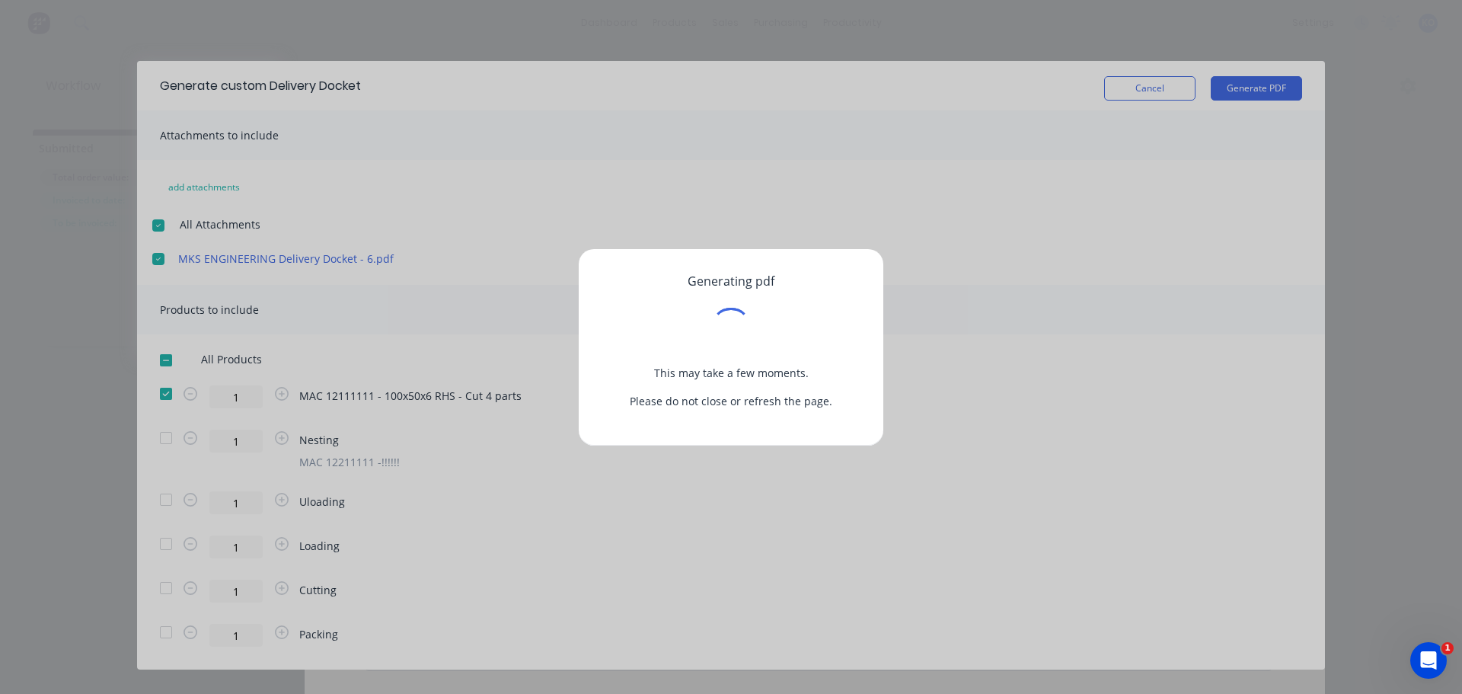
click at [1144, 265] on div "Generating pdf This may take a few moments. Please do not close or refresh the …" at bounding box center [731, 347] width 1462 height 694
click at [1161, 86] on div "Generating pdf This may take a few moments. Please do not close or refresh the …" at bounding box center [731, 347] width 1462 height 694
drag, startPoint x: 1001, startPoint y: 410, endPoint x: 860, endPoint y: 495, distance: 165.0
click at [960, 449] on div "Generating pdf This may take a few moments. Please do not close or refresh the …" at bounding box center [731, 347] width 1462 height 694
click at [685, 405] on p "Please do not close or refresh the page." at bounding box center [731, 401] width 256 height 16
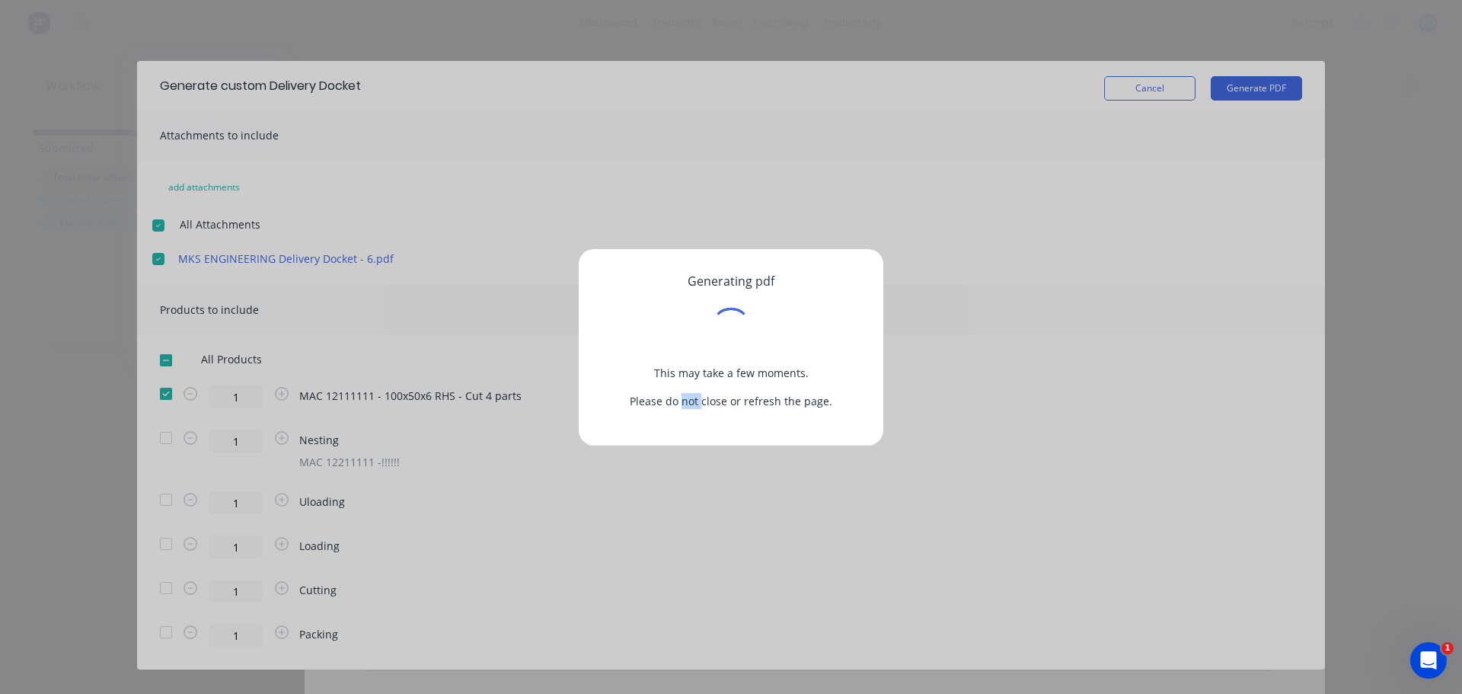
click at [685, 405] on p "Please do not close or refresh the page." at bounding box center [731, 401] width 256 height 16
click at [621, 404] on p "Please do not close or refresh the page." at bounding box center [731, 401] width 256 height 16
drag, startPoint x: 635, startPoint y: 404, endPoint x: 823, endPoint y: 399, distance: 188.2
click at [823, 399] on p "Please do not close or refresh the page." at bounding box center [731, 401] width 256 height 16
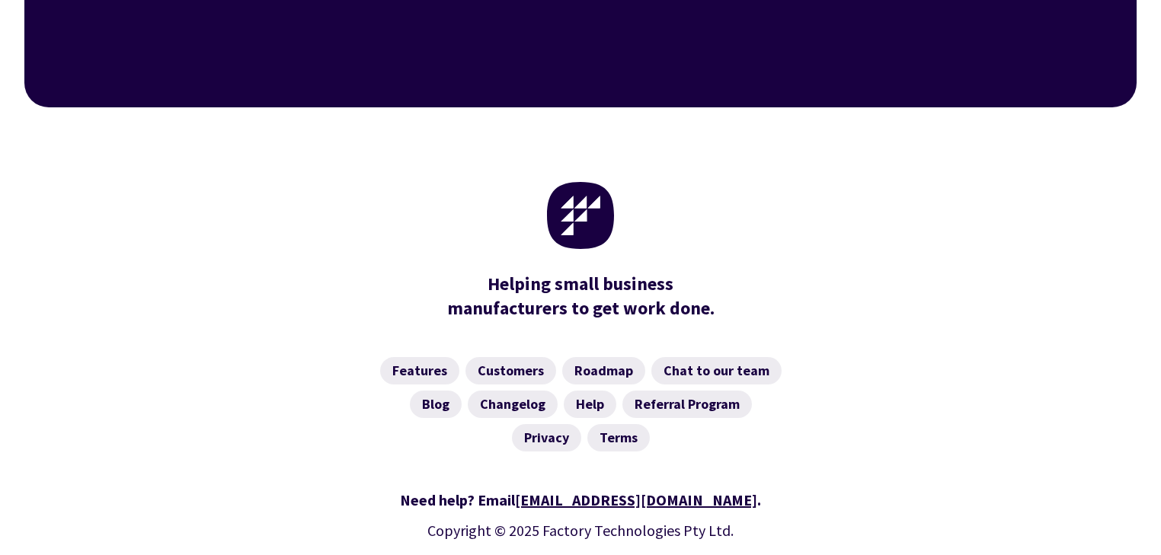
scroll to position [6088, 0]
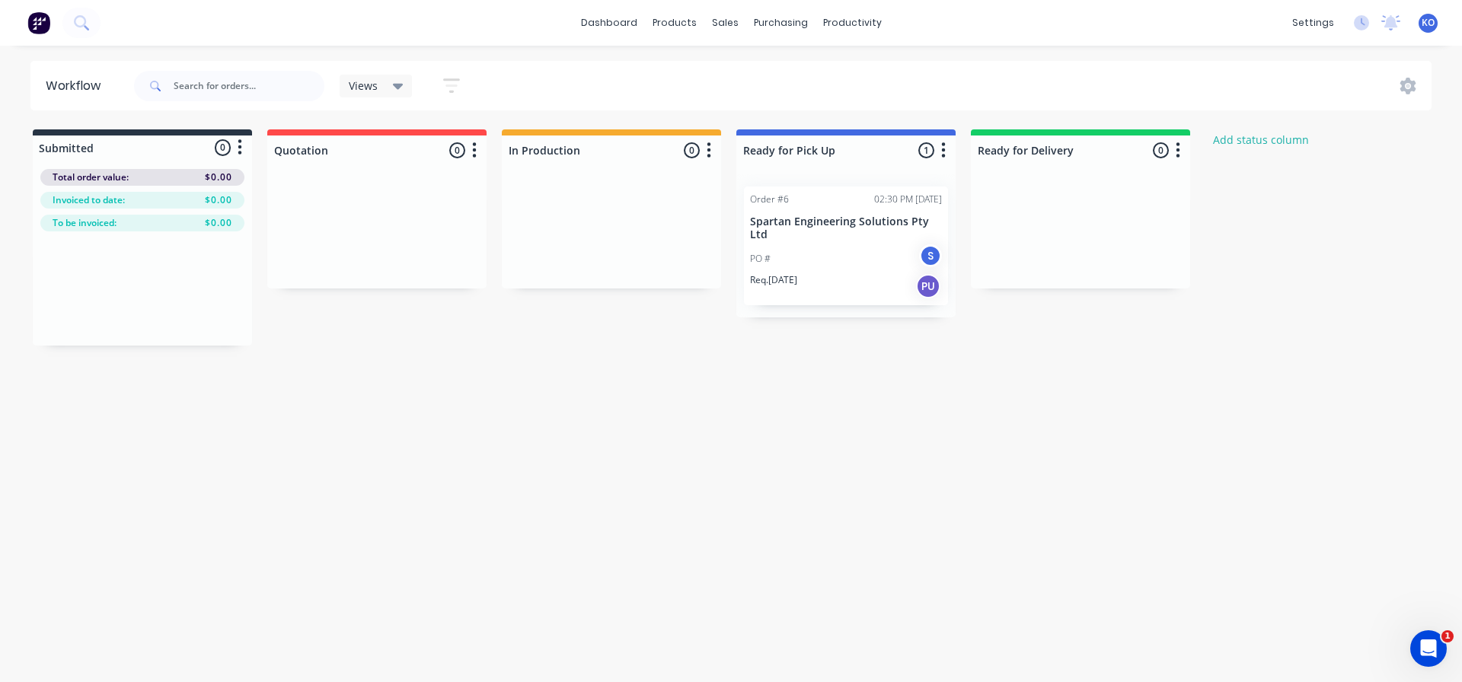
click at [837, 254] on div "PO # S" at bounding box center [846, 258] width 192 height 29
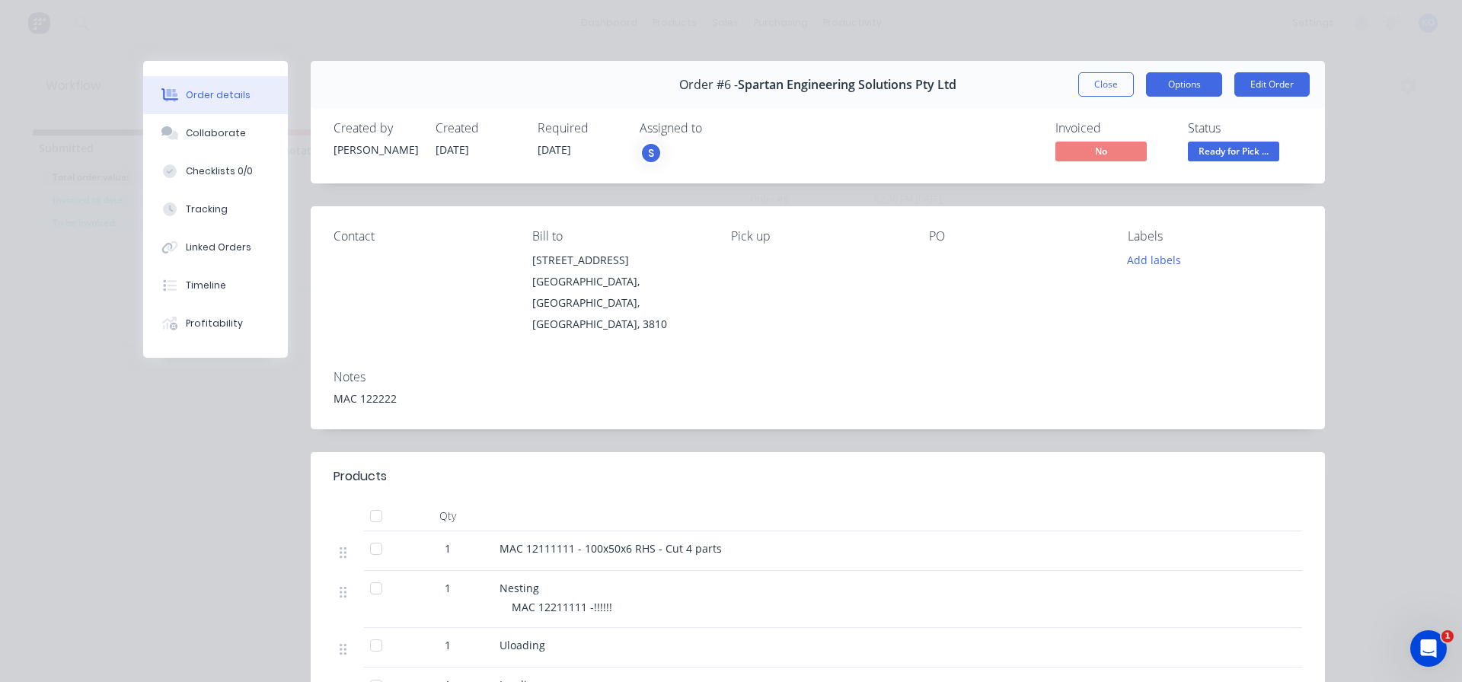
click at [1208, 83] on button "Options" at bounding box center [1184, 84] width 76 height 24
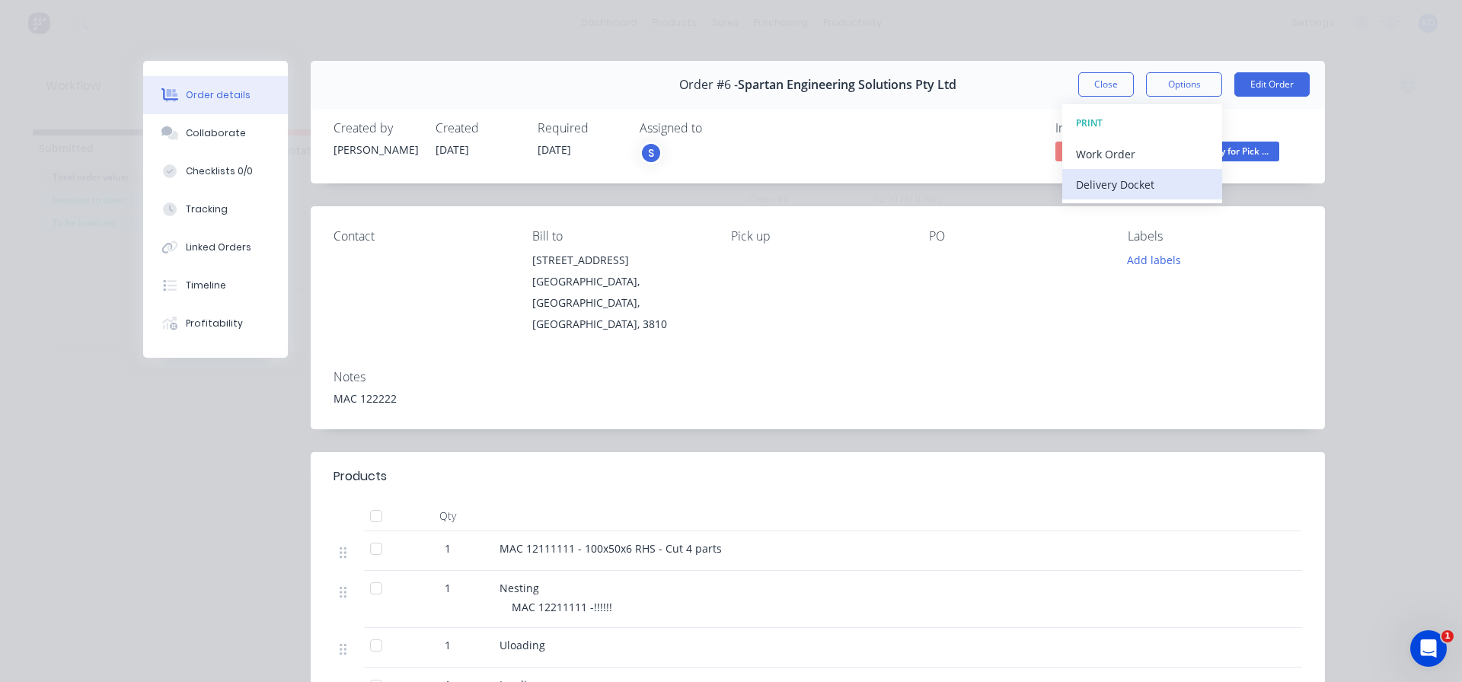
click at [1142, 180] on div "Delivery Docket" at bounding box center [1142, 185] width 133 height 22
click at [1123, 204] on div "Custom" at bounding box center [1142, 215] width 133 height 22
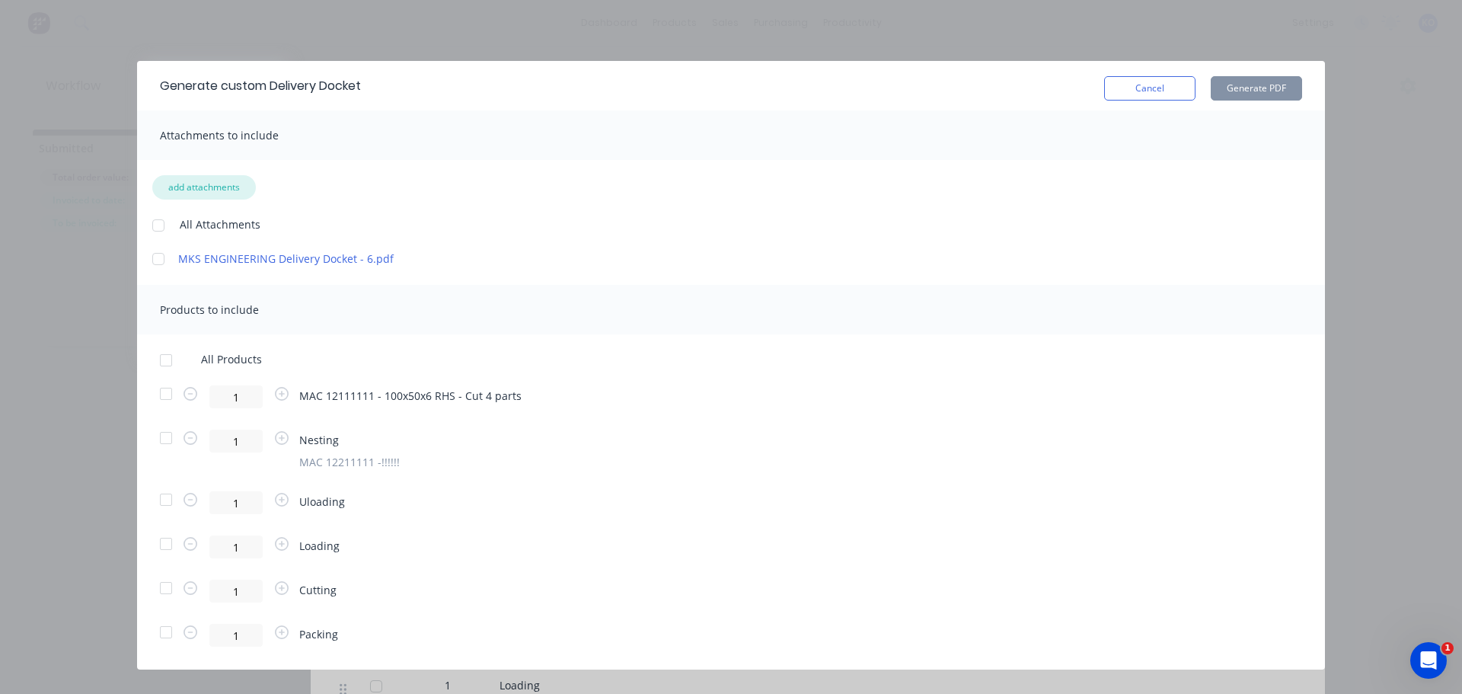
click at [178, 184] on button "add attachments" at bounding box center [204, 187] width 104 height 24
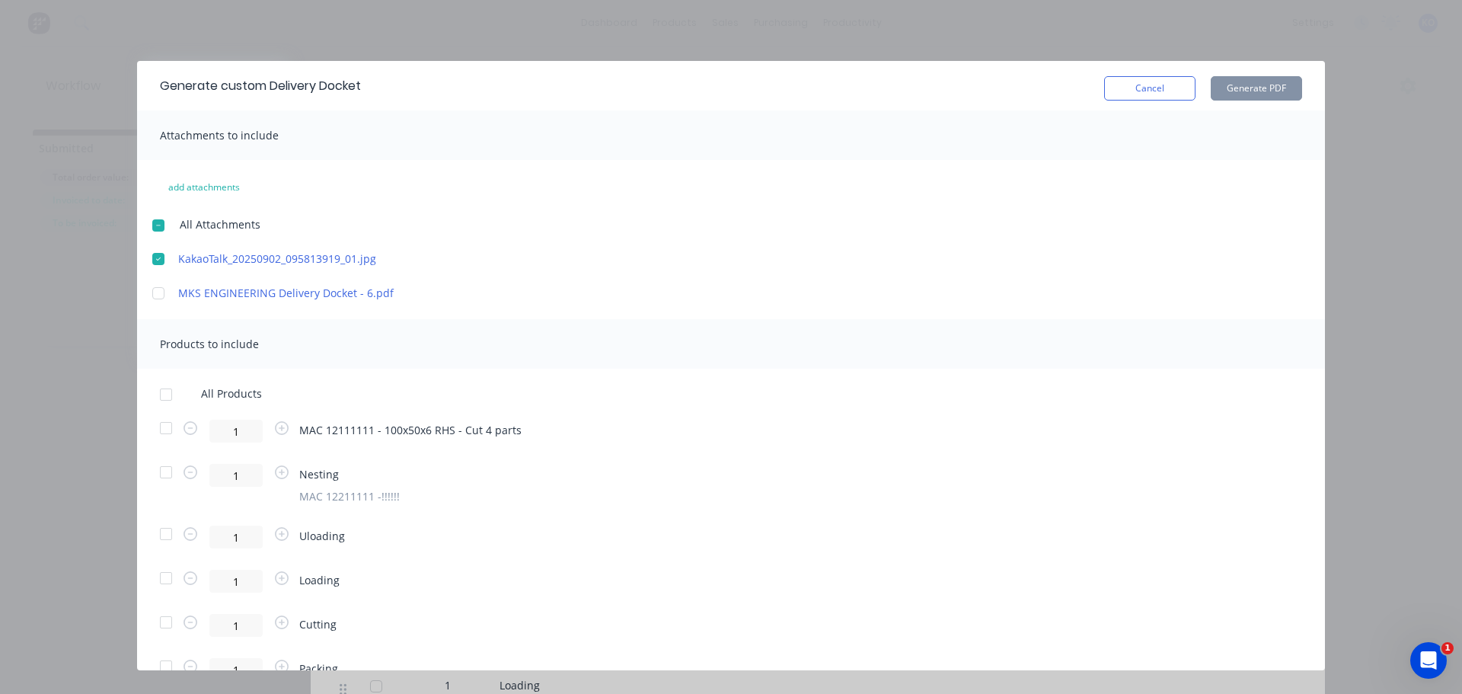
click at [171, 428] on div at bounding box center [166, 428] width 30 height 30
click at [1245, 96] on button "Generate PDF" at bounding box center [1256, 88] width 91 height 24
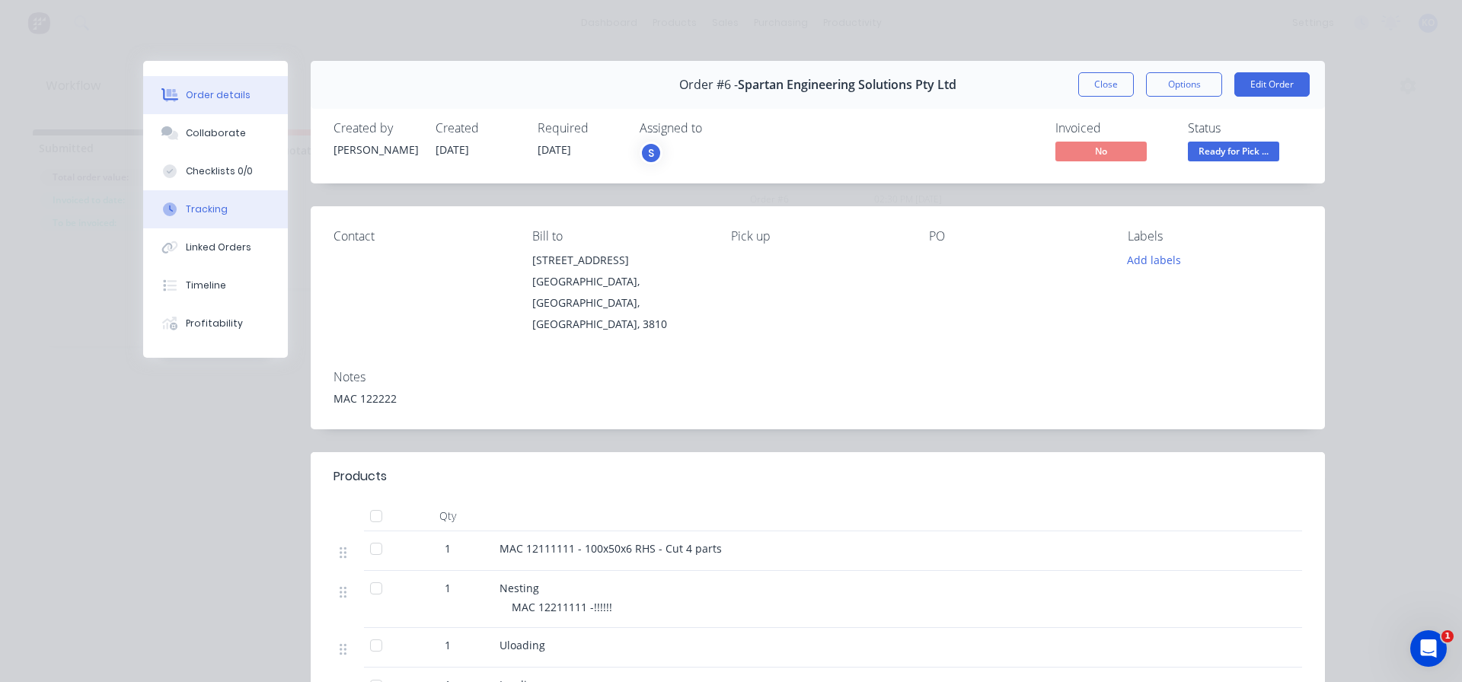
click at [190, 222] on button "Tracking" at bounding box center [215, 209] width 145 height 38
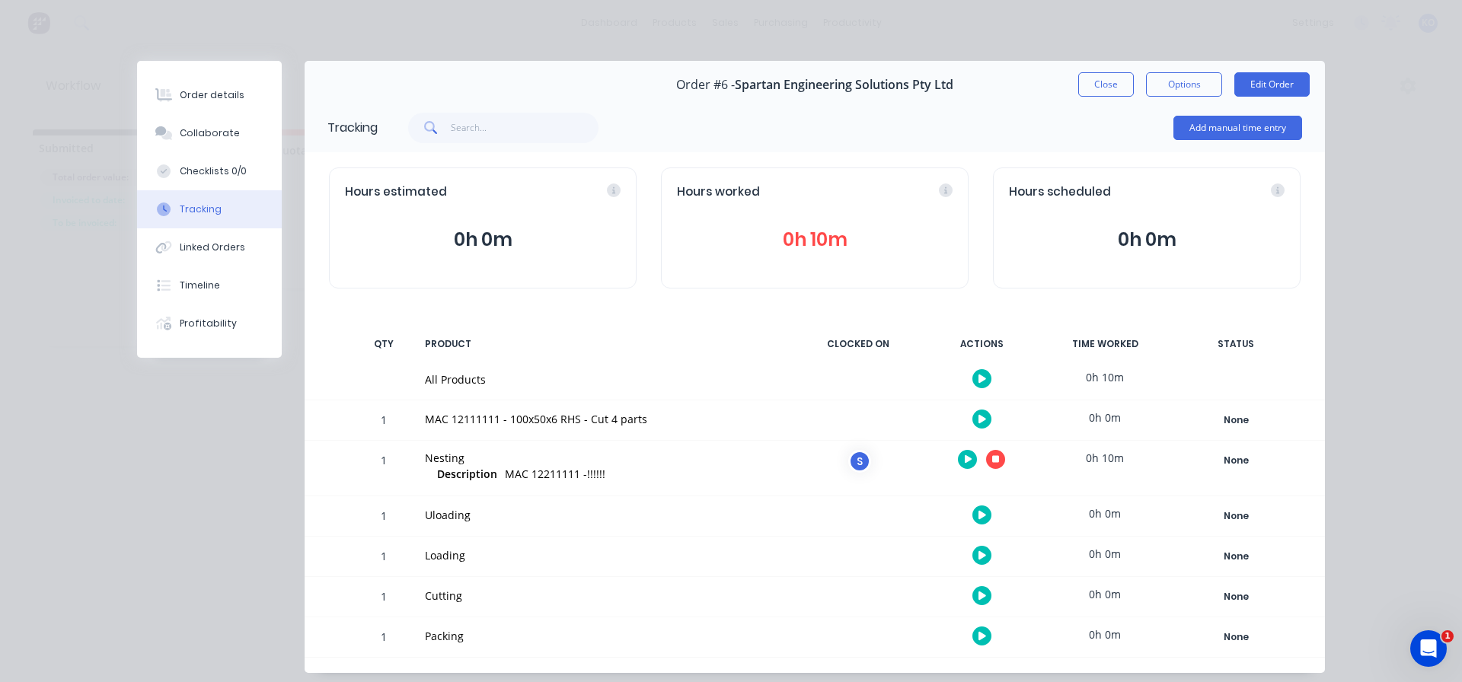
click at [992, 458] on icon "button" at bounding box center [996, 460] width 8 height 8
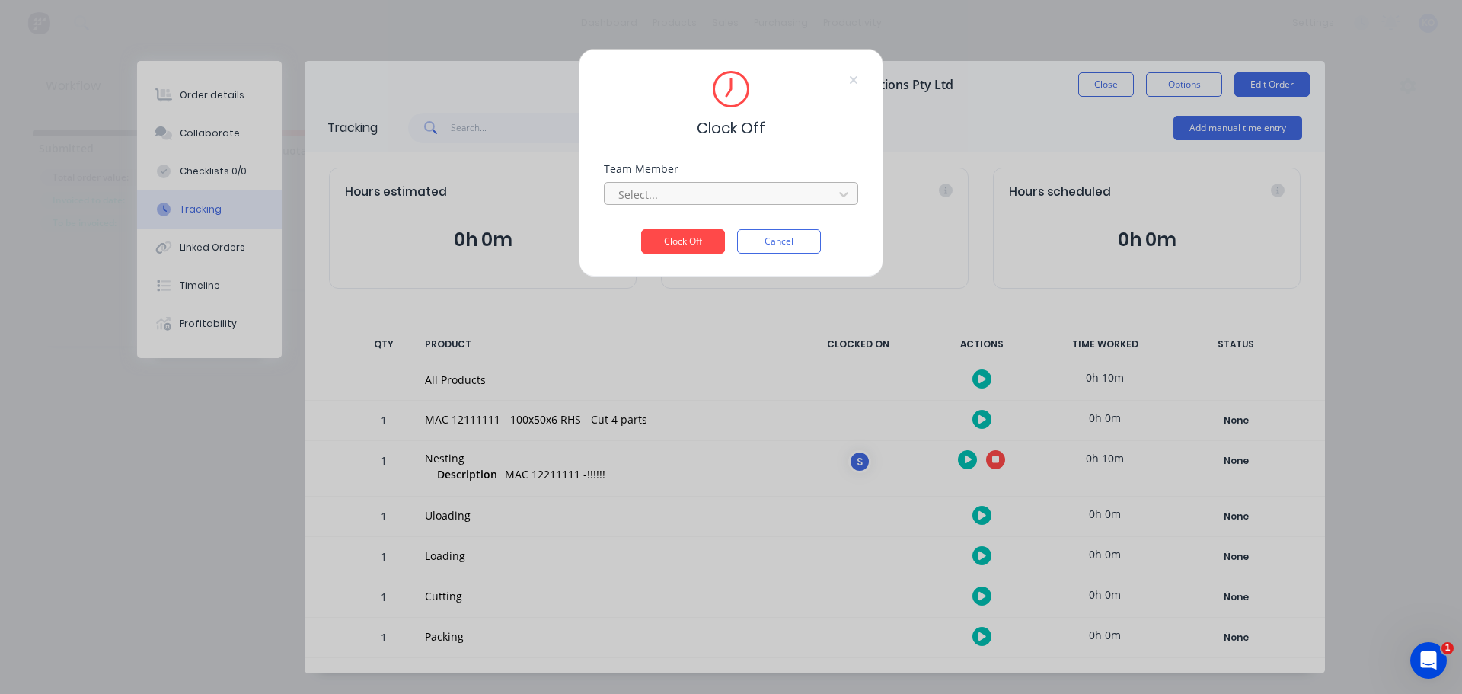
click at [691, 194] on div at bounding box center [721, 194] width 209 height 19
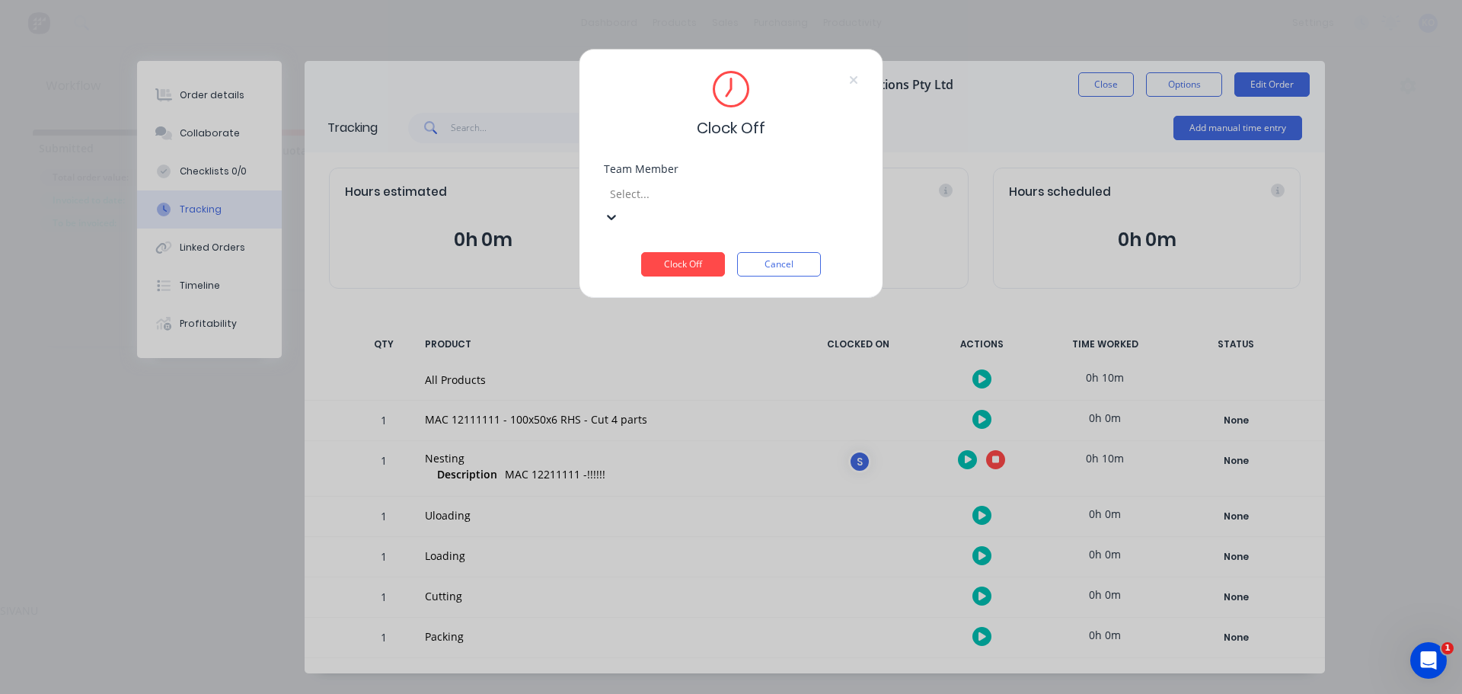
click at [664, 602] on div "SIVANU" at bounding box center [731, 610] width 1462 height 16
click at [663, 252] on button "Clock Off" at bounding box center [683, 264] width 84 height 24
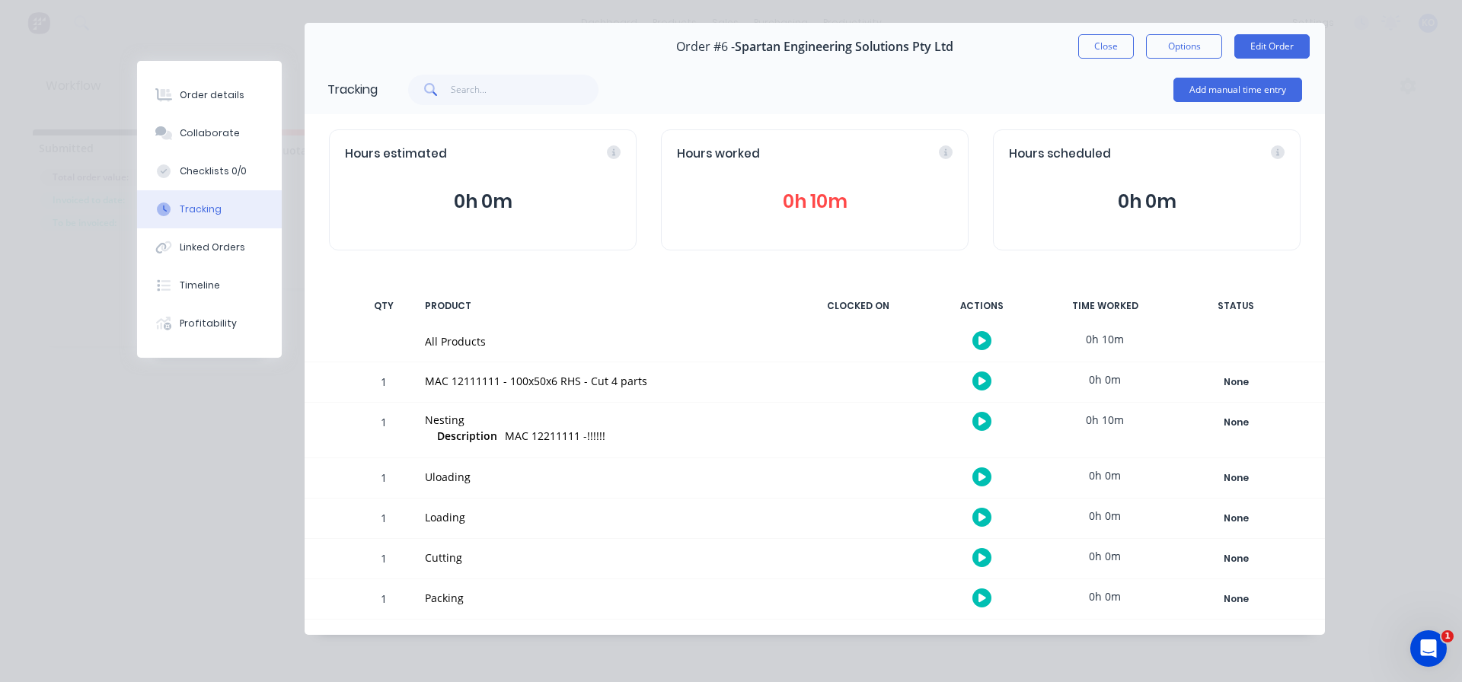
scroll to position [39, 0]
